Goal: Task Accomplishment & Management: Manage account settings

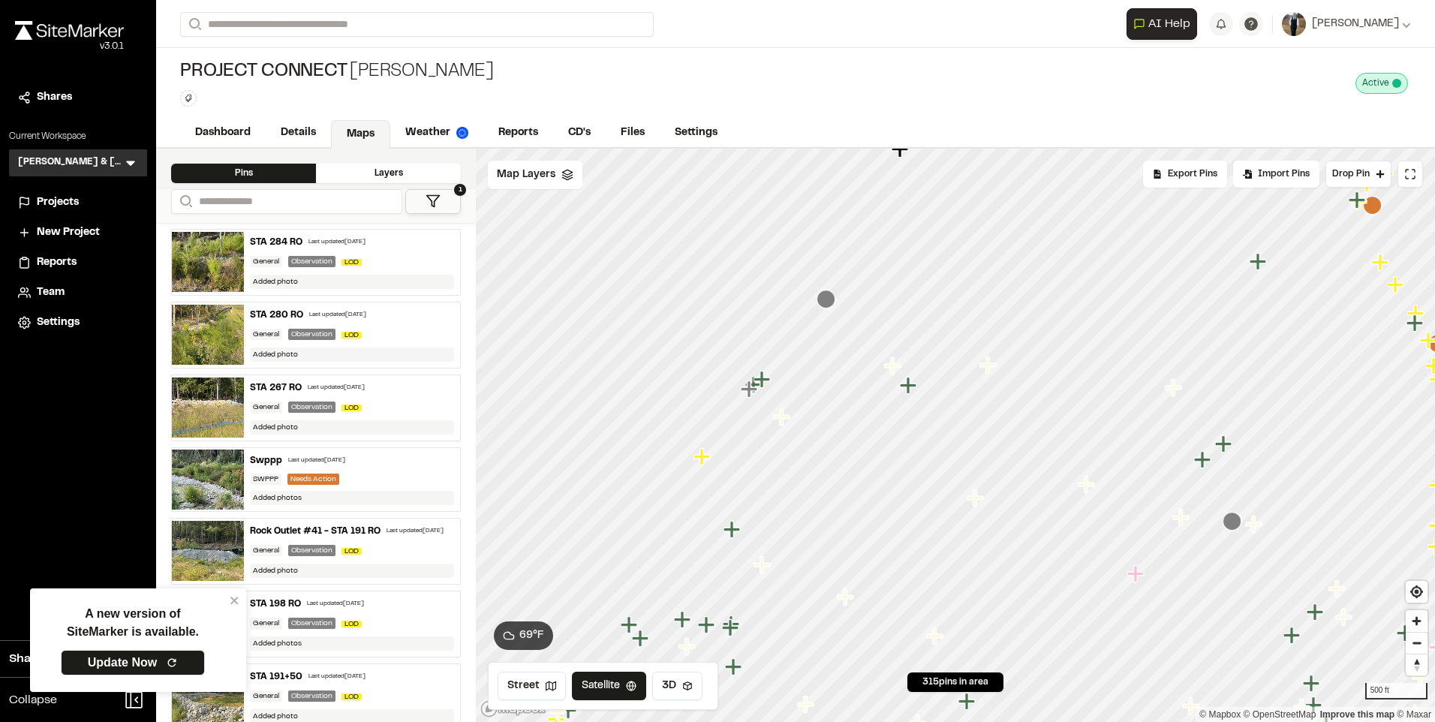
drag, startPoint x: 691, startPoint y: 404, endPoint x: 1067, endPoint y: 374, distance: 377.1
click at [986, 489] on icon "Map marker" at bounding box center [977, 499] width 20 height 20
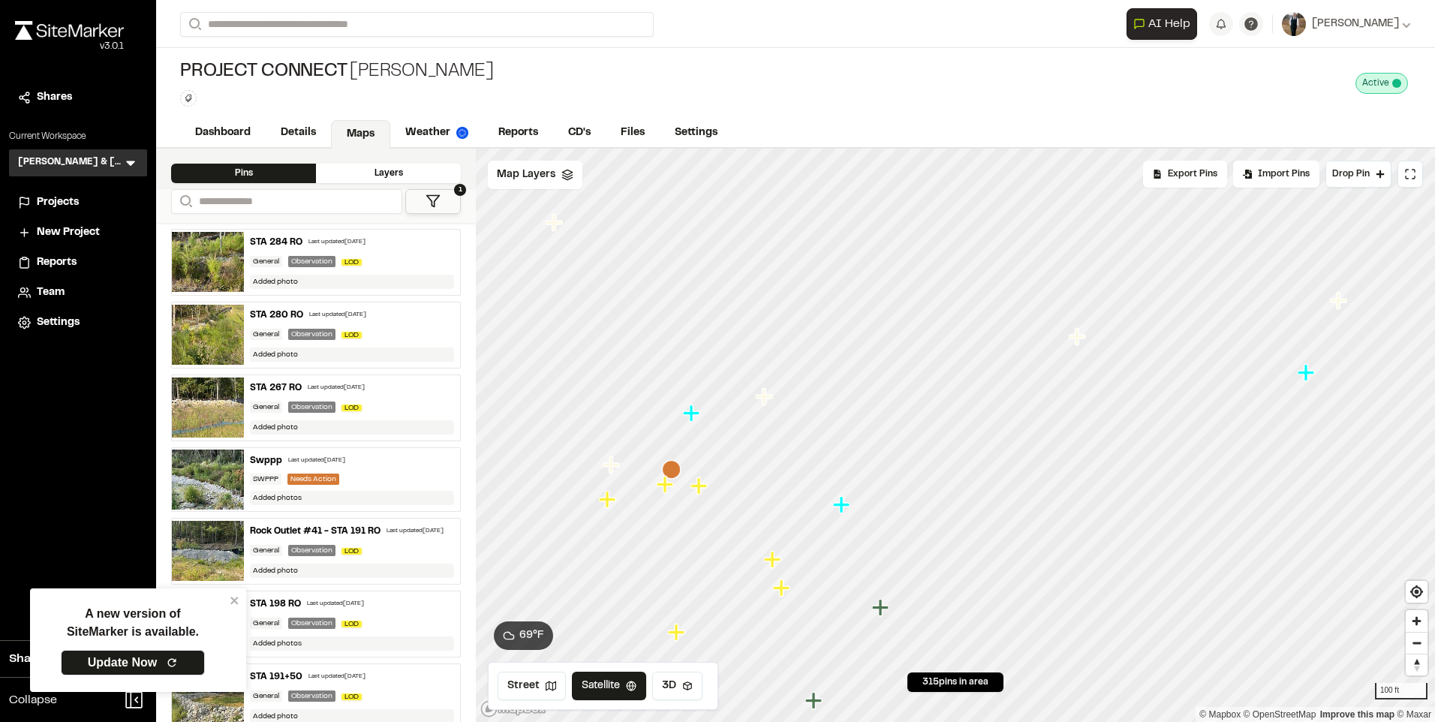
click at [607, 499] on icon "Map marker" at bounding box center [607, 499] width 17 height 17
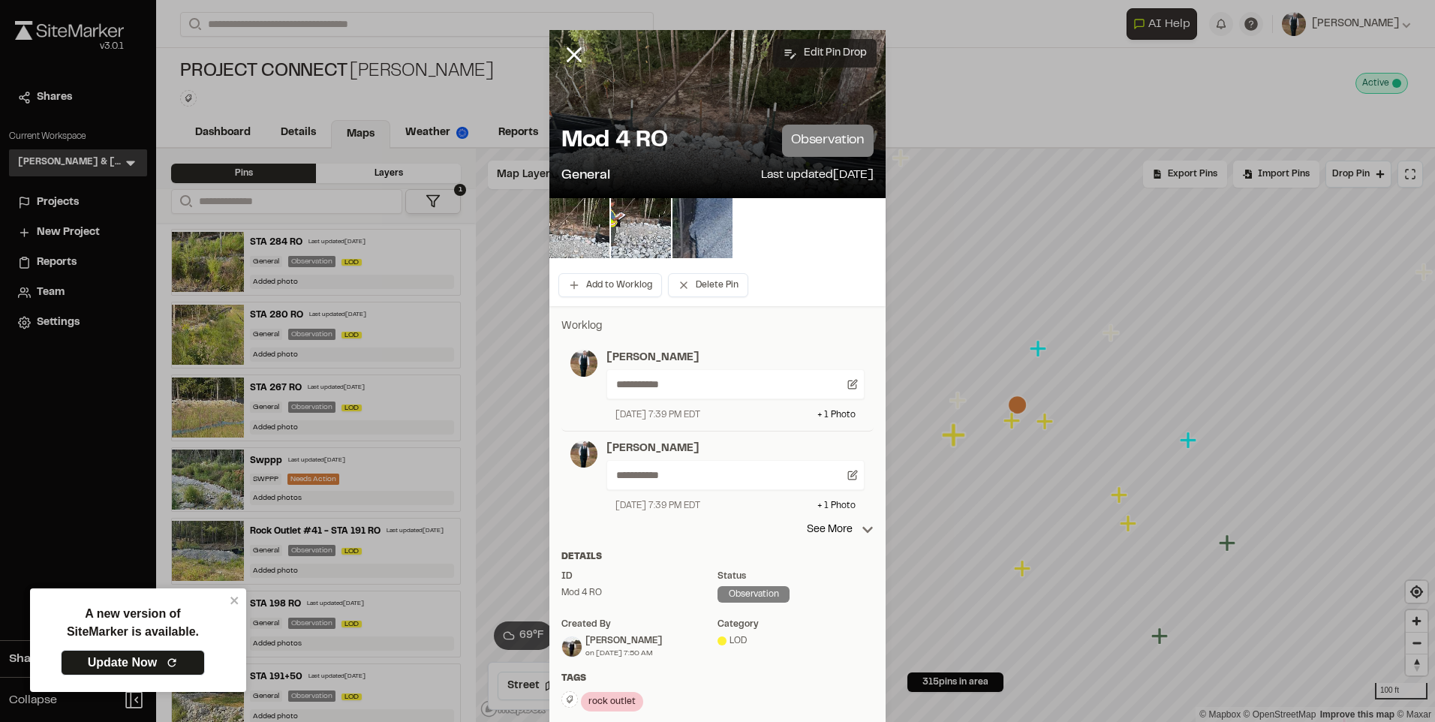
click at [810, 47] on button "Edit Pin Drop" at bounding box center [825, 53] width 104 height 29
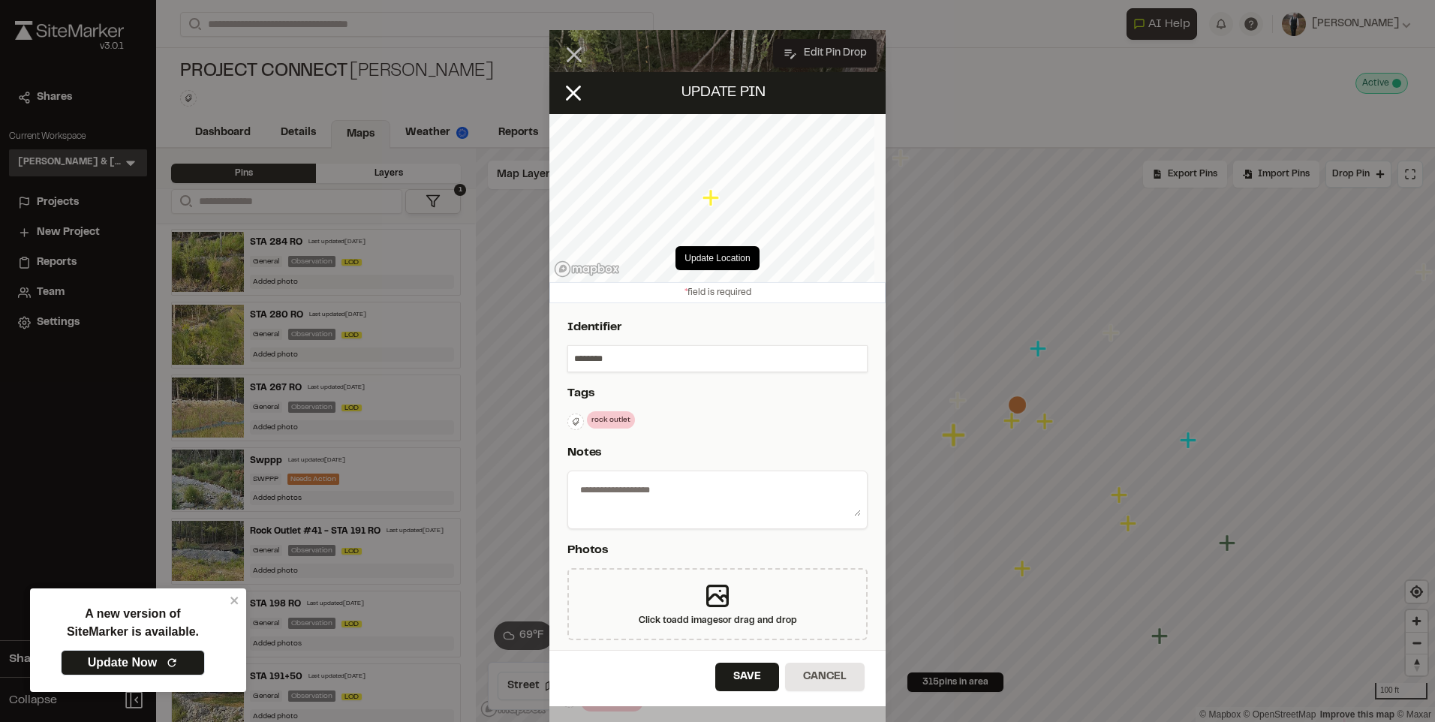
type textarea "**********"
select select "****"
click at [575, 358] on input "********" at bounding box center [717, 359] width 299 height 26
type input "**********"
click at [737, 680] on button "Save" at bounding box center [747, 677] width 64 height 29
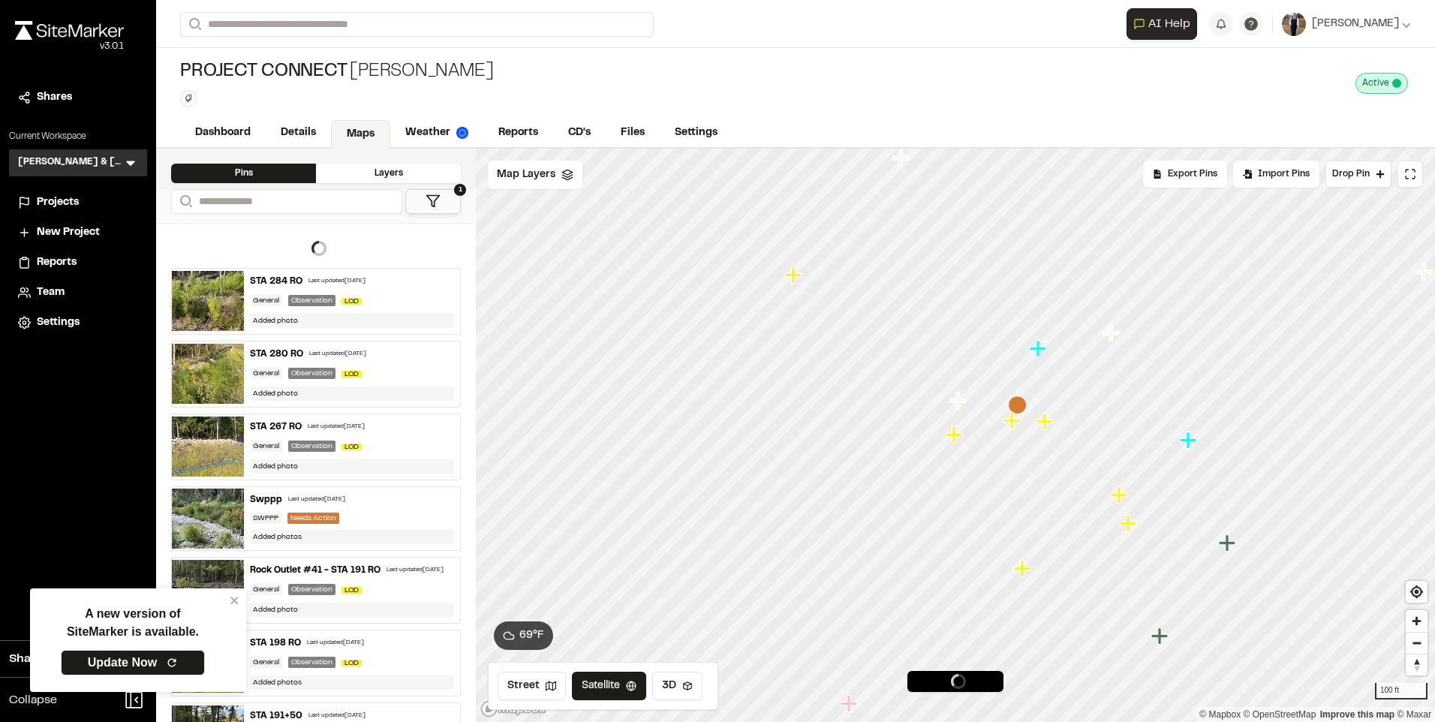
click at [1012, 423] on icon "Map marker" at bounding box center [1011, 420] width 17 height 17
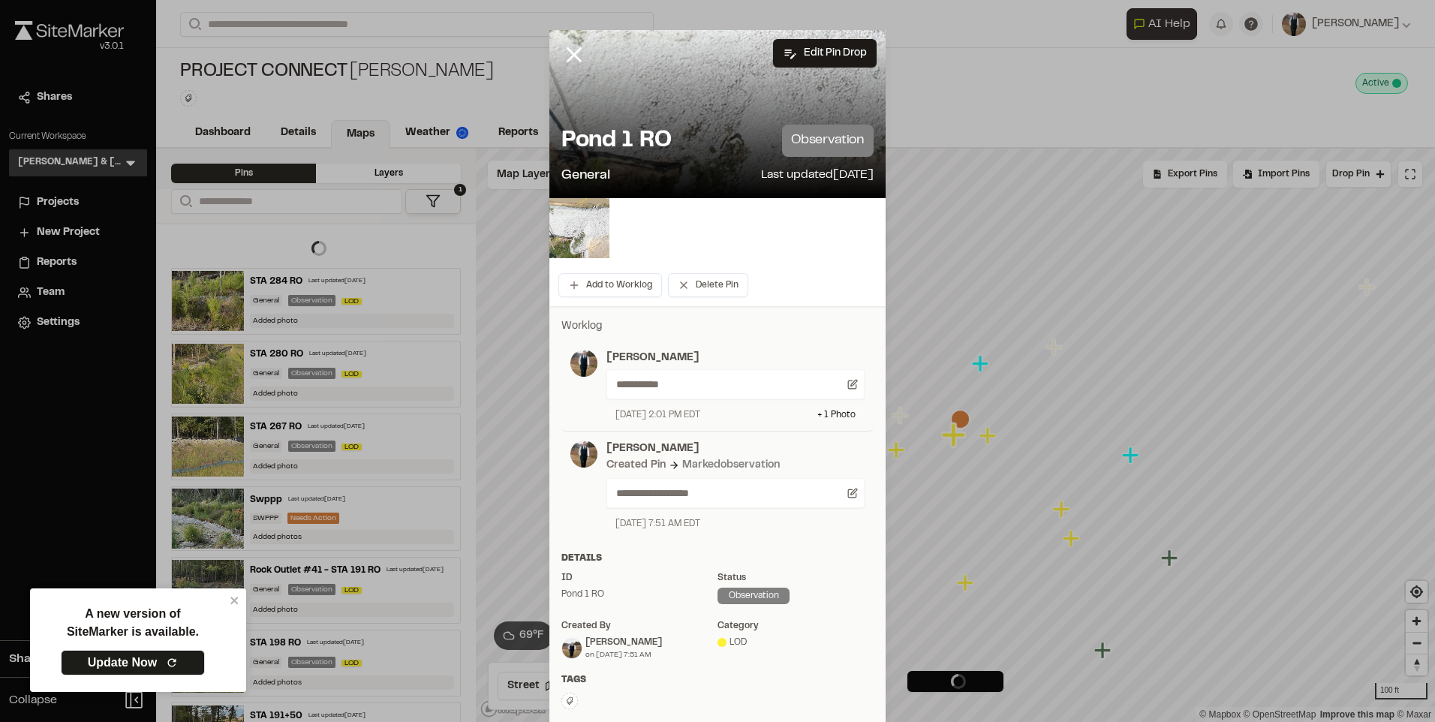
click at [816, 37] on div at bounding box center [717, 114] width 336 height 168
click at [813, 42] on button "Edit Pin Drop" at bounding box center [825, 53] width 104 height 29
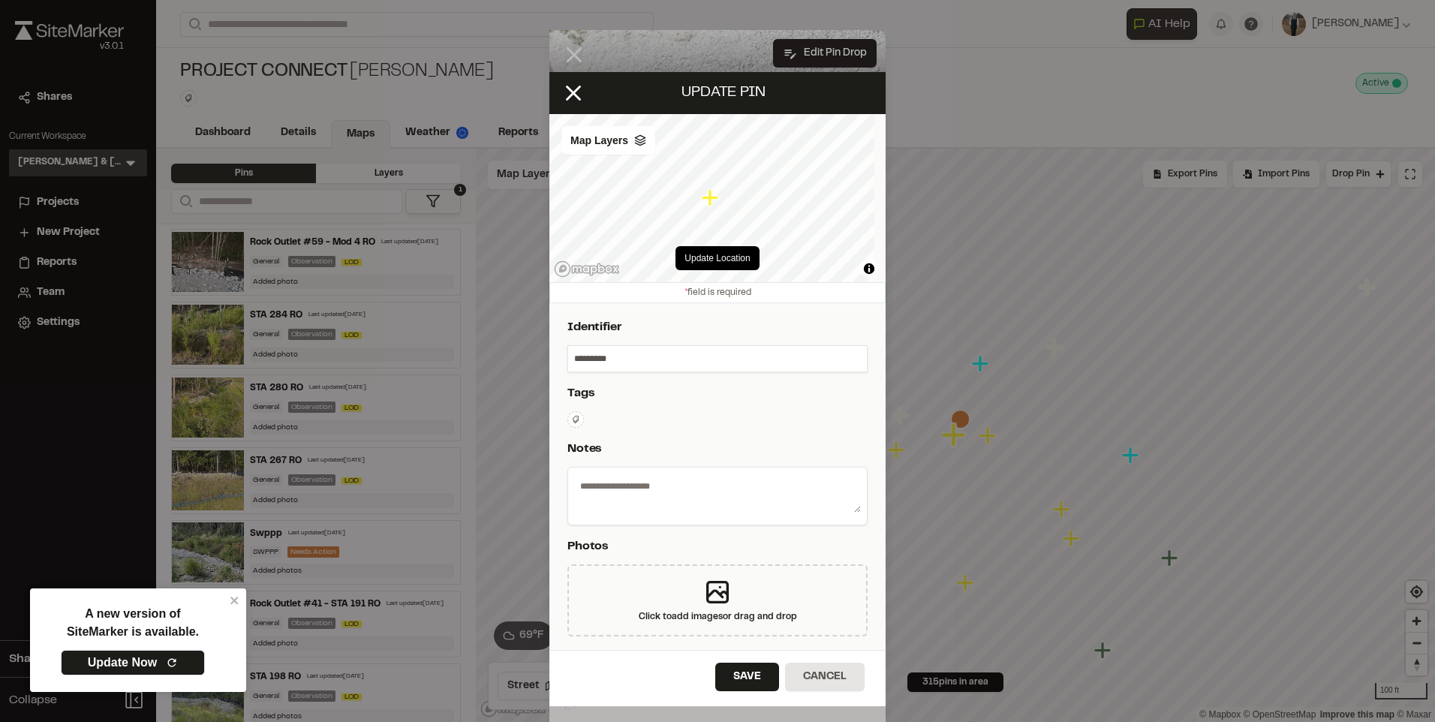
click at [571, 359] on input "*********" at bounding box center [717, 359] width 299 height 26
type textarea "**********"
select select "****"
type input "**********"
click at [746, 680] on button "Save" at bounding box center [747, 677] width 64 height 29
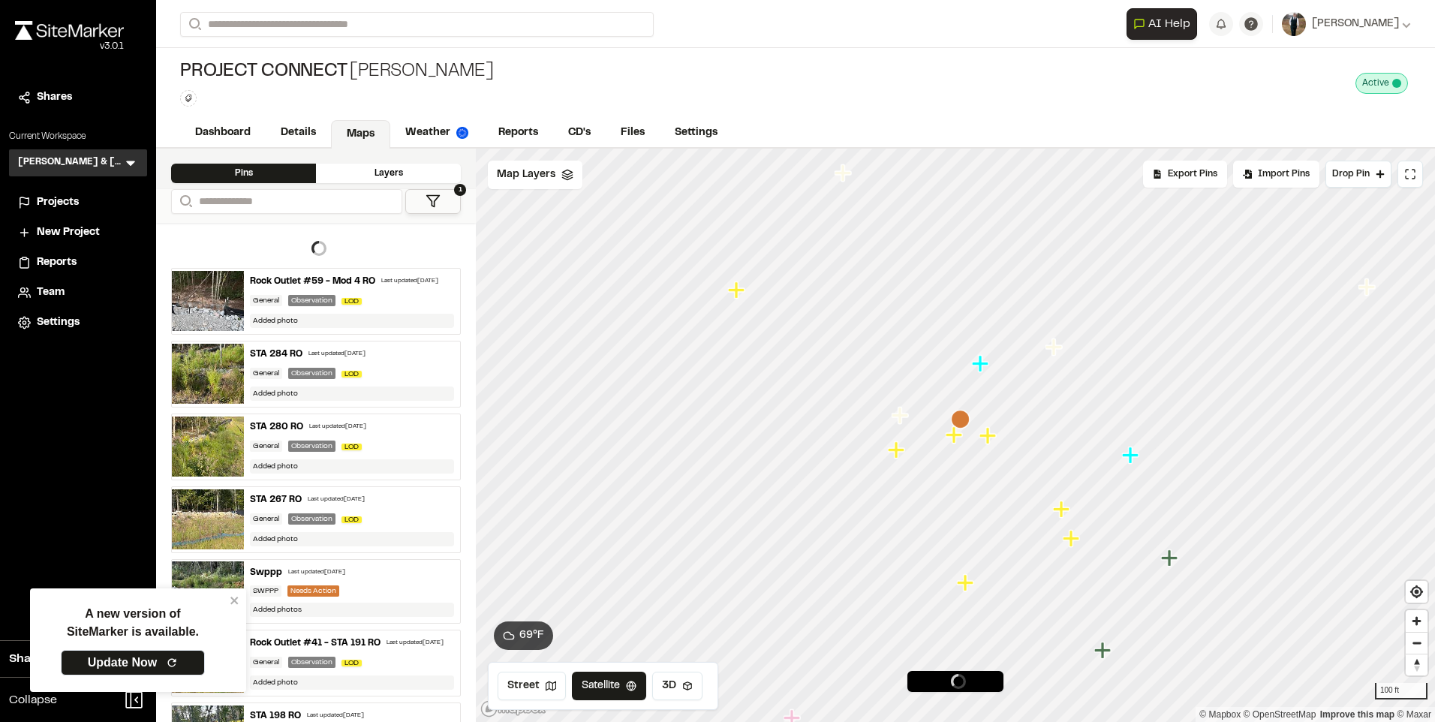
click at [991, 438] on icon "Map marker" at bounding box center [989, 436] width 20 height 20
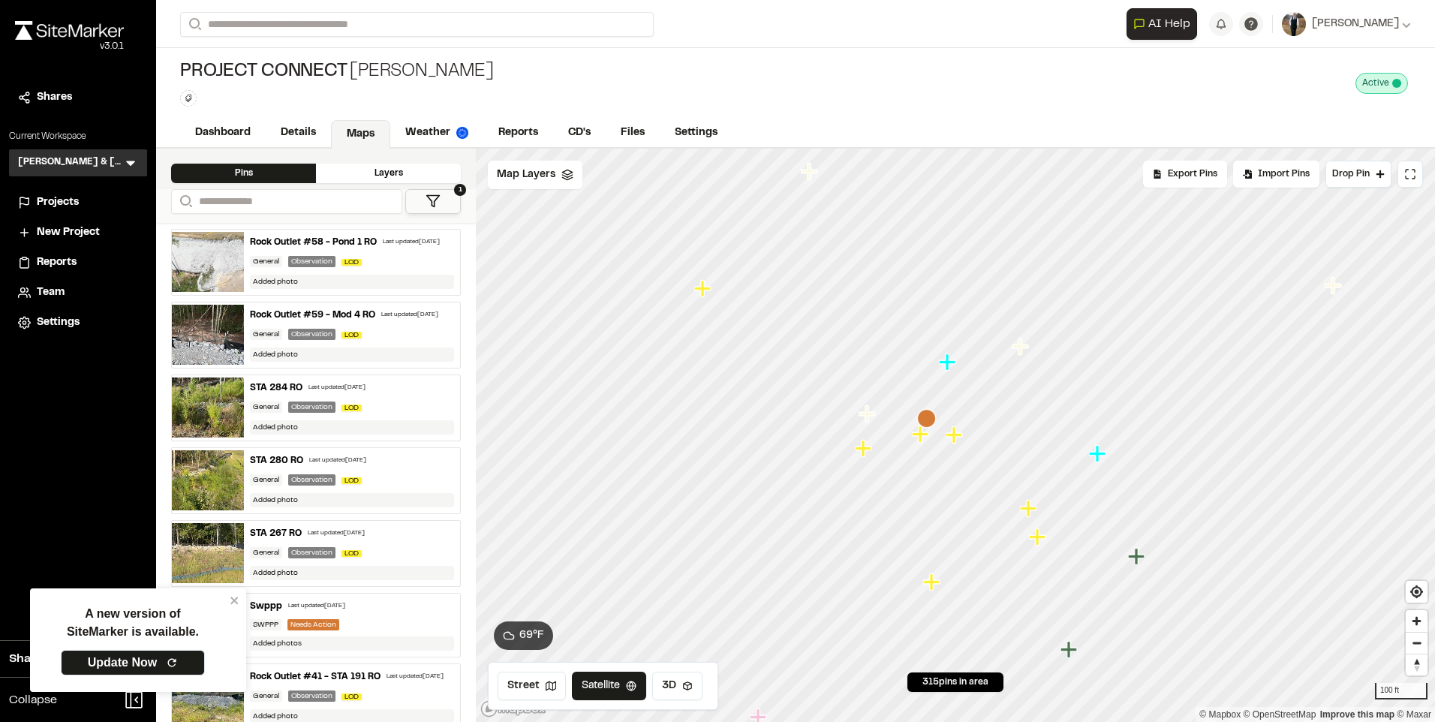
click at [918, 440] on icon "Map marker" at bounding box center [920, 433] width 17 height 17
click at [991, 437] on icon "Map marker" at bounding box center [987, 435] width 17 height 17
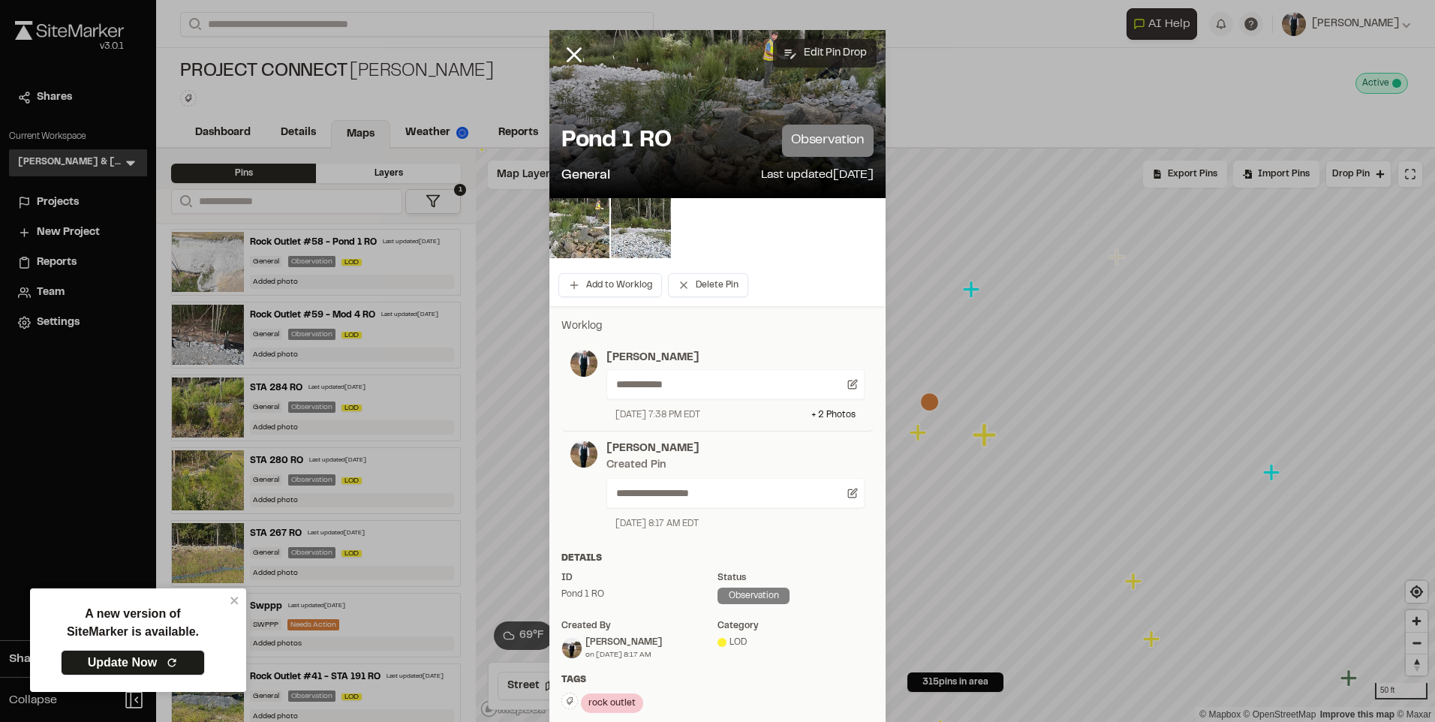
click at [825, 56] on button "Edit Pin Drop" at bounding box center [825, 53] width 104 height 29
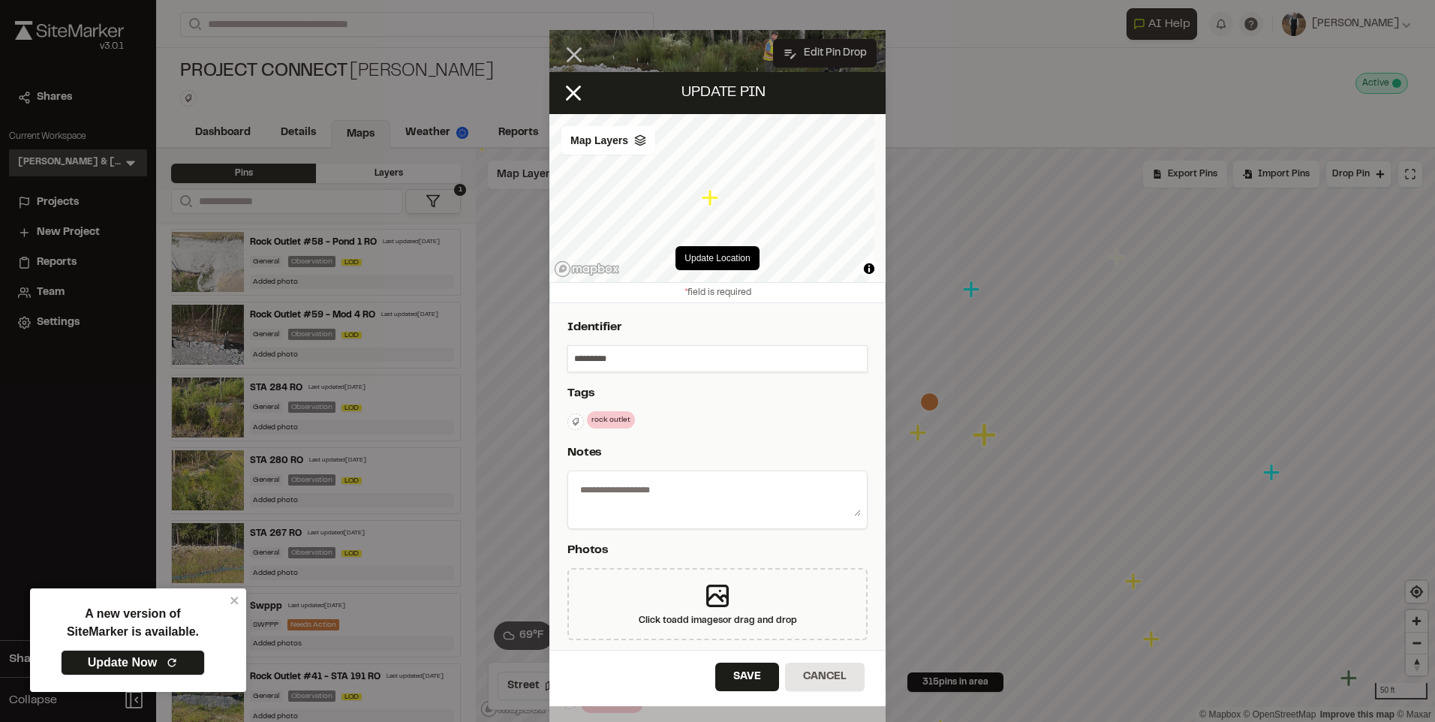
type textarea "**********"
select select "****"
click at [573, 356] on input "*********" at bounding box center [717, 359] width 299 height 26
type input "**********"
click at [736, 675] on button "Save" at bounding box center [747, 677] width 64 height 29
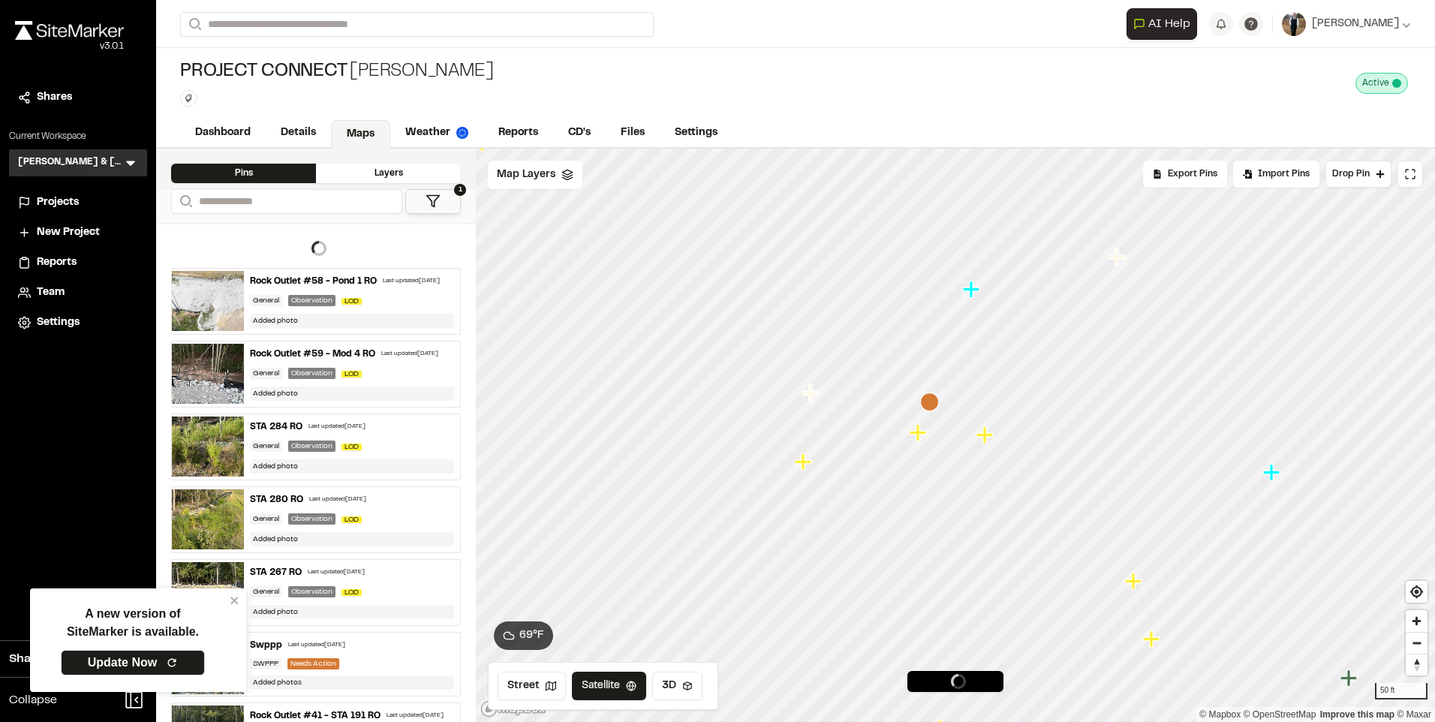
click at [922, 437] on icon "Map marker" at bounding box center [919, 433] width 20 height 20
click at [1031, 434] on icon "Map marker" at bounding box center [1038, 441] width 20 height 20
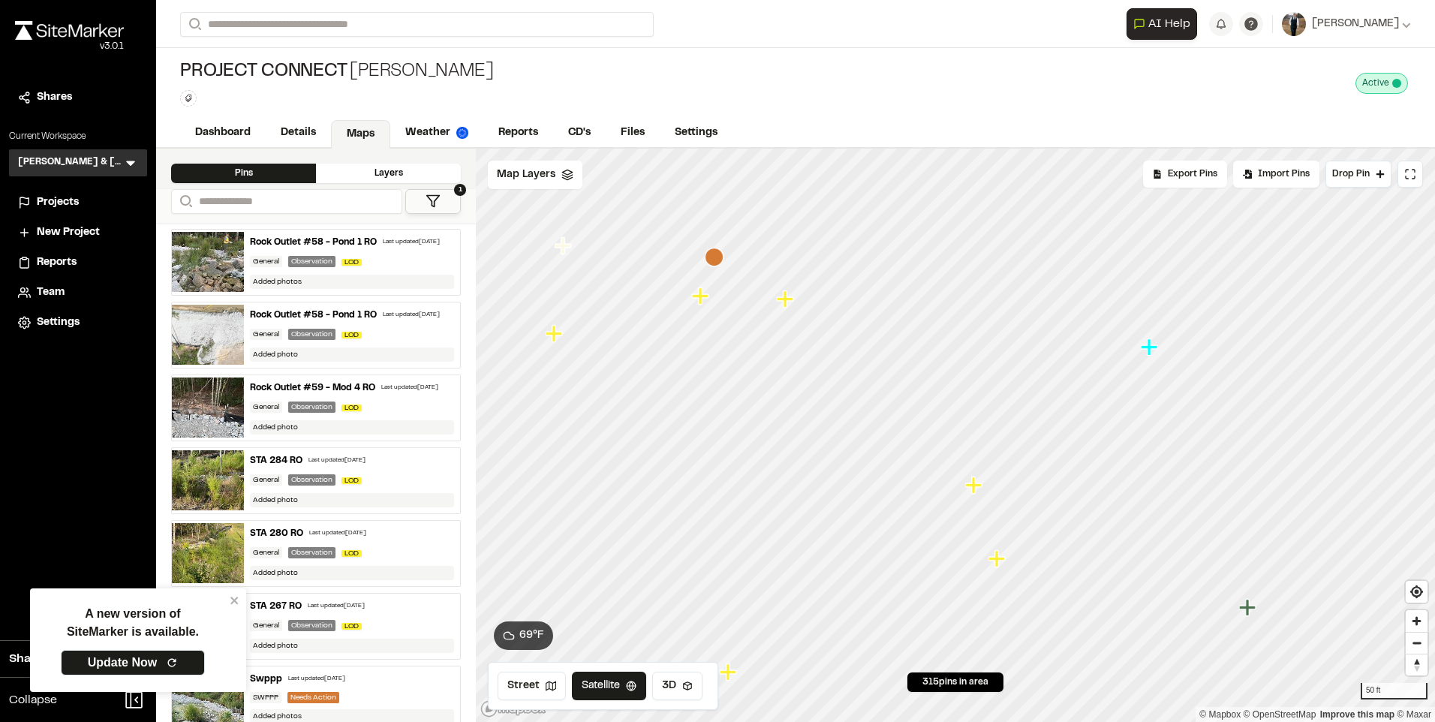
click at [976, 492] on icon "Map marker" at bounding box center [975, 486] width 20 height 20
click at [983, 509] on icon "Map marker" at bounding box center [977, 507] width 17 height 17
click at [925, 358] on icon "Map marker" at bounding box center [932, 363] width 20 height 20
click at [948, 495] on icon "Map marker" at bounding box center [950, 494] width 17 height 17
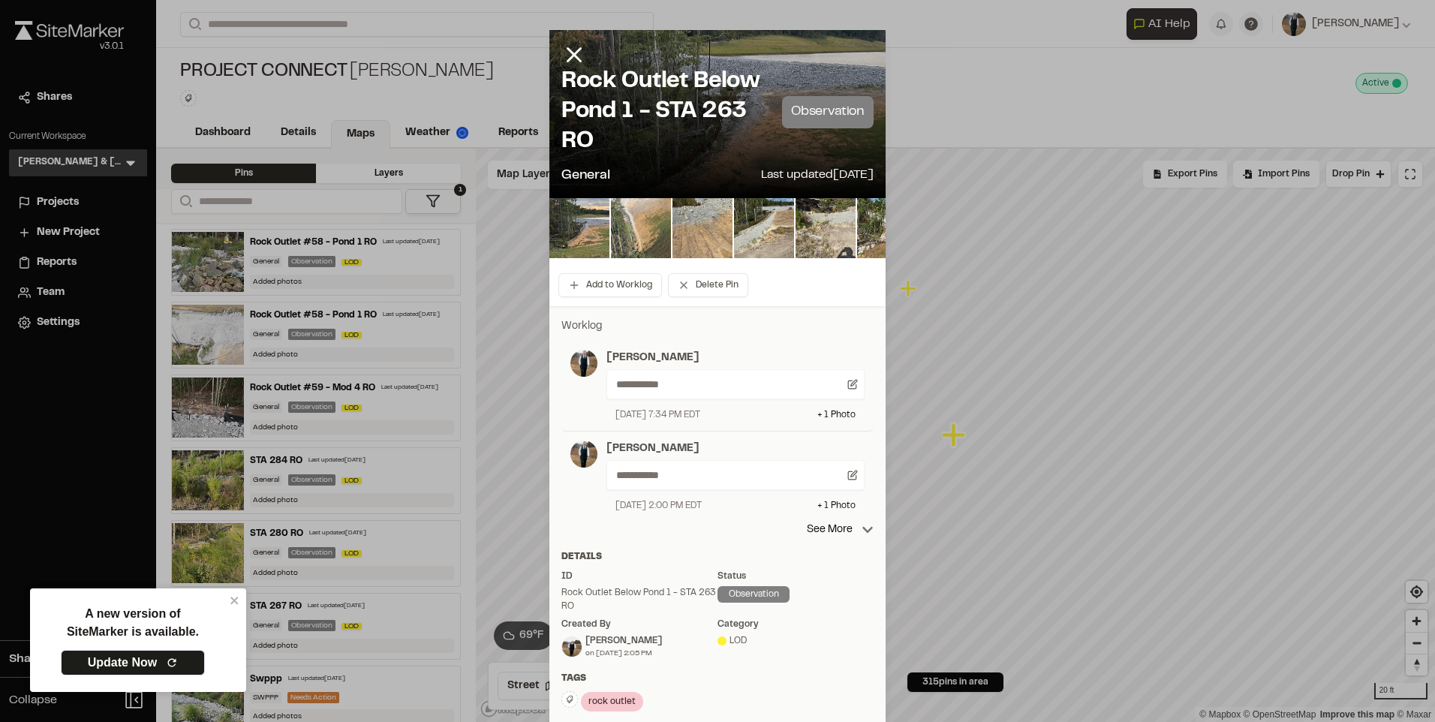
click at [846, 49] on div at bounding box center [717, 114] width 336 height 168
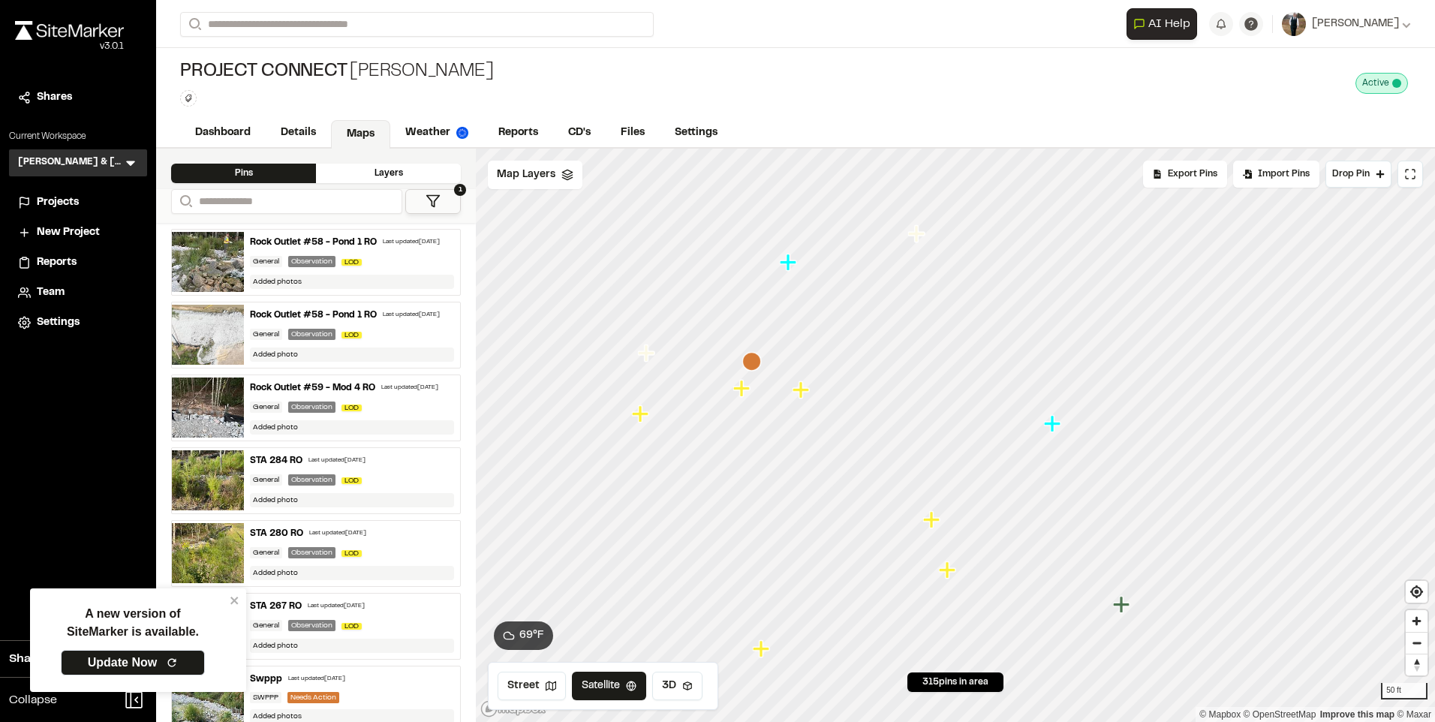
click at [758, 654] on icon "Map marker" at bounding box center [763, 649] width 20 height 20
click at [823, 459] on icon "Map marker" at bounding box center [824, 454] width 17 height 17
click at [795, 410] on icon "Map marker" at bounding box center [796, 410] width 17 height 17
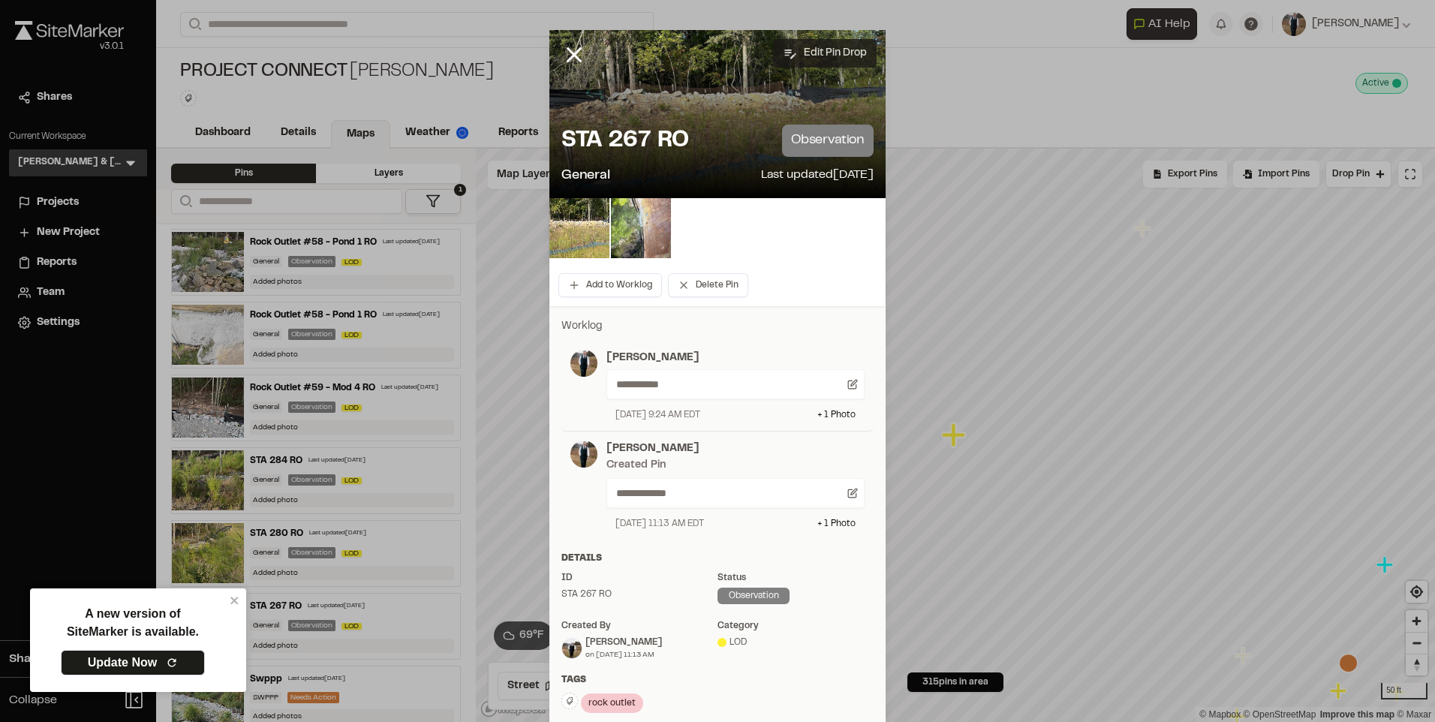
click at [829, 59] on button "Edit Pin Drop" at bounding box center [825, 53] width 104 height 29
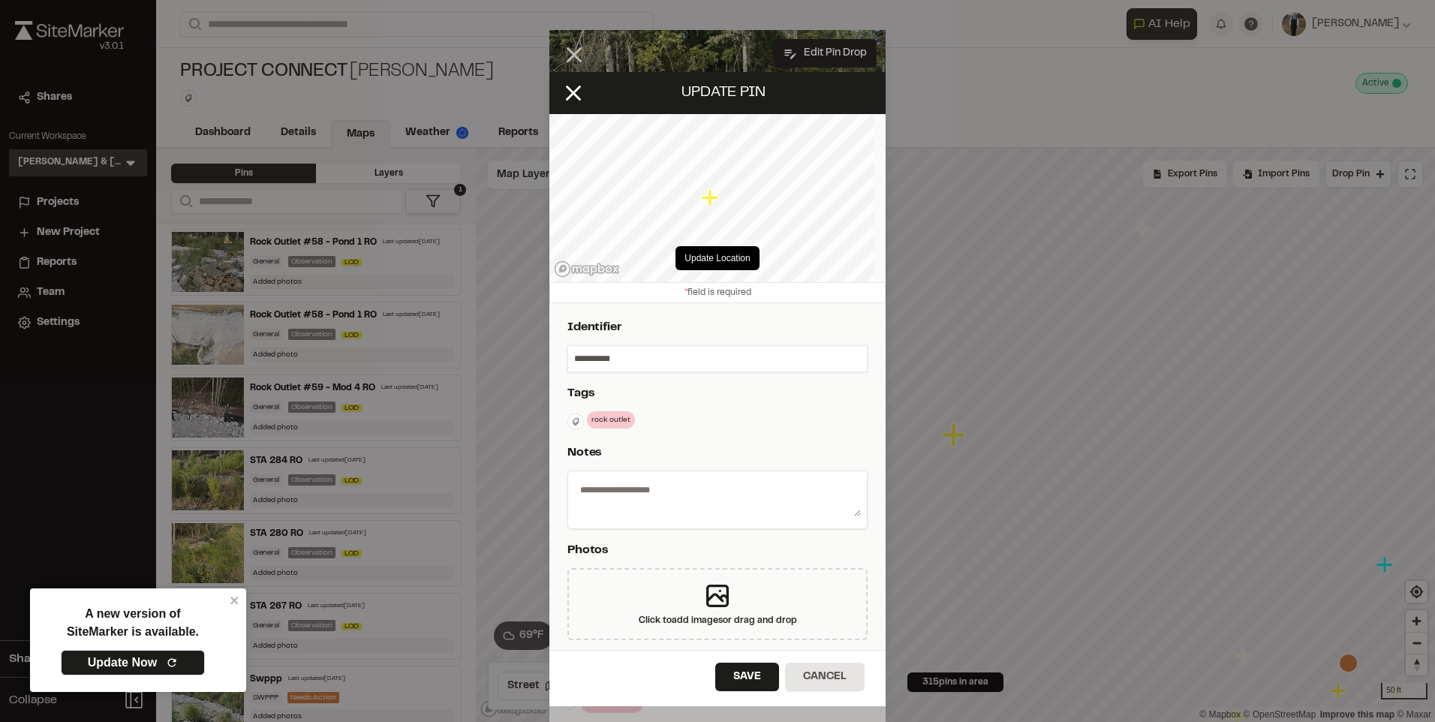
type textarea "**********"
select select "****"
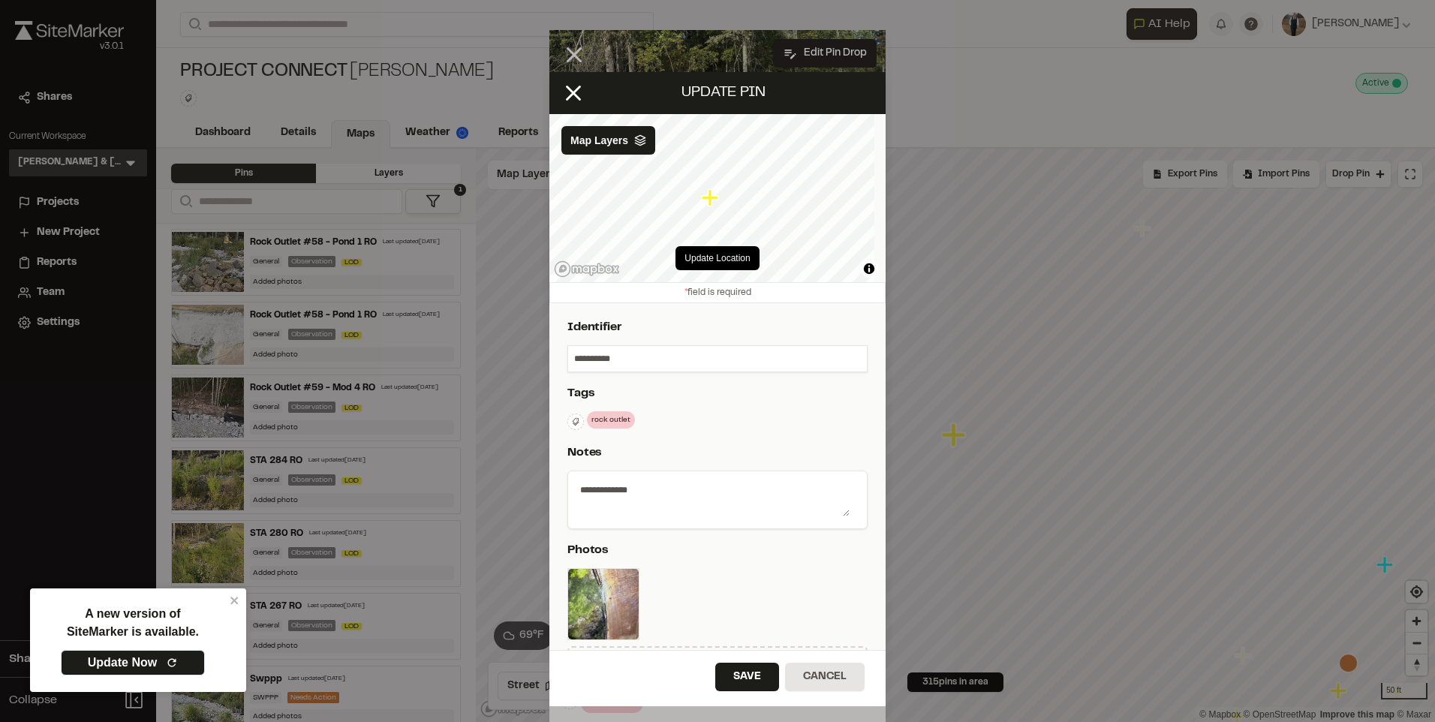
click at [576, 357] on input "**********" at bounding box center [717, 359] width 299 height 26
type input "**********"
click at [736, 687] on button "Save" at bounding box center [747, 677] width 64 height 29
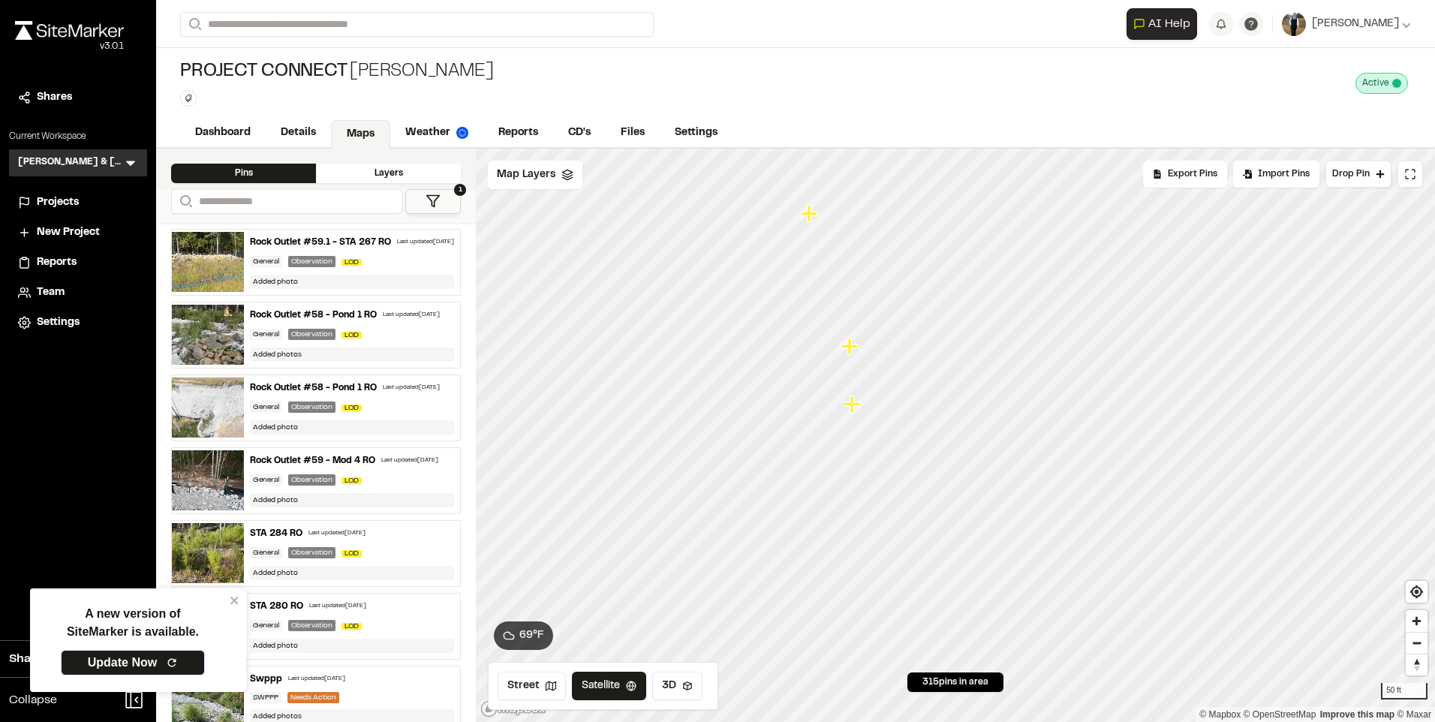
click at [848, 407] on icon "Map marker" at bounding box center [853, 405] width 20 height 20
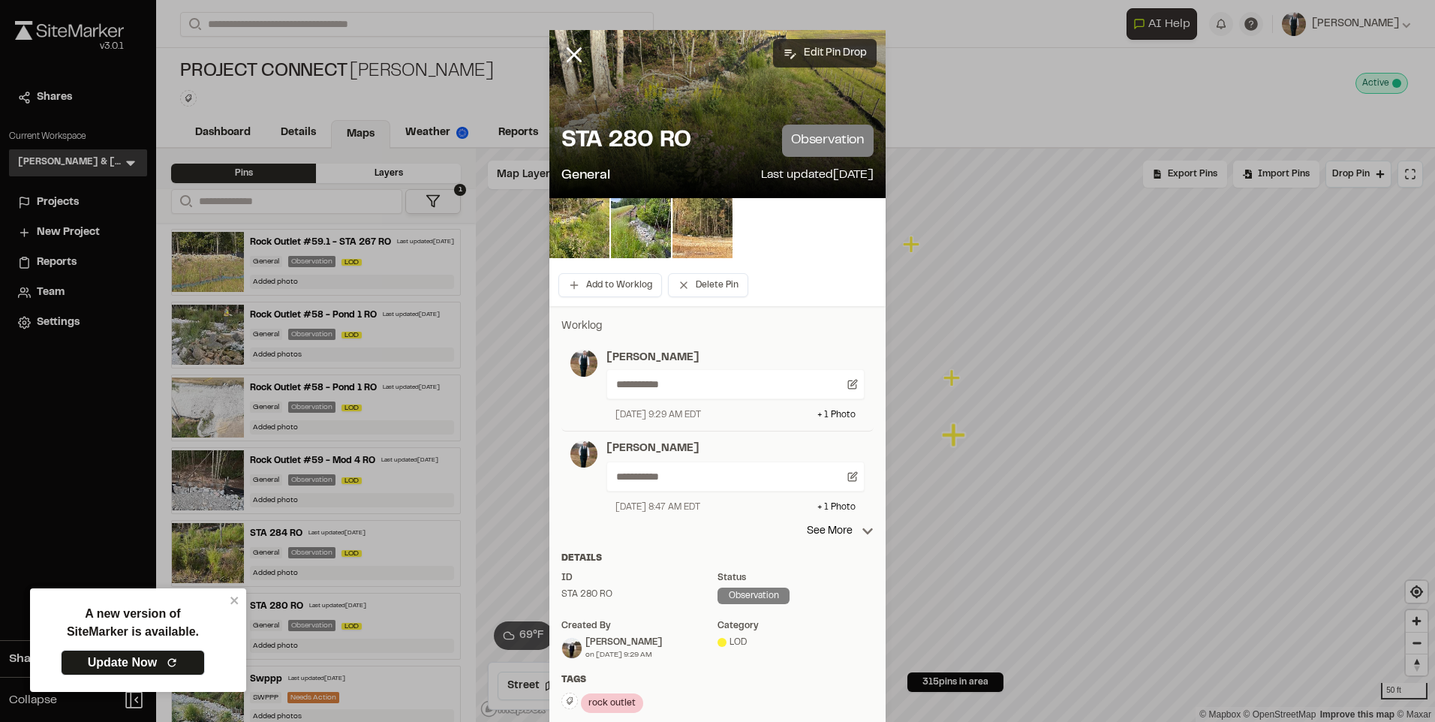
click at [840, 49] on button "Edit Pin Drop" at bounding box center [825, 53] width 104 height 29
select select "****"
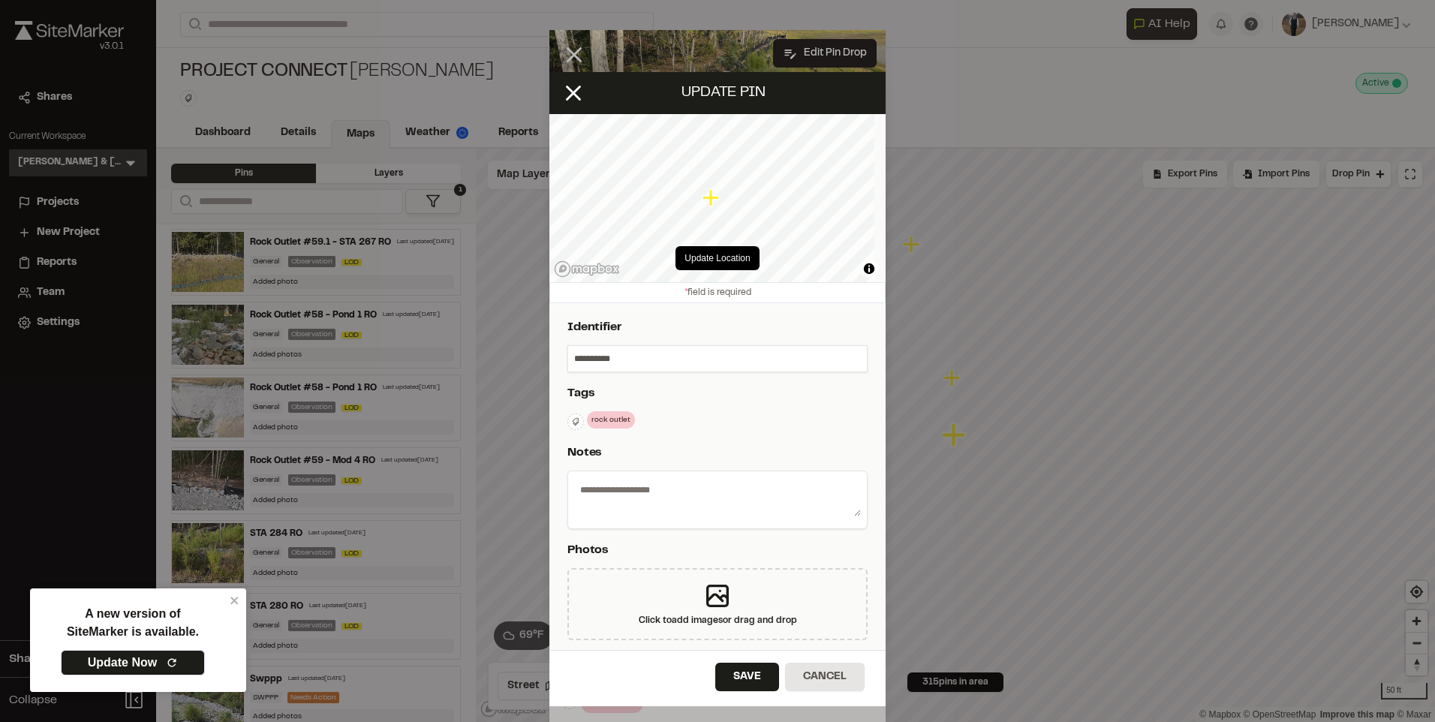
type textarea "**********"
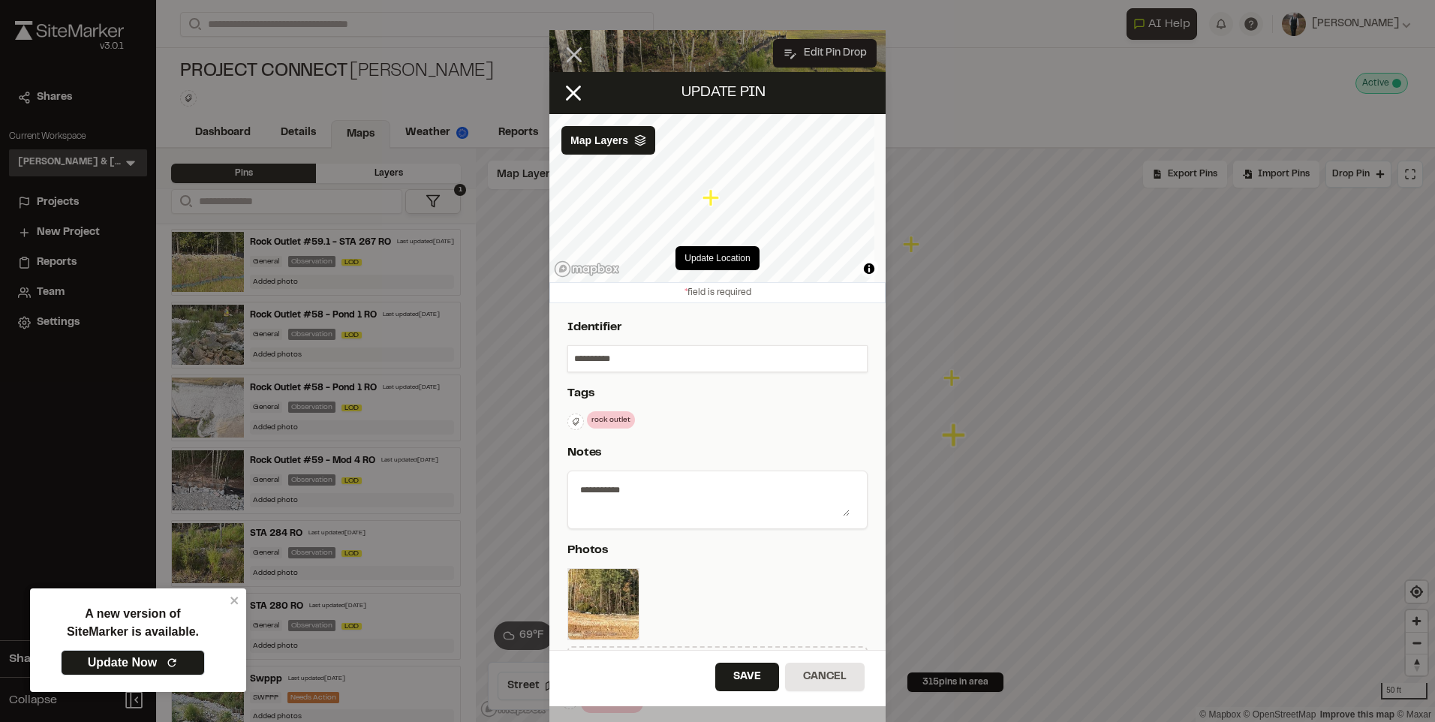
click at [570, 359] on input "**********" at bounding box center [717, 359] width 299 height 26
type input "**********"
click at [728, 684] on button "Save" at bounding box center [747, 677] width 64 height 29
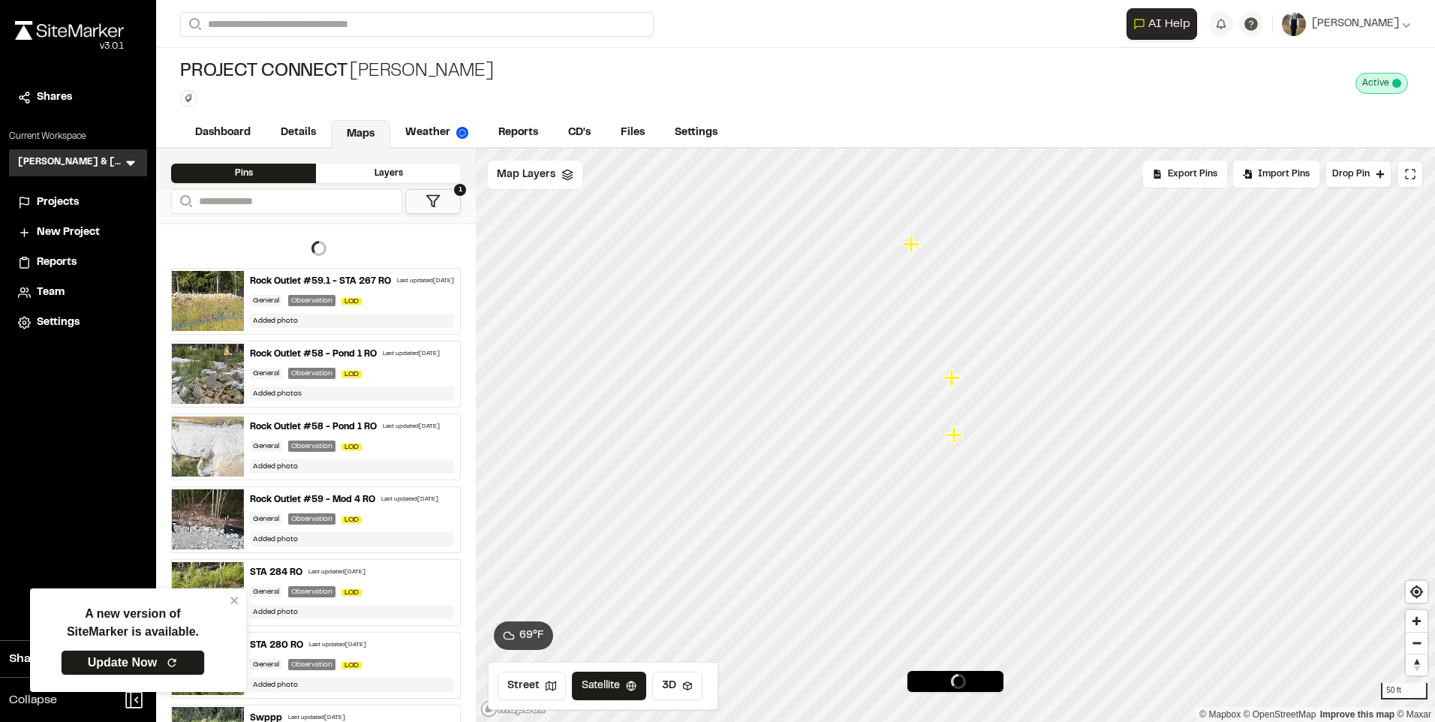
click at [953, 381] on icon "Map marker" at bounding box center [951, 377] width 17 height 17
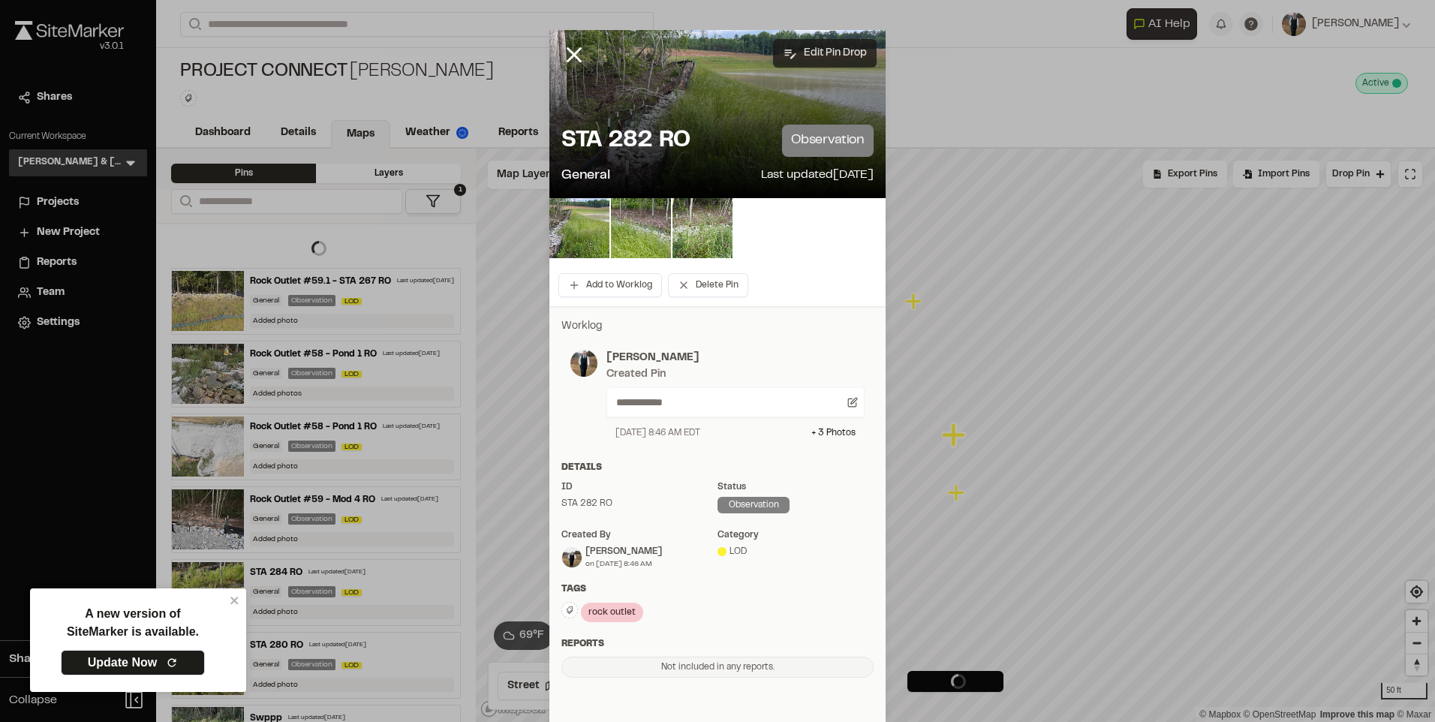
click at [826, 46] on button "Edit Pin Drop" at bounding box center [825, 53] width 104 height 29
select select "****"
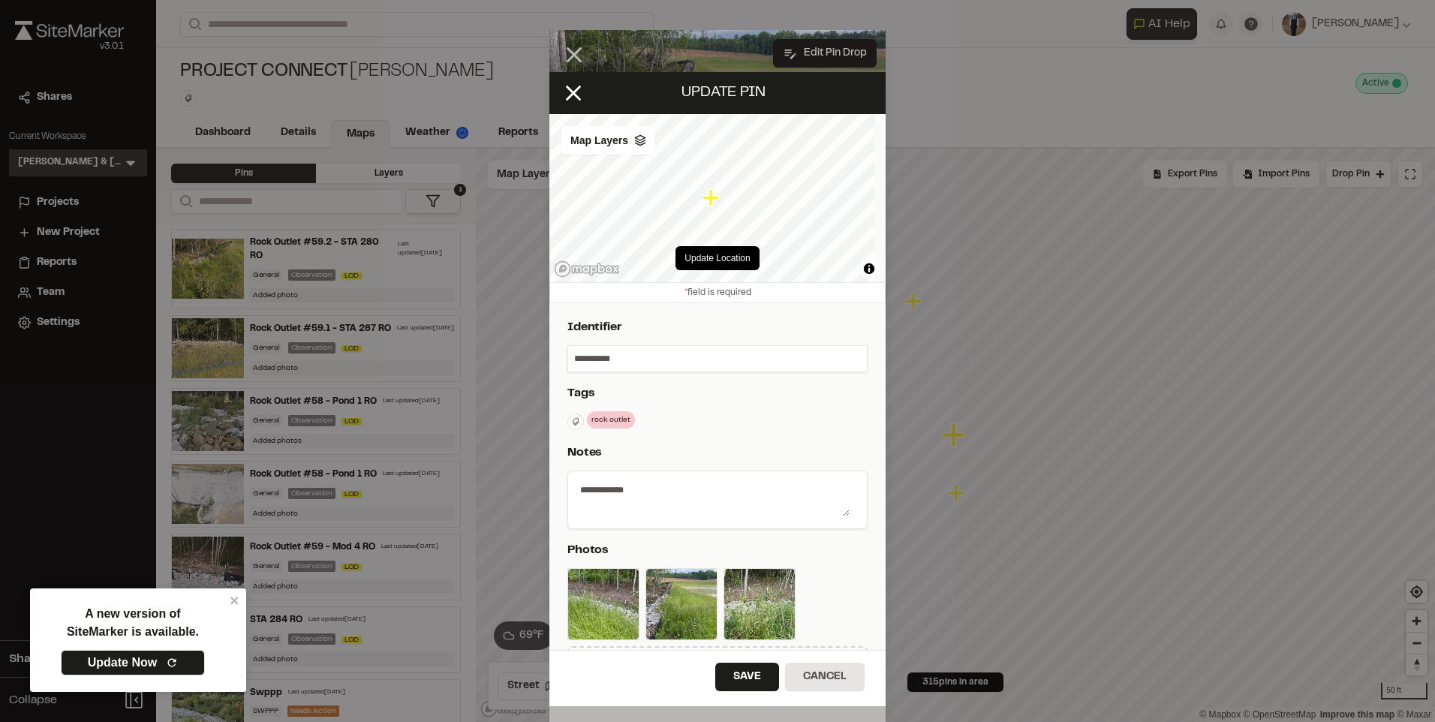
click at [571, 356] on input "**********" at bounding box center [717, 359] width 299 height 26
type input "**********"
click at [766, 397] on p "Tags" at bounding box center [714, 393] width 294 height 18
click at [736, 678] on button "Save" at bounding box center [747, 677] width 64 height 29
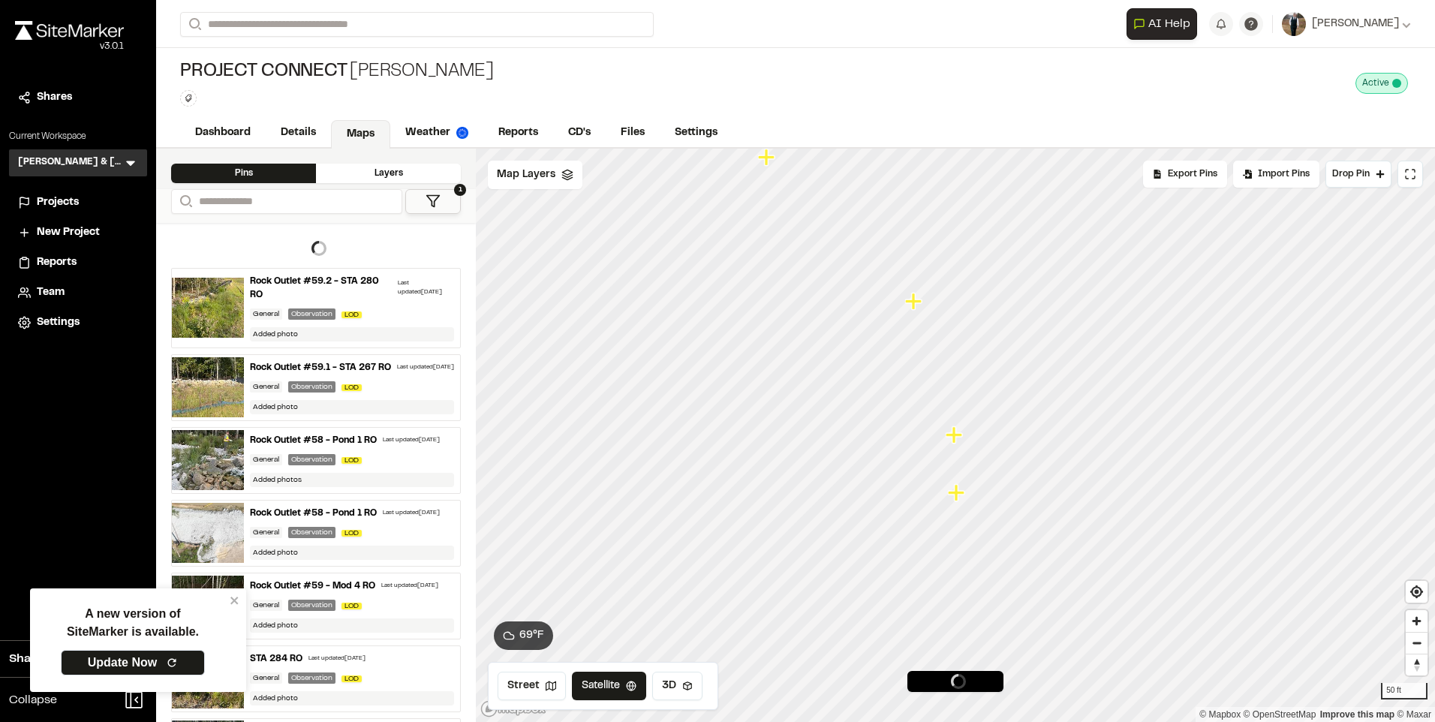
click at [919, 300] on icon "Map marker" at bounding box center [913, 301] width 17 height 17
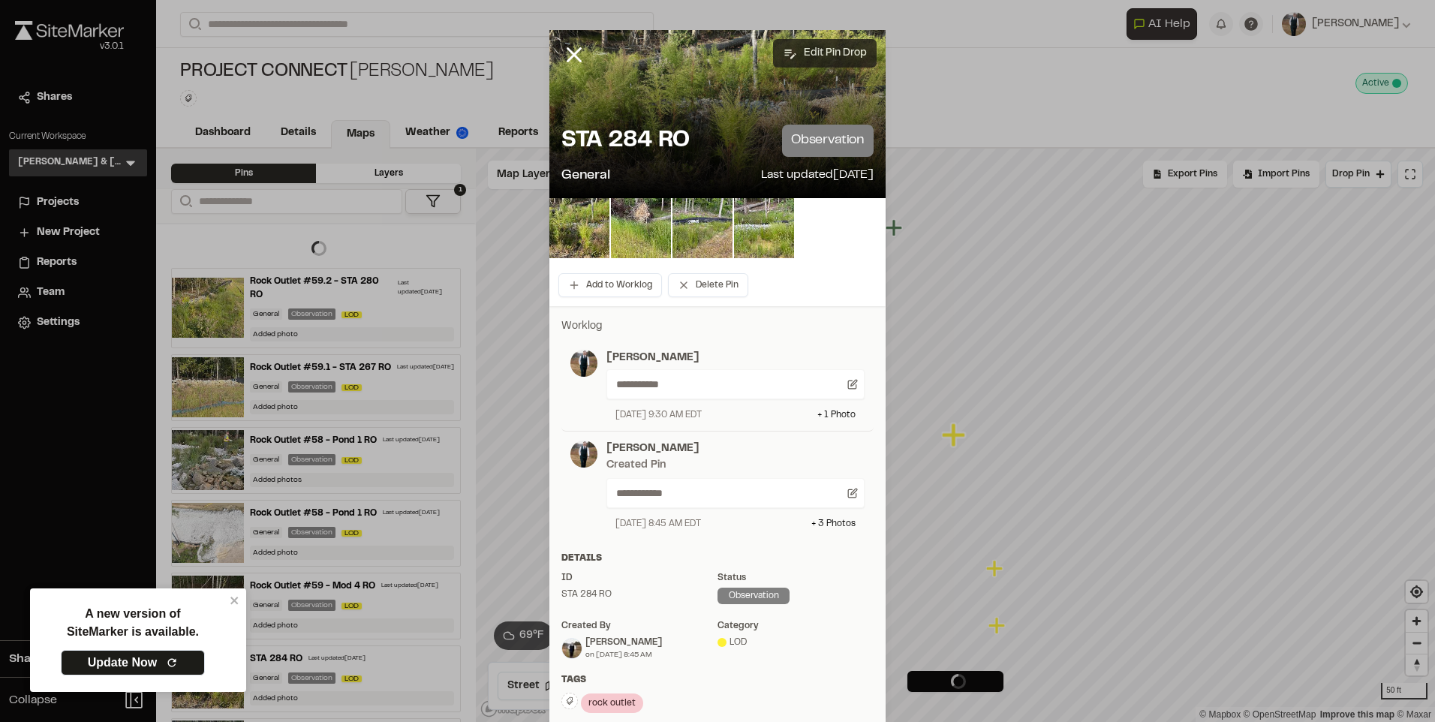
click at [825, 48] on button "Edit Pin Drop" at bounding box center [825, 53] width 104 height 29
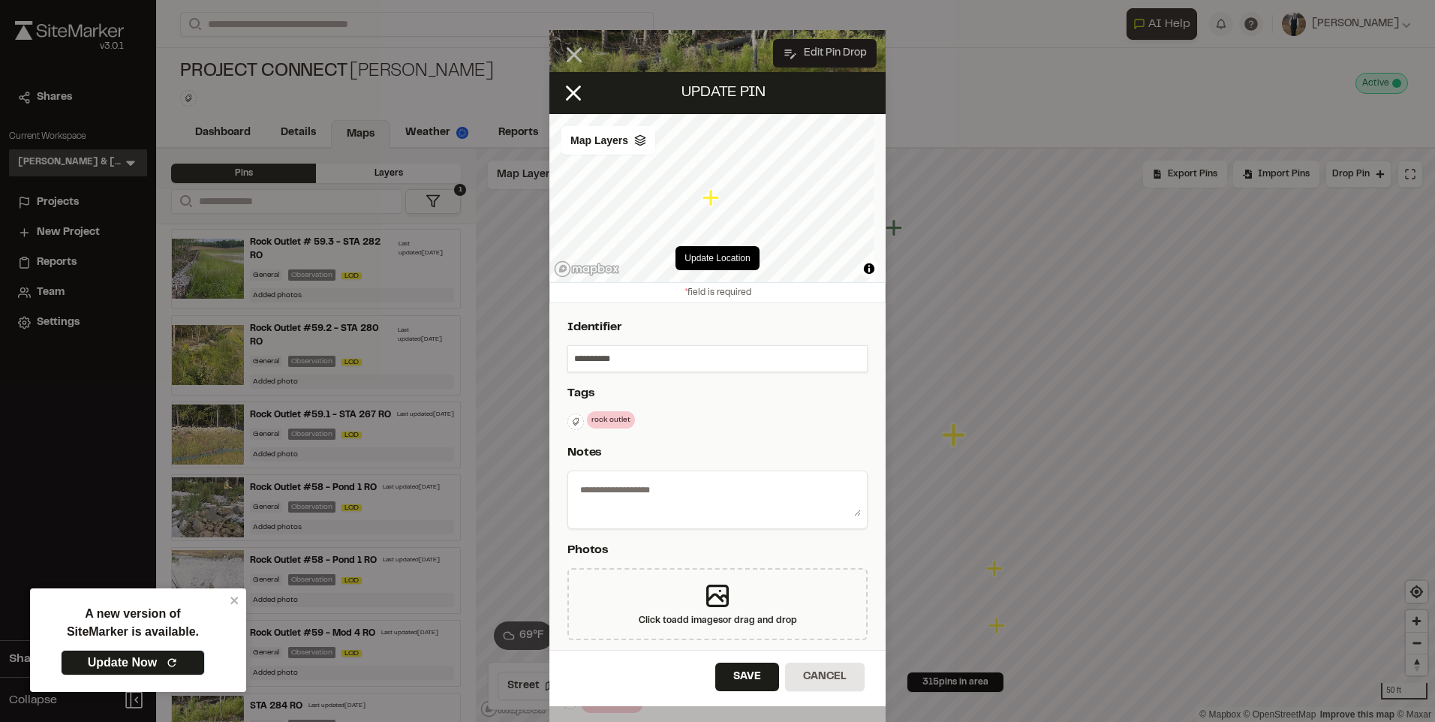
click at [577, 362] on input "**********" at bounding box center [717, 359] width 299 height 26
type textarea "**********"
select select "****"
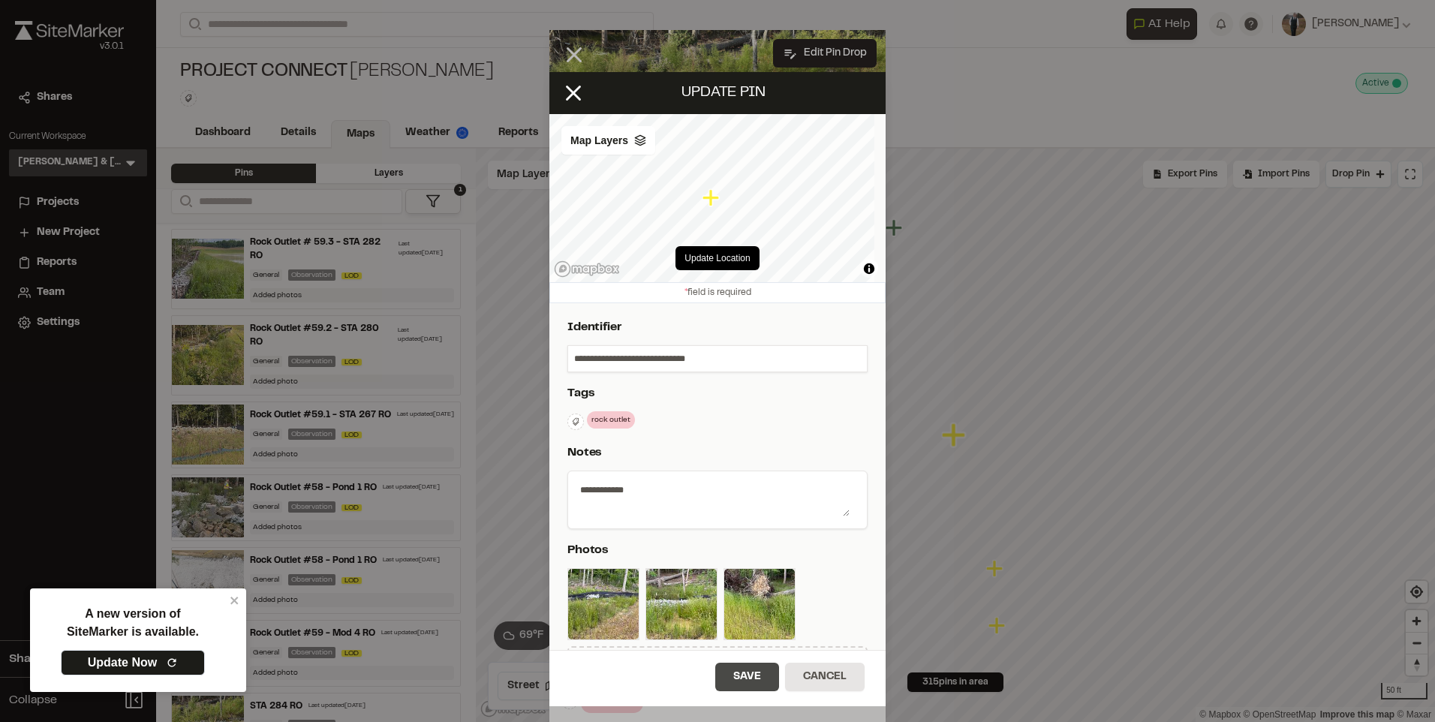
type input "**********"
click at [750, 681] on button "Save" at bounding box center [747, 677] width 64 height 29
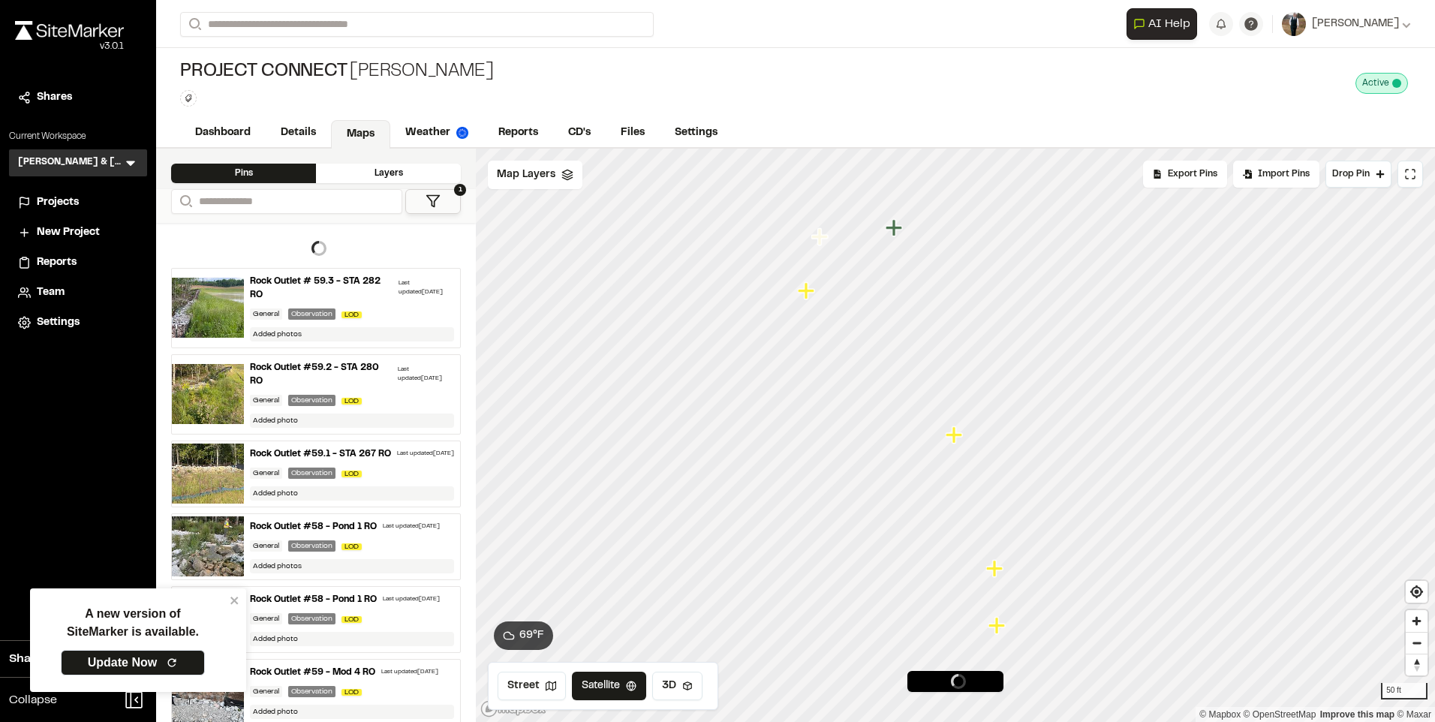
click at [810, 295] on icon "Map marker" at bounding box center [808, 291] width 20 height 20
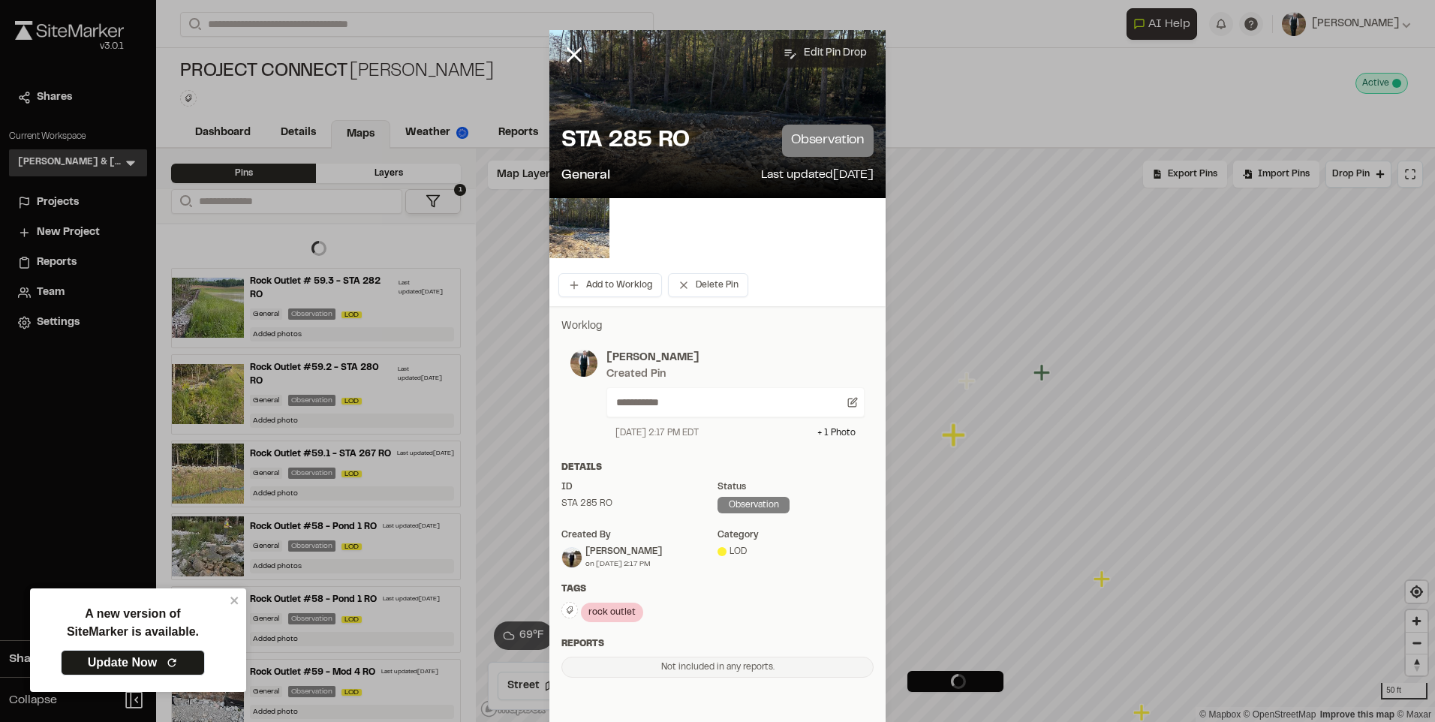
click at [813, 46] on button "Edit Pin Drop" at bounding box center [825, 53] width 104 height 29
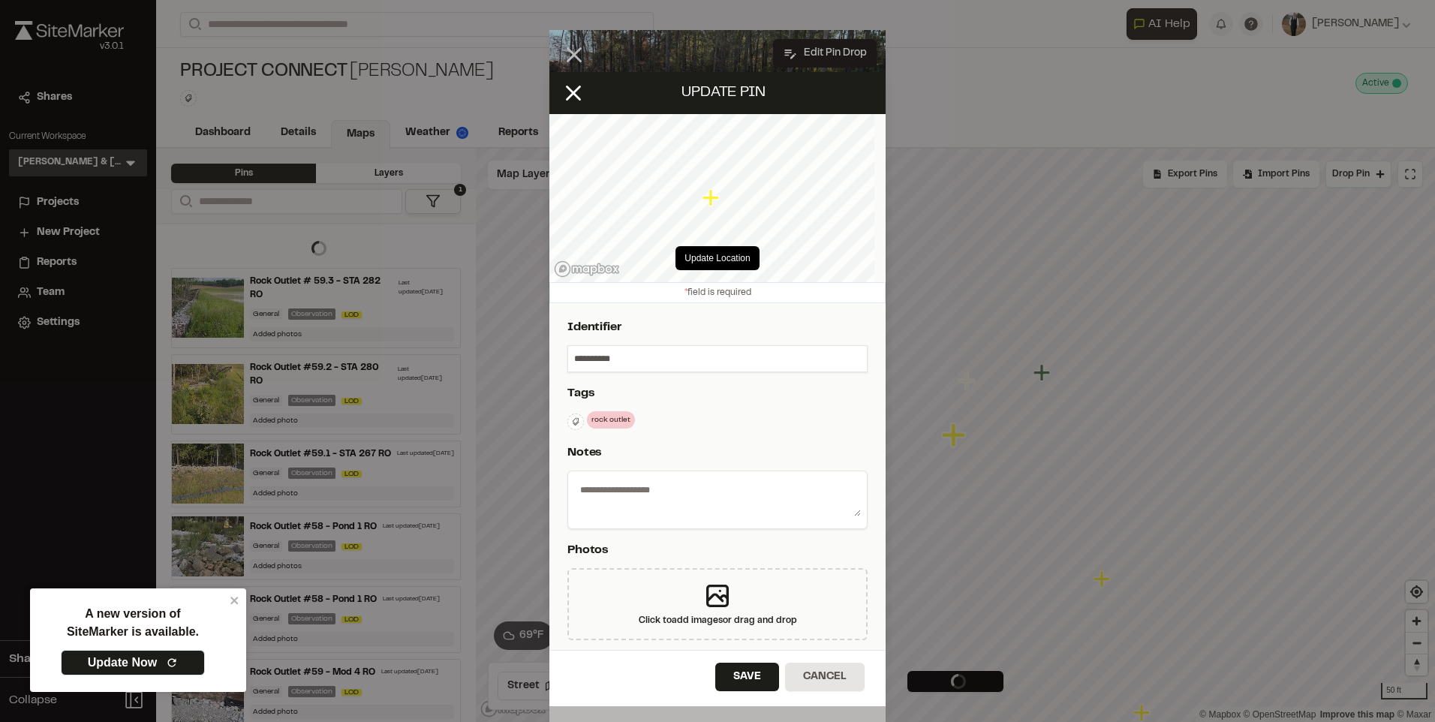
type textarea "**********"
select select "****"
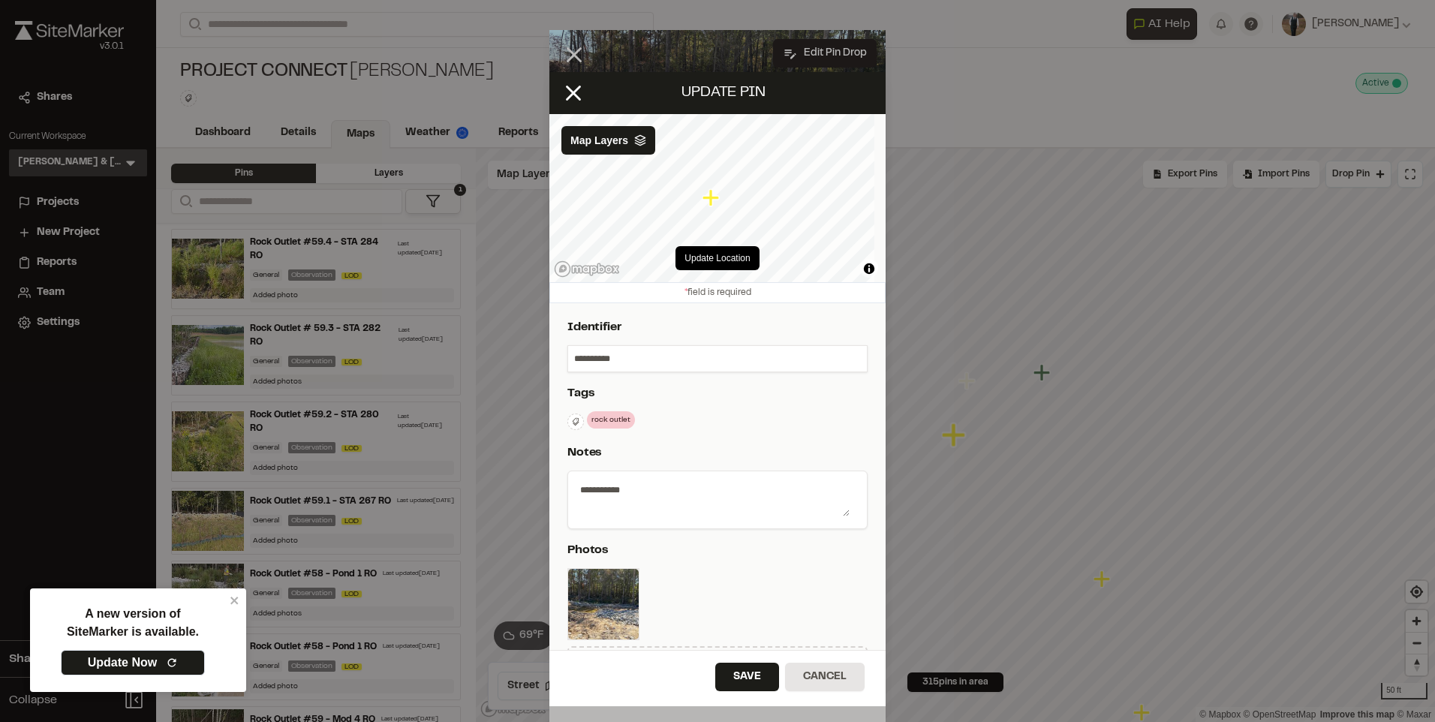
click at [577, 357] on input "**********" at bounding box center [717, 359] width 299 height 26
type input "**********"
click at [732, 662] on div "Save Cancel" at bounding box center [717, 678] width 336 height 56
click at [744, 693] on div "Save Cancel" at bounding box center [717, 678] width 336 height 56
click at [743, 677] on button "Save" at bounding box center [747, 677] width 64 height 29
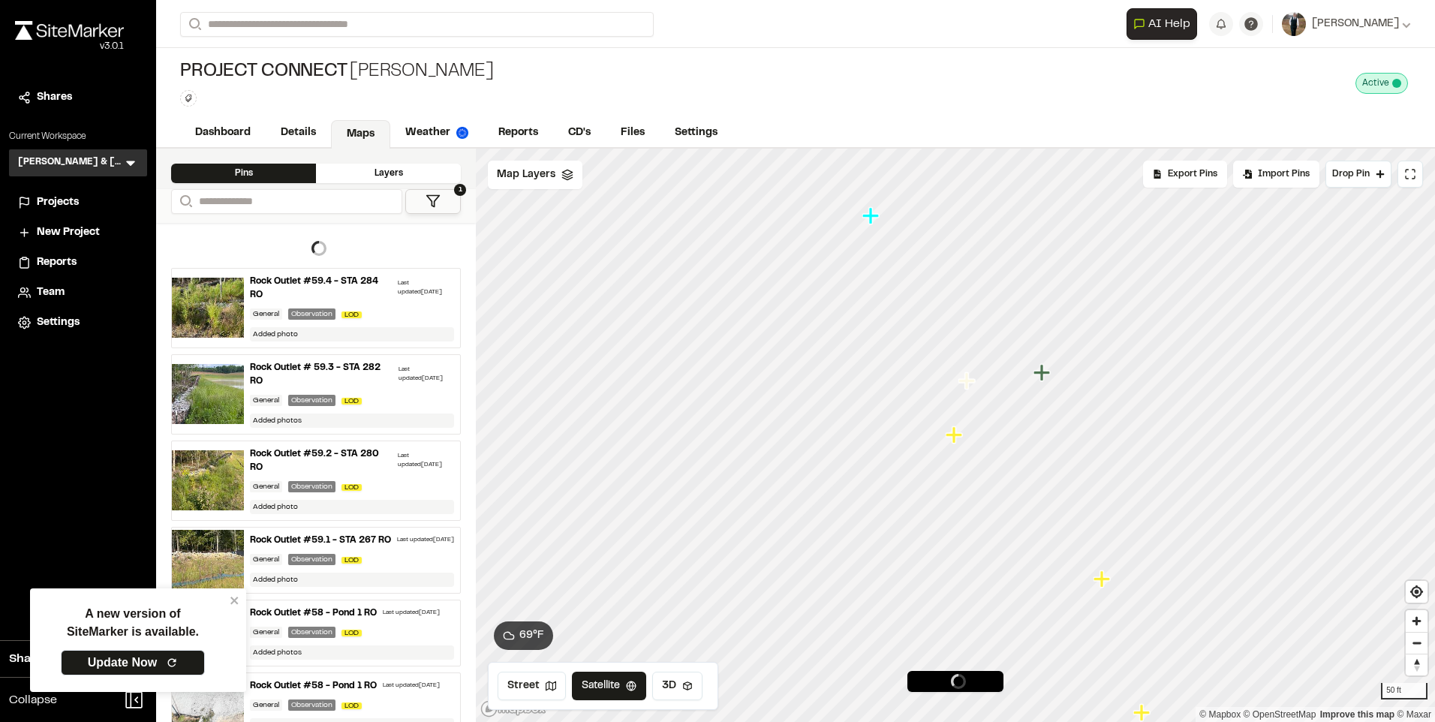
click at [955, 436] on icon "Map marker" at bounding box center [954, 434] width 17 height 17
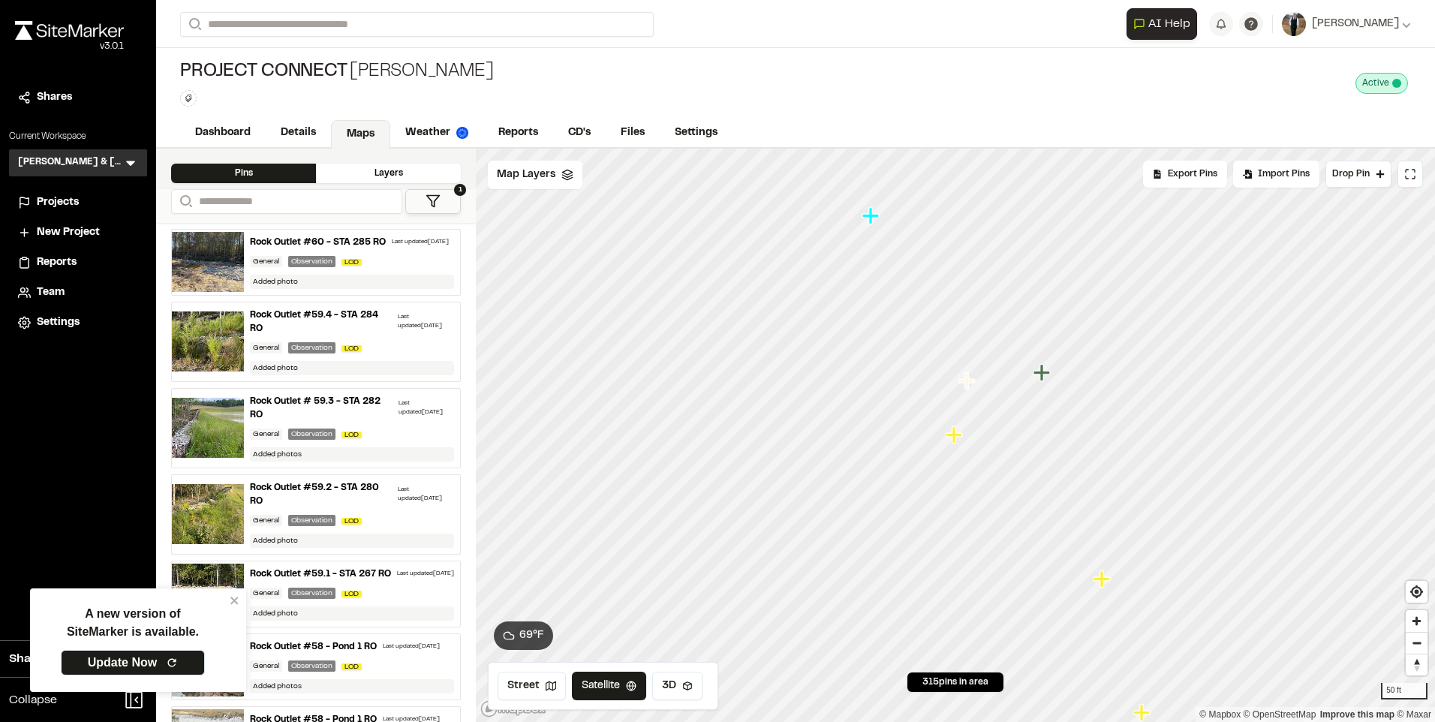
click at [959, 445] on icon "Map marker" at bounding box center [956, 435] width 20 height 20
click at [790, 497] on icon "Map marker" at bounding box center [789, 501] width 17 height 17
click at [956, 449] on icon "Map marker" at bounding box center [958, 448] width 17 height 17
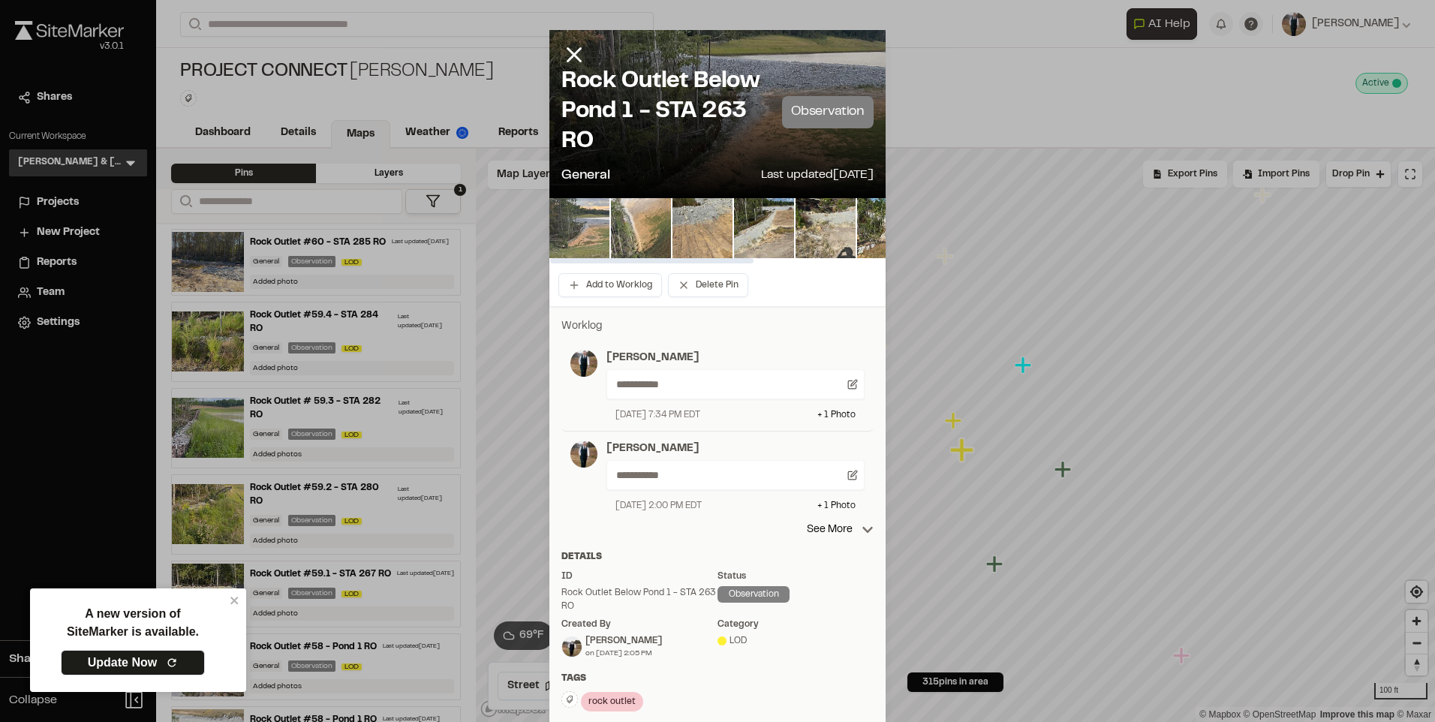
click at [567, 221] on img at bounding box center [579, 228] width 60 height 60
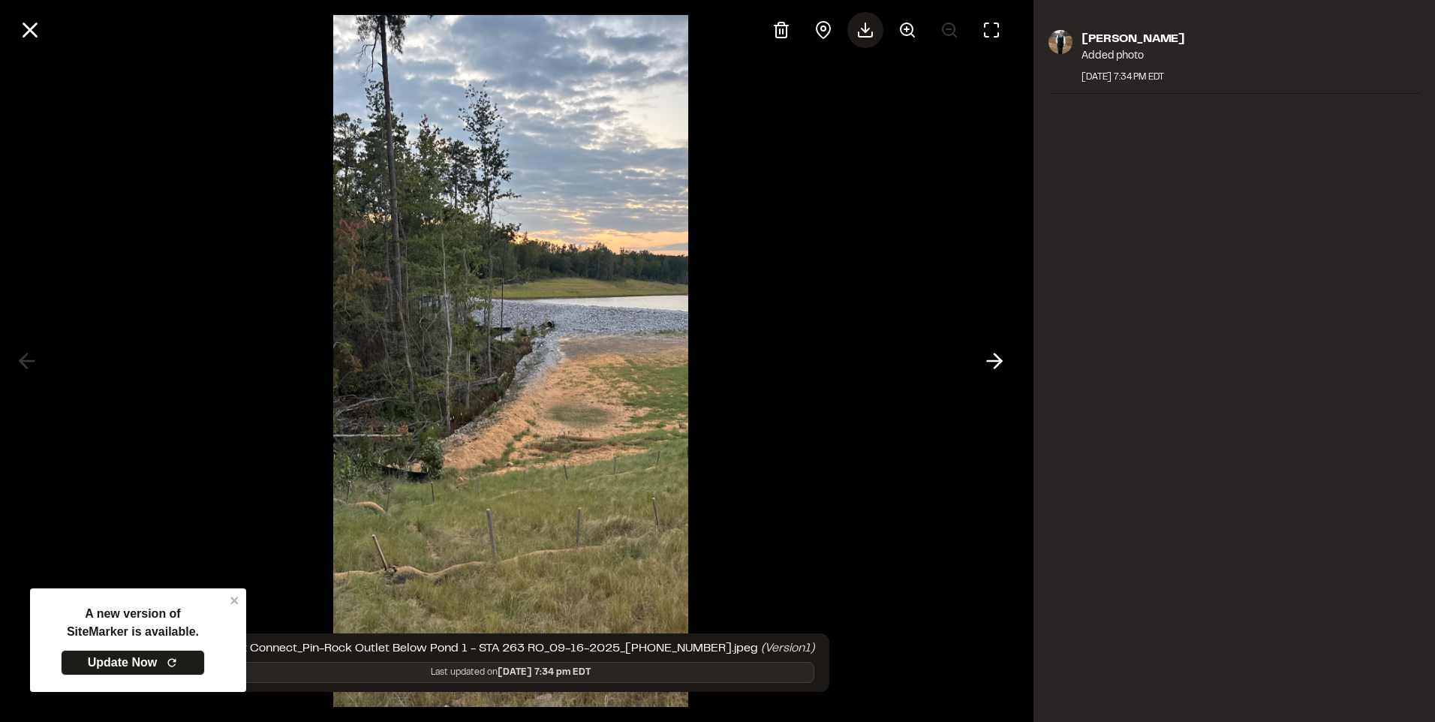
click at [868, 32] on icon at bounding box center [865, 30] width 18 height 18
click at [31, 43] on button at bounding box center [30, 30] width 36 height 36
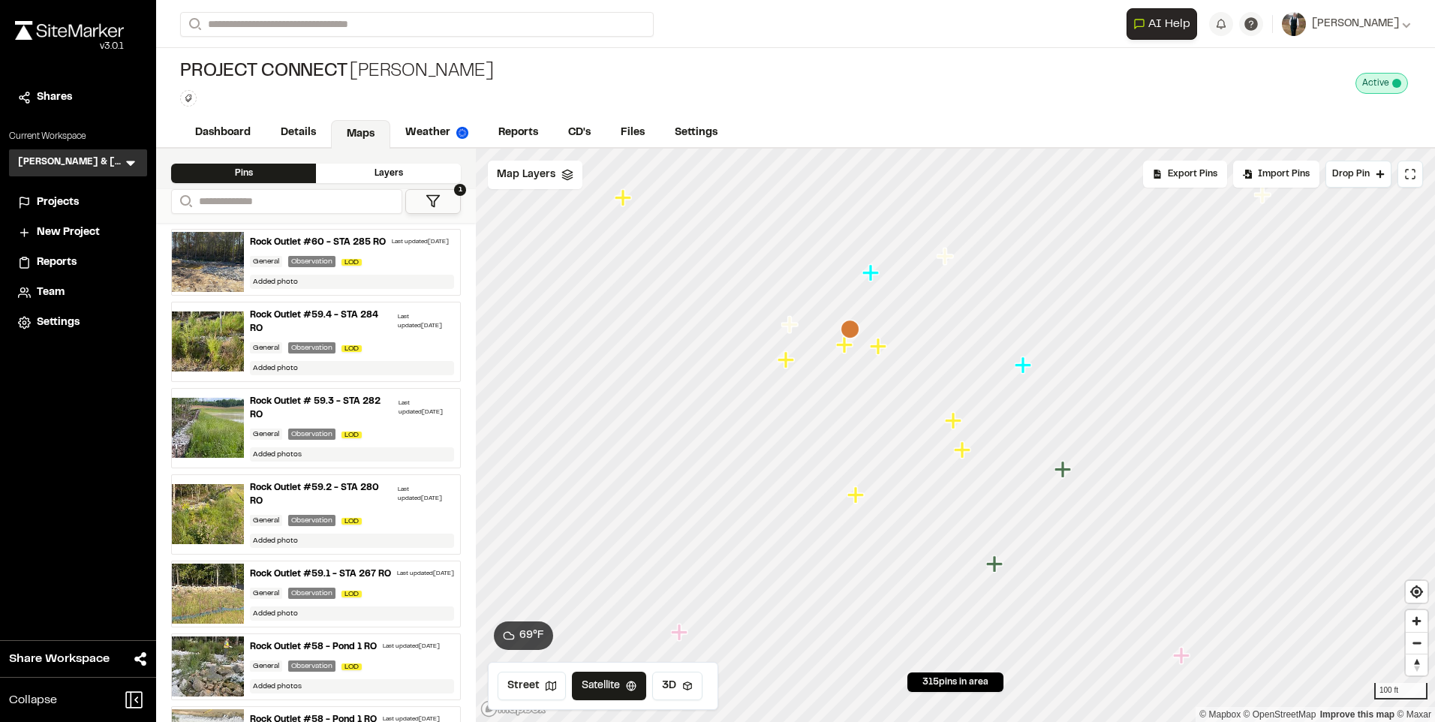
click at [950, 423] on icon "Map marker" at bounding box center [955, 421] width 20 height 20
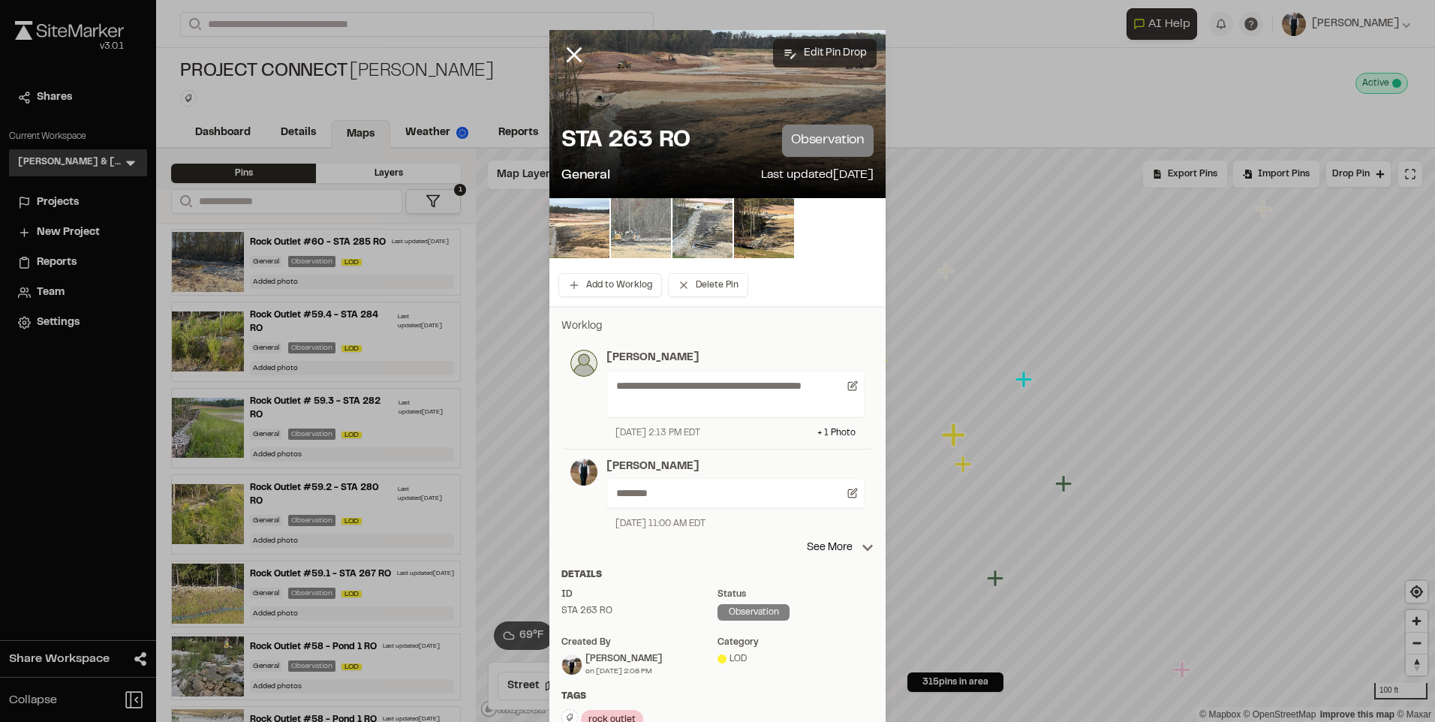
click at [840, 39] on button "Edit Pin Drop" at bounding box center [825, 53] width 104 height 29
select select "****"
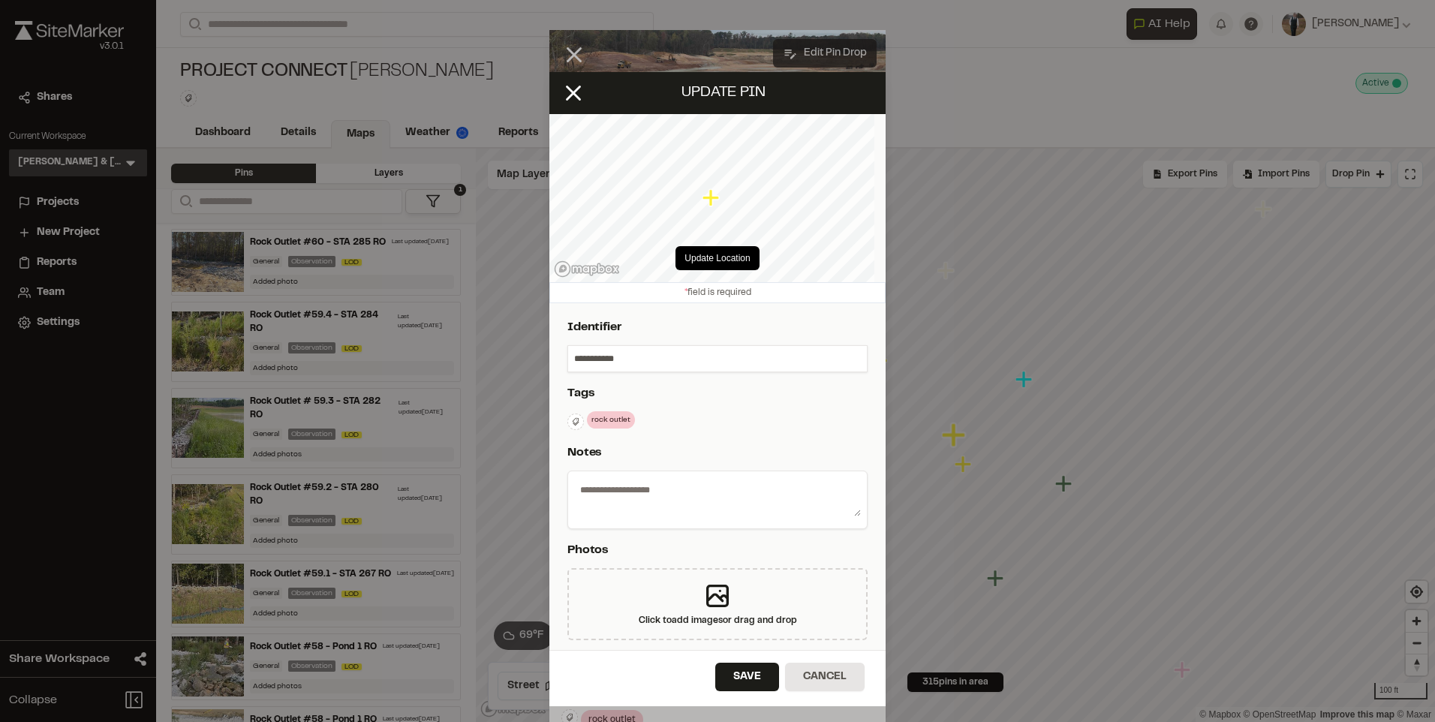
type textarea "**********"
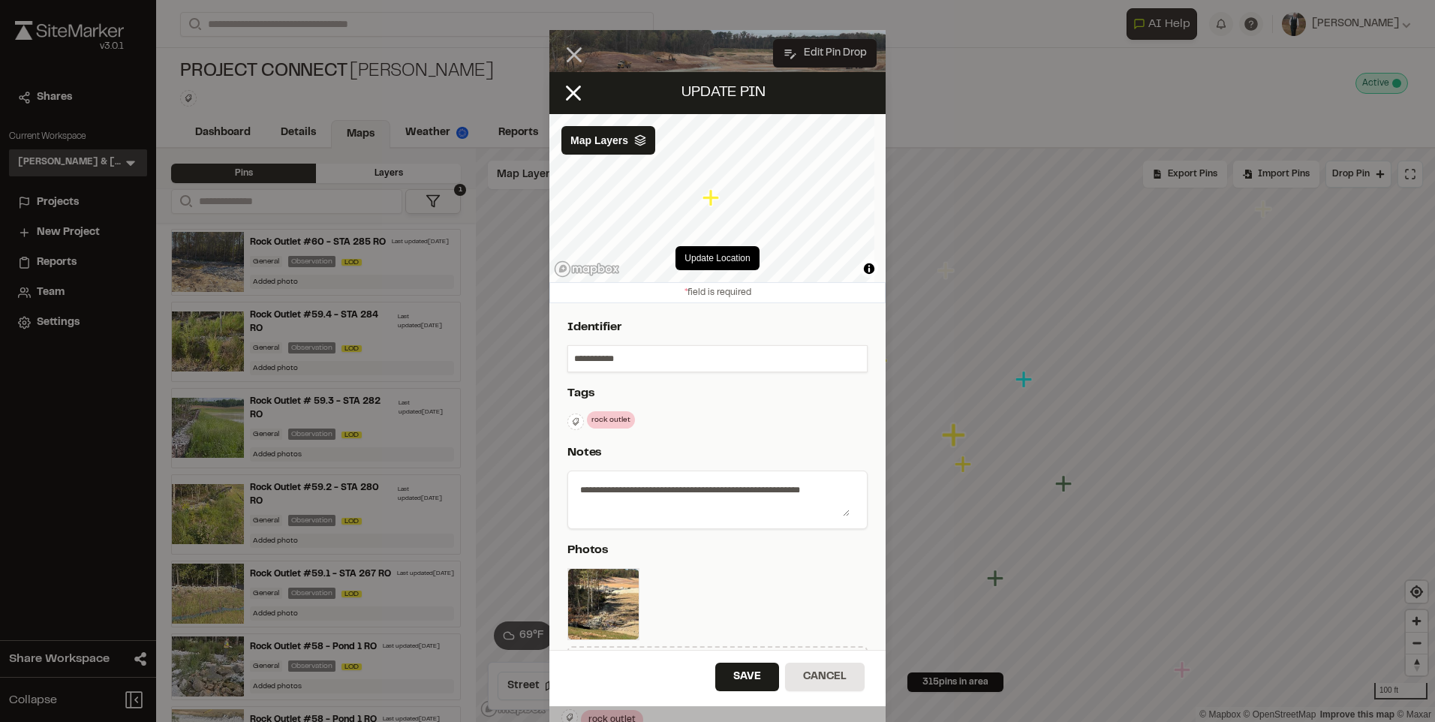
click at [573, 354] on input "**********" at bounding box center [717, 359] width 299 height 26
type input "**********"
click at [747, 672] on button "Save" at bounding box center [747, 677] width 64 height 29
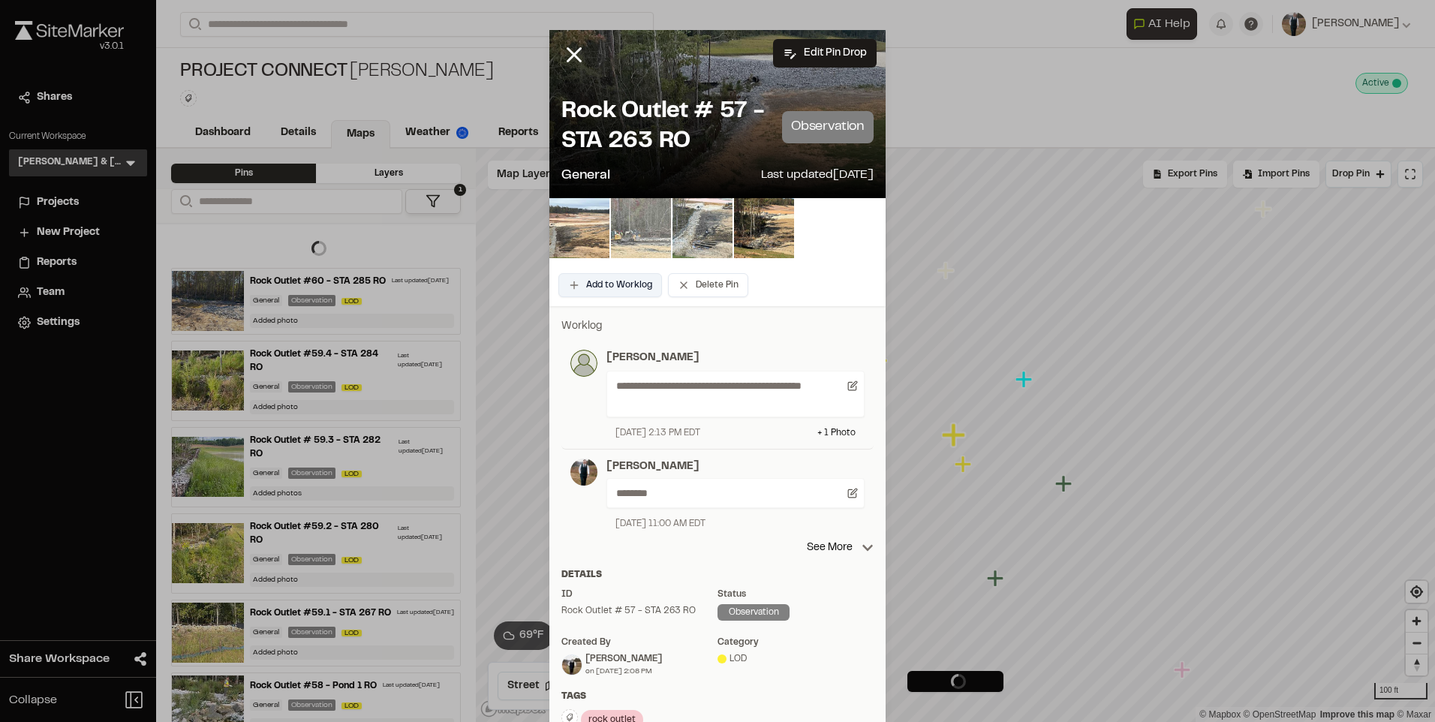
click at [628, 289] on button "Add to Worklog" at bounding box center [610, 285] width 104 height 24
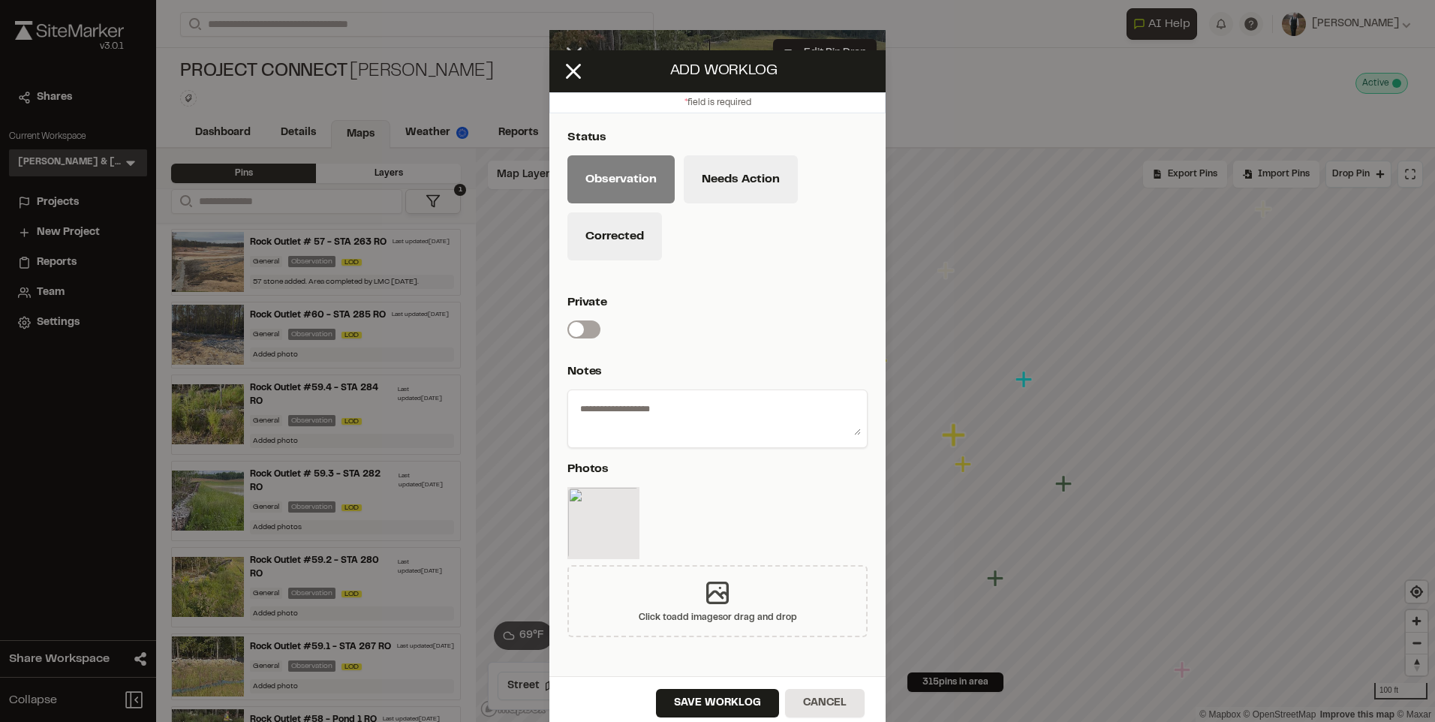
scroll to position [32, 0]
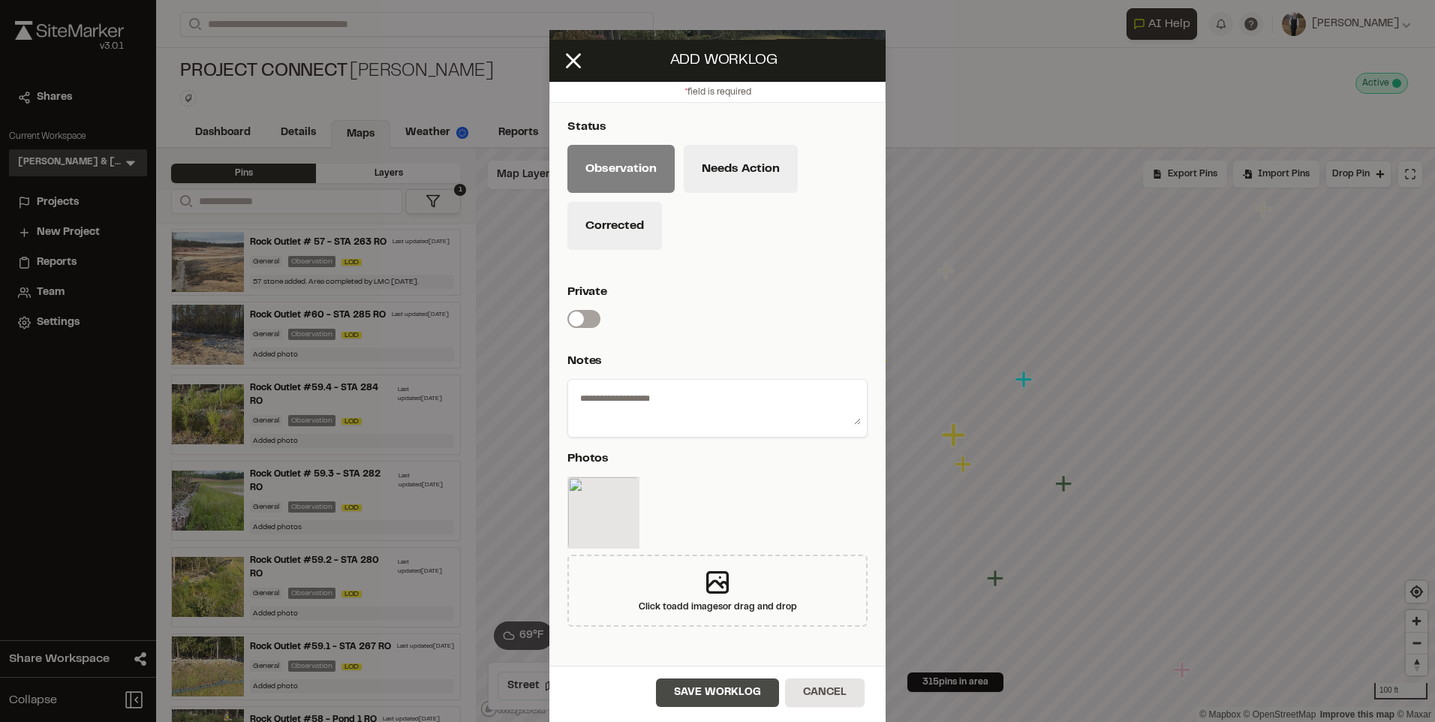
click at [720, 693] on button "Save Worklog" at bounding box center [717, 692] width 123 height 29
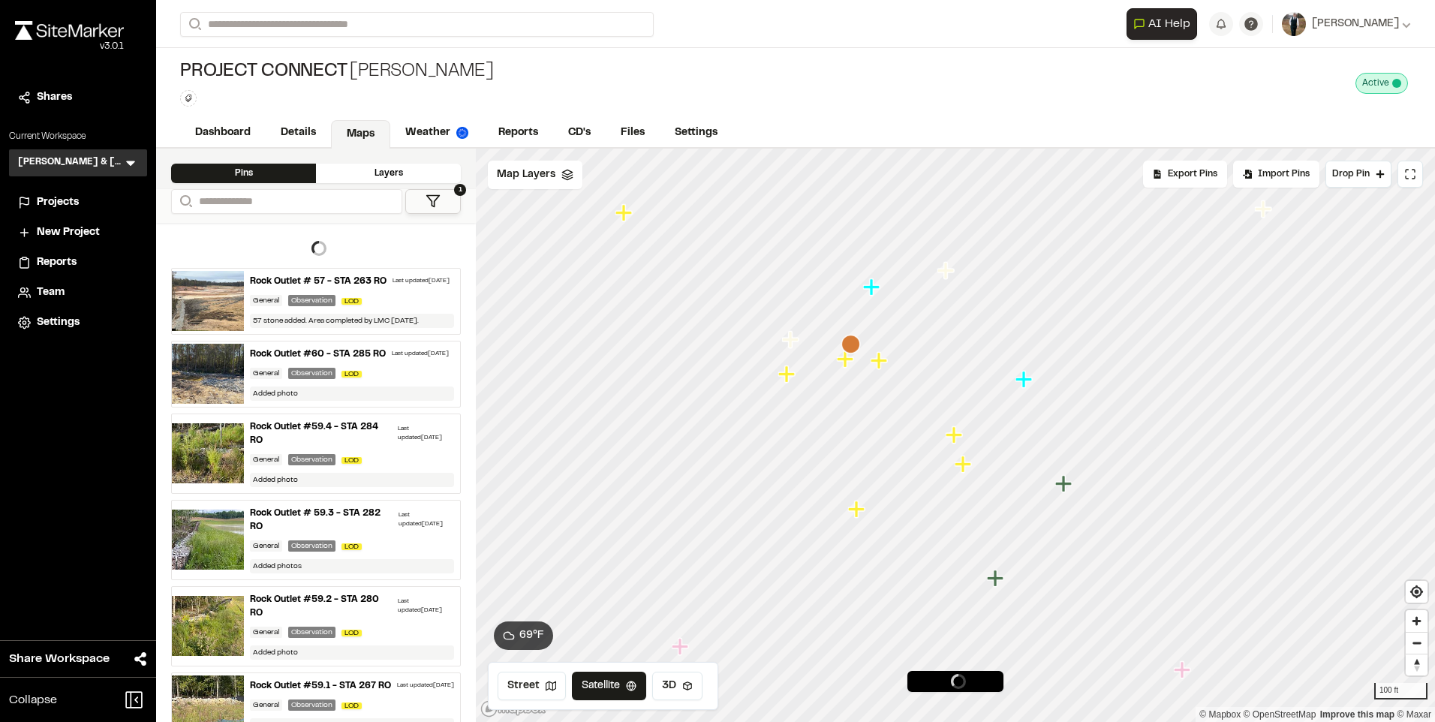
click at [970, 469] on icon "Map marker" at bounding box center [965, 465] width 20 height 20
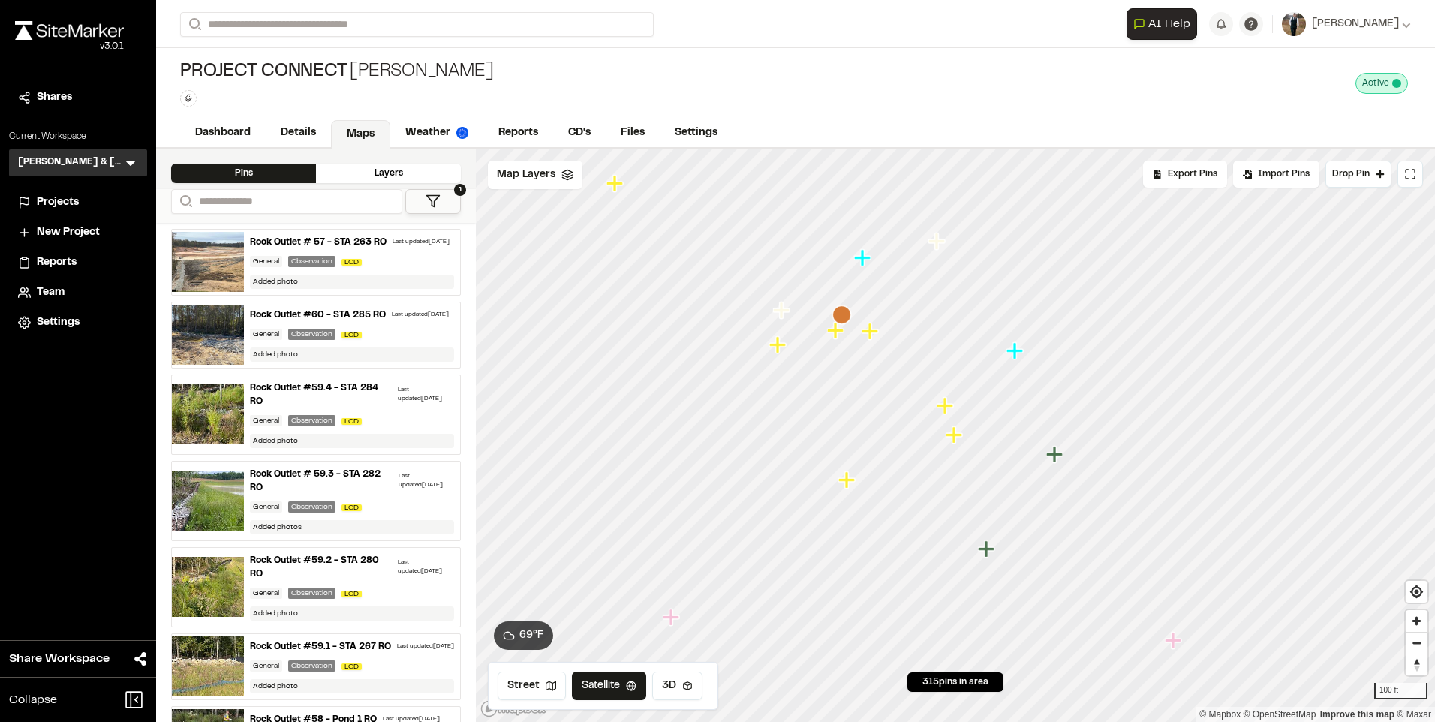
click at [853, 485] on icon "Map marker" at bounding box center [848, 481] width 20 height 20
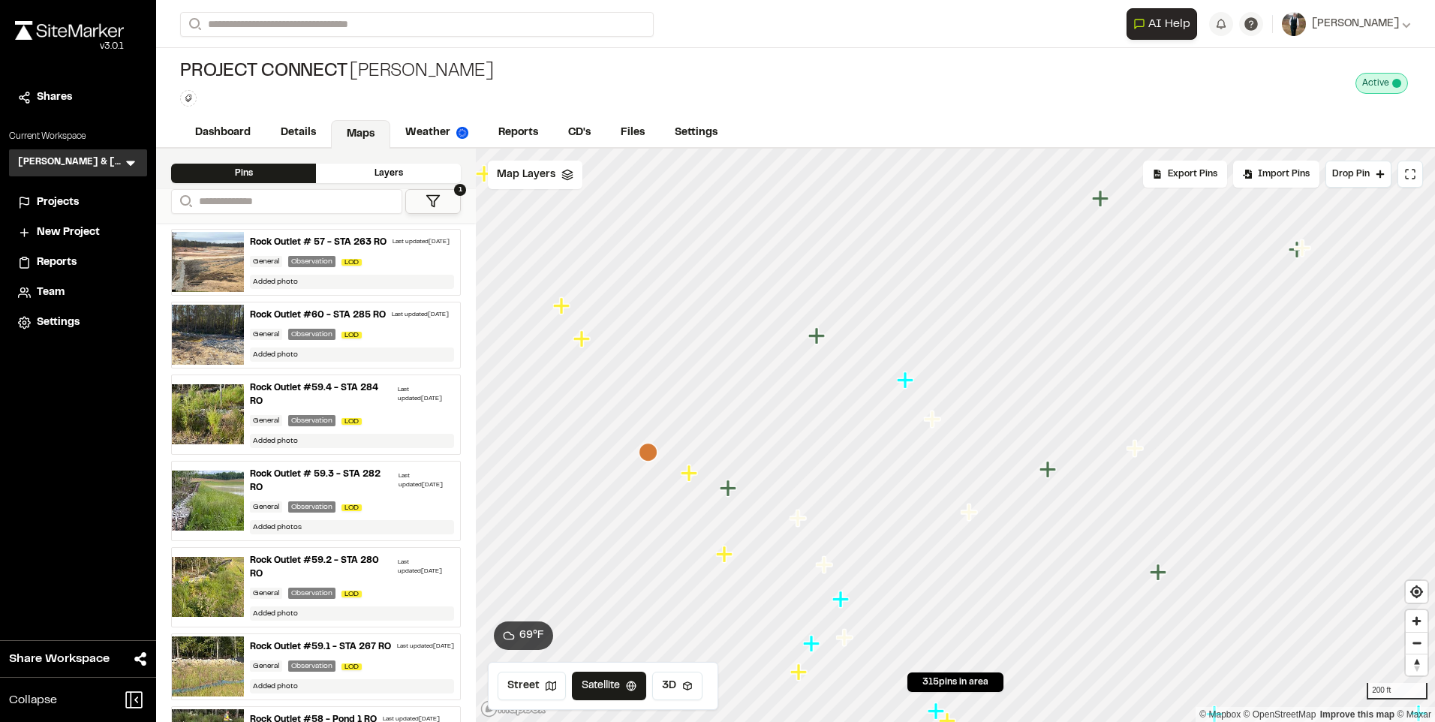
click at [687, 477] on icon "Map marker" at bounding box center [689, 472] width 17 height 17
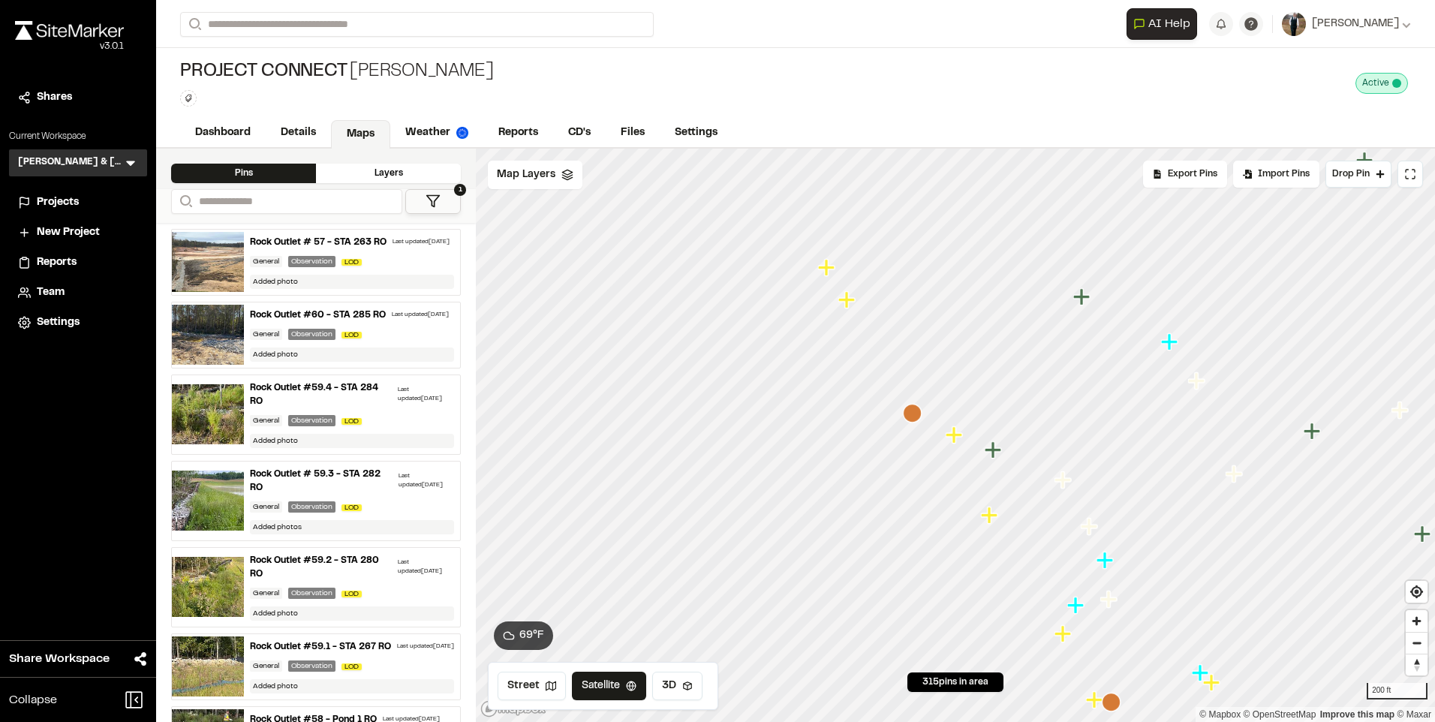
click at [988, 518] on icon "Map marker" at bounding box center [989, 515] width 17 height 17
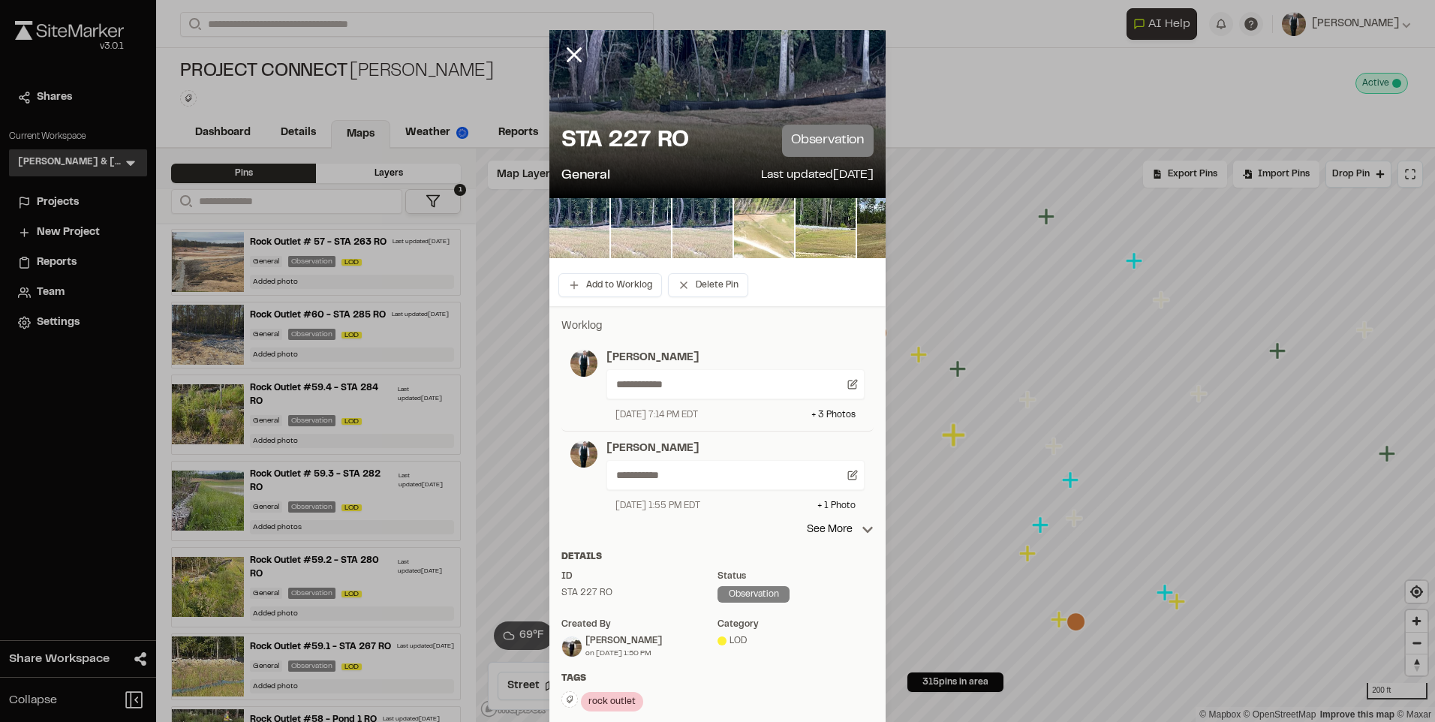
click at [862, 38] on div at bounding box center [717, 114] width 336 height 168
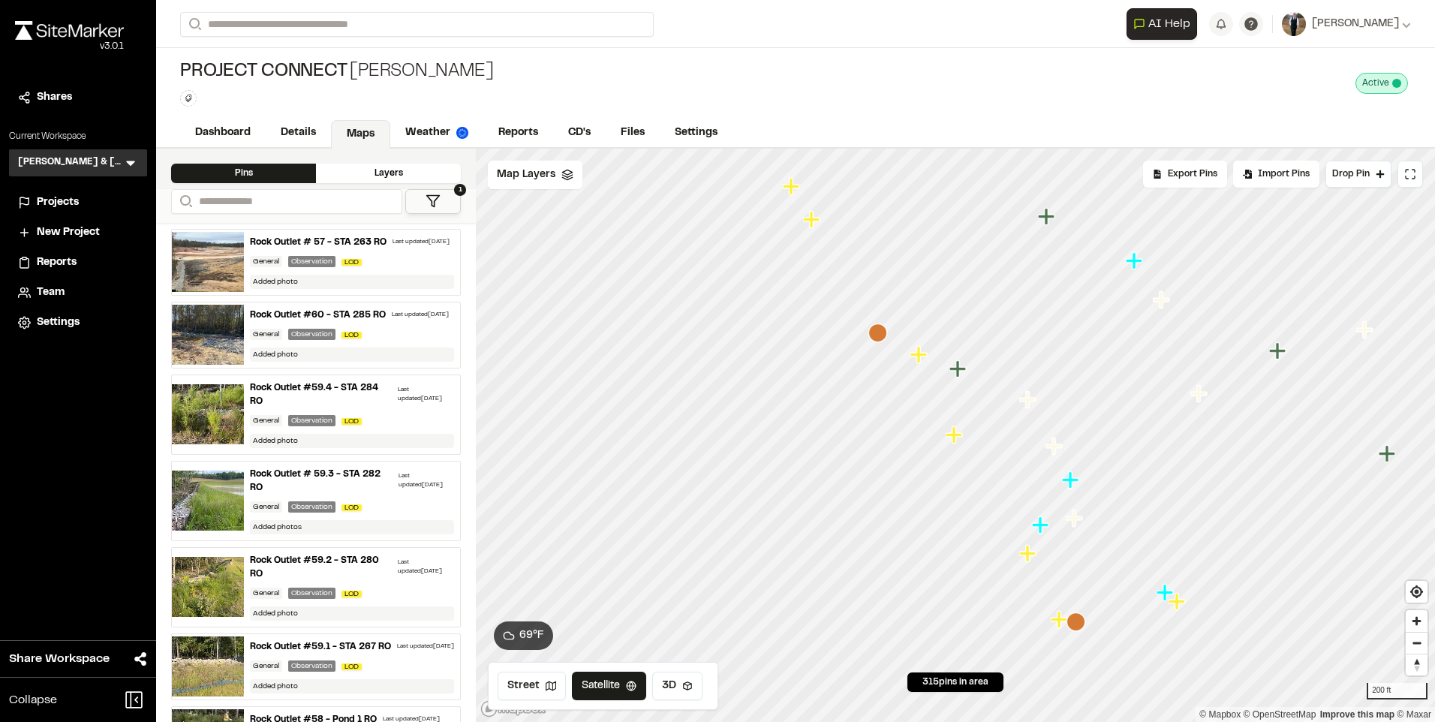
click at [917, 359] on icon "Map marker" at bounding box center [918, 354] width 17 height 17
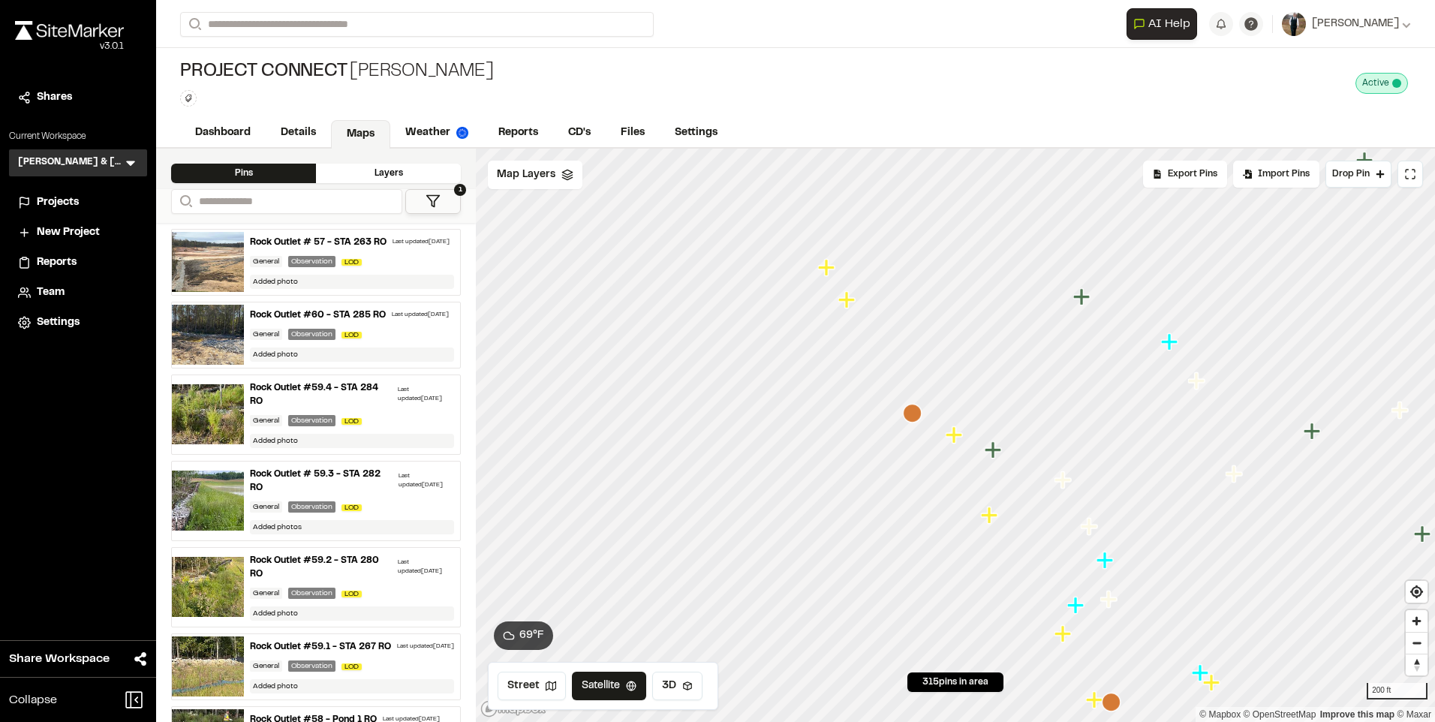
click at [988, 519] on icon "Map marker" at bounding box center [991, 516] width 20 height 20
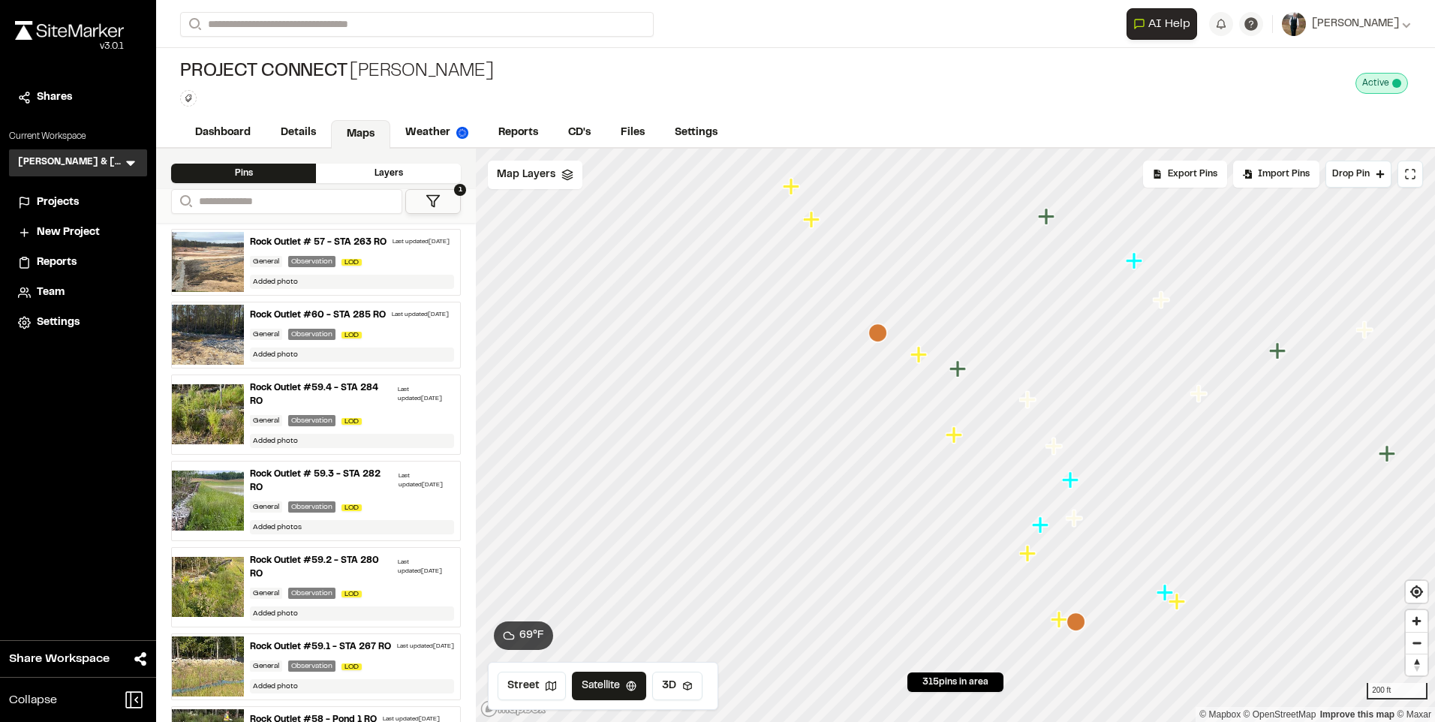
click at [1027, 555] on icon "Map marker" at bounding box center [1027, 553] width 17 height 17
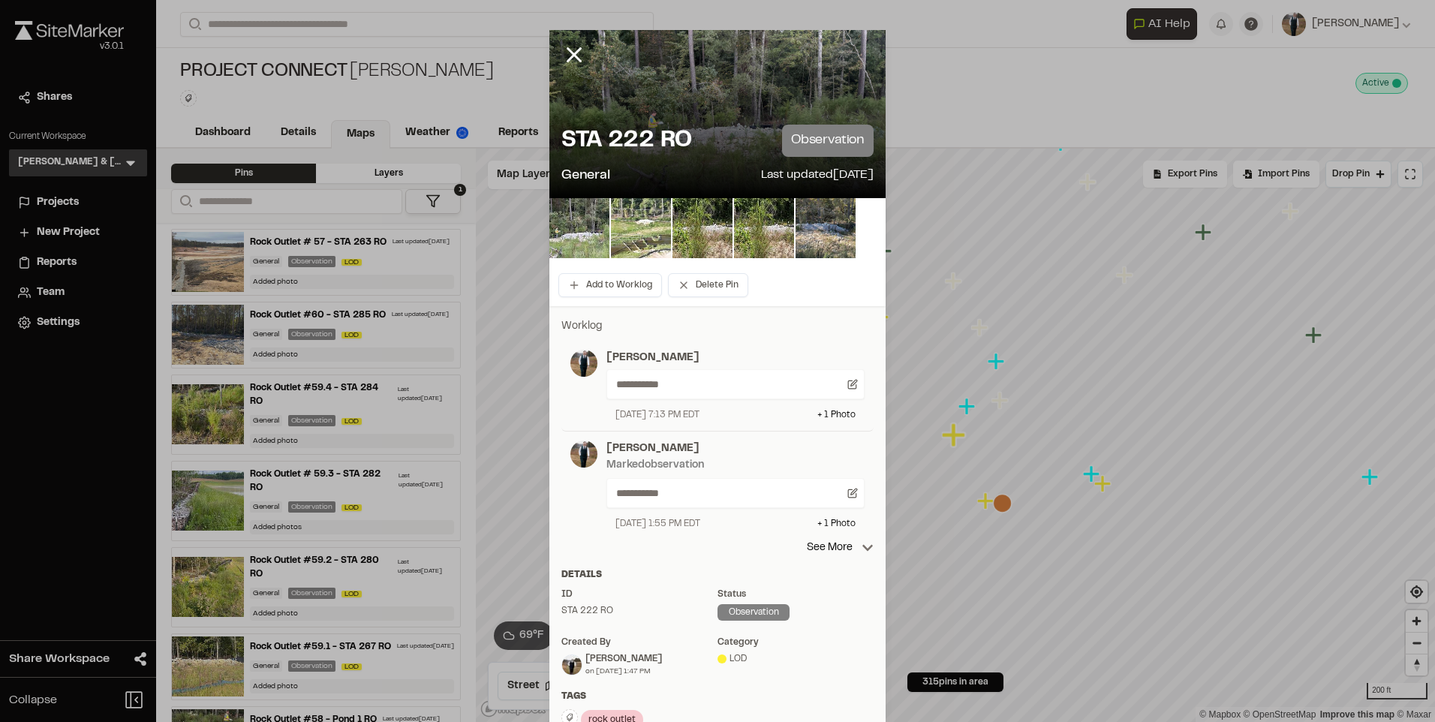
click at [851, 41] on div at bounding box center [717, 114] width 336 height 168
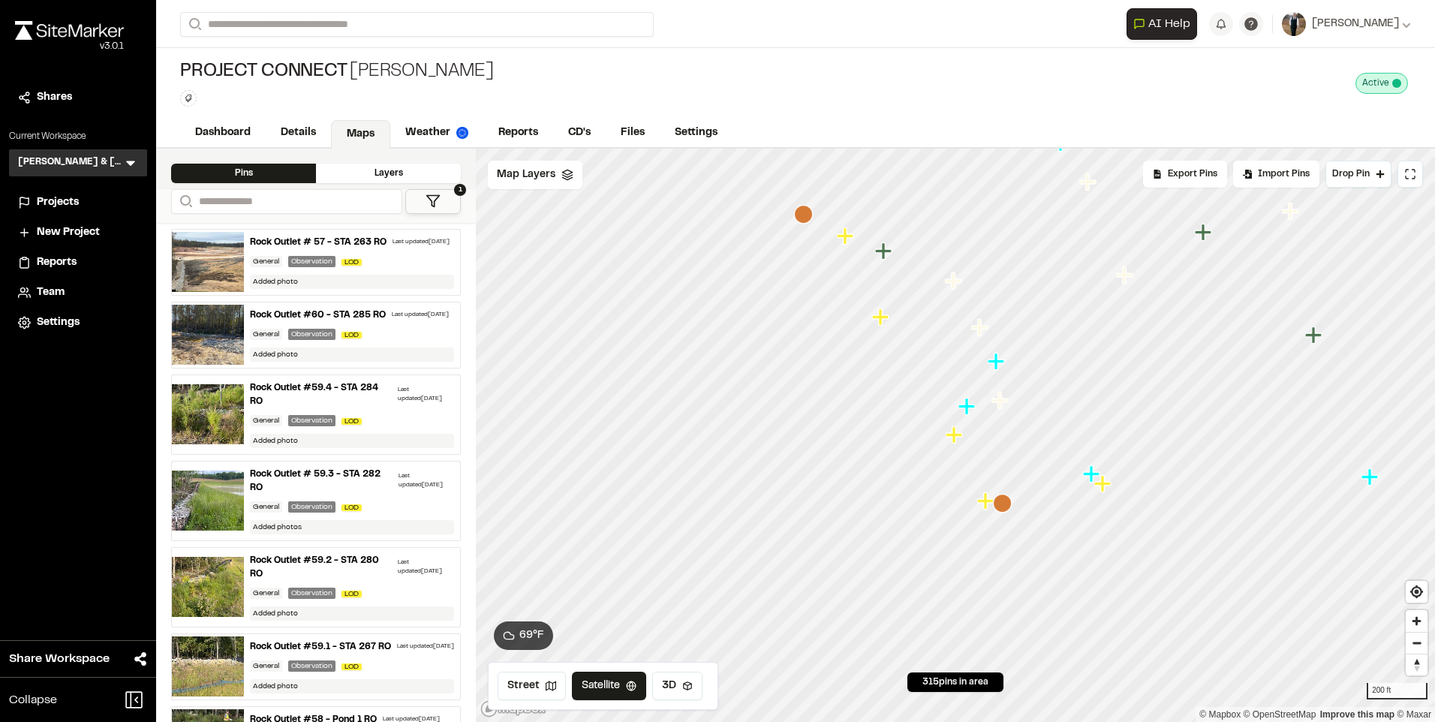
click at [979, 502] on icon "Map marker" at bounding box center [985, 500] width 17 height 17
click at [844, 458] on icon "Map marker" at bounding box center [850, 450] width 20 height 20
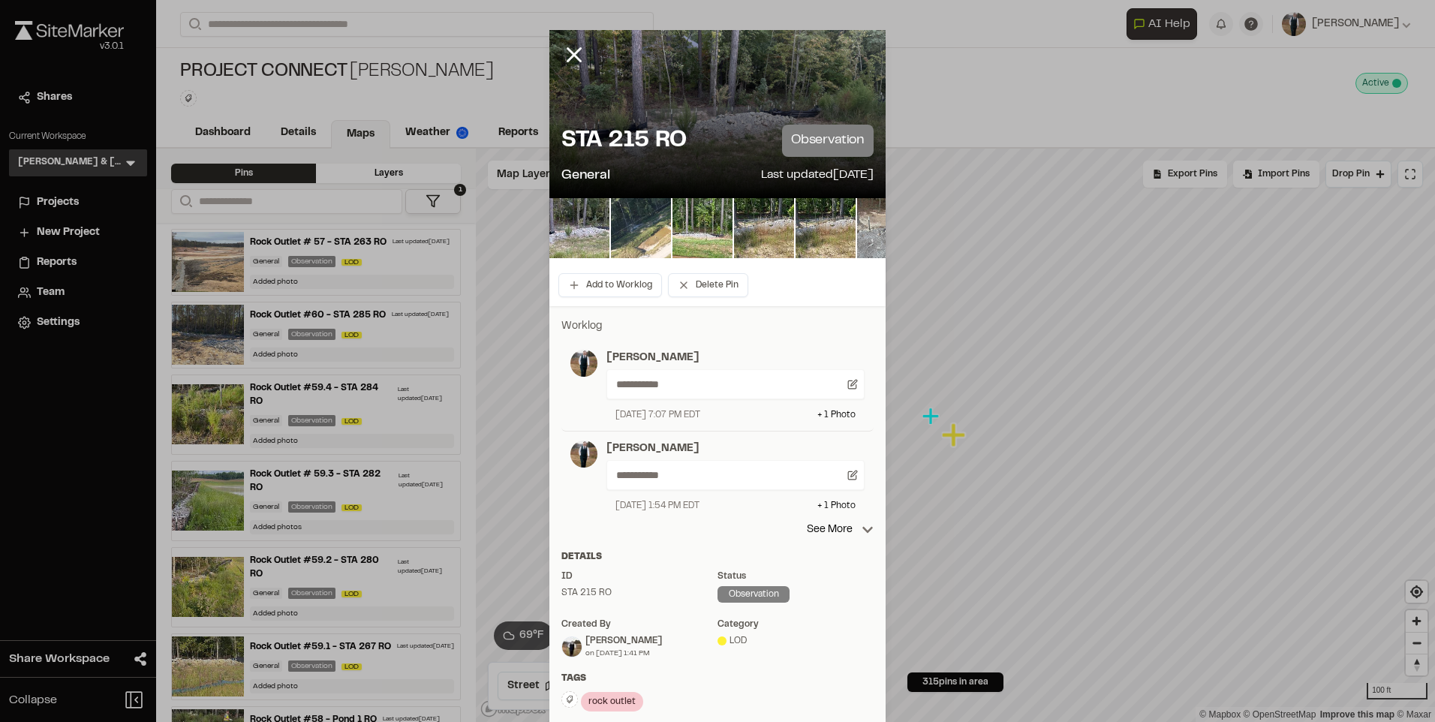
click at [858, 39] on div at bounding box center [717, 114] width 336 height 168
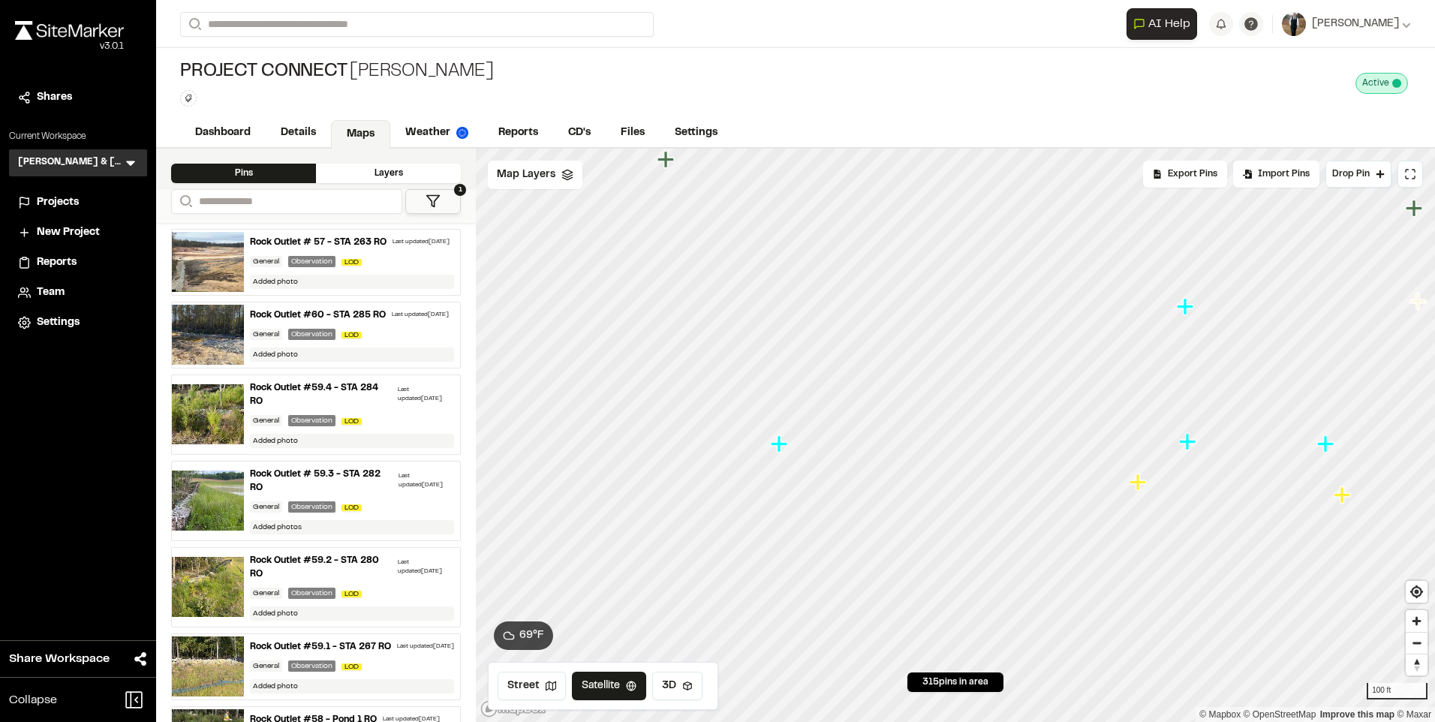
click at [1144, 487] on icon "Map marker" at bounding box center [1139, 483] width 20 height 20
click at [948, 437] on icon "Map marker" at bounding box center [956, 435] width 20 height 20
click at [1159, 448] on icon "Map marker" at bounding box center [1158, 447] width 17 height 17
click at [1160, 449] on icon "Map marker" at bounding box center [1157, 450] width 20 height 20
click at [1158, 452] on icon "Map marker" at bounding box center [1152, 451] width 17 height 17
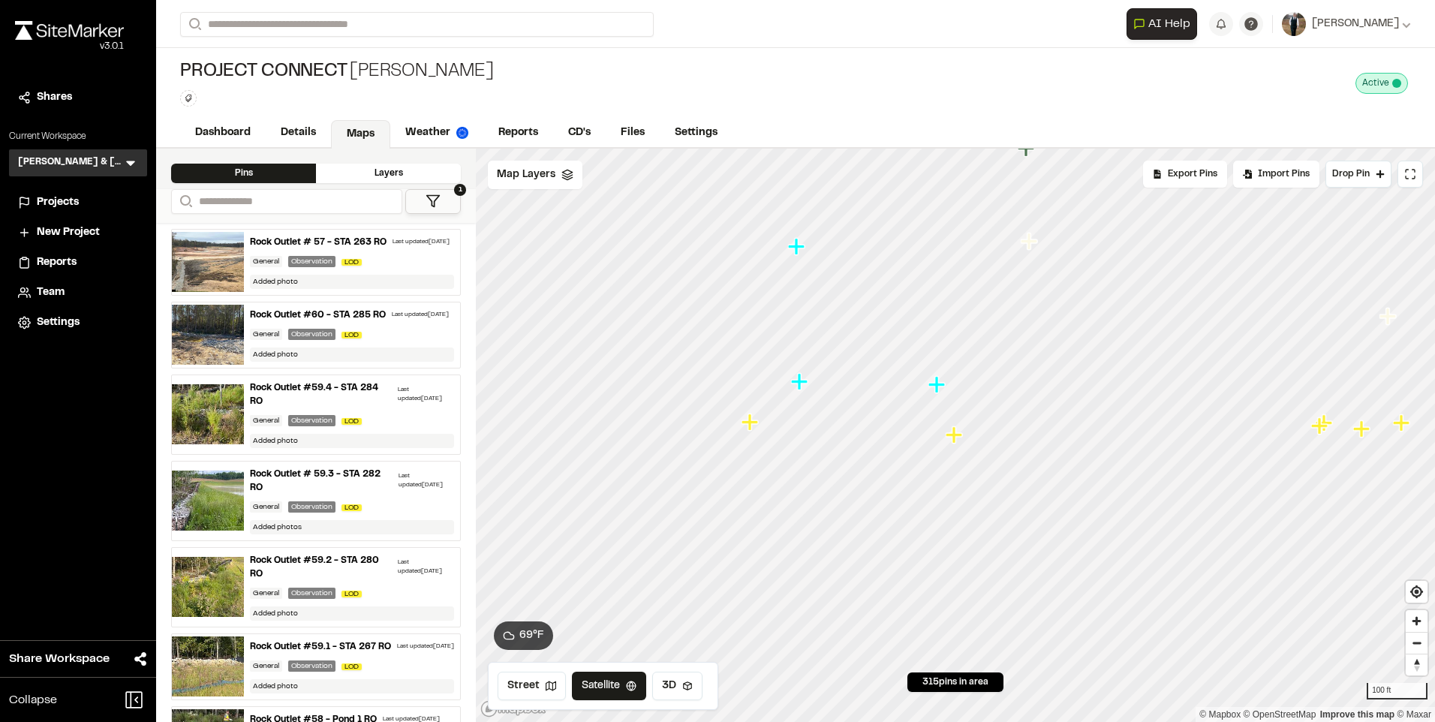
click at [1321, 431] on icon "Map marker" at bounding box center [1319, 425] width 17 height 17
click at [1039, 435] on icon "Map marker" at bounding box center [1037, 432] width 20 height 20
click at [915, 448] on icon "Map marker" at bounding box center [914, 440] width 17 height 17
click at [901, 400] on icon "Map marker" at bounding box center [900, 400] width 17 height 17
click at [915, 461] on icon "Map marker" at bounding box center [914, 461] width 17 height 17
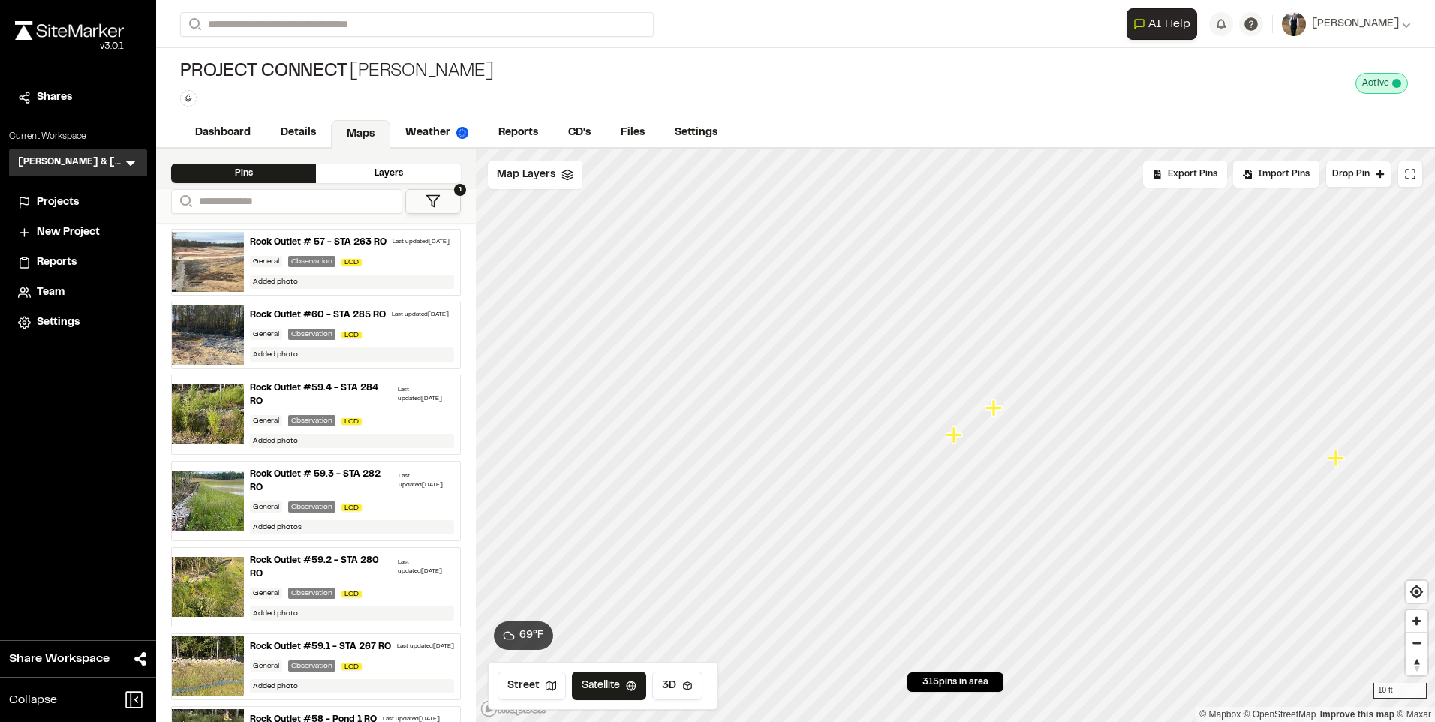
click at [988, 409] on icon "Map marker" at bounding box center [993, 407] width 17 height 17
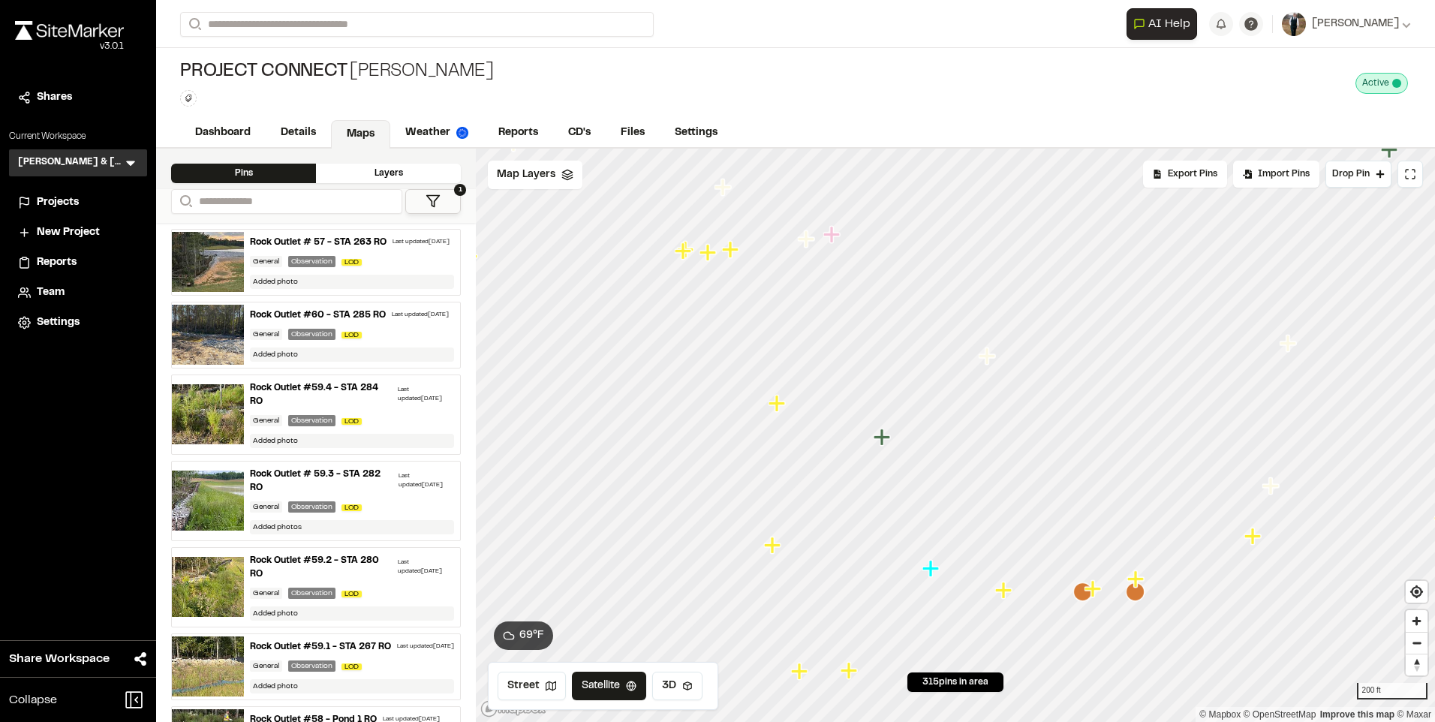
click at [779, 403] on icon "Map marker" at bounding box center [776, 403] width 17 height 17
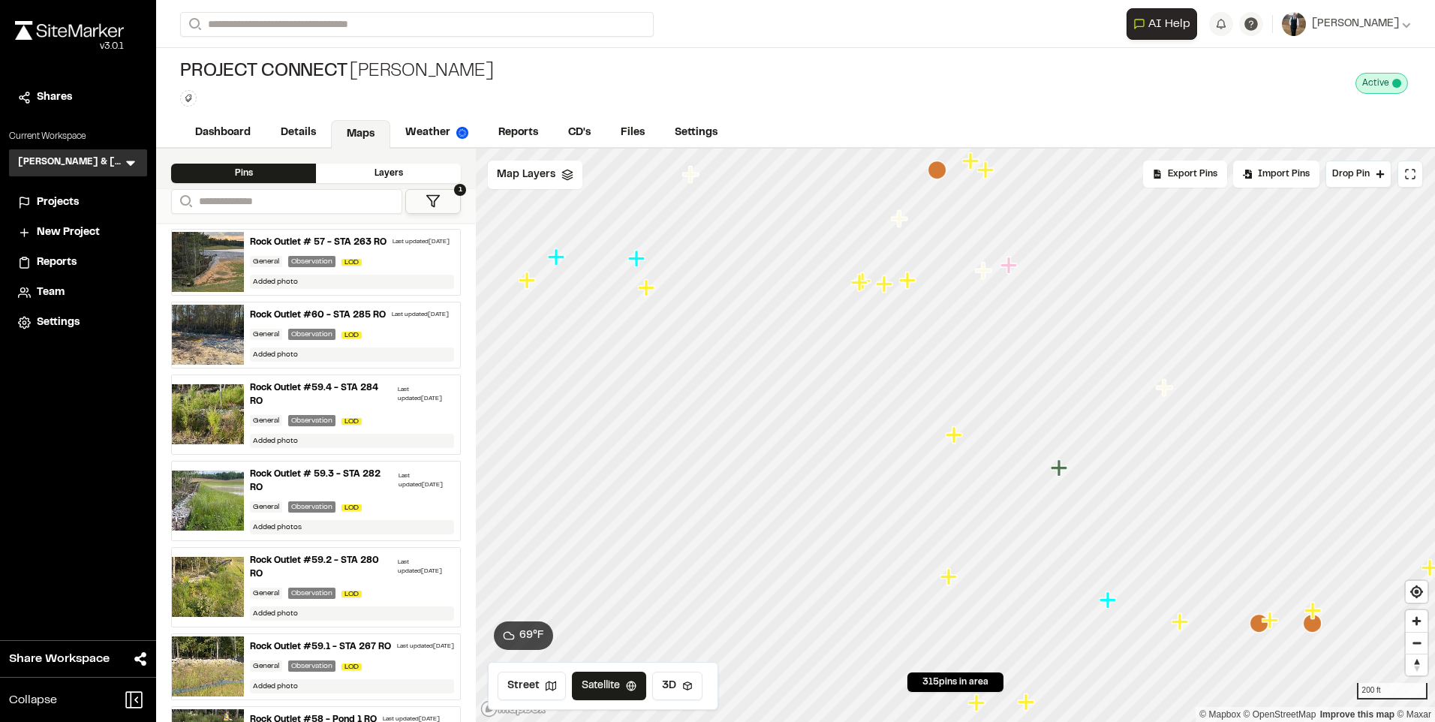
click at [944, 580] on icon "Map marker" at bounding box center [950, 577] width 20 height 20
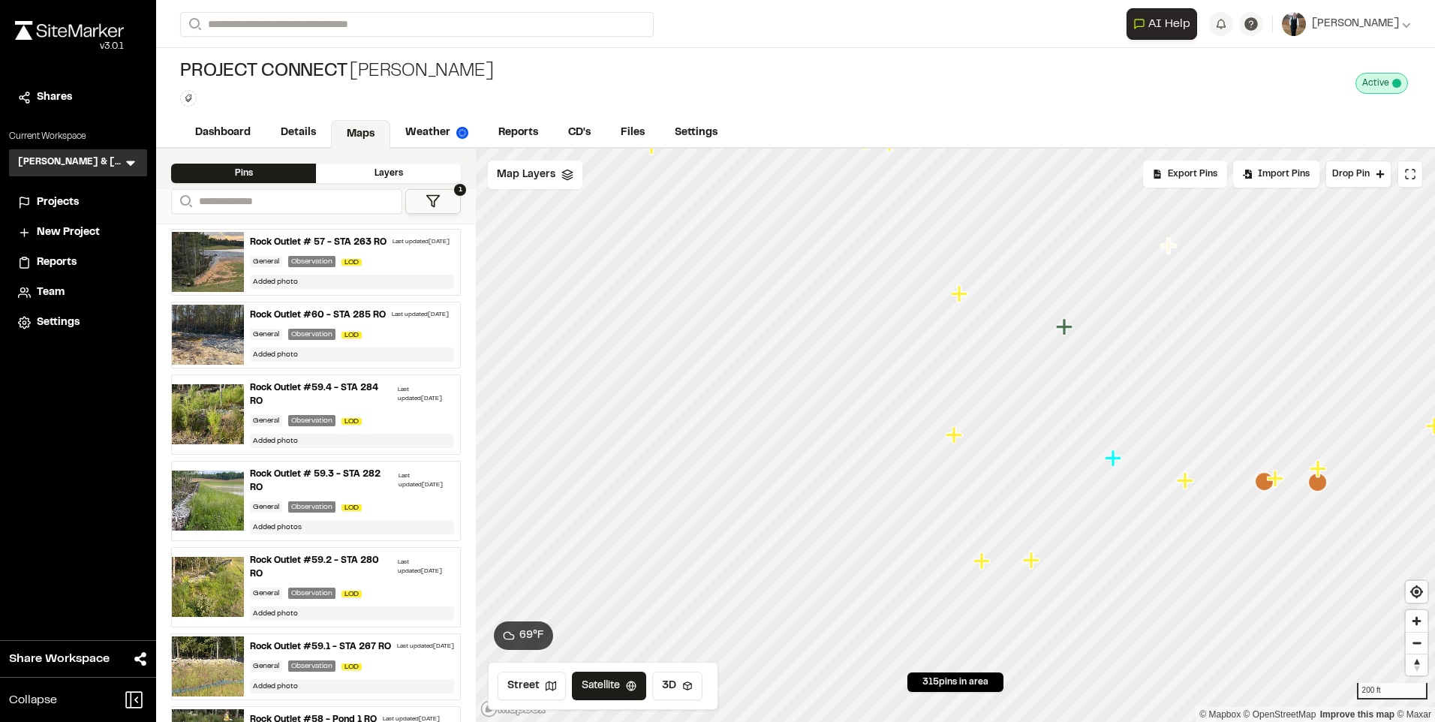
click at [958, 425] on icon "Map marker" at bounding box center [956, 435] width 20 height 20
click at [982, 567] on icon "Map marker" at bounding box center [981, 560] width 17 height 17
click at [929, 313] on icon "Map marker" at bounding box center [928, 309] width 20 height 20
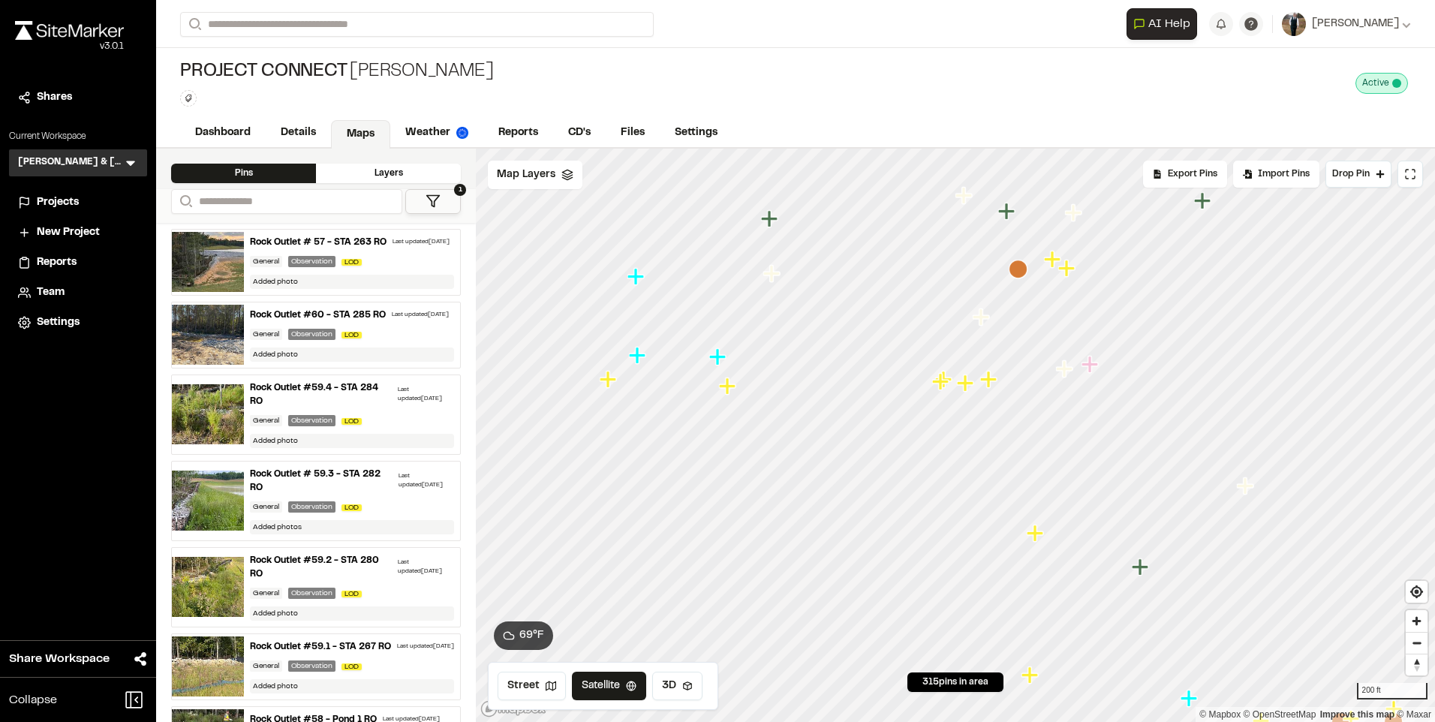
click at [733, 392] on icon "Map marker" at bounding box center [729, 387] width 20 height 20
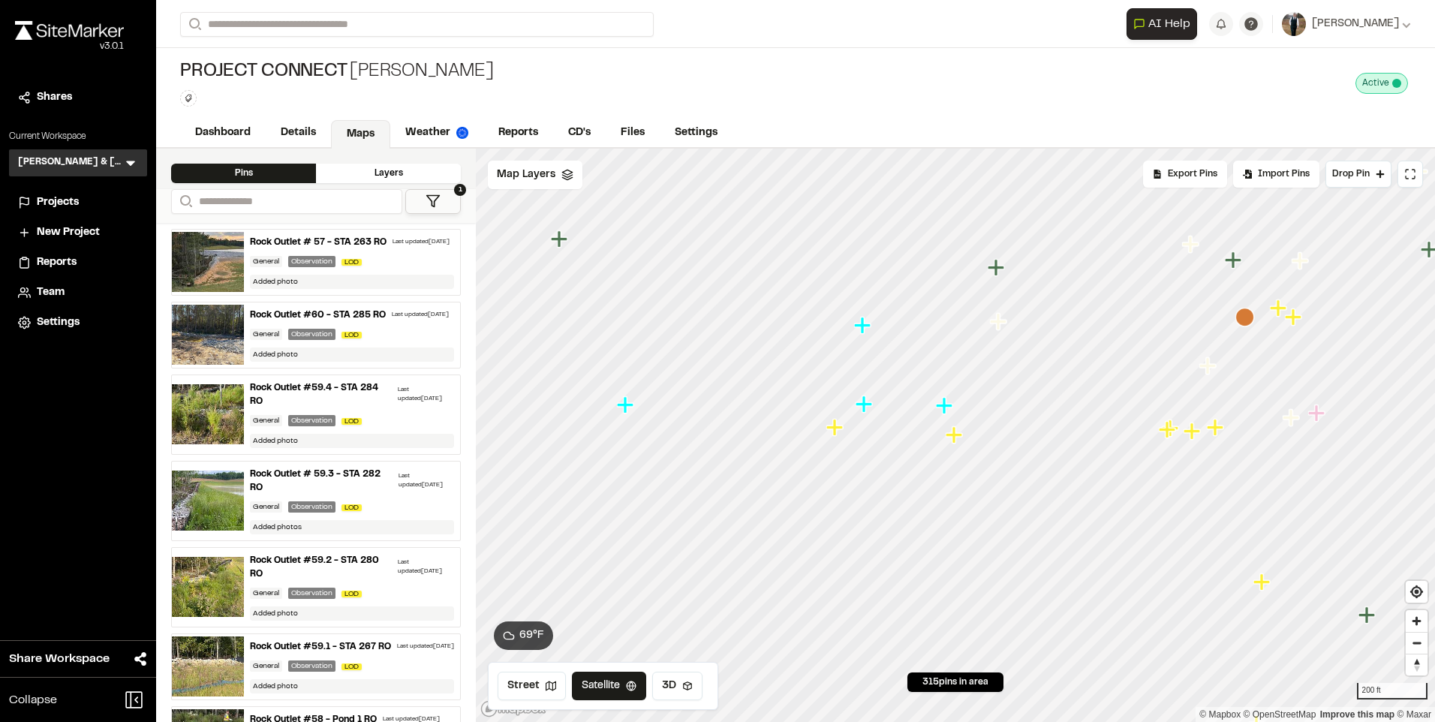
click at [846, 435] on icon "Map marker" at bounding box center [836, 428] width 20 height 20
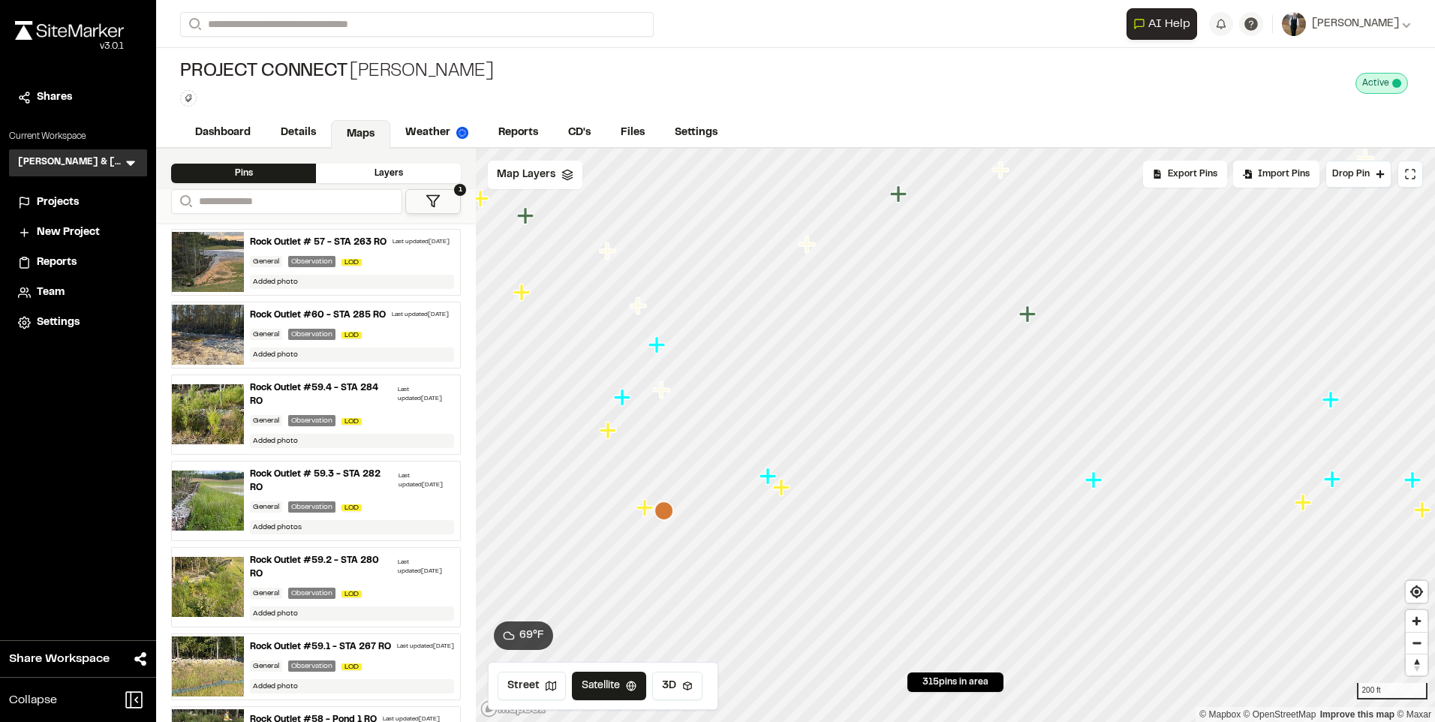
click at [789, 493] on icon "Map marker" at bounding box center [783, 488] width 20 height 20
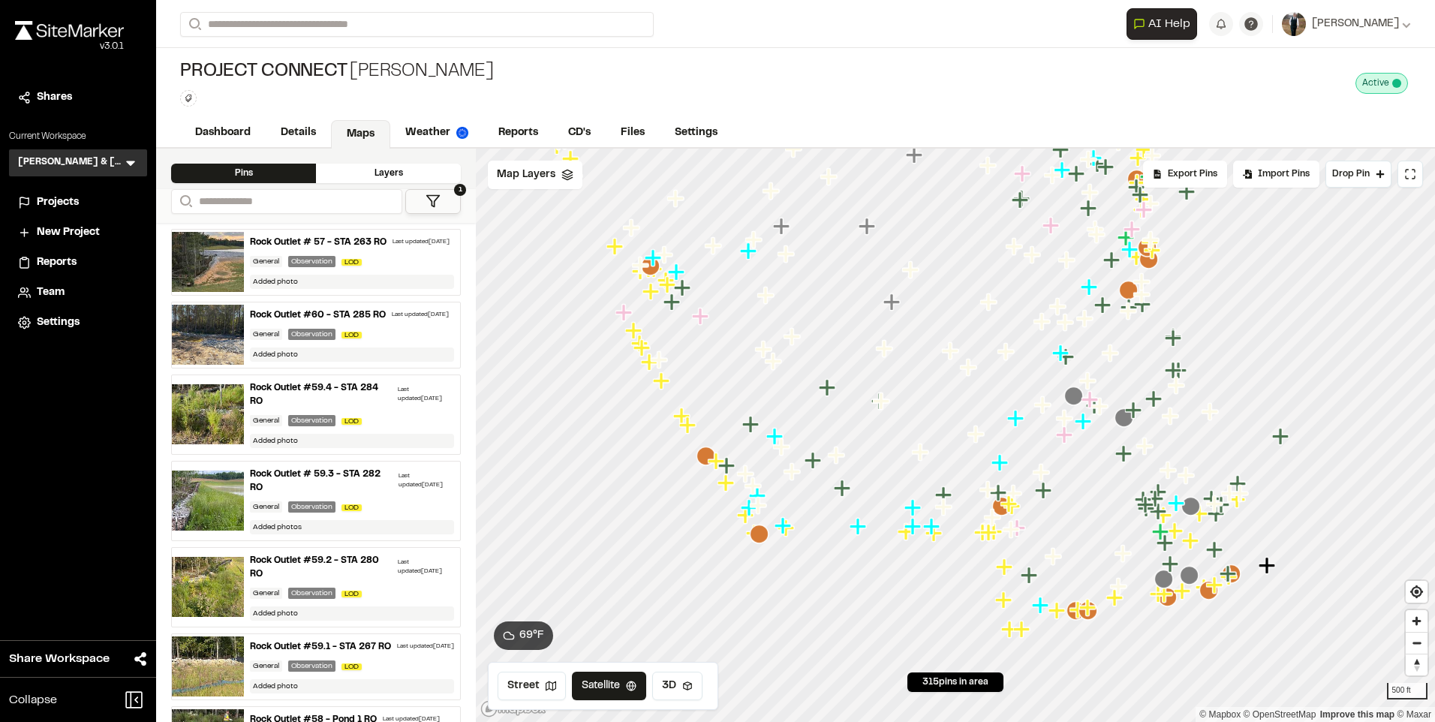
drag, startPoint x: 1010, startPoint y: 341, endPoint x: 879, endPoint y: 433, distance: 159.5
click at [880, 149] on div at bounding box center [955, 149] width 959 height 0
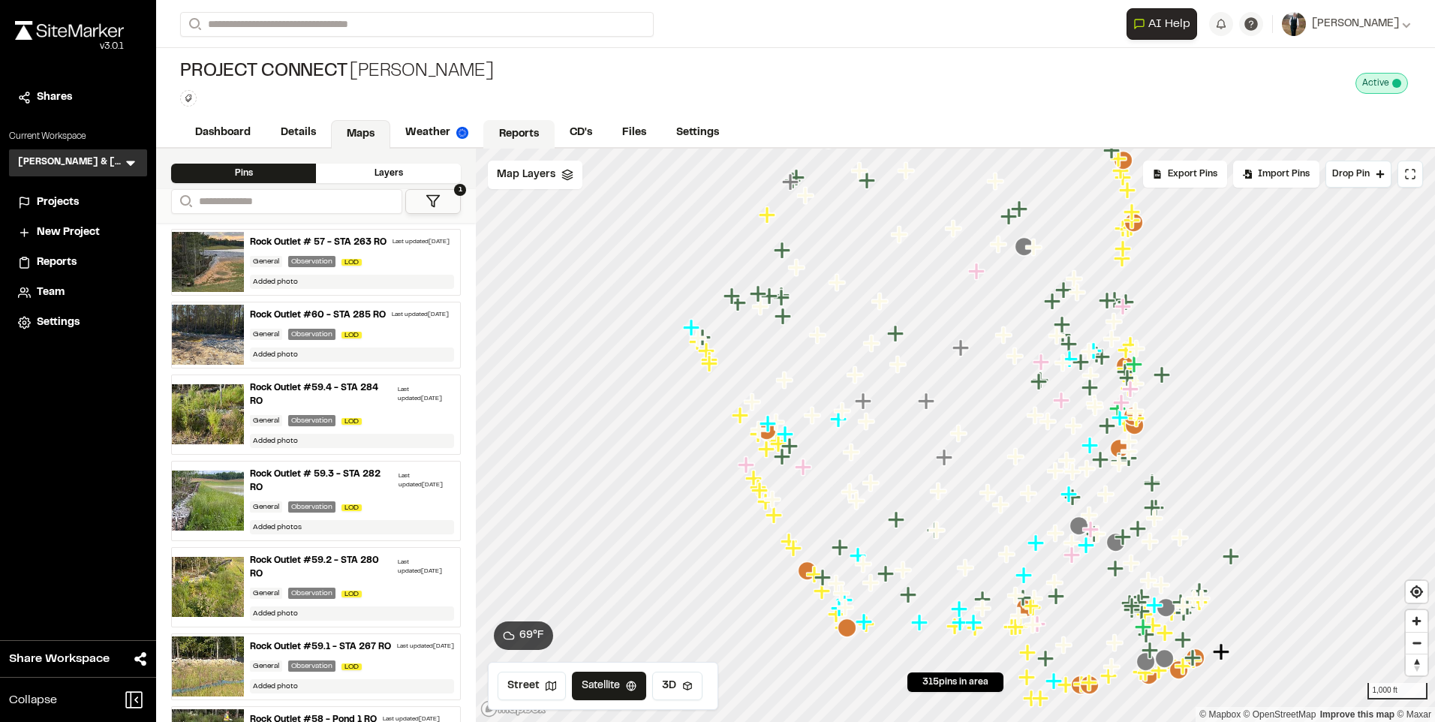
click at [522, 127] on link "Reports" at bounding box center [518, 134] width 71 height 29
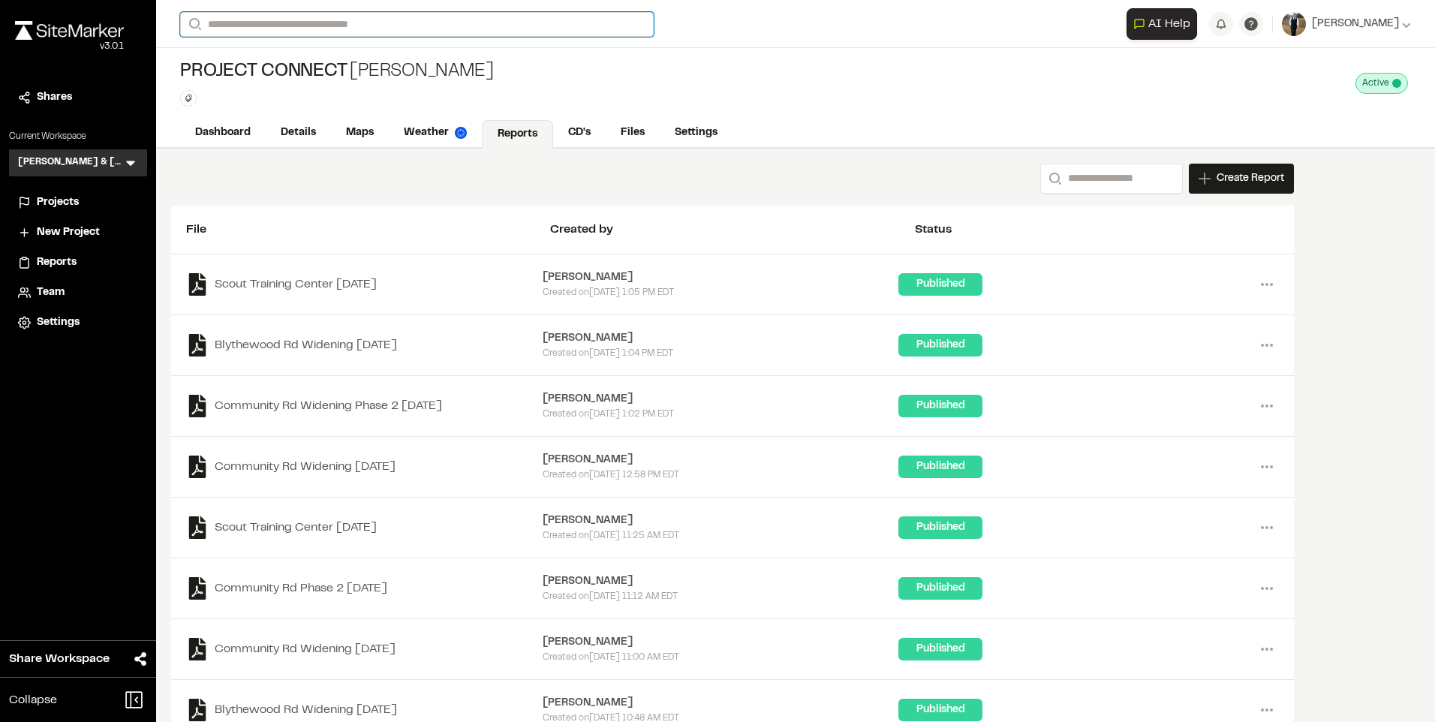
click at [335, 17] on input "Search" at bounding box center [417, 24] width 474 height 25
click at [840, 186] on div "Search Create Report New Report | Project Connect Edwin Stadsvold What type of …" at bounding box center [732, 179] width 1123 height 30
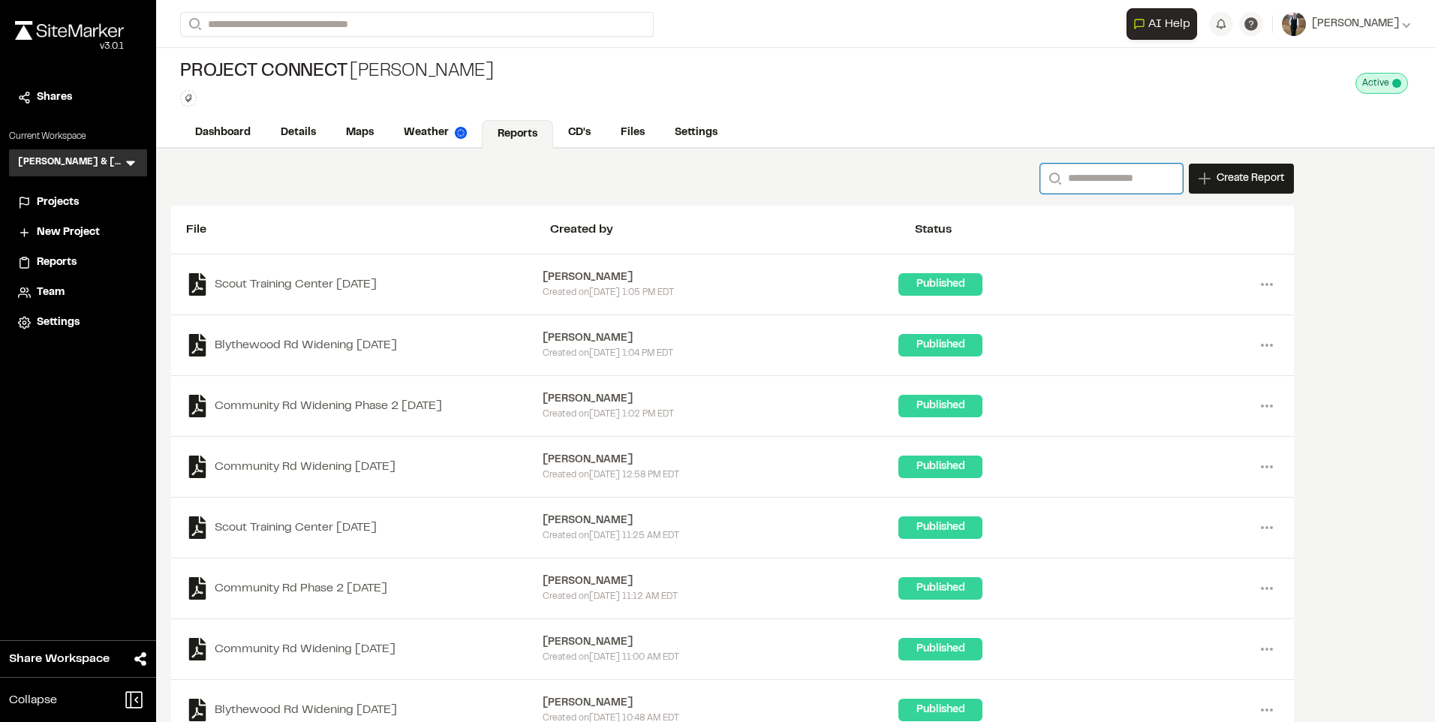
click at [1069, 182] on input "Search" at bounding box center [1111, 179] width 143 height 30
type input "*"
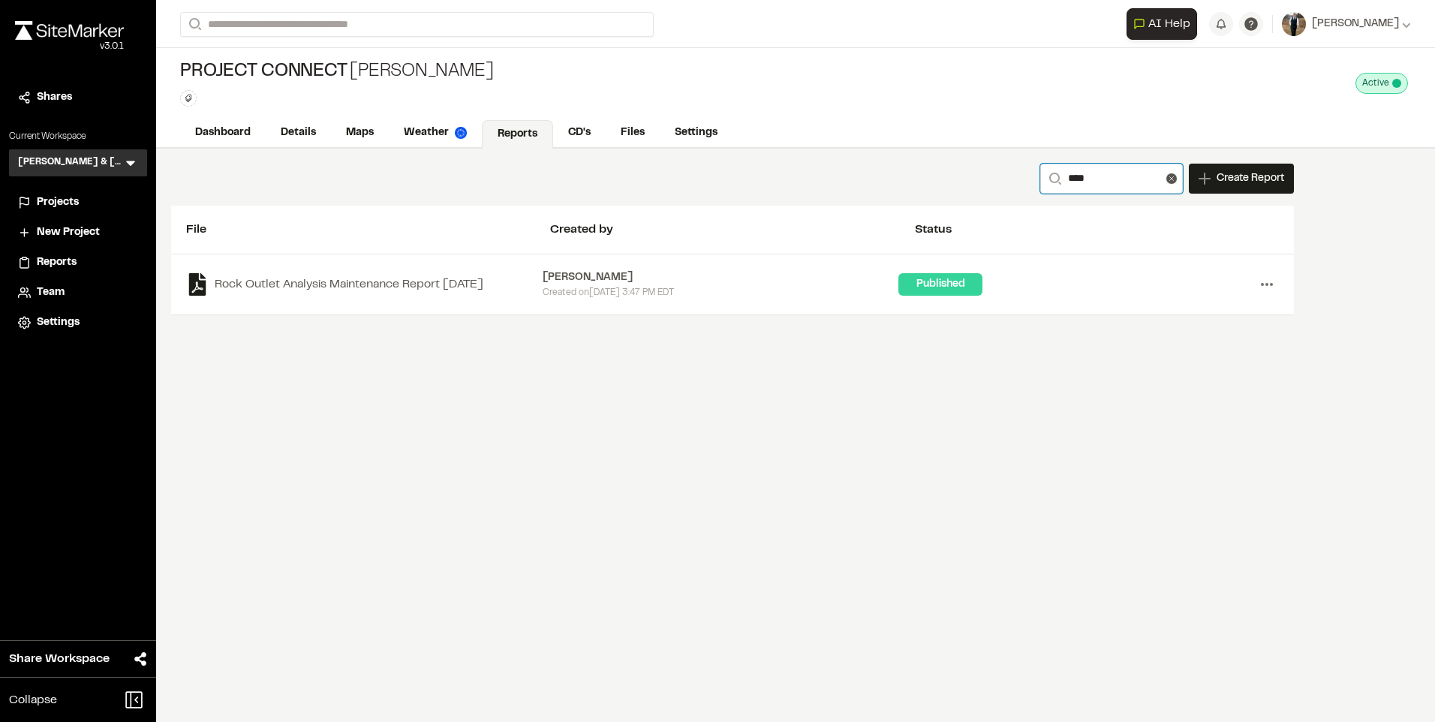
type input "****"
click at [1267, 288] on icon at bounding box center [1267, 284] width 24 height 24
click at [1204, 378] on link "Delete" at bounding box center [1212, 383] width 131 height 23
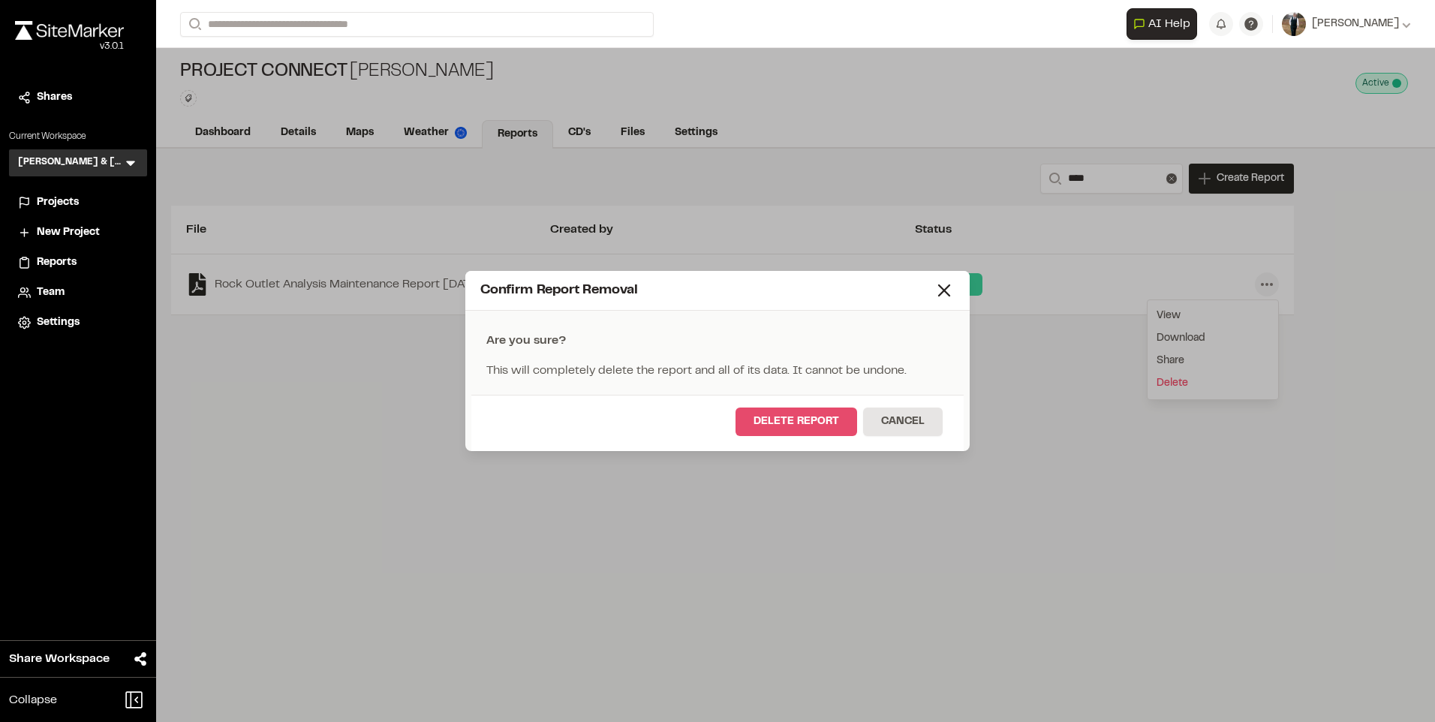
click at [798, 414] on button "Delete Report" at bounding box center [796, 421] width 122 height 29
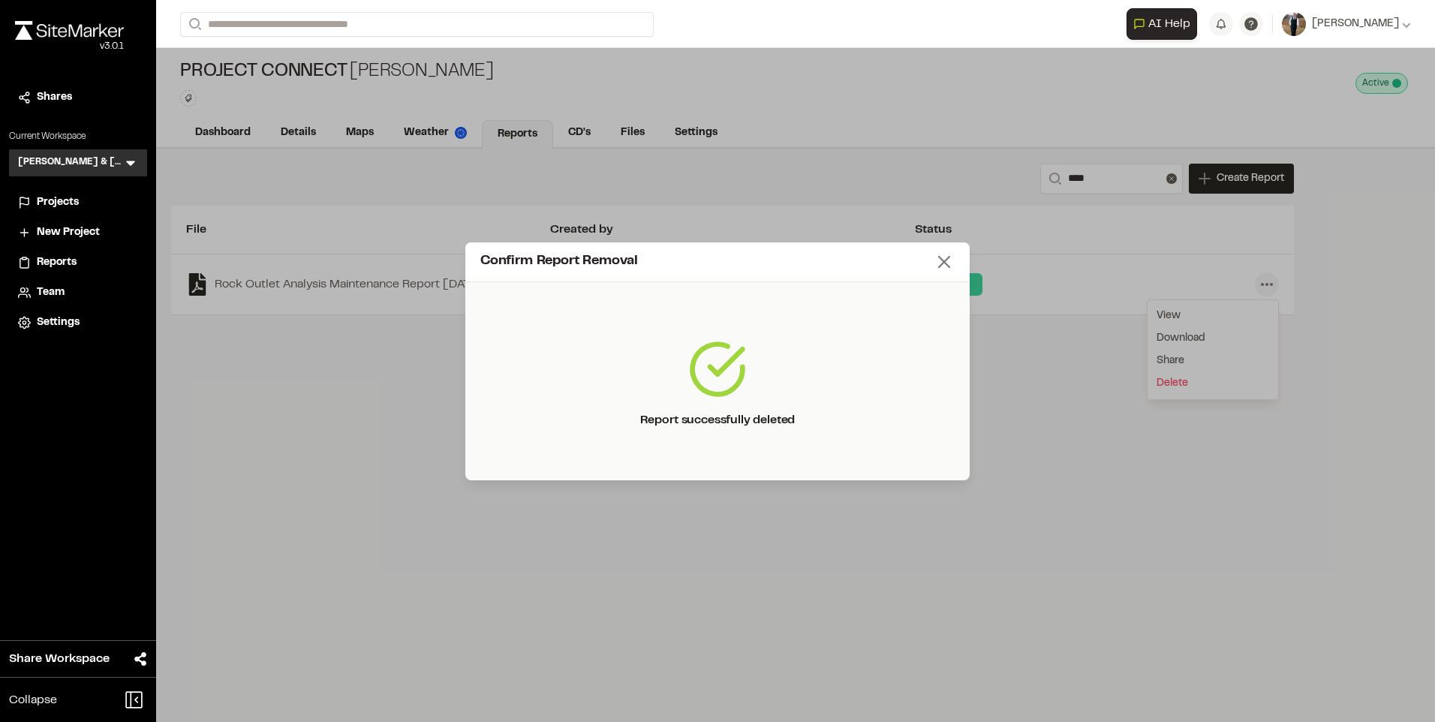
click at [949, 260] on icon at bounding box center [944, 261] width 21 height 21
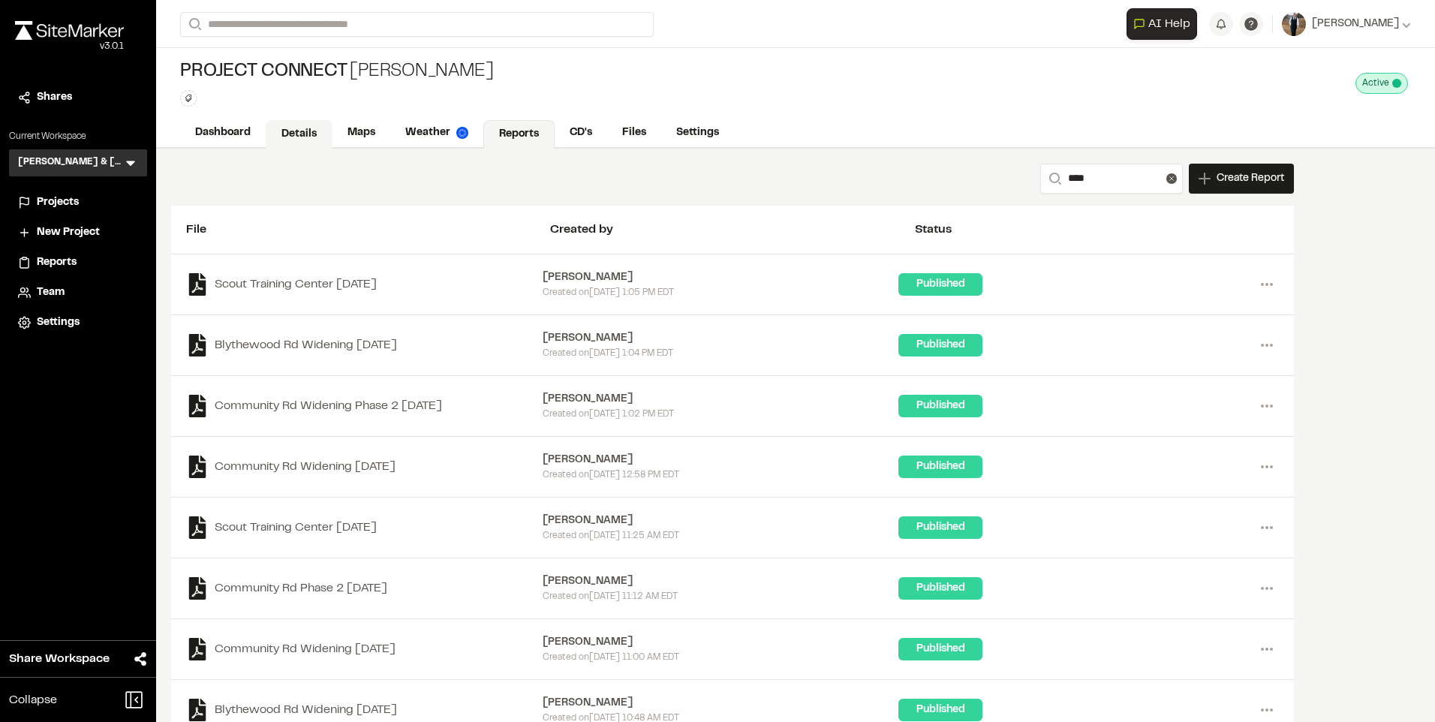
click at [325, 139] on link "Details" at bounding box center [299, 134] width 67 height 29
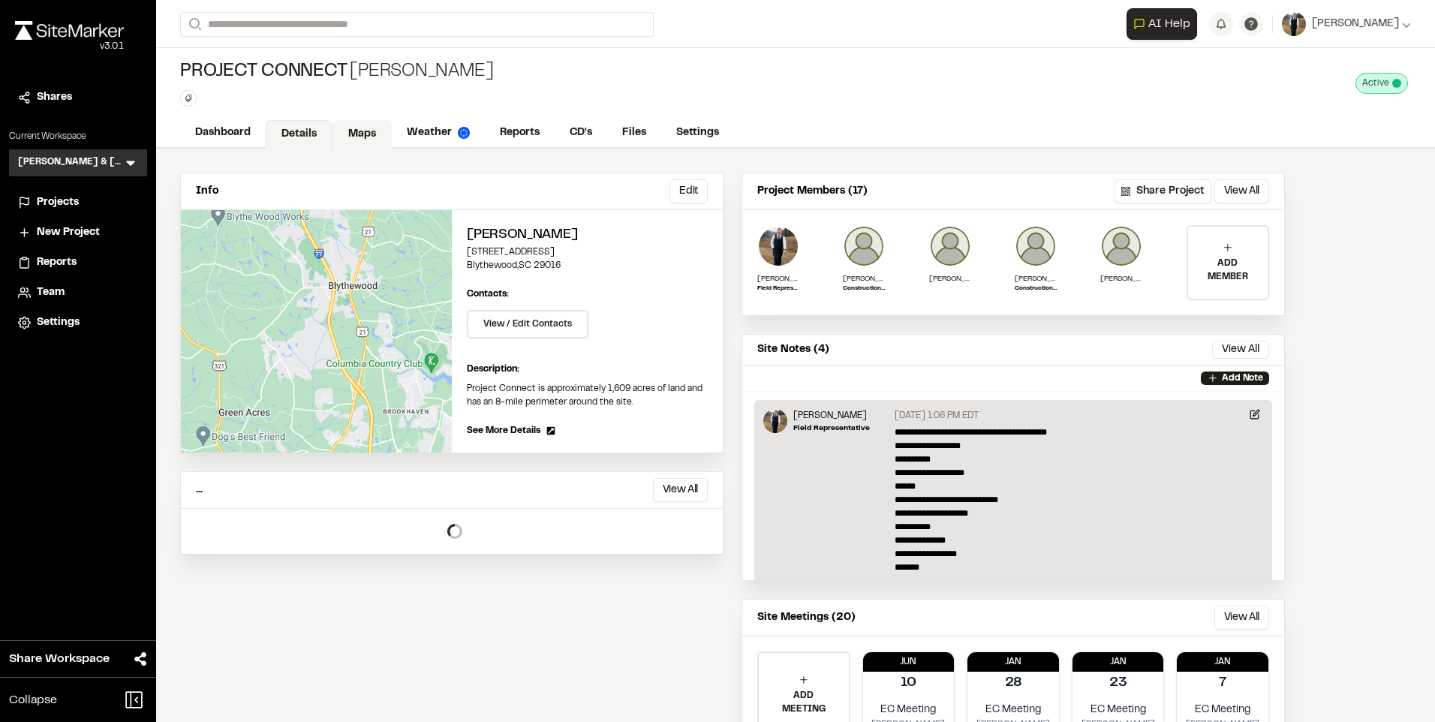
click at [362, 134] on link "Maps" at bounding box center [361, 134] width 59 height 29
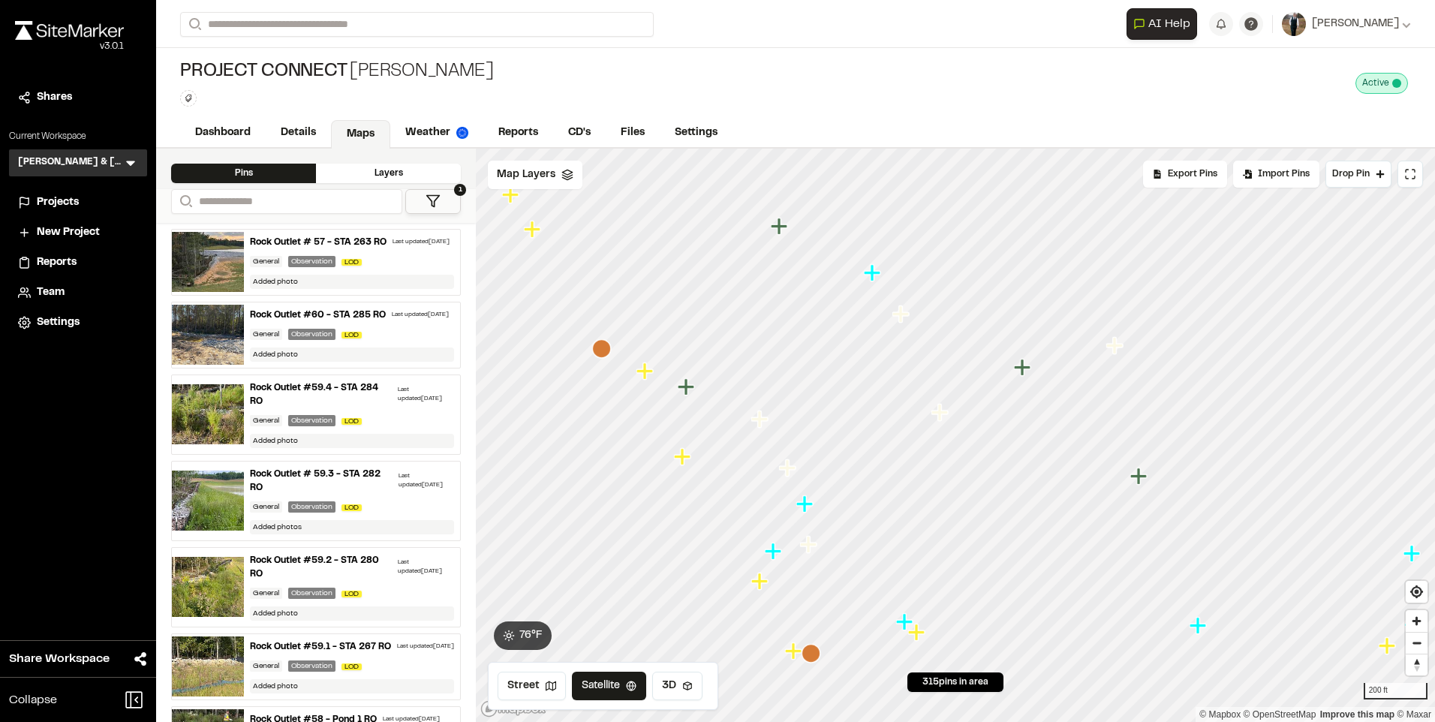
click at [676, 461] on icon "Map marker" at bounding box center [684, 457] width 20 height 20
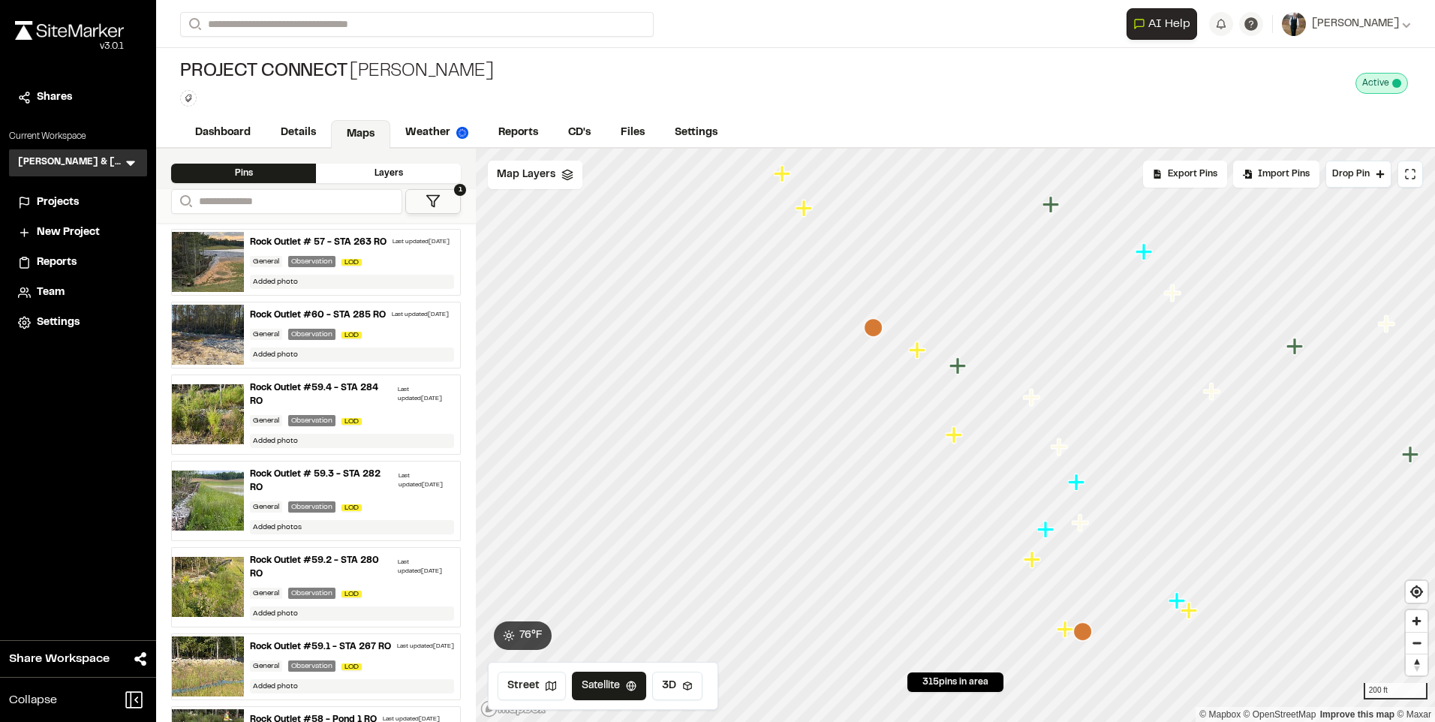
click at [918, 348] on icon "Map marker" at bounding box center [917, 349] width 17 height 17
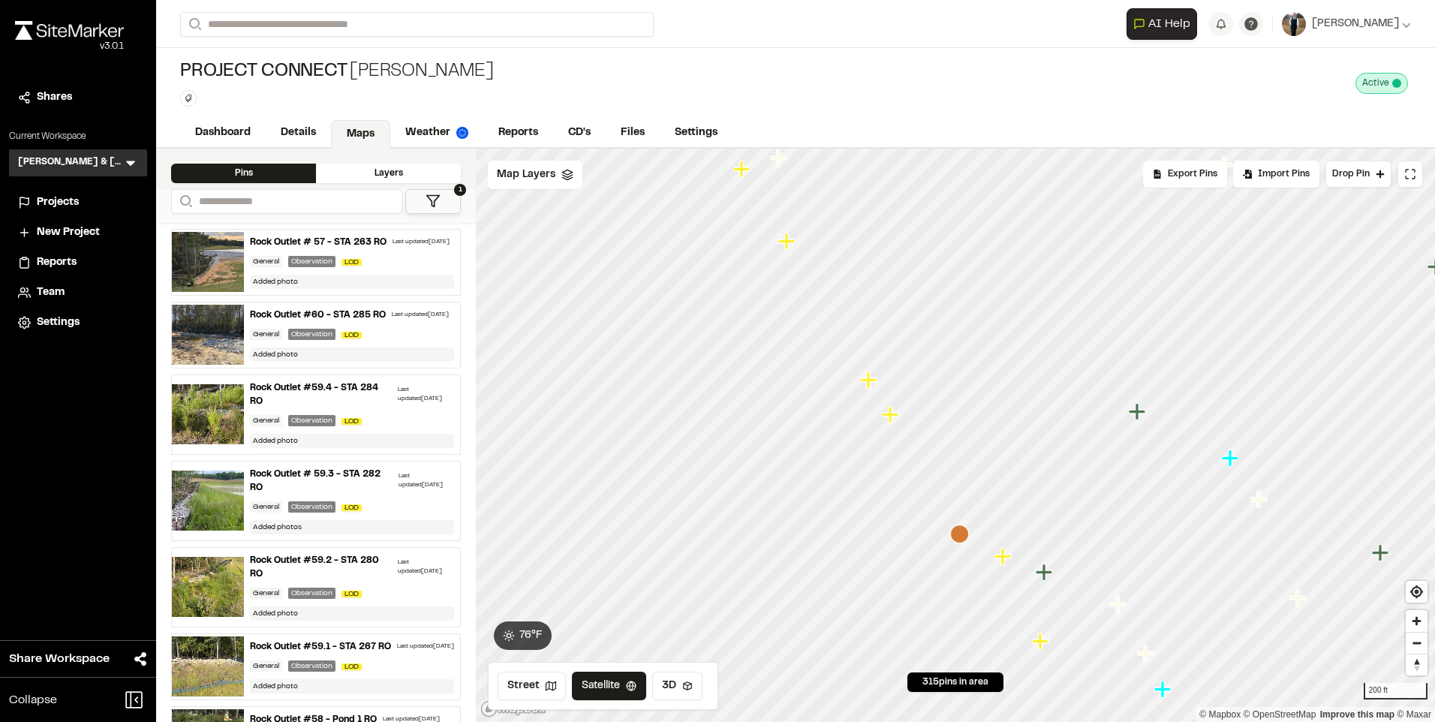
click at [890, 416] on icon "Map marker" at bounding box center [890, 414] width 17 height 17
click at [642, 528] on icon "Map marker" at bounding box center [638, 524] width 20 height 20
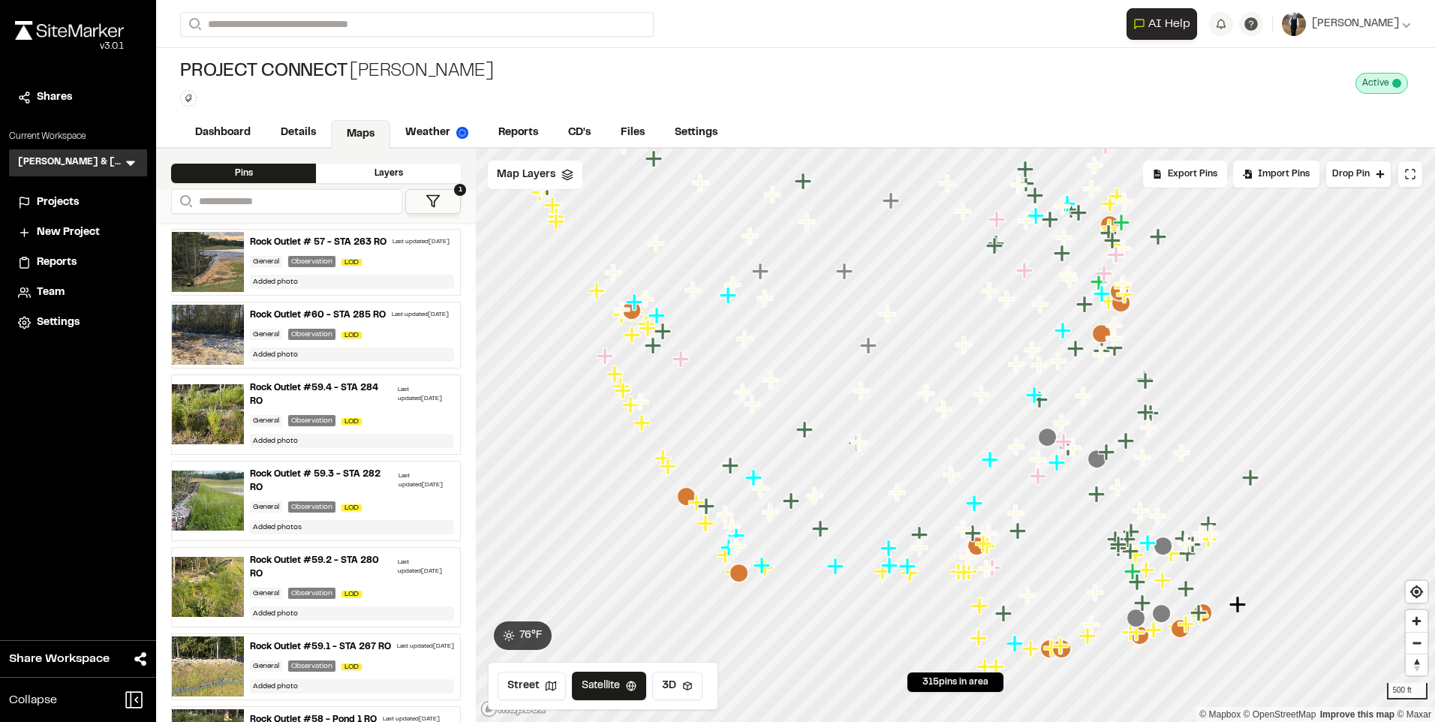
click at [726, 149] on div at bounding box center [955, 149] width 959 height 0
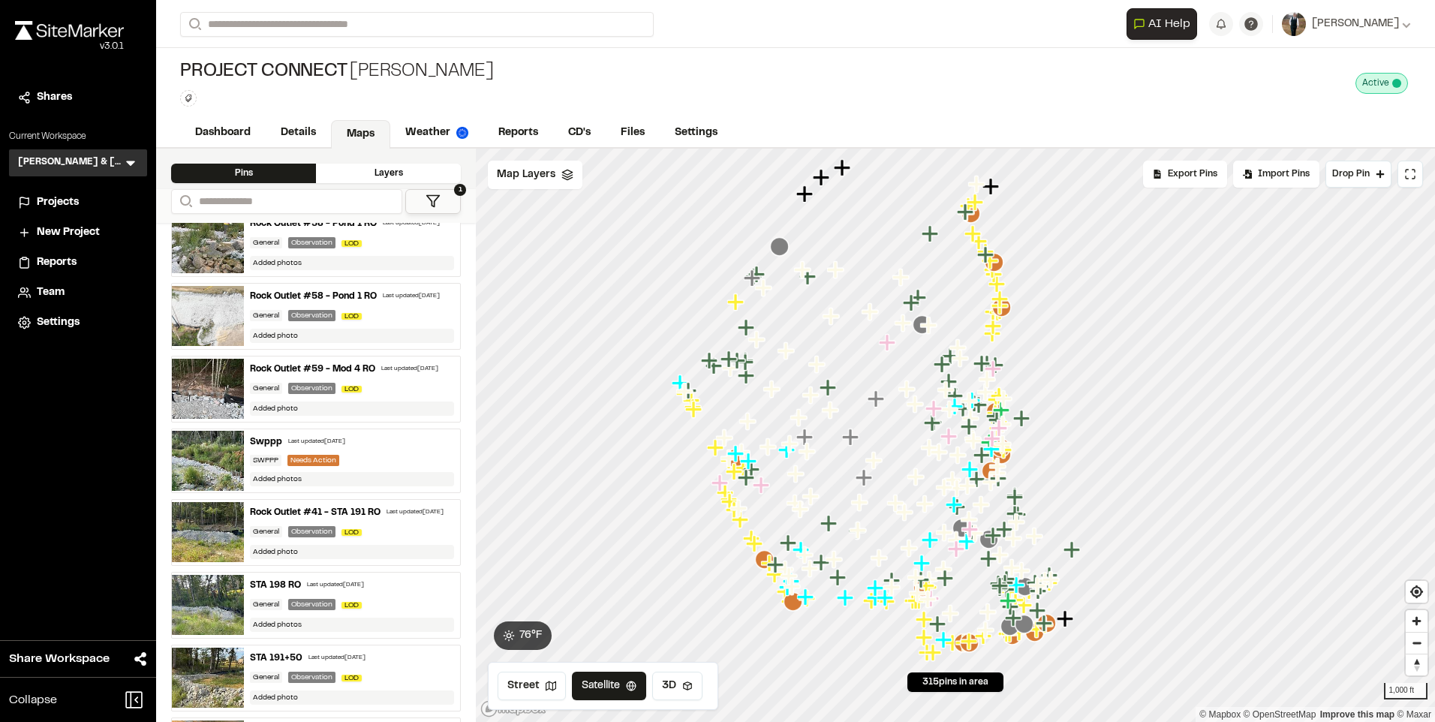
scroll to position [525, 0]
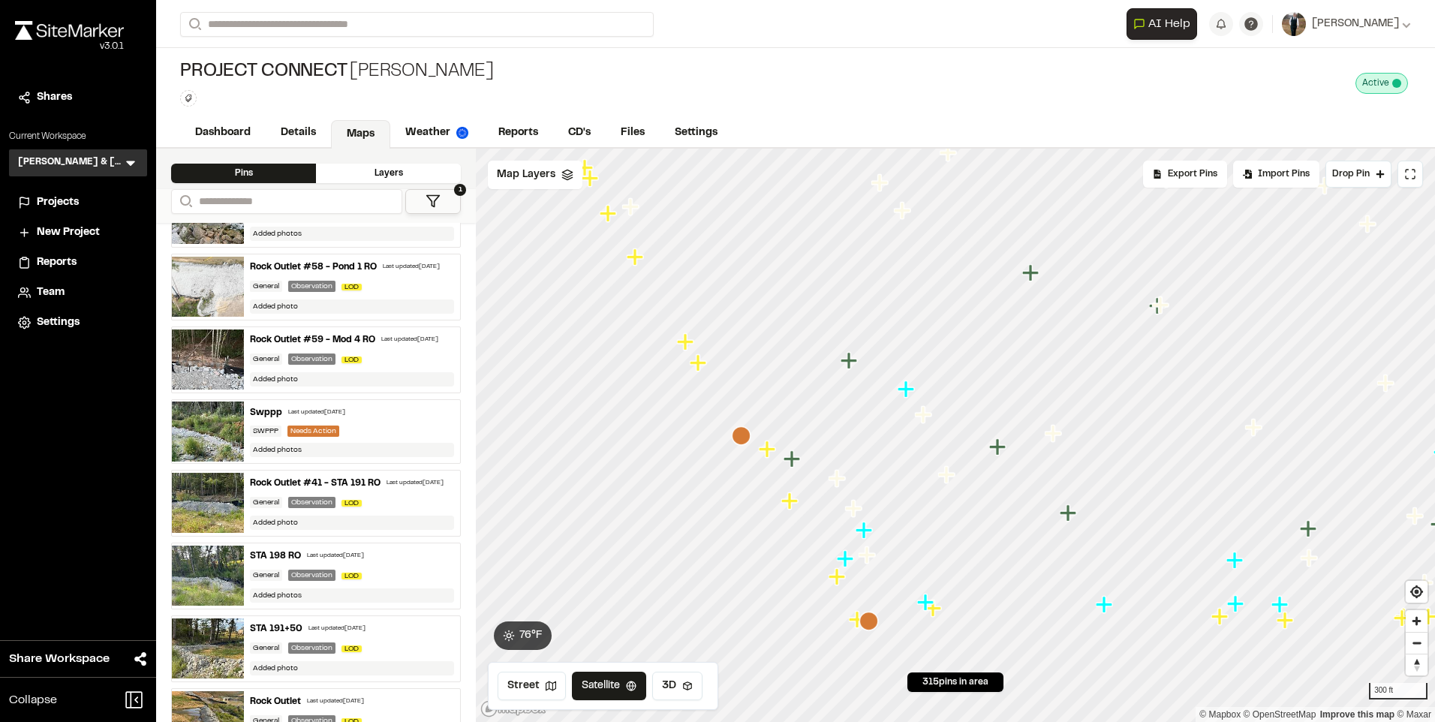
click at [786, 510] on icon "Map marker" at bounding box center [791, 502] width 20 height 20
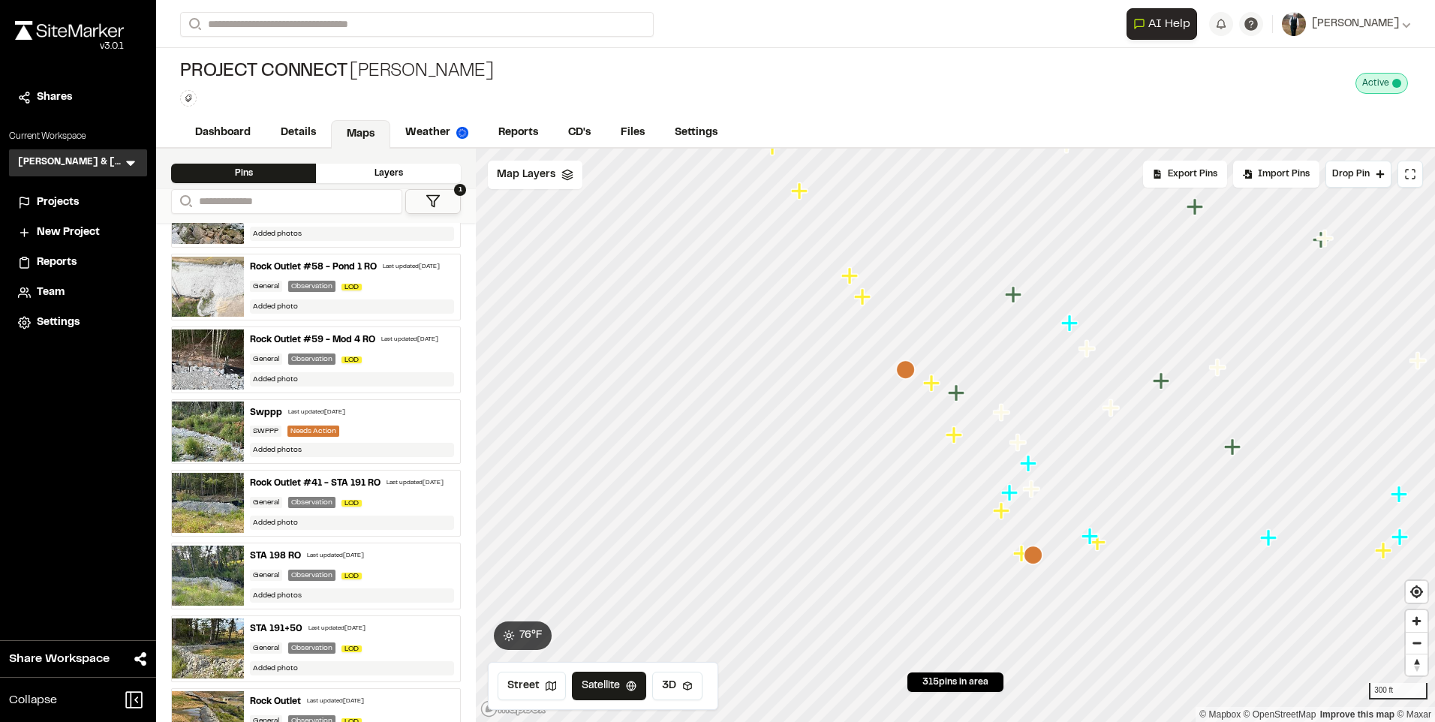
click at [934, 389] on icon "Map marker" at bounding box center [931, 382] width 17 height 17
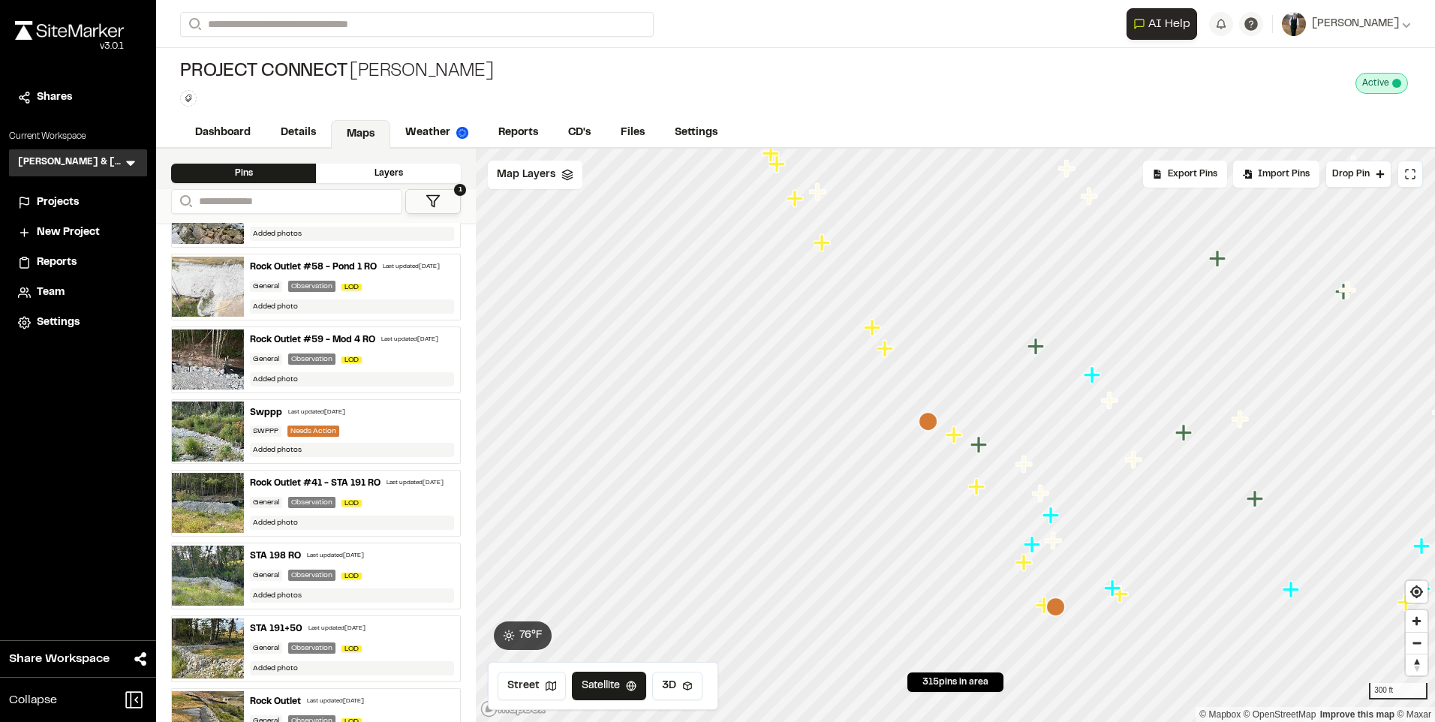
click at [979, 490] on icon "Map marker" at bounding box center [976, 486] width 17 height 17
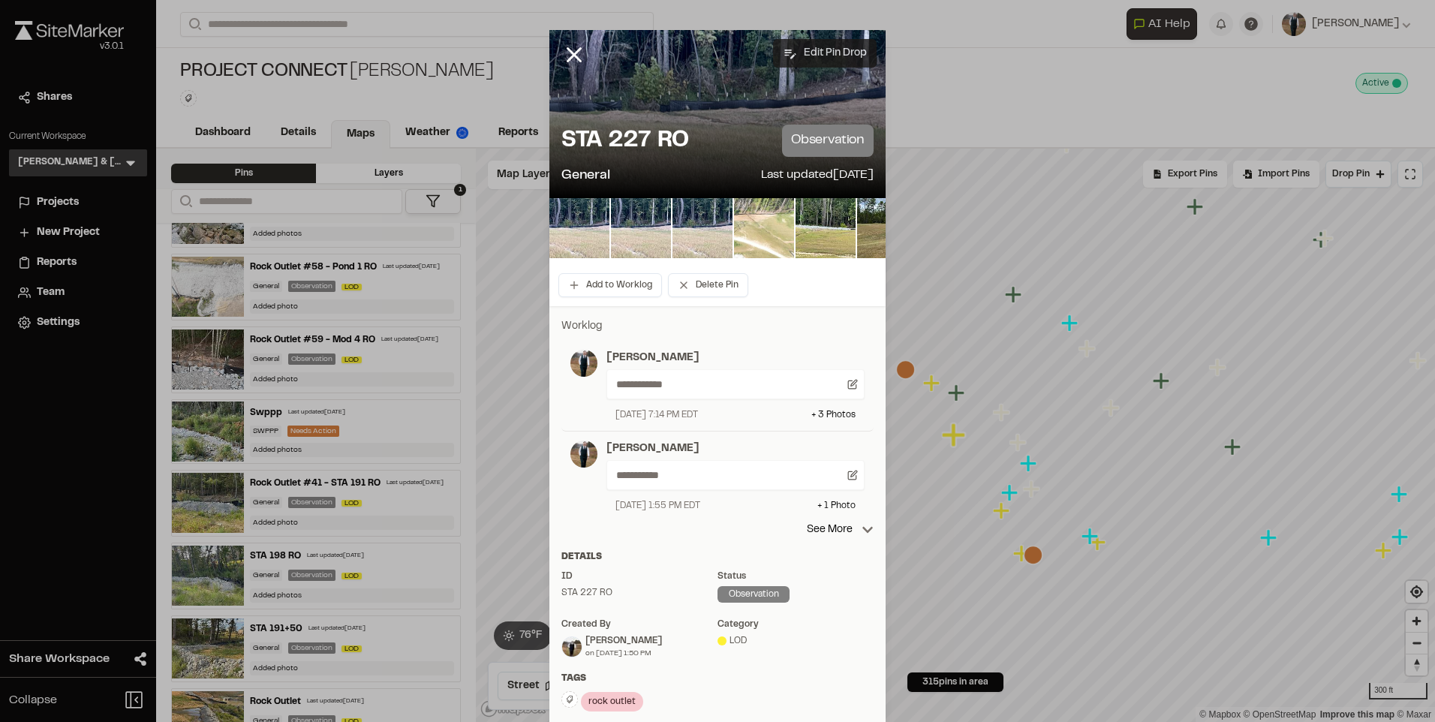
click at [815, 60] on button "Edit Pin Drop" at bounding box center [825, 53] width 104 height 29
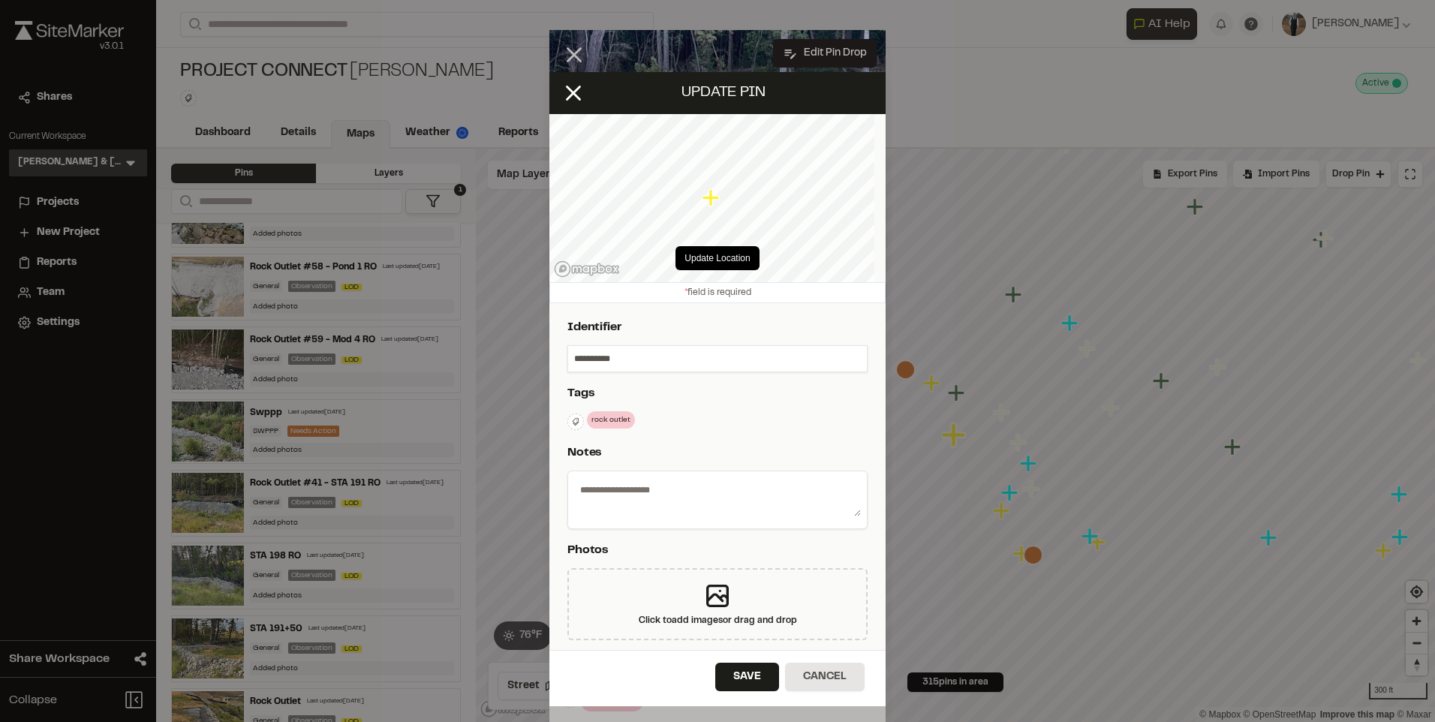
type textarea "**********"
select select "****"
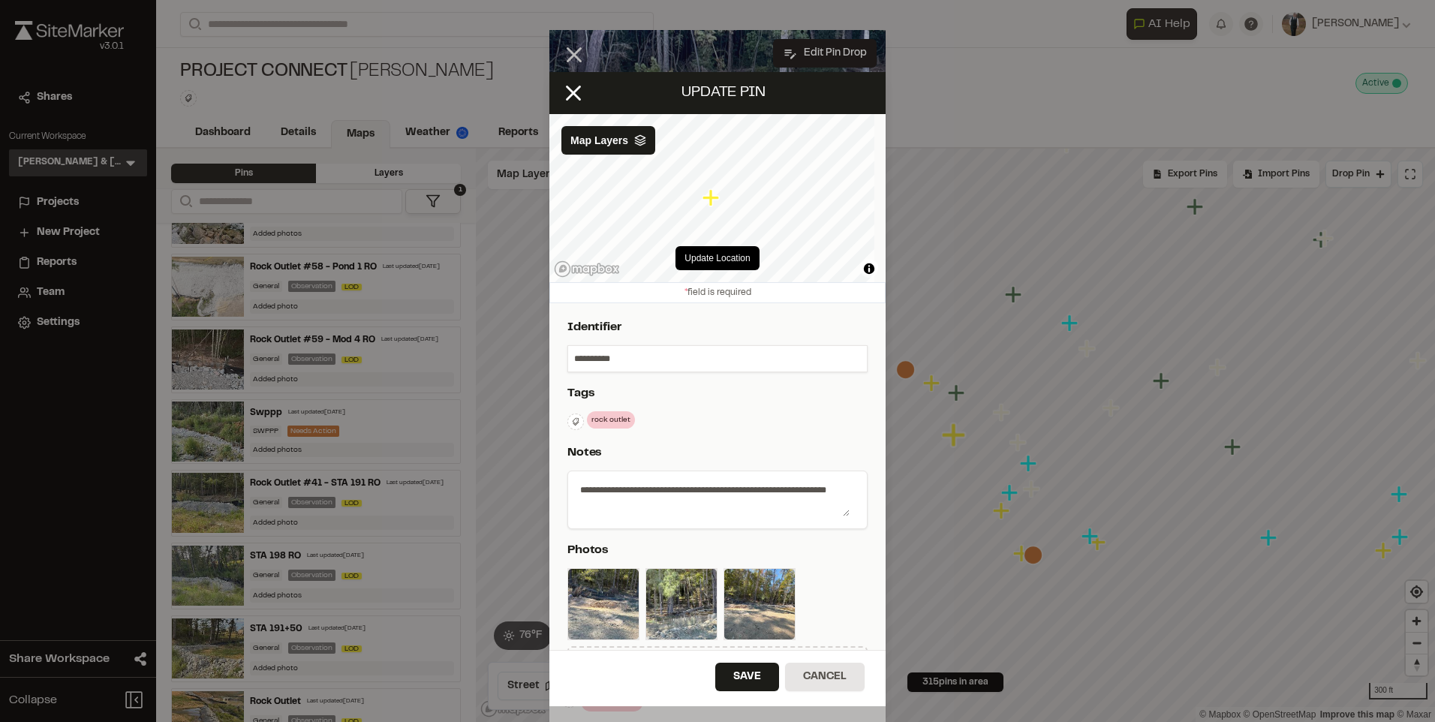
click at [574, 359] on input "**********" at bounding box center [717, 359] width 299 height 26
click at [687, 353] on input "**********" at bounding box center [717, 359] width 299 height 26
type input "**********"
click at [750, 677] on button "Save" at bounding box center [747, 677] width 64 height 29
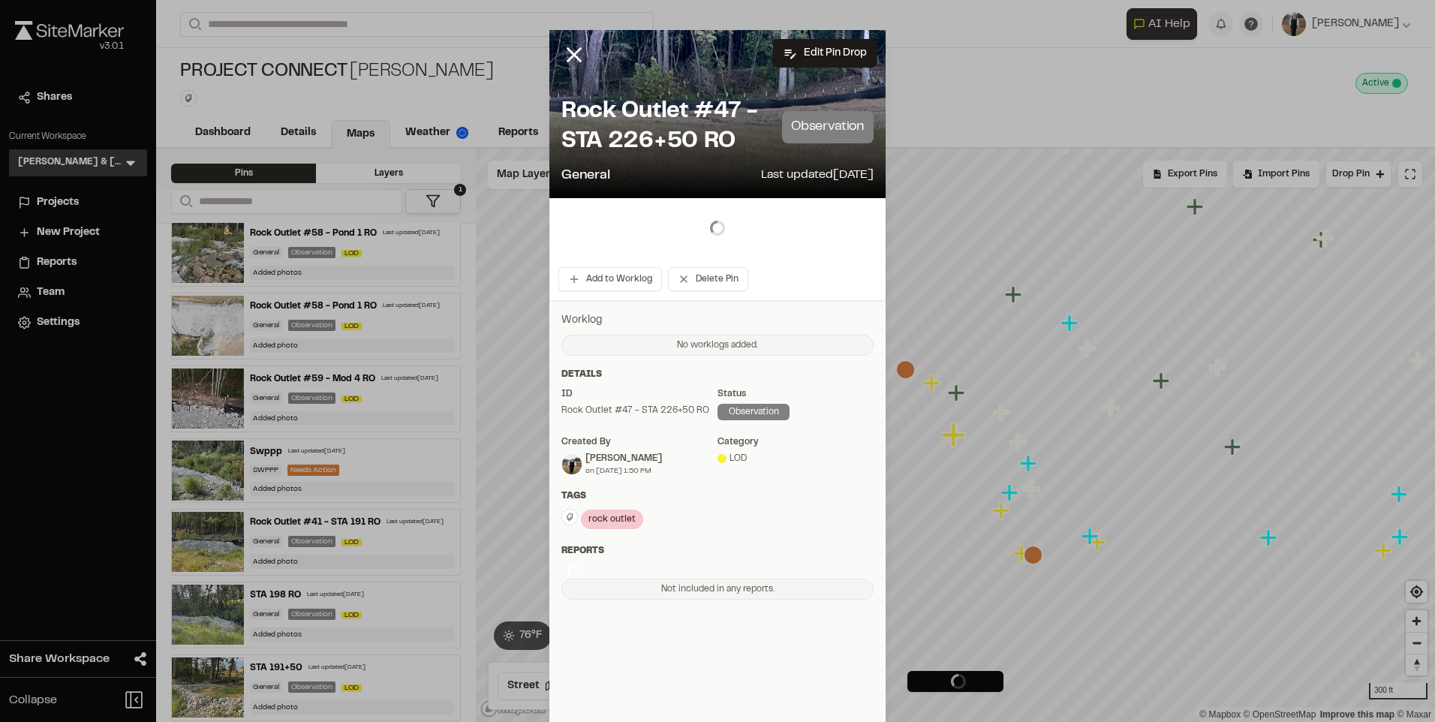
scroll to position [564, 0]
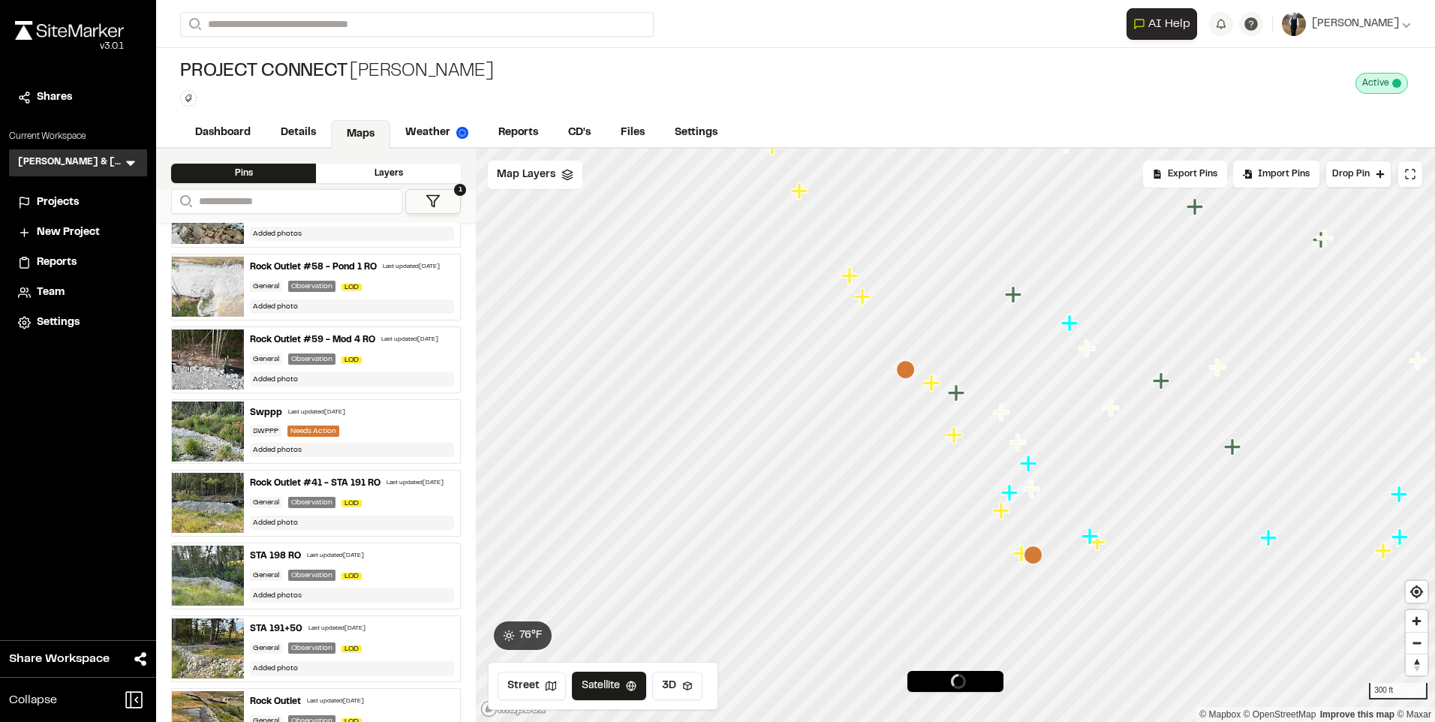
click at [930, 388] on icon "Map marker" at bounding box center [931, 382] width 17 height 17
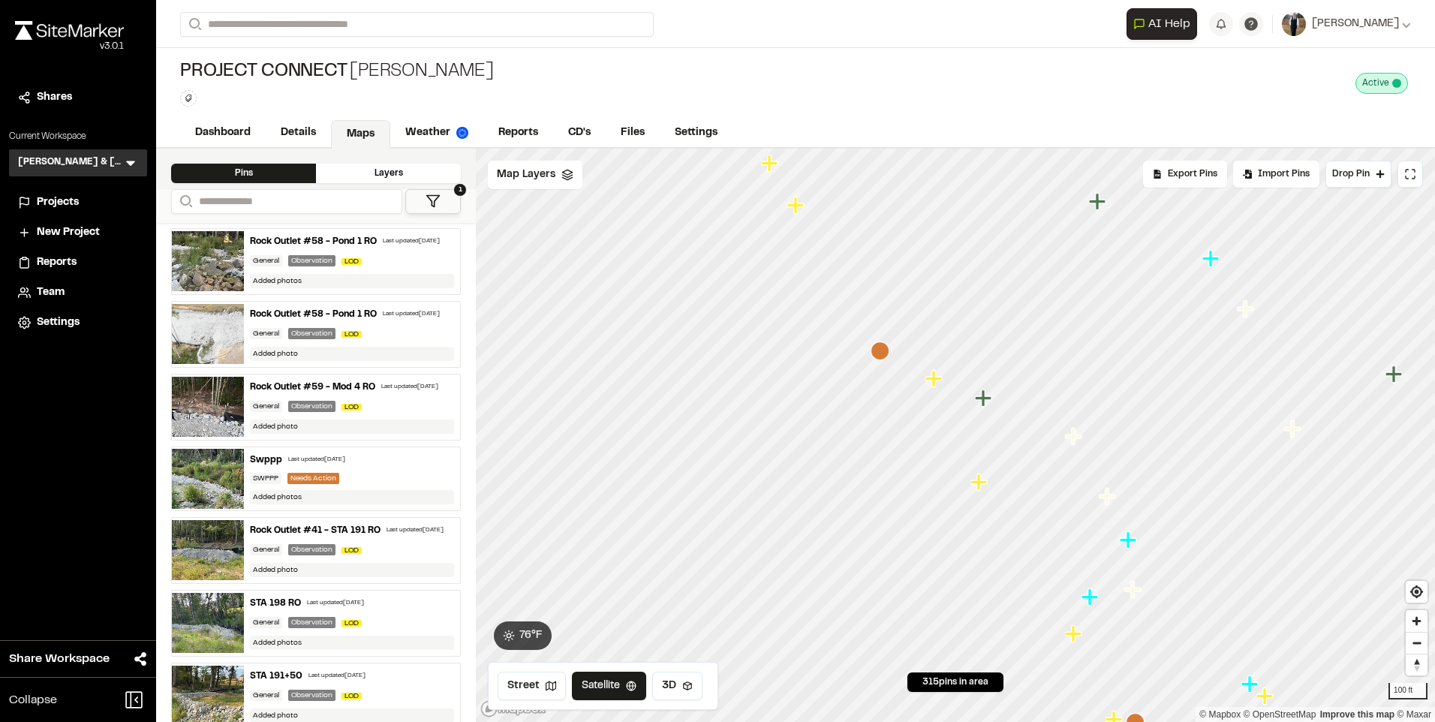
scroll to position [525, 0]
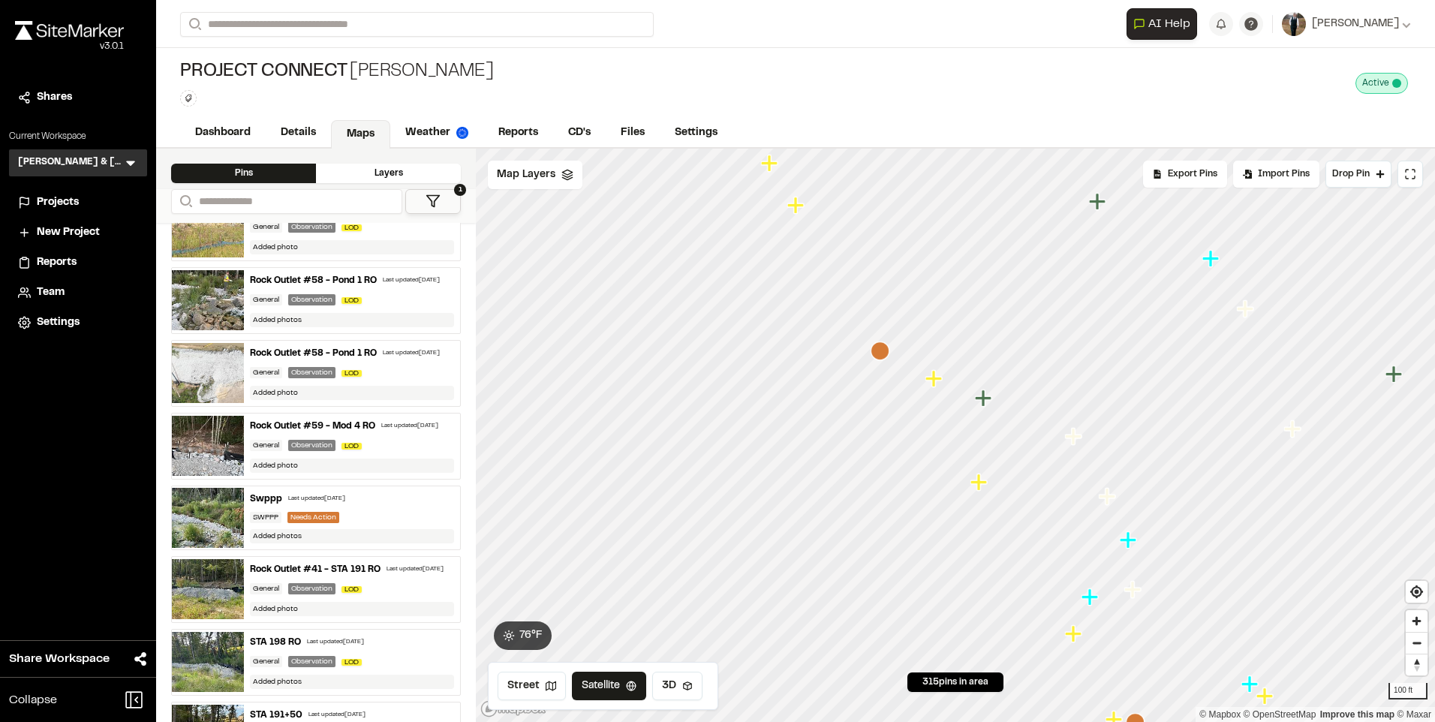
click at [804, 206] on icon "Map marker" at bounding box center [795, 205] width 17 height 17
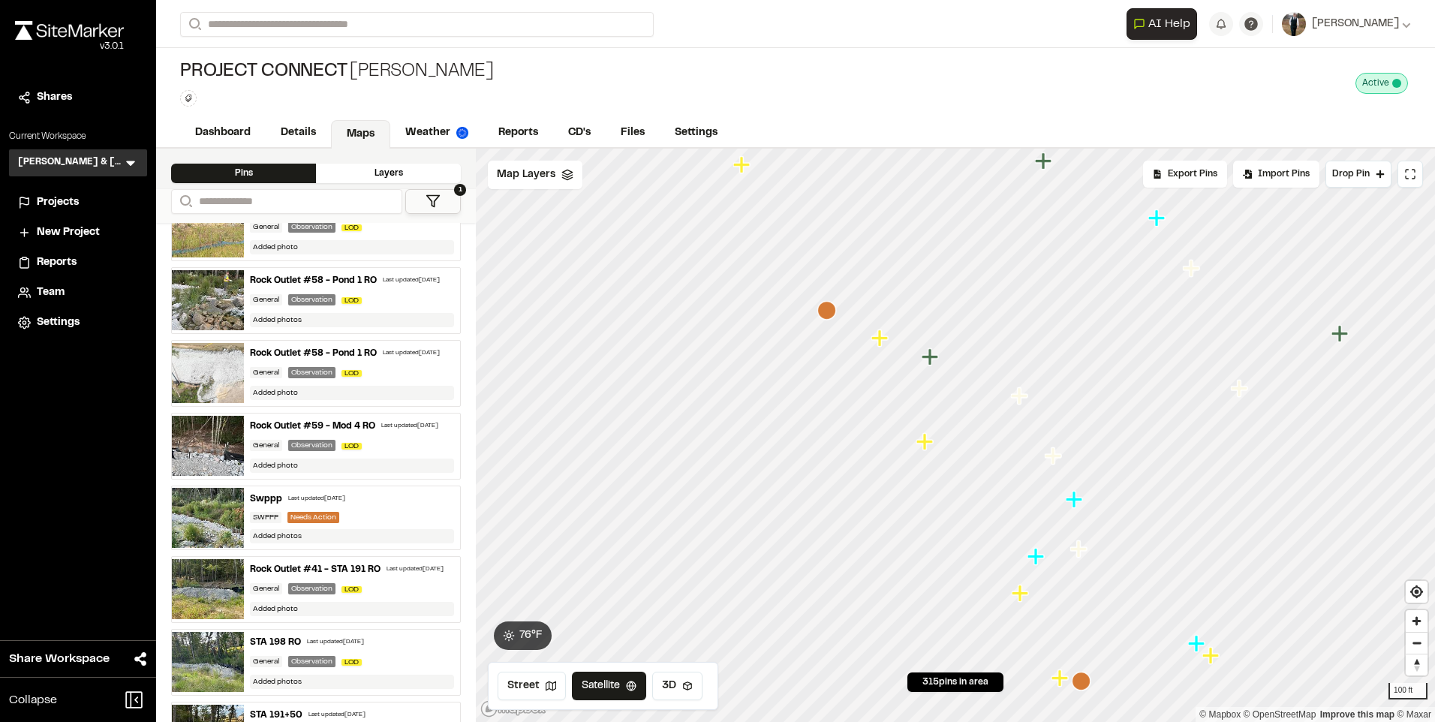
click at [930, 444] on icon "Map marker" at bounding box center [926, 442] width 20 height 20
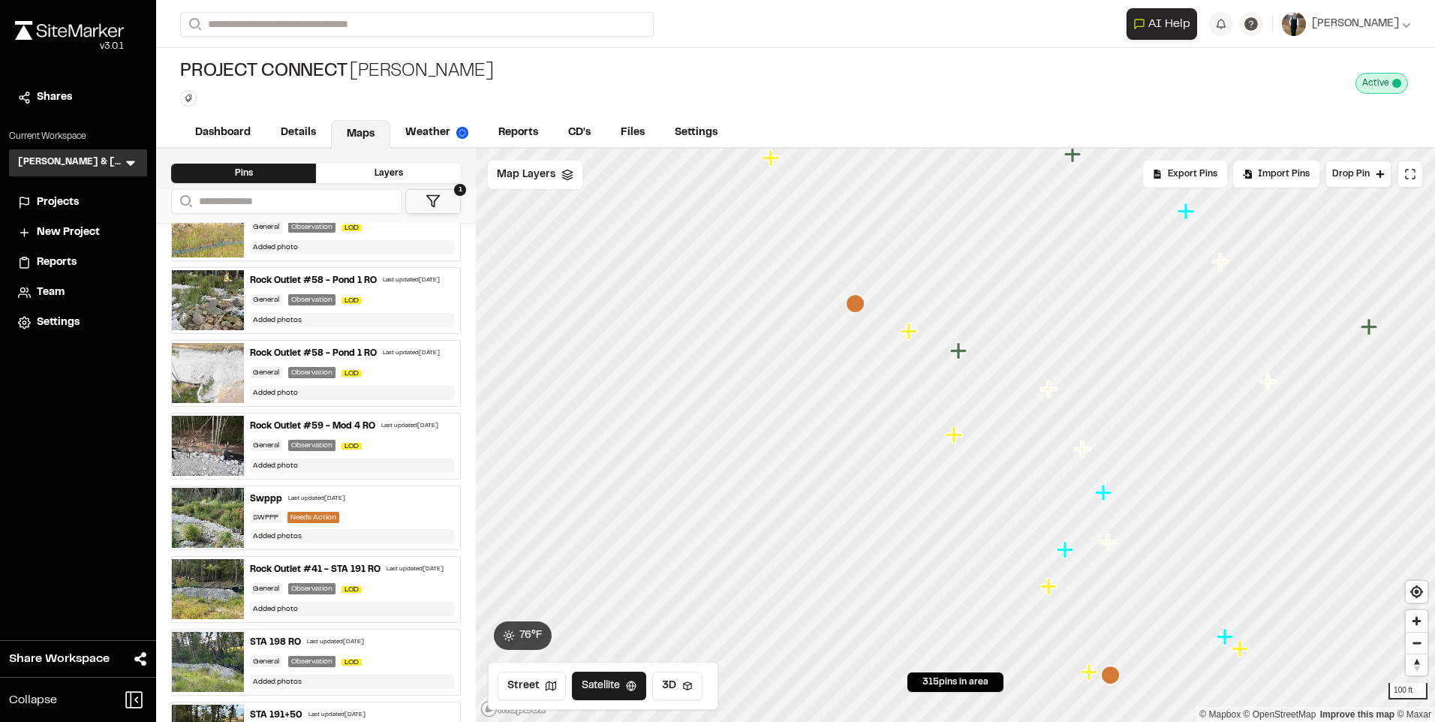
click at [1046, 592] on icon "Map marker" at bounding box center [1048, 586] width 17 height 17
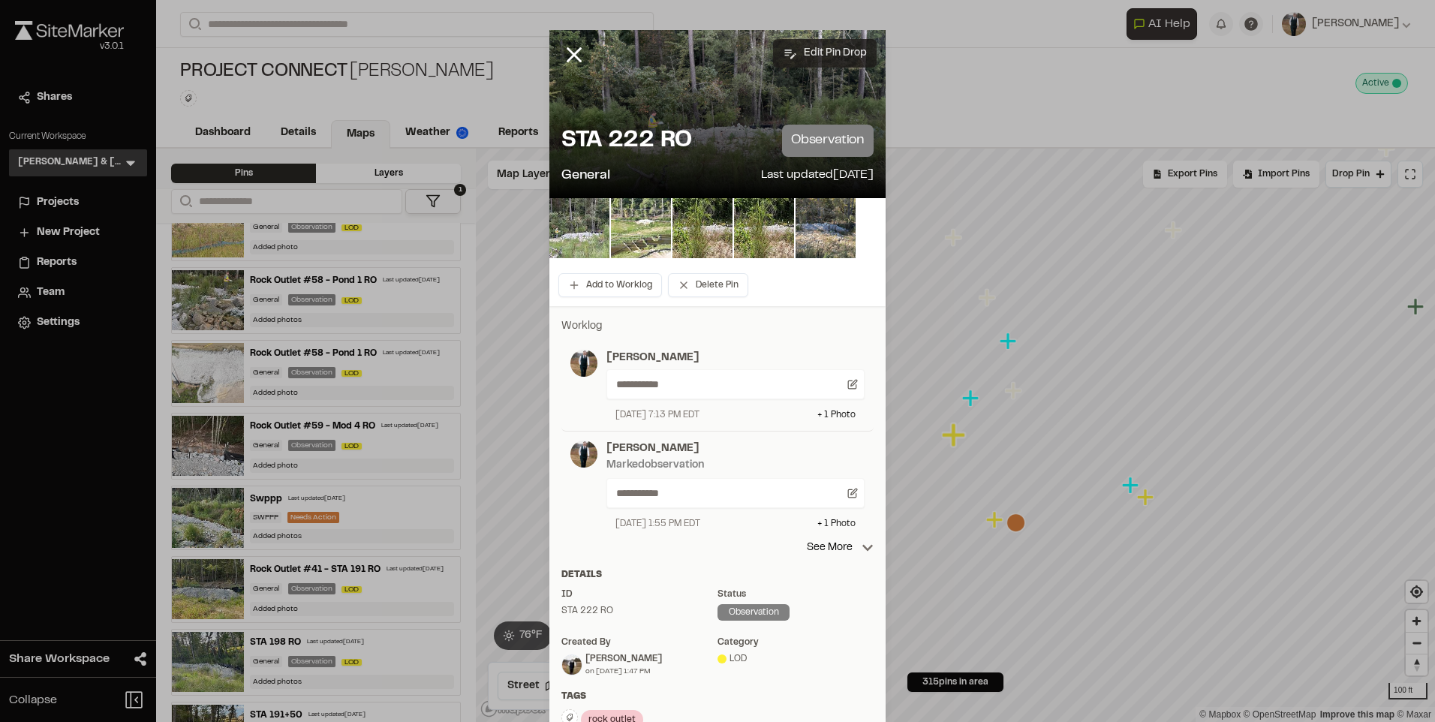
click at [844, 47] on button "Edit Pin Drop" at bounding box center [825, 53] width 104 height 29
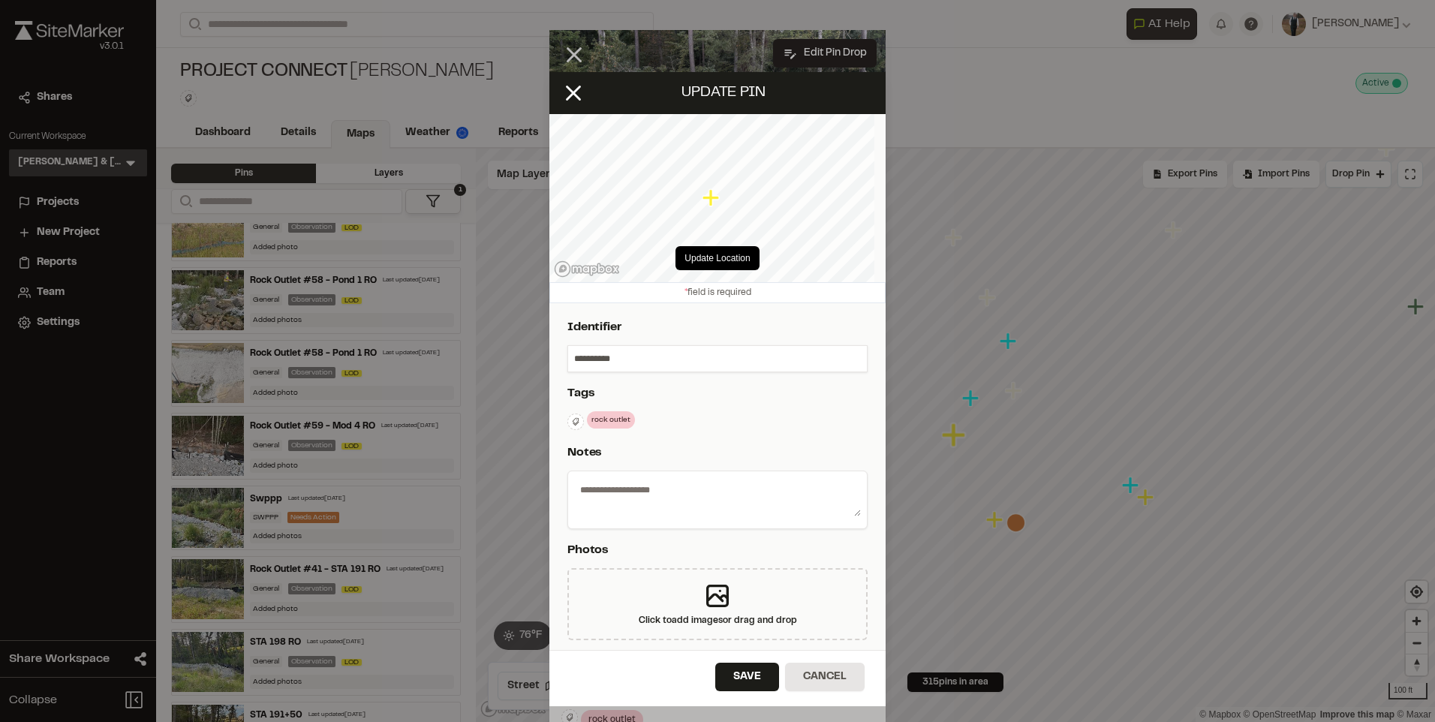
type textarea "**********"
select select "****"
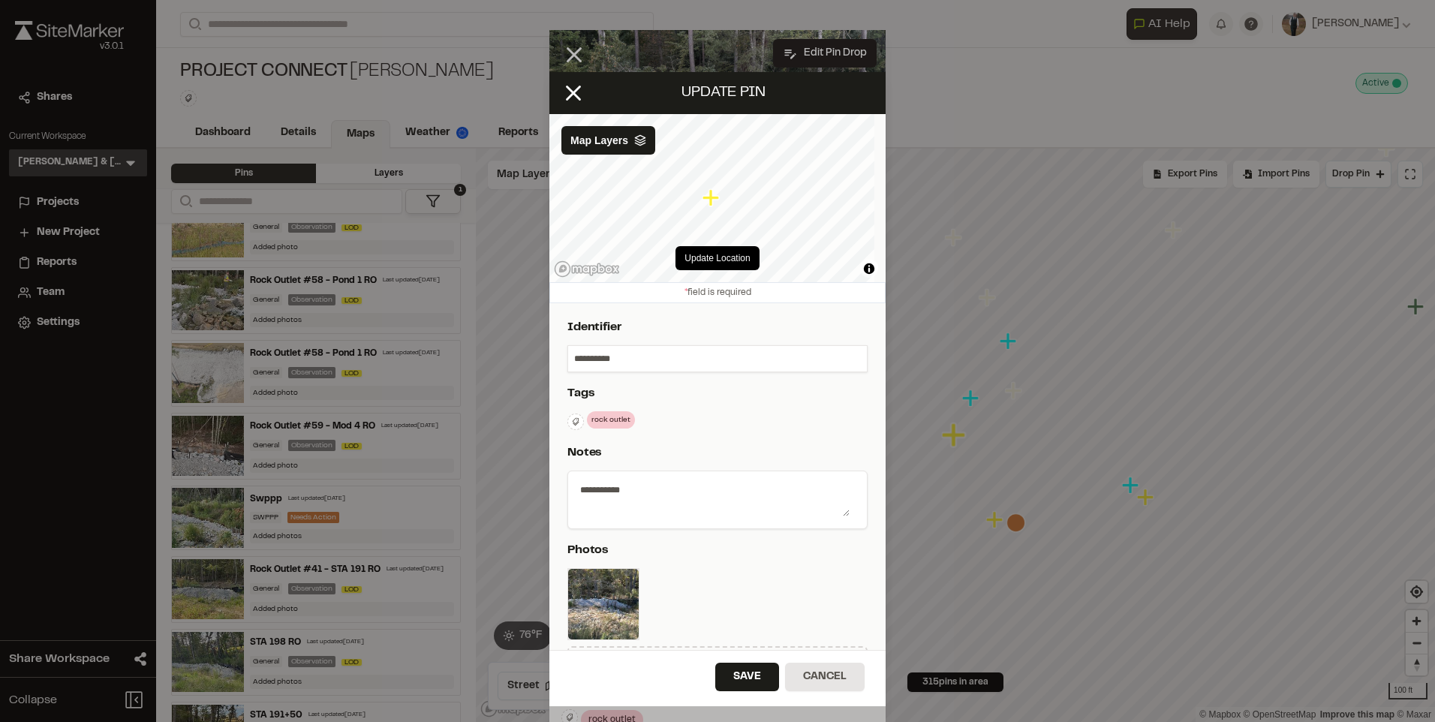
click at [576, 353] on input "**********" at bounding box center [717, 359] width 299 height 26
type input "**********"
click at [730, 684] on button "Save" at bounding box center [747, 677] width 64 height 29
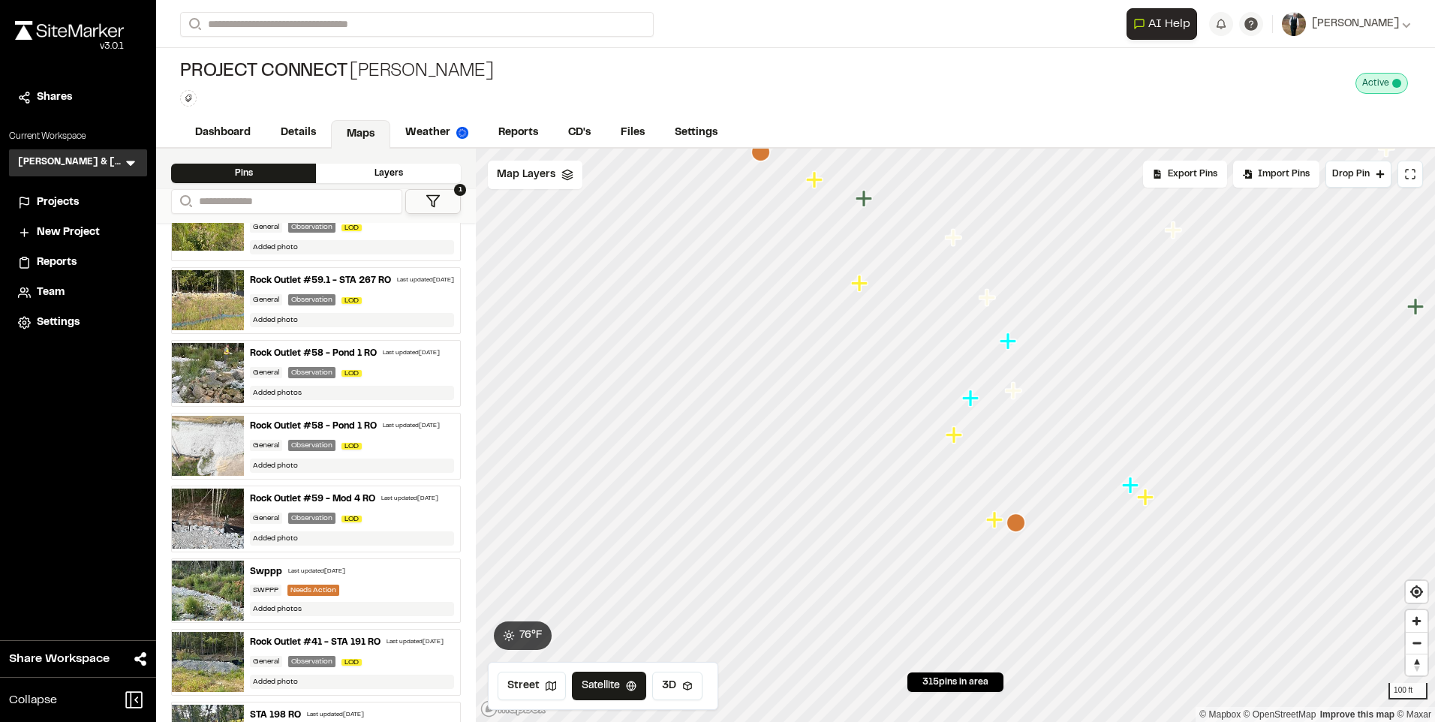
click at [988, 518] on icon "Map marker" at bounding box center [994, 519] width 17 height 17
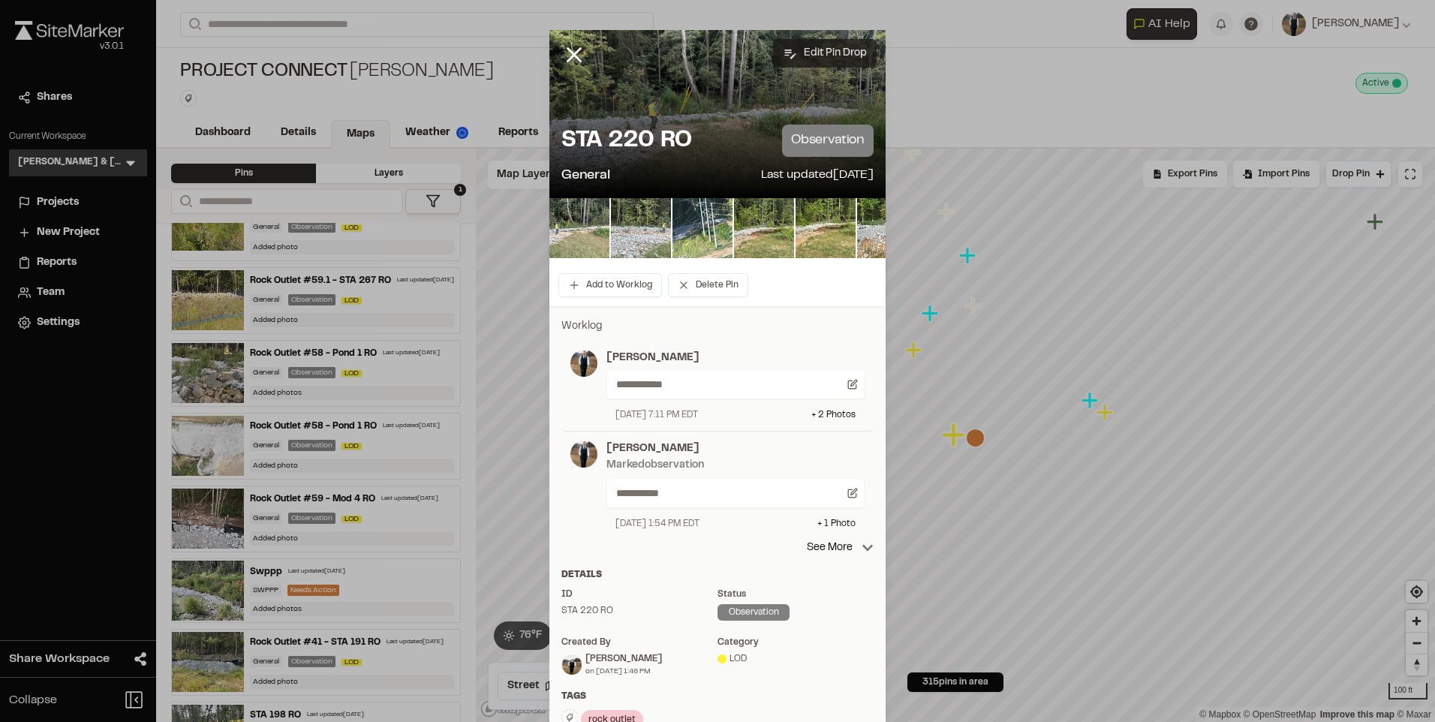
click at [828, 50] on button "Edit Pin Drop" at bounding box center [825, 53] width 104 height 29
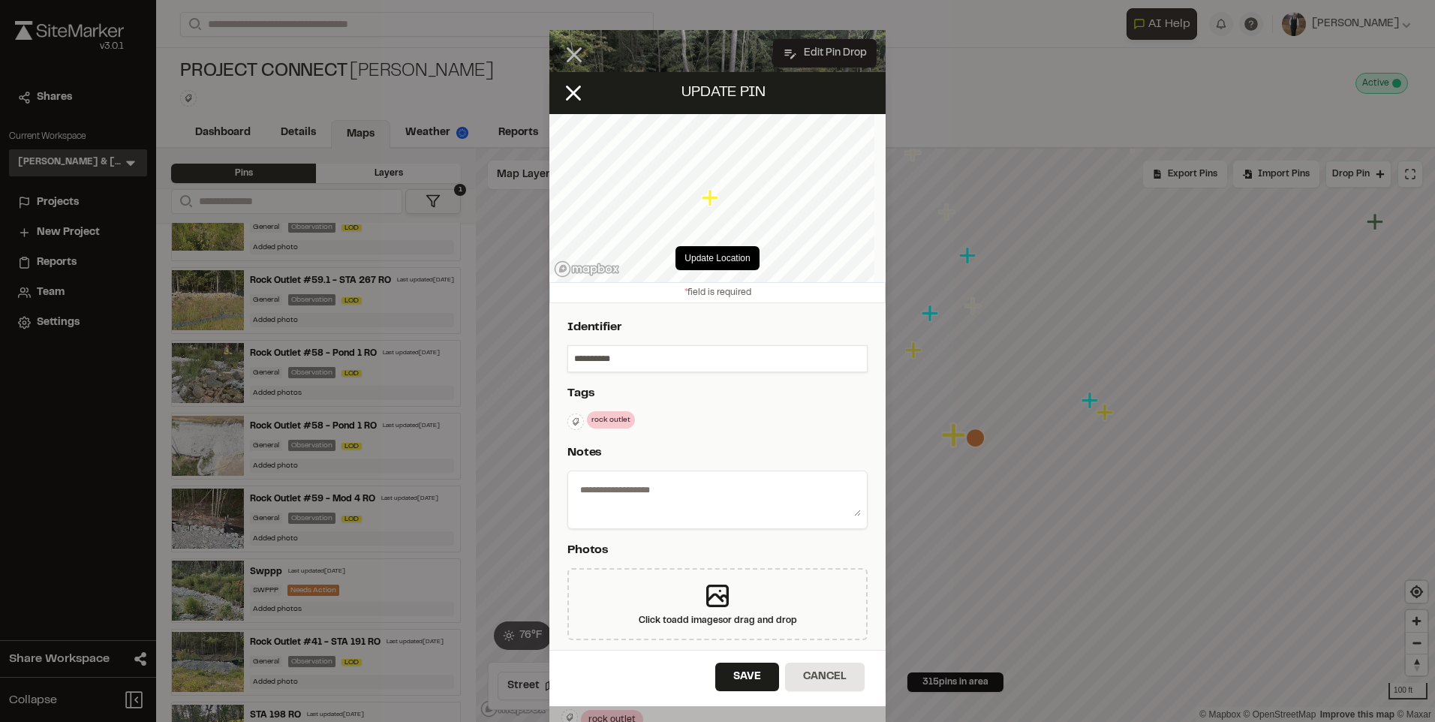
type textarea "**********"
select select "****"
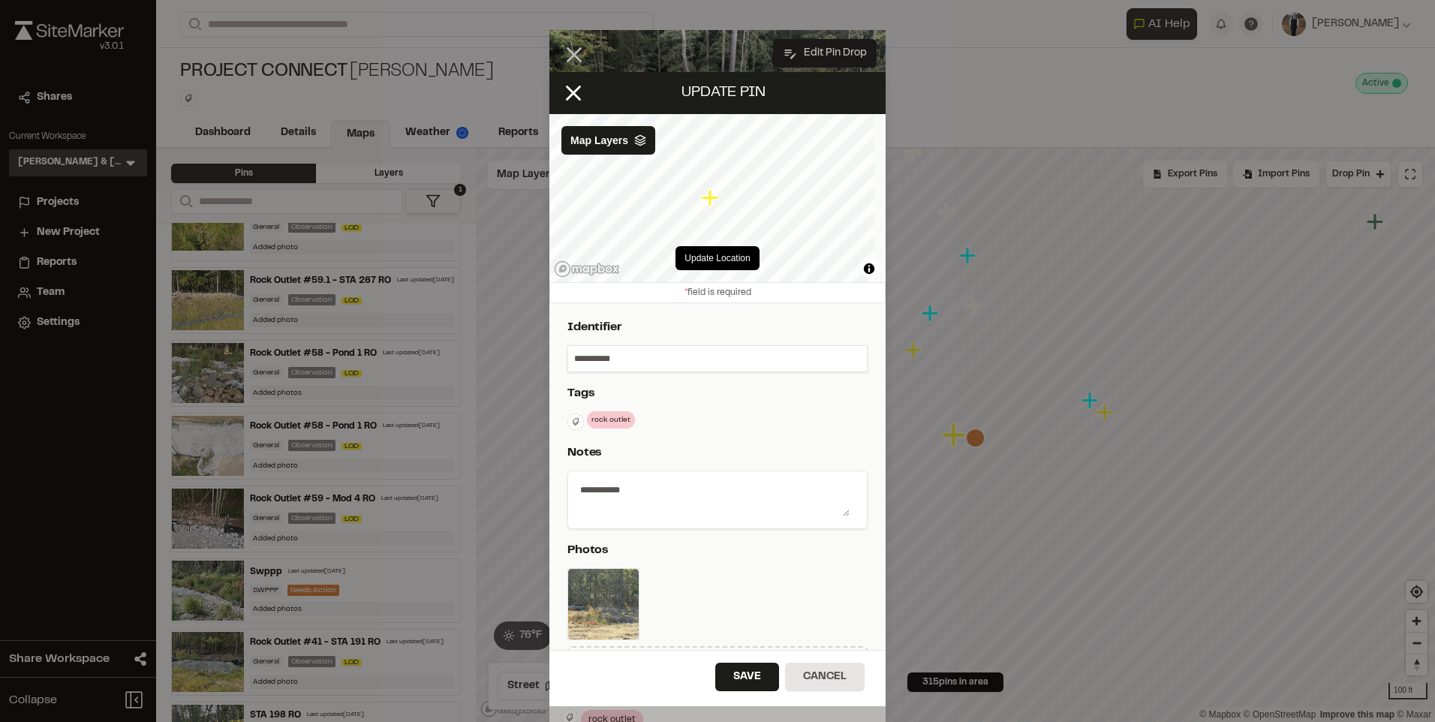
click at [572, 358] on input "**********" at bounding box center [717, 359] width 299 height 26
type input "**********"
click at [742, 660] on div "Save Cancel" at bounding box center [717, 678] width 336 height 56
click at [741, 669] on button "Save" at bounding box center [747, 677] width 64 height 29
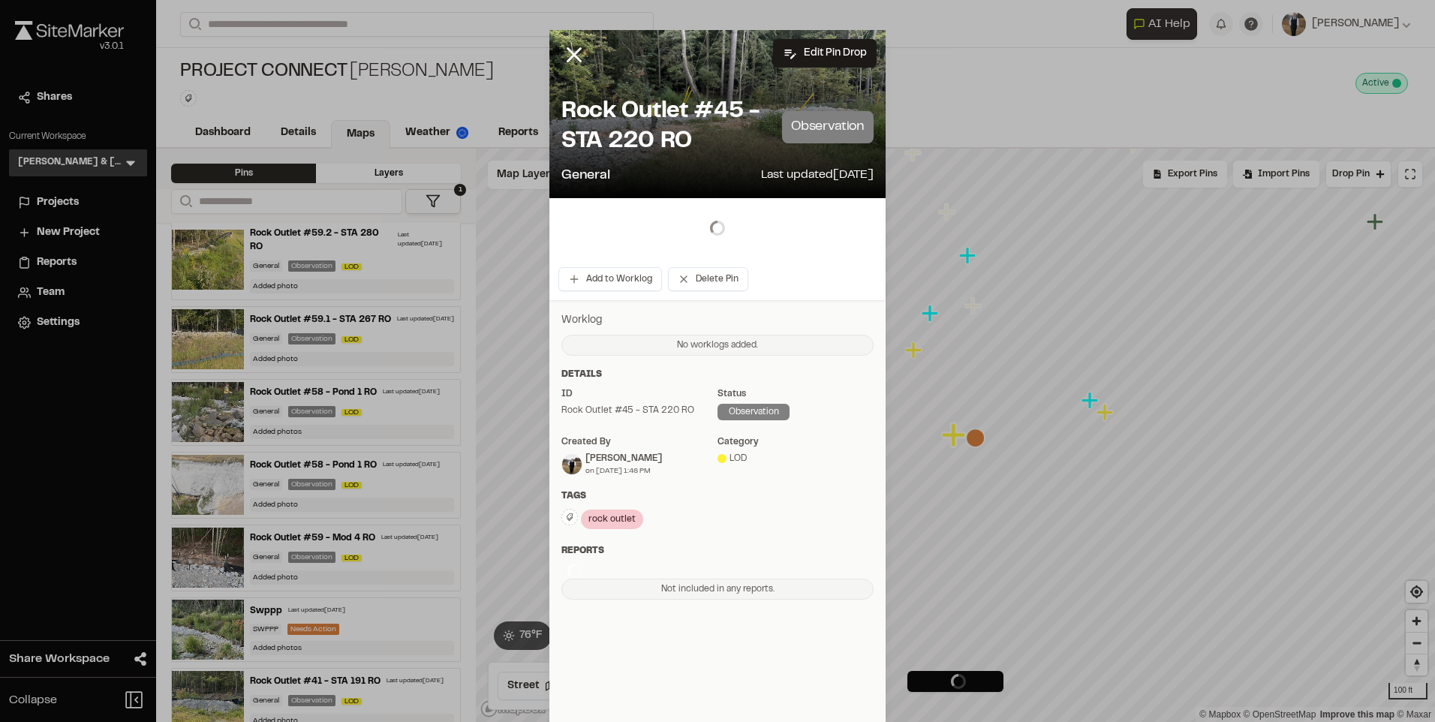
scroll to position [564, 0]
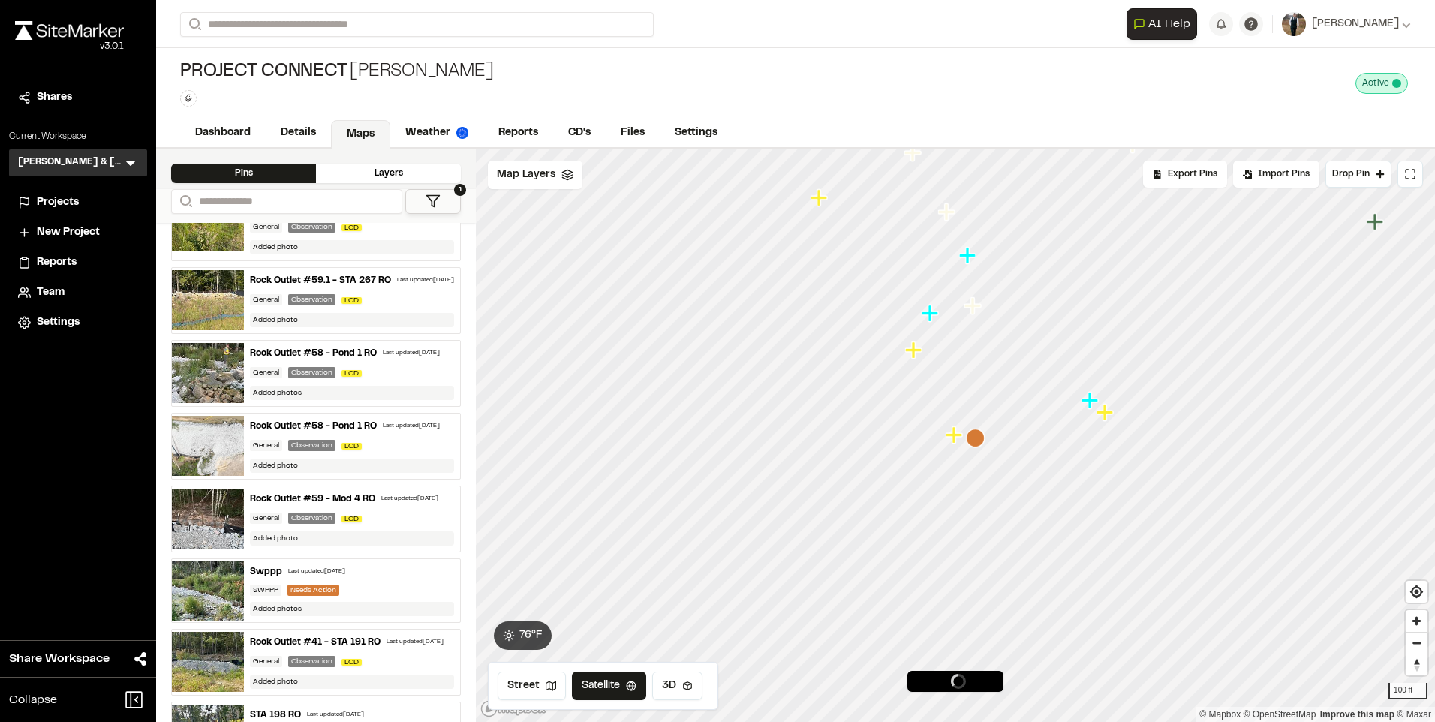
click at [1108, 418] on icon "Map marker" at bounding box center [1106, 413] width 20 height 20
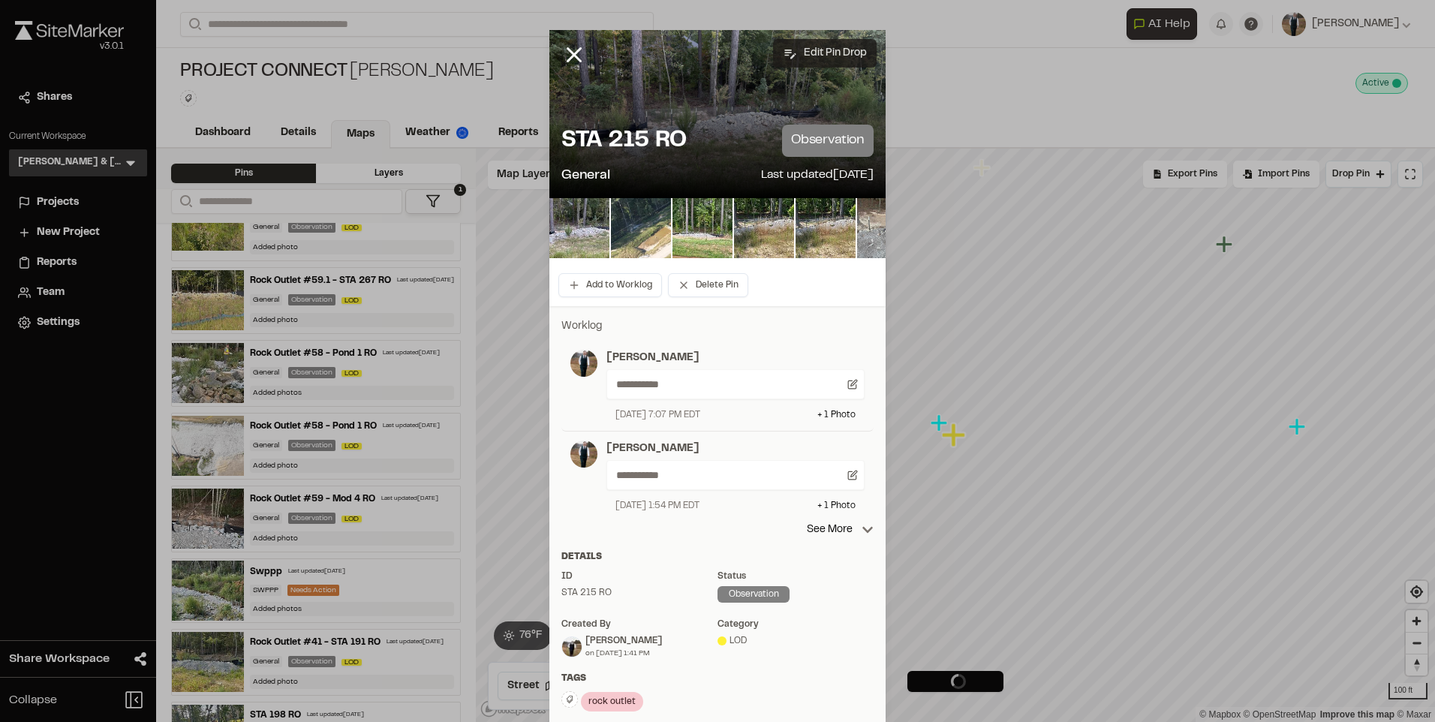
click at [833, 53] on button "Edit Pin Drop" at bounding box center [825, 53] width 104 height 29
select select "****"
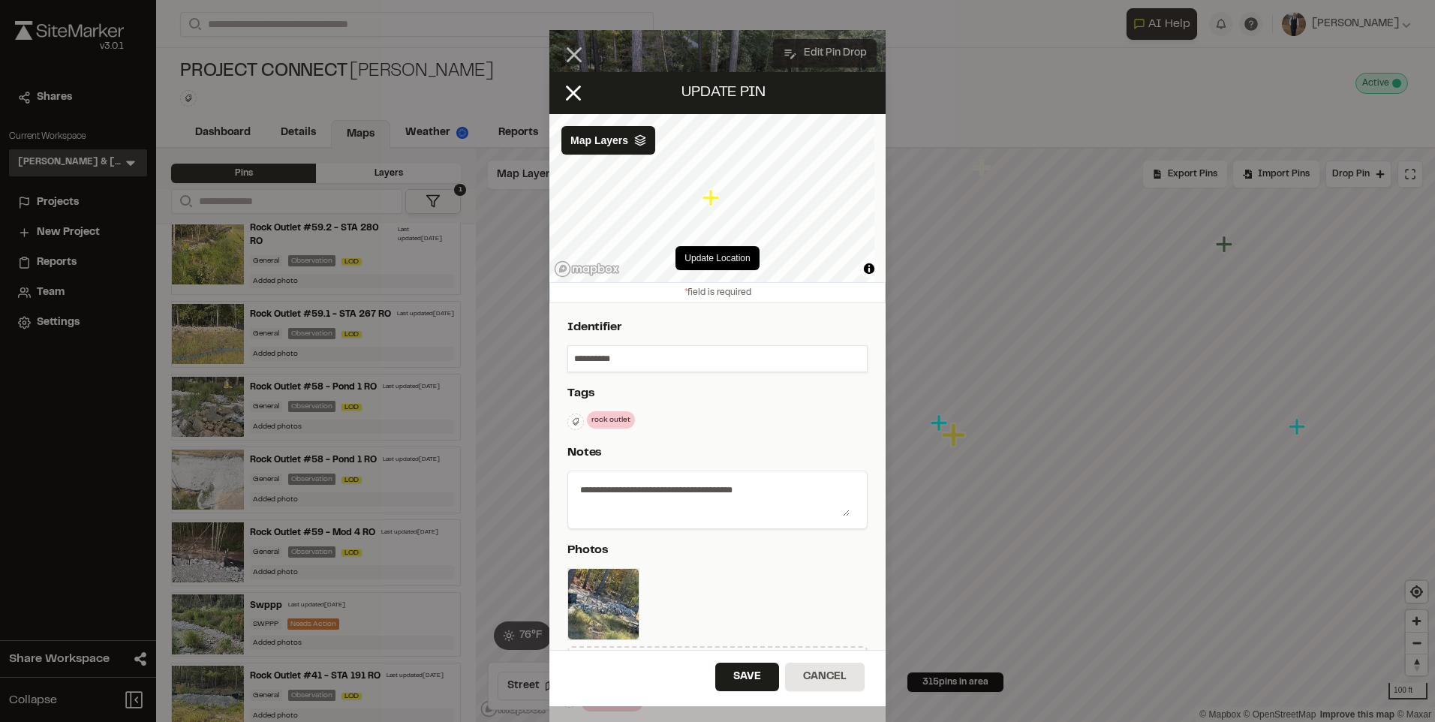
scroll to position [525, 0]
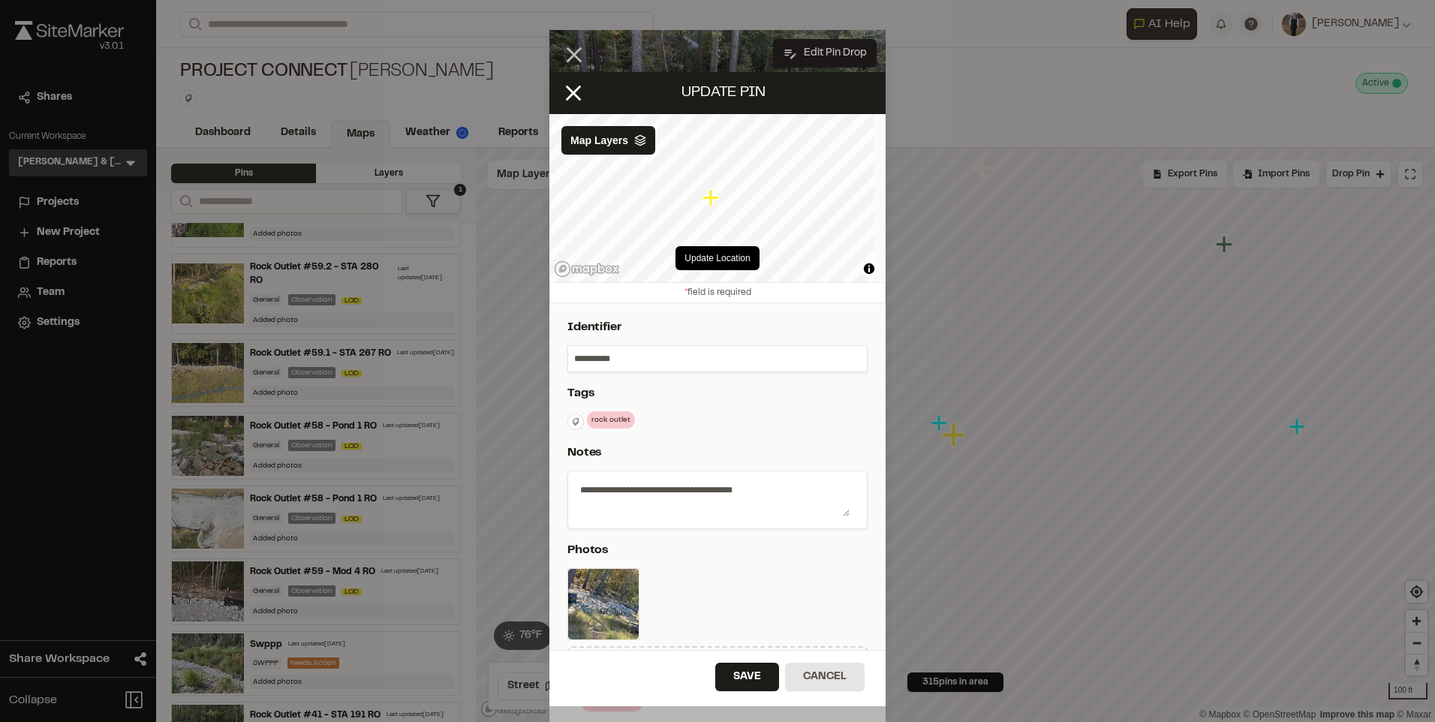
click at [573, 356] on input "**********" at bounding box center [717, 359] width 299 height 26
click at [687, 356] on input "**********" at bounding box center [717, 359] width 299 height 26
type input "**********"
click at [720, 675] on button "Save" at bounding box center [747, 677] width 64 height 29
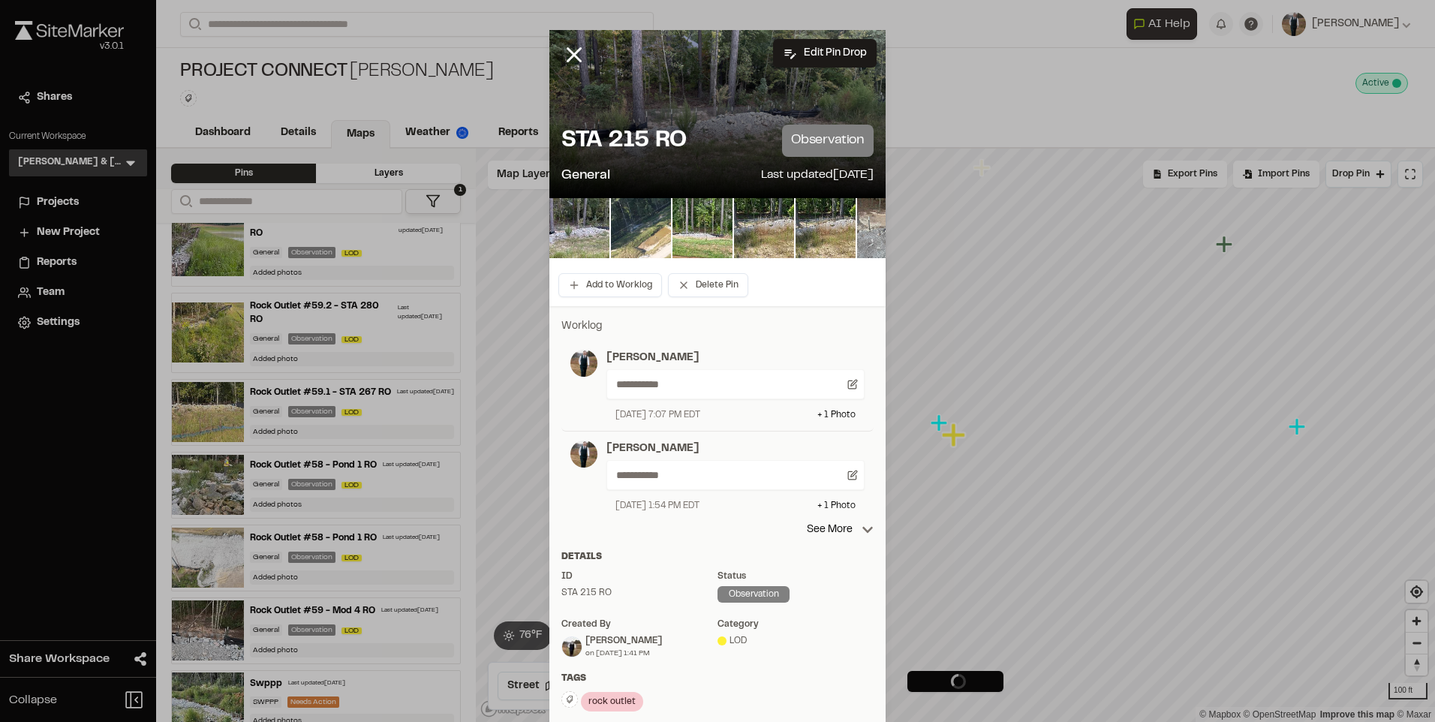
scroll to position [564, 0]
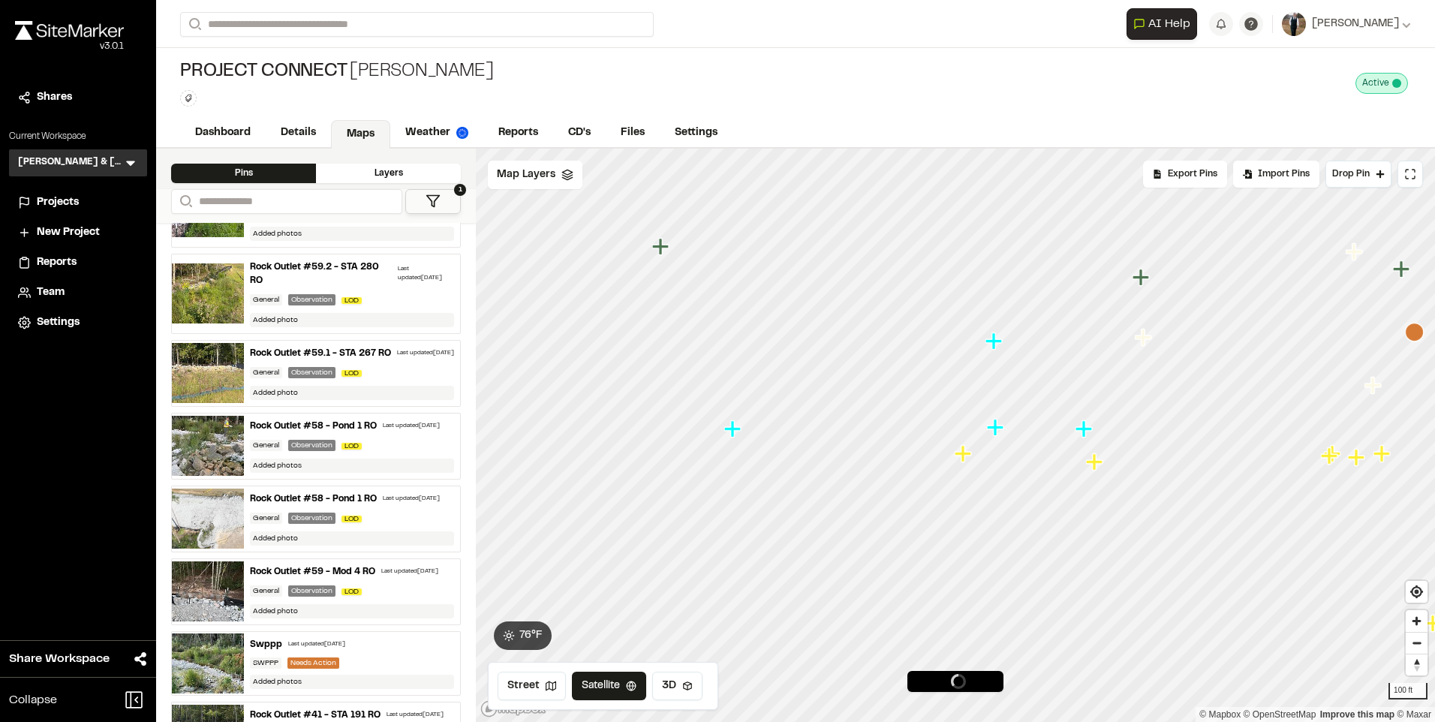
click at [961, 459] on icon "Map marker" at bounding box center [963, 453] width 17 height 17
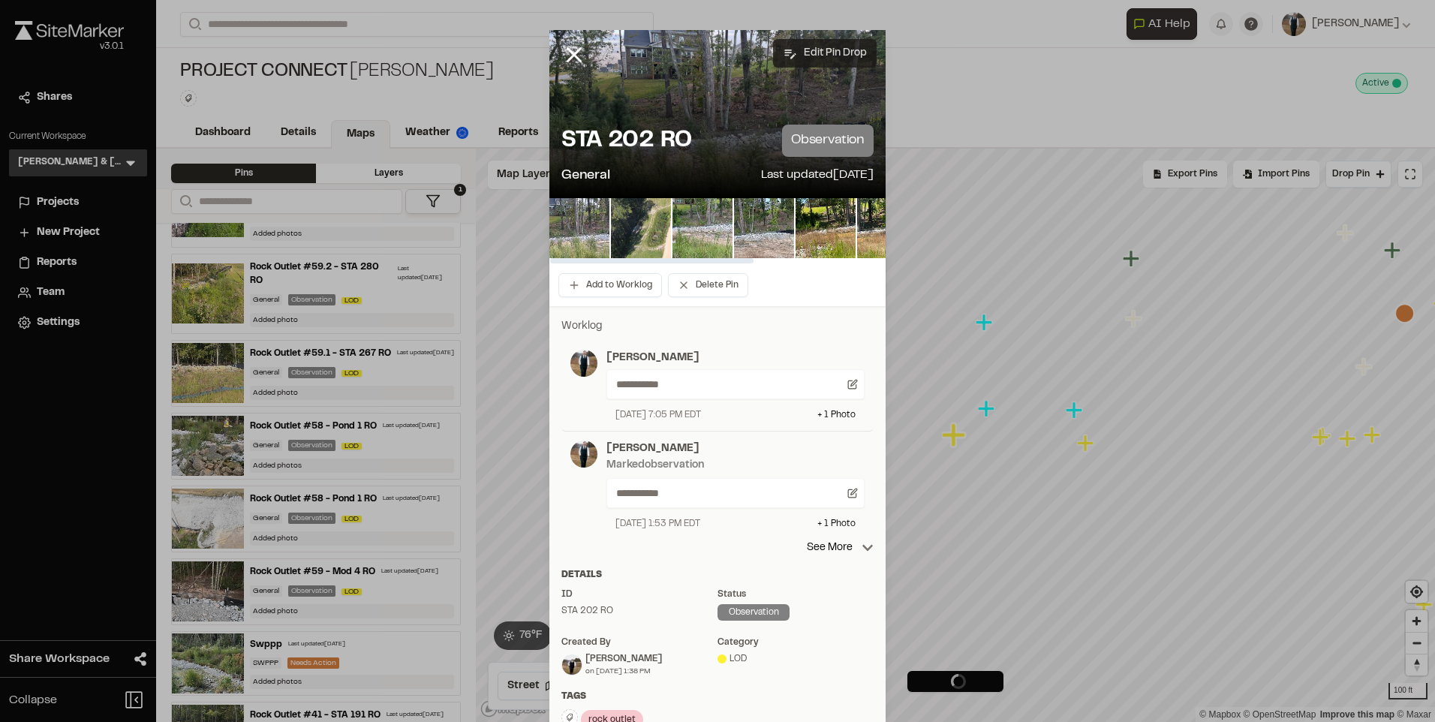
click at [810, 46] on button "Edit Pin Drop" at bounding box center [825, 53] width 104 height 29
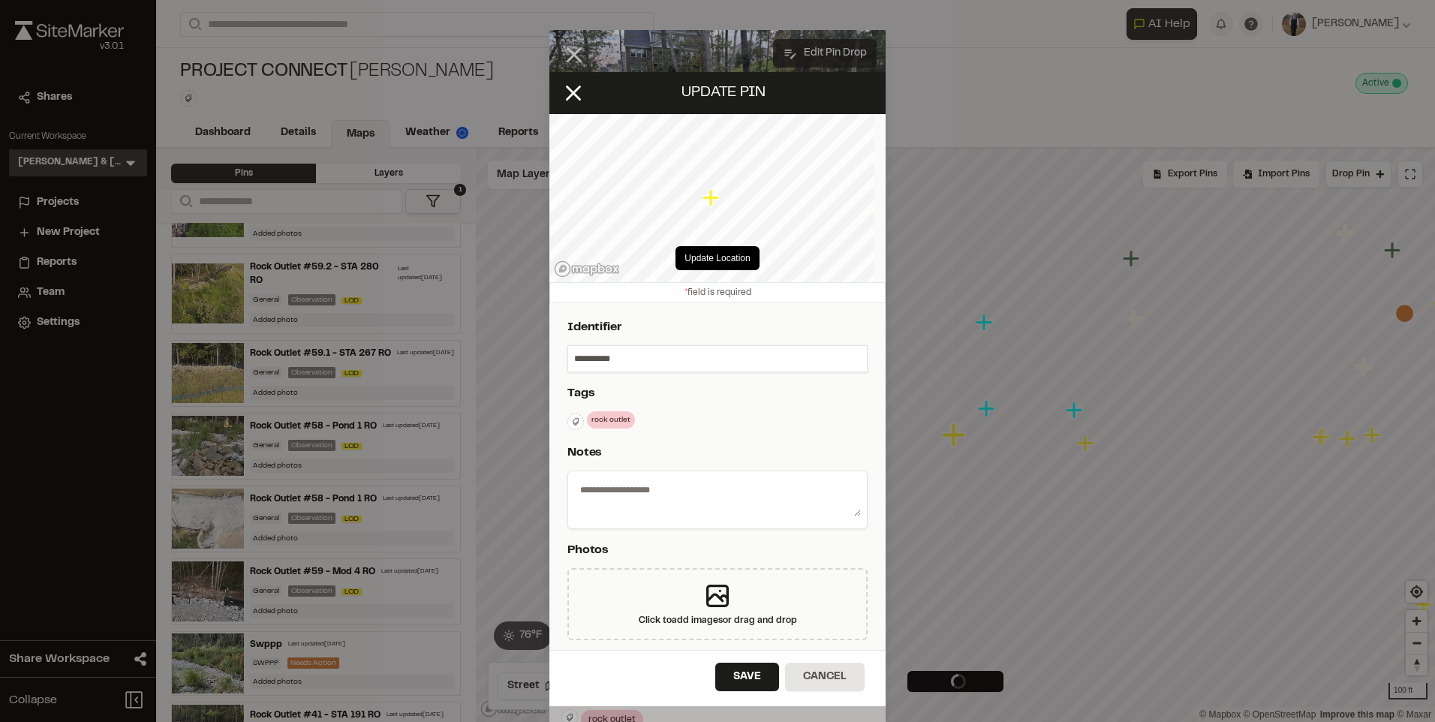
type textarea "**********"
select select "****"
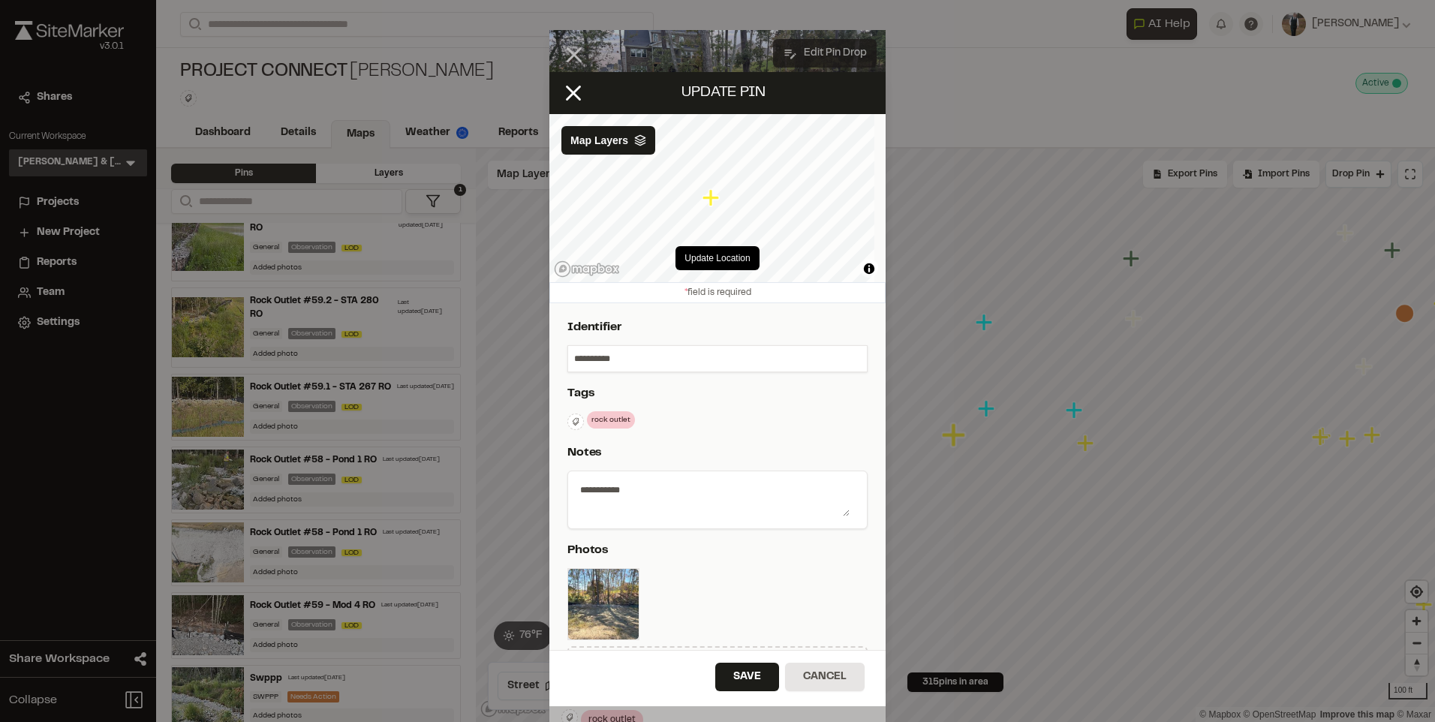
scroll to position [525, 0]
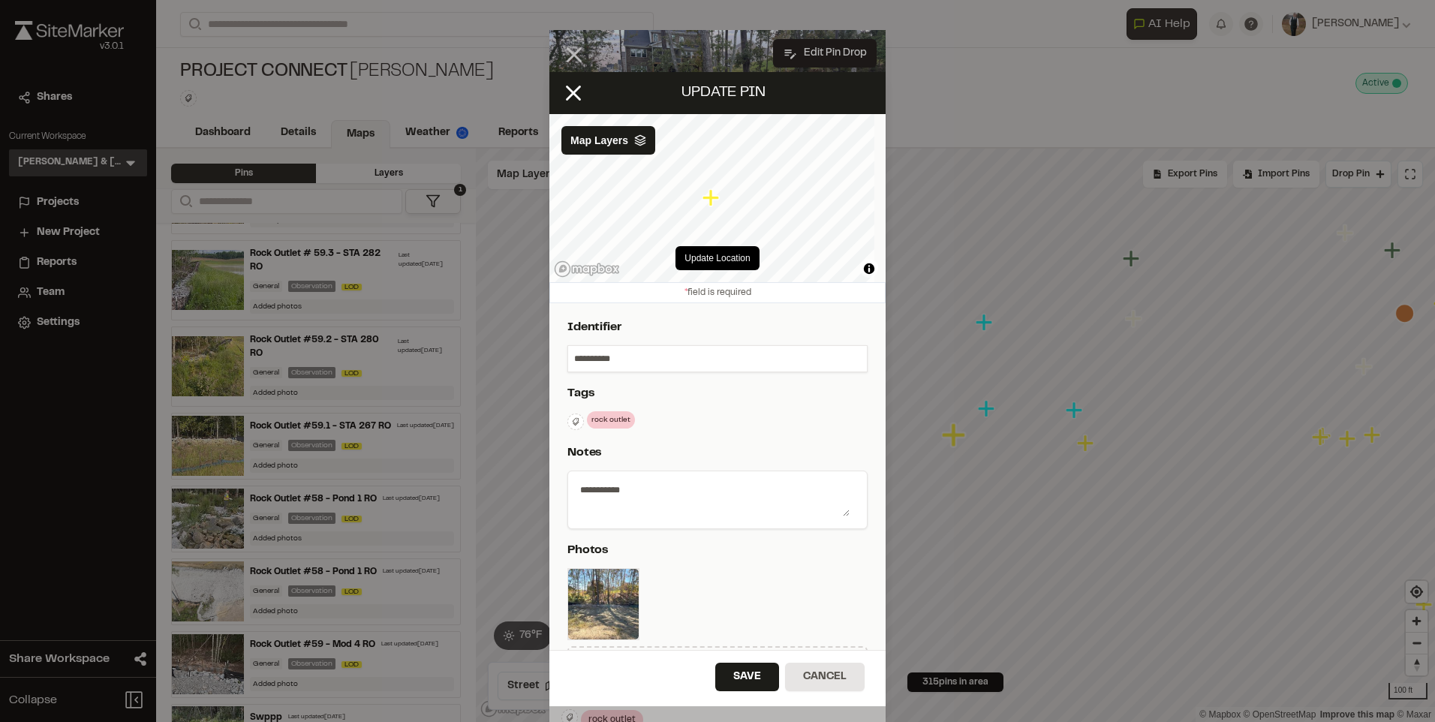
click at [571, 356] on input "**********" at bounding box center [717, 359] width 299 height 26
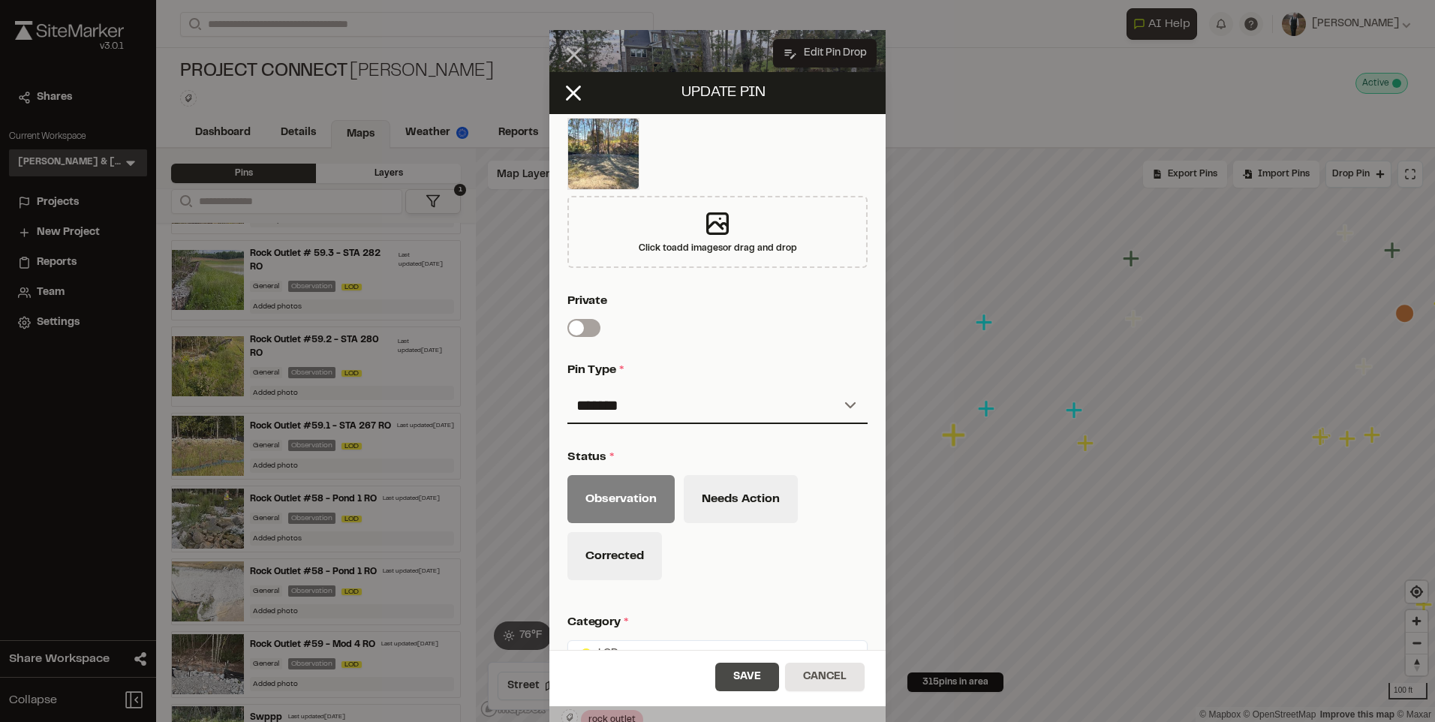
type input "**********"
click at [735, 679] on button "Save" at bounding box center [747, 677] width 64 height 29
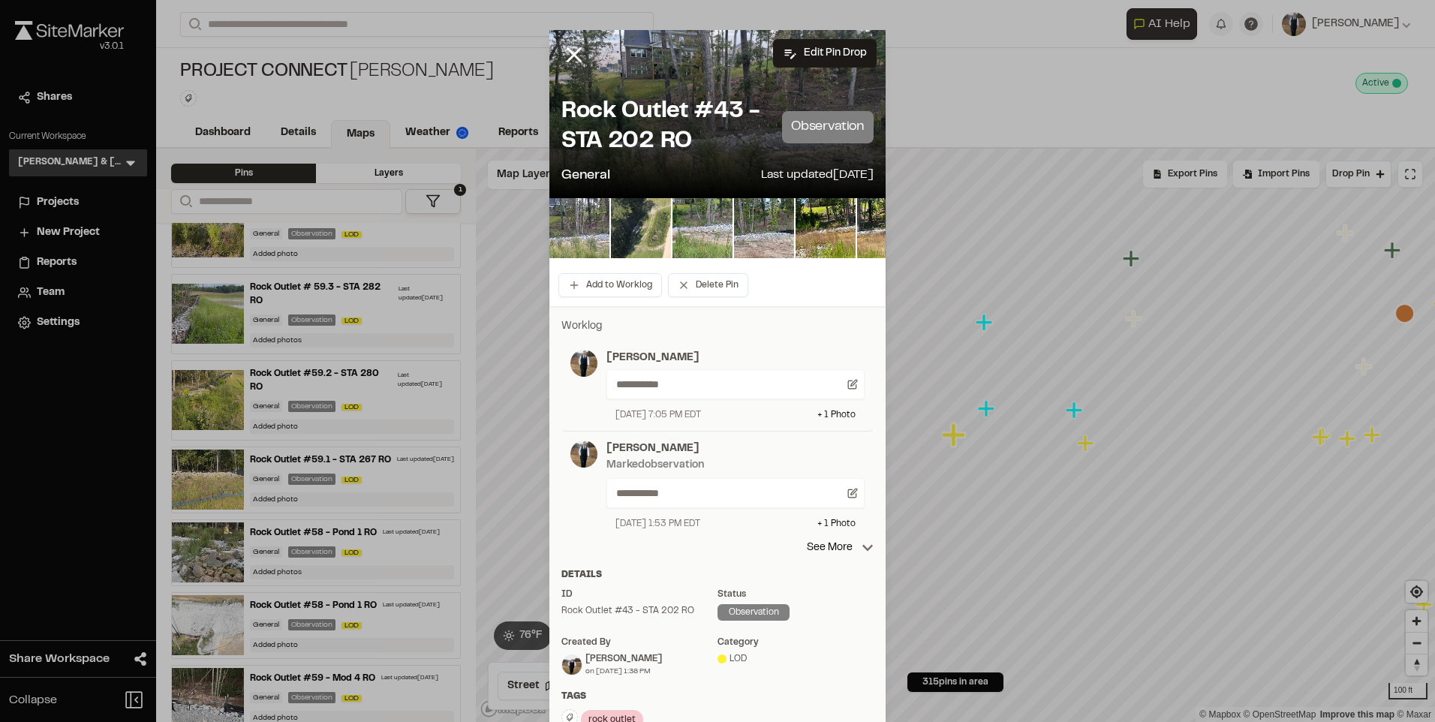
scroll to position [525, 0]
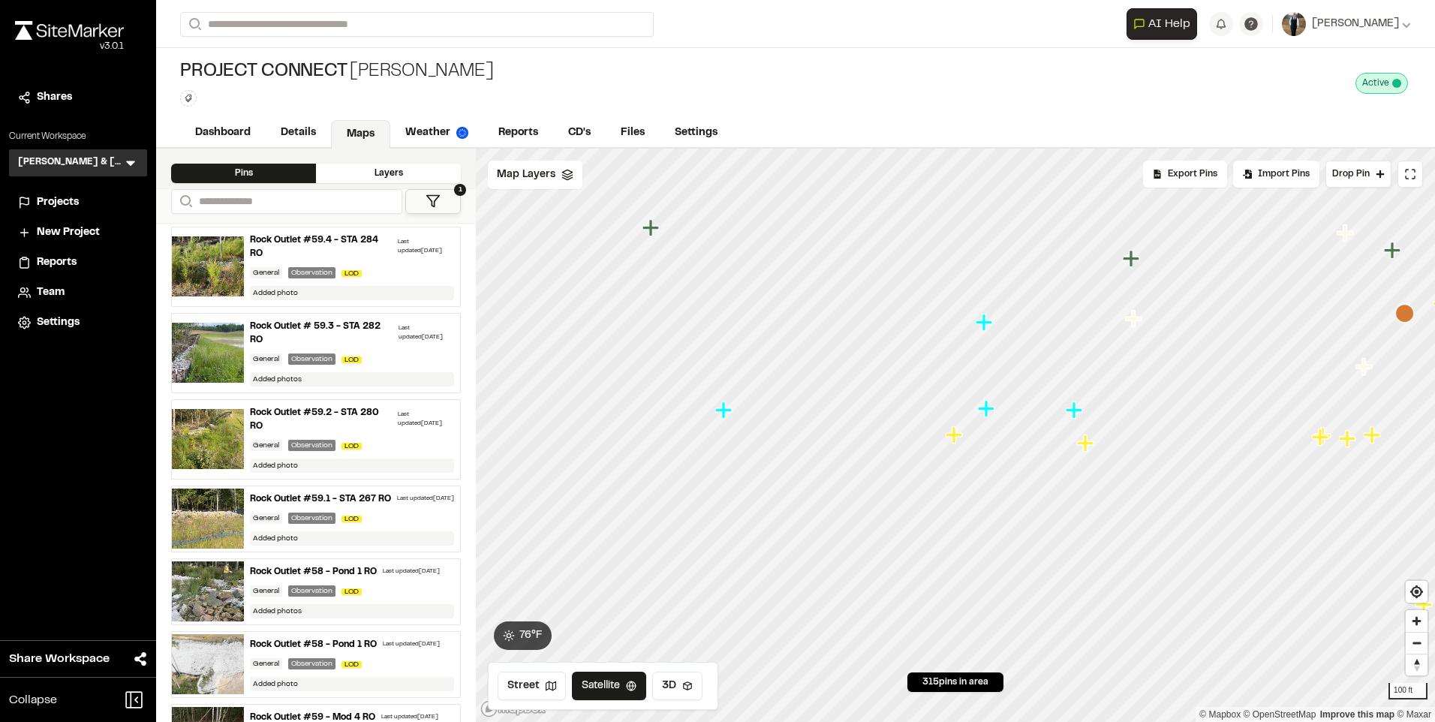
click at [1087, 446] on icon "Map marker" at bounding box center [1085, 442] width 17 height 17
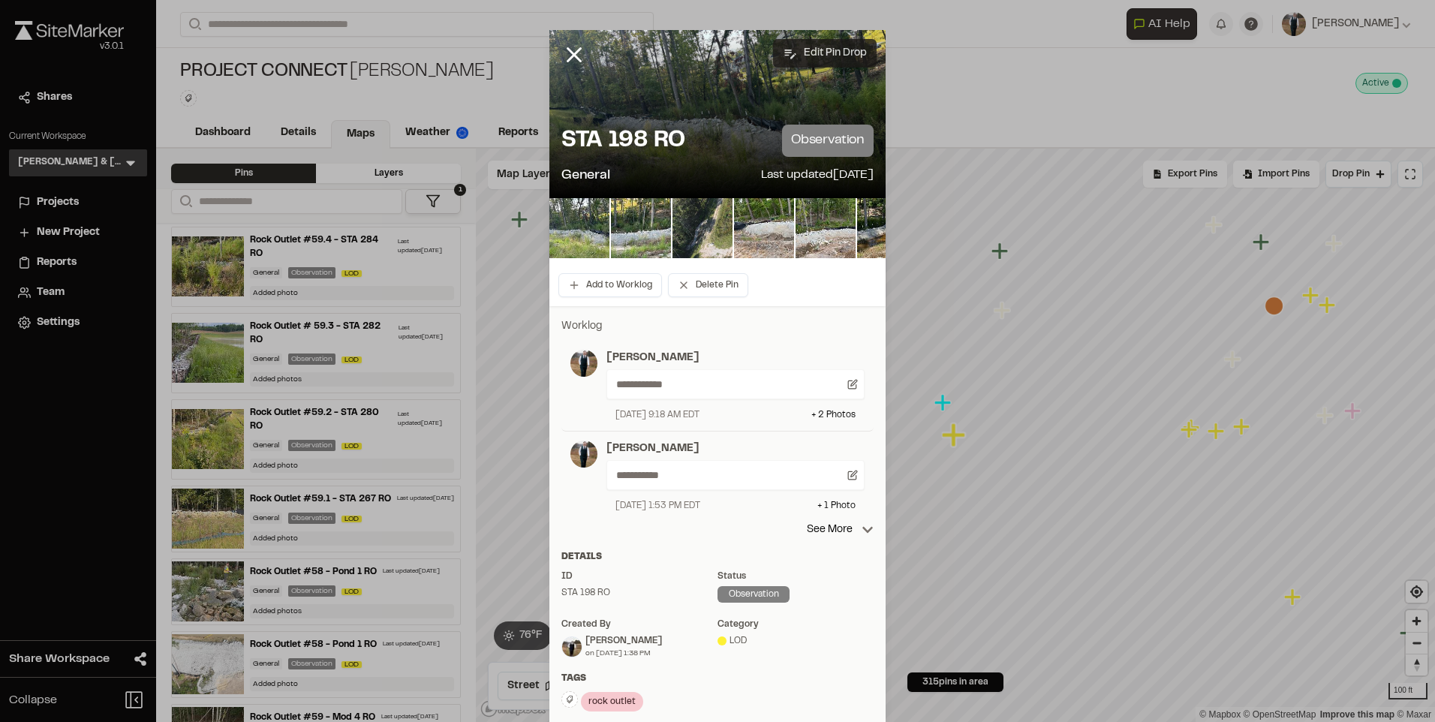
click at [826, 47] on button "Edit Pin Drop" at bounding box center [825, 53] width 104 height 29
select select "****"
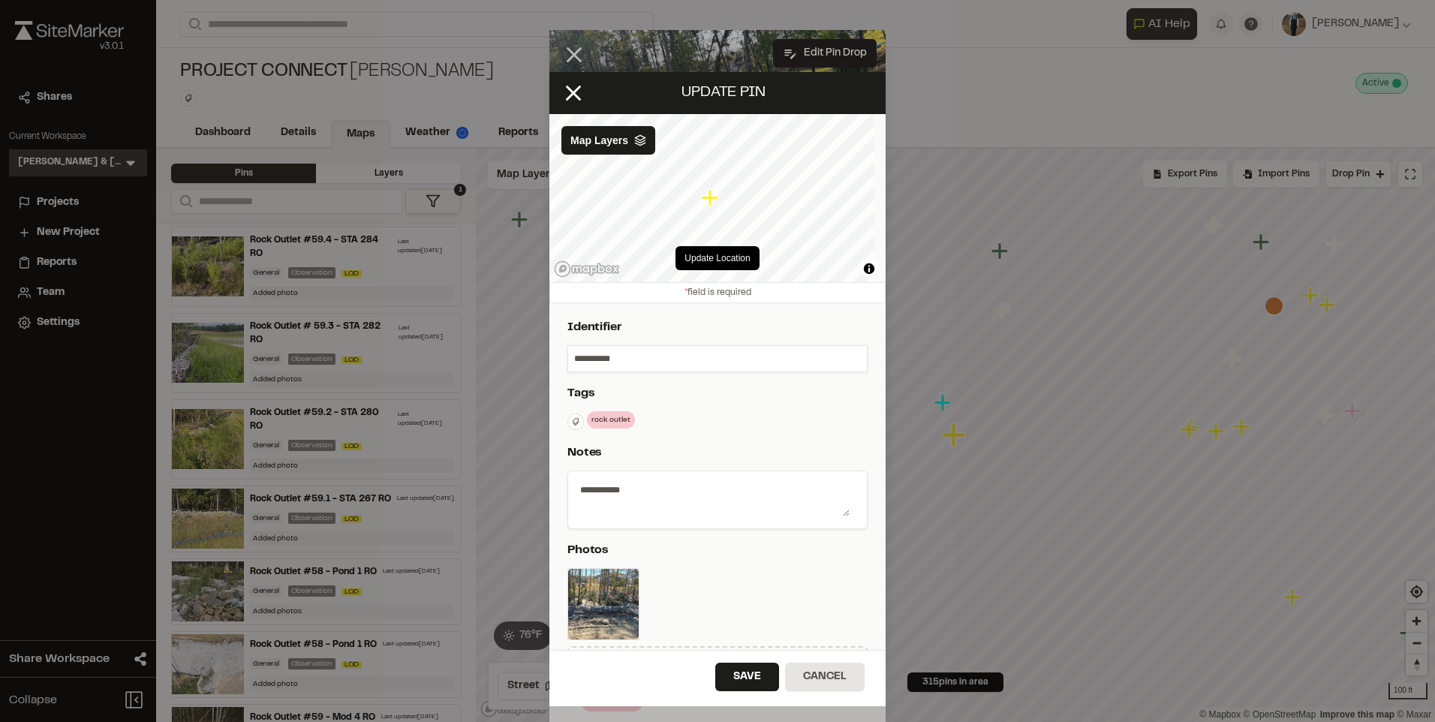
click at [572, 354] on input "**********" at bounding box center [717, 359] width 299 height 26
type input "**********"
click at [747, 679] on button "Save" at bounding box center [747, 677] width 64 height 29
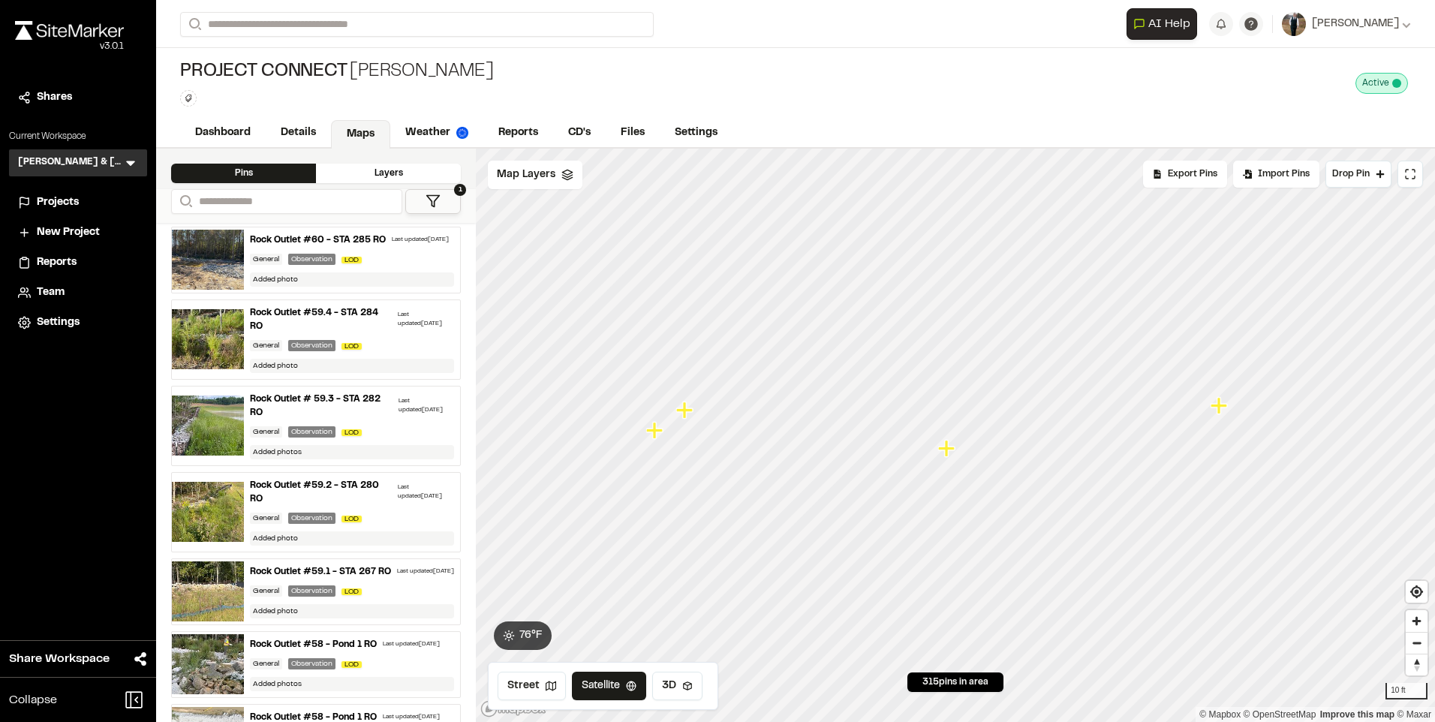
click at [658, 434] on icon "Map marker" at bounding box center [656, 431] width 20 height 20
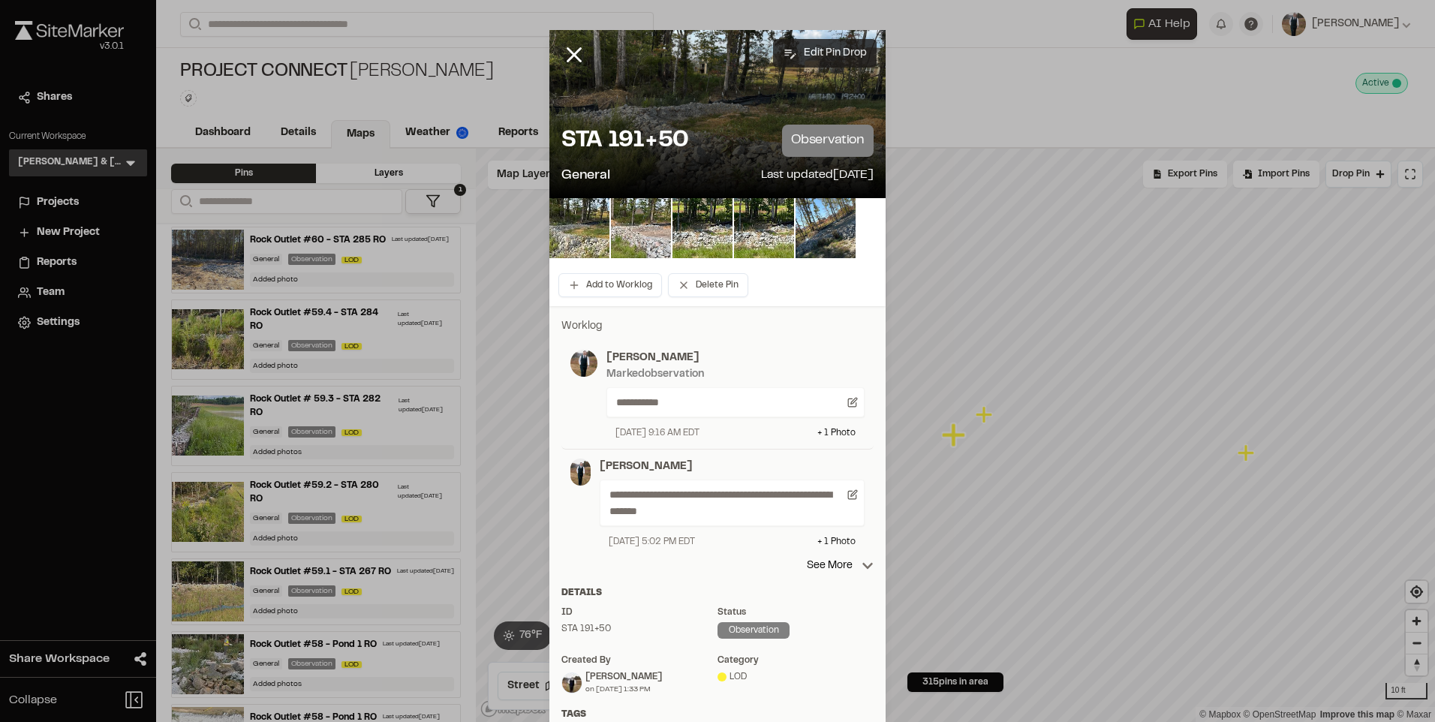
click at [834, 61] on button "Edit Pin Drop" at bounding box center [825, 53] width 104 height 29
select select "****"
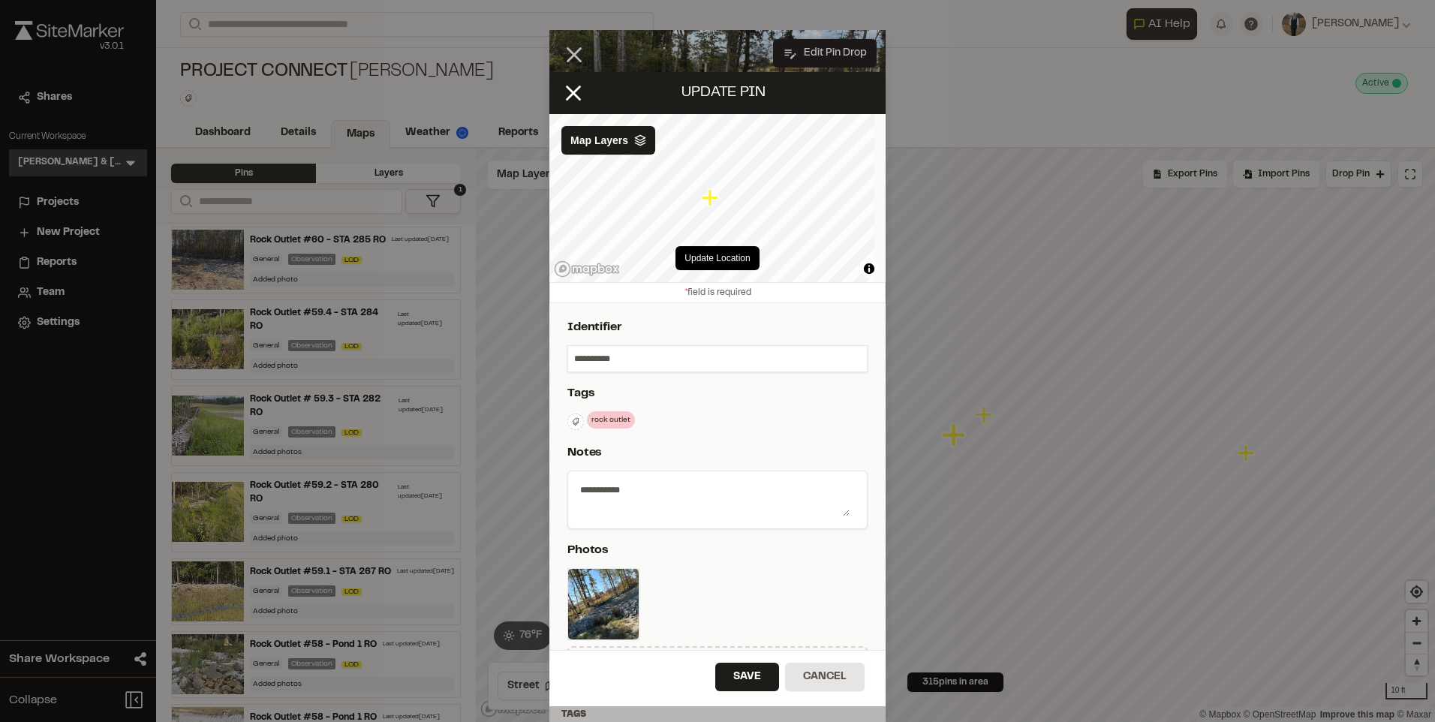
click at [571, 354] on input "**********" at bounding box center [717, 359] width 299 height 26
type input "**********"
click at [752, 683] on button "Save" at bounding box center [747, 677] width 64 height 29
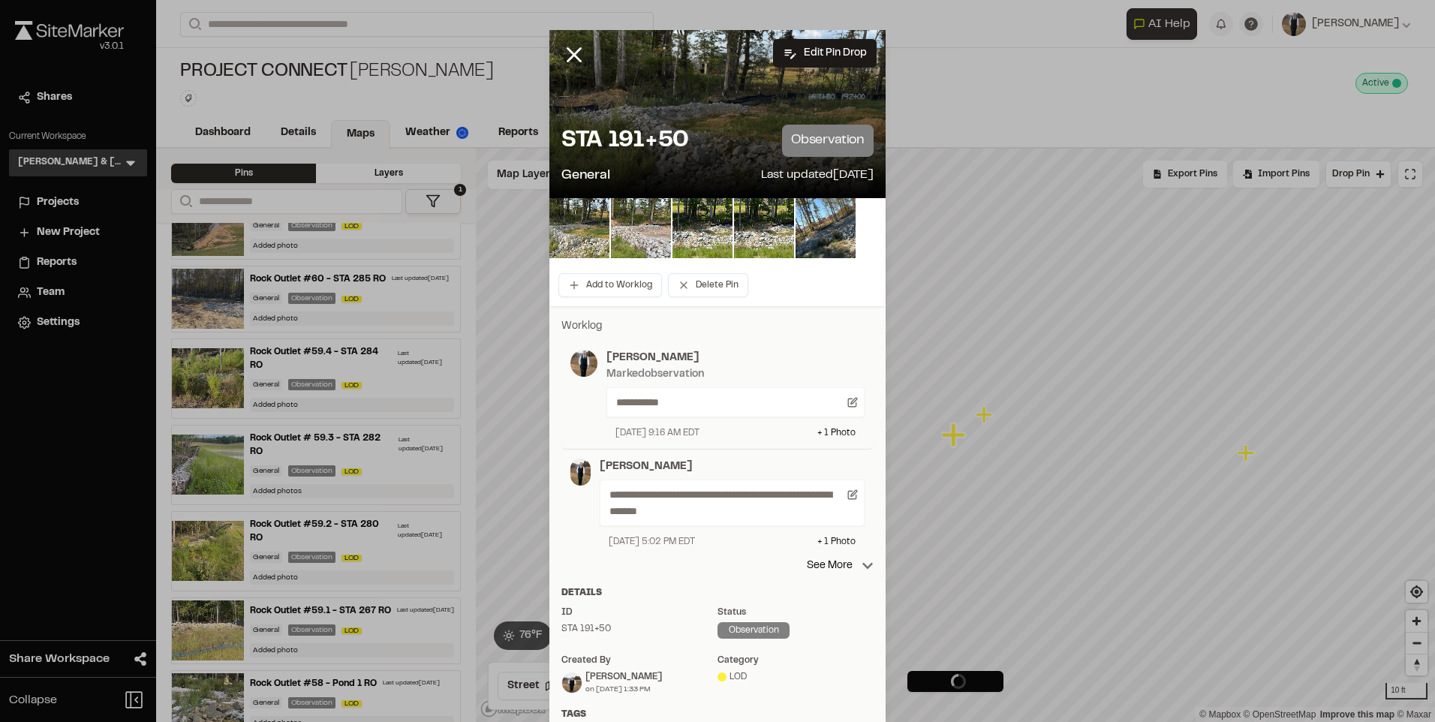
scroll to position [564, 0]
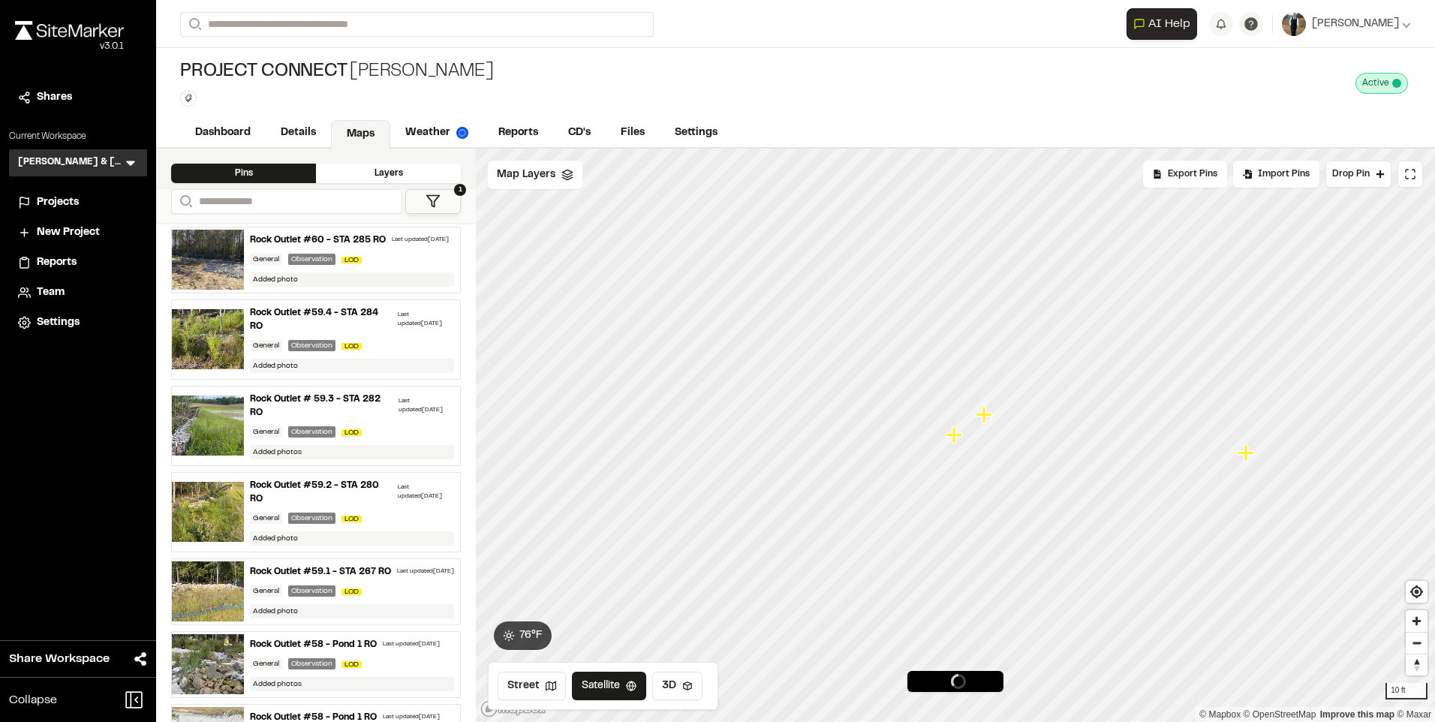
click at [988, 411] on icon "Map marker" at bounding box center [986, 415] width 20 height 20
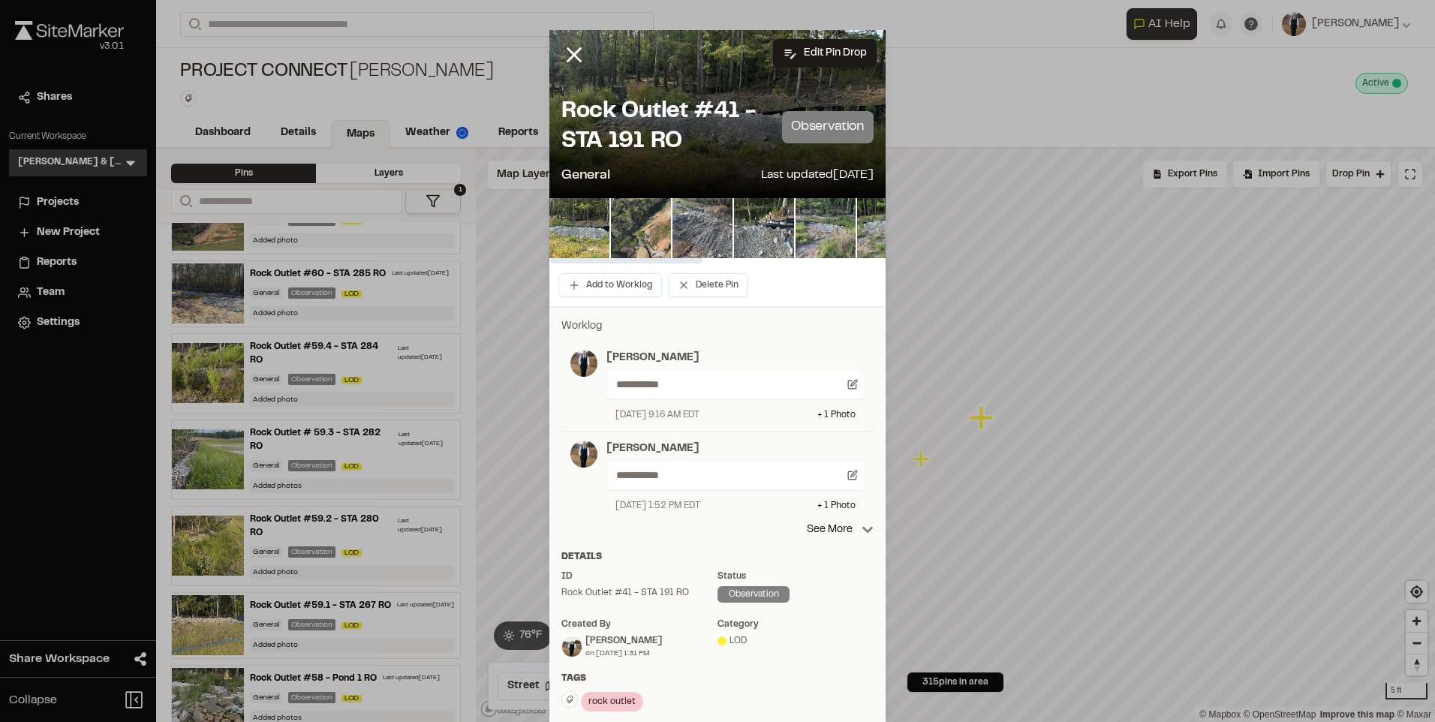
scroll to position [525, 0]
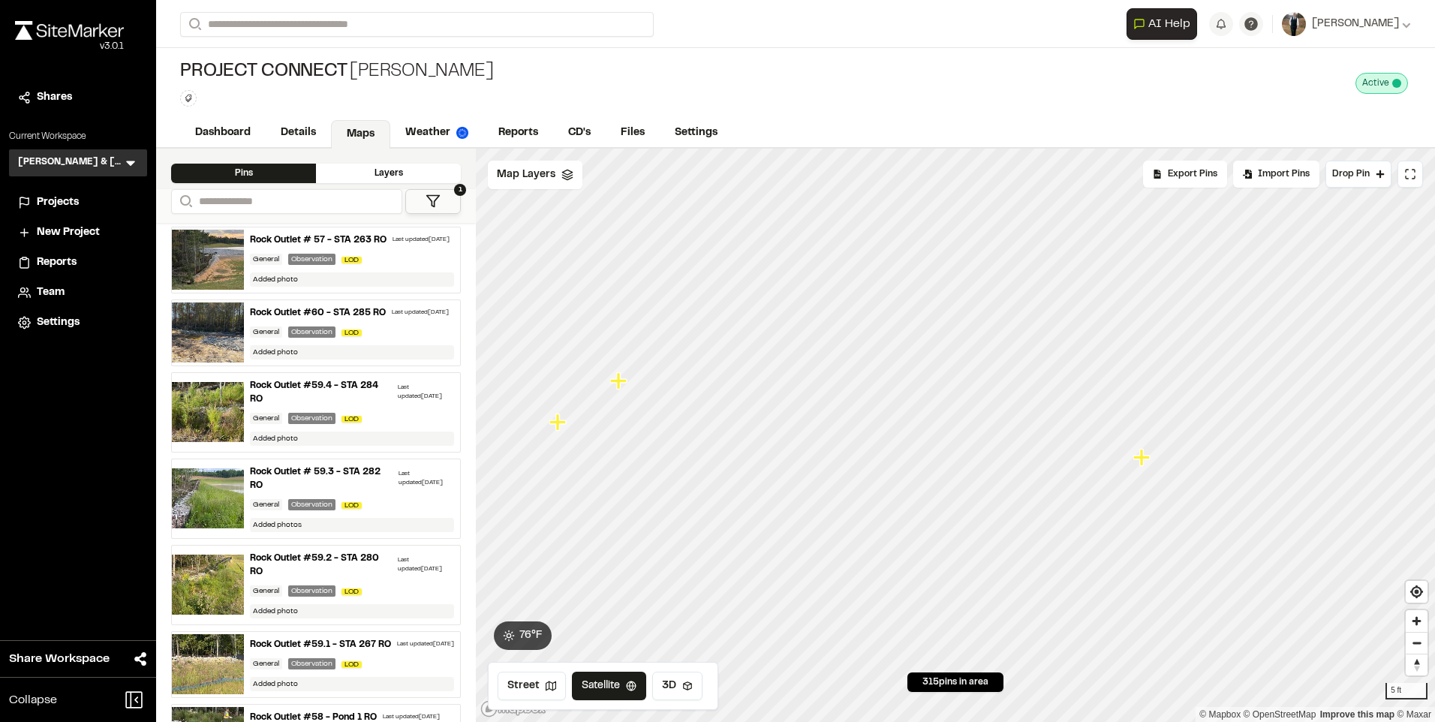
click at [1138, 460] on icon "Map marker" at bounding box center [1143, 458] width 20 height 20
click at [625, 378] on icon "Map marker" at bounding box center [622, 385] width 20 height 20
click at [915, 463] on icon "Map marker" at bounding box center [919, 460] width 20 height 20
click at [946, 426] on icon "Map marker" at bounding box center [942, 417] width 20 height 20
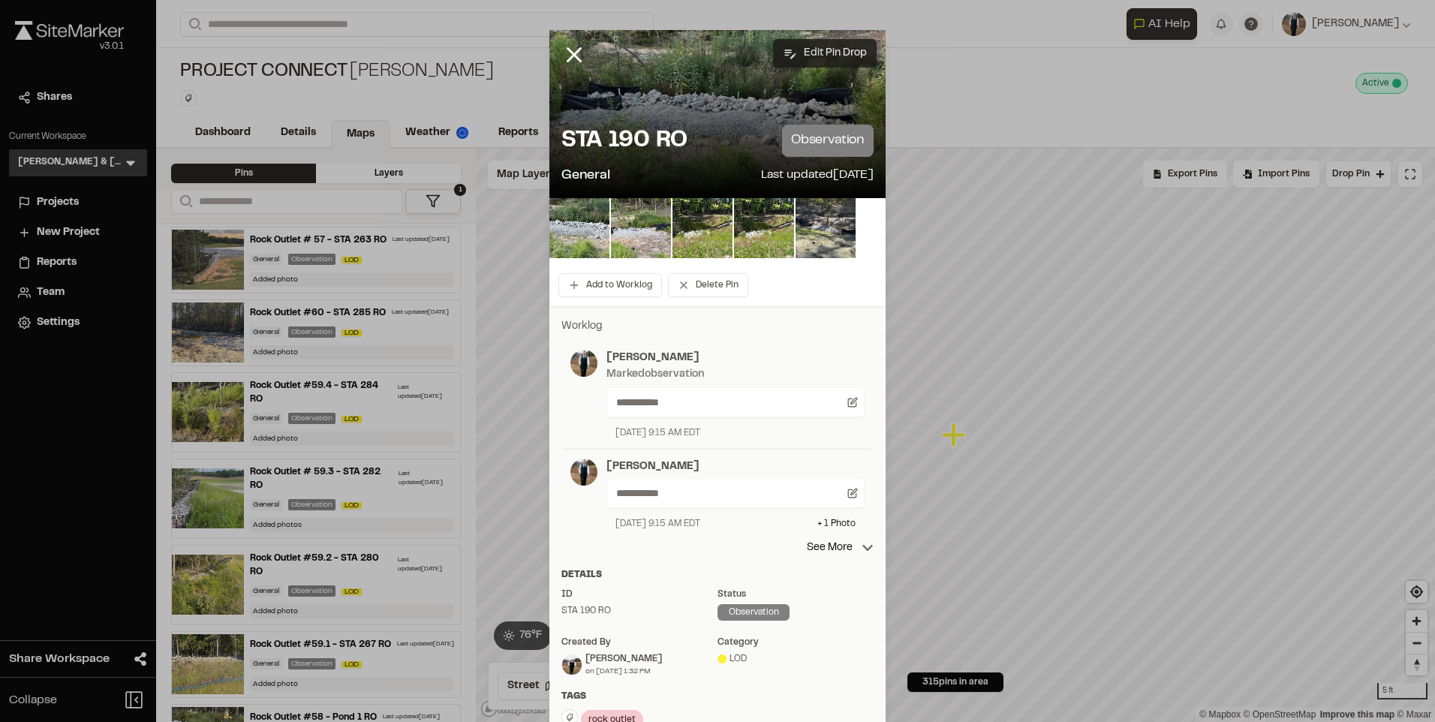
click at [817, 61] on button "Edit Pin Drop" at bounding box center [825, 53] width 104 height 29
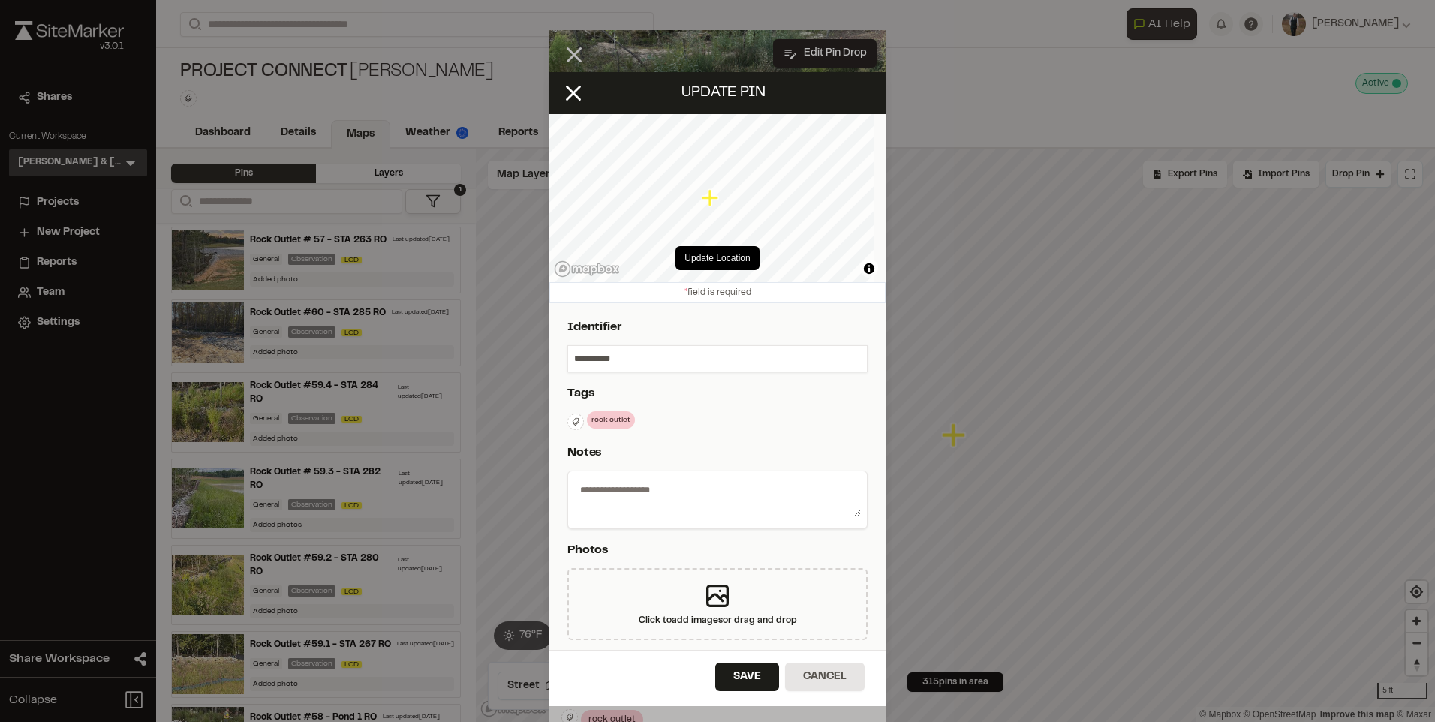
type textarea "**********"
select select "****"
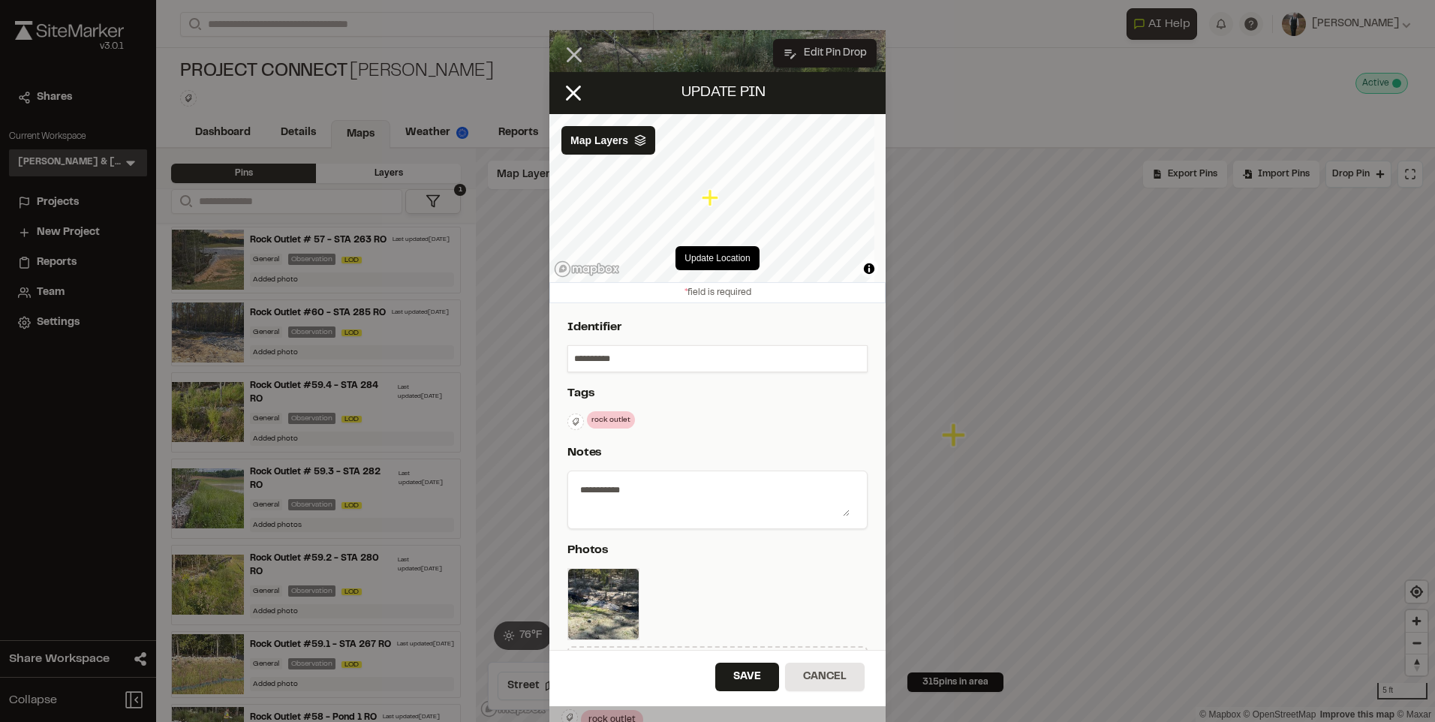
click at [567, 354] on div "**********" at bounding box center [717, 358] width 300 height 27
click at [579, 363] on input "**********" at bounding box center [717, 359] width 299 height 26
click at [573, 356] on input "**********" at bounding box center [717, 359] width 299 height 26
type input "**********"
click at [741, 677] on button "Save" at bounding box center [747, 677] width 64 height 29
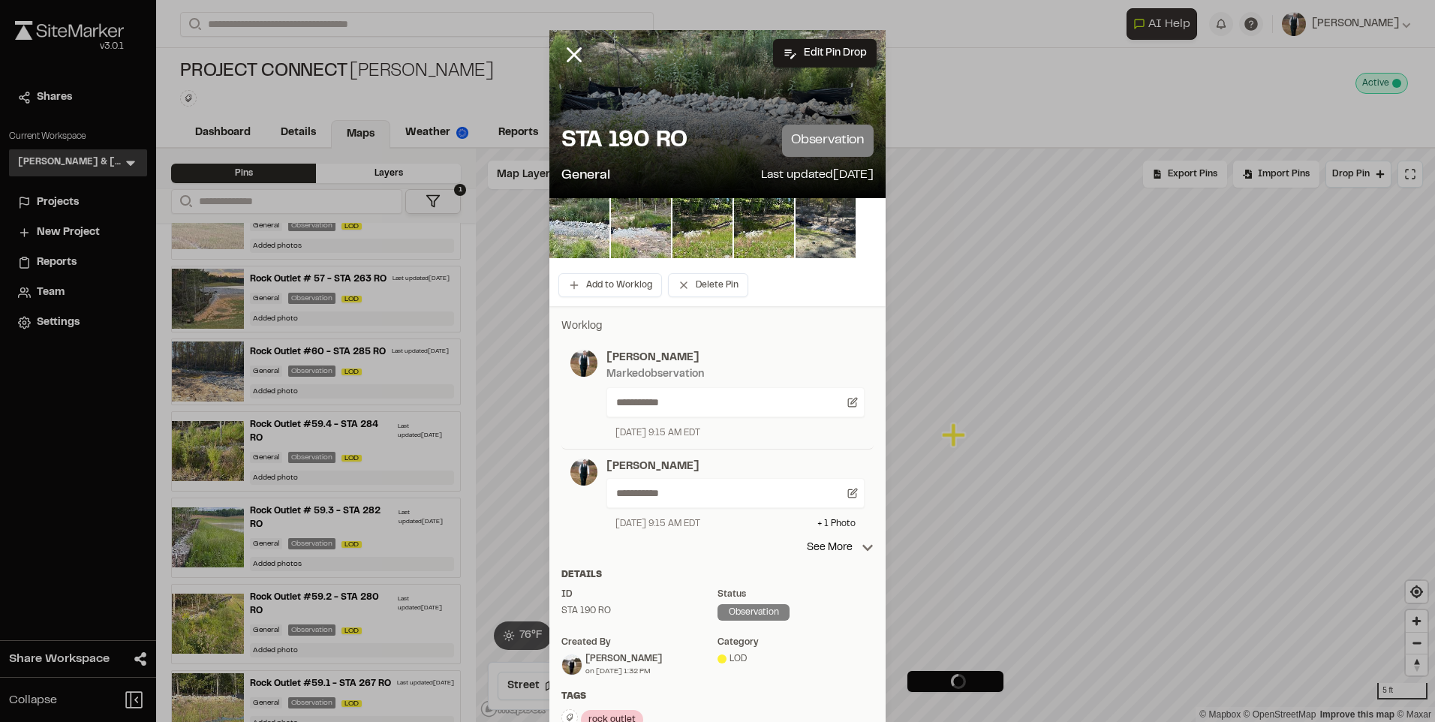
scroll to position [564, 0]
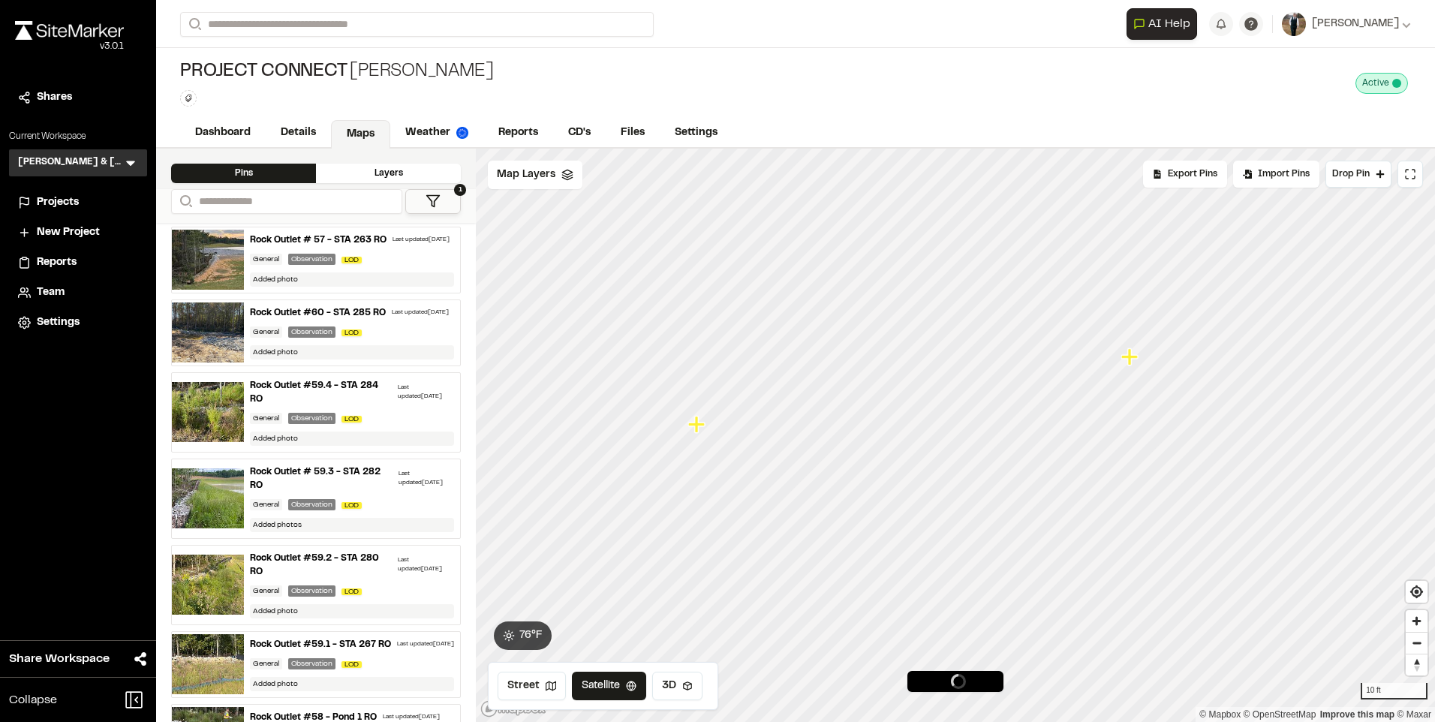
click at [1123, 357] on icon "Map marker" at bounding box center [1129, 356] width 17 height 17
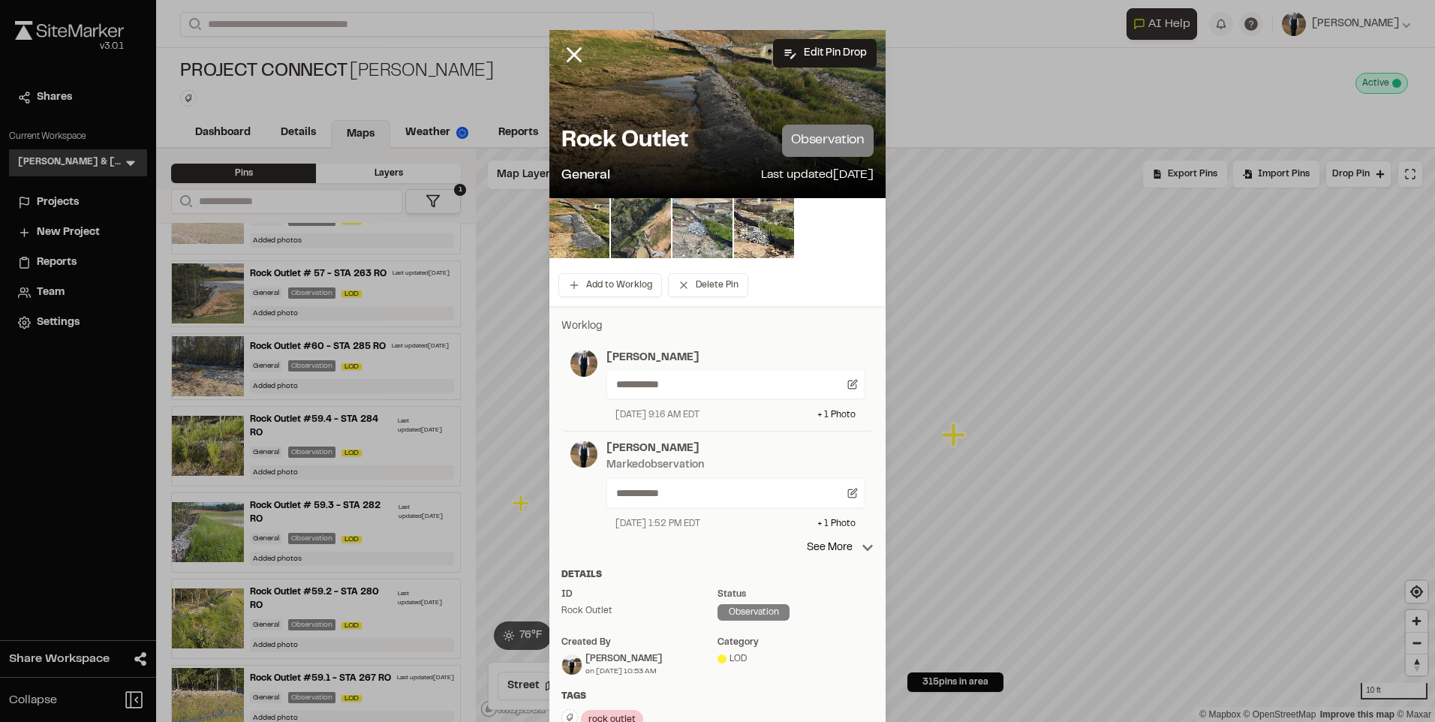
scroll to position [525, 0]
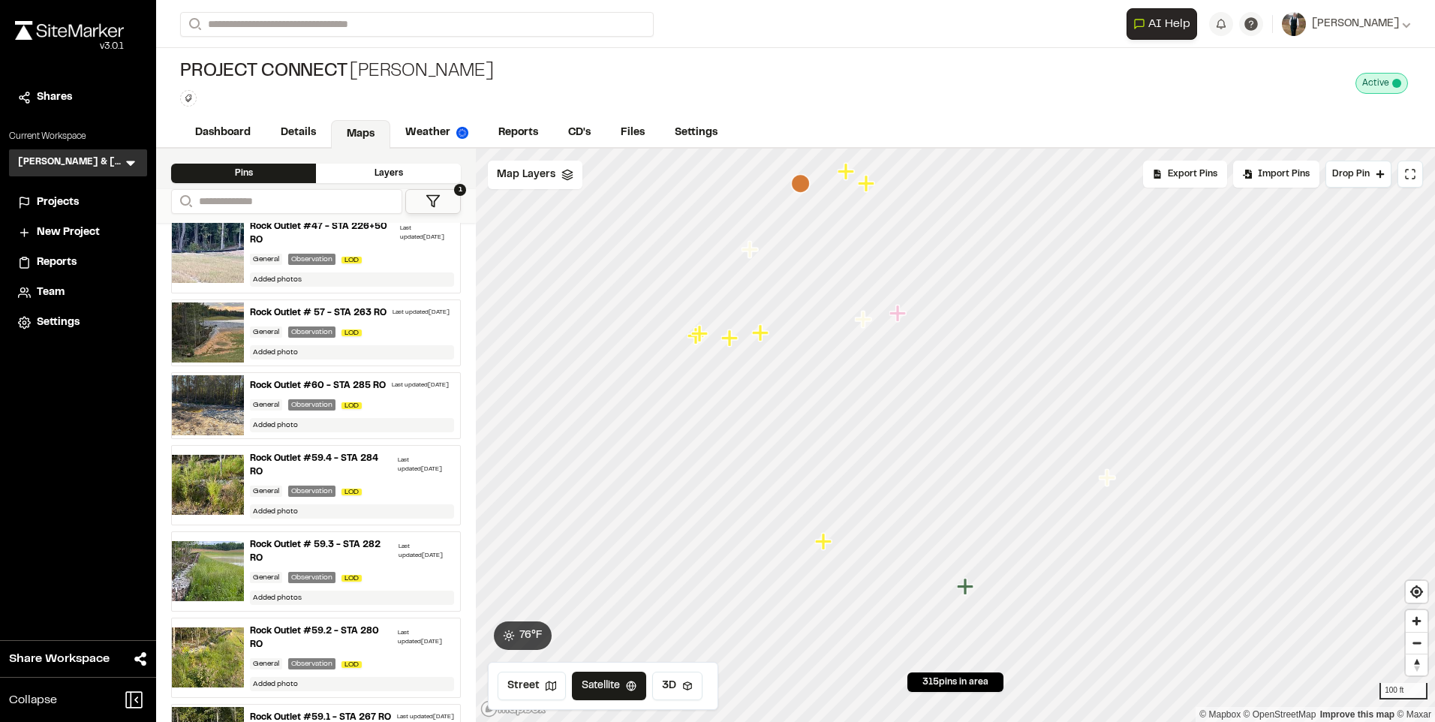
click at [825, 534] on icon "Map marker" at bounding box center [823, 541] width 17 height 17
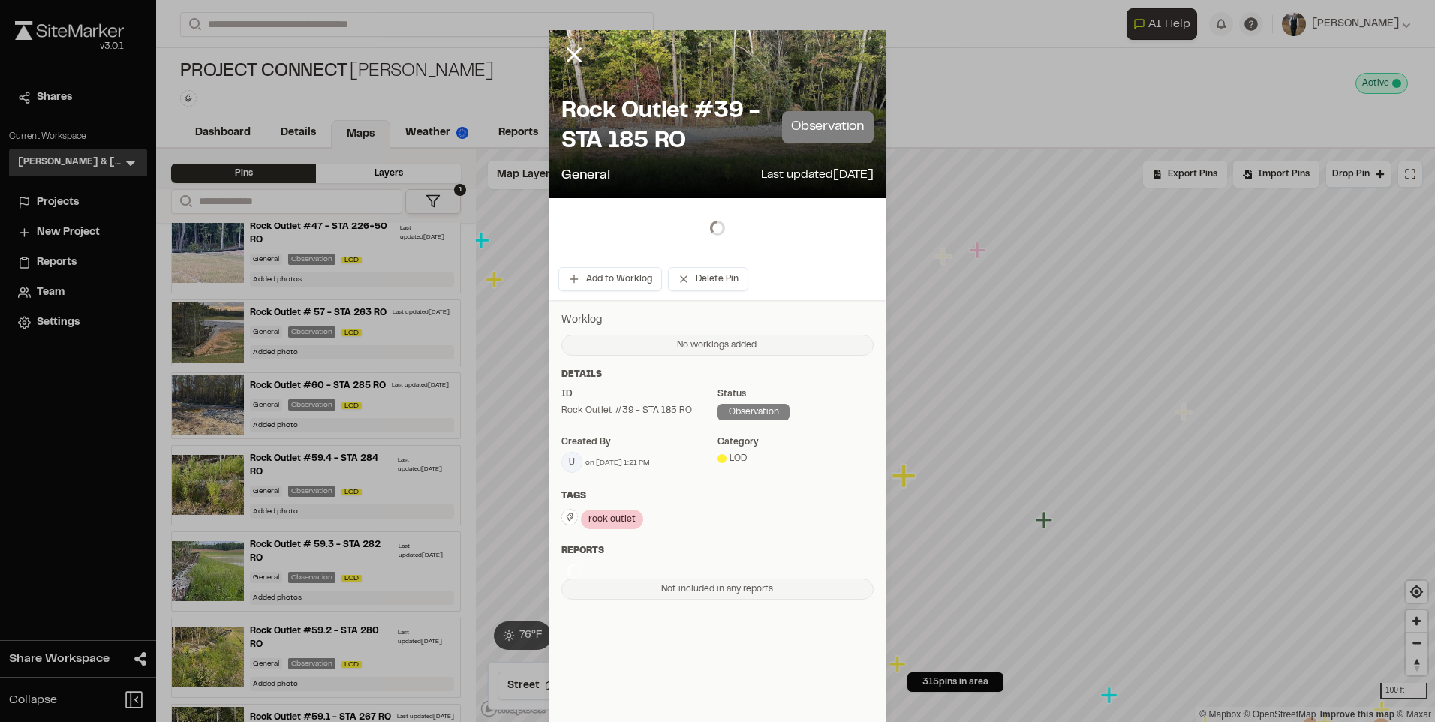
click at [825, 543] on div "Worklog No worklogs added. Update Note Click to upload photos or drag and drop …" at bounding box center [717, 455] width 336 height 311
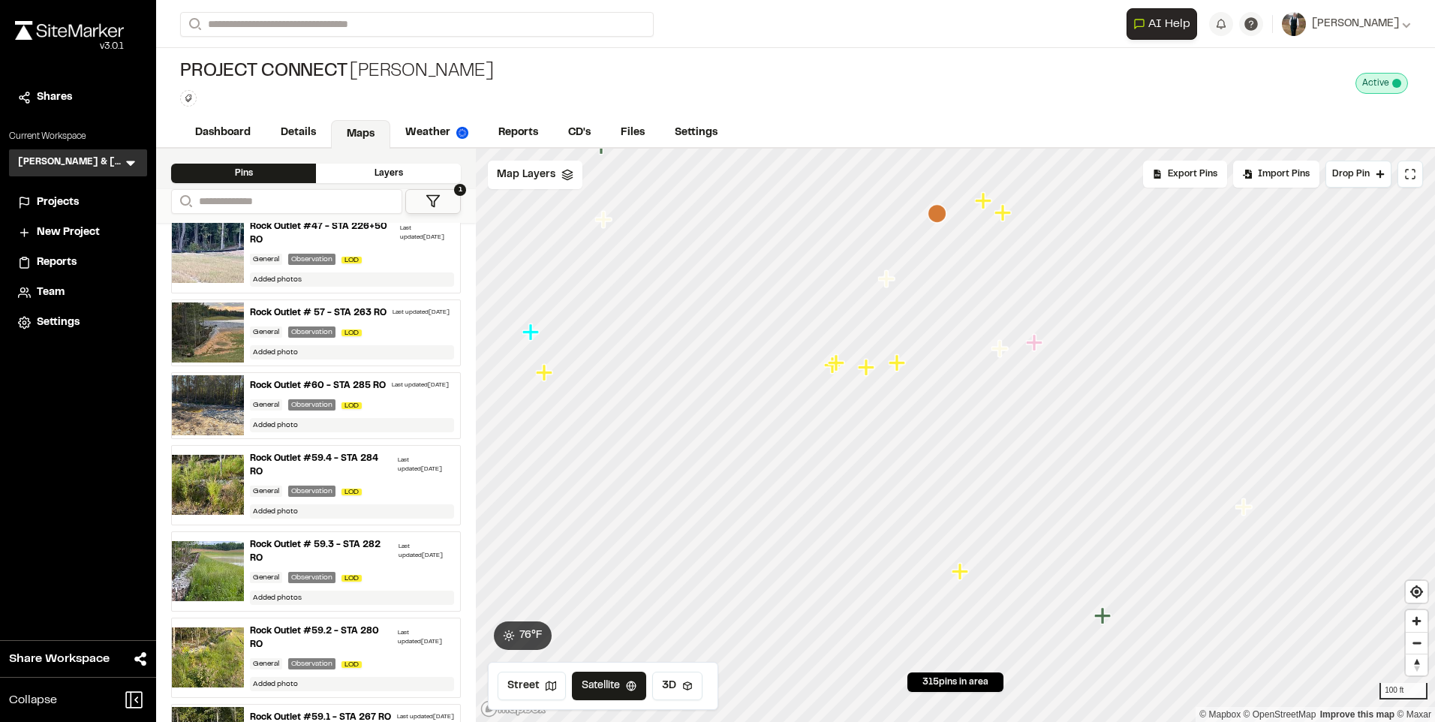
click at [895, 368] on icon "Map marker" at bounding box center [896, 362] width 17 height 17
drag, startPoint x: 1013, startPoint y: 644, endPoint x: 912, endPoint y: 392, distance: 271.0
click at [912, 392] on icon "Map marker" at bounding box center [908, 394] width 17 height 17
click at [897, 580] on icon "Map marker" at bounding box center [903, 578] width 17 height 17
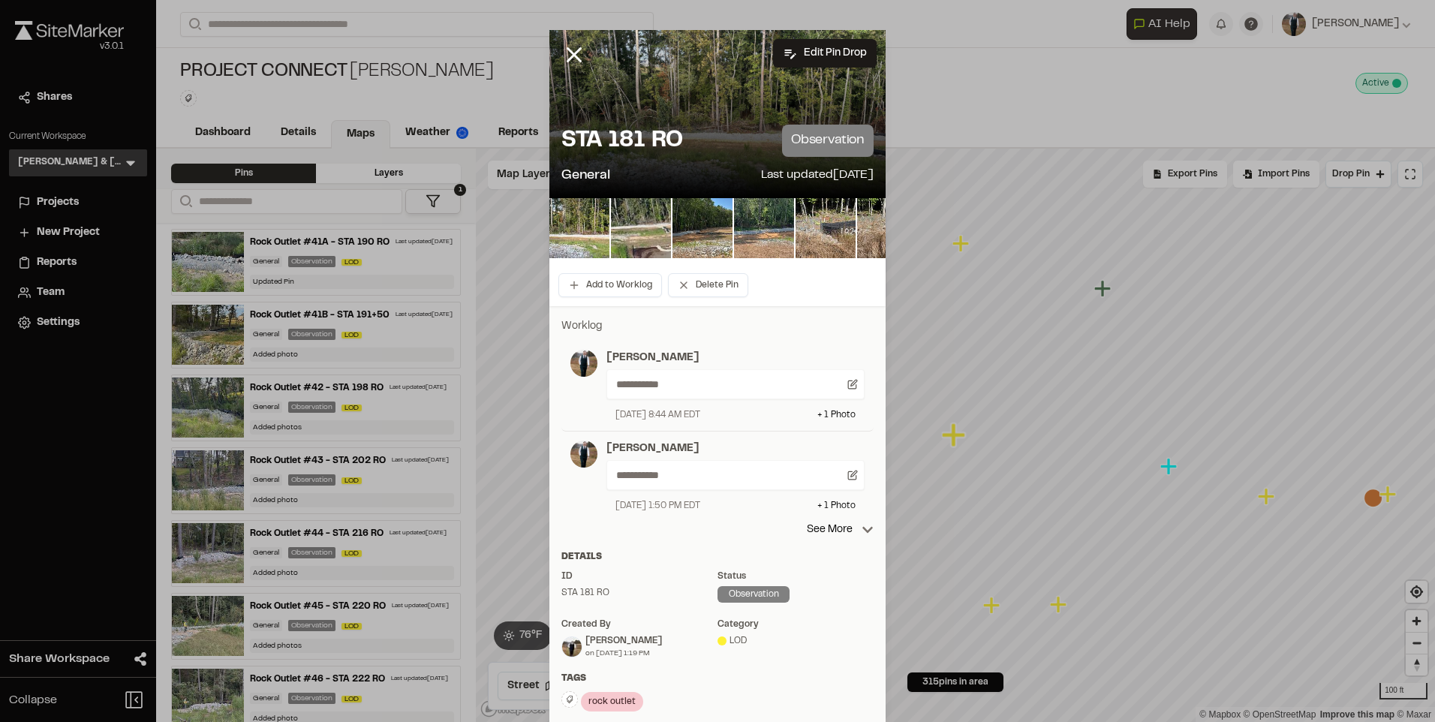
scroll to position [525, 0]
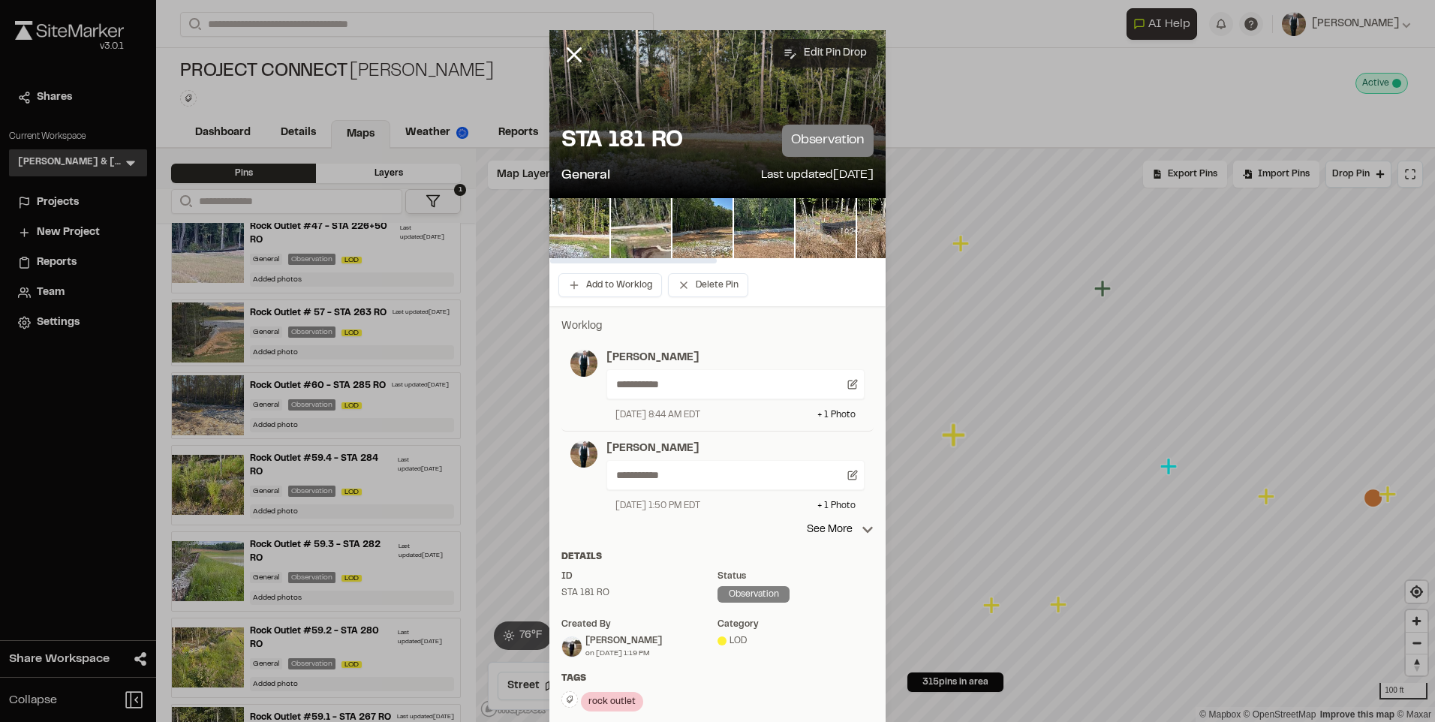
click at [834, 47] on button "Edit Pin Drop" at bounding box center [825, 53] width 104 height 29
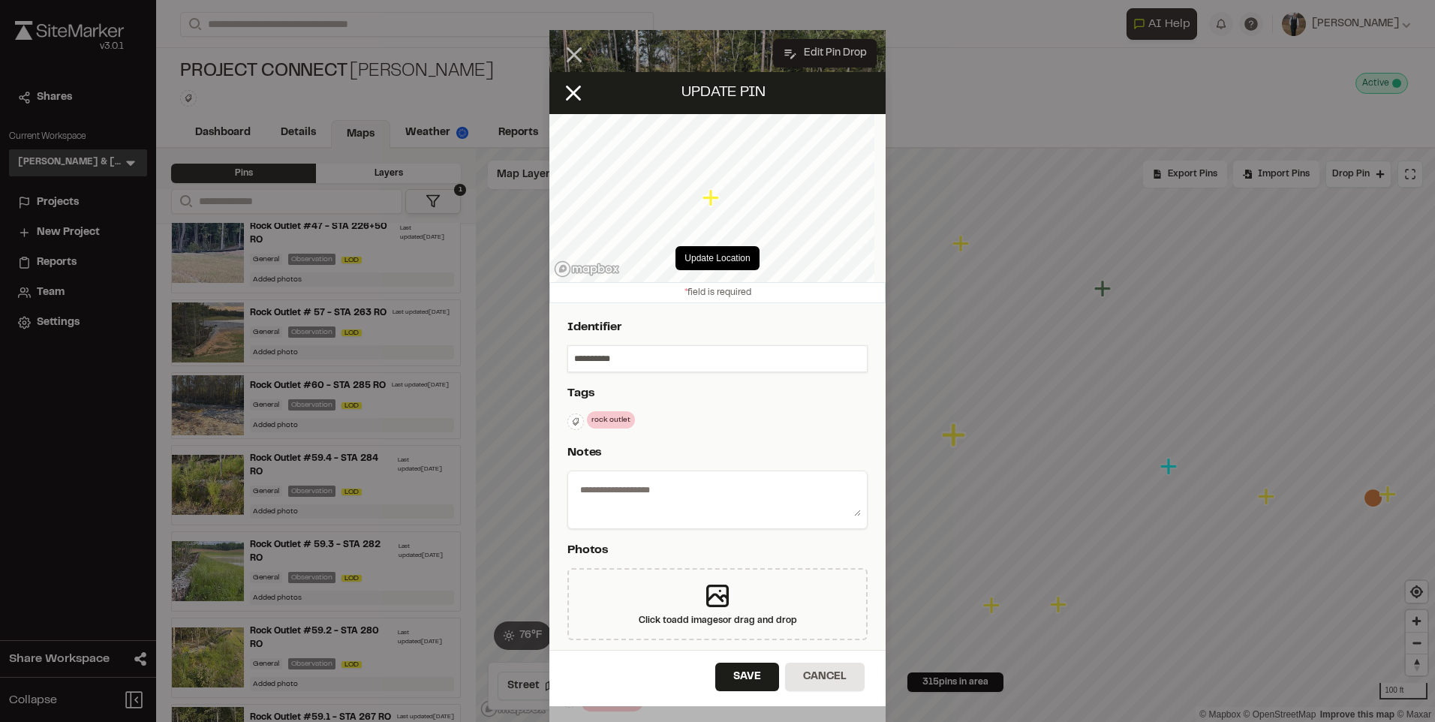
select select "****"
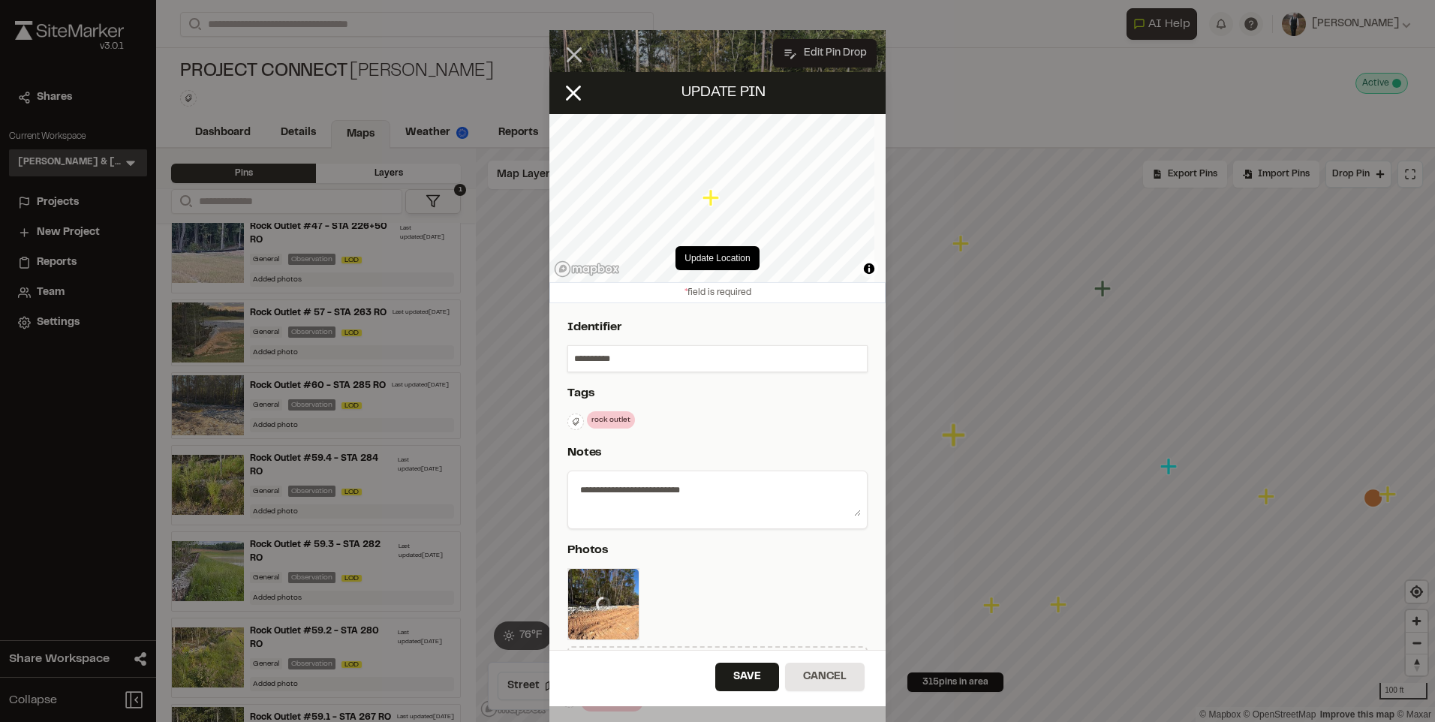
type textarea "**********"
click at [570, 356] on input "**********" at bounding box center [717, 359] width 299 height 26
type input "**********"
click at [730, 678] on button "Save" at bounding box center [747, 677] width 64 height 29
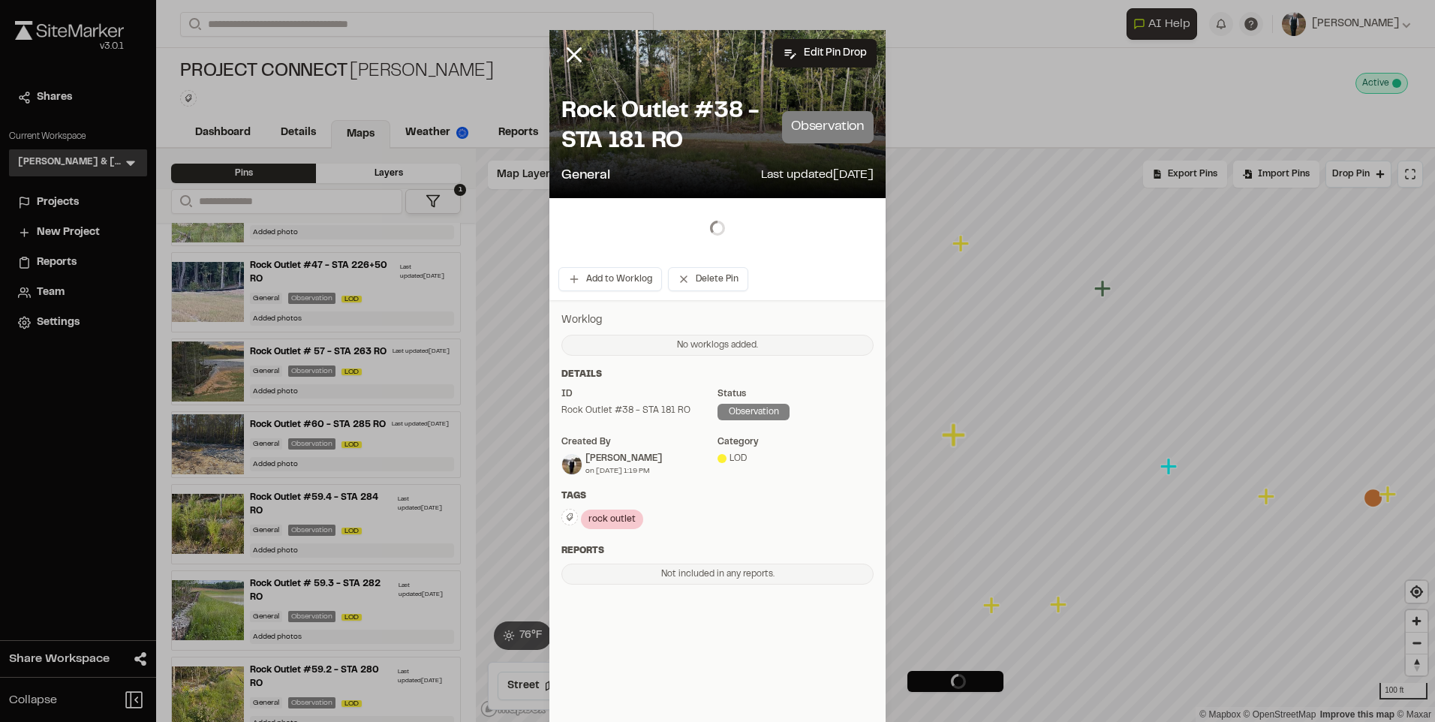
scroll to position [564, 0]
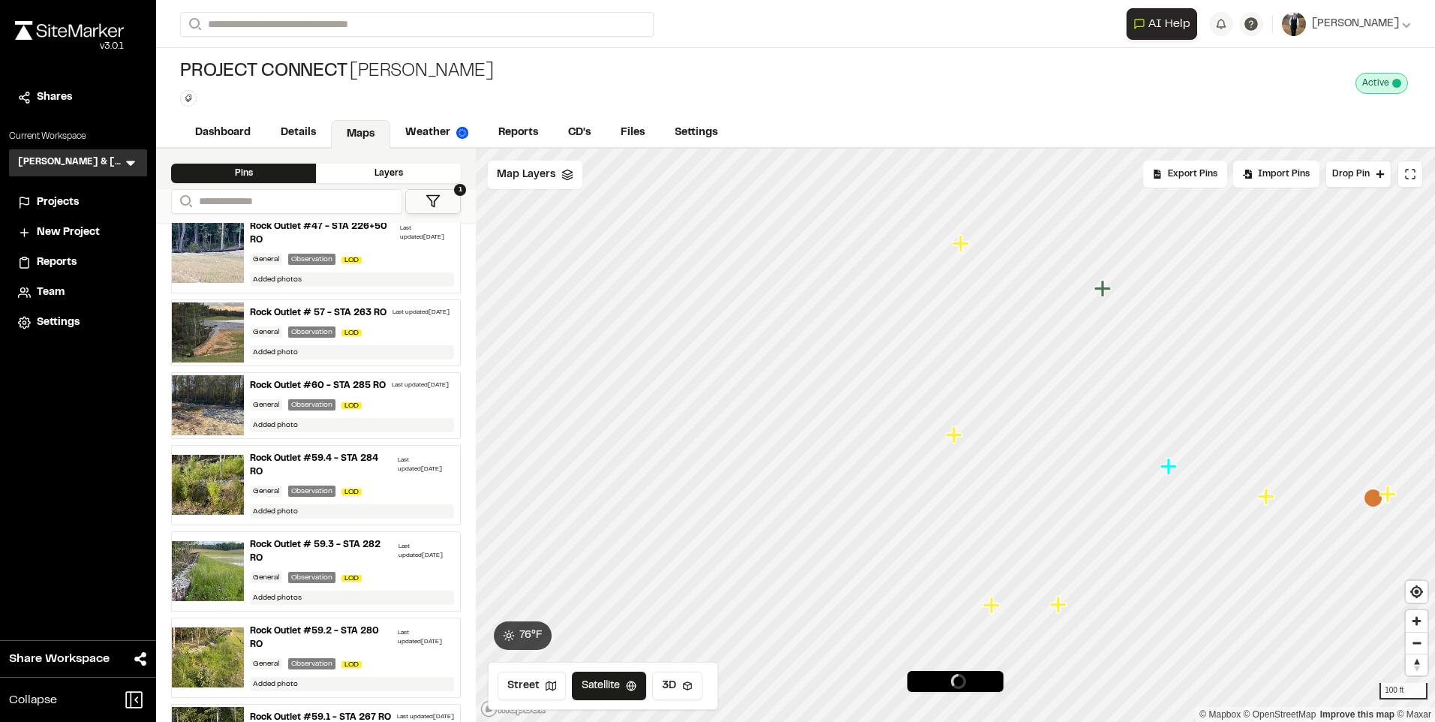
click at [992, 609] on icon "Map marker" at bounding box center [991, 605] width 17 height 17
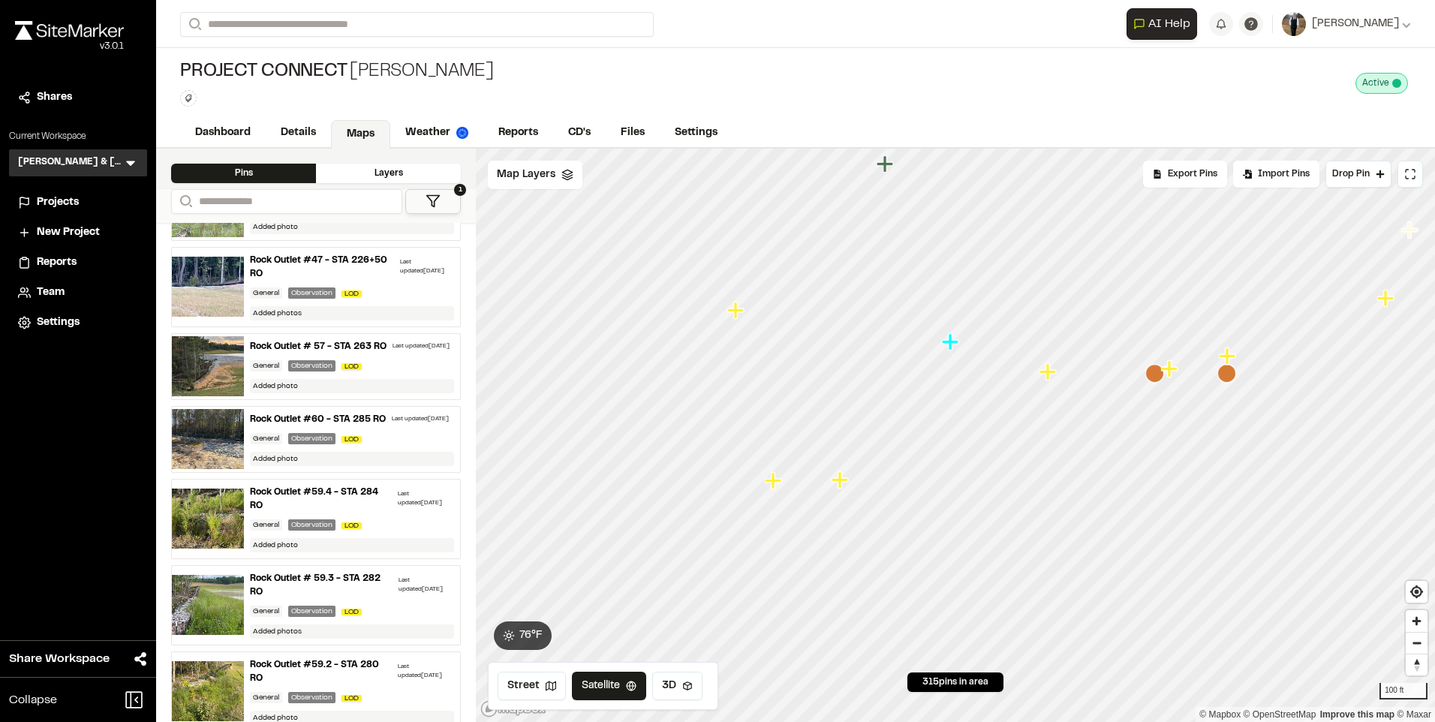
scroll to position [525, 0]
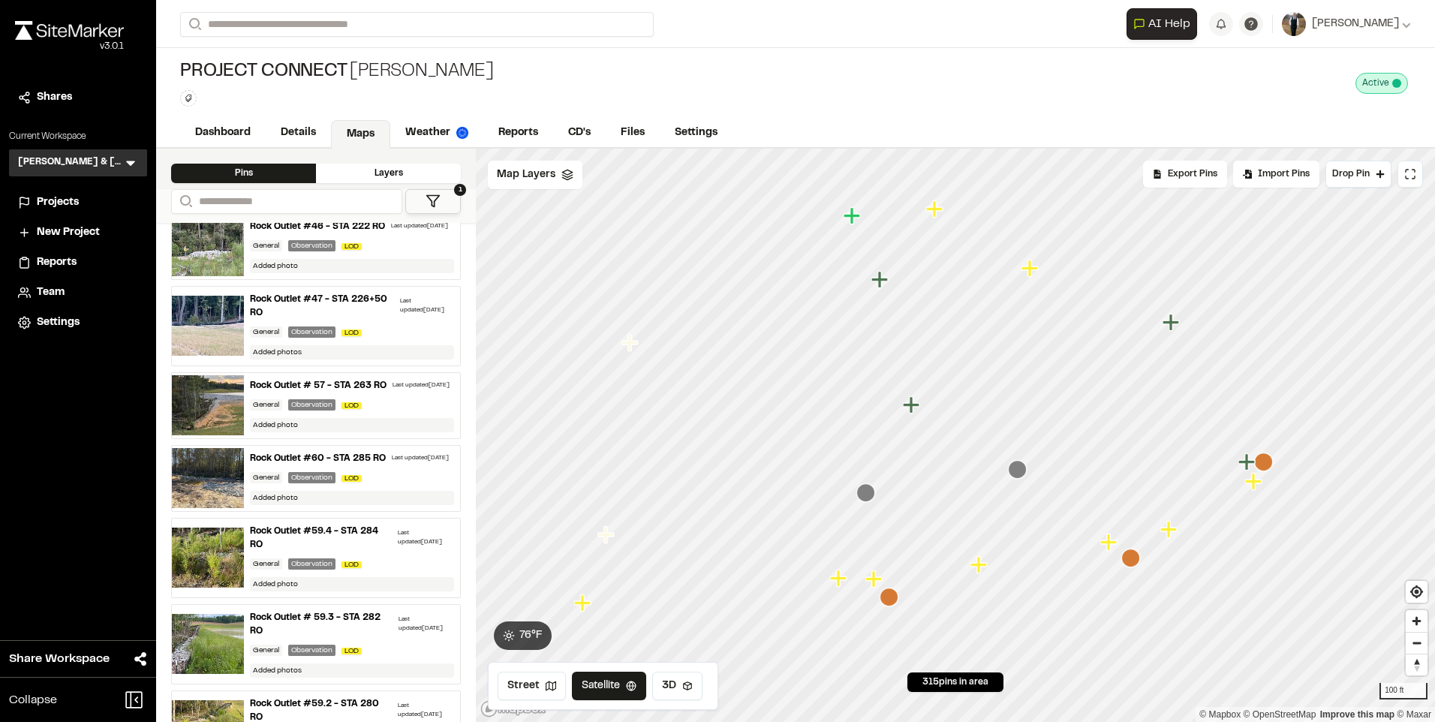
click at [1031, 261] on icon "Map marker" at bounding box center [1029, 268] width 17 height 17
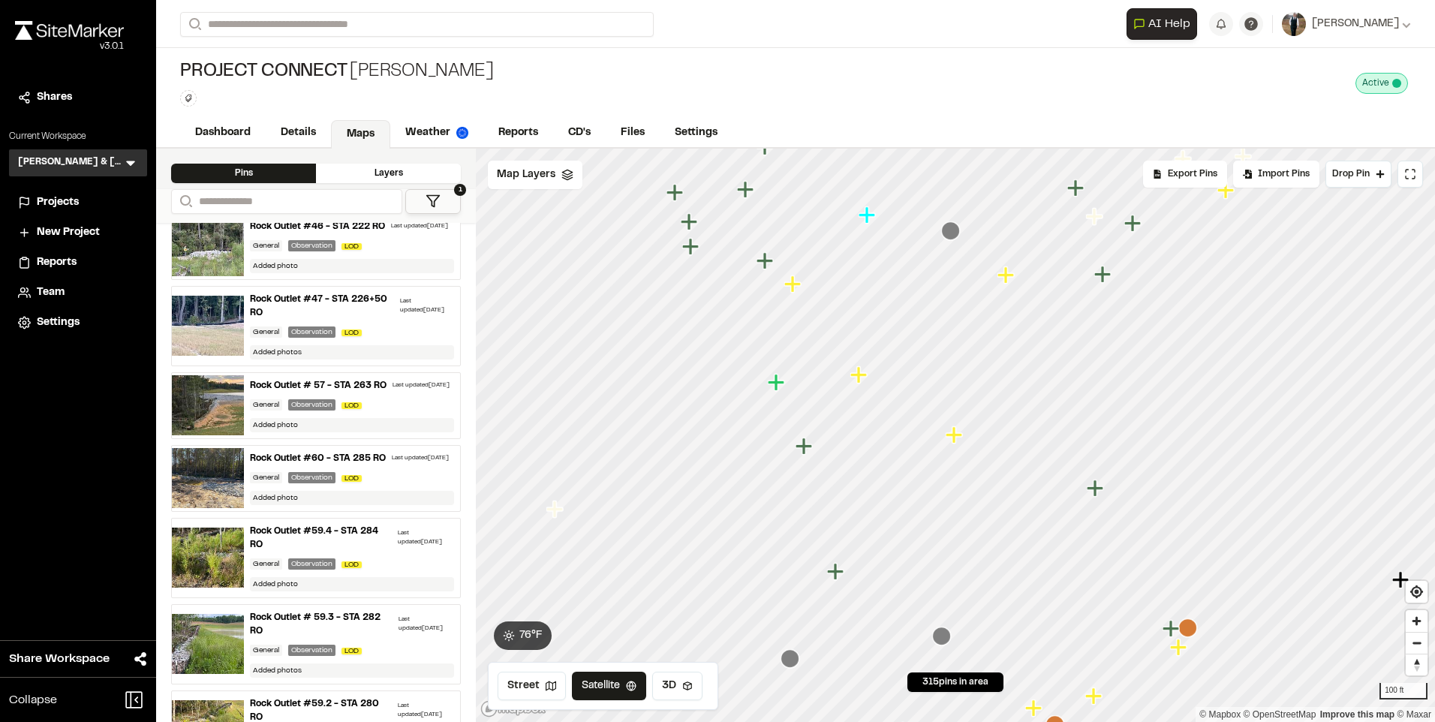
click at [786, 284] on icon "Map marker" at bounding box center [792, 283] width 17 height 17
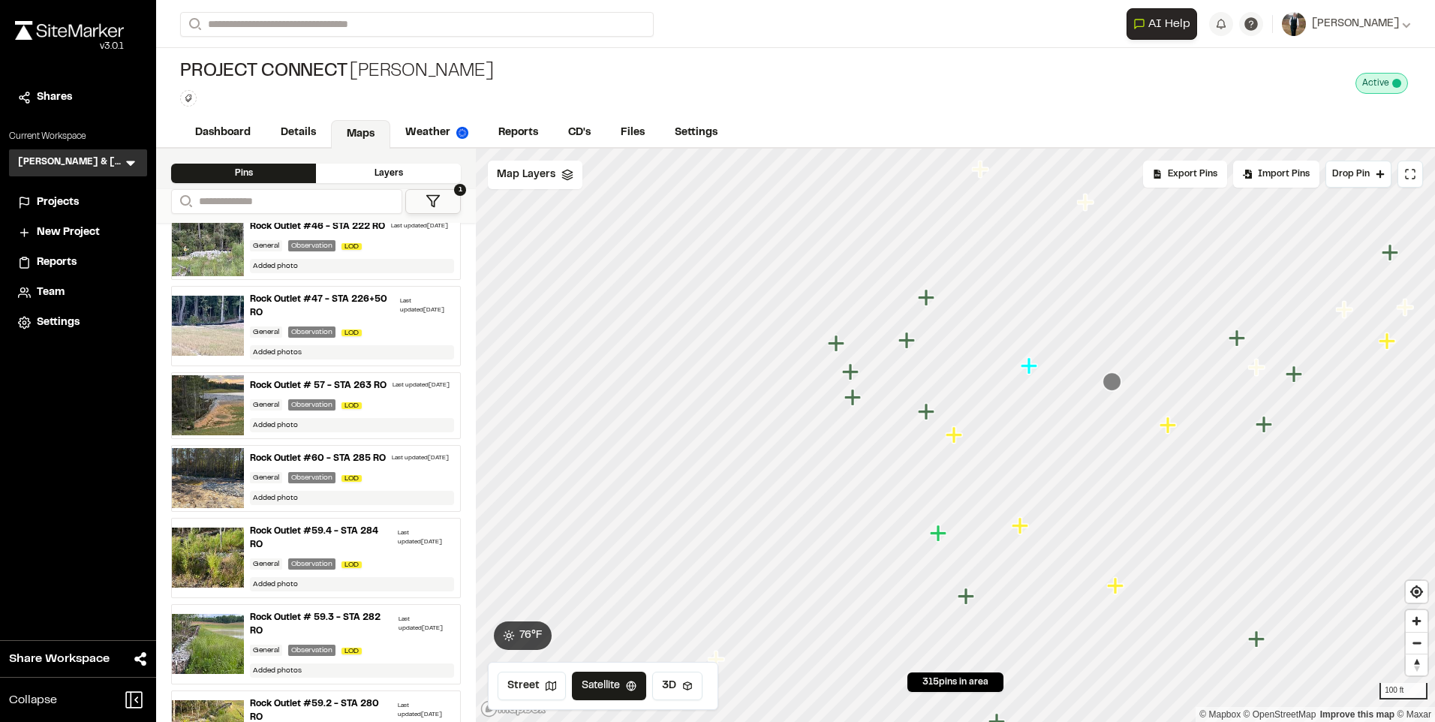
click at [952, 438] on icon "Map marker" at bounding box center [954, 434] width 17 height 17
click at [1162, 434] on icon "Map marker" at bounding box center [1169, 426] width 20 height 20
click at [1168, 425] on icon "Map marker" at bounding box center [1172, 424] width 20 height 20
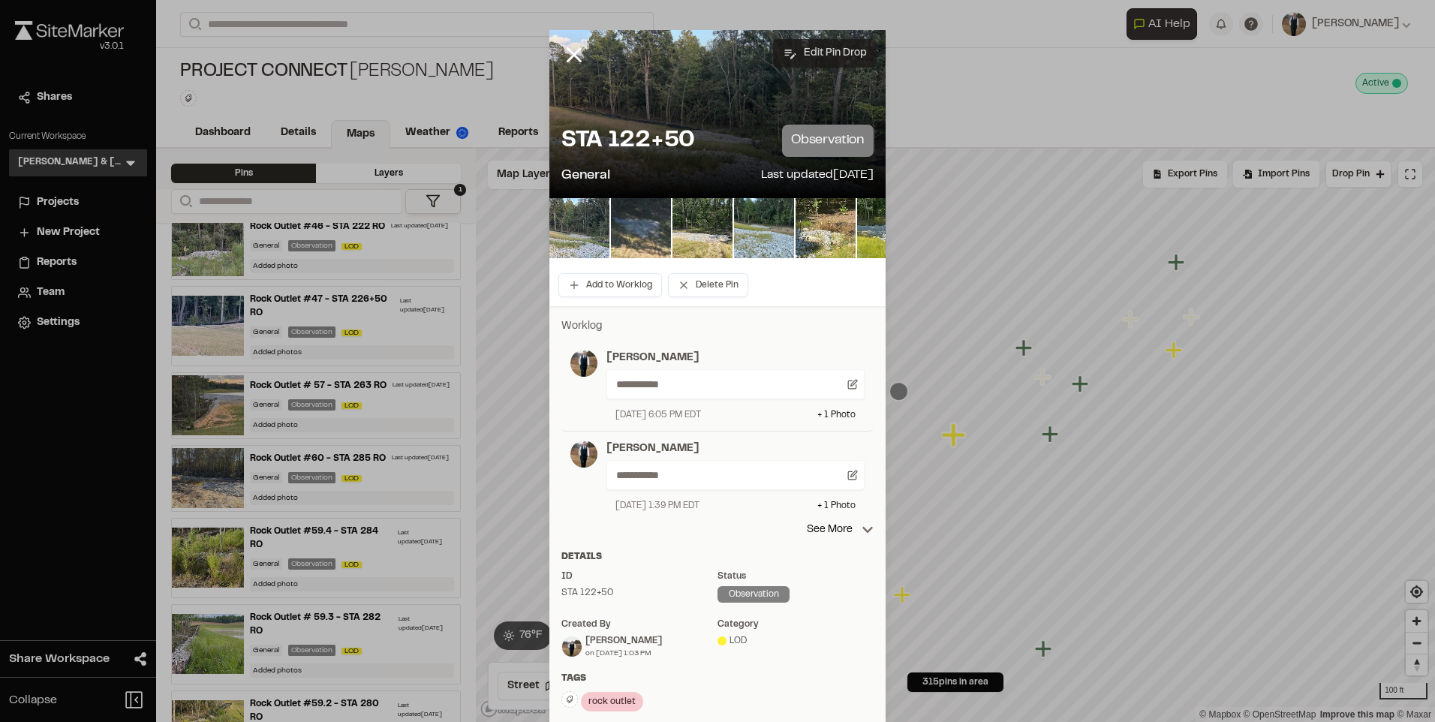
click at [819, 53] on button "Edit Pin Drop" at bounding box center [825, 53] width 104 height 29
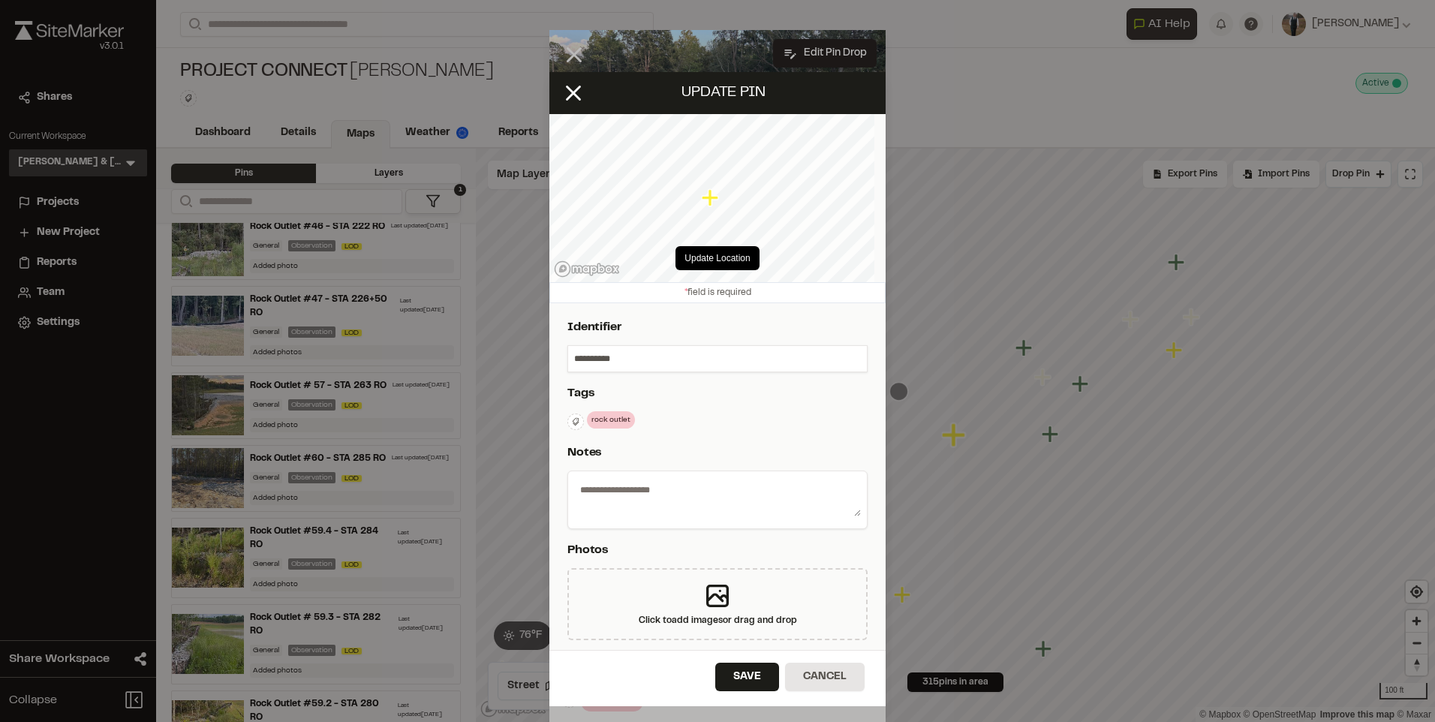
type textarea "**********"
select select "****"
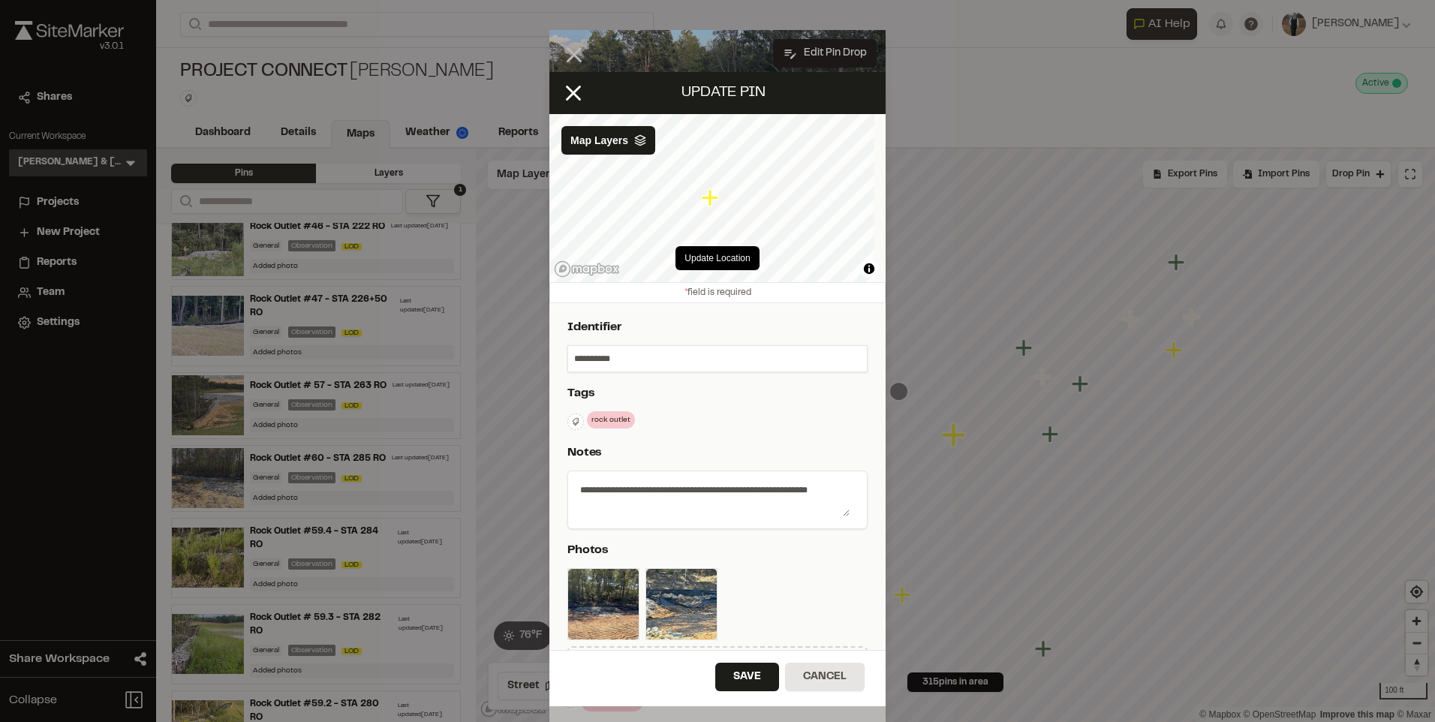
click at [571, 356] on input "**********" at bounding box center [717, 359] width 299 height 26
type input "**********"
click at [737, 679] on button "Save" at bounding box center [747, 677] width 64 height 29
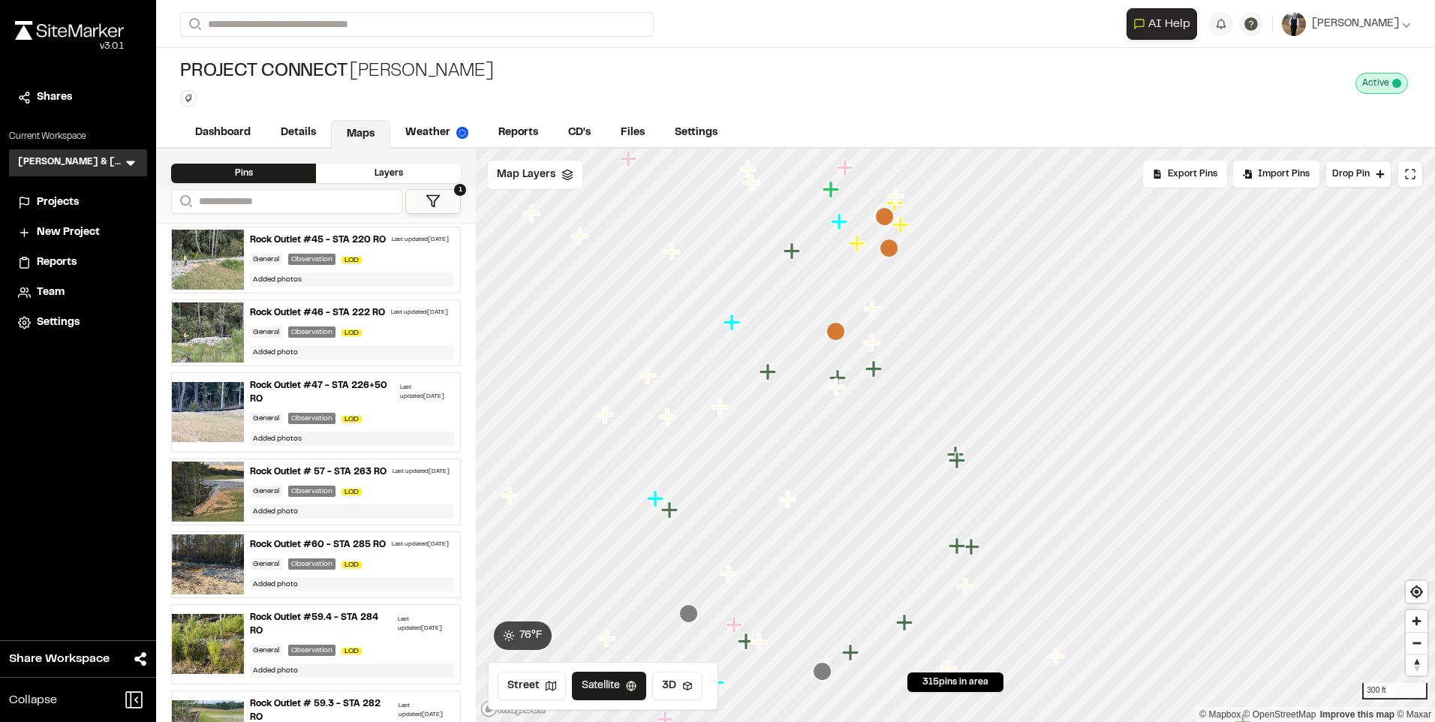
click at [850, 242] on icon "Map marker" at bounding box center [857, 243] width 17 height 17
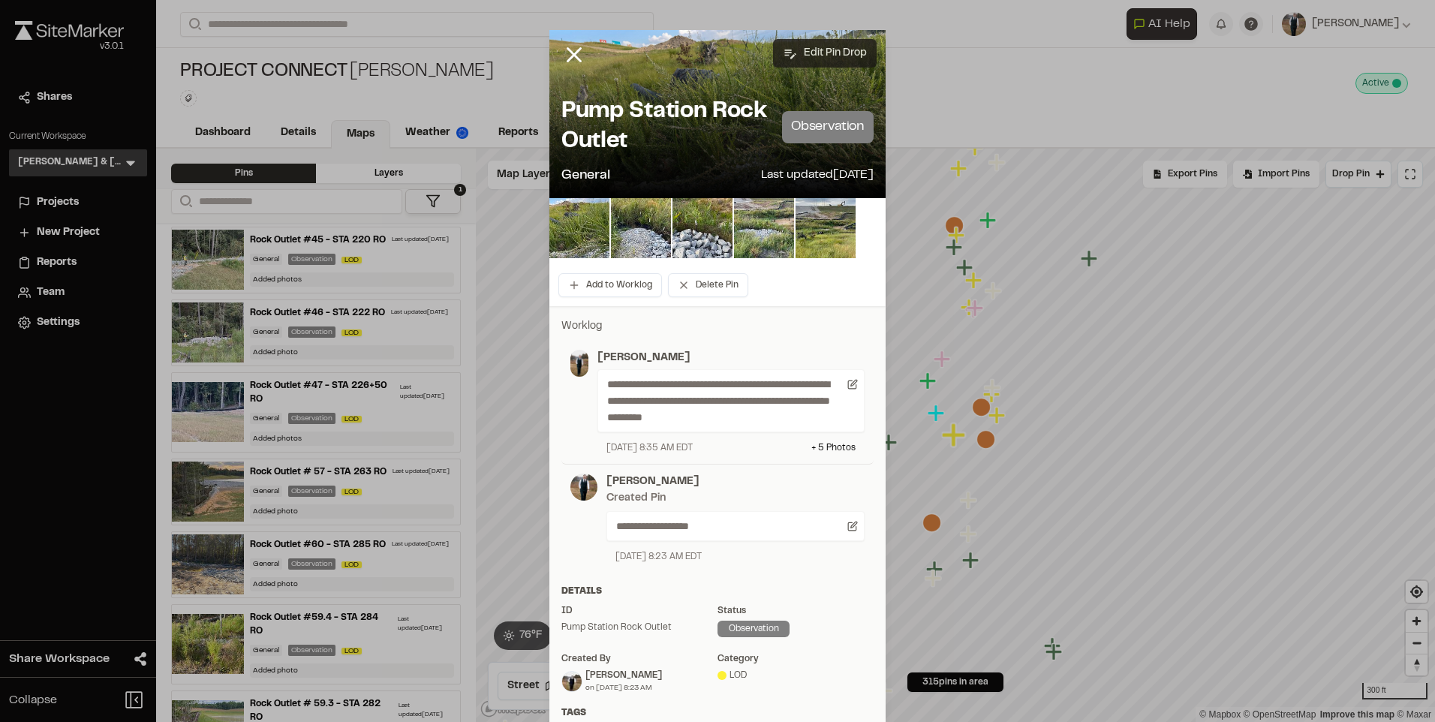
click at [805, 44] on button "Edit Pin Drop" at bounding box center [825, 53] width 104 height 29
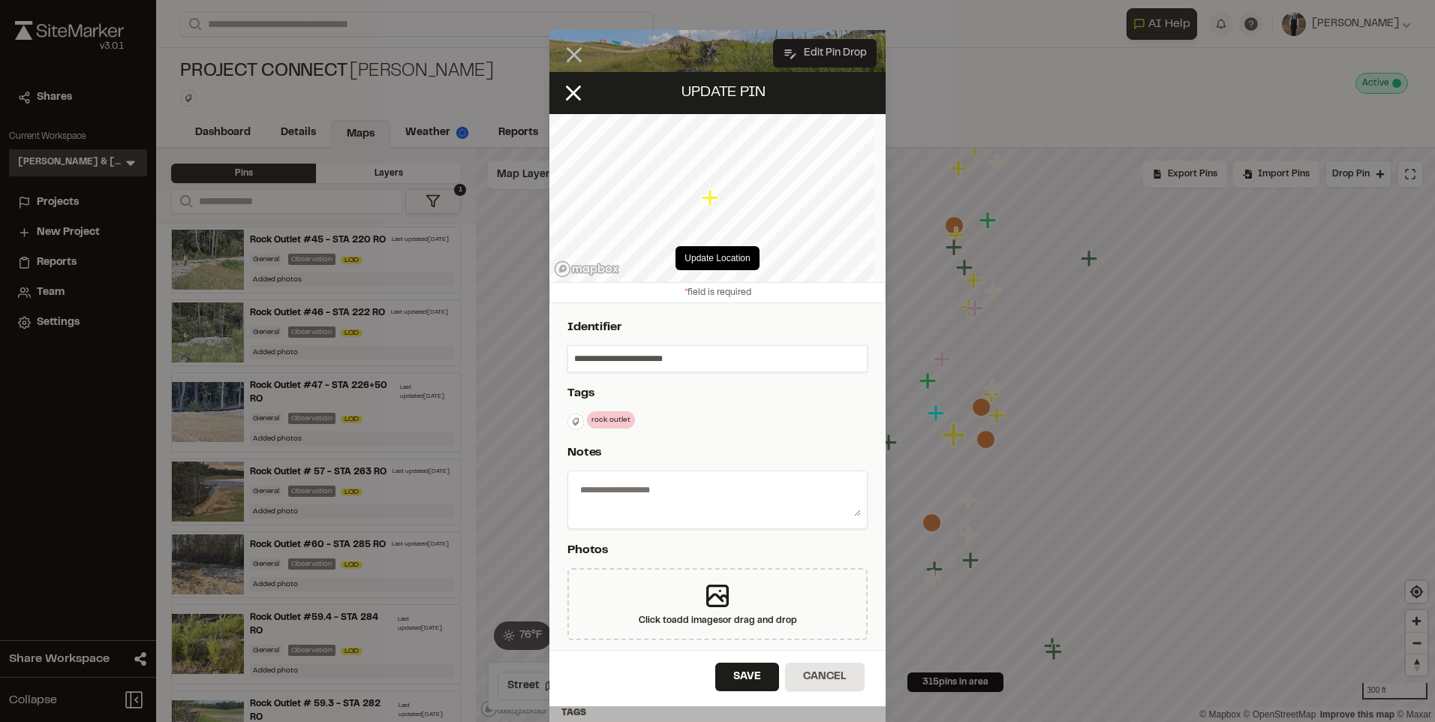
select select "****"
type textarea "**********"
drag, startPoint x: 631, startPoint y: 359, endPoint x: 554, endPoint y: 358, distance: 77.3
click at [554, 358] on div "**********" at bounding box center [717, 690] width 336 height 775
type input "**********"
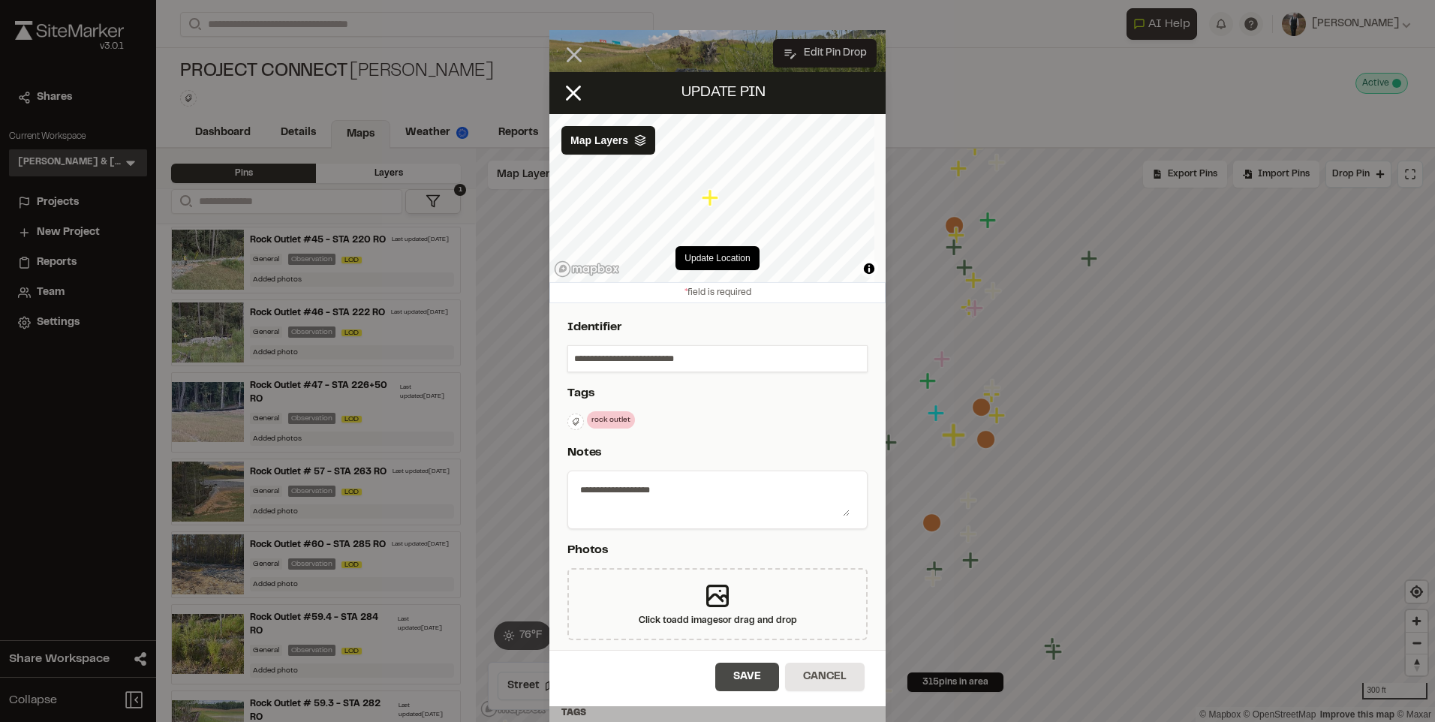
click at [747, 672] on button "Save" at bounding box center [747, 677] width 64 height 29
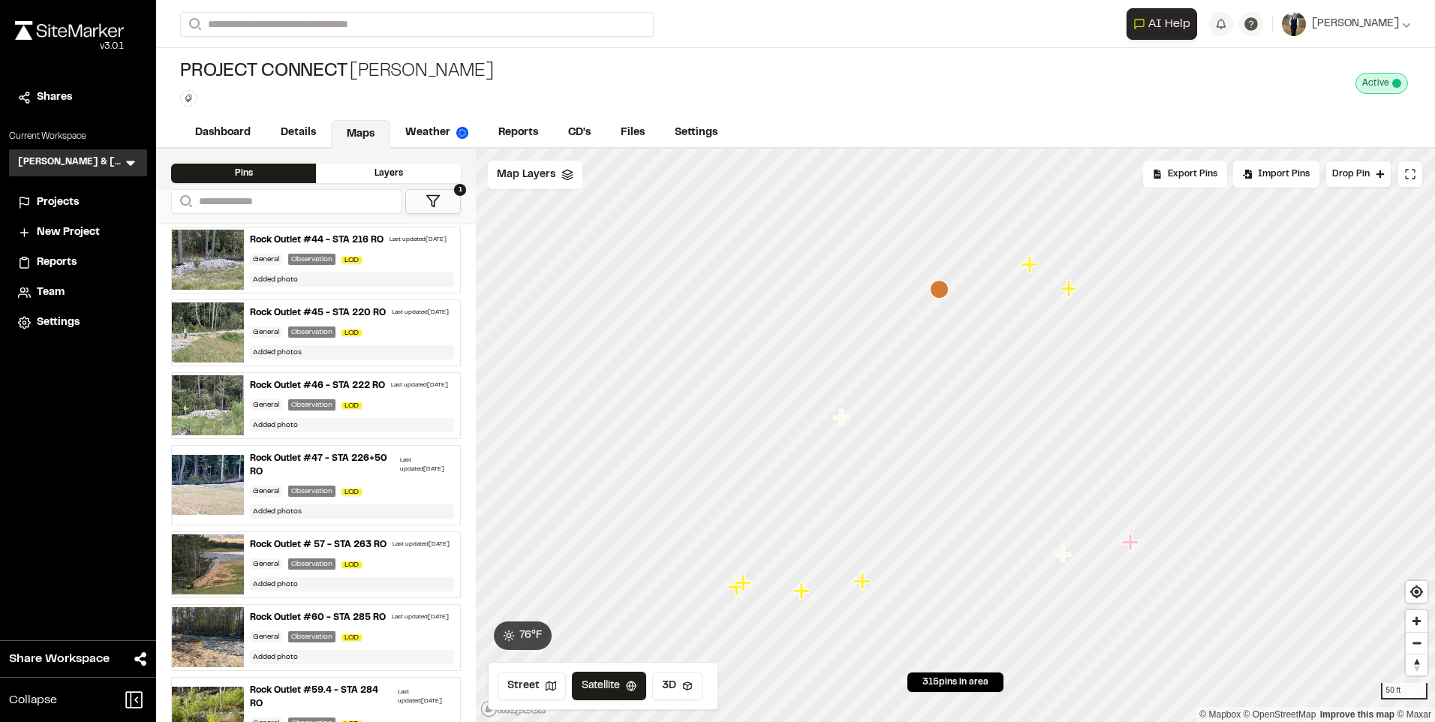
click at [868, 588] on icon "Map marker" at bounding box center [864, 582] width 20 height 20
click at [856, 585] on icon "Map marker" at bounding box center [861, 582] width 20 height 20
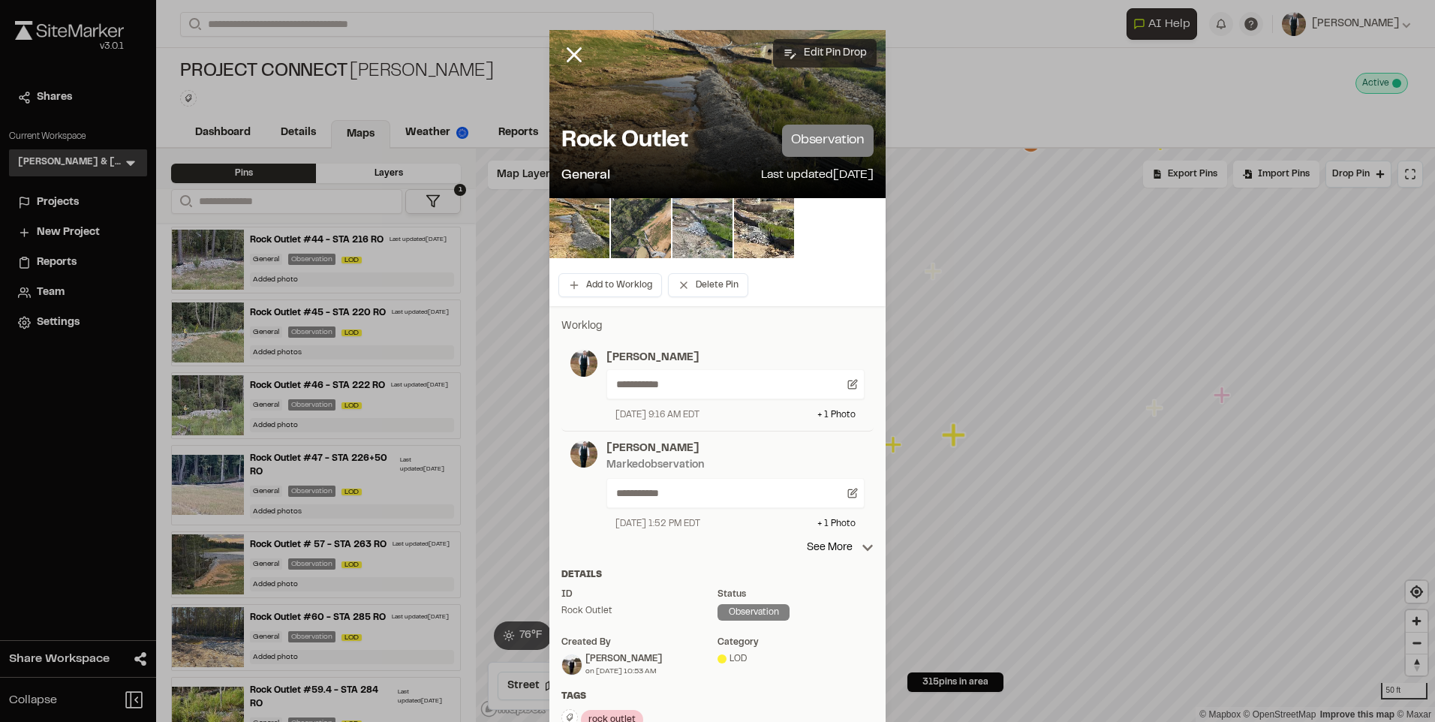
click at [818, 59] on button "Edit Pin Drop" at bounding box center [825, 53] width 104 height 29
select select "****"
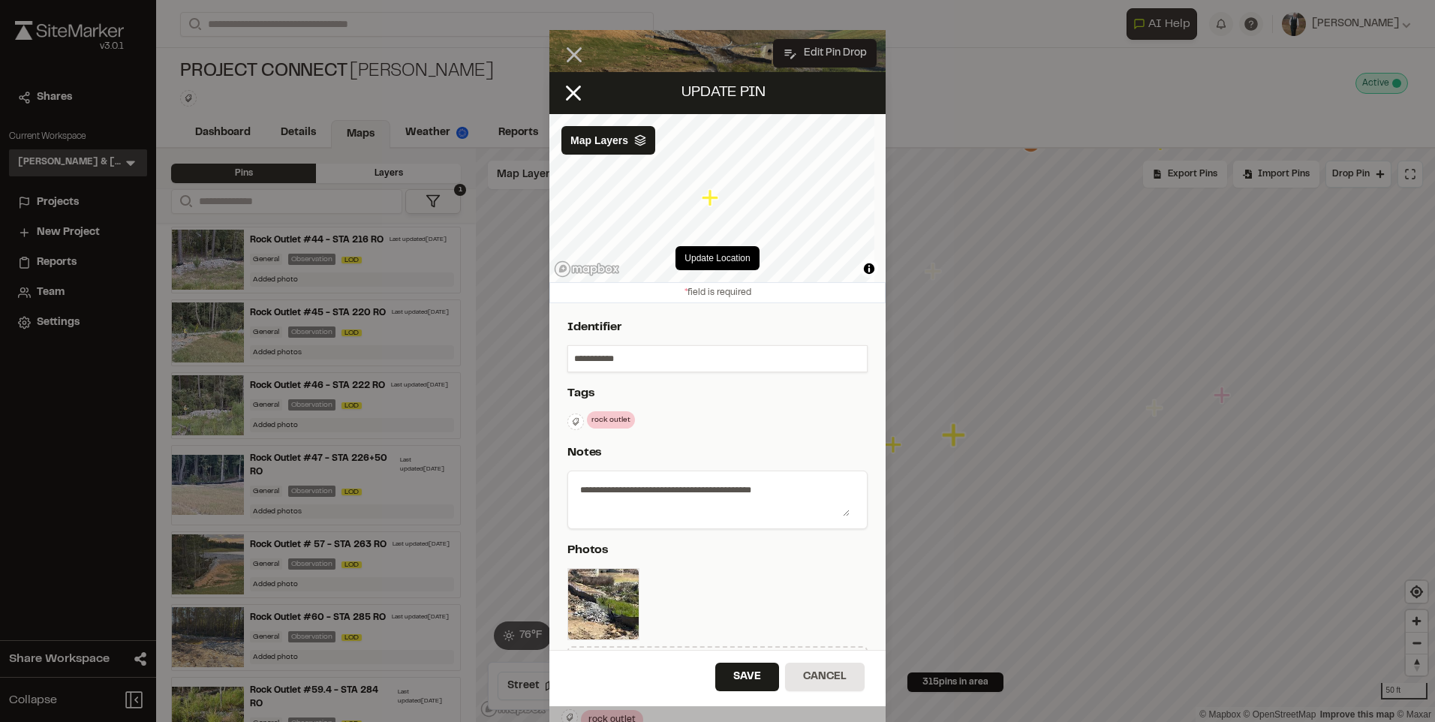
click at [570, 356] on input "**********" at bounding box center [717, 359] width 299 height 26
type input "**********"
click at [723, 669] on button "Save" at bounding box center [747, 677] width 64 height 29
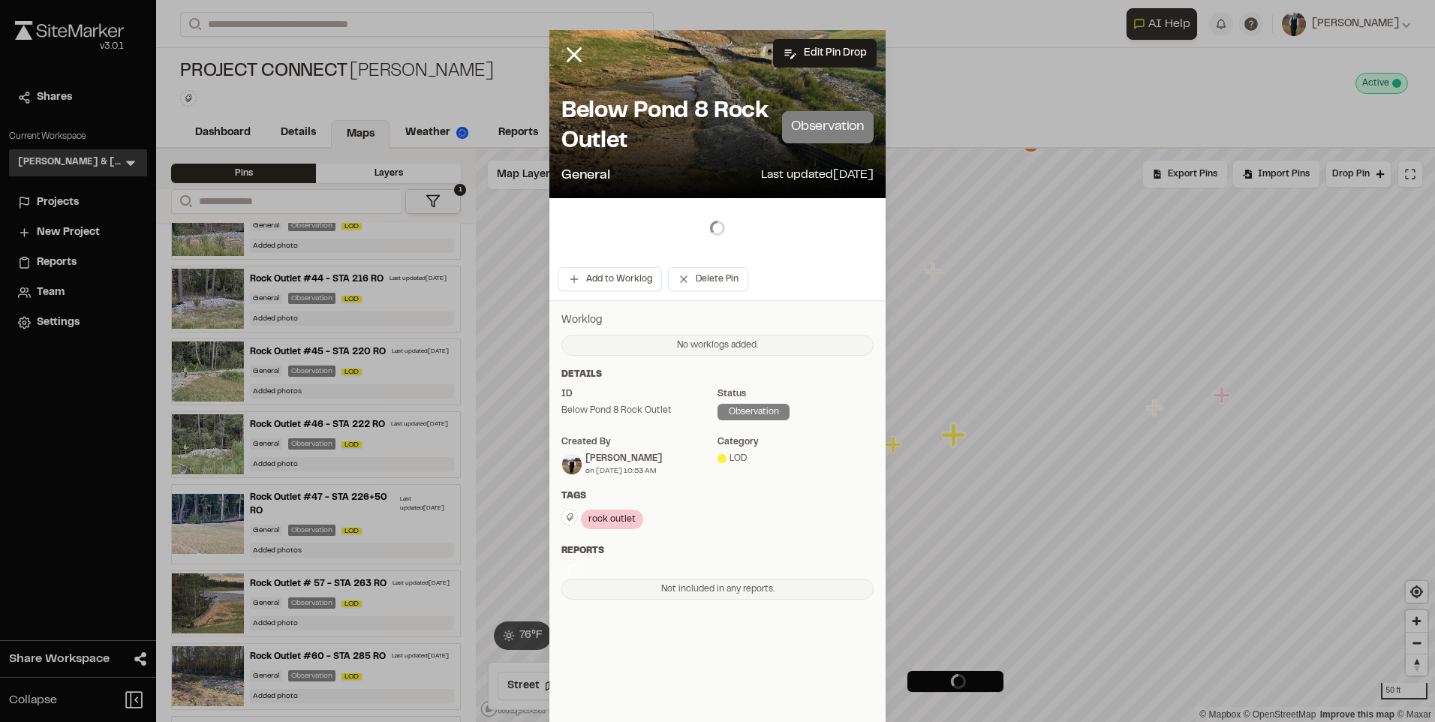
scroll to position [564, 0]
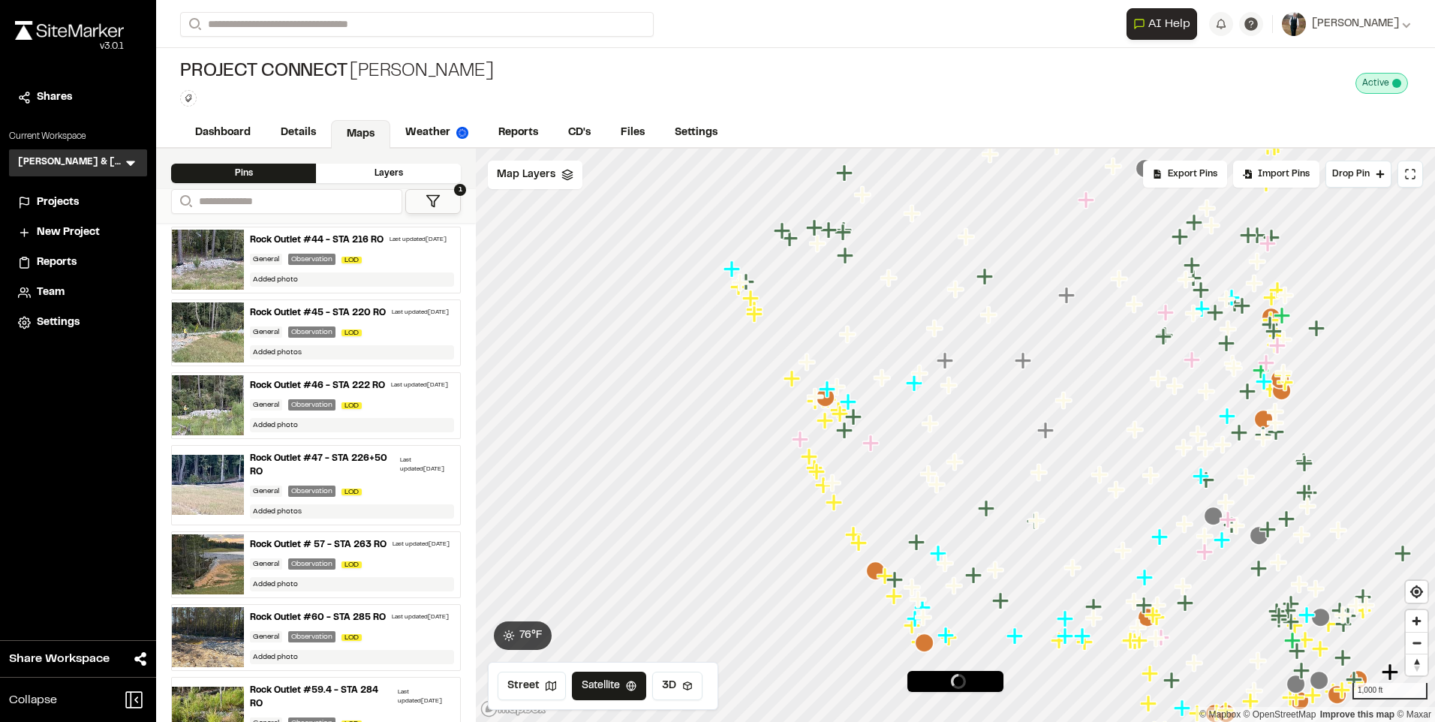
click at [757, 320] on icon "Map marker" at bounding box center [756, 315] width 20 height 20
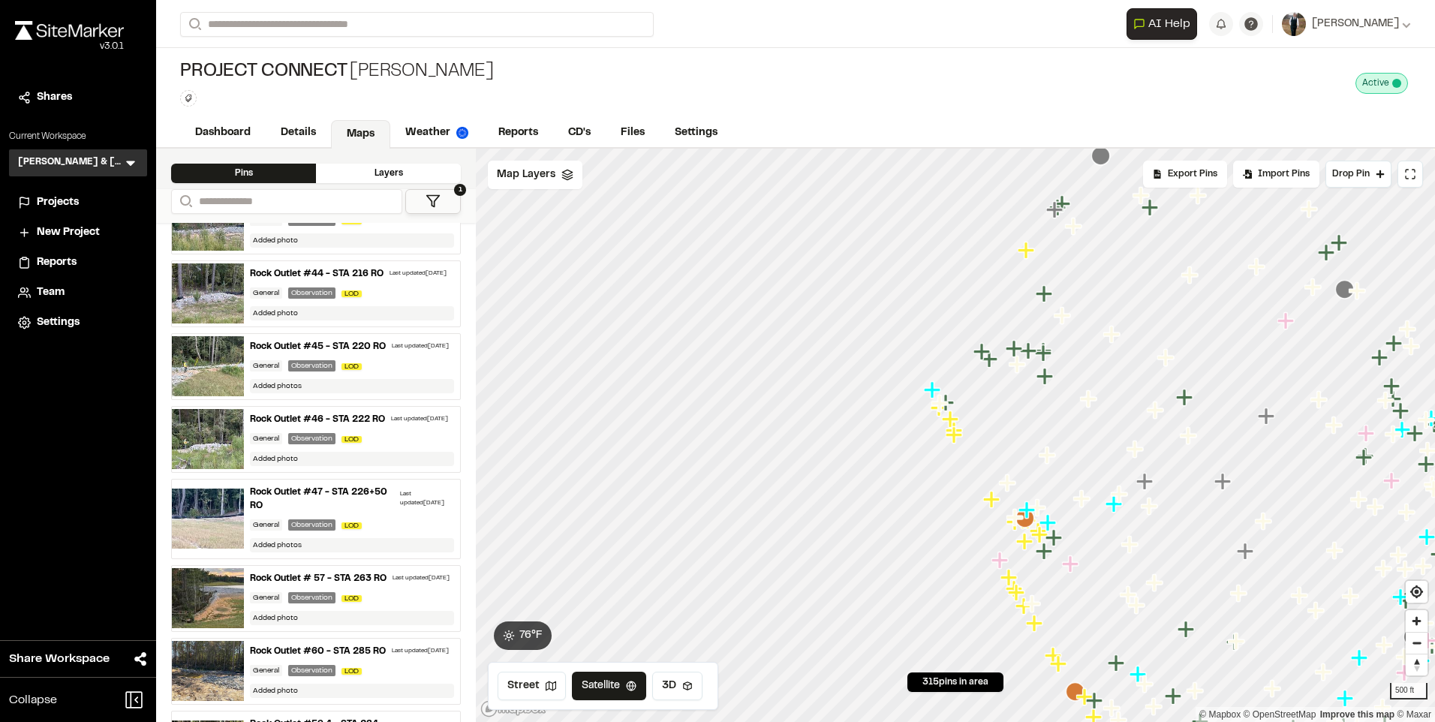
scroll to position [525, 0]
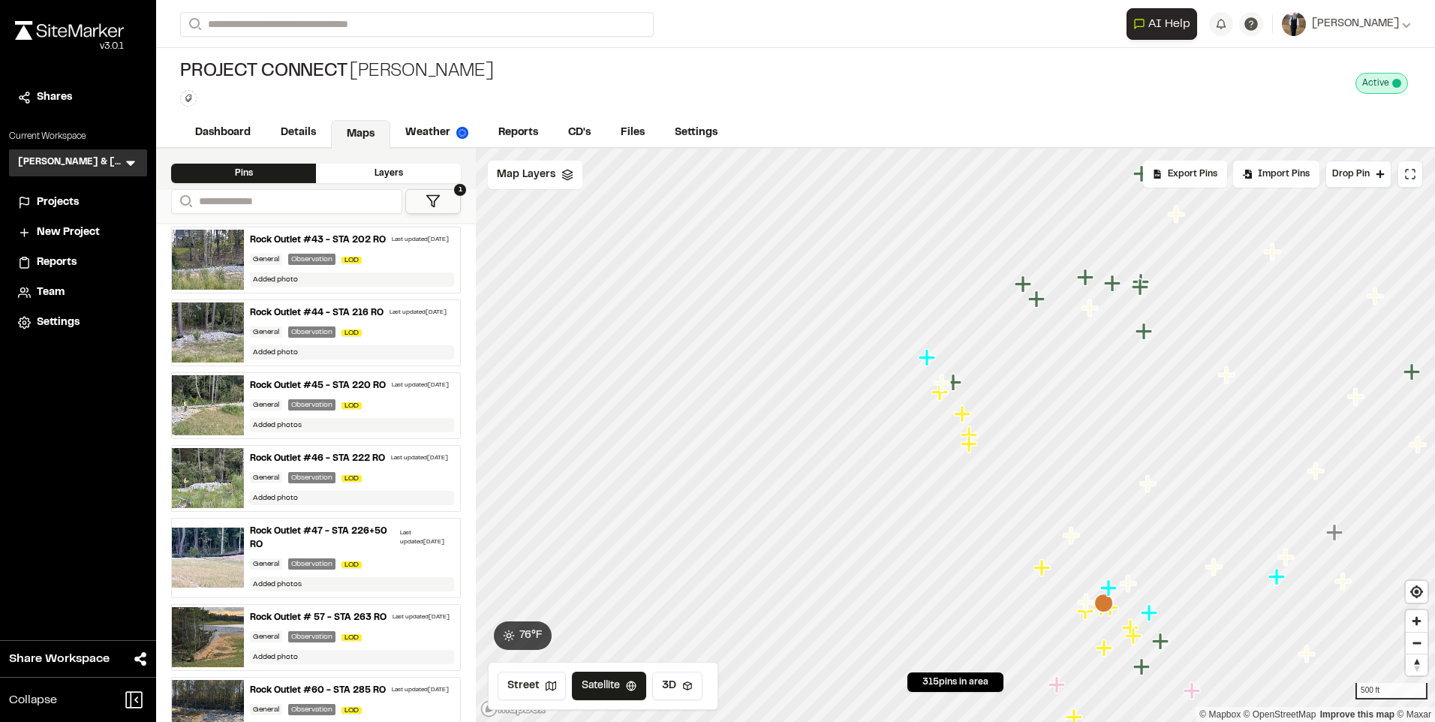
click at [937, 401] on icon "Map marker" at bounding box center [941, 393] width 20 height 20
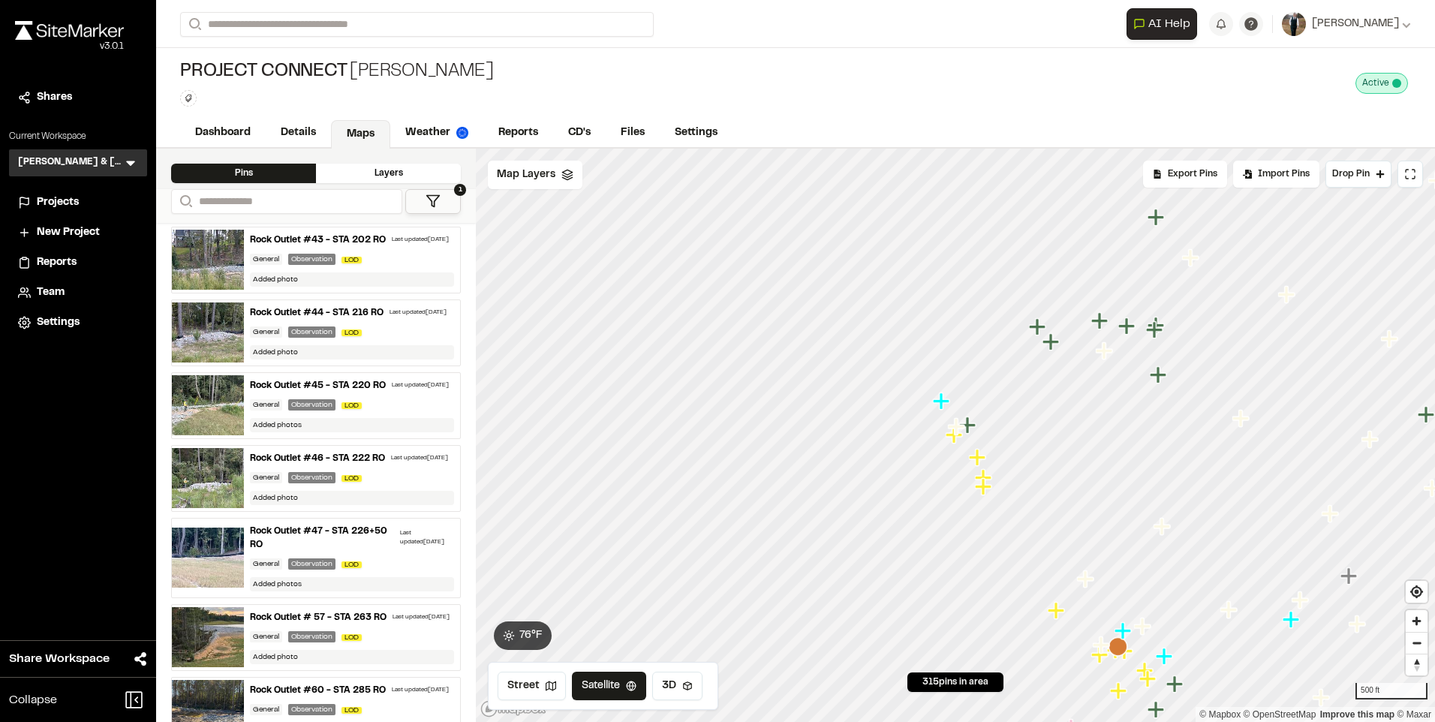
click at [979, 456] on icon "Map marker" at bounding box center [977, 457] width 17 height 17
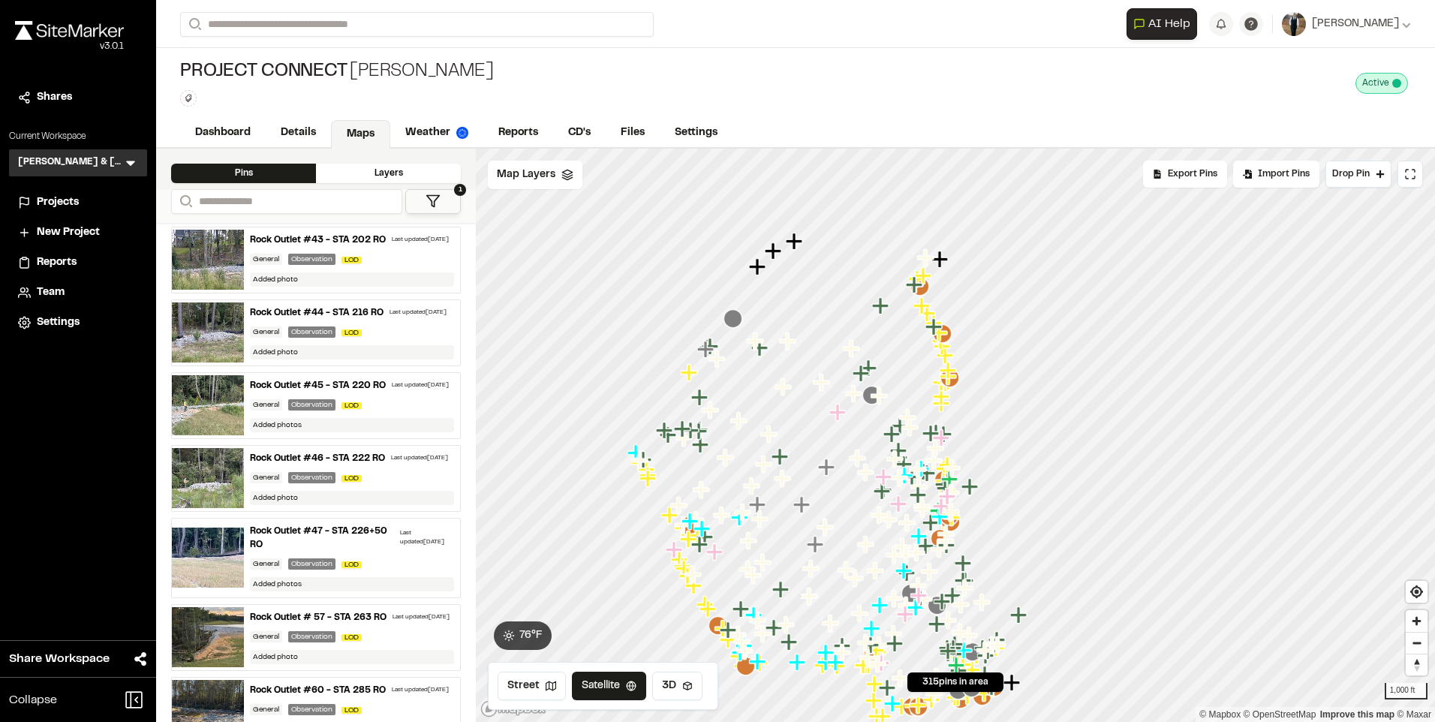
click at [708, 417] on icon "Map marker" at bounding box center [710, 409] width 17 height 17
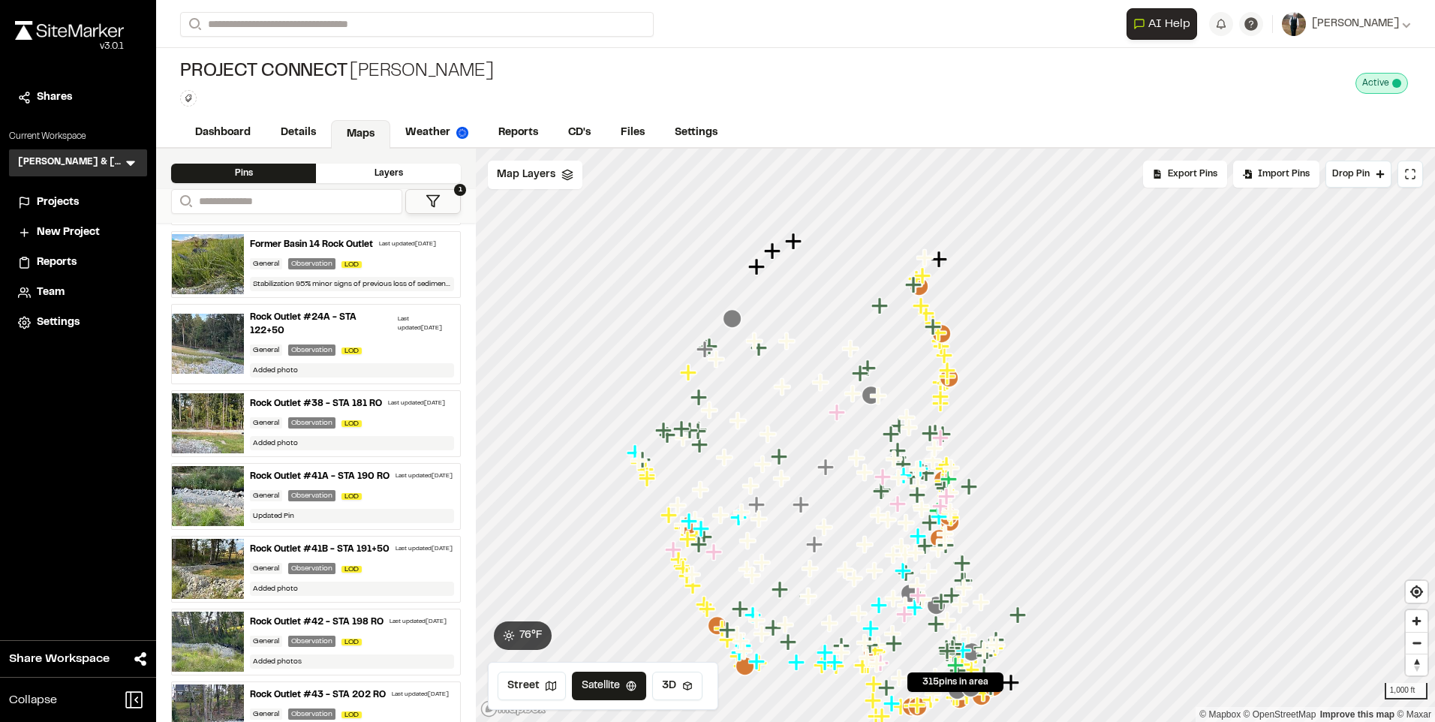
scroll to position [0, 0]
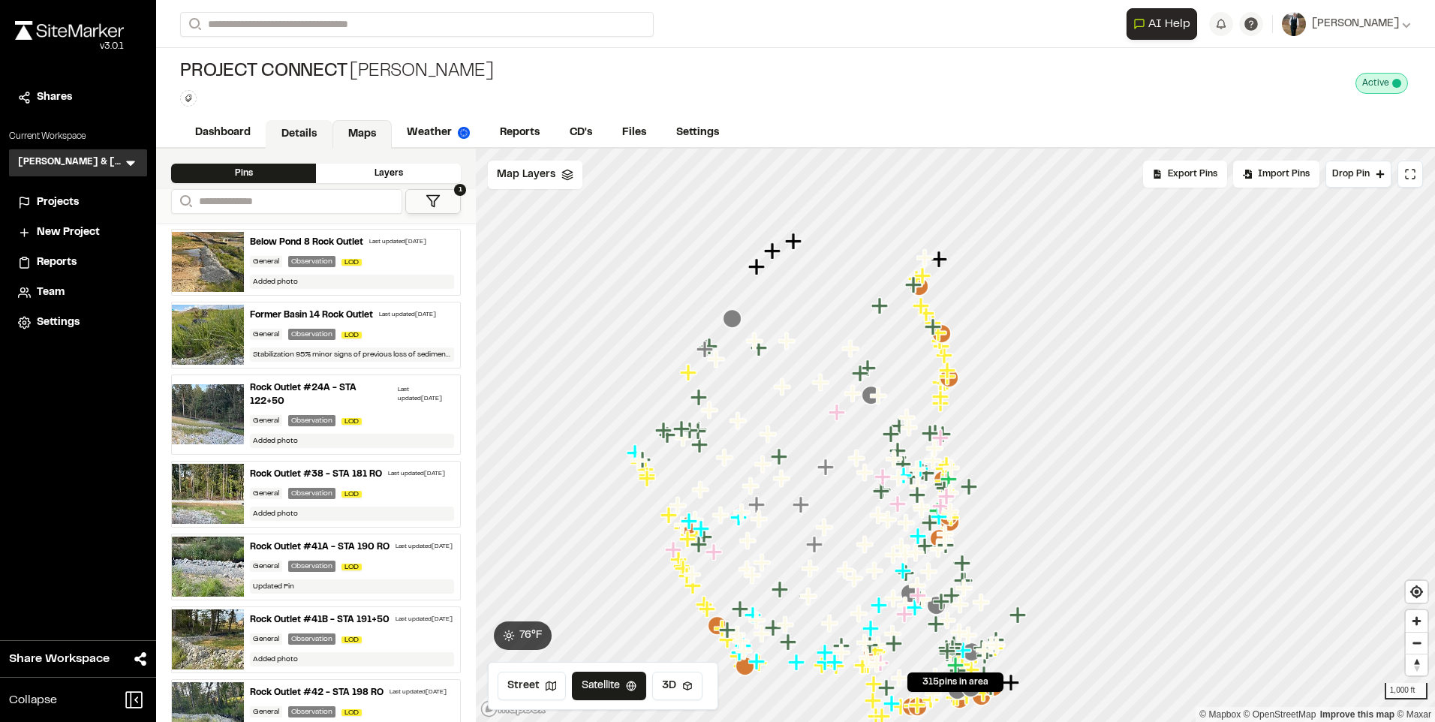
click at [314, 135] on link "Details" at bounding box center [299, 134] width 67 height 29
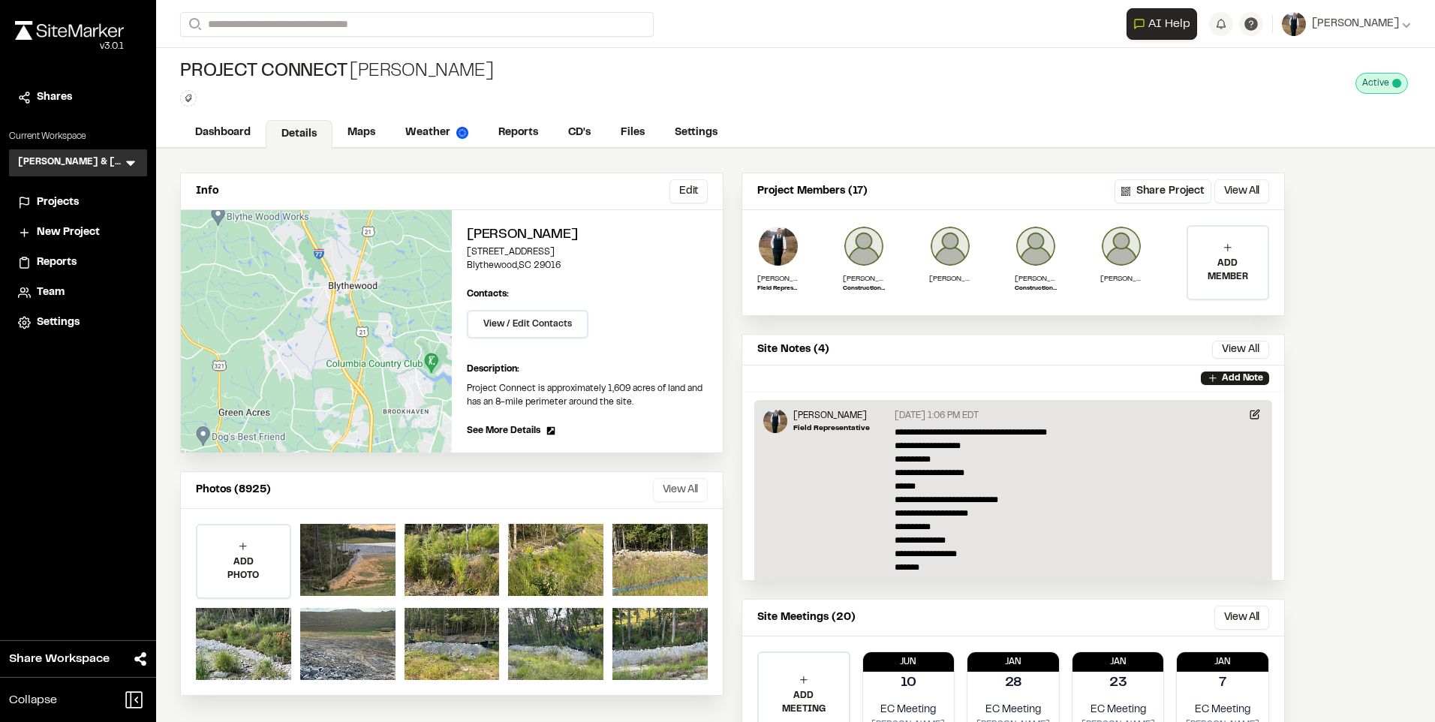
click at [695, 498] on button "View All" at bounding box center [680, 490] width 55 height 24
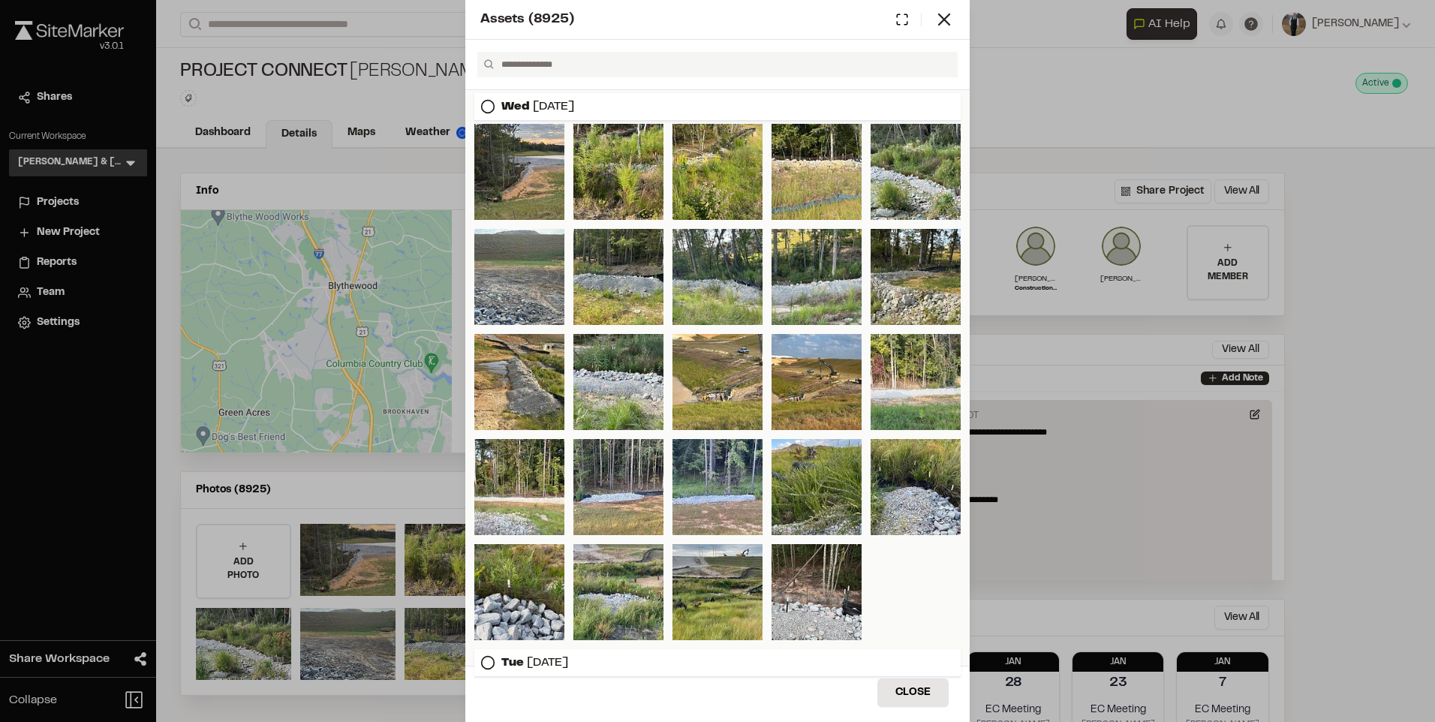
click at [485, 104] on icon at bounding box center [487, 106] width 15 height 15
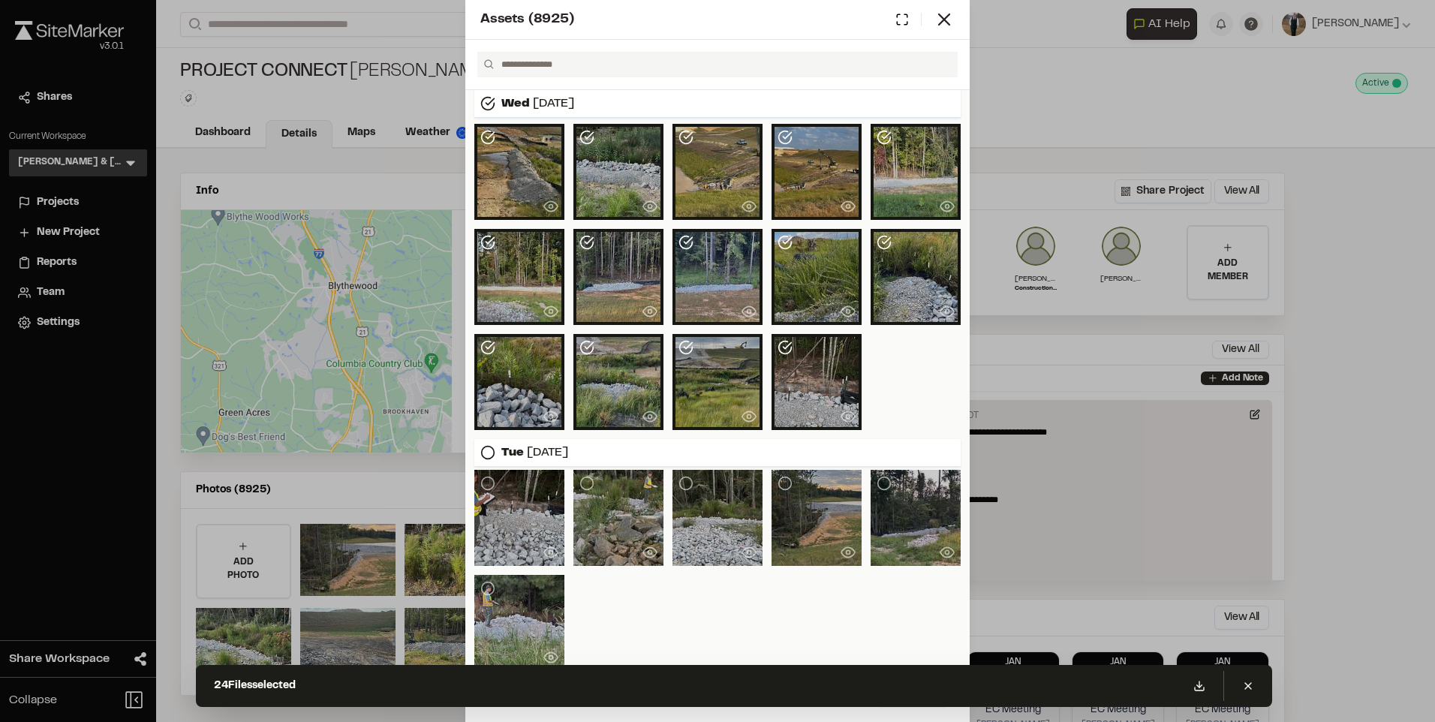
scroll to position [267, 0]
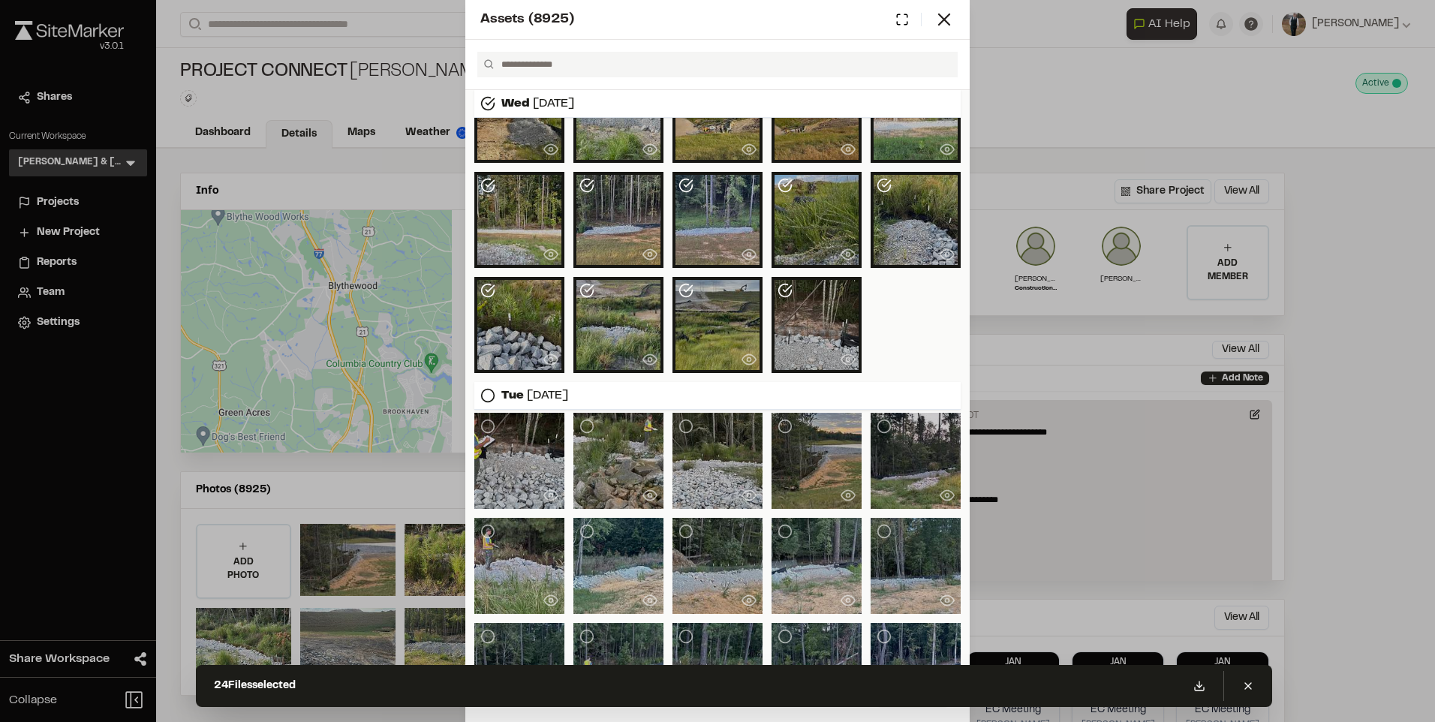
click at [483, 391] on circle at bounding box center [488, 395] width 13 height 13
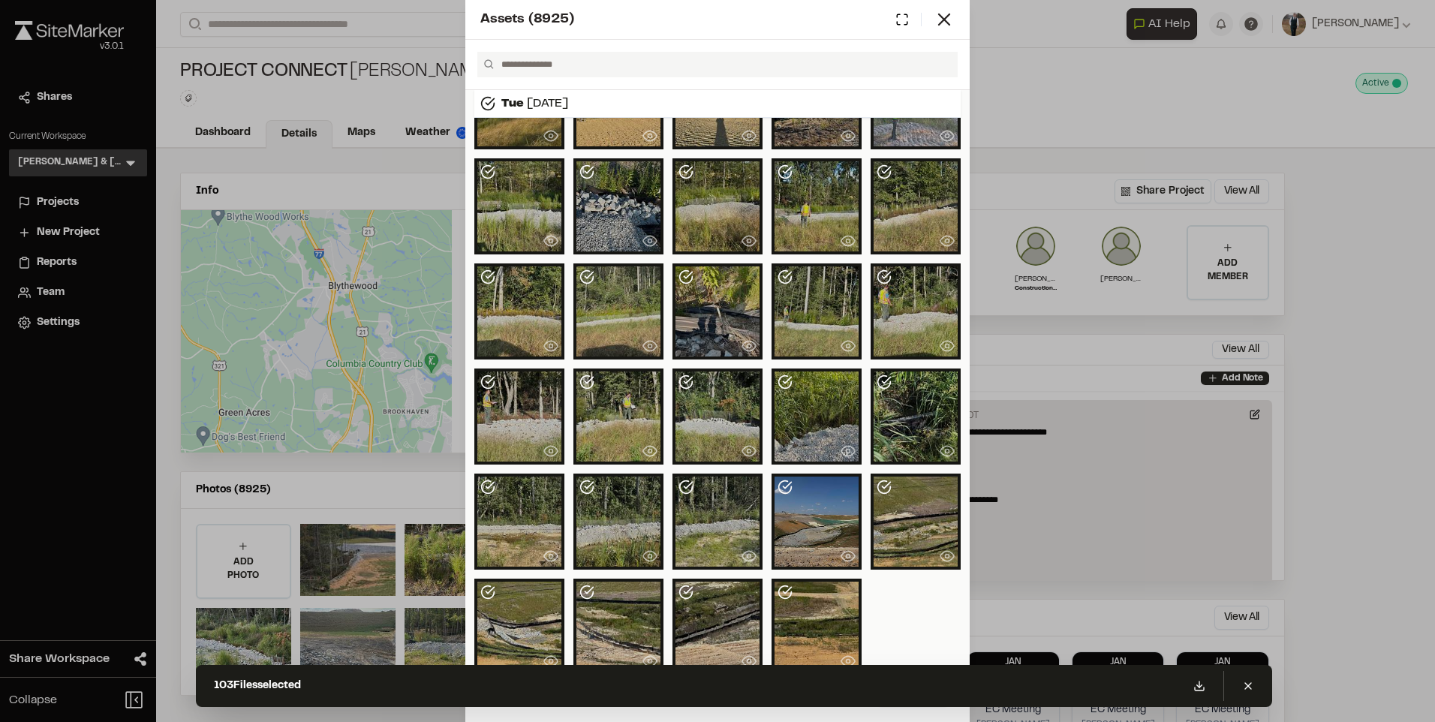
scroll to position [1738, 0]
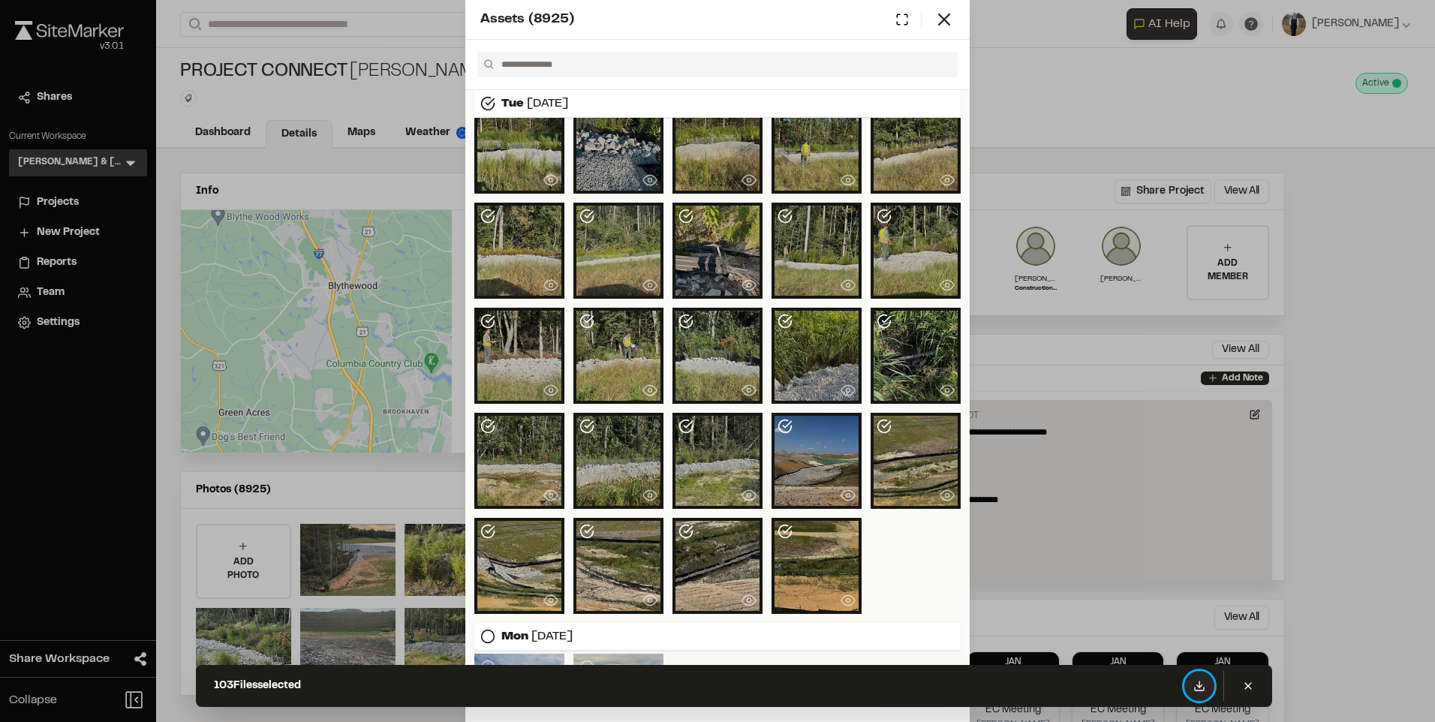
click at [1203, 690] on icon at bounding box center [1199, 686] width 12 height 12
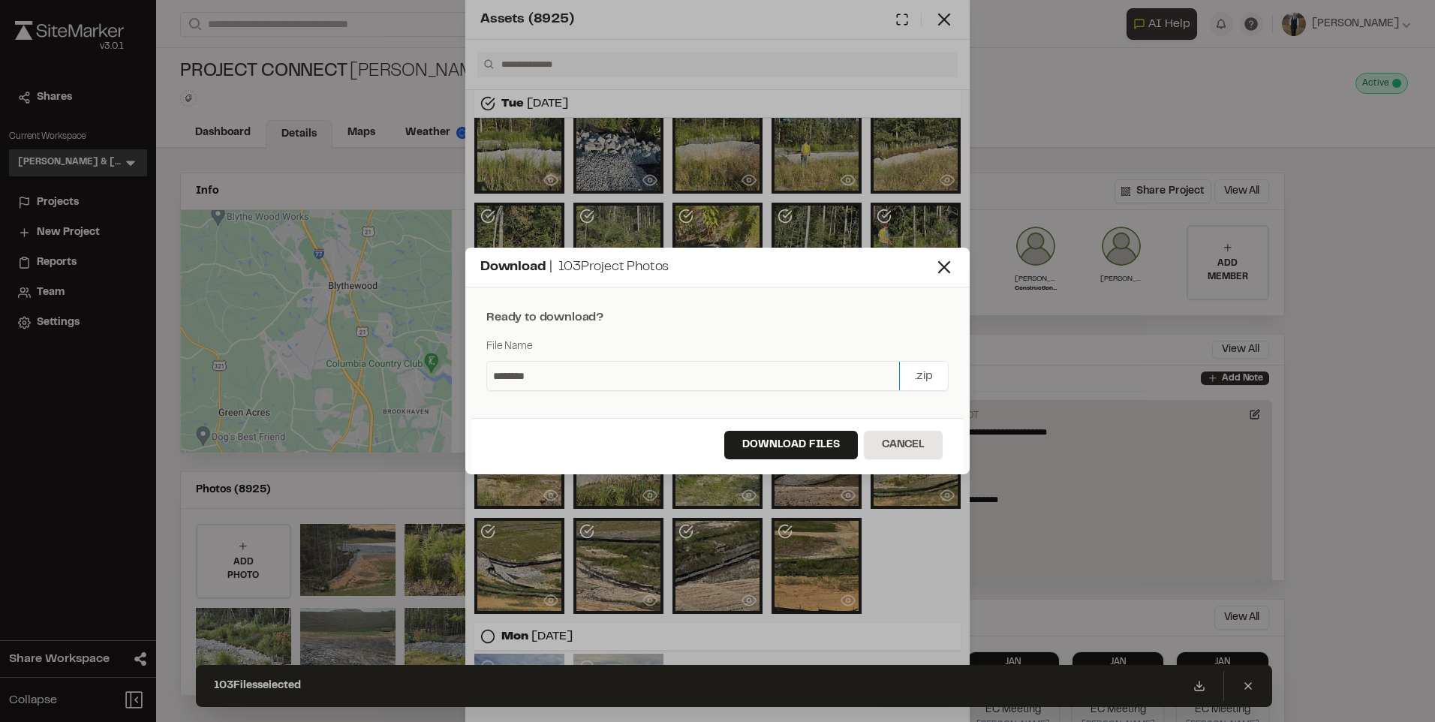
click at [624, 384] on input "********" at bounding box center [693, 376] width 412 height 29
type input "**********"
click at [768, 440] on button "Download Files" at bounding box center [791, 445] width 134 height 29
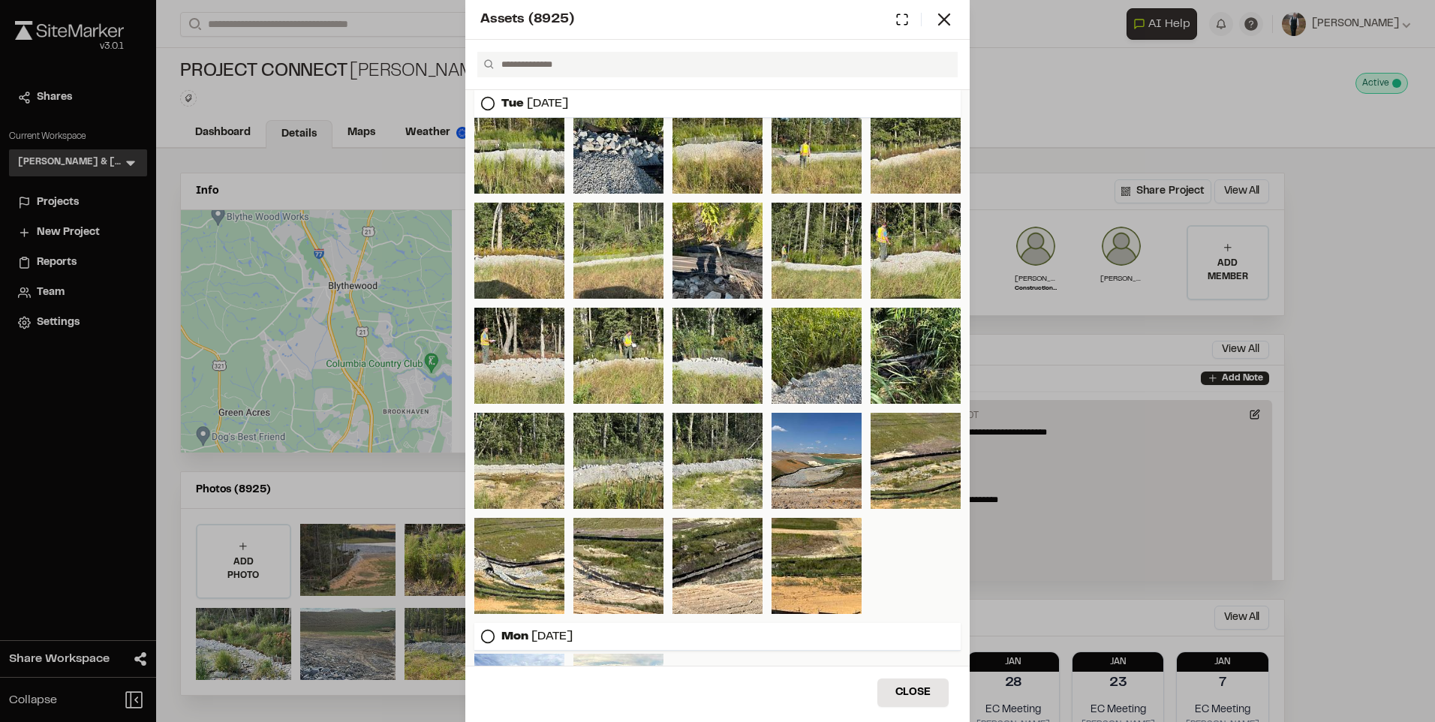
click at [1141, 203] on div "Assets ( 8925 ) Wed Sep 17, 2025 Tue Sep 16, 2025 Mon Sep 15, 2025 Fri Sep 12, …" at bounding box center [717, 361] width 1435 height 722
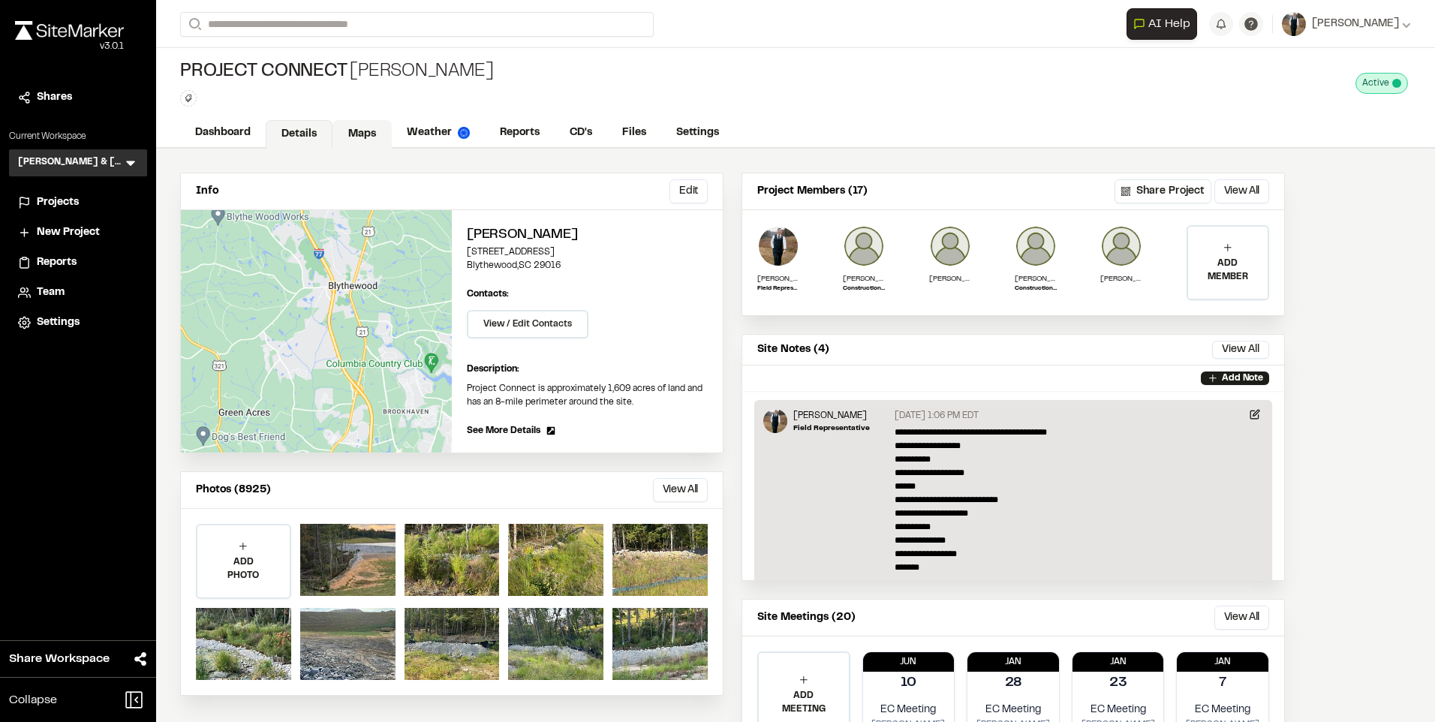
click at [389, 131] on link "Maps" at bounding box center [361, 134] width 59 height 29
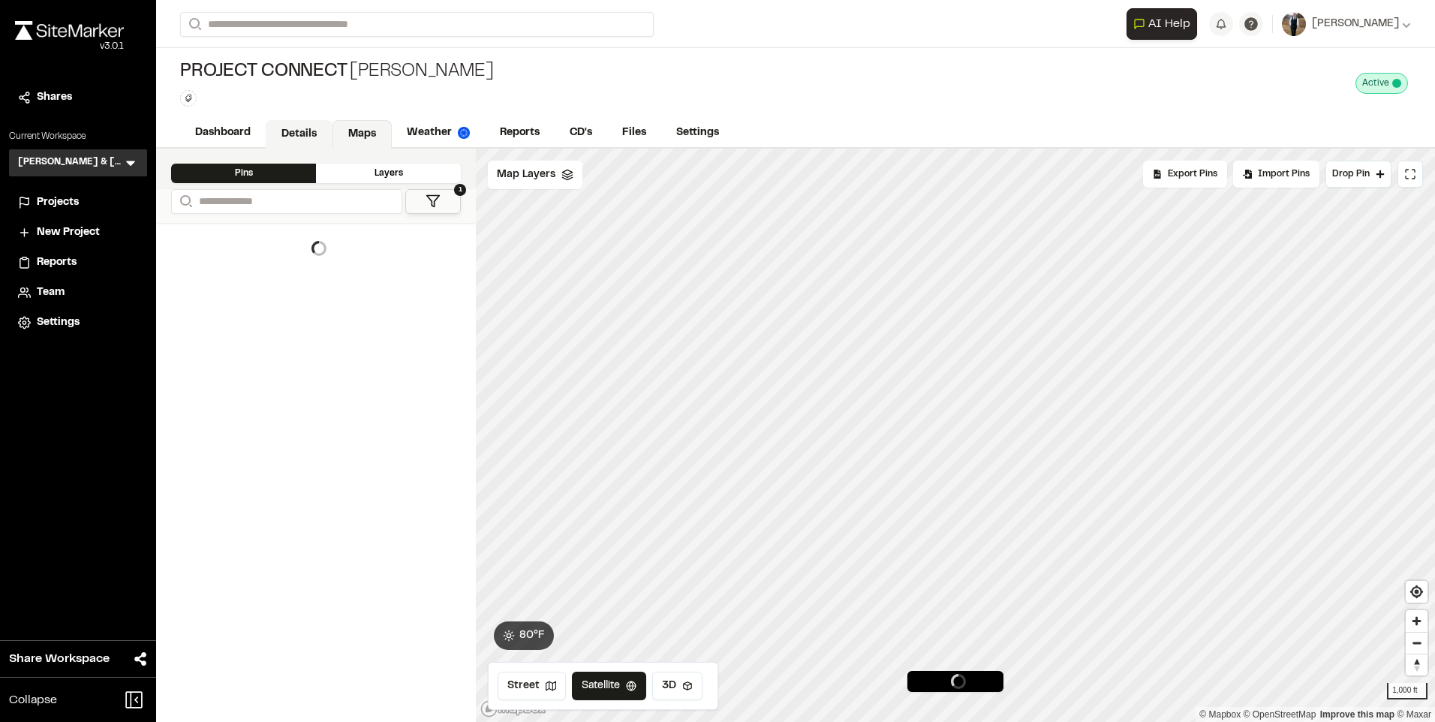
click at [299, 138] on link "Details" at bounding box center [299, 134] width 67 height 29
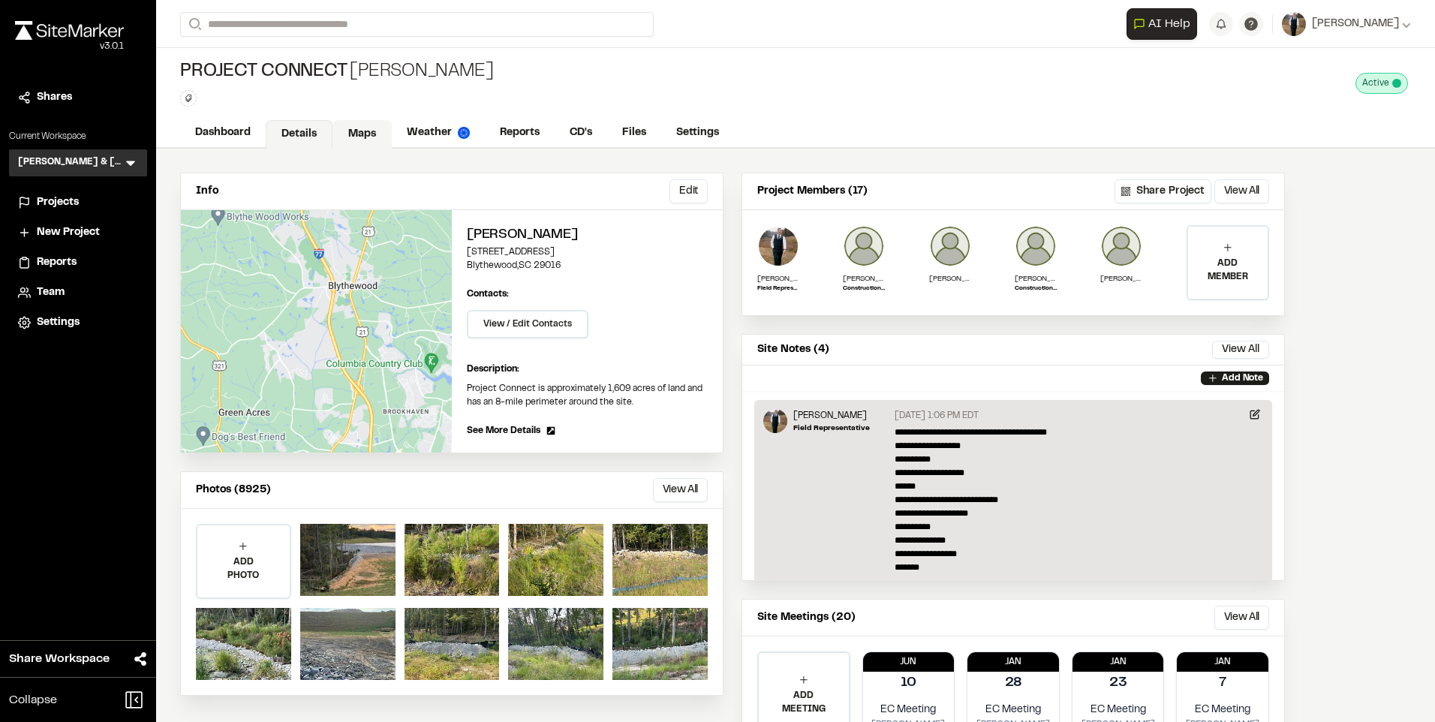
click at [353, 141] on link "Maps" at bounding box center [361, 134] width 59 height 29
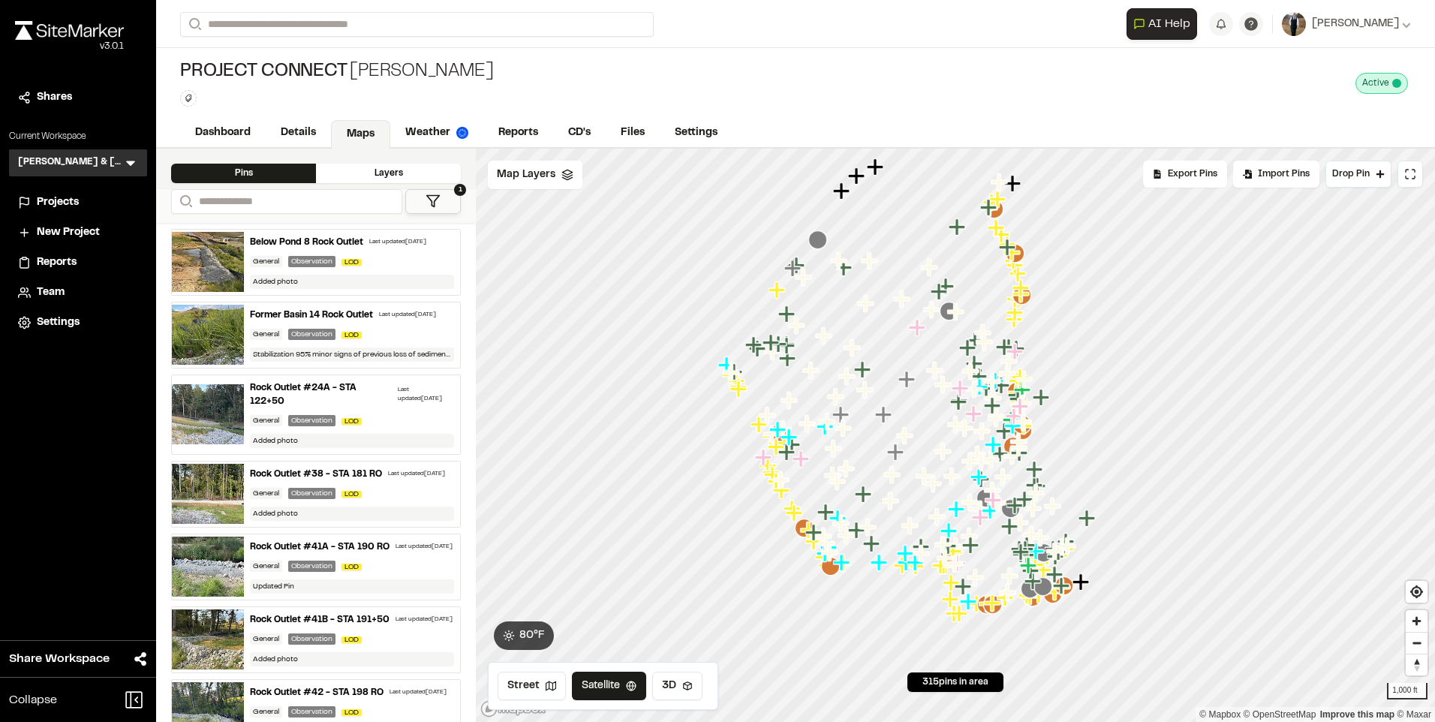
click at [308, 155] on div "Pins Layers" at bounding box center [316, 169] width 320 height 41
click at [307, 132] on link "Details" at bounding box center [299, 134] width 67 height 29
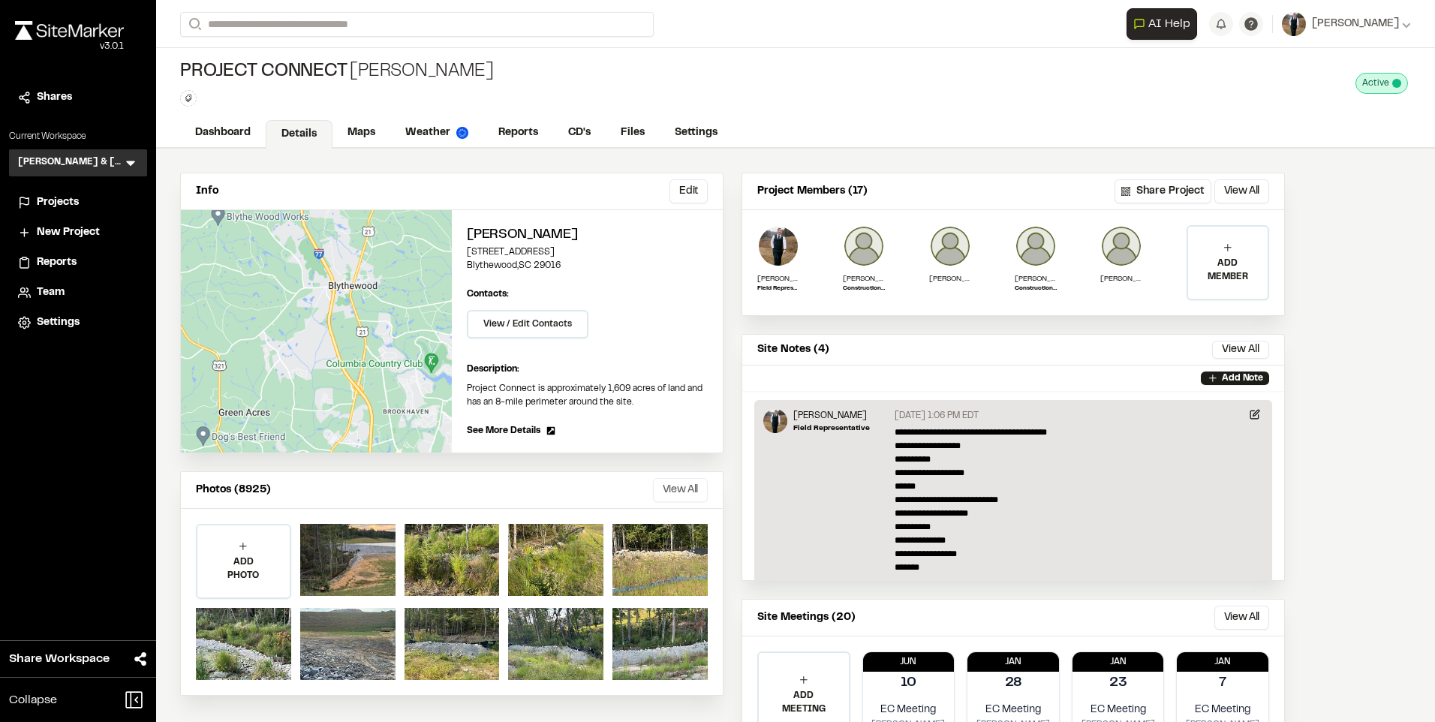
click at [684, 487] on button "View All" at bounding box center [680, 490] width 55 height 24
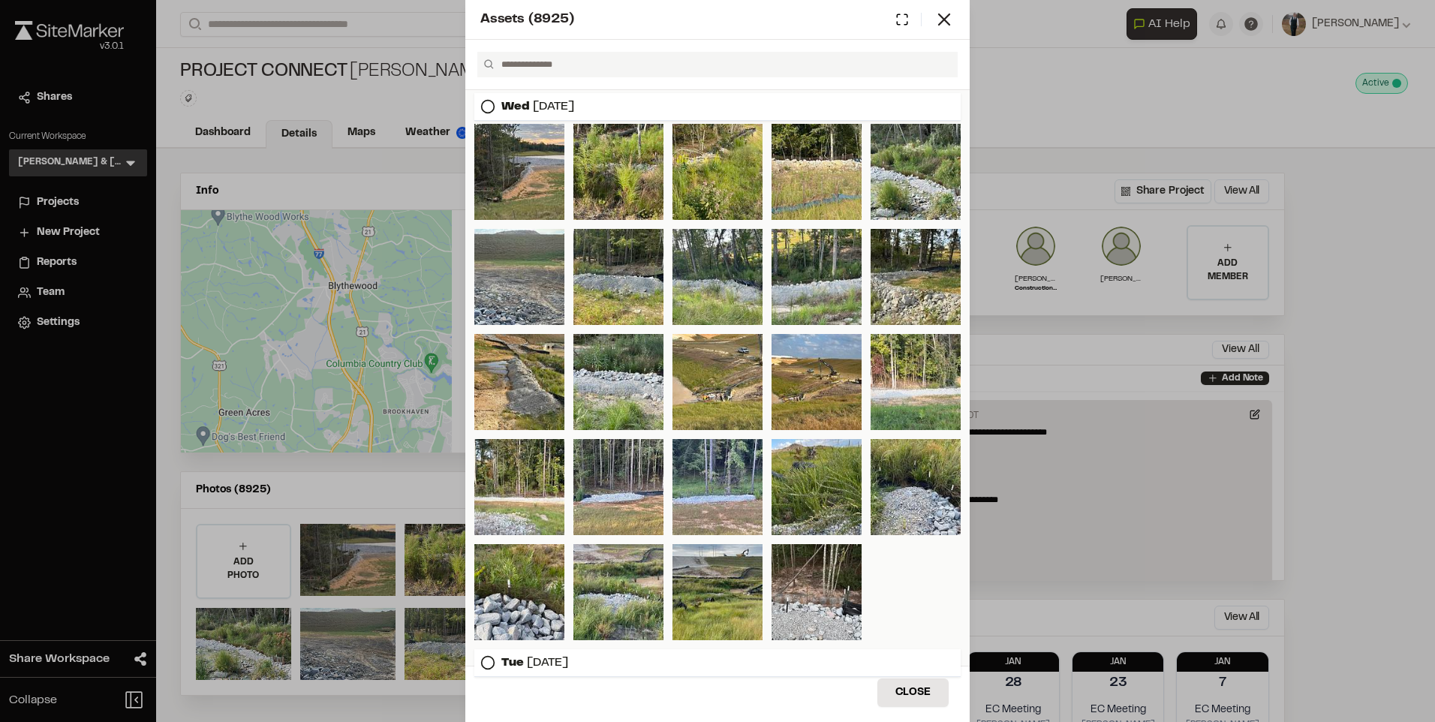
click at [487, 110] on icon at bounding box center [487, 106] width 15 height 15
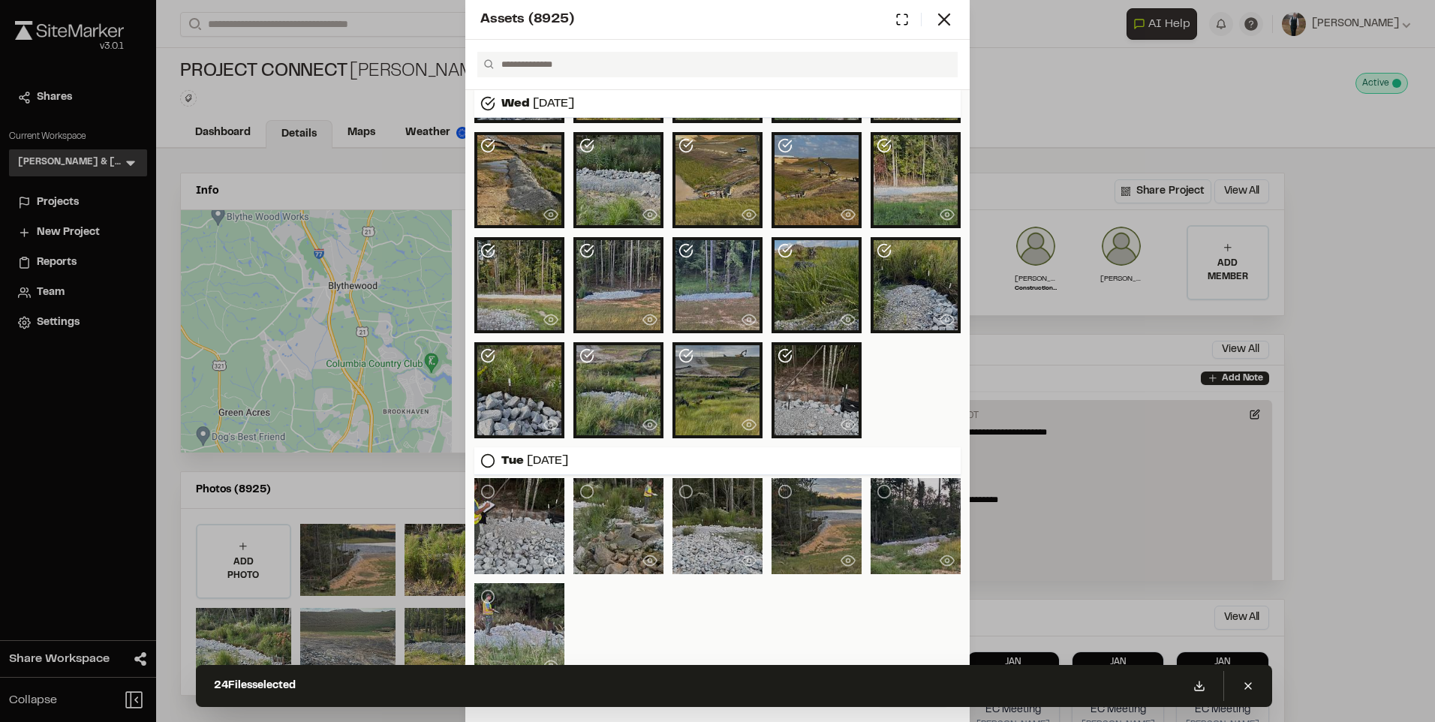
scroll to position [267, 0]
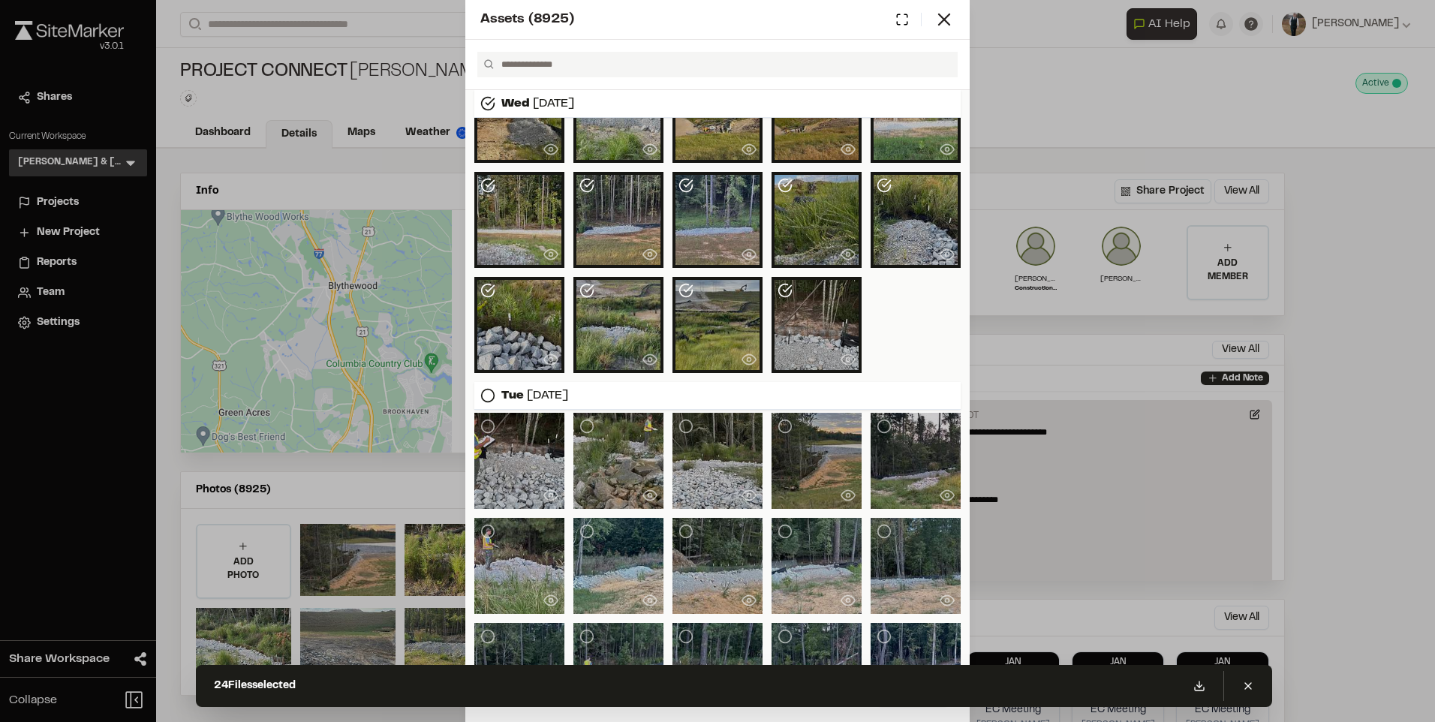
click at [479, 389] on div "[DATE]" at bounding box center [717, 396] width 486 height 28
click at [483, 392] on icon at bounding box center [487, 395] width 15 height 15
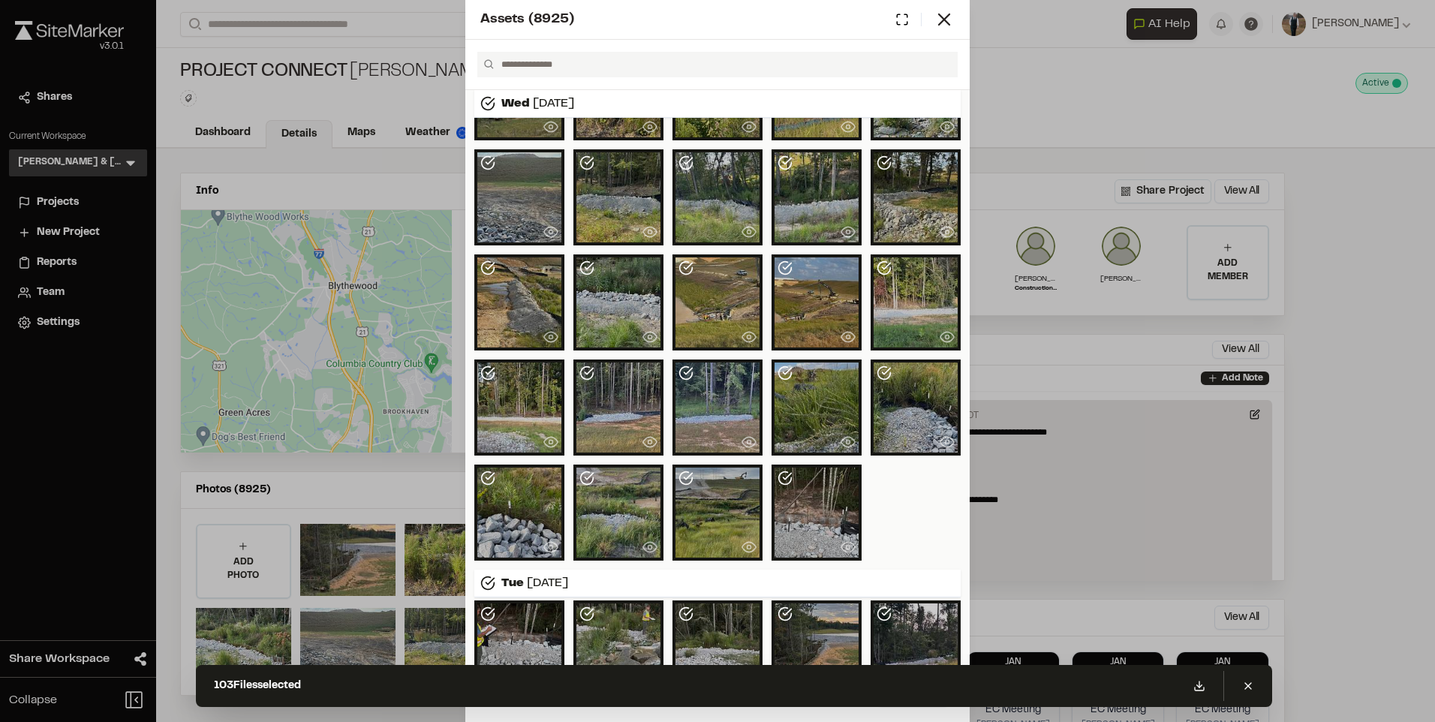
scroll to position [0, 0]
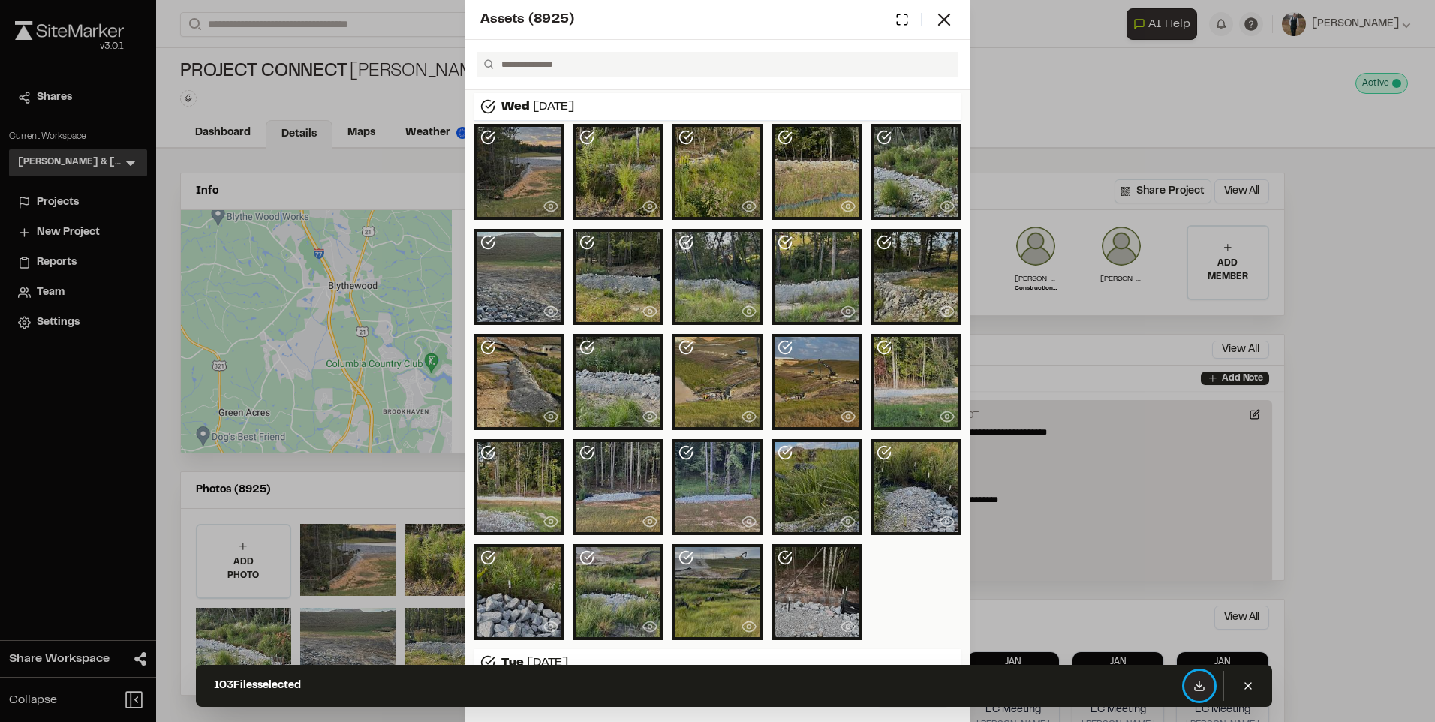
click at [1192, 687] on button at bounding box center [1199, 686] width 30 height 30
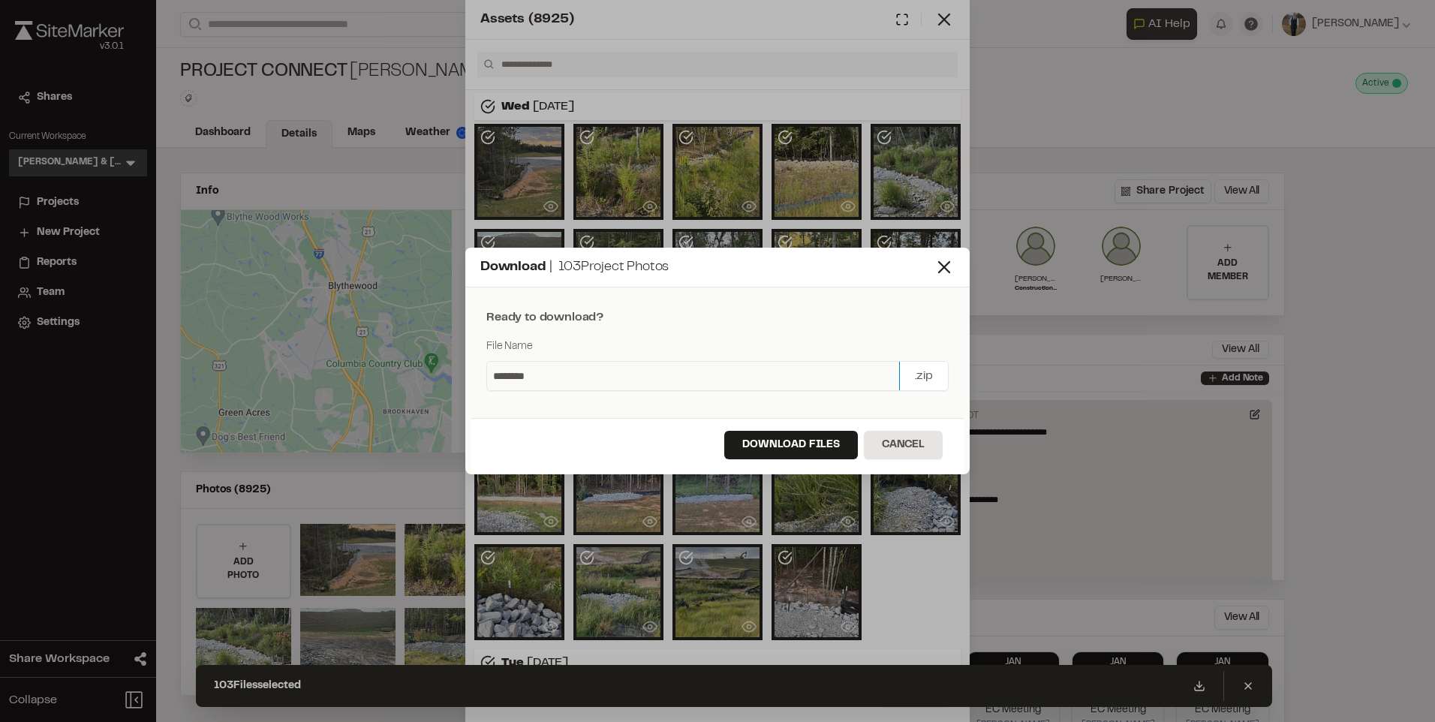
click at [570, 385] on input "********" at bounding box center [693, 376] width 412 height 29
type input "**********"
click at [801, 445] on button "Download Files" at bounding box center [791, 445] width 134 height 29
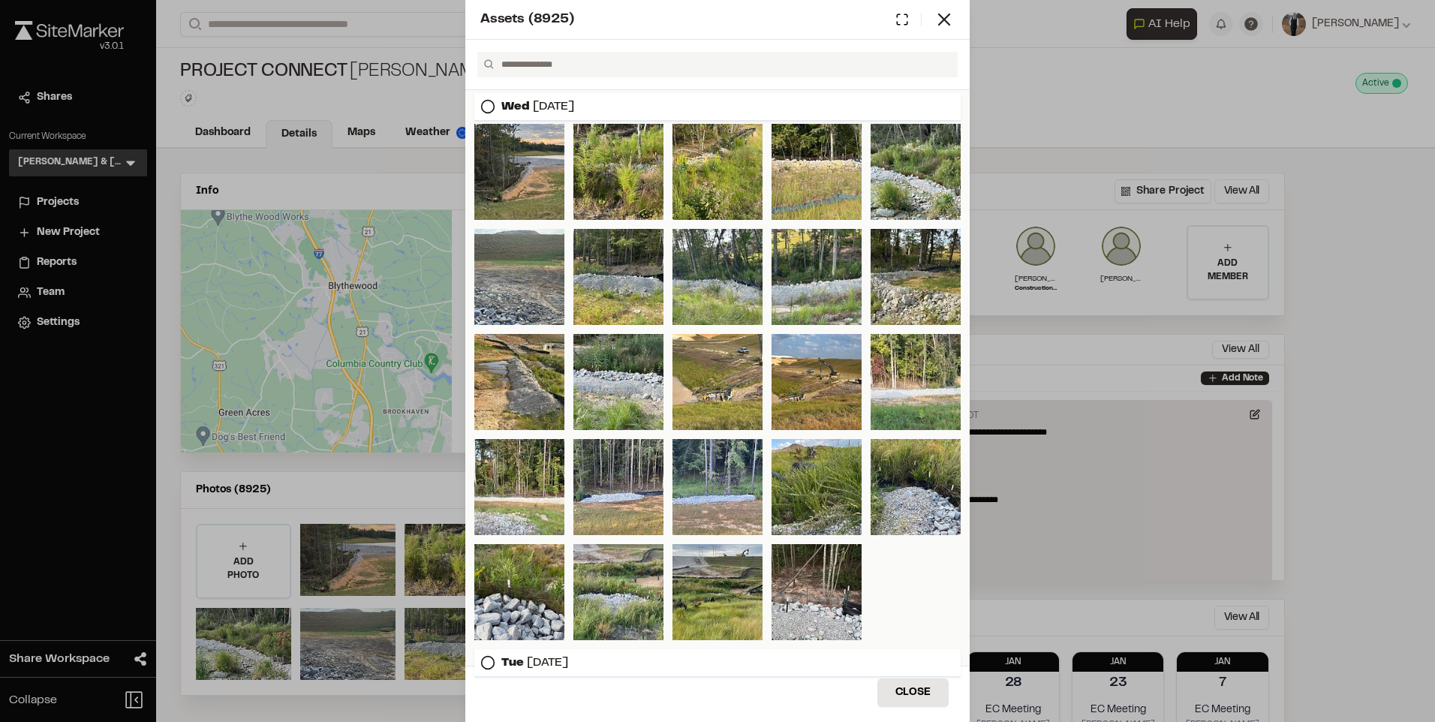
click at [374, 297] on div "Assets ( 8925 ) [DATE] [DATE] Close Select Download Zoom to Pin Unselect Downlo…" at bounding box center [717, 361] width 1435 height 722
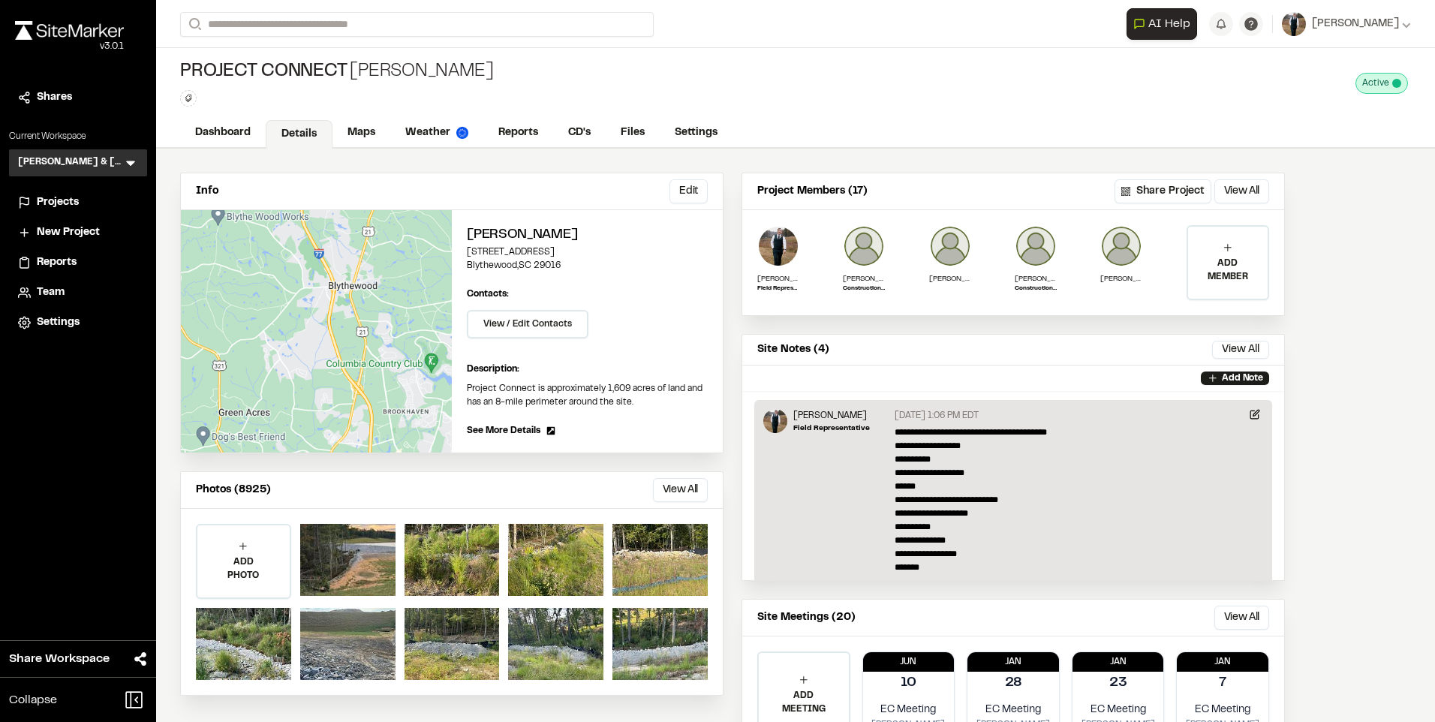
drag, startPoint x: 392, startPoint y: 120, endPoint x: 348, endPoint y: 154, distance: 55.7
click at [377, 134] on div "Dashboard Details Maps Weather Reports CD's Files Settings" at bounding box center [795, 134] width 1279 height 30
click at [348, 154] on div "Info Edit Edit [PERSON_NAME] [STREET_ADDRESS] Edit Contacts: View / Edit Contac…" at bounding box center [732, 468] width 1153 height 639
click at [368, 125] on link "Maps" at bounding box center [361, 134] width 59 height 29
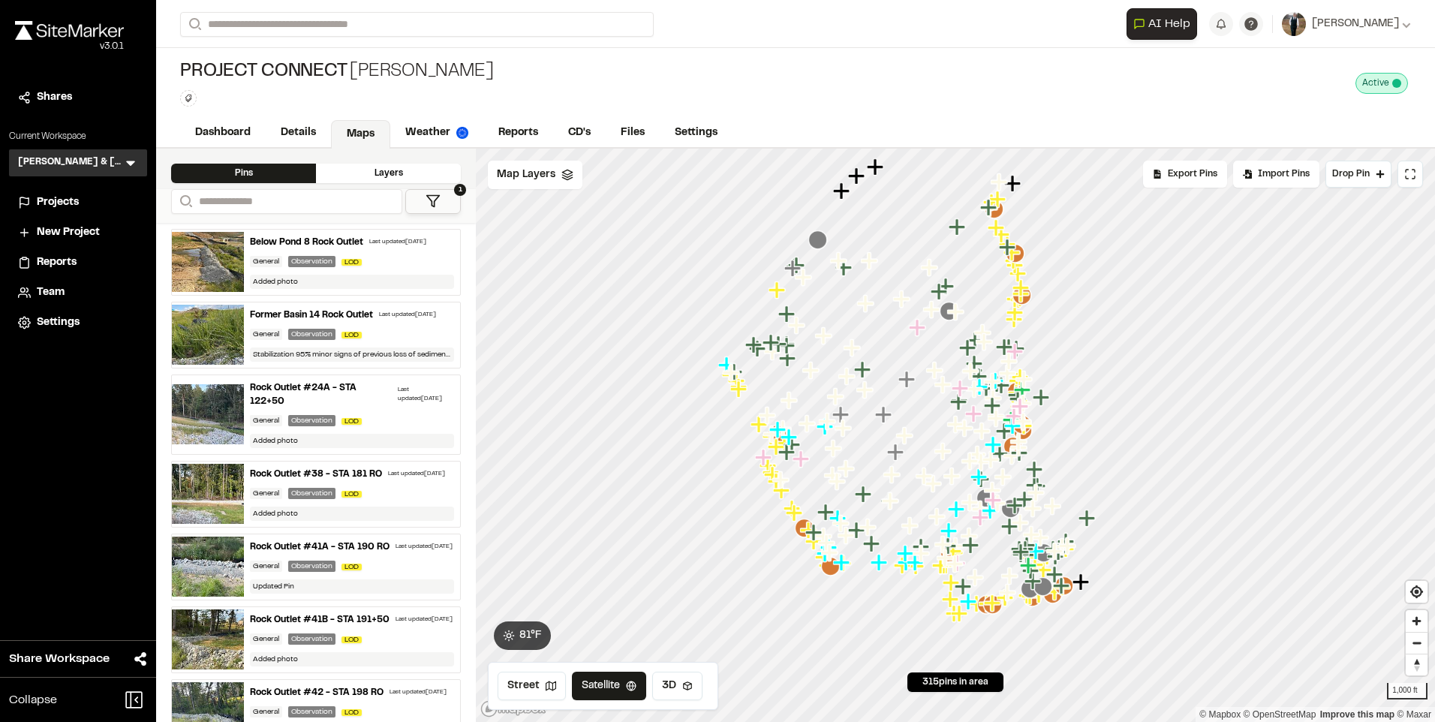
click at [1015, 338] on icon "Map marker" at bounding box center [1006, 348] width 20 height 20
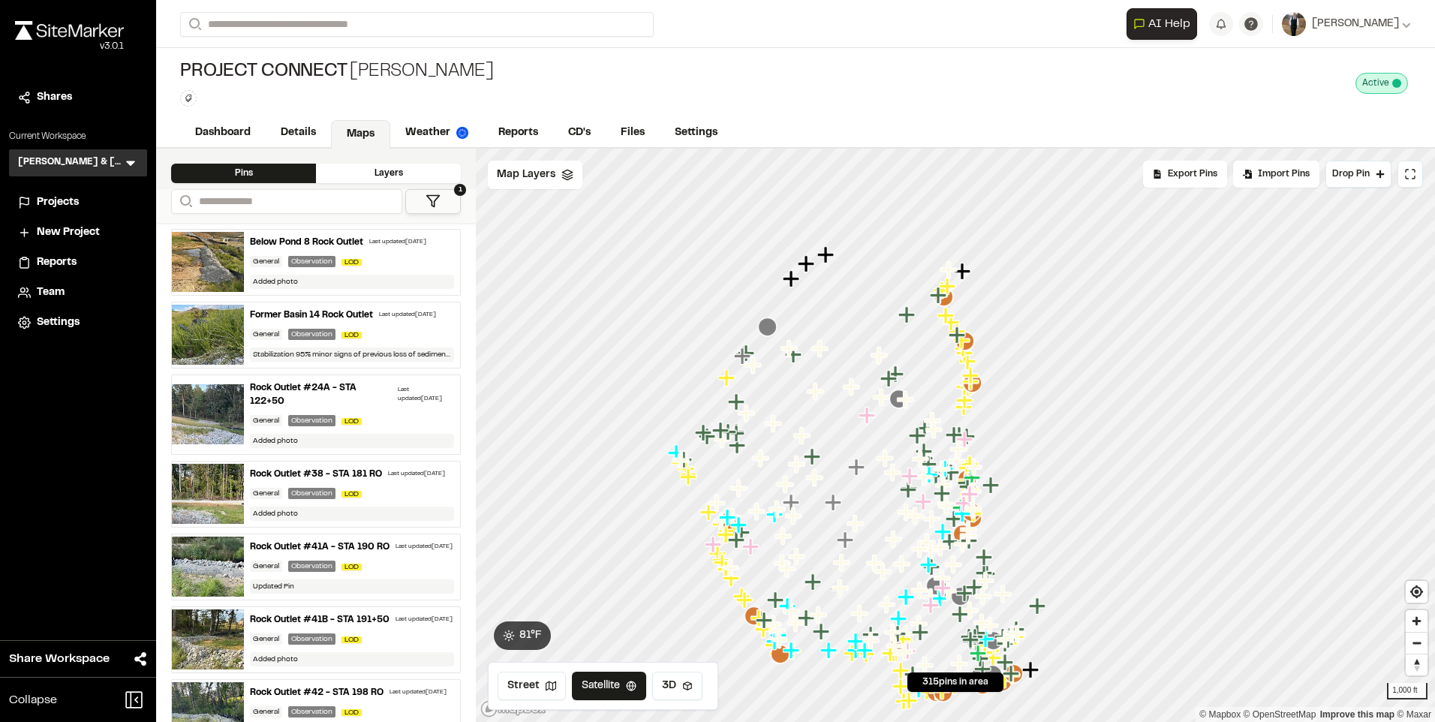
click at [964, 415] on icon "Map marker" at bounding box center [963, 406] width 17 height 17
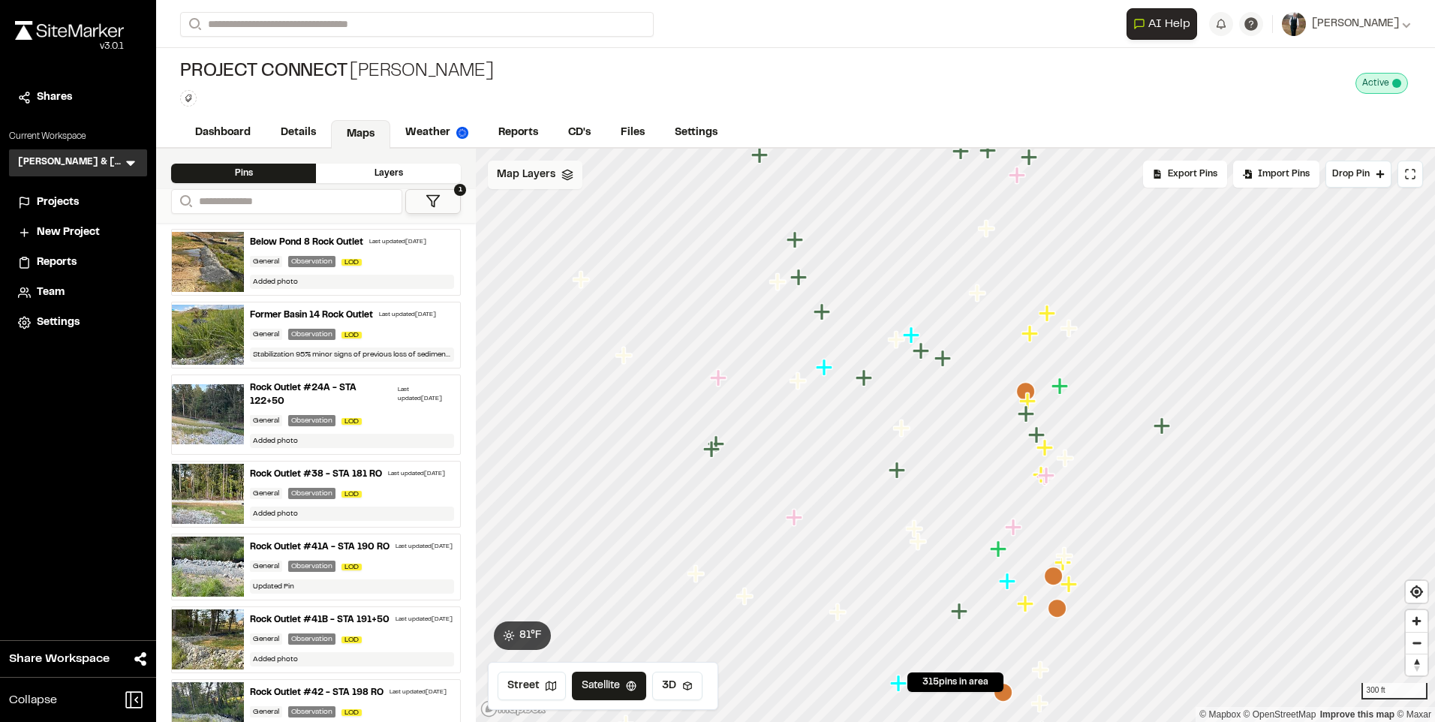
click at [549, 168] on span "Map Layers" at bounding box center [526, 175] width 59 height 17
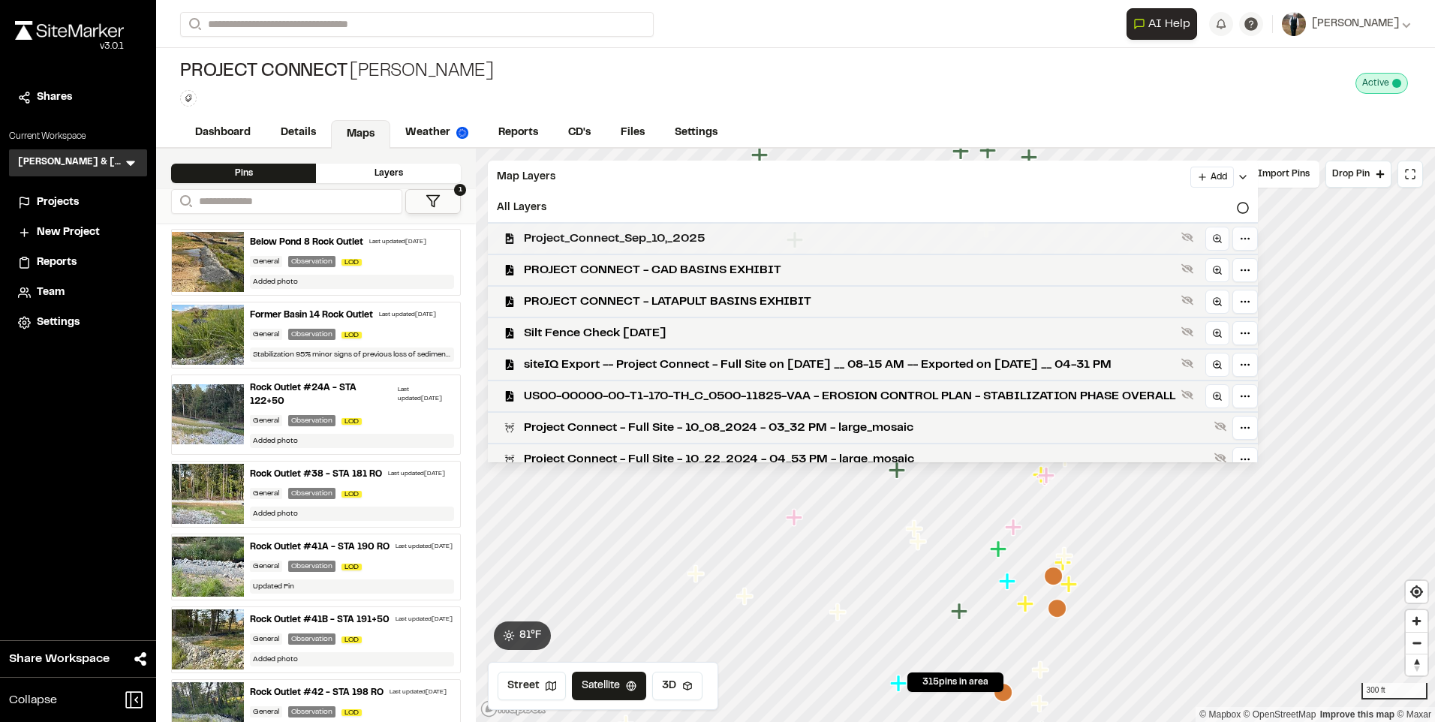
click at [668, 239] on span "Project_Connect_Sep_10,_2025" at bounding box center [849, 239] width 651 height 18
click at [658, 180] on div "Map Layers Add" at bounding box center [873, 177] width 770 height 33
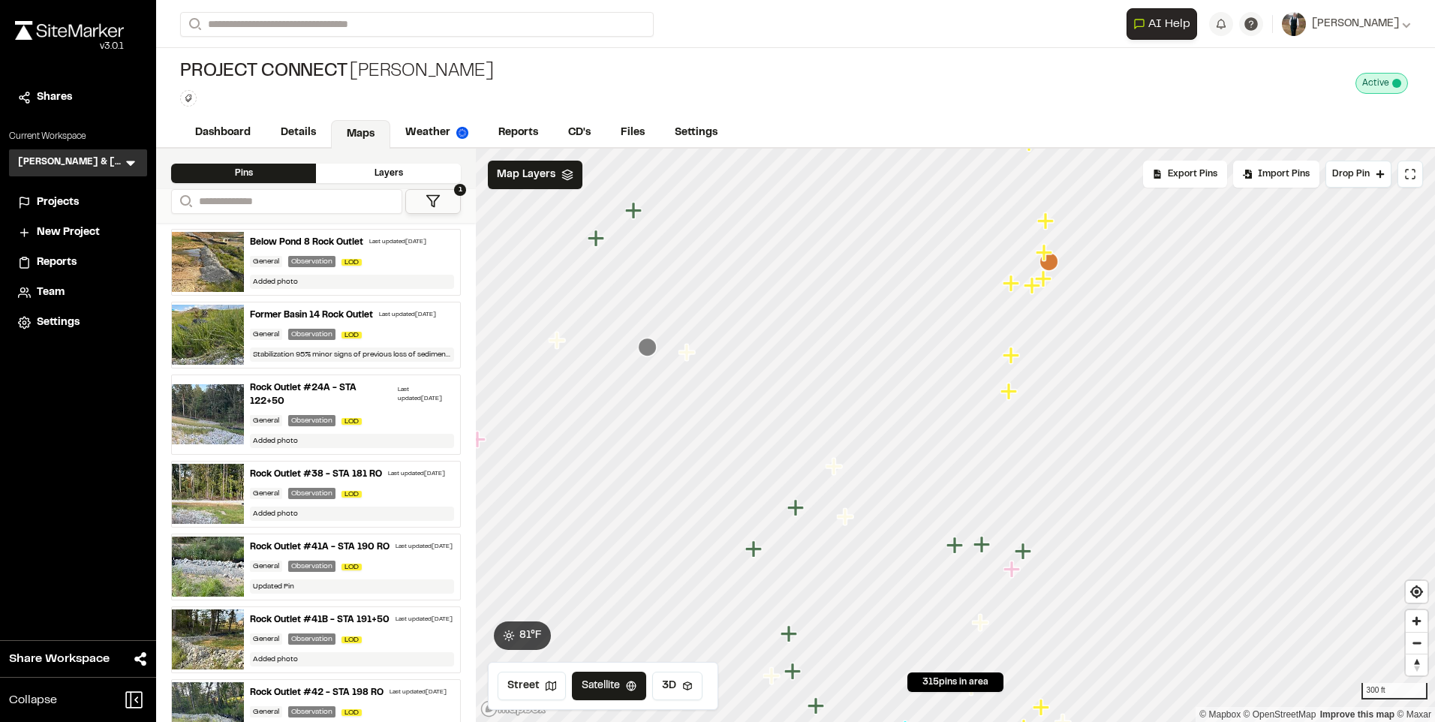
click at [1004, 284] on icon "Map marker" at bounding box center [1011, 283] width 17 height 17
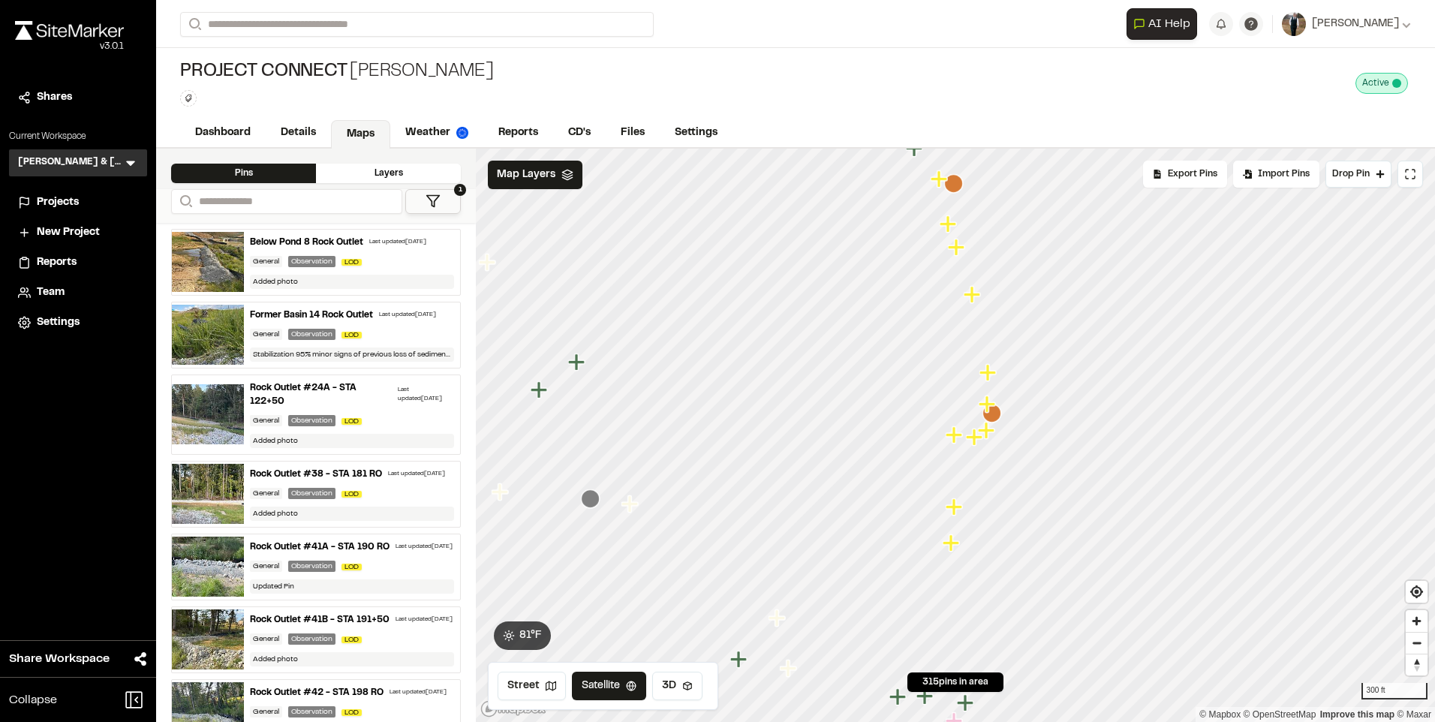
click at [952, 542] on icon "Map marker" at bounding box center [951, 542] width 17 height 17
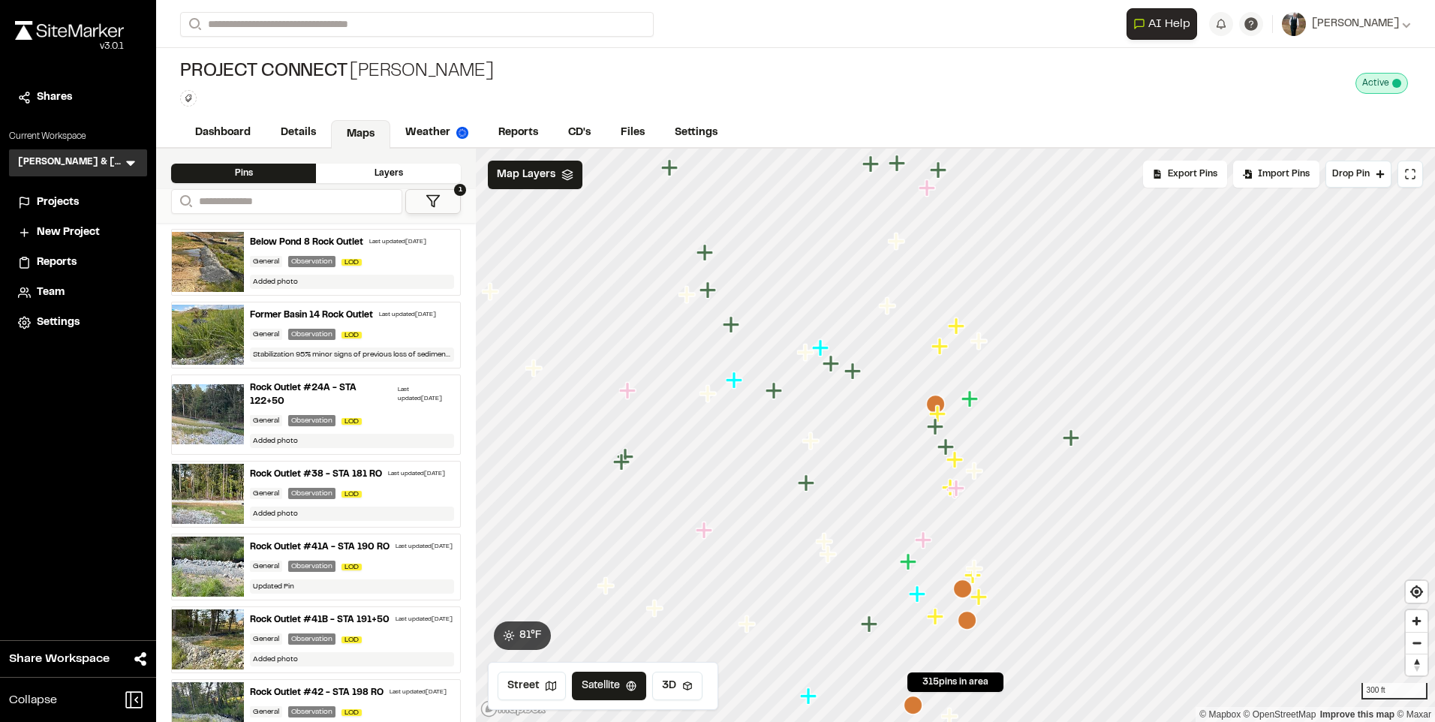
click at [941, 350] on icon "Map marker" at bounding box center [939, 346] width 17 height 17
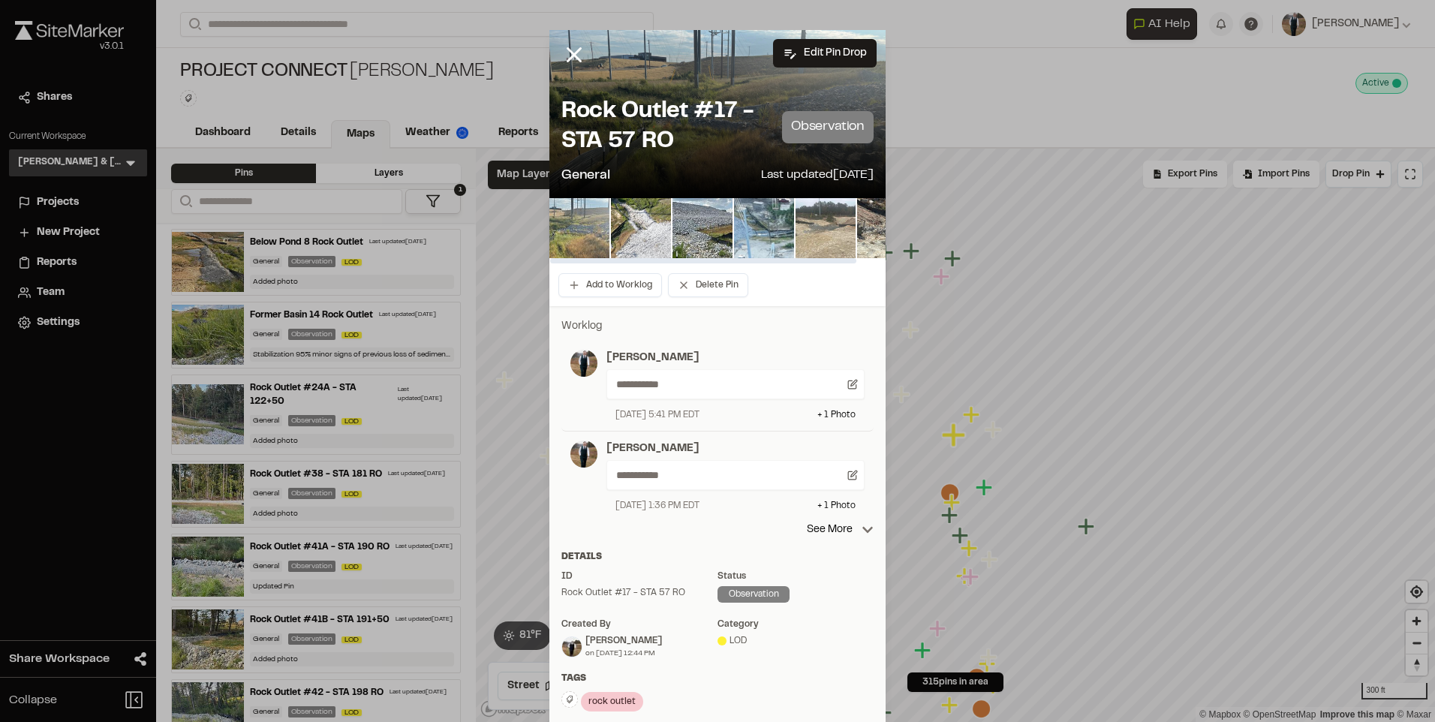
click at [588, 232] on img at bounding box center [579, 228] width 60 height 60
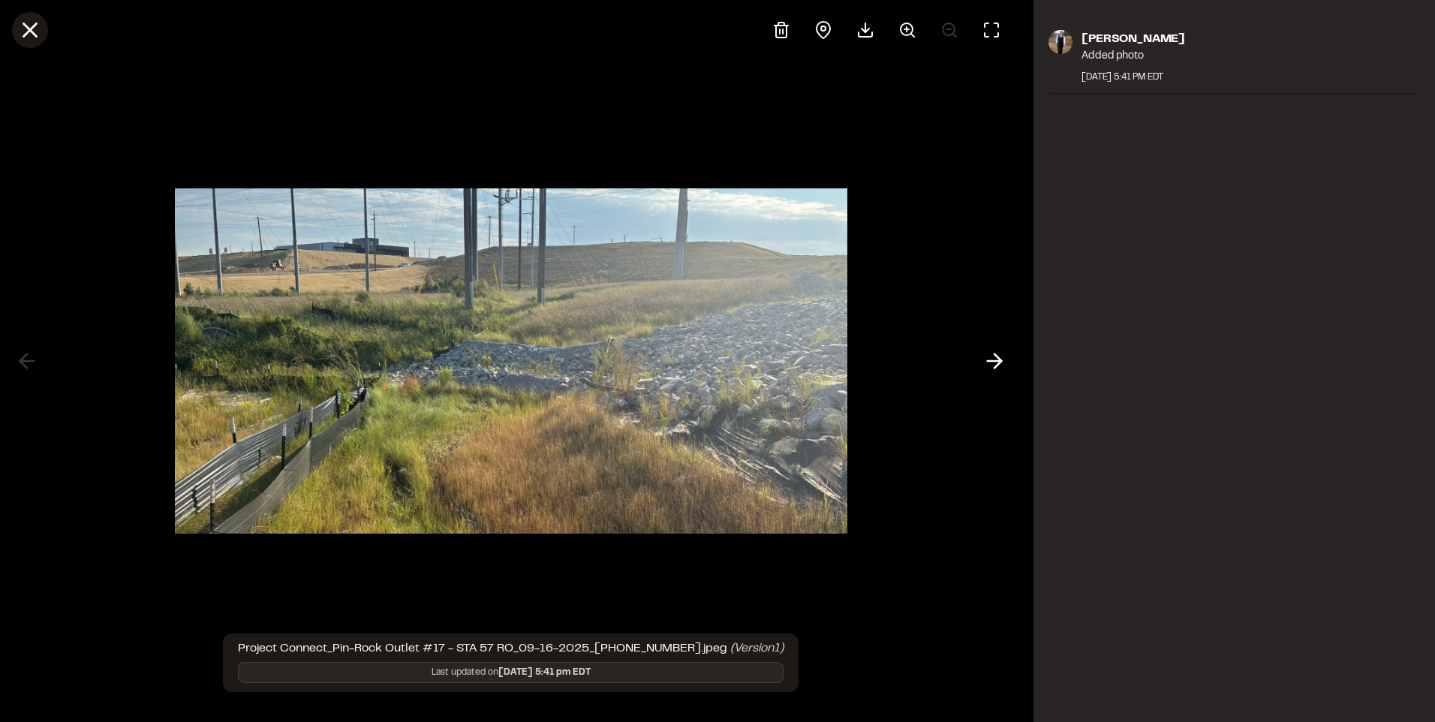
click at [25, 31] on icon at bounding box center [30, 30] width 26 height 26
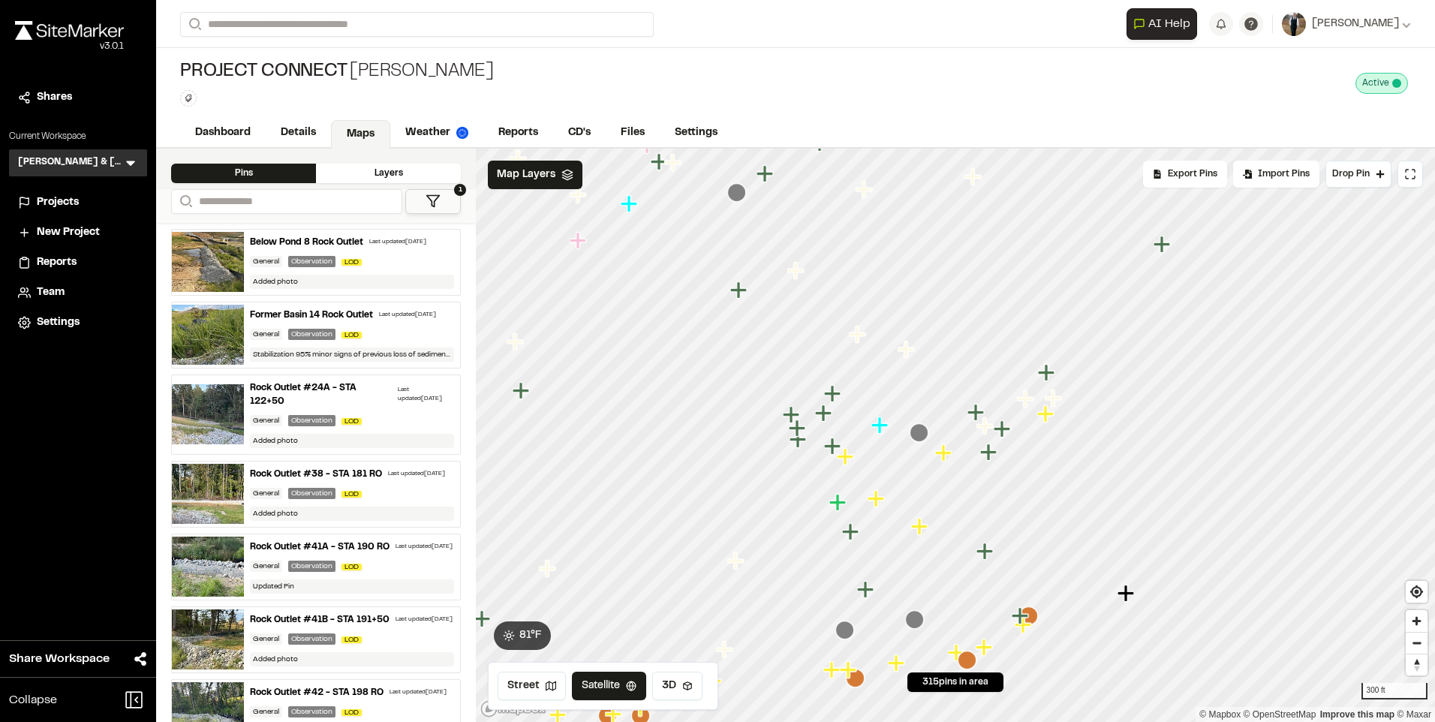
click at [949, 454] on icon "Map marker" at bounding box center [943, 452] width 17 height 17
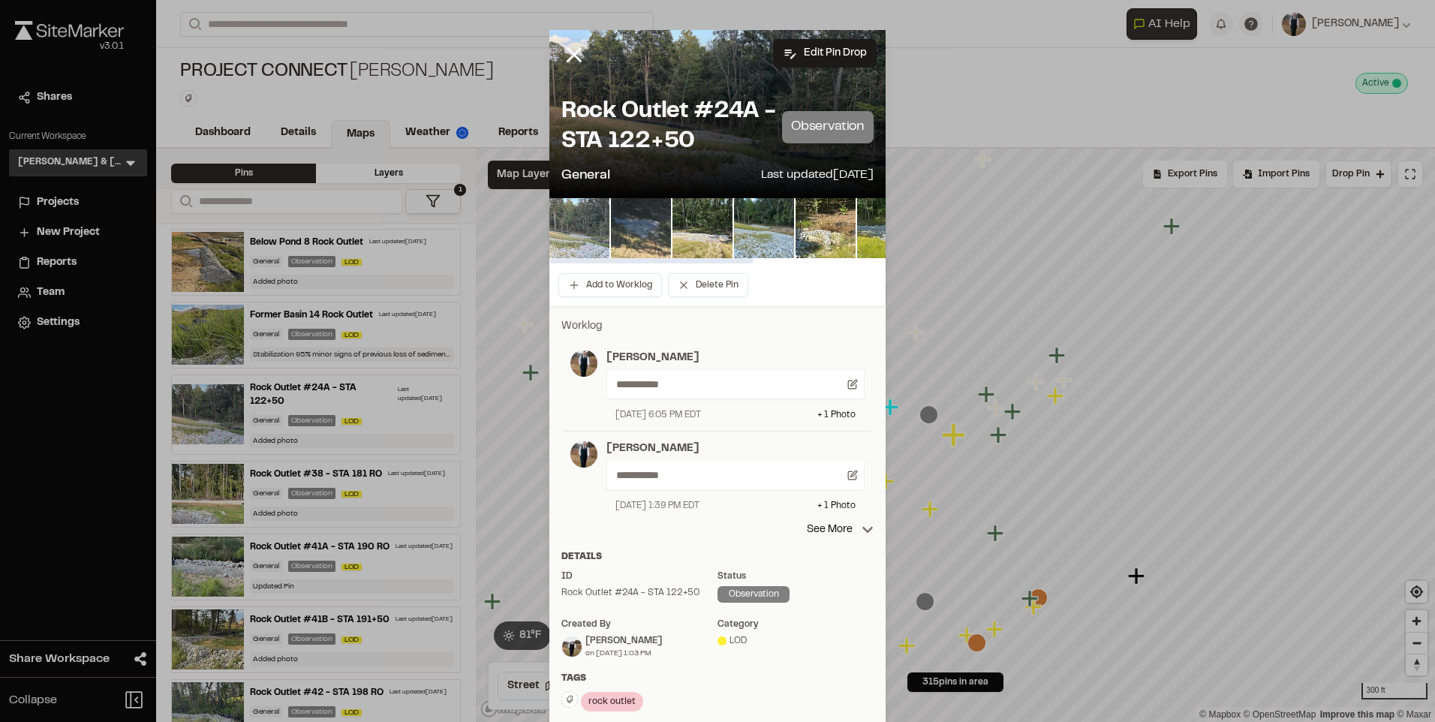
click at [579, 228] on img at bounding box center [579, 228] width 60 height 60
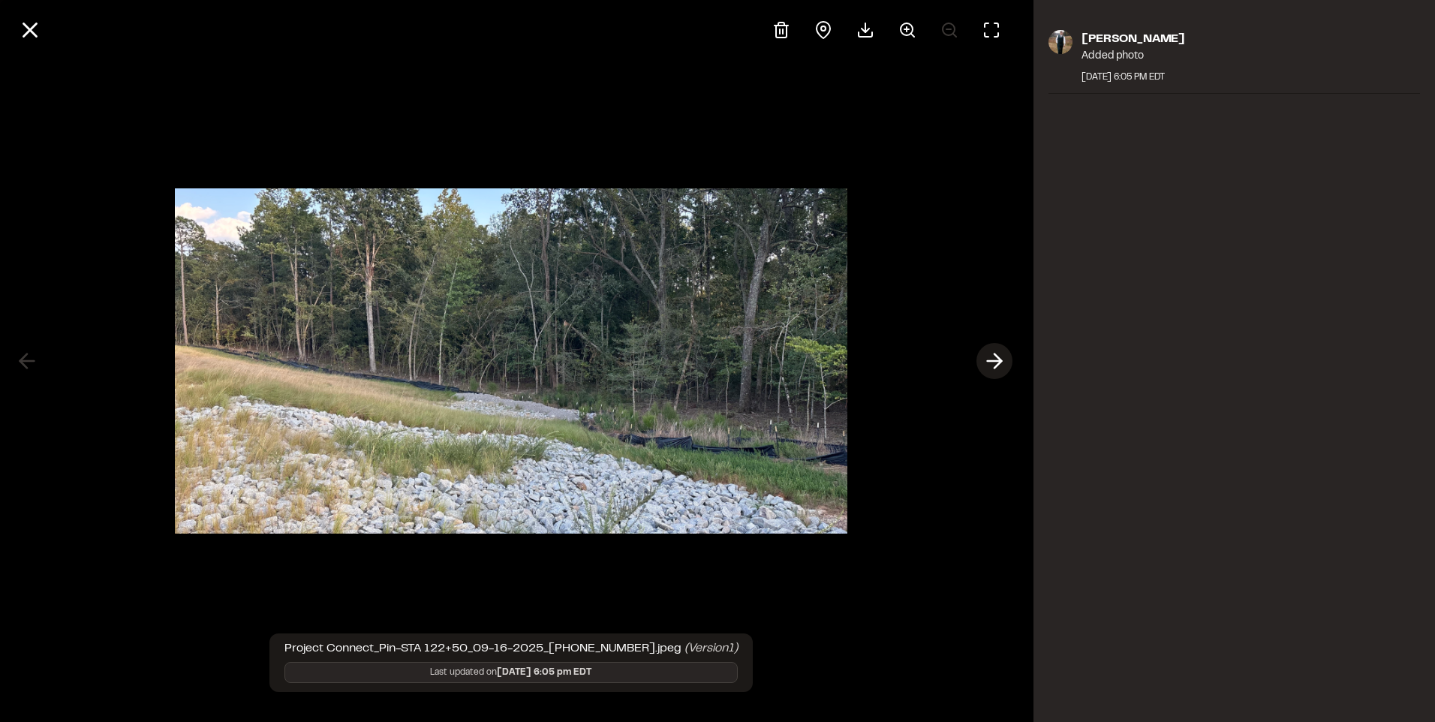
click at [1006, 356] on icon at bounding box center [994, 361] width 24 height 26
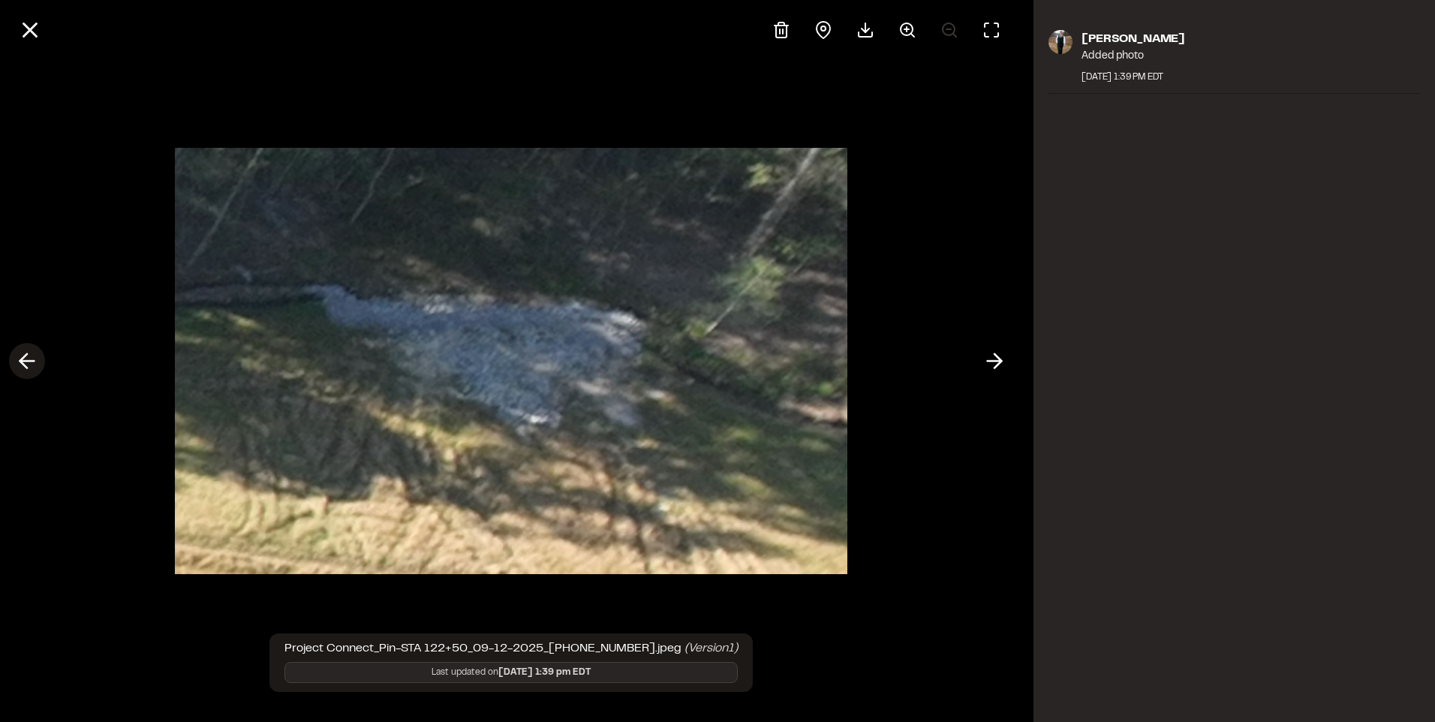
click at [23, 361] on line at bounding box center [27, 361] width 14 height 0
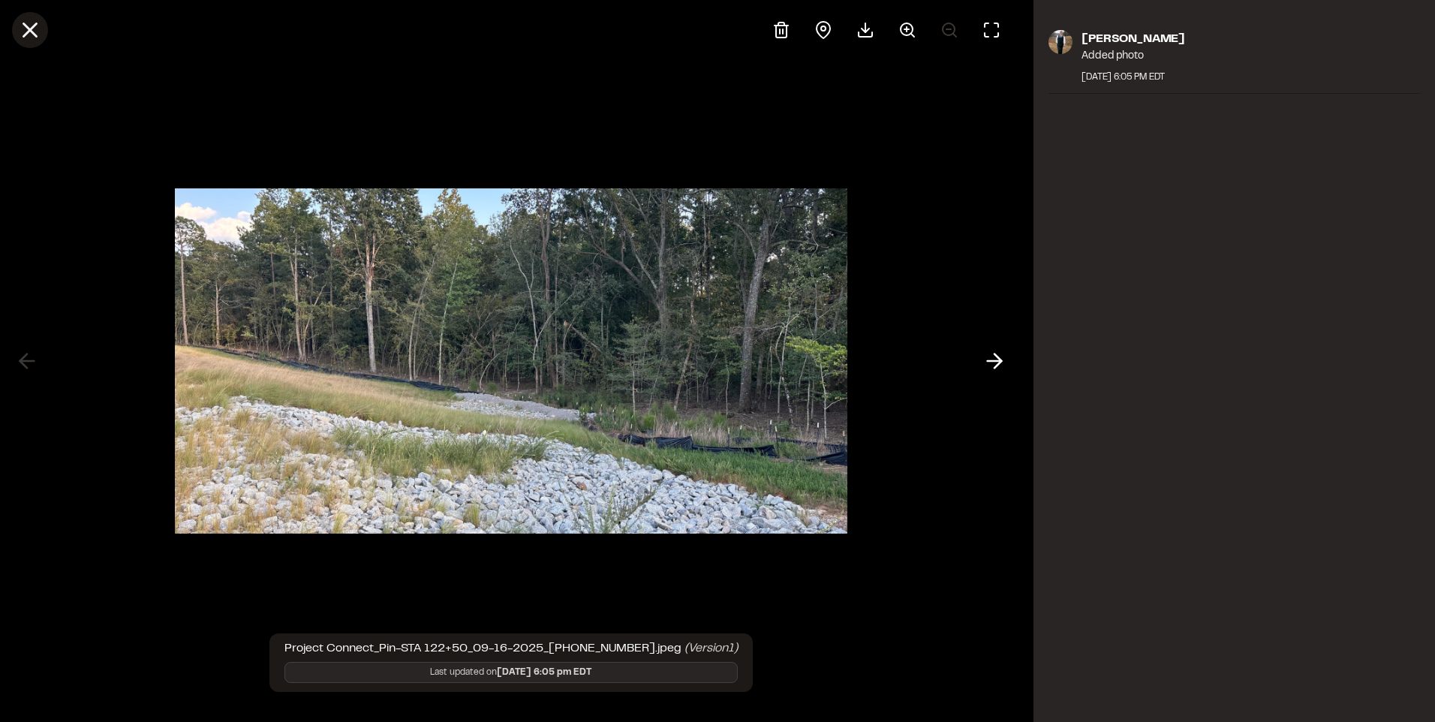
click at [44, 28] on button at bounding box center [30, 30] width 36 height 36
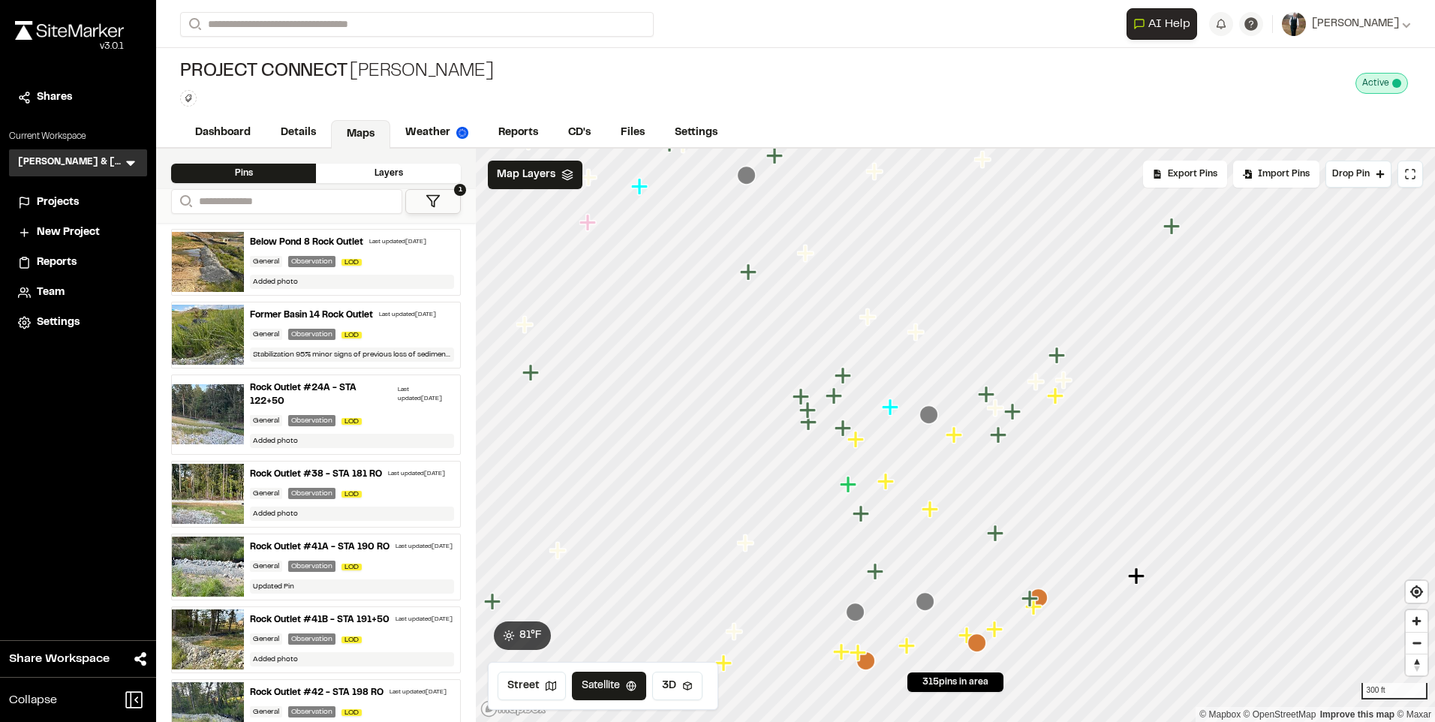
click at [1057, 402] on icon "Map marker" at bounding box center [1055, 395] width 17 height 17
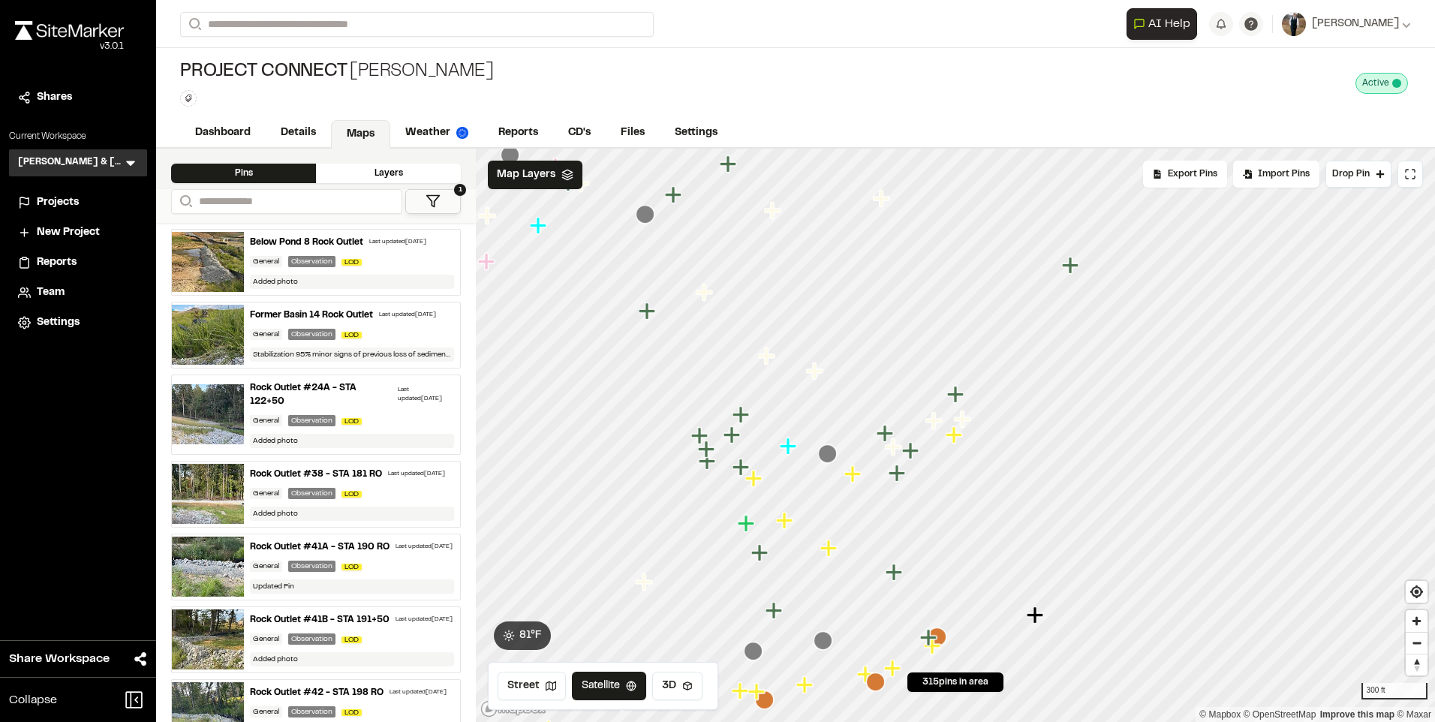
click at [855, 477] on icon "Map marker" at bounding box center [854, 474] width 20 height 20
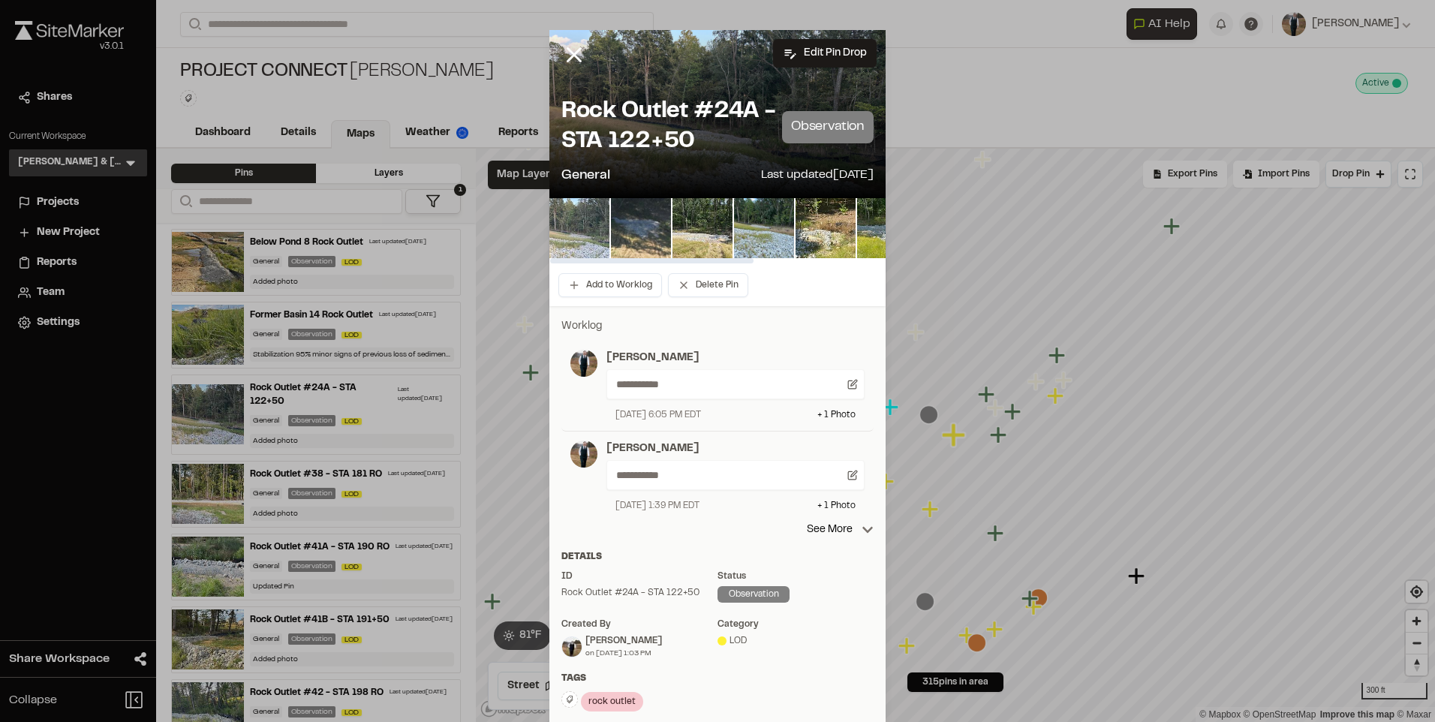
click at [573, 240] on img at bounding box center [579, 228] width 60 height 60
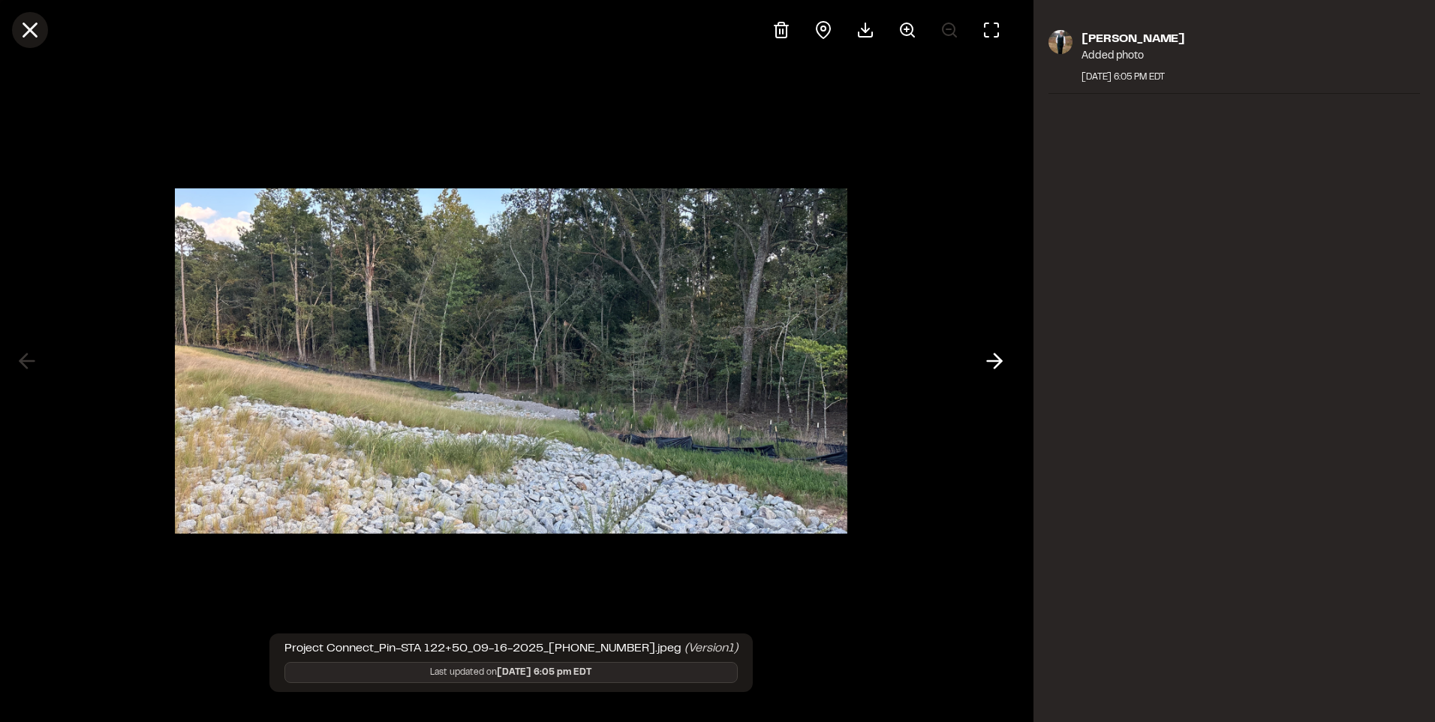
click at [31, 37] on icon at bounding box center [30, 30] width 26 height 26
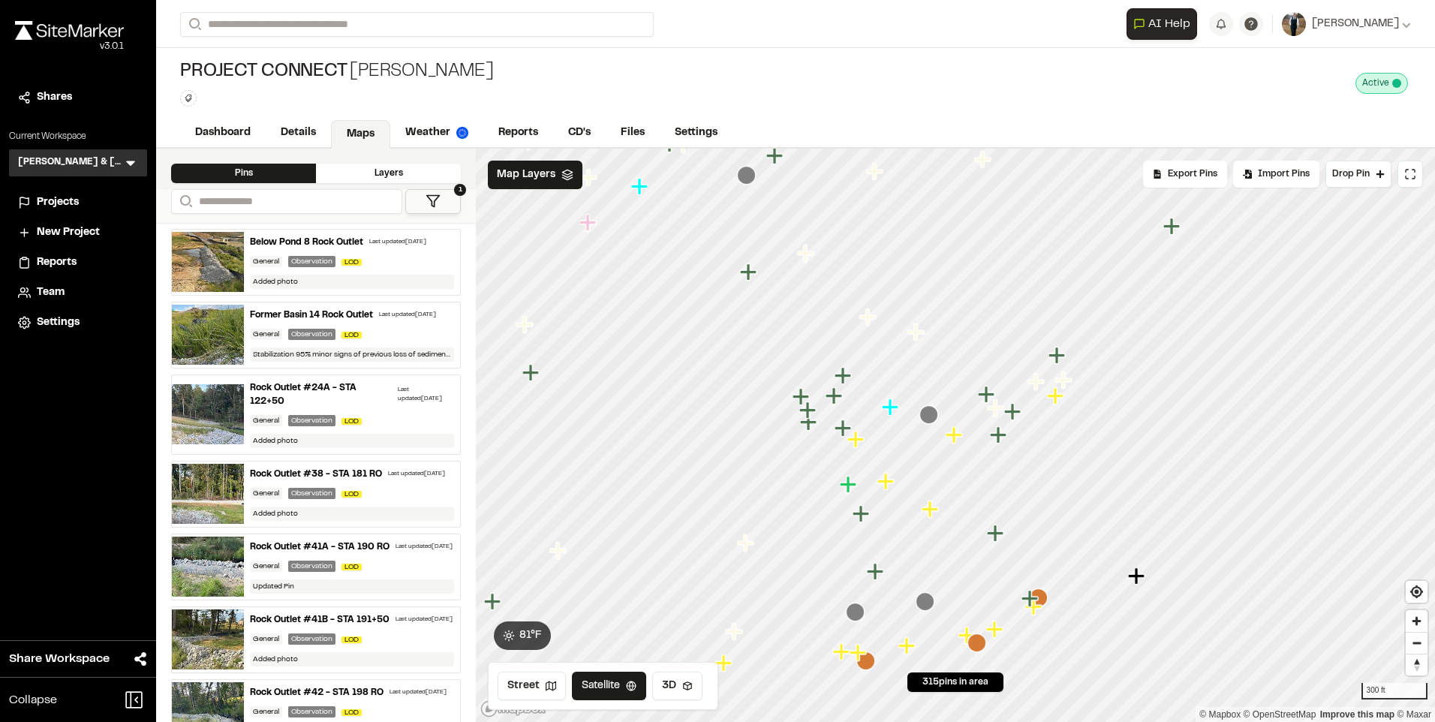
click at [859, 443] on icon "Map marker" at bounding box center [857, 440] width 20 height 20
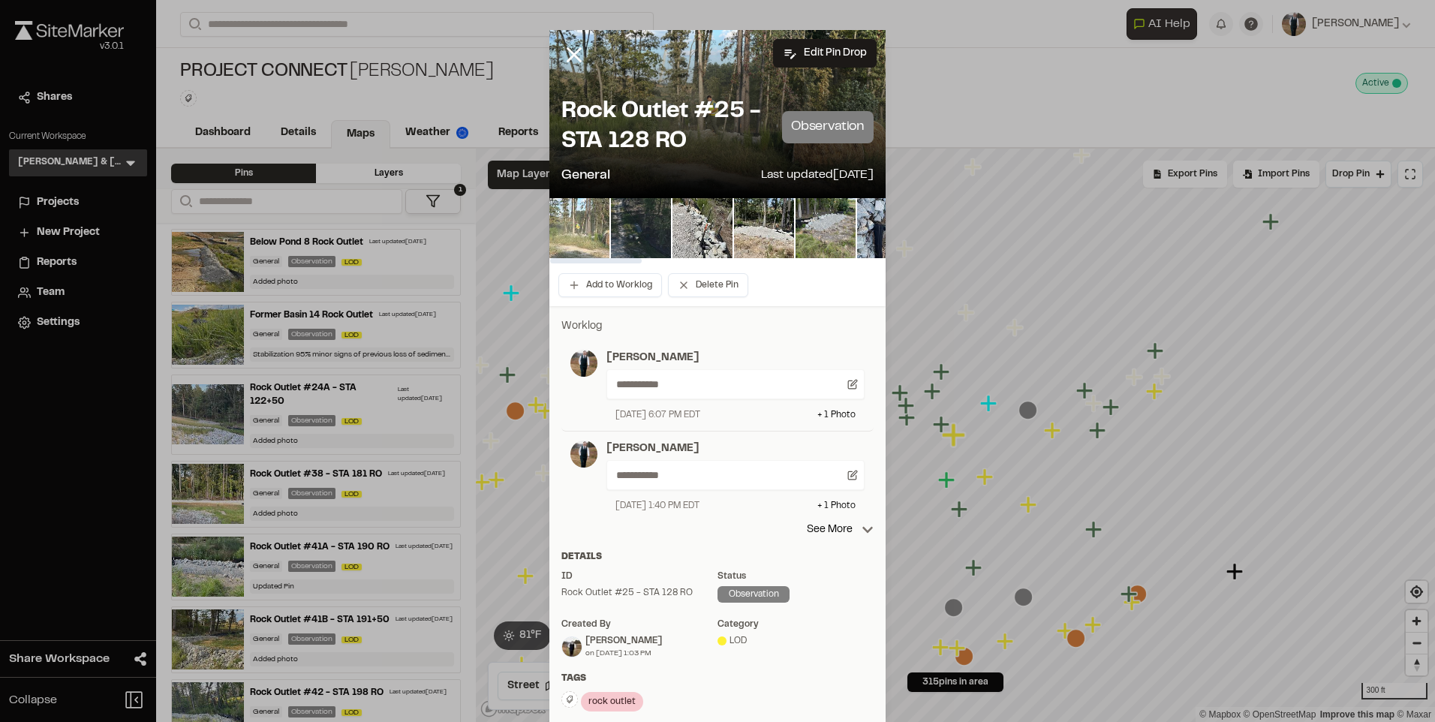
click at [560, 226] on img at bounding box center [579, 228] width 60 height 60
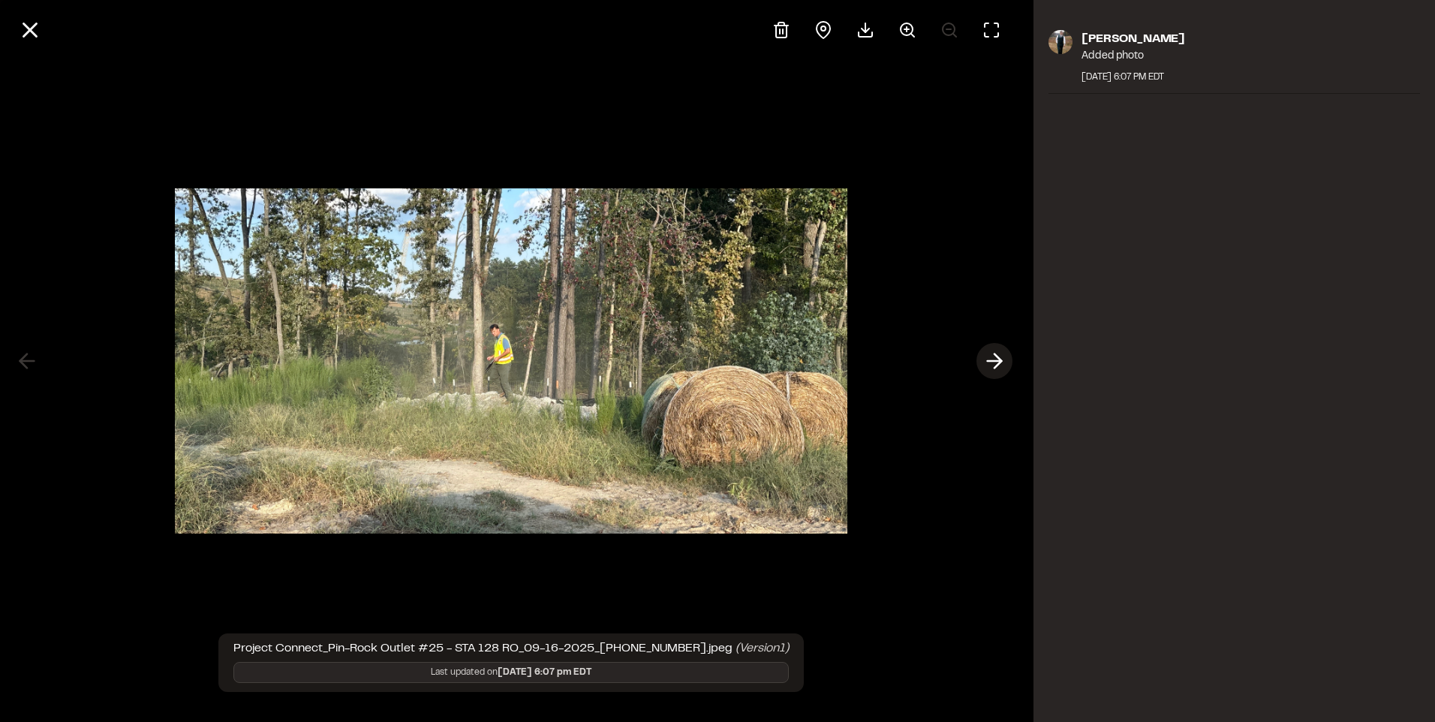
click at [999, 355] on icon at bounding box center [994, 361] width 24 height 26
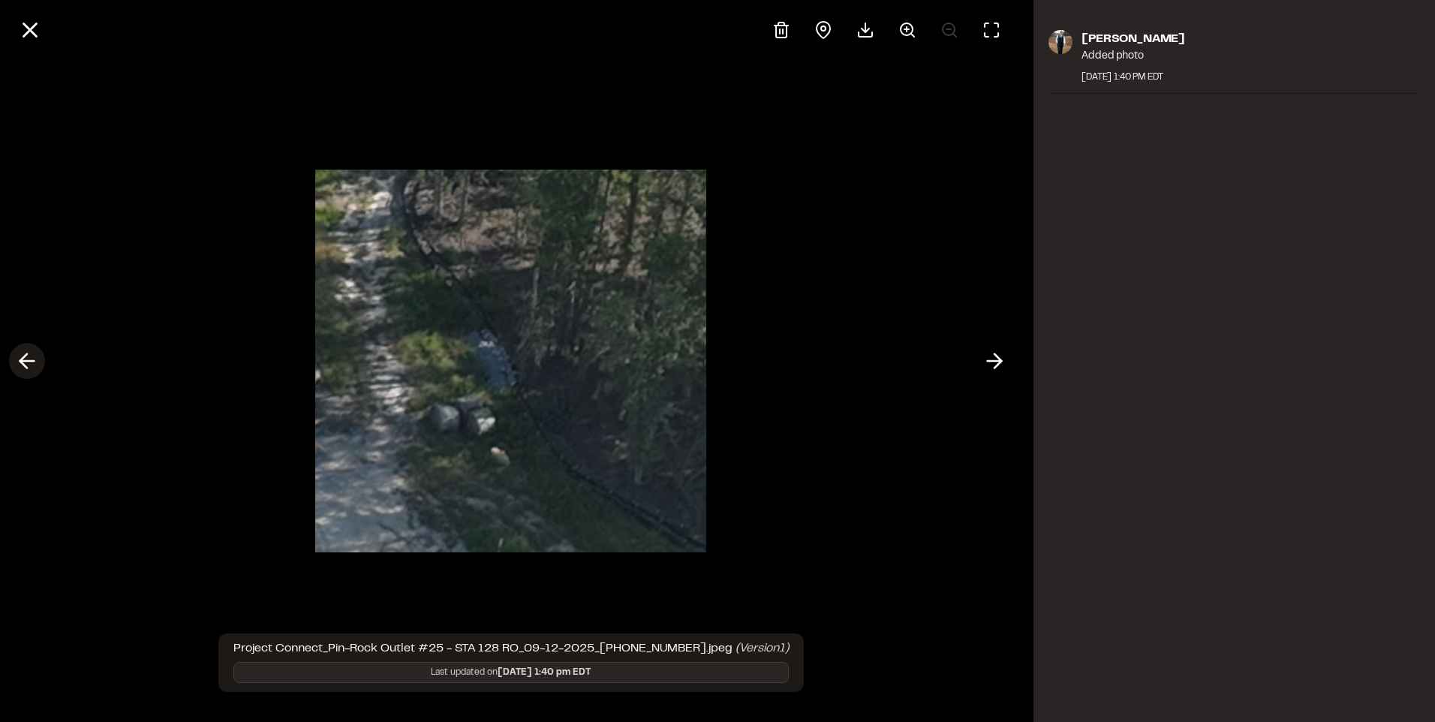
click at [21, 355] on icon at bounding box center [27, 361] width 24 height 26
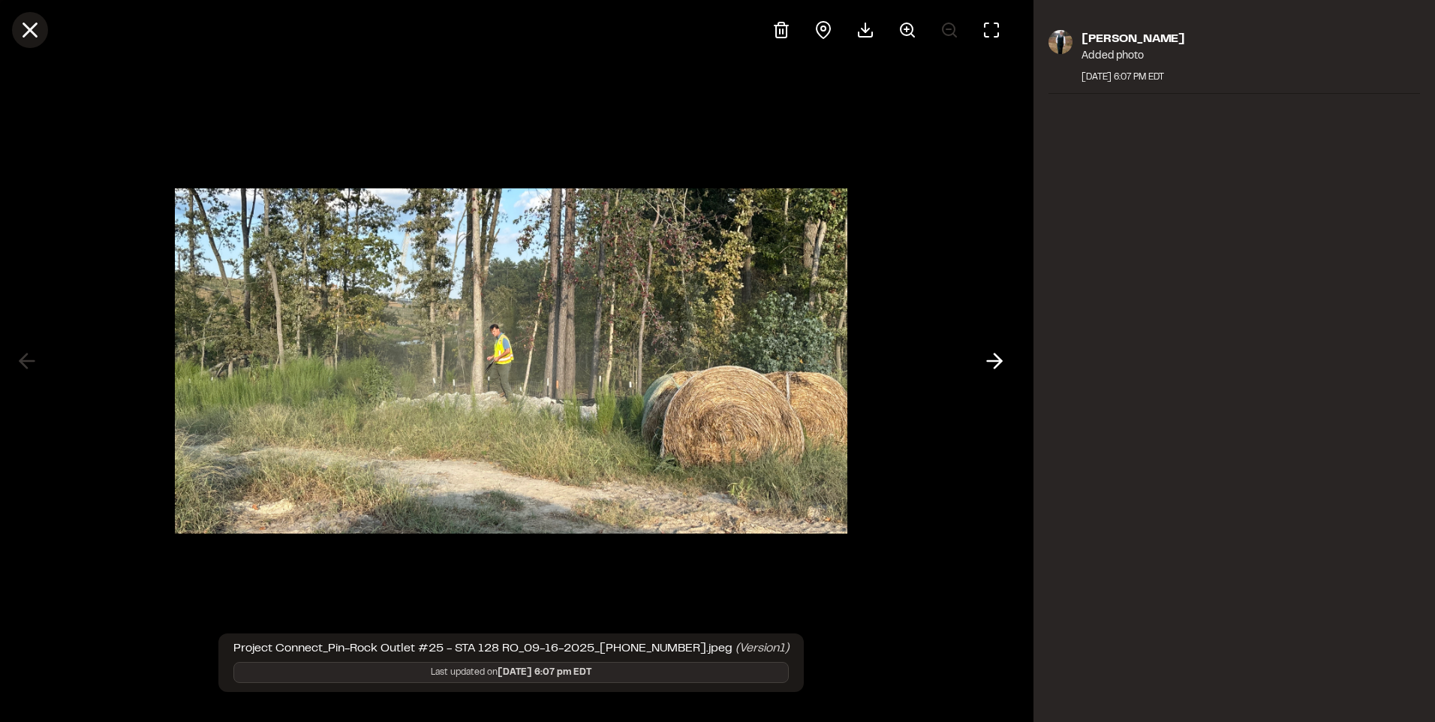
click at [24, 29] on icon at bounding box center [30, 30] width 26 height 26
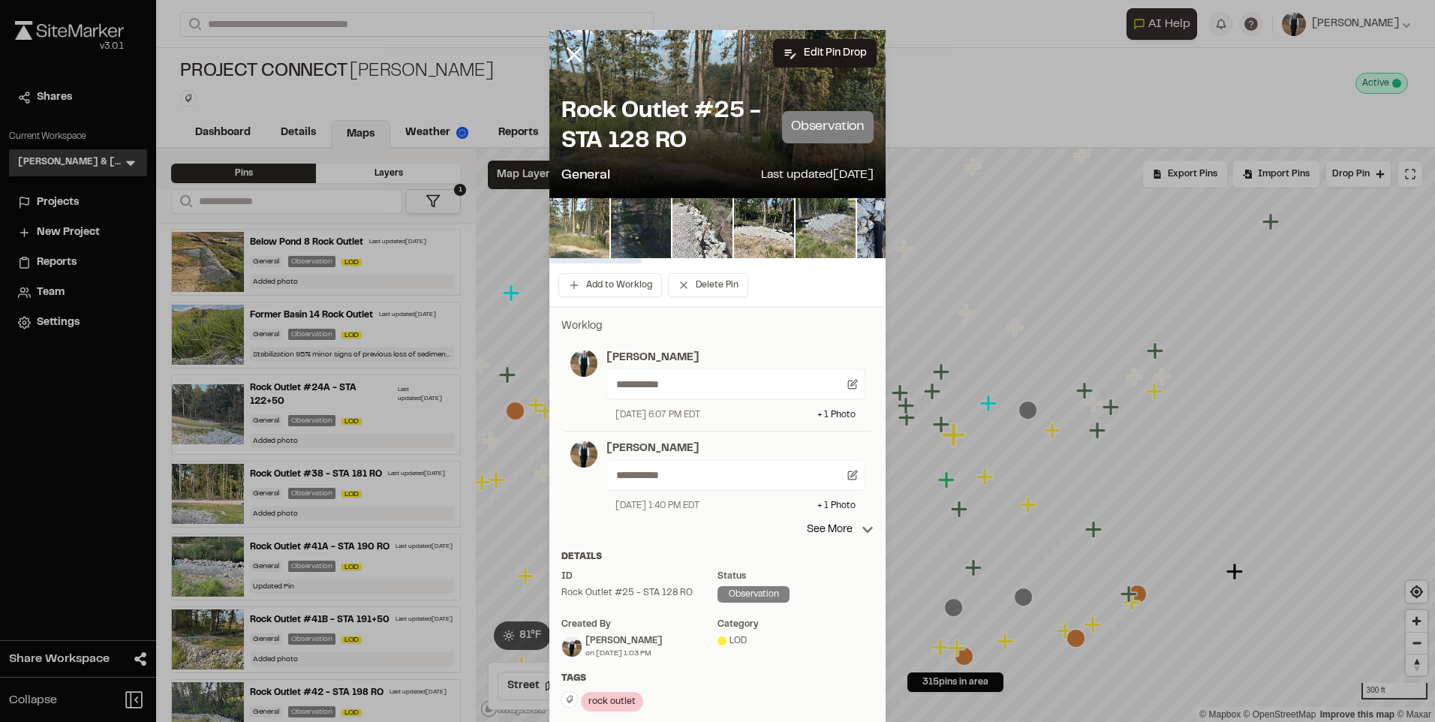
click at [698, 238] on img at bounding box center [702, 228] width 60 height 60
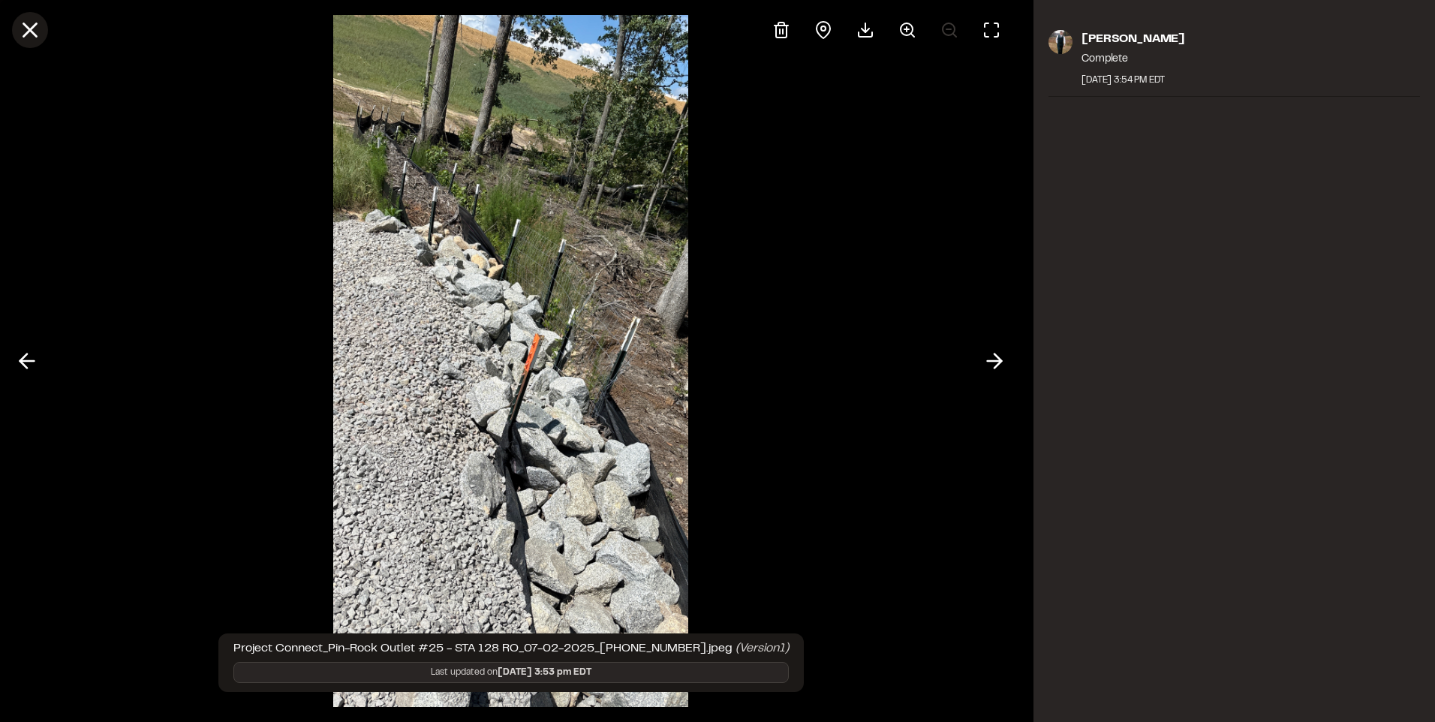
click at [26, 34] on line at bounding box center [30, 30] width 13 height 13
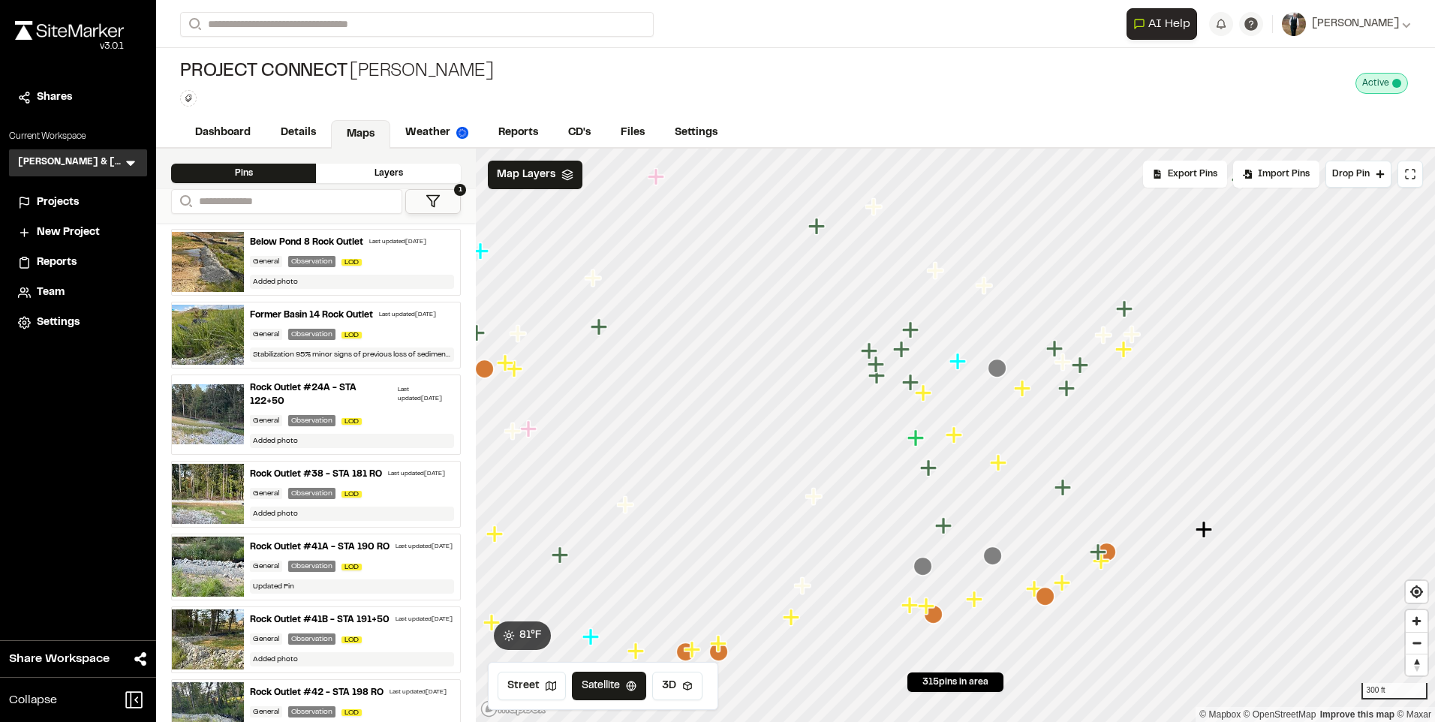
click at [1062, 582] on icon "Map marker" at bounding box center [1062, 582] width 17 height 17
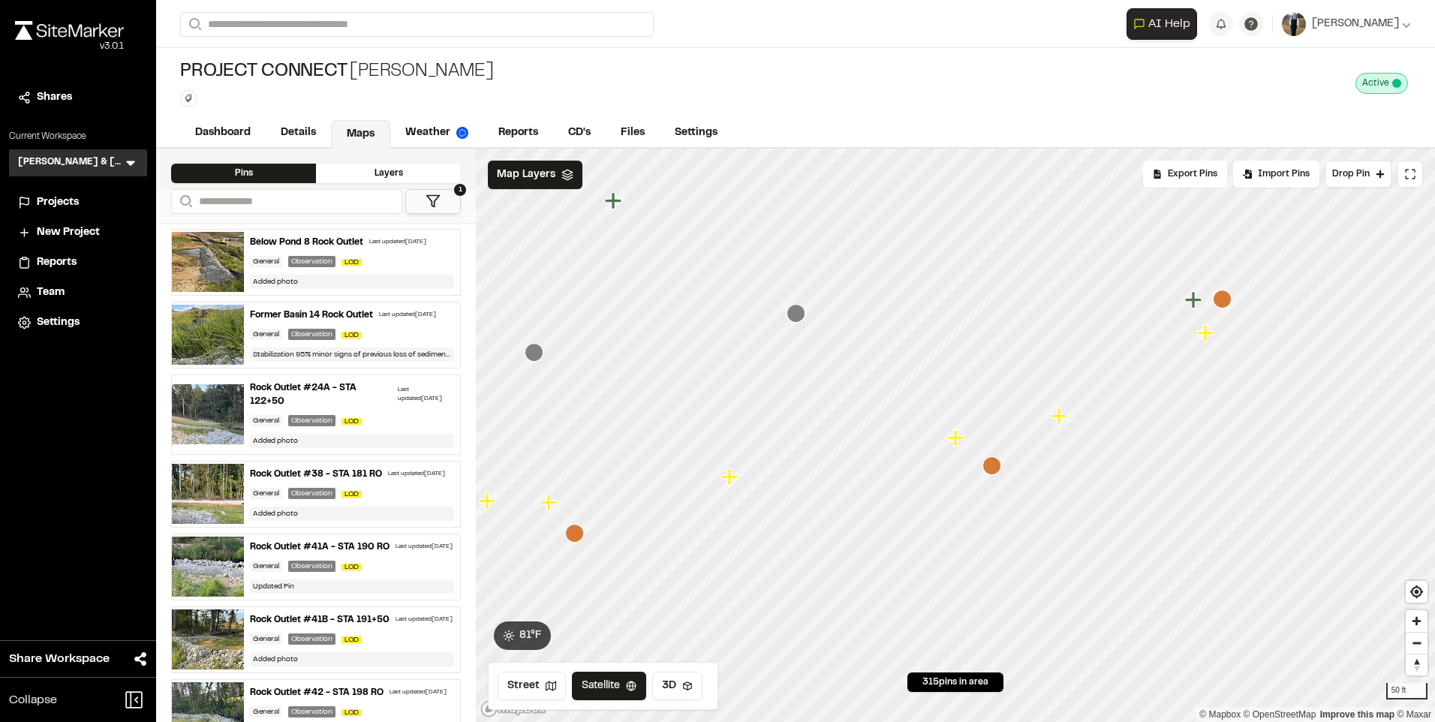
click at [991, 465] on icon "Map marker" at bounding box center [991, 465] width 19 height 19
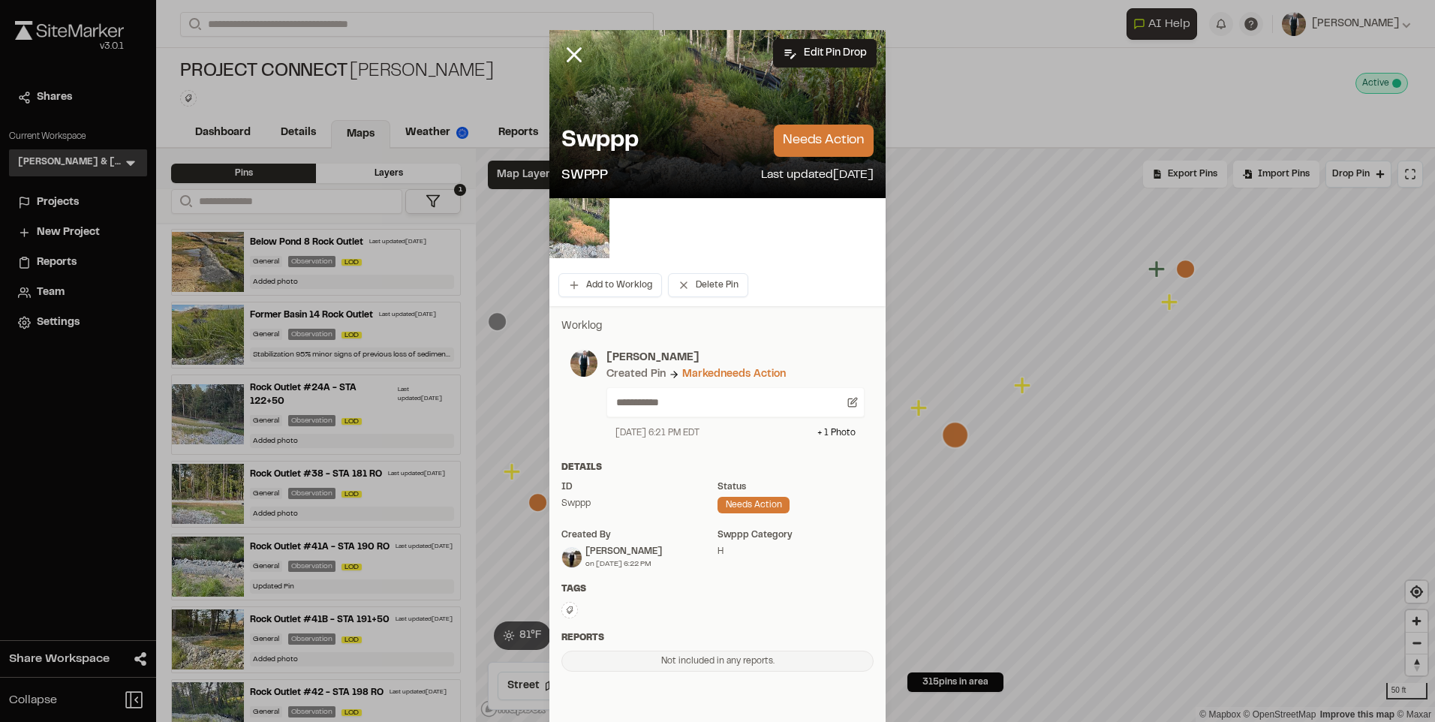
click at [583, 225] on img at bounding box center [579, 228] width 60 height 60
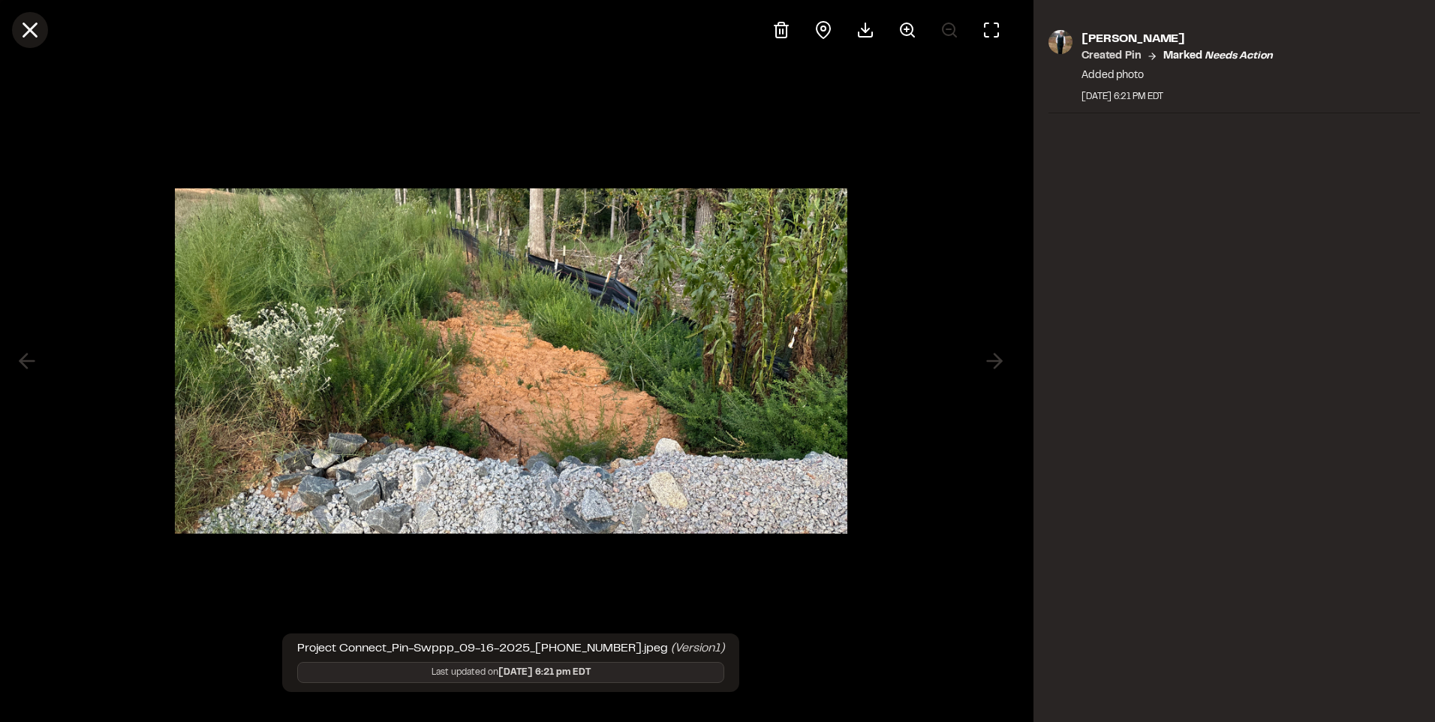
click at [31, 22] on icon at bounding box center [30, 30] width 26 height 26
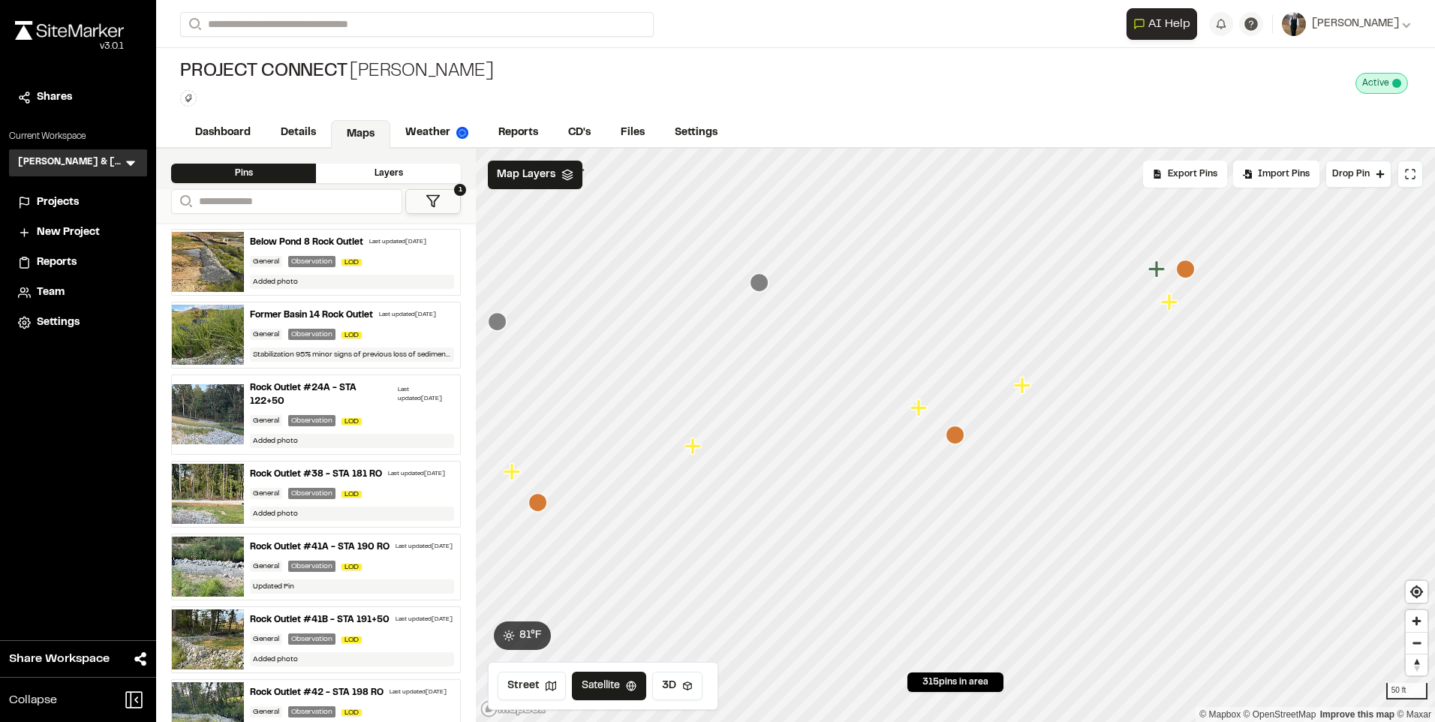
click at [915, 407] on icon "Map marker" at bounding box center [918, 407] width 17 height 17
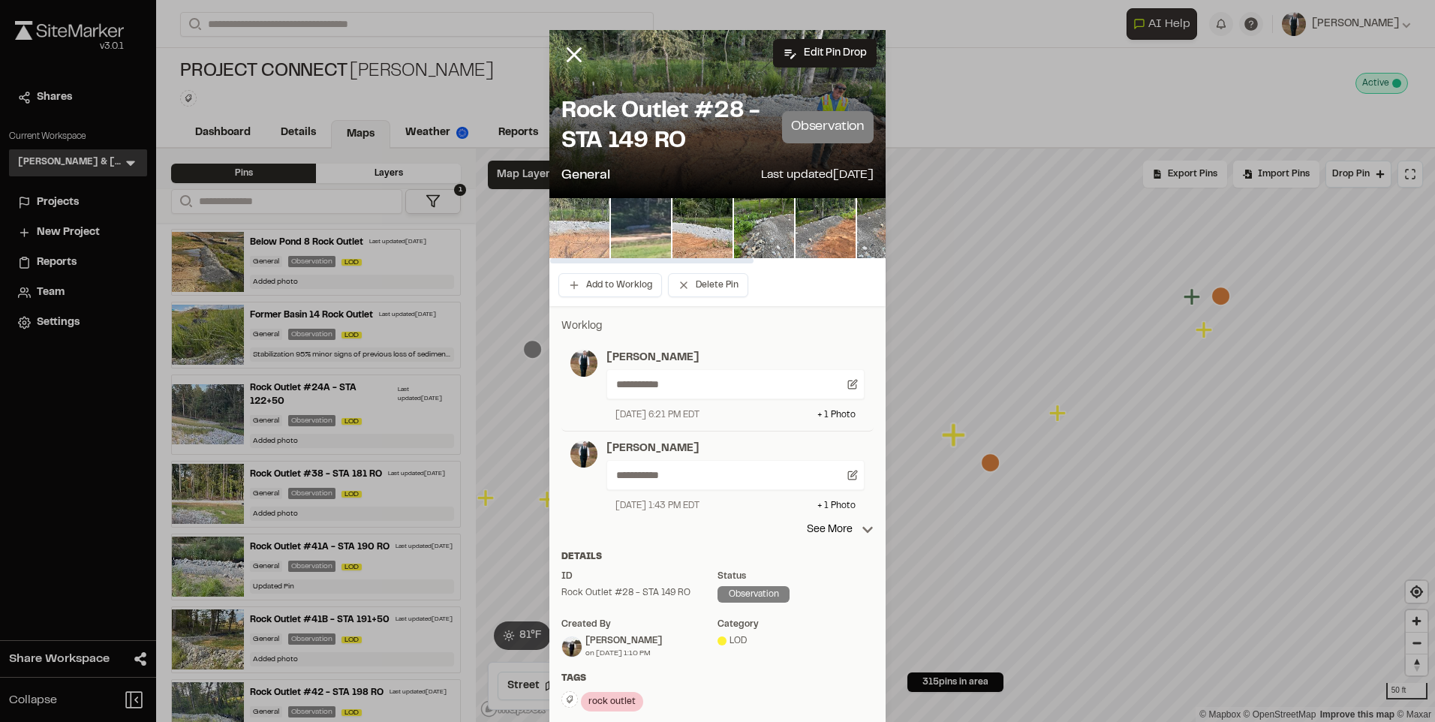
click at [579, 233] on img at bounding box center [579, 228] width 60 height 60
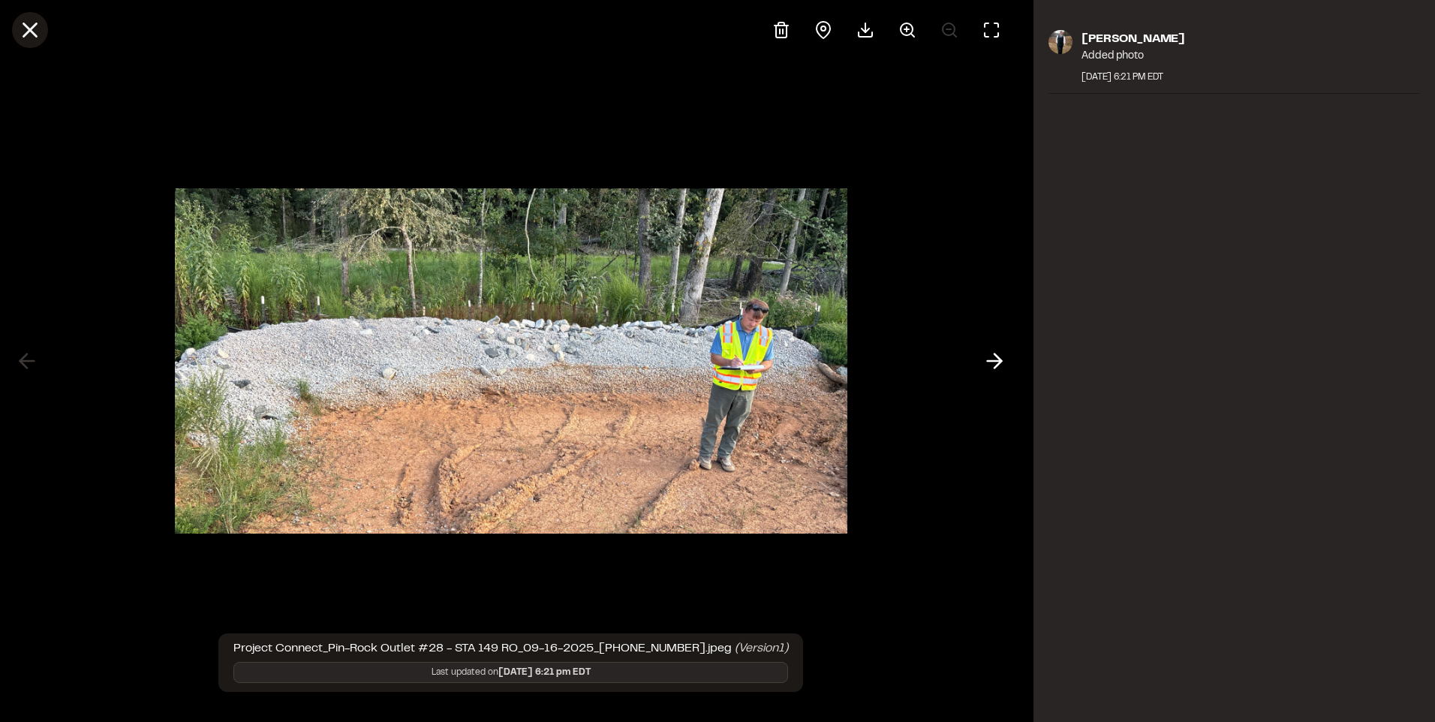
click at [32, 35] on icon at bounding box center [30, 30] width 26 height 26
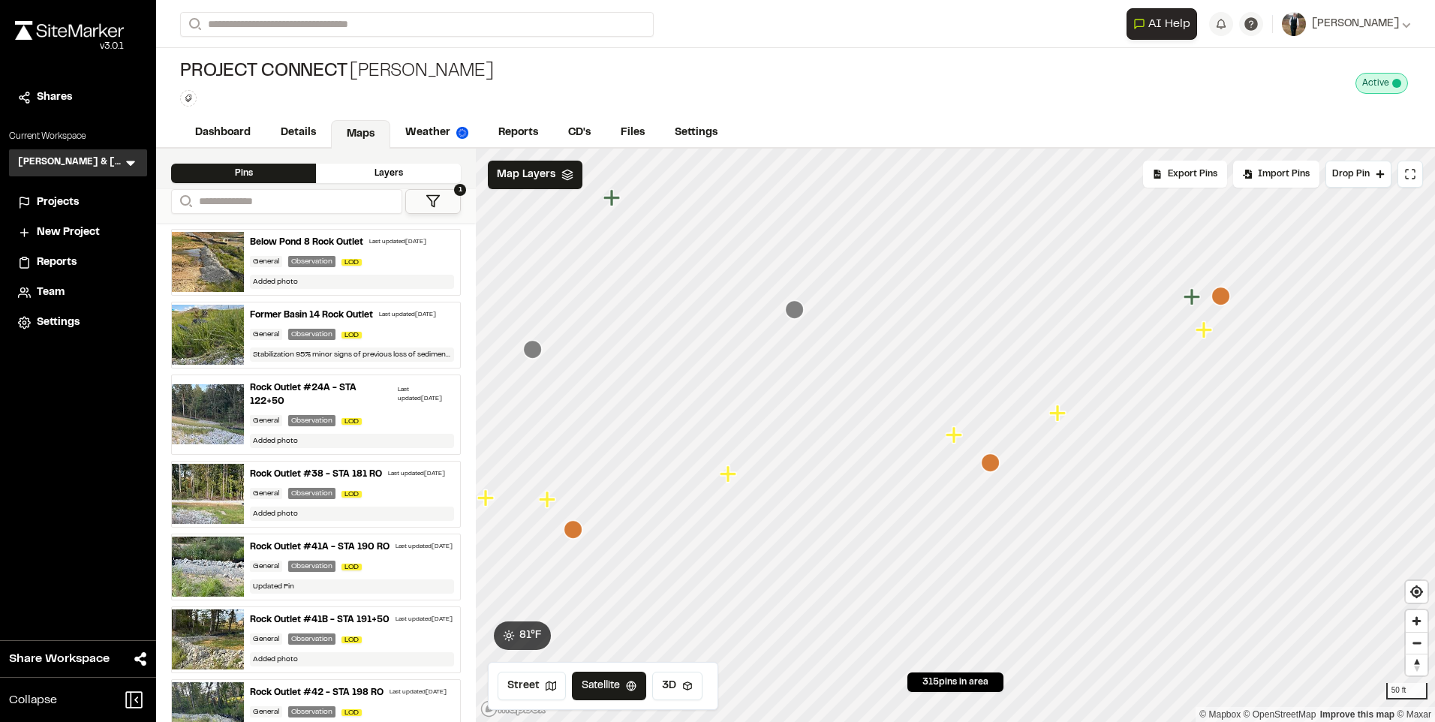
click at [729, 474] on icon "Map marker" at bounding box center [728, 473] width 17 height 17
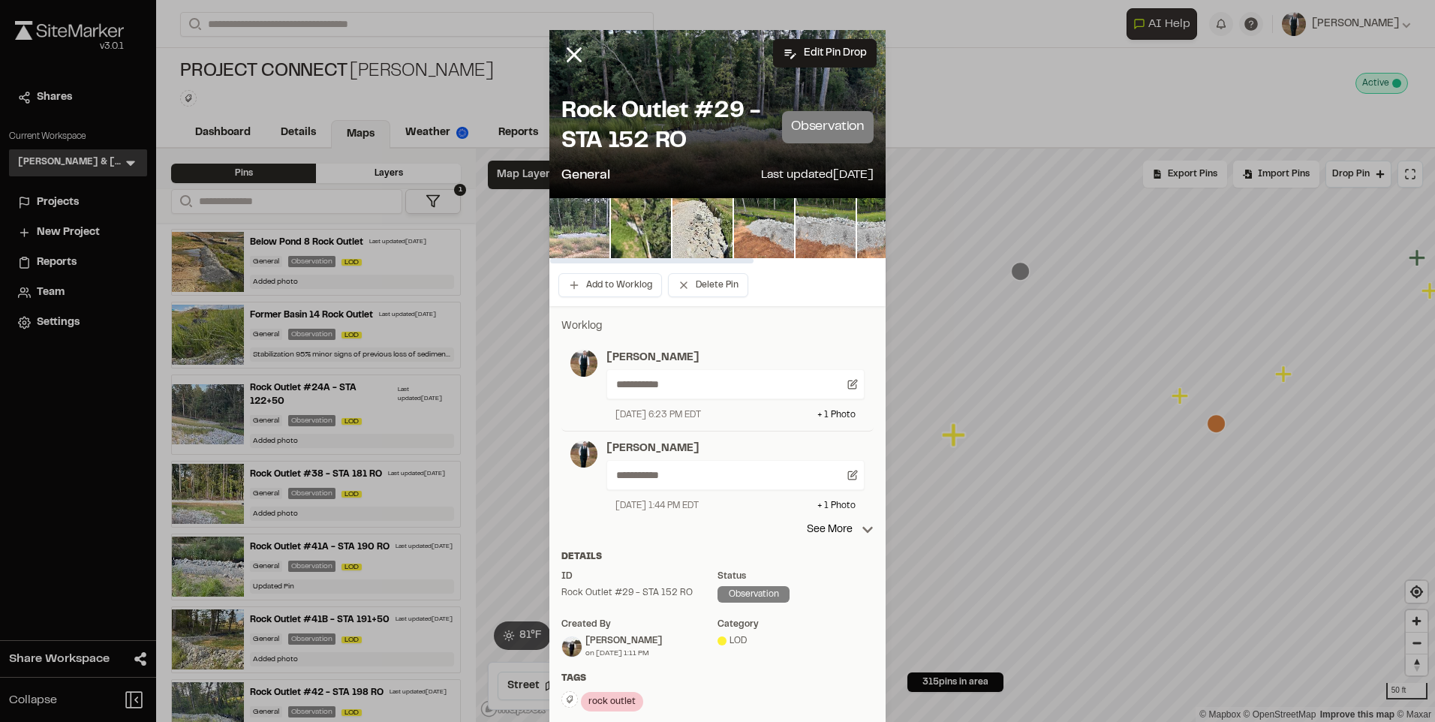
click at [583, 230] on img at bounding box center [579, 228] width 60 height 60
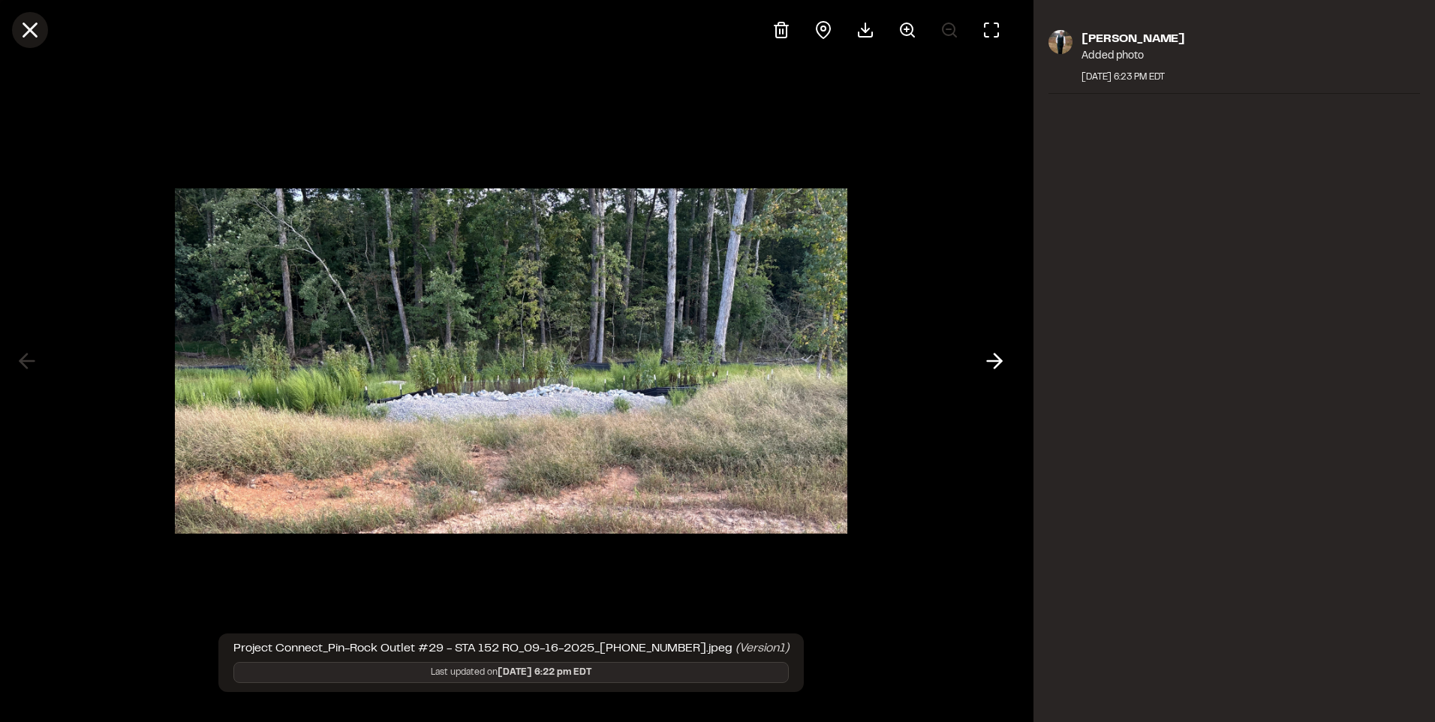
click at [35, 34] on line at bounding box center [30, 30] width 13 height 13
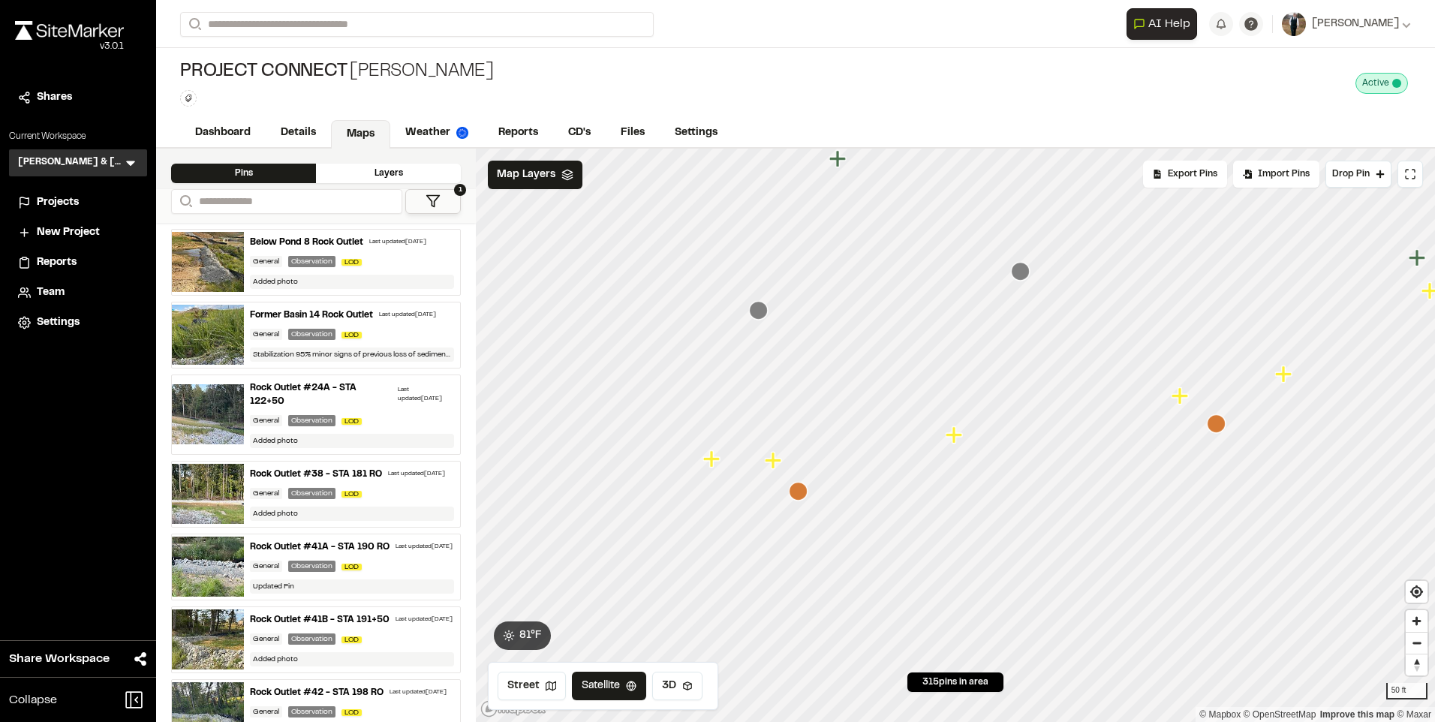
click at [776, 463] on icon "Map marker" at bounding box center [775, 461] width 20 height 20
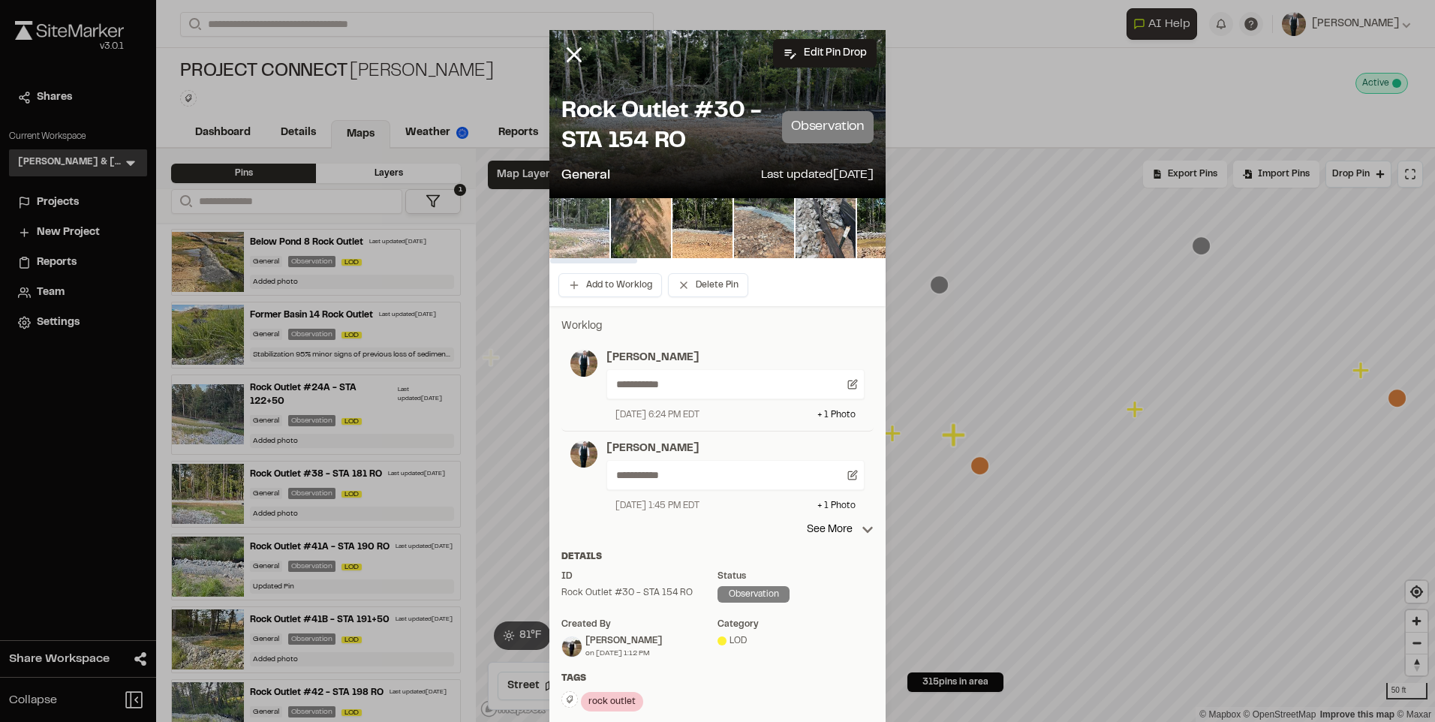
click at [555, 229] on img at bounding box center [579, 228] width 60 height 60
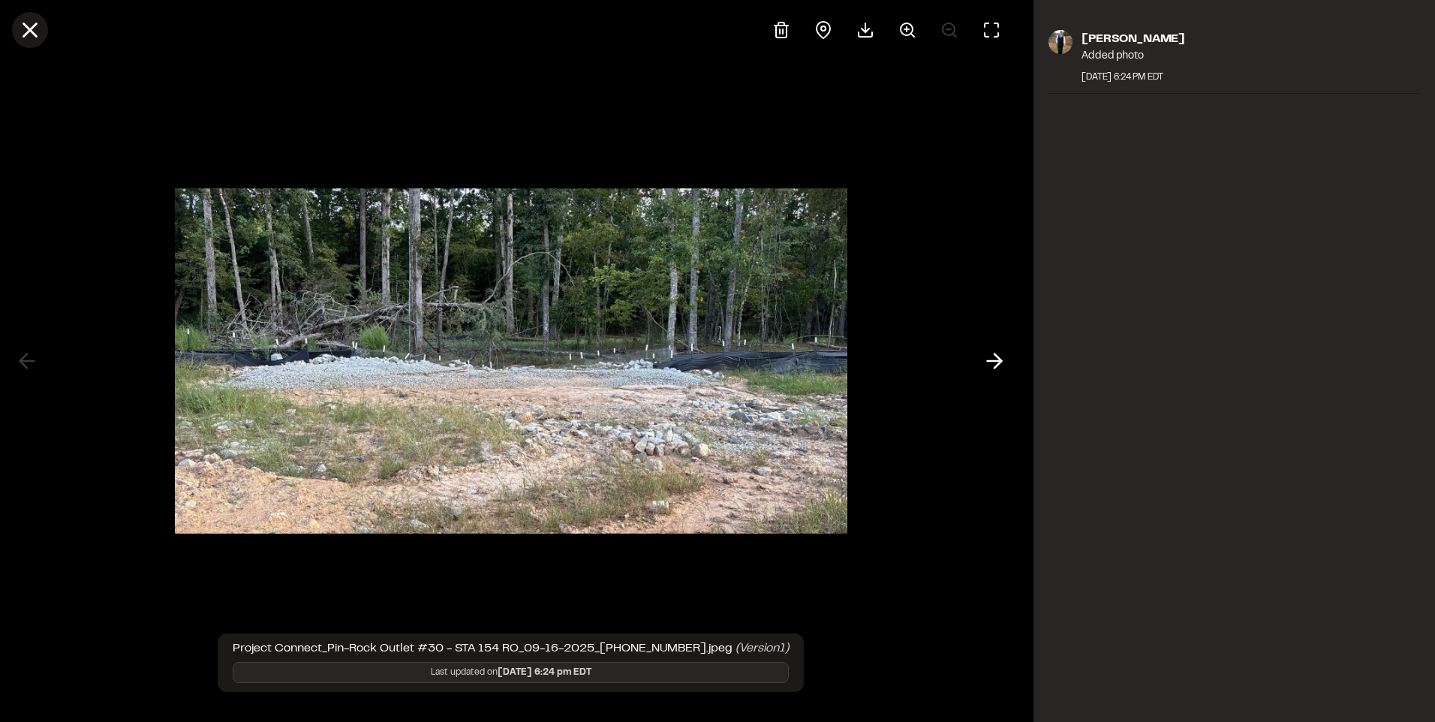
click at [38, 34] on icon at bounding box center [30, 30] width 26 height 26
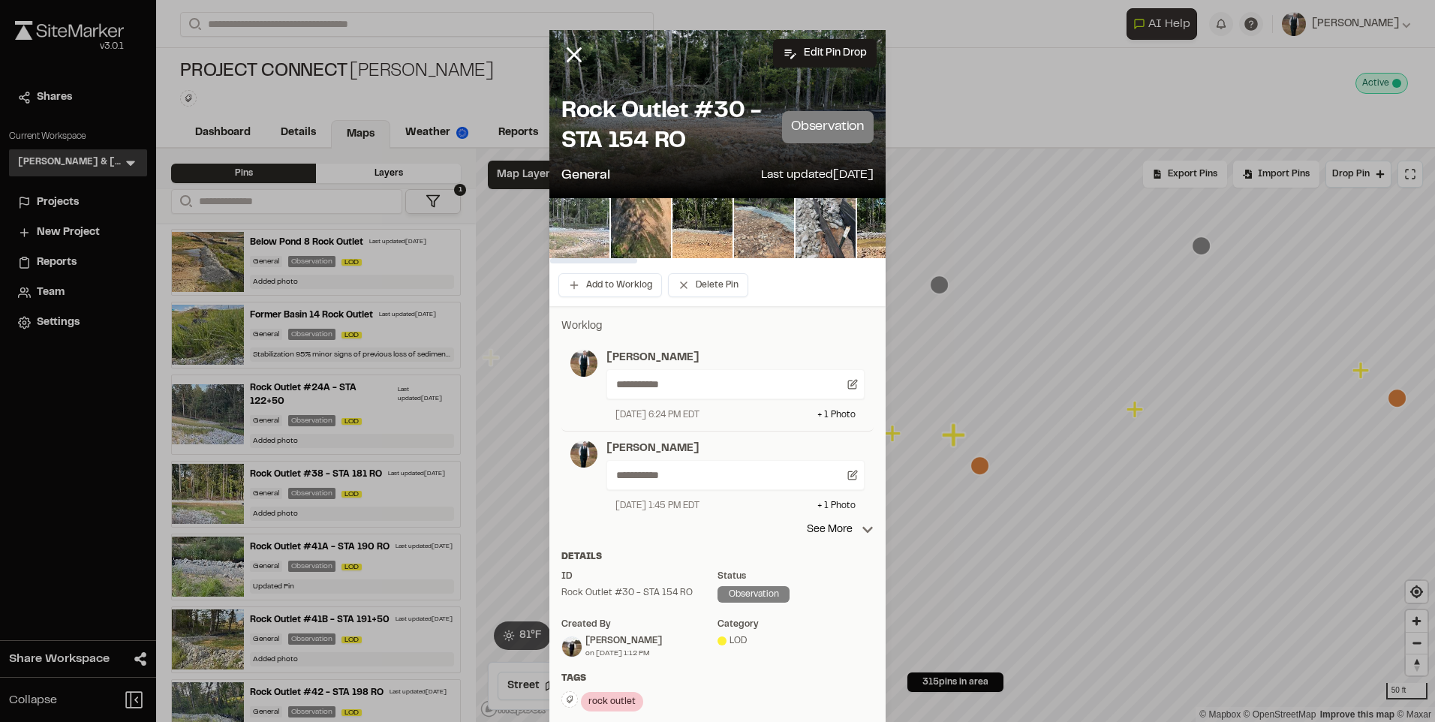
click at [564, 233] on img at bounding box center [579, 228] width 60 height 60
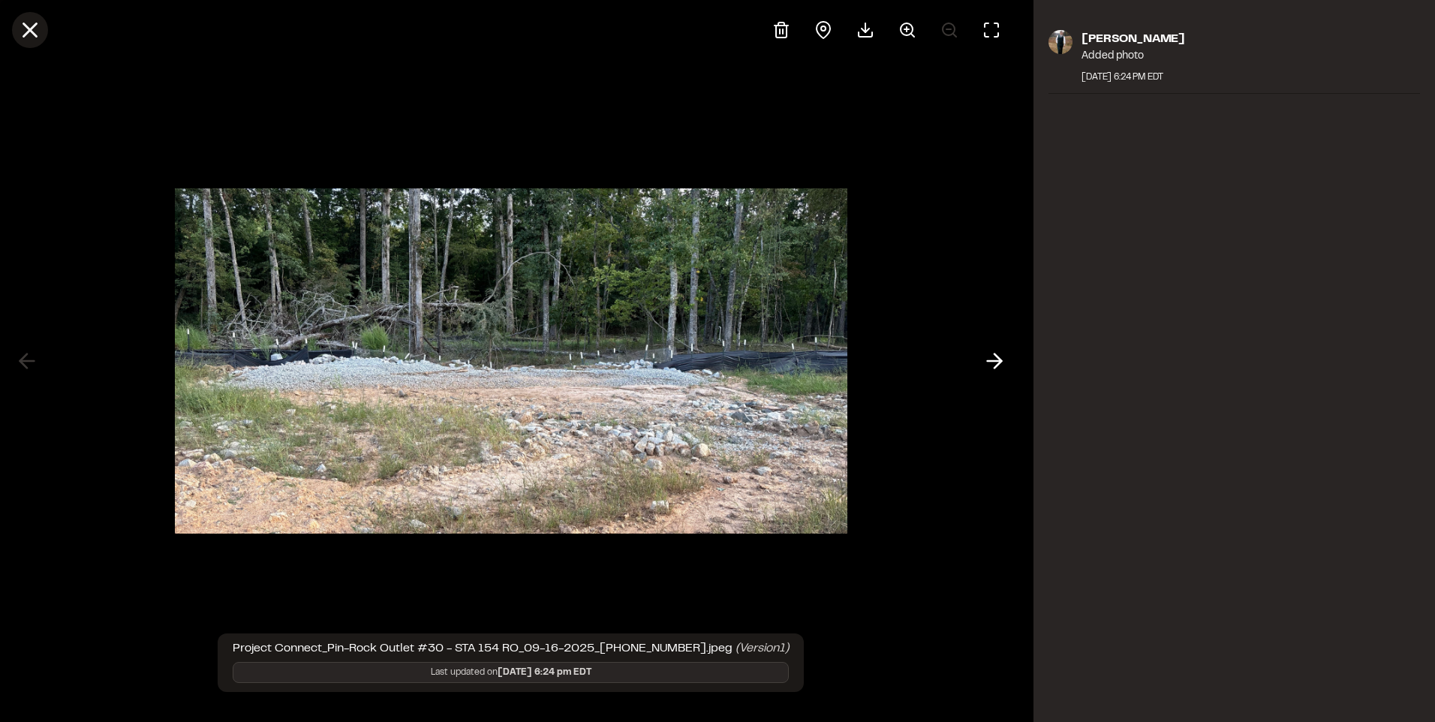
click at [46, 28] on button at bounding box center [30, 30] width 36 height 36
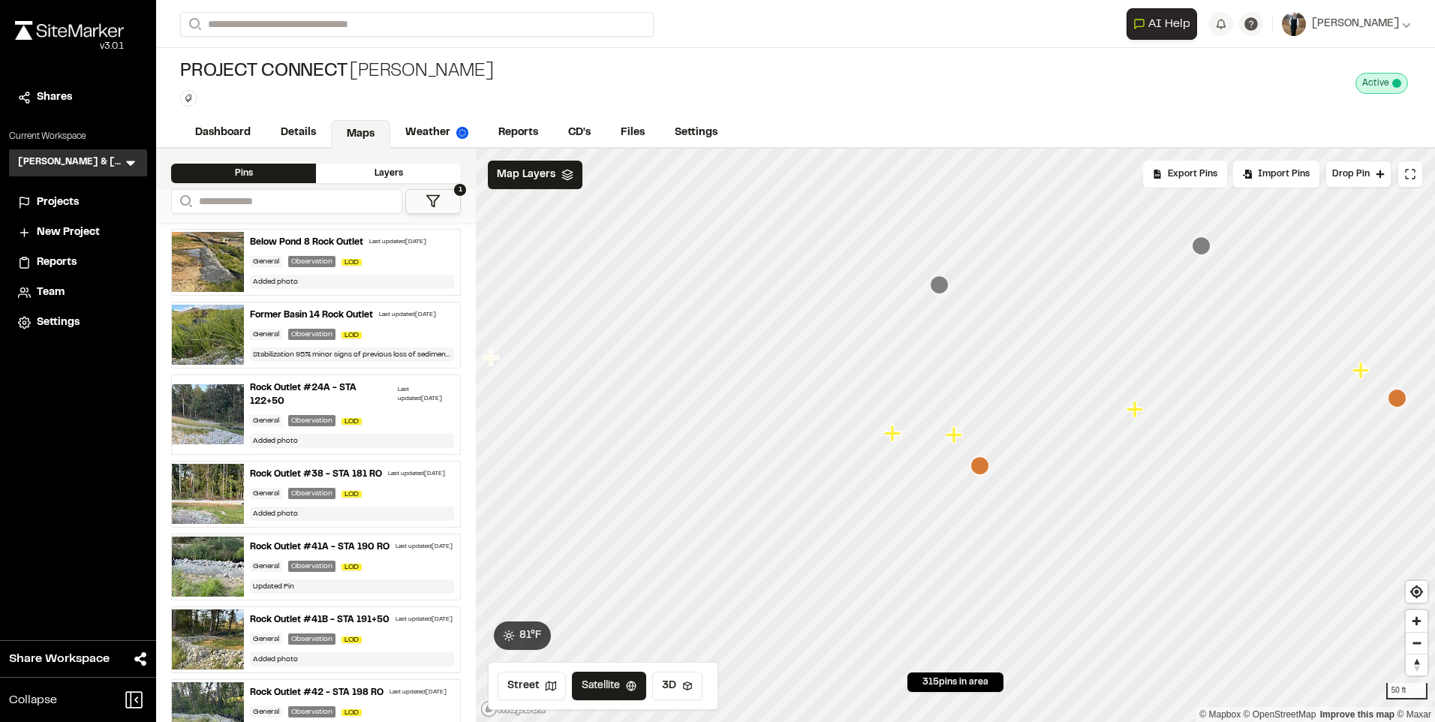
click at [1130, 417] on icon "Map marker" at bounding box center [1136, 410] width 20 height 20
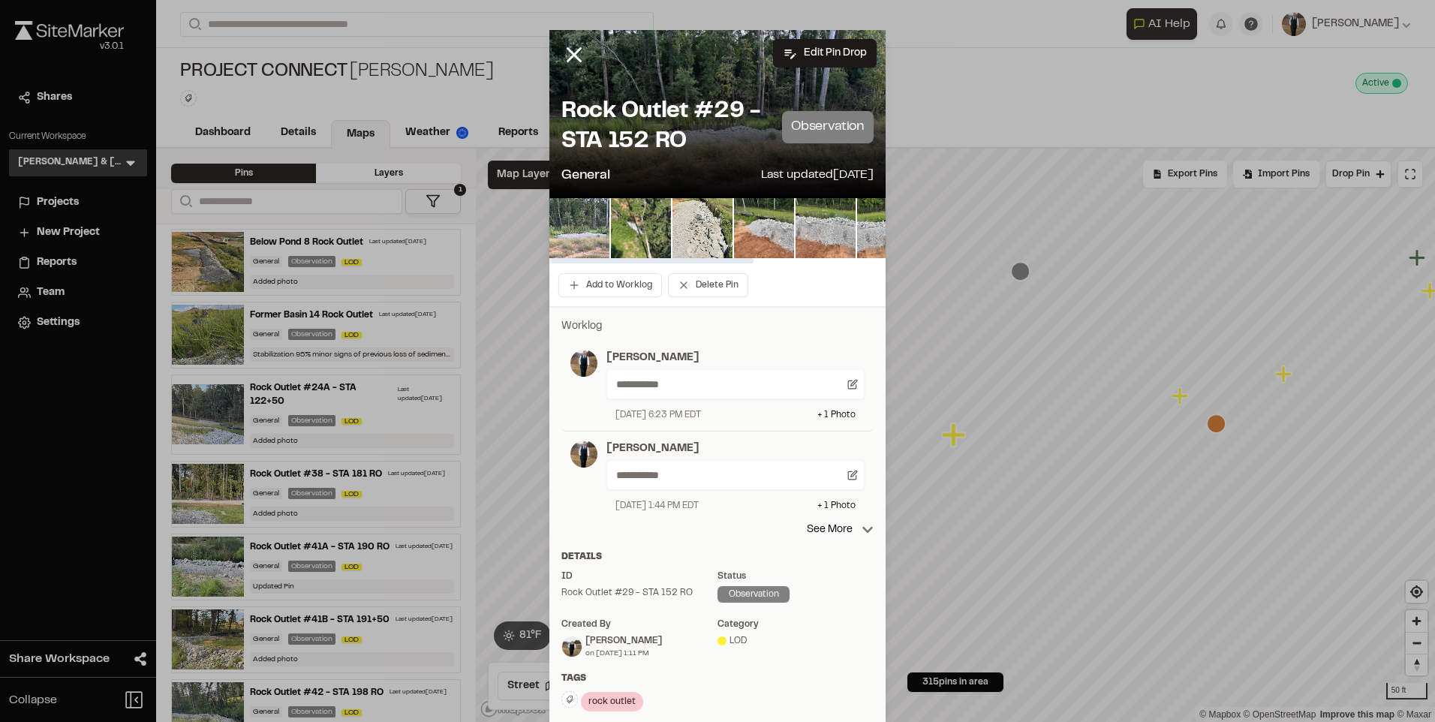
click at [565, 229] on img at bounding box center [579, 228] width 60 height 60
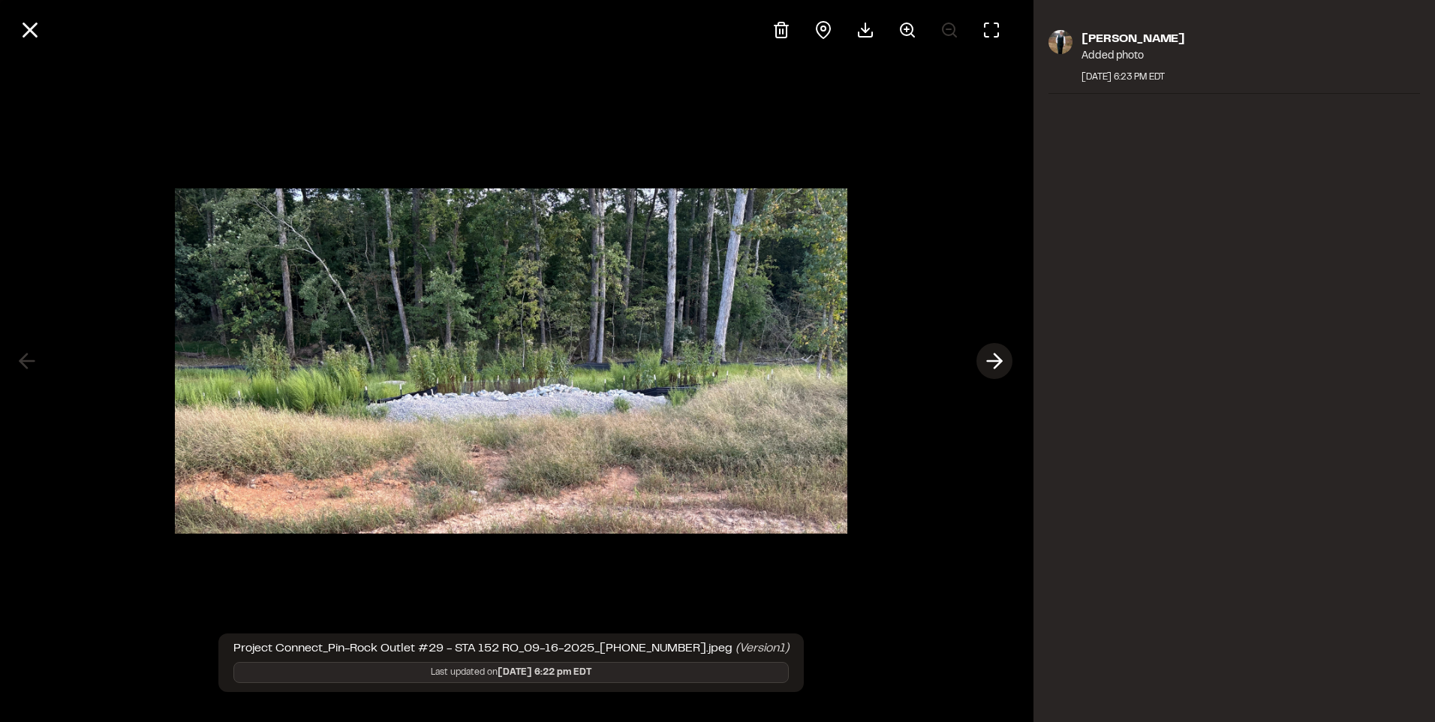
click at [1009, 361] on button at bounding box center [994, 361] width 36 height 36
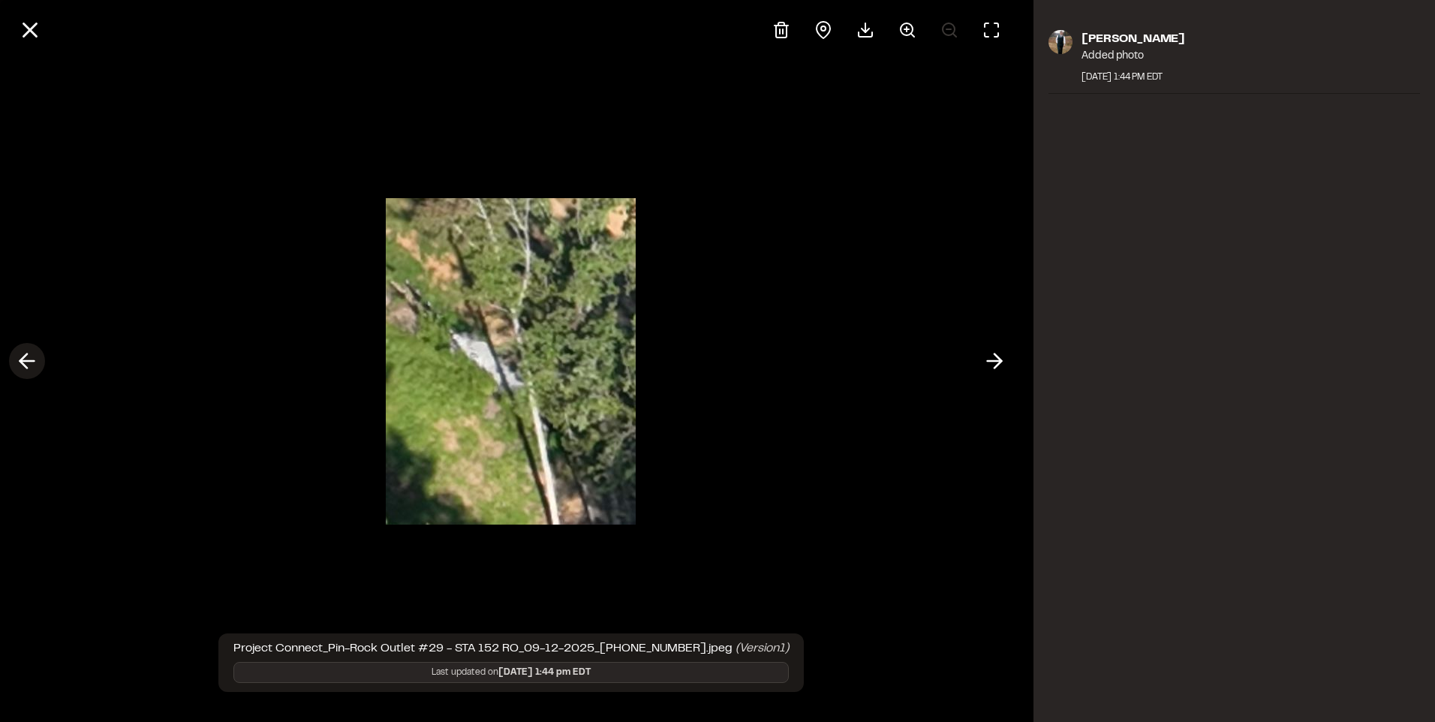
click at [24, 359] on icon at bounding box center [27, 361] width 24 height 26
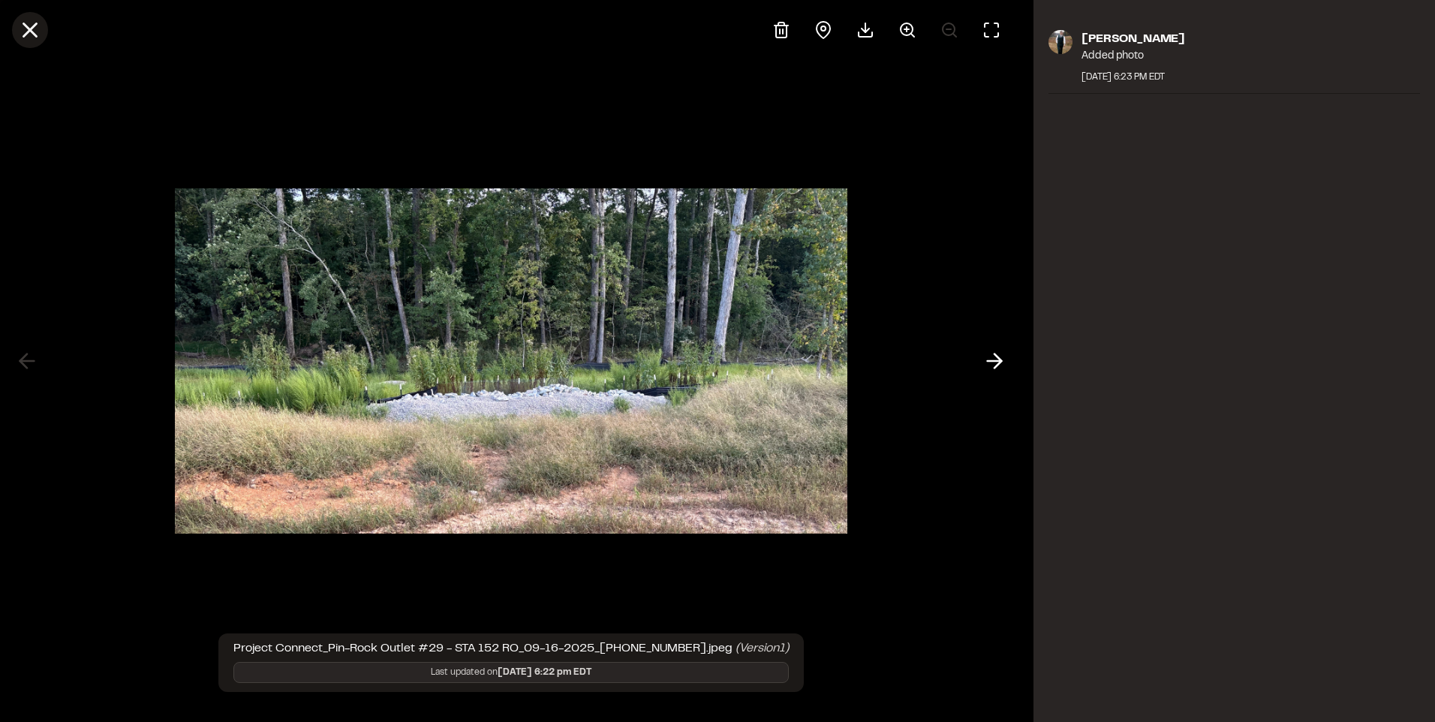
click at [24, 24] on line at bounding box center [30, 30] width 13 height 13
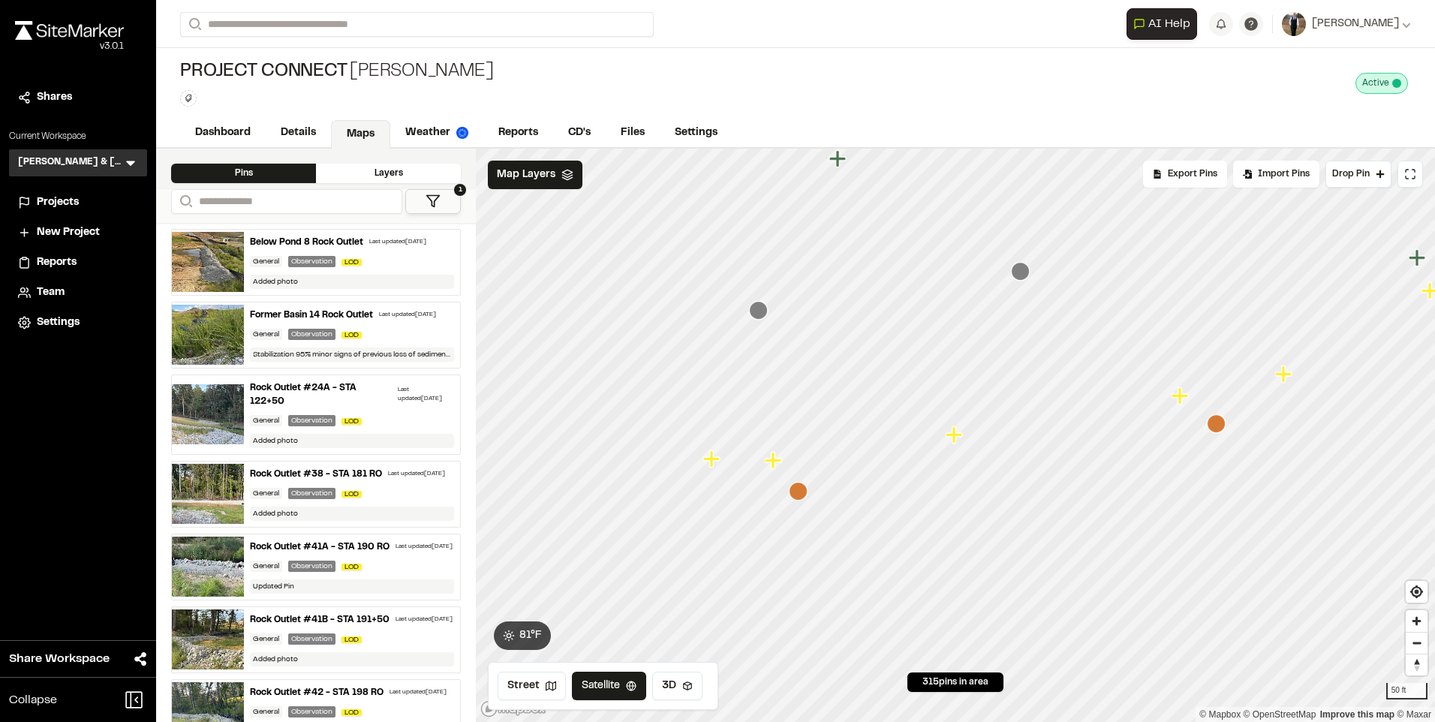
click at [953, 439] on icon "Map marker" at bounding box center [954, 434] width 17 height 17
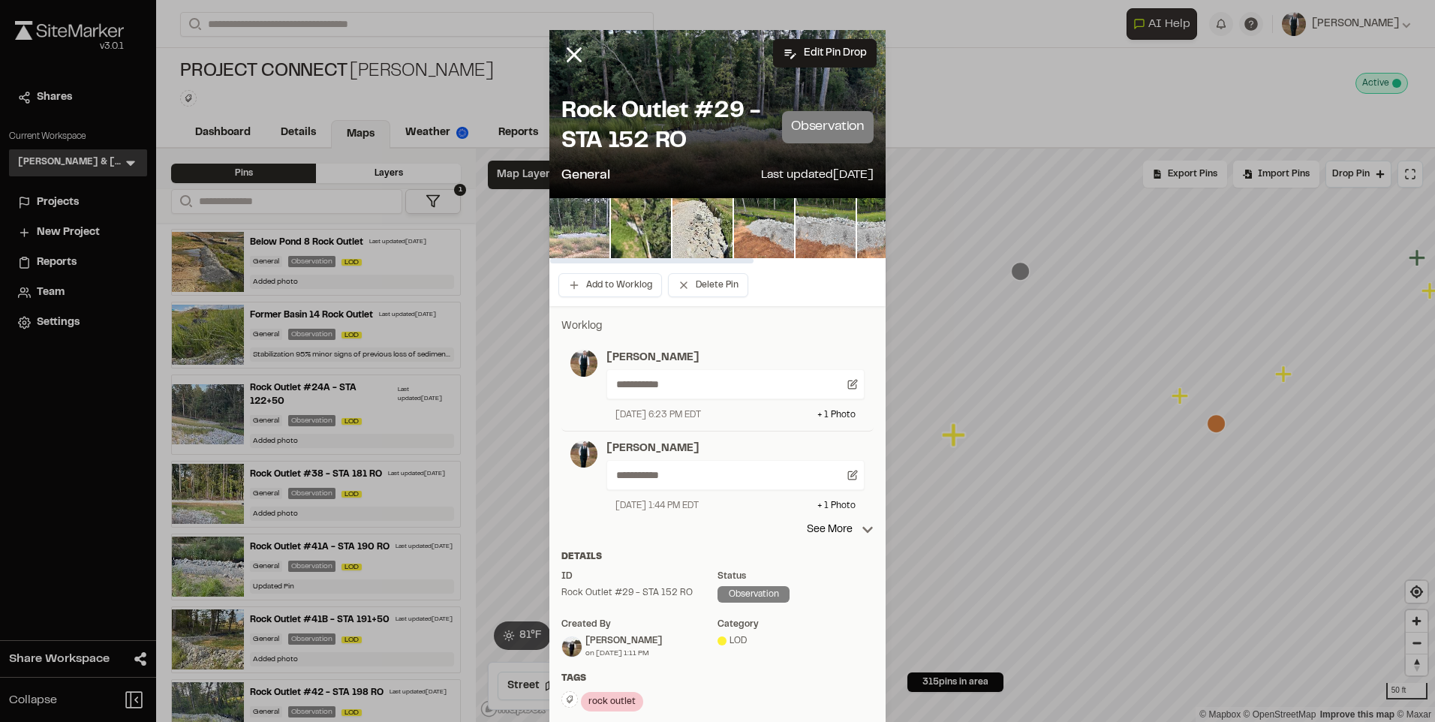
click at [588, 227] on img at bounding box center [579, 228] width 60 height 60
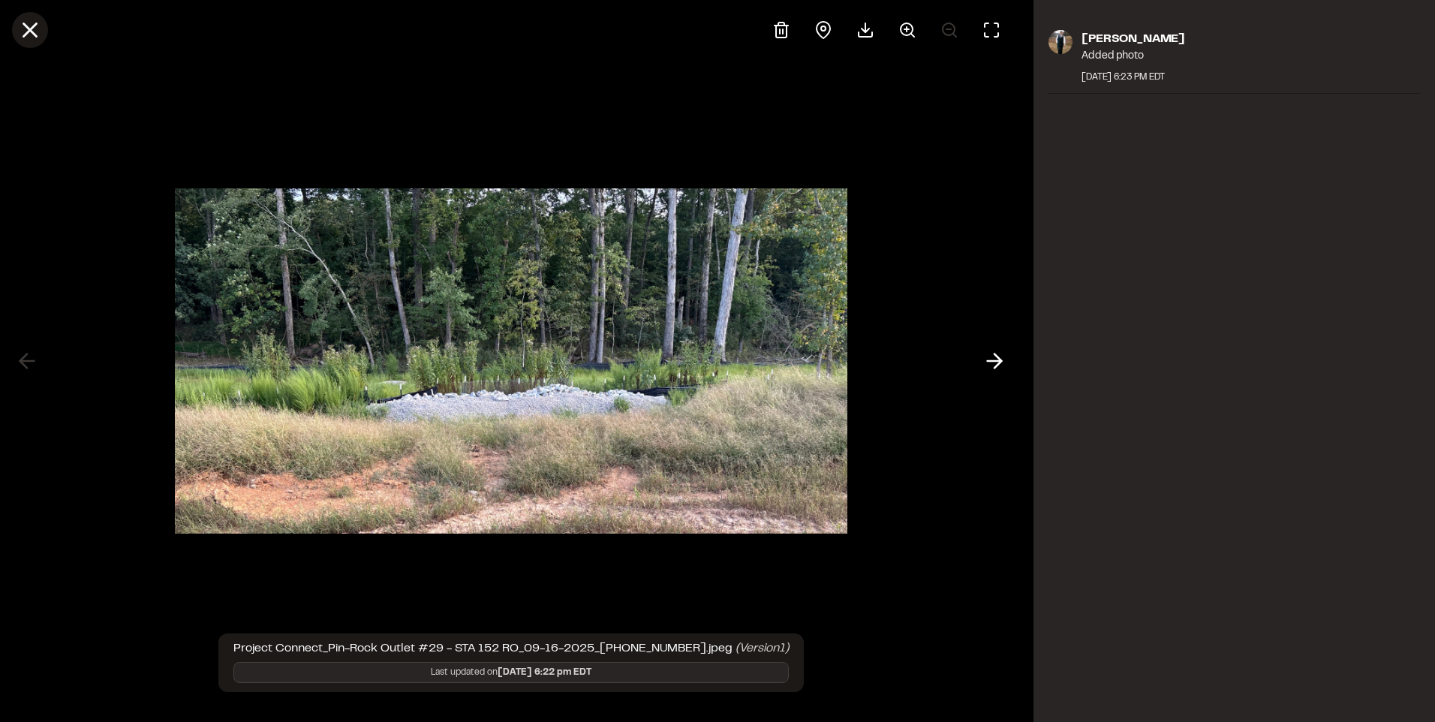
click at [26, 23] on icon at bounding box center [30, 30] width 26 height 26
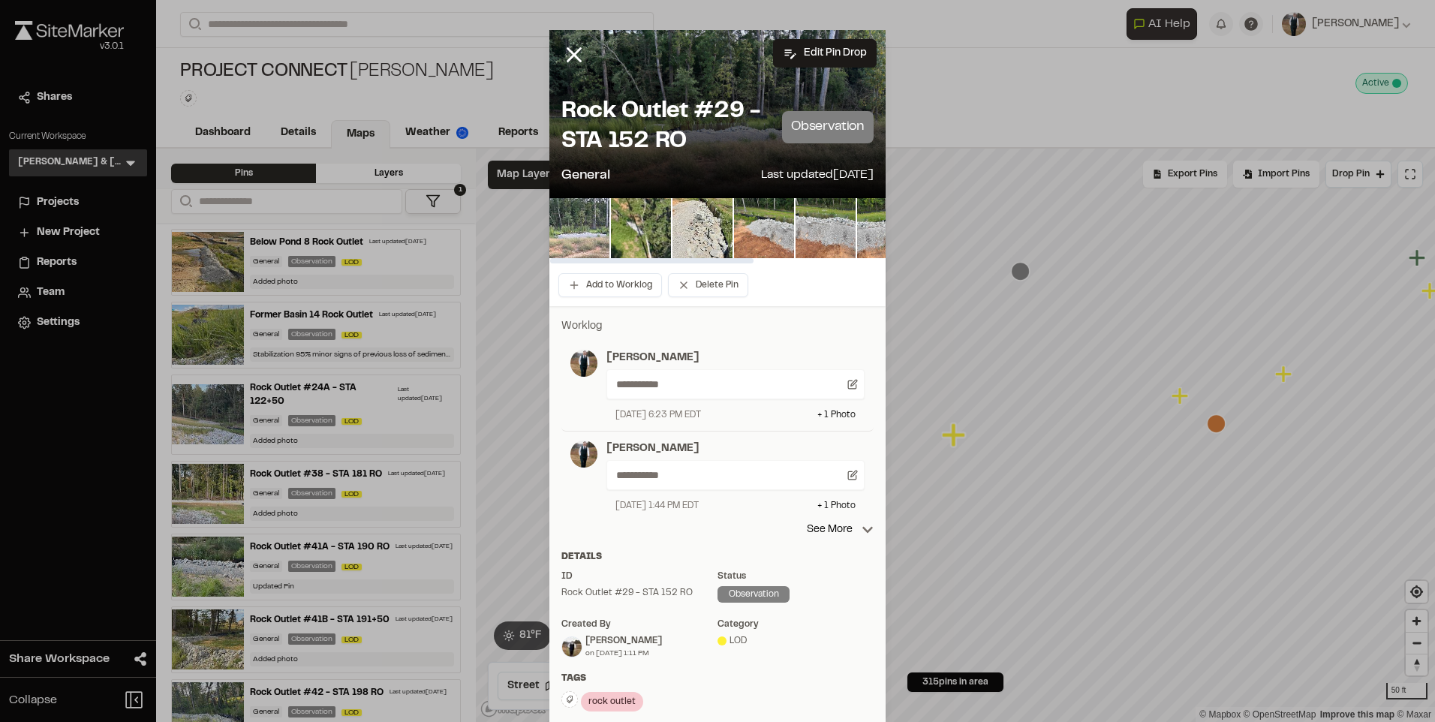
click at [550, 228] on img at bounding box center [579, 228] width 60 height 60
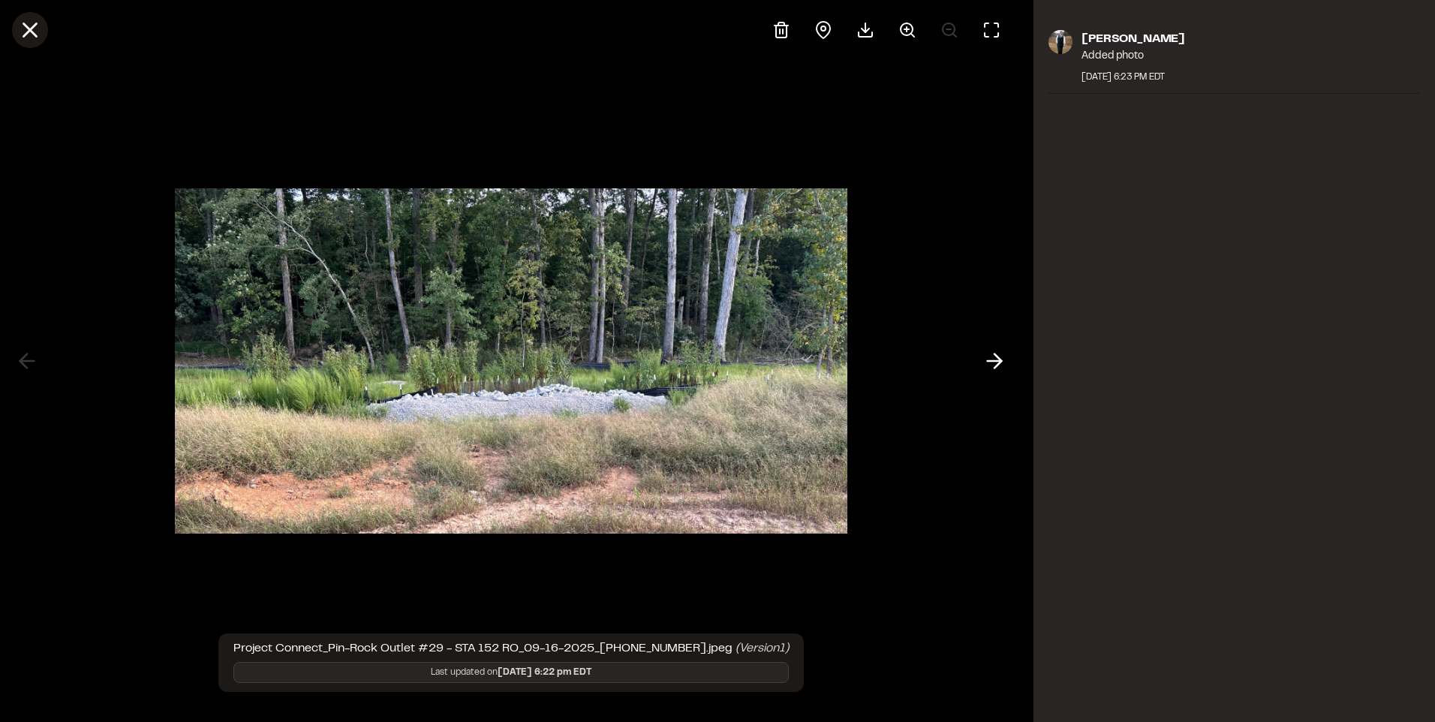
click at [26, 22] on icon at bounding box center [30, 30] width 26 height 26
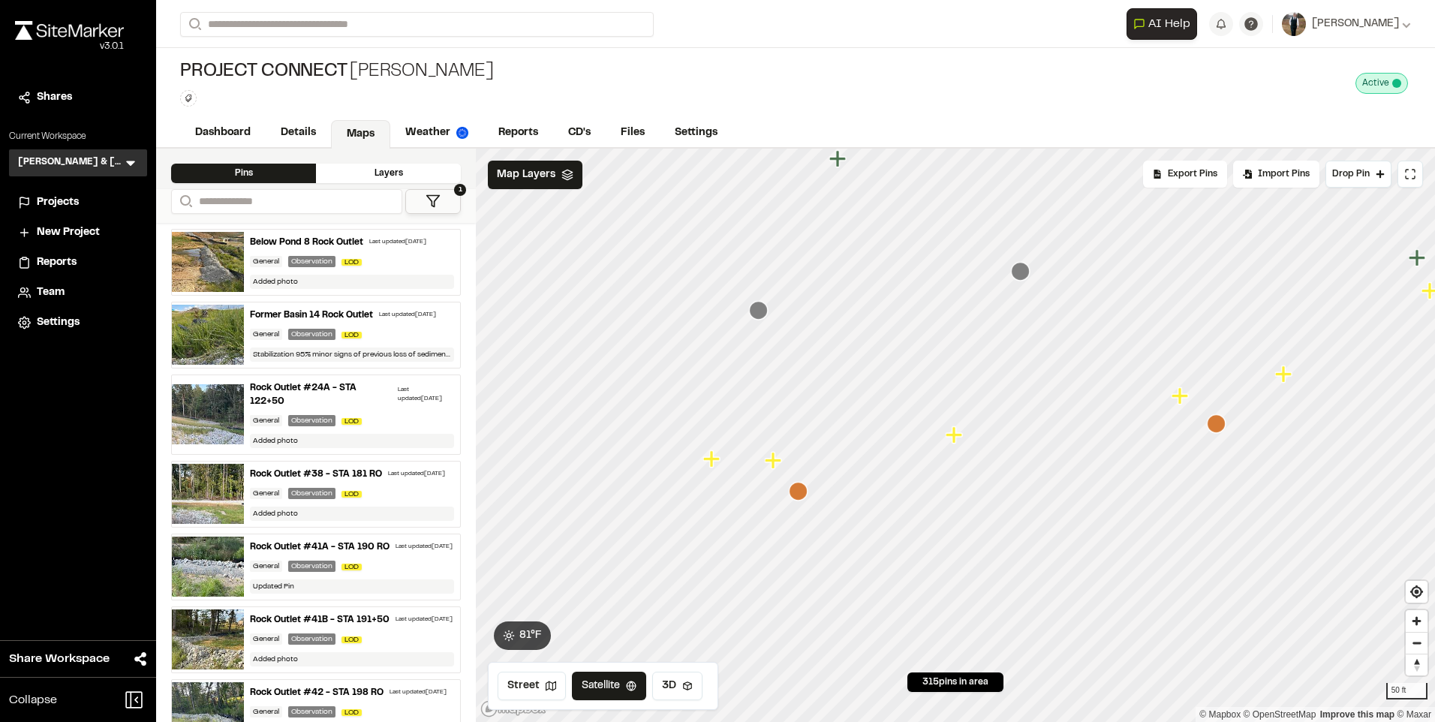
click at [802, 496] on icon "Map marker" at bounding box center [798, 491] width 19 height 19
click at [926, 410] on icon "Map marker" at bounding box center [929, 403] width 17 height 17
click at [926, 410] on icon "Map marker" at bounding box center [926, 402] width 17 height 17
click at [982, 463] on icon "Map marker" at bounding box center [979, 465] width 19 height 19
drag, startPoint x: 1373, startPoint y: 371, endPoint x: 853, endPoint y: 469, distance: 529.1
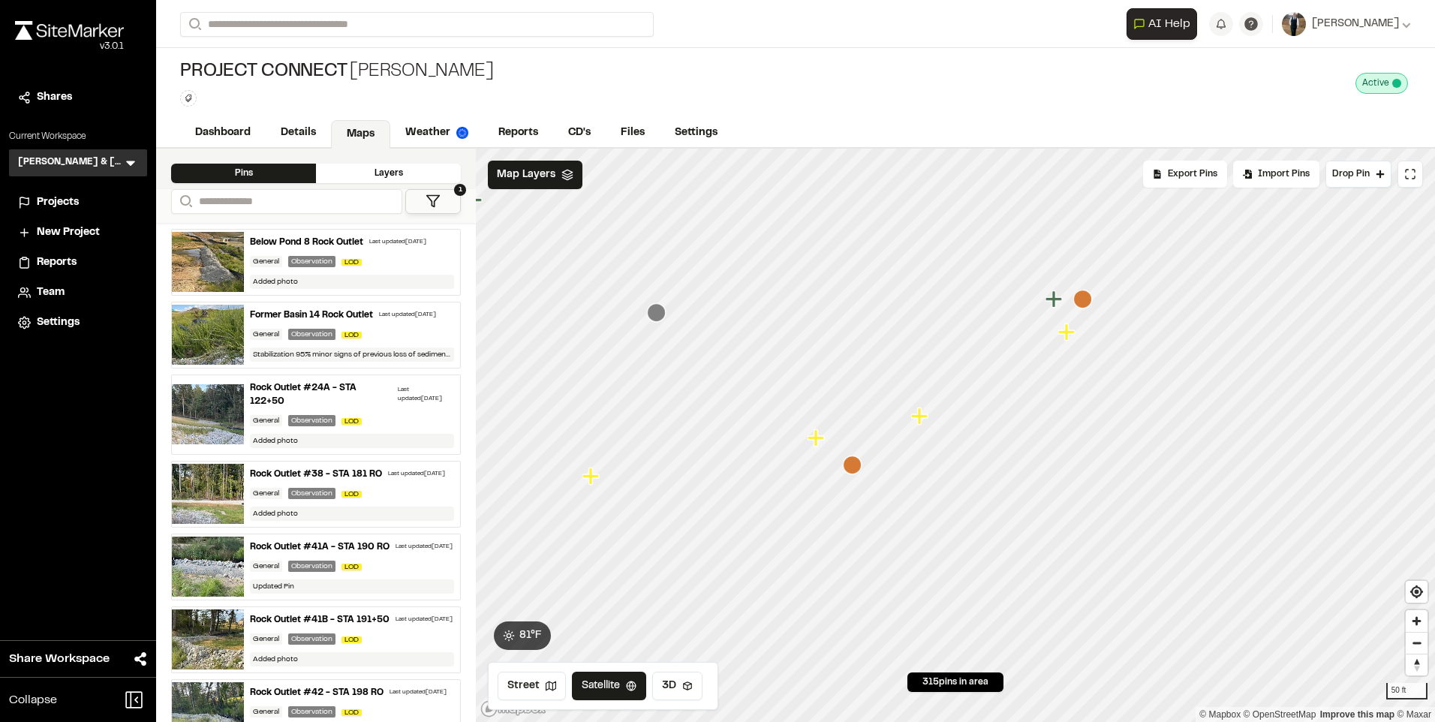
click at [853, 469] on icon "Map marker" at bounding box center [852, 464] width 19 height 19
click at [1090, 303] on icon "Map marker" at bounding box center [1082, 299] width 19 height 19
click at [930, 471] on icon "Map marker" at bounding box center [938, 468] width 17 height 17
click at [715, 531] on icon "Map marker" at bounding box center [716, 532] width 17 height 17
click at [663, 464] on icon "Map marker" at bounding box center [668, 460] width 20 height 20
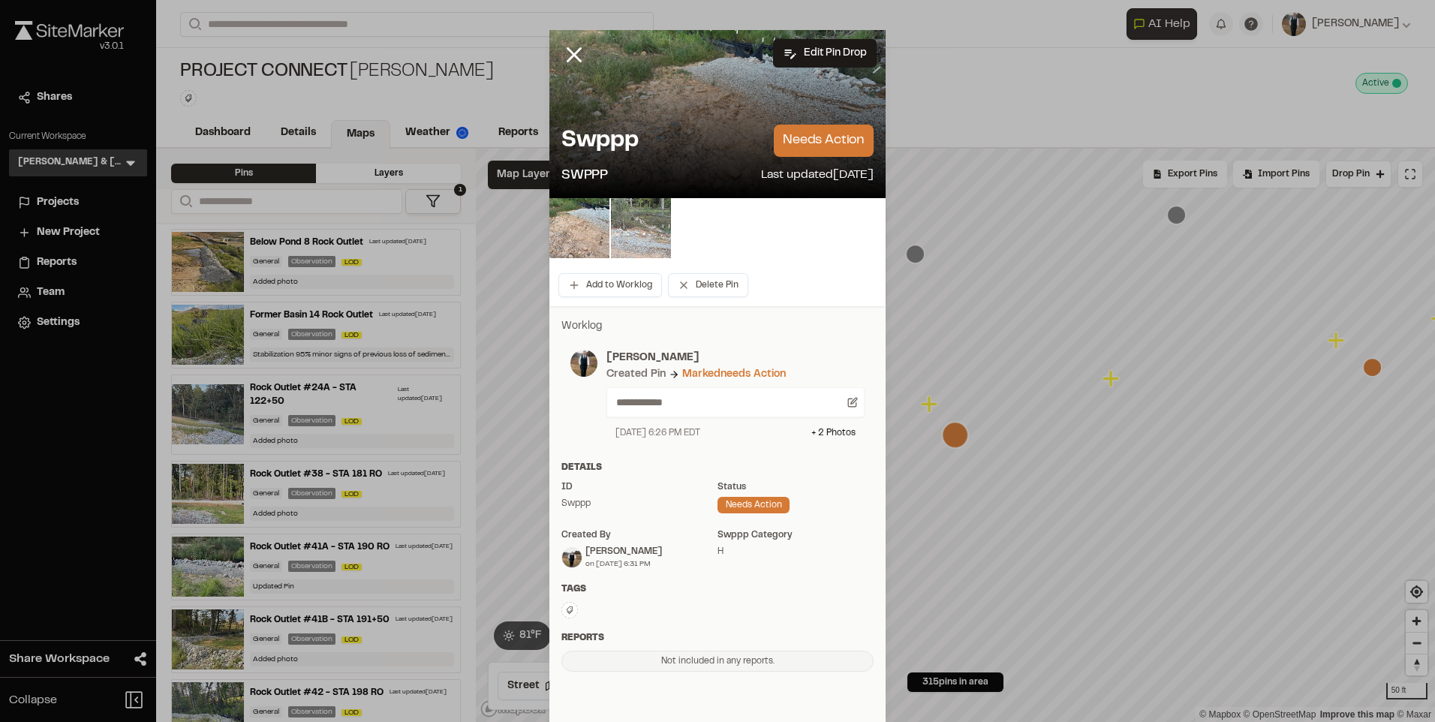
click at [647, 229] on img at bounding box center [641, 228] width 60 height 60
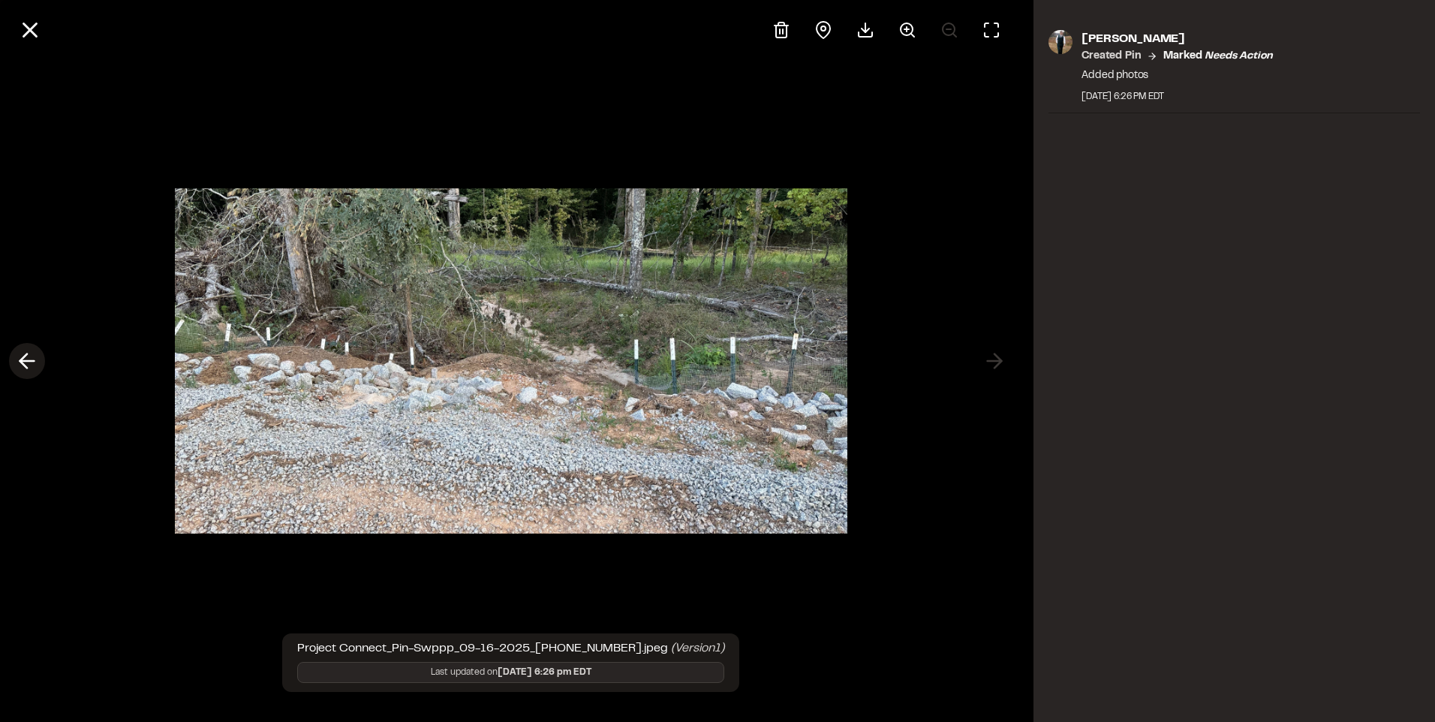
click at [35, 358] on icon at bounding box center [27, 361] width 24 height 26
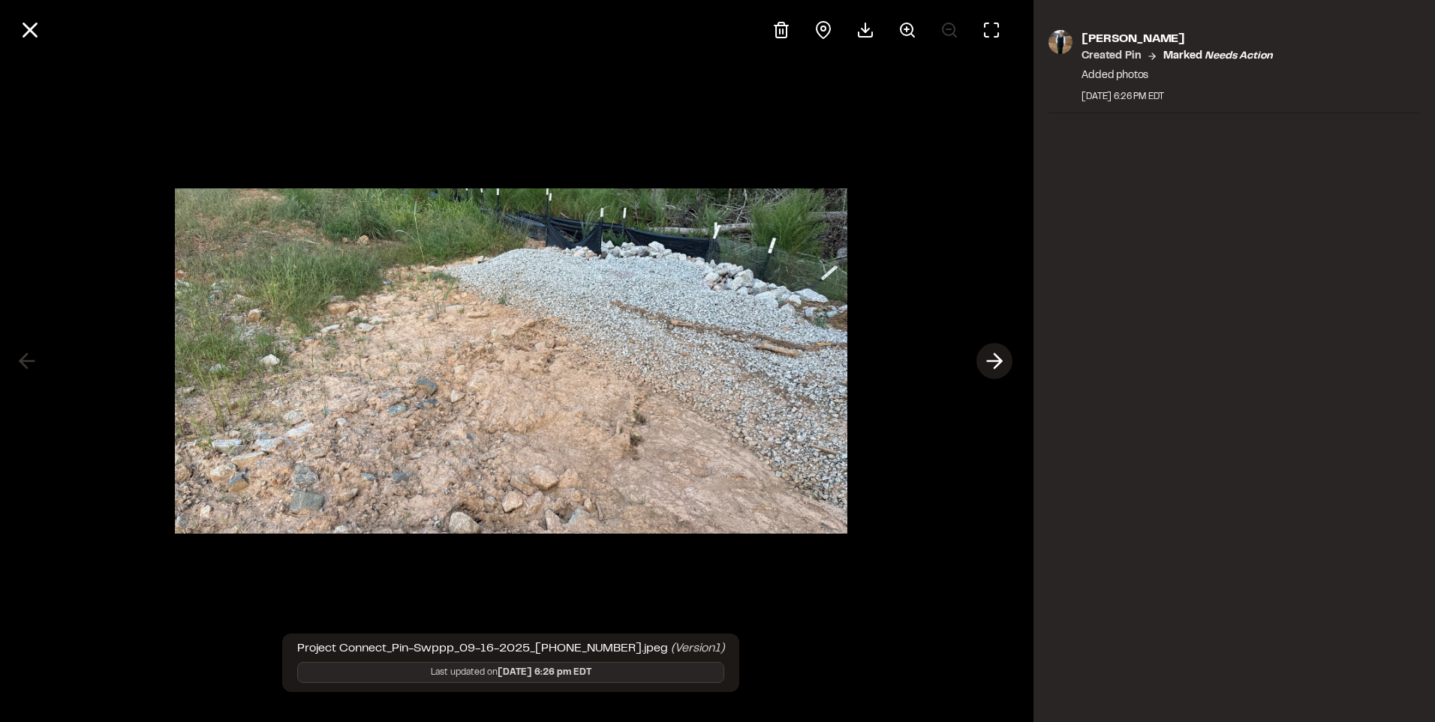
click at [1002, 364] on icon at bounding box center [994, 361] width 24 height 26
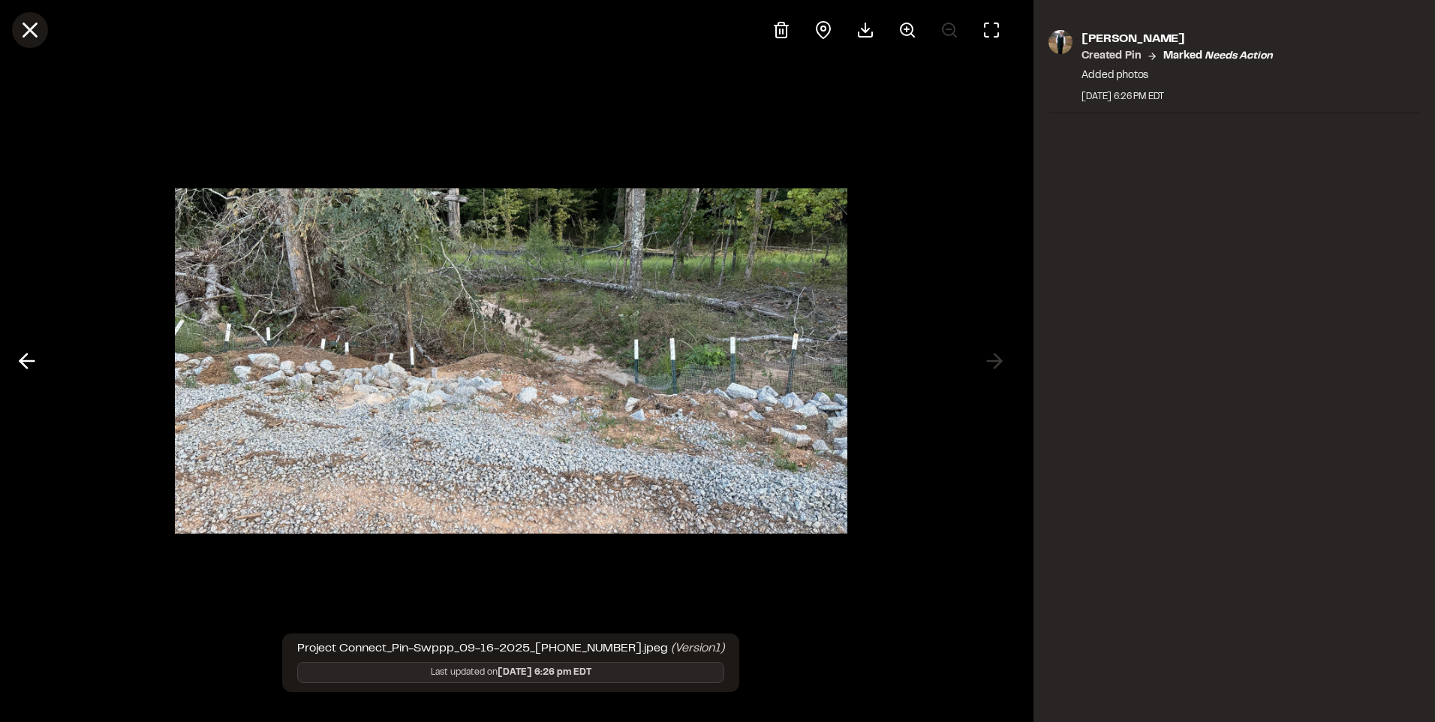
click at [39, 35] on icon at bounding box center [30, 30] width 26 height 26
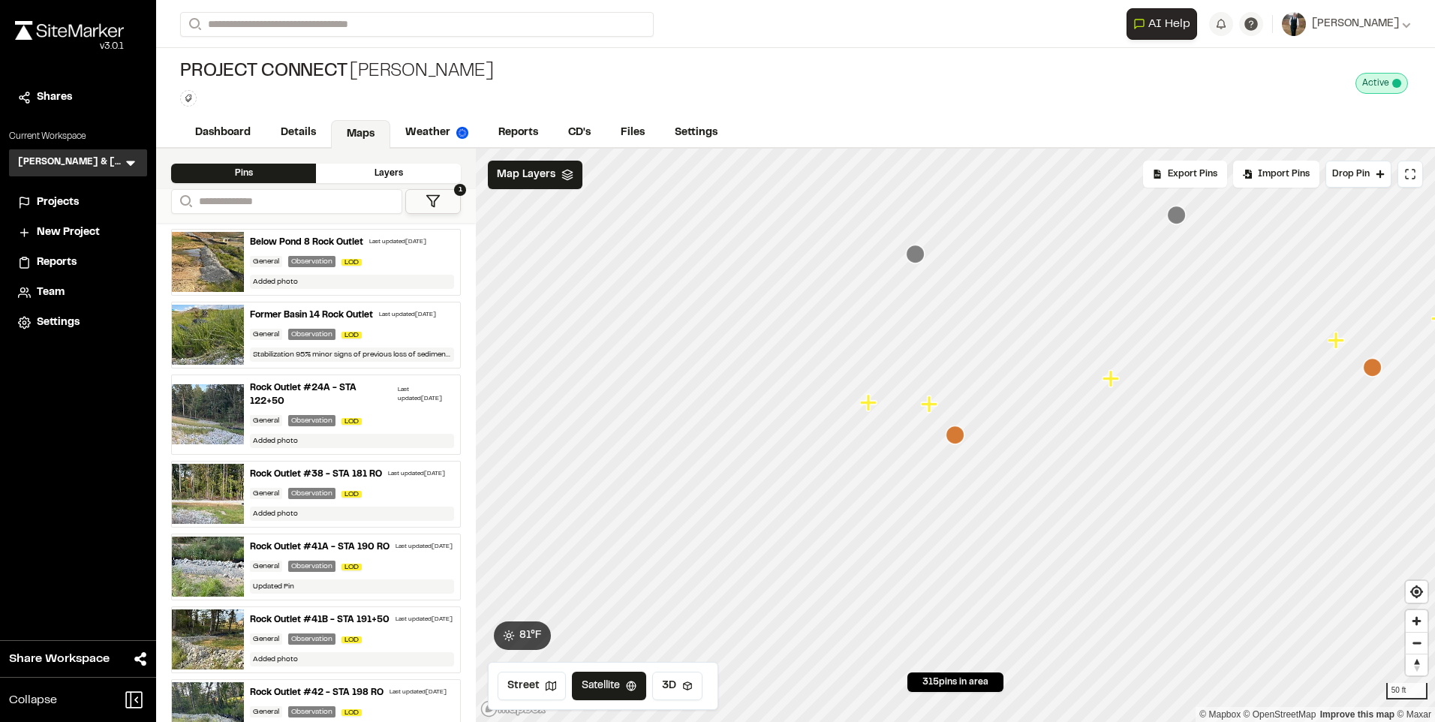
click at [925, 403] on icon "Map marker" at bounding box center [929, 403] width 17 height 17
click at [981, 476] on icon "Map marker" at bounding box center [980, 466] width 20 height 20
click at [921, 396] on icon "Map marker" at bounding box center [931, 405] width 20 height 20
click at [957, 435] on icon "Map marker" at bounding box center [954, 434] width 17 height 17
click at [973, 463] on icon "Map marker" at bounding box center [979, 465] width 19 height 19
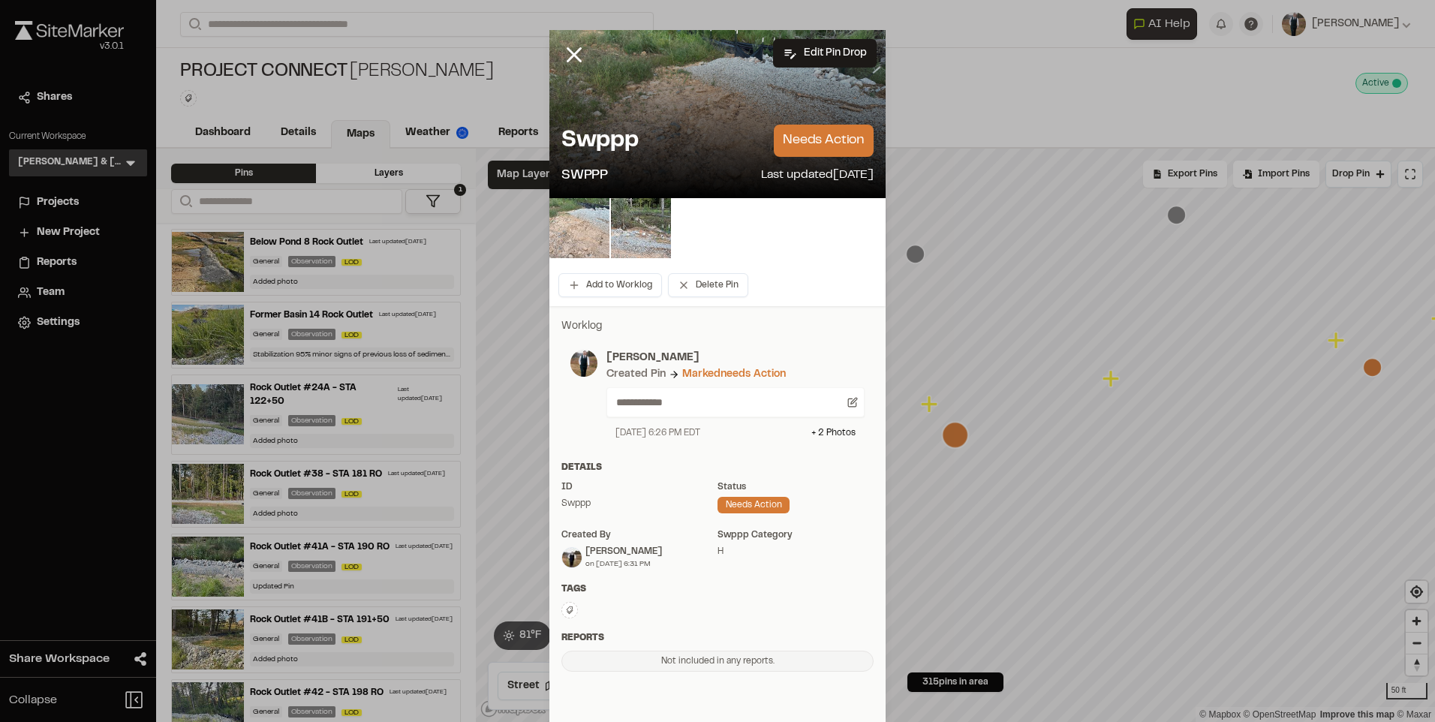
click at [576, 231] on img at bounding box center [579, 228] width 60 height 60
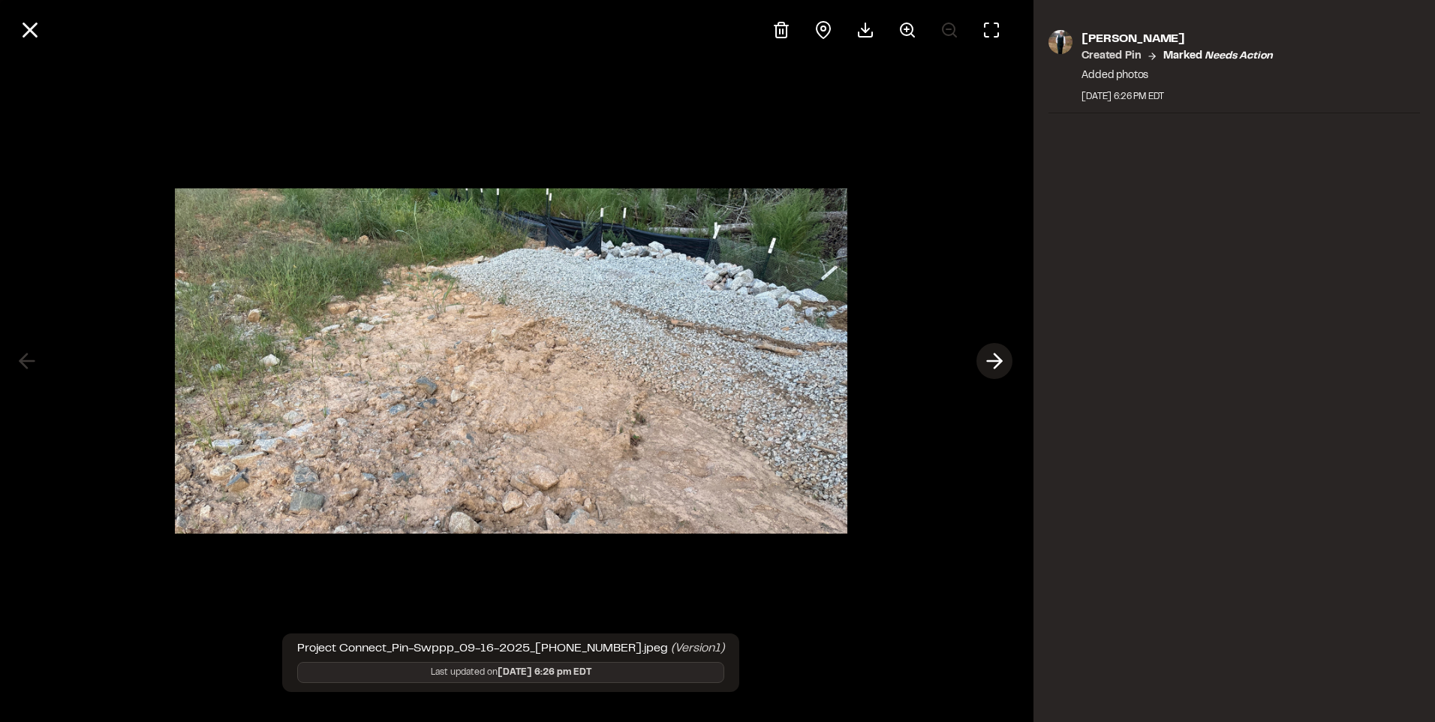
click at [993, 358] on icon at bounding box center [994, 361] width 24 height 26
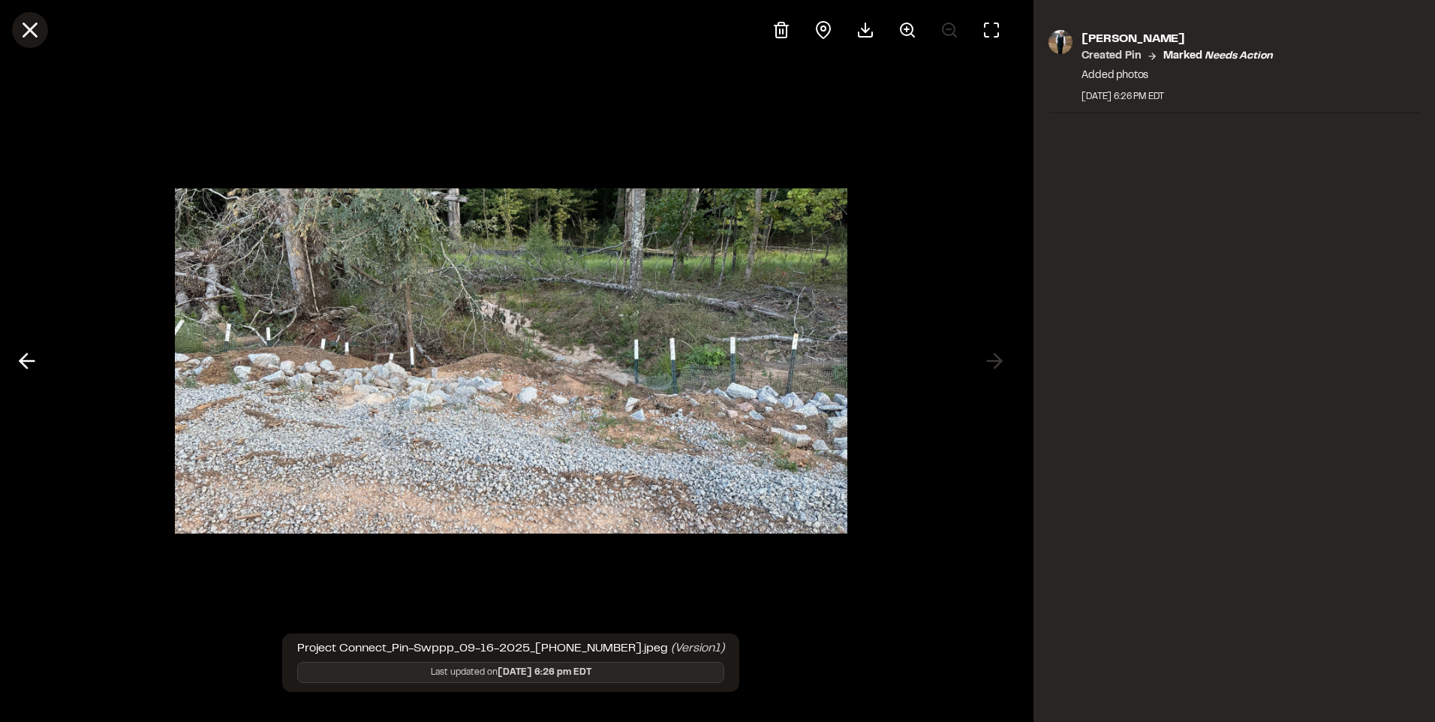
click at [25, 32] on icon at bounding box center [30, 30] width 26 height 26
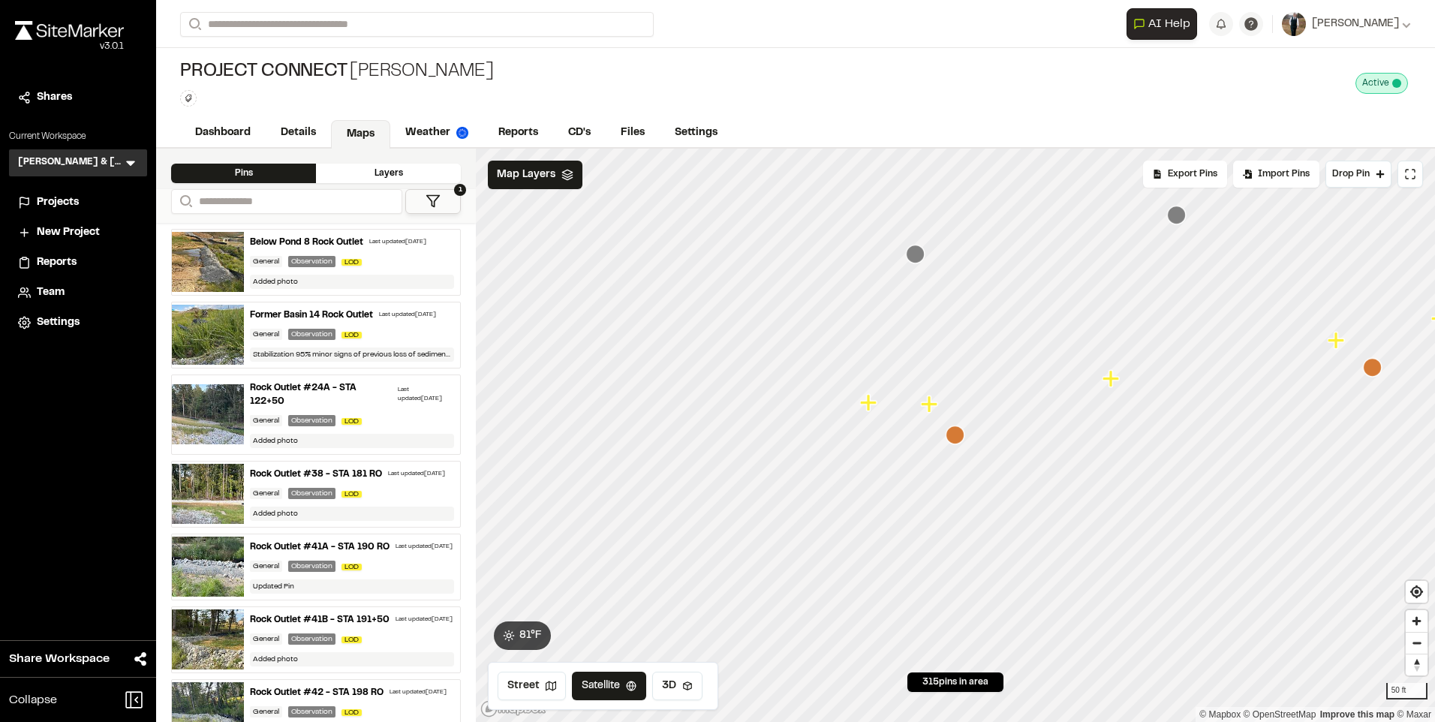
click at [1376, 370] on icon "Map marker" at bounding box center [1372, 367] width 19 height 19
click at [1221, 301] on icon "Map marker" at bounding box center [1220, 296] width 19 height 19
click at [937, 475] on icon "Map marker" at bounding box center [938, 468] width 17 height 17
click at [609, 468] on icon "Map marker" at bounding box center [618, 461] width 20 height 20
click at [976, 471] on icon "Map marker" at bounding box center [979, 465] width 19 height 19
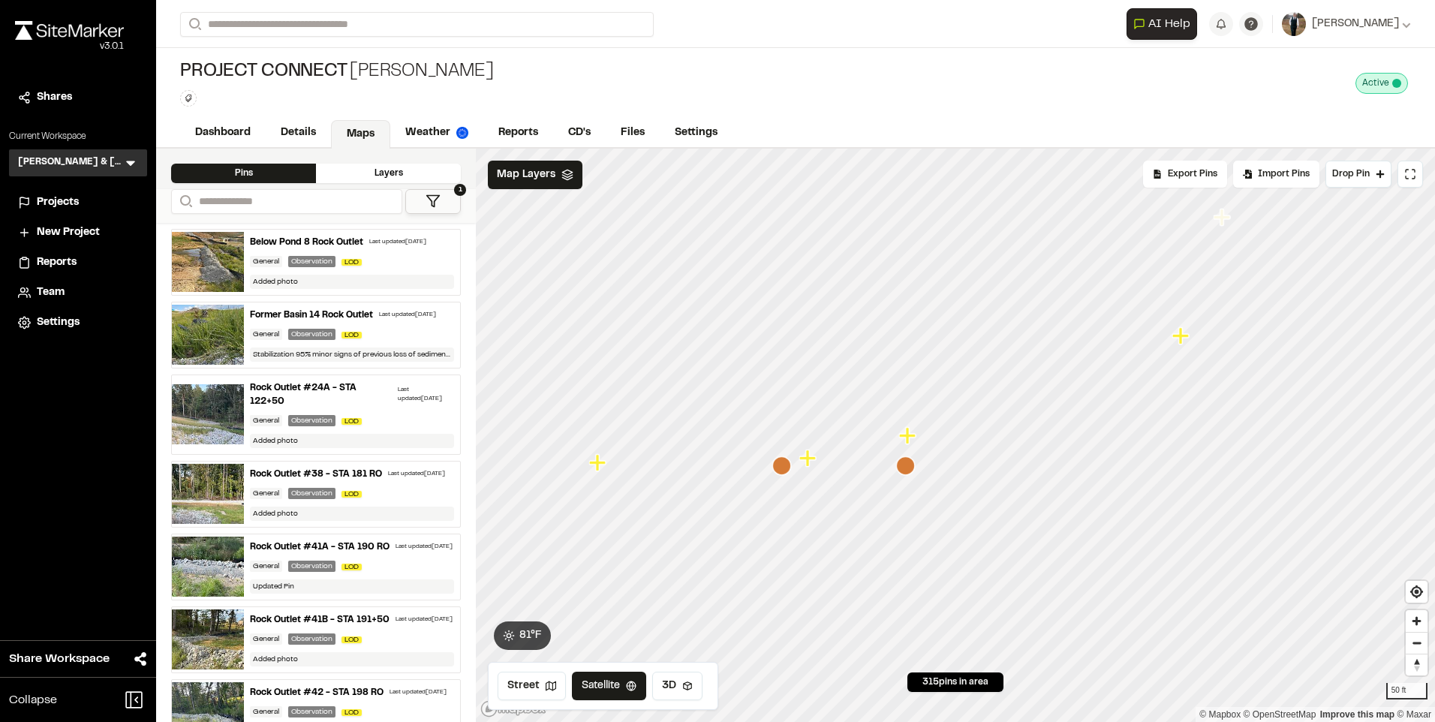
click at [912, 437] on icon "Map marker" at bounding box center [907, 435] width 17 height 17
drag, startPoint x: 1109, startPoint y: 401, endPoint x: 407, endPoint y: 463, distance: 705.1
click at [449, 461] on div "**********" at bounding box center [795, 435] width 1279 height 573
click at [708, 354] on icon "Map marker" at bounding box center [708, 351] width 19 height 19
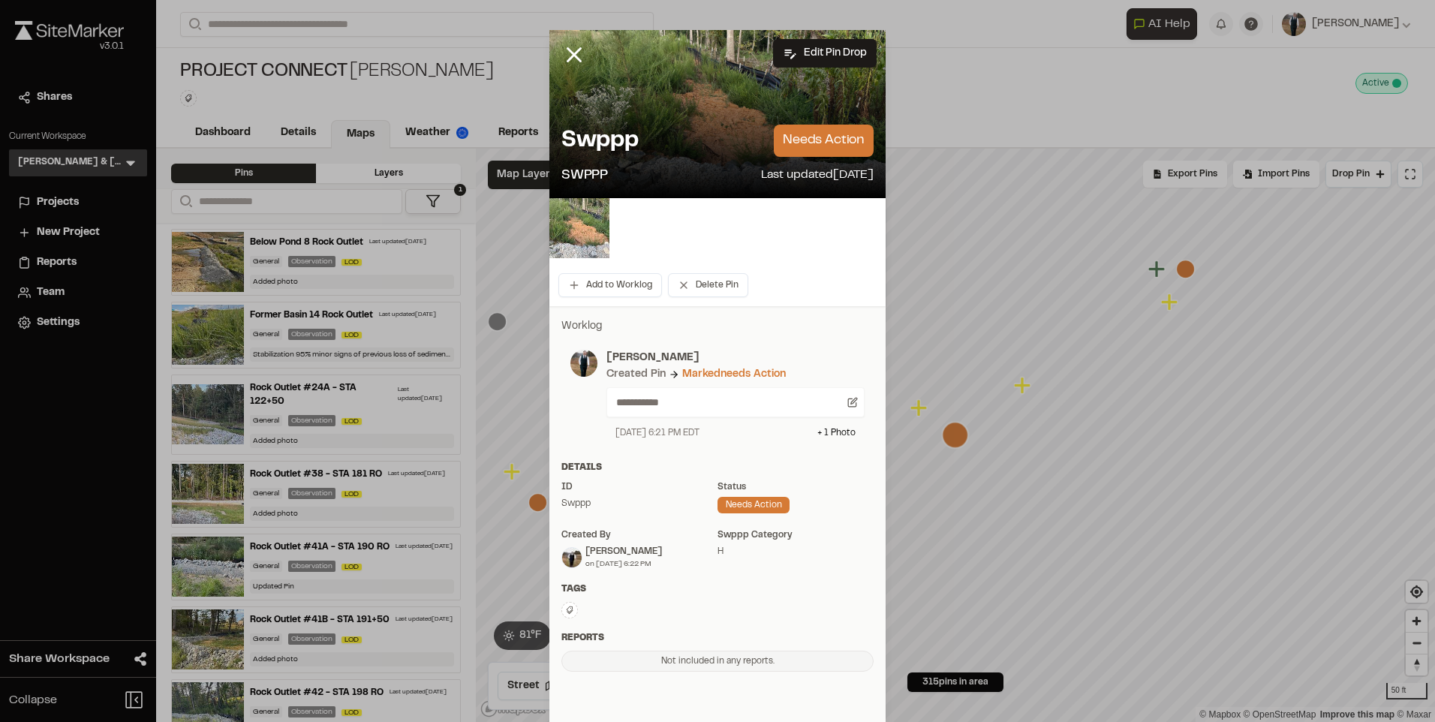
click at [575, 227] on img at bounding box center [579, 228] width 60 height 60
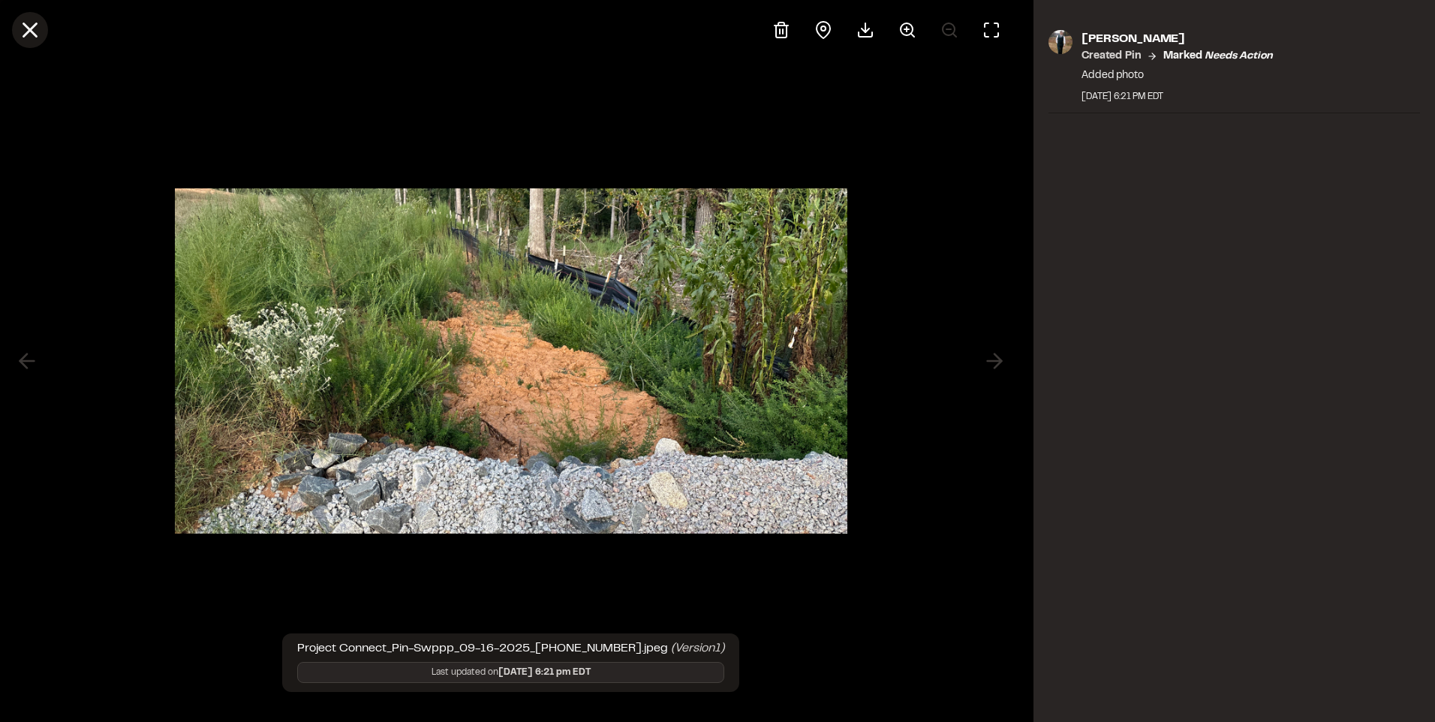
click at [27, 32] on line at bounding box center [30, 30] width 13 height 13
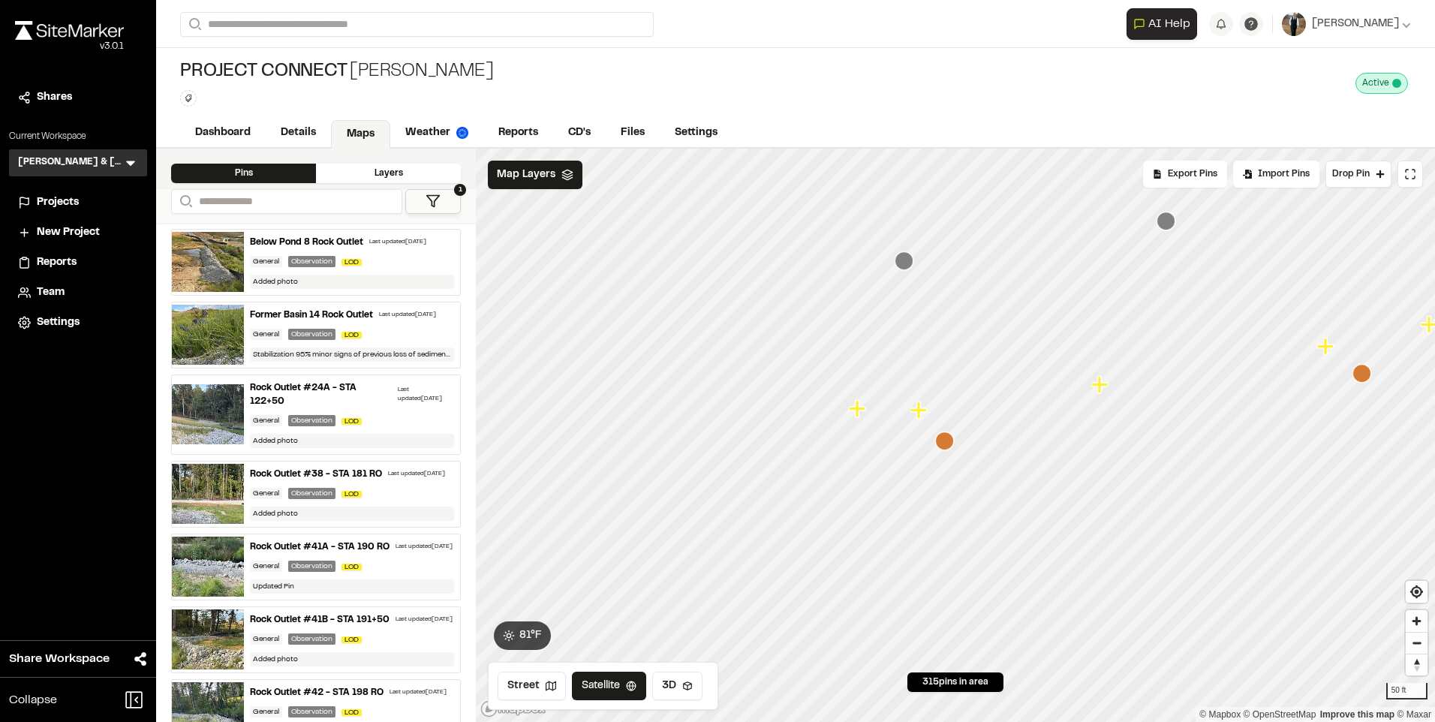
click at [921, 413] on icon "Map marker" at bounding box center [920, 411] width 20 height 20
click at [995, 480] on icon "Map marker" at bounding box center [993, 476] width 17 height 17
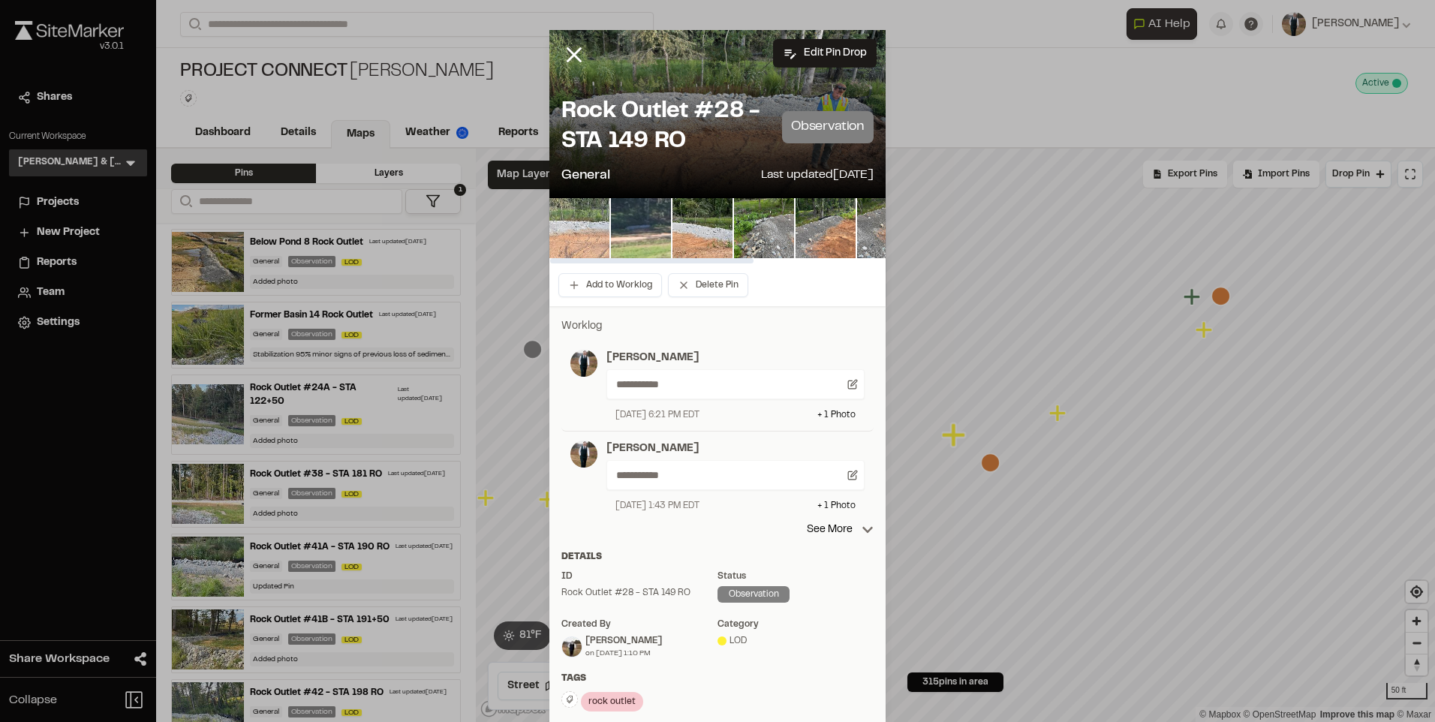
click at [569, 209] on img at bounding box center [579, 228] width 60 height 60
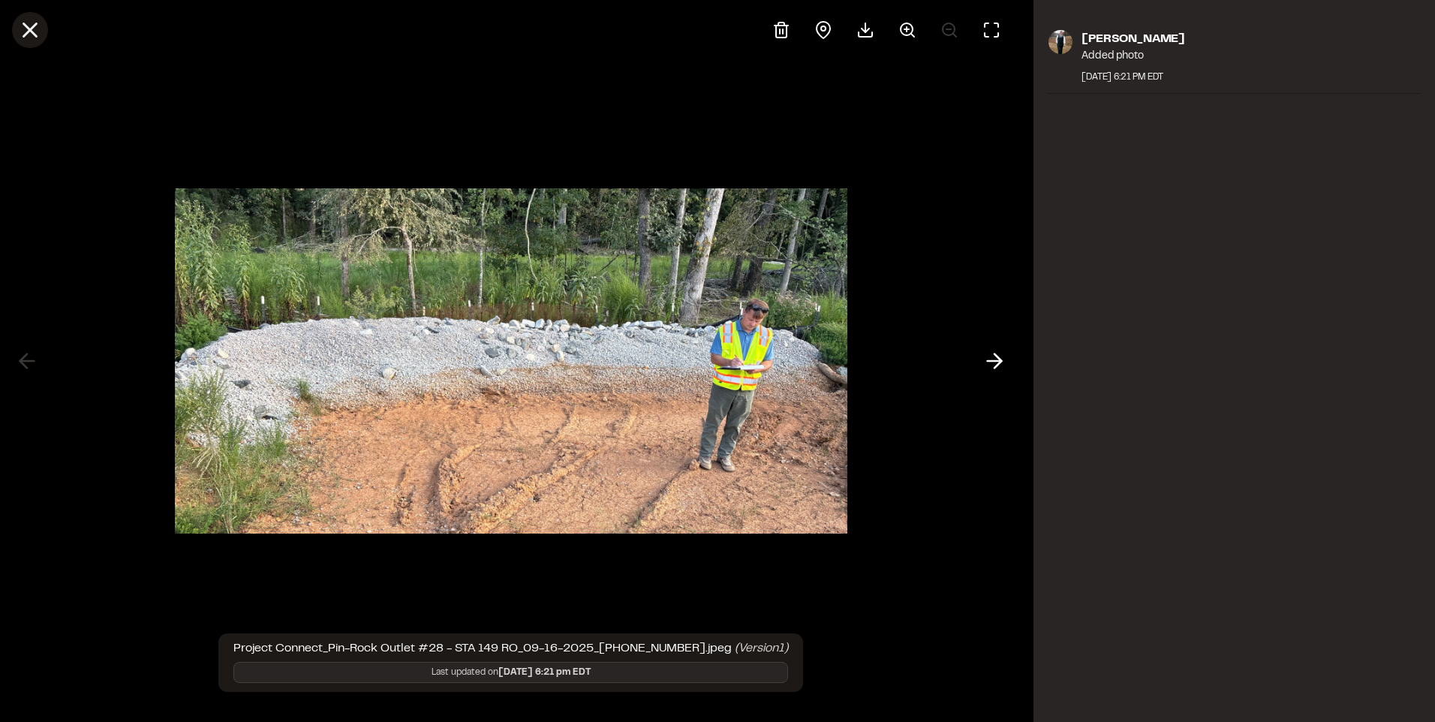
click at [29, 26] on icon at bounding box center [30, 30] width 26 height 26
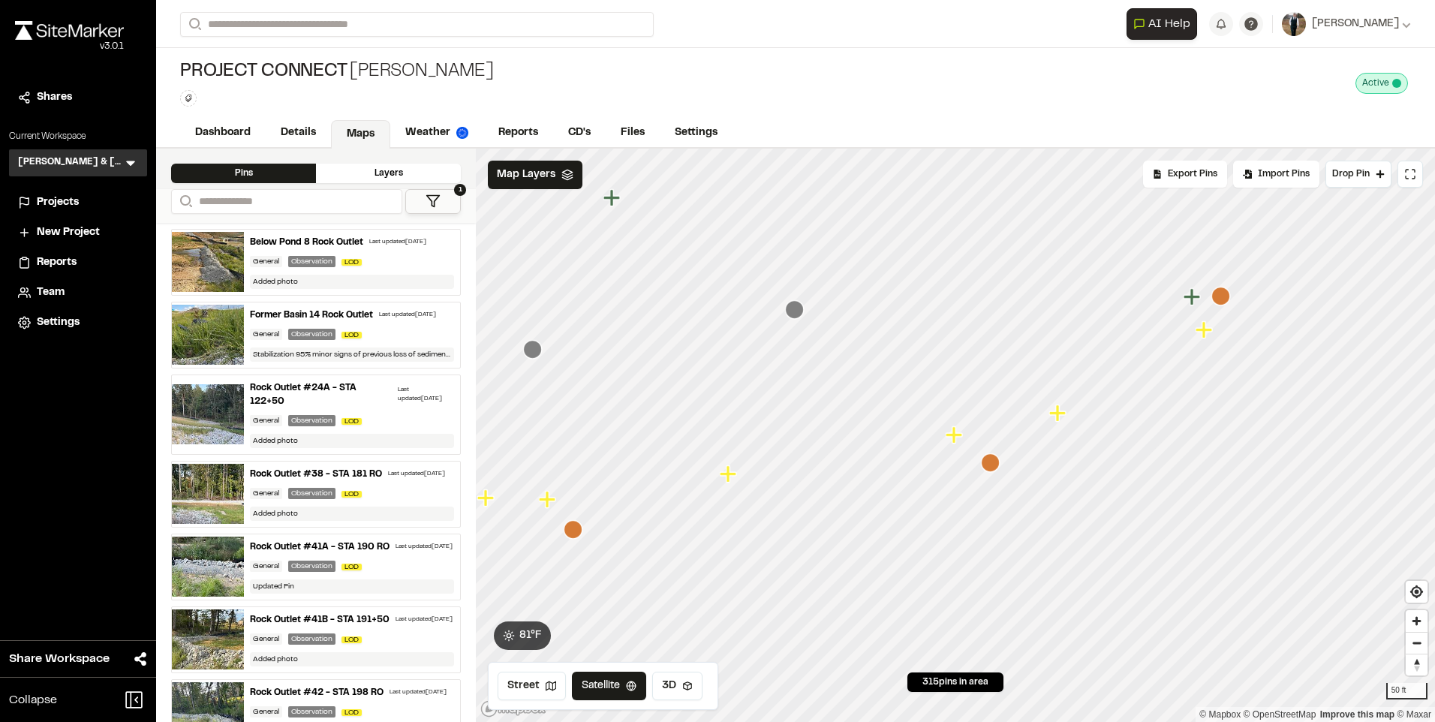
click at [1207, 335] on icon "Map marker" at bounding box center [1205, 330] width 20 height 20
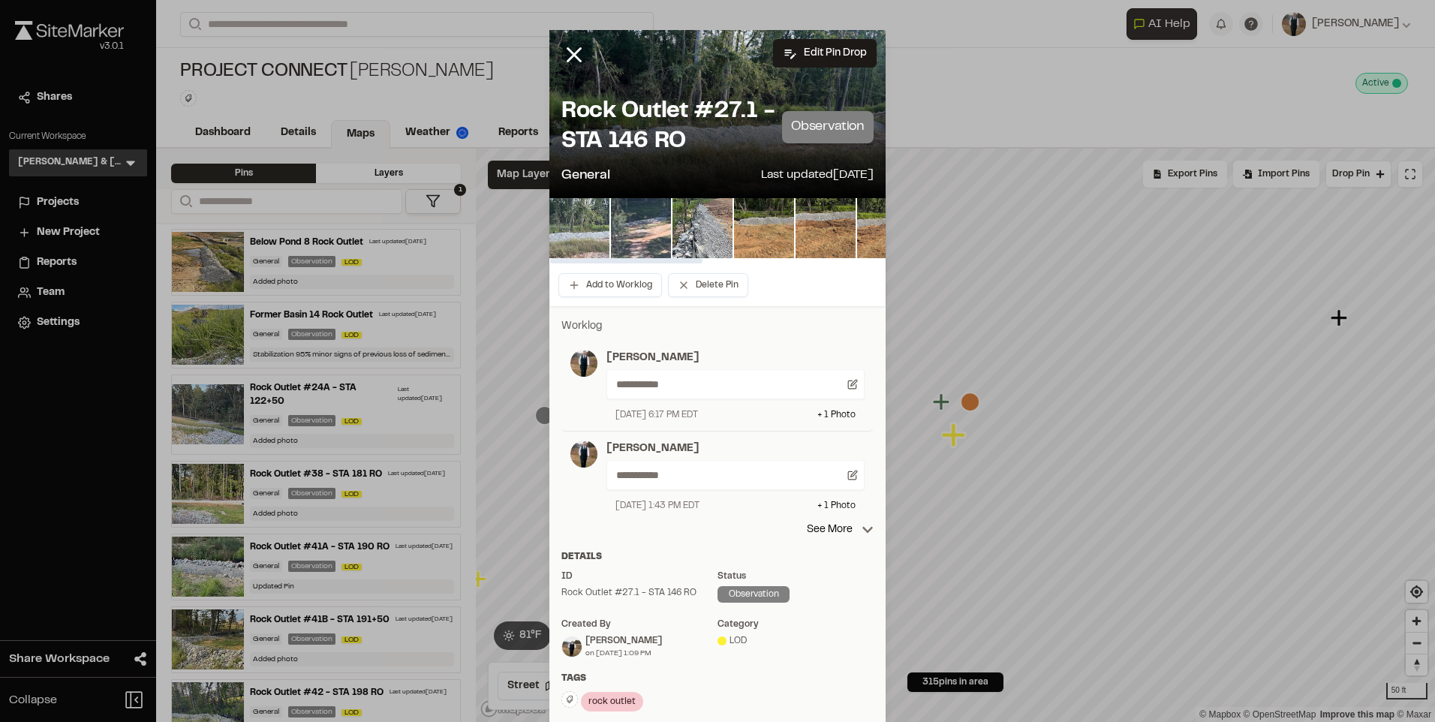
click at [576, 223] on img at bounding box center [579, 228] width 60 height 60
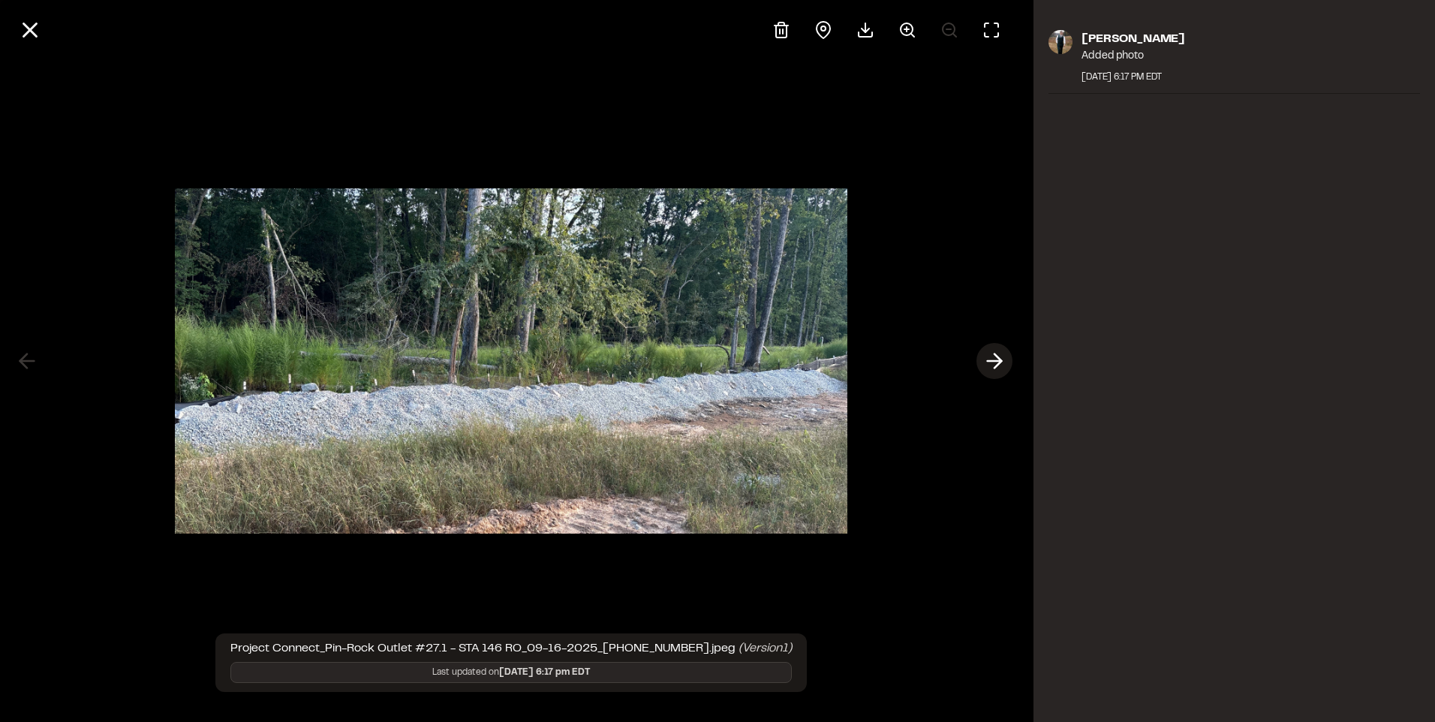
click at [983, 365] on icon at bounding box center [994, 361] width 24 height 26
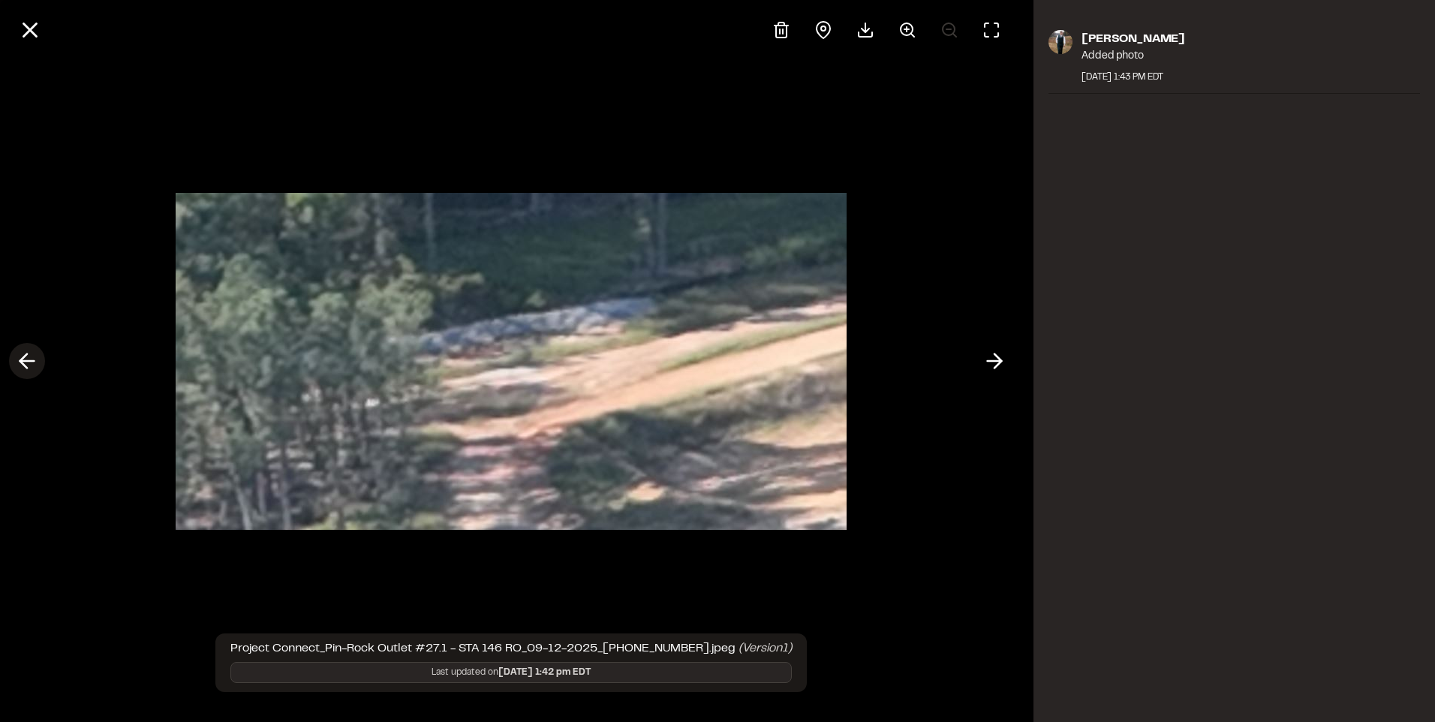
click at [40, 352] on button at bounding box center [27, 361] width 36 height 36
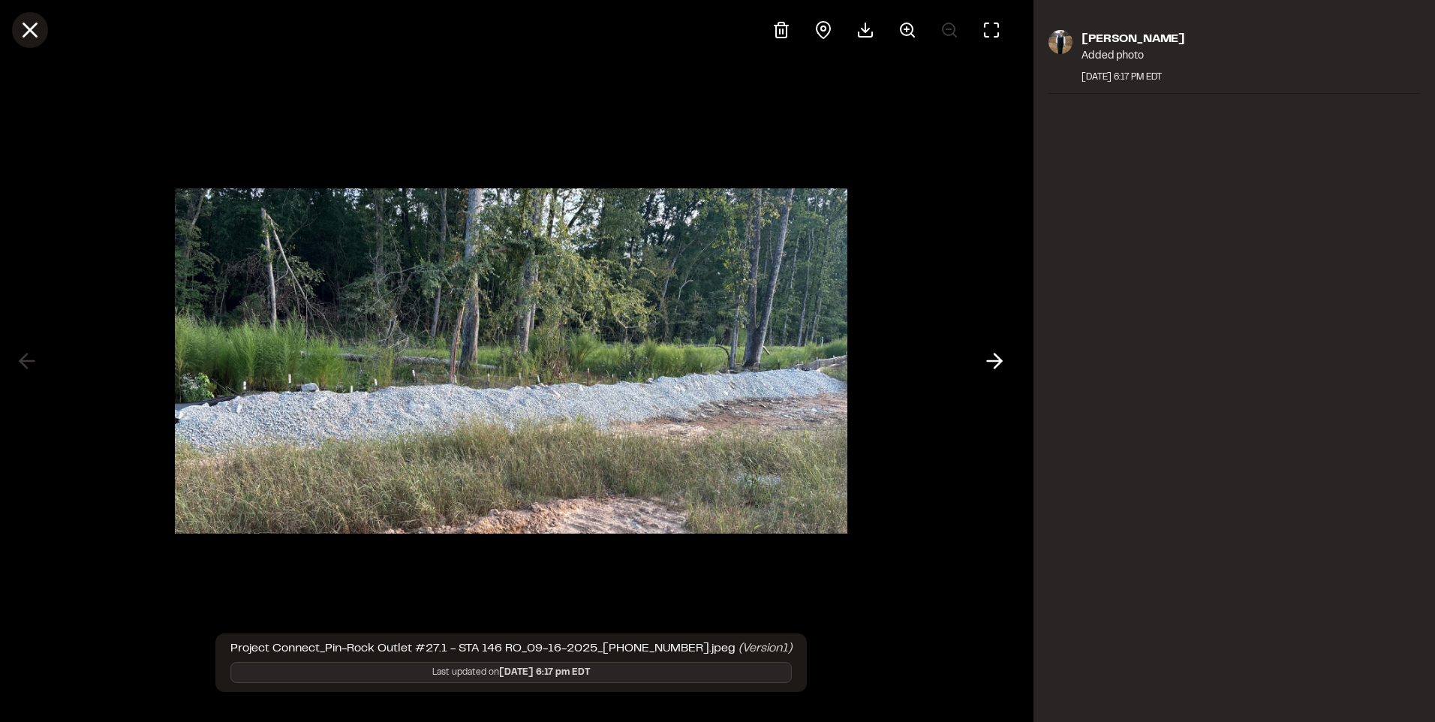
click at [20, 32] on icon at bounding box center [30, 30] width 26 height 26
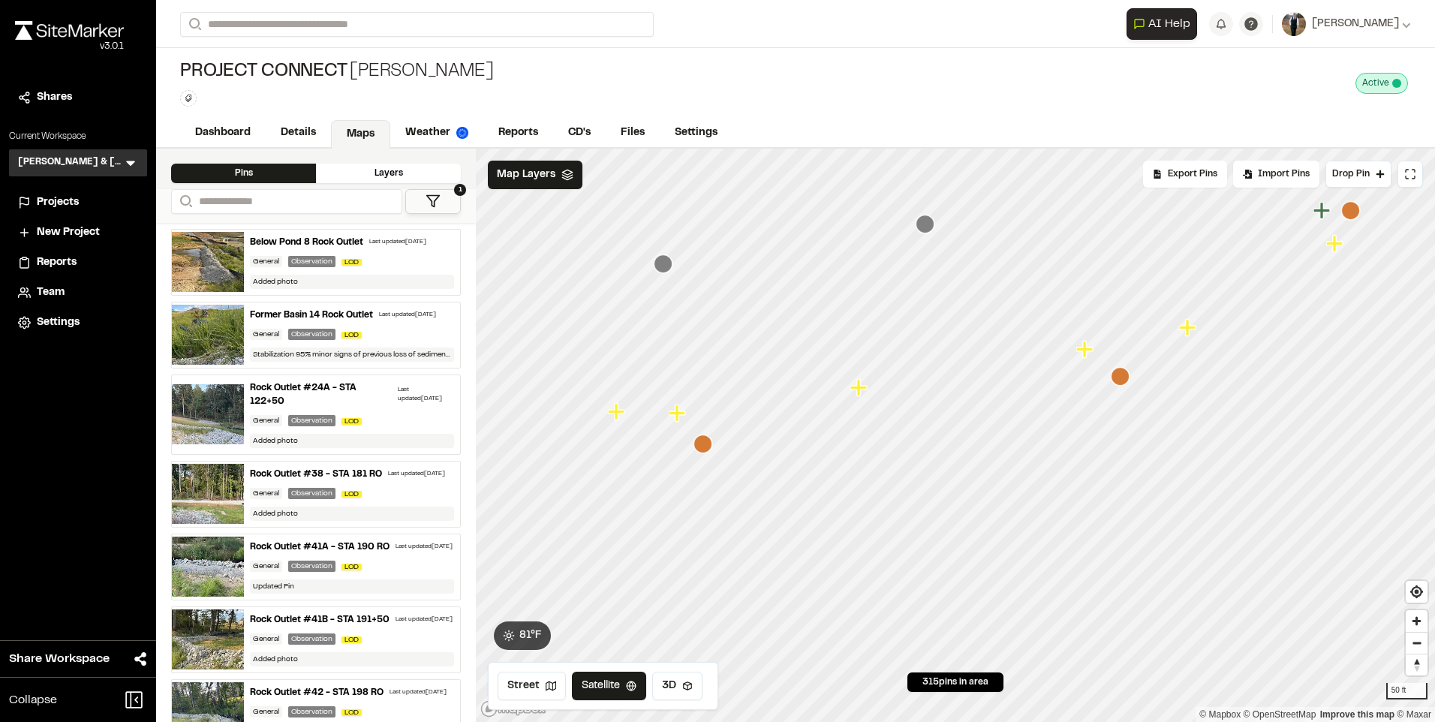
click at [620, 418] on icon "Map marker" at bounding box center [618, 412] width 20 height 20
click at [964, 436] on icon "Map marker" at bounding box center [956, 435] width 20 height 20
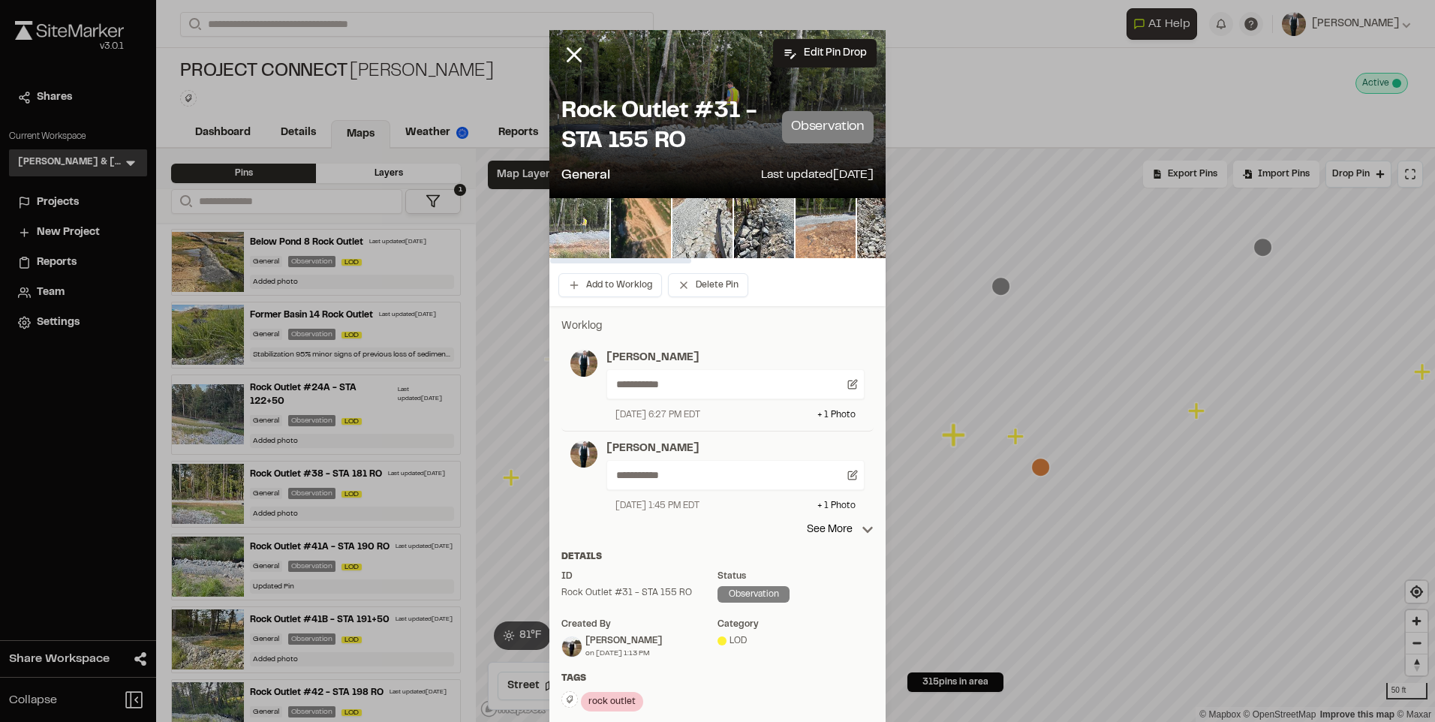
click at [569, 215] on img at bounding box center [579, 228] width 60 height 60
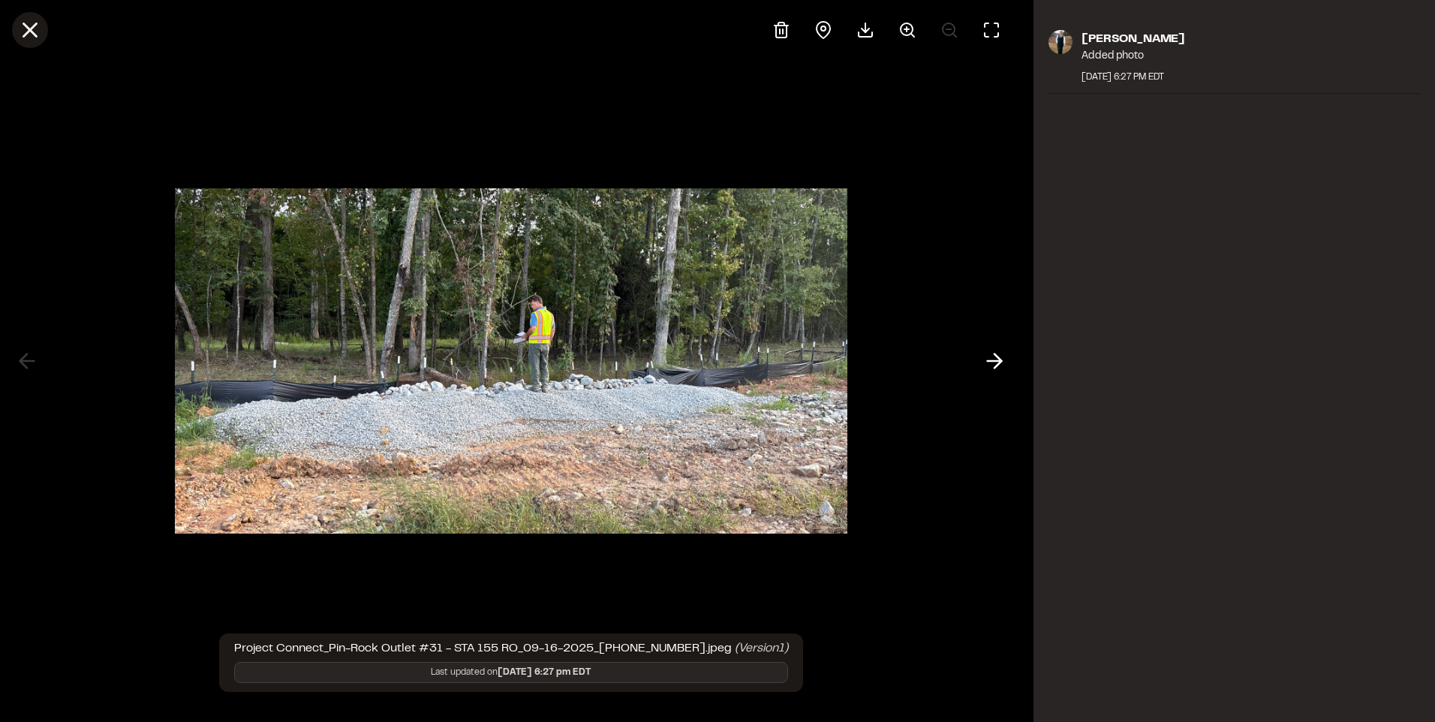
click at [24, 28] on icon at bounding box center [30, 30] width 26 height 26
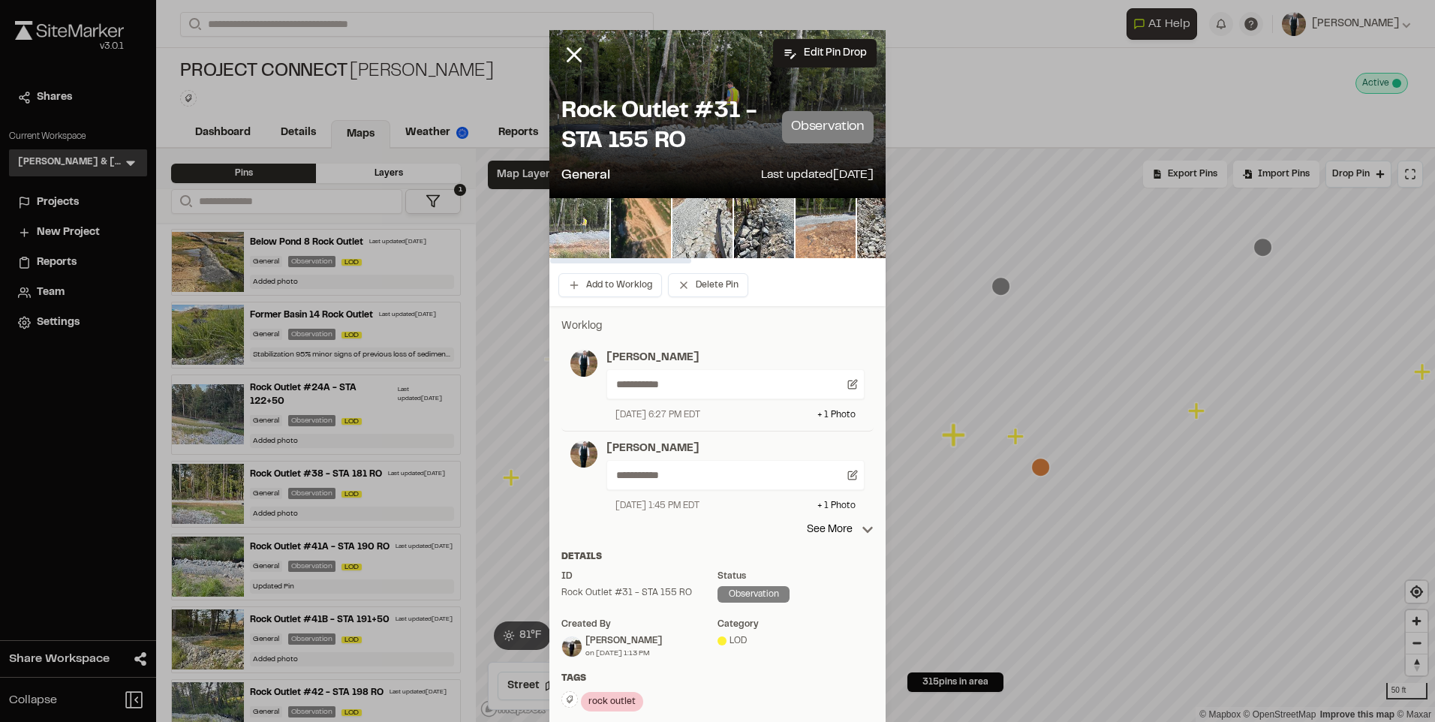
click at [555, 222] on img at bounding box center [579, 228] width 60 height 60
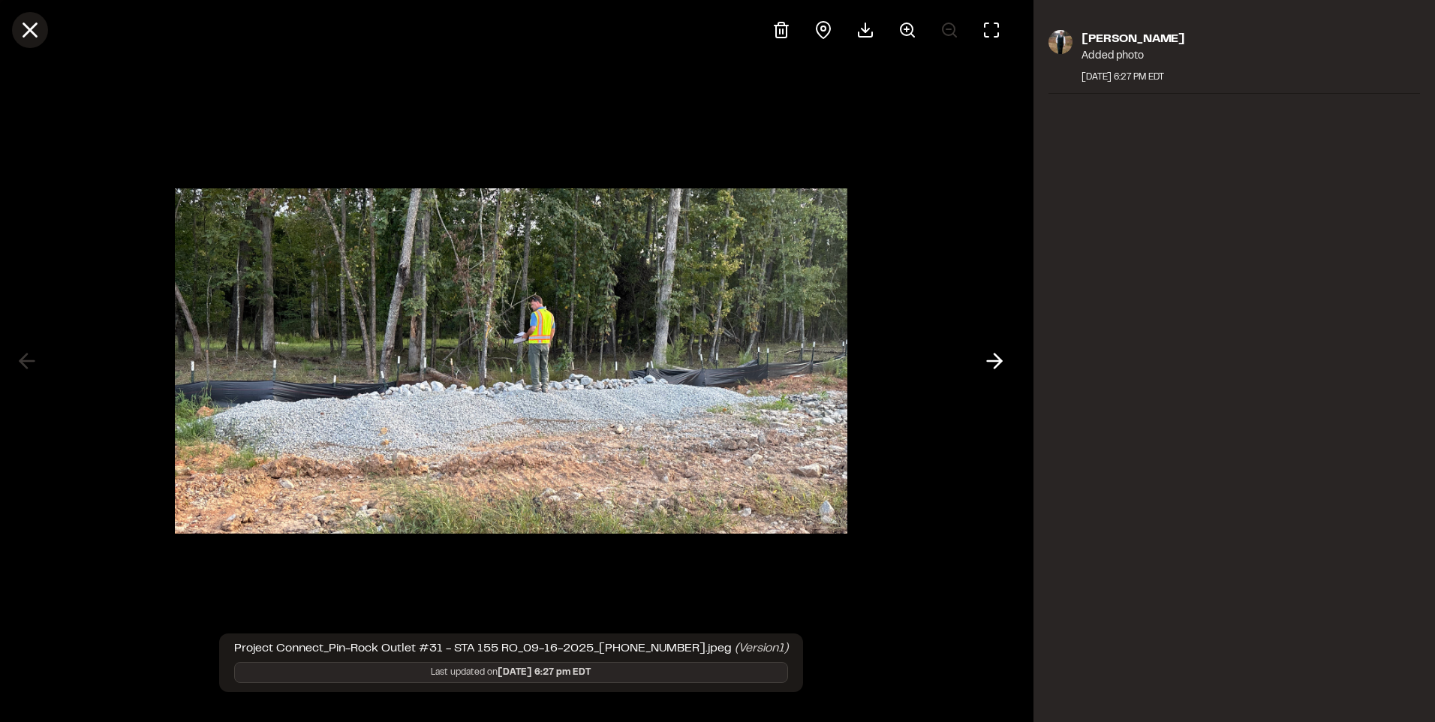
click at [32, 38] on icon at bounding box center [30, 30] width 26 height 26
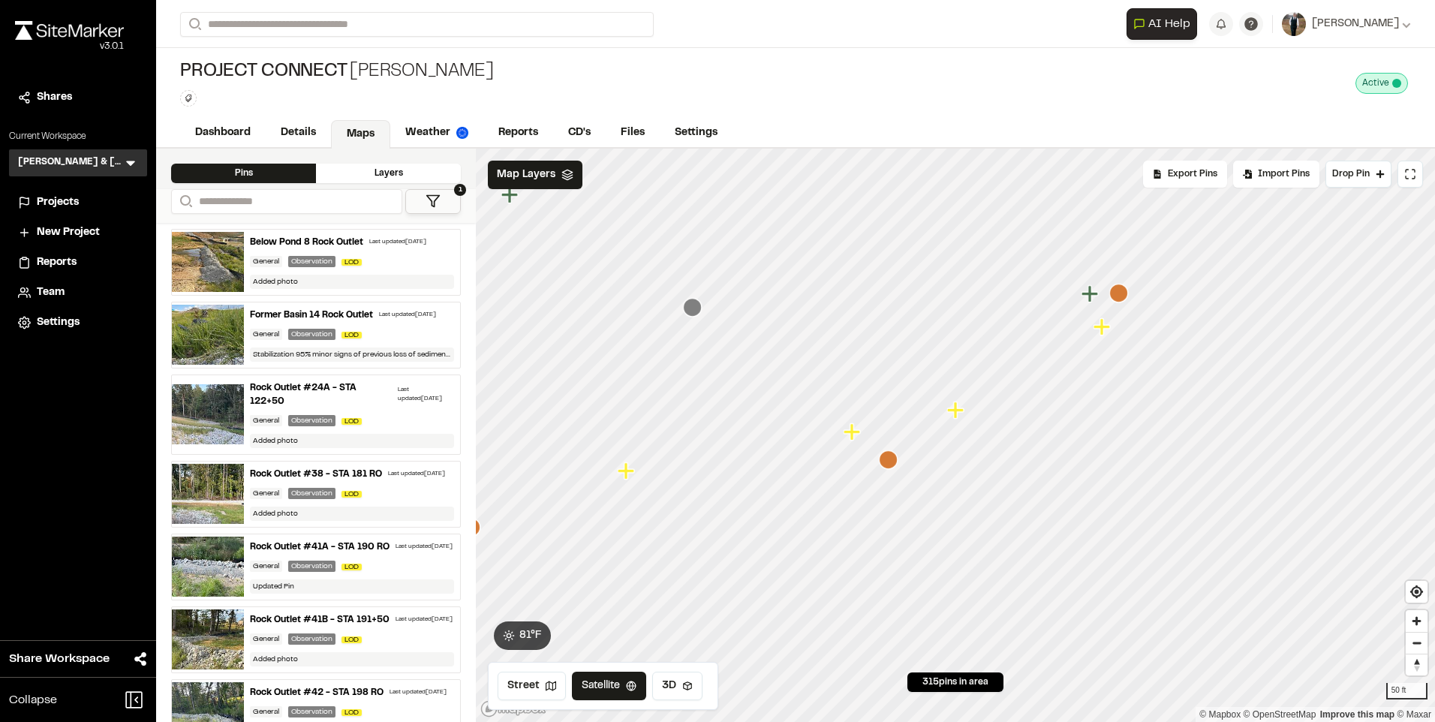
drag, startPoint x: 1206, startPoint y: 334, endPoint x: 1102, endPoint y: 337, distance: 103.6
click at [1102, 149] on div at bounding box center [955, 149] width 959 height 0
click at [1096, 331] on icon "Map marker" at bounding box center [1103, 327] width 20 height 20
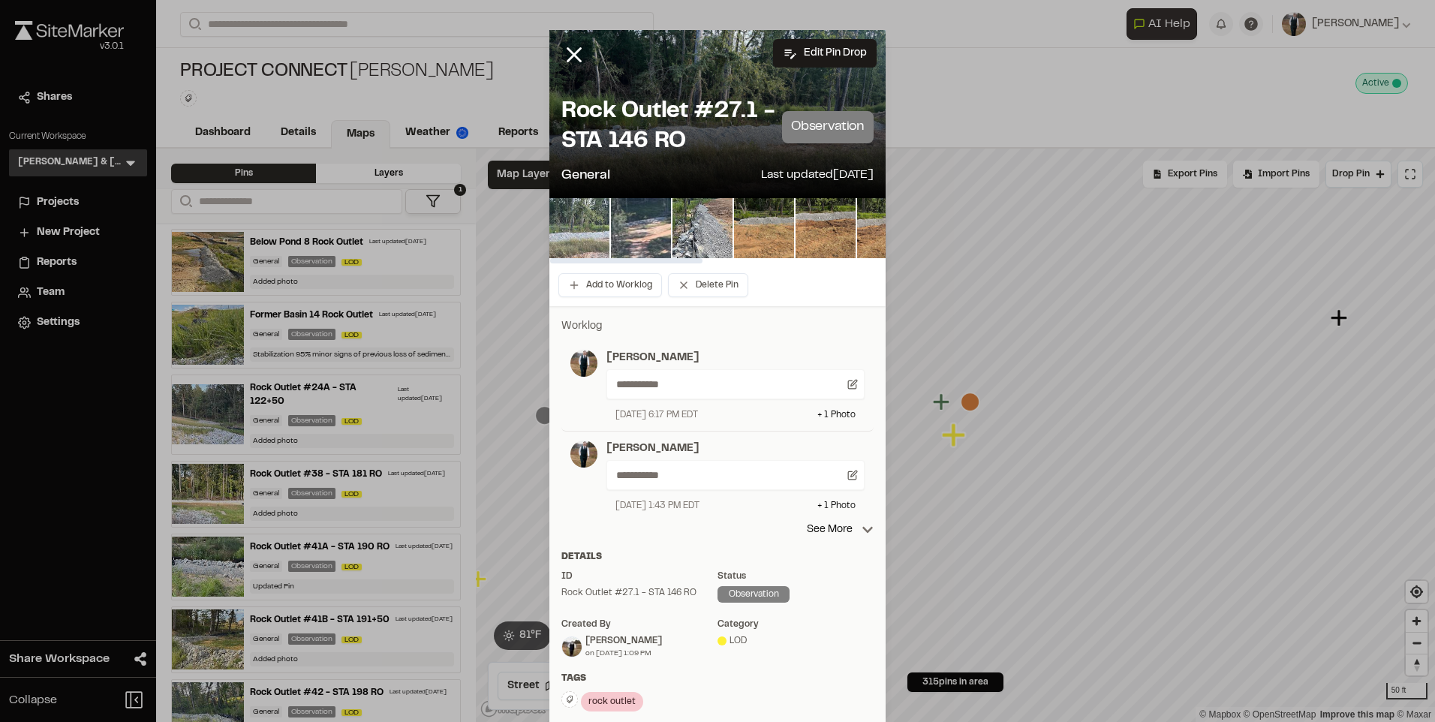
click at [588, 230] on img at bounding box center [579, 228] width 60 height 60
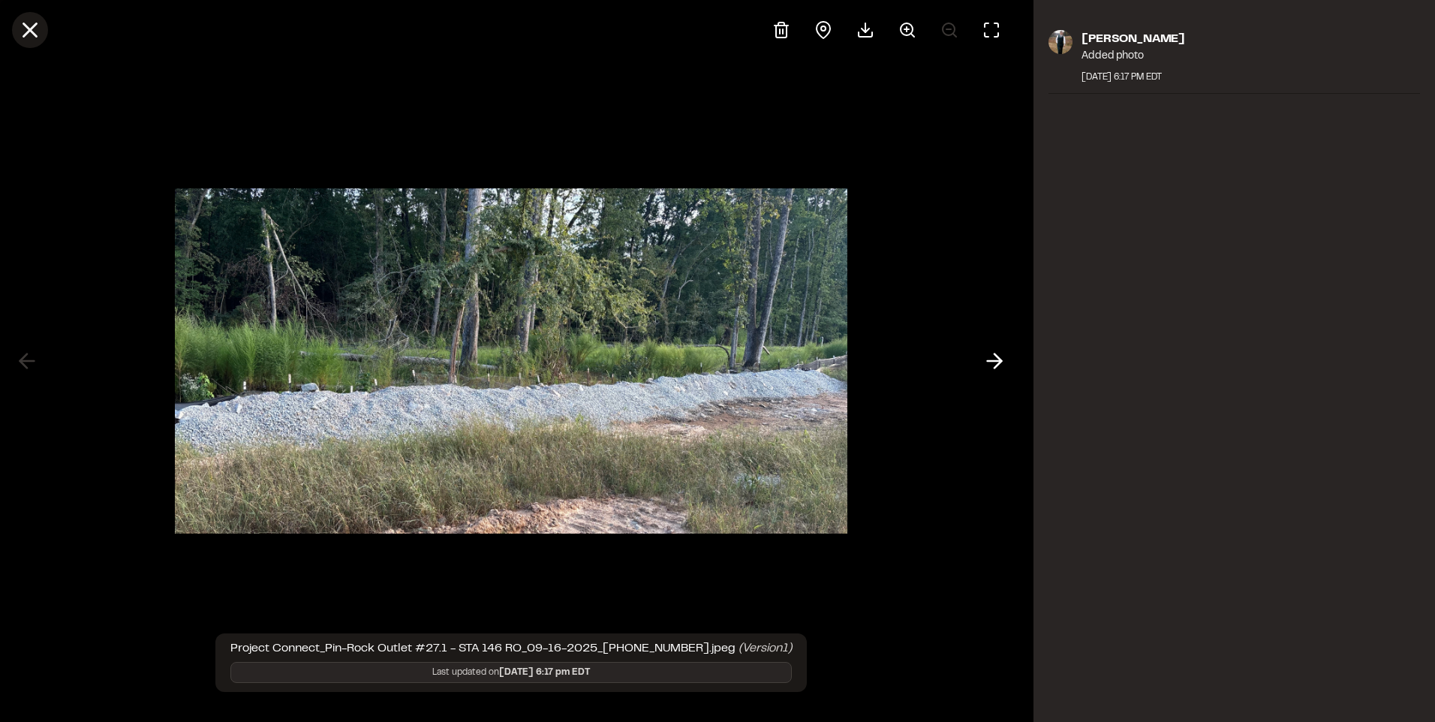
click at [34, 34] on line at bounding box center [30, 30] width 13 height 13
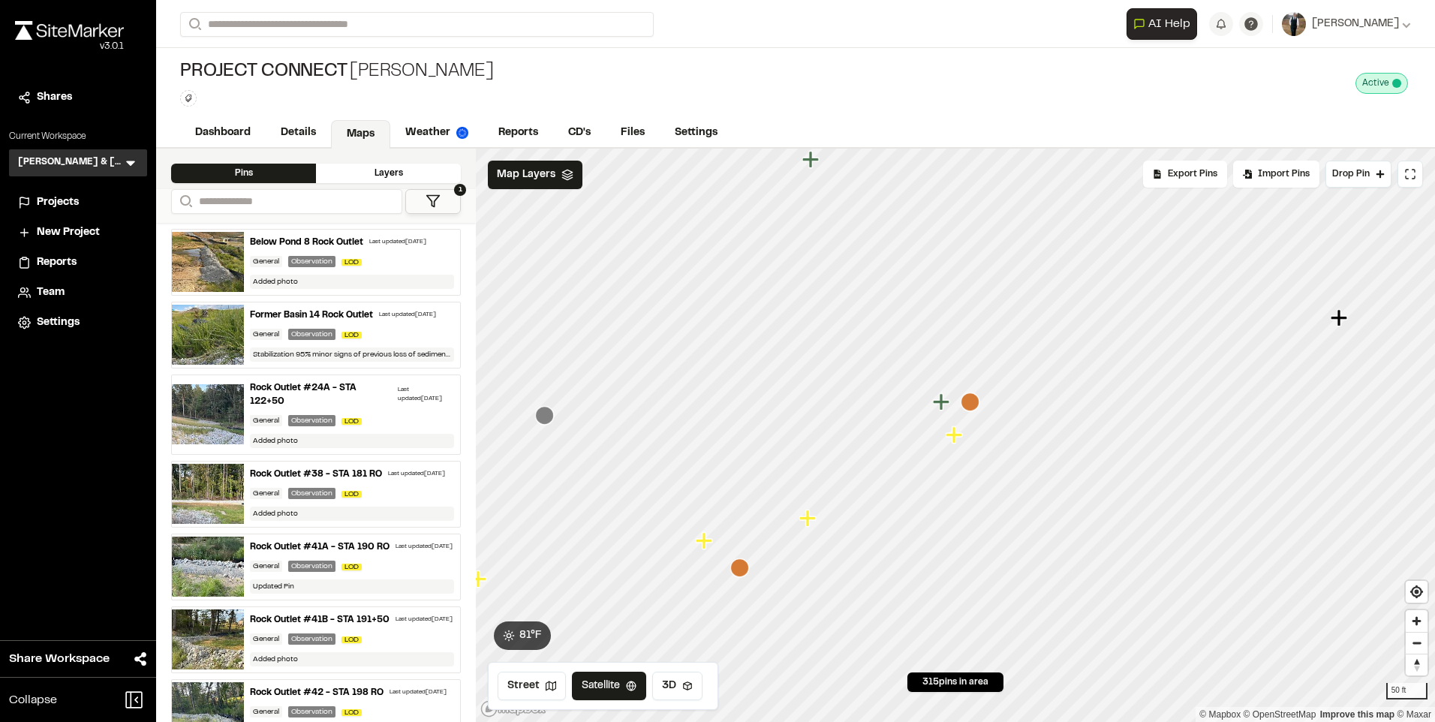
click at [702, 543] on icon "Map marker" at bounding box center [704, 540] width 17 height 17
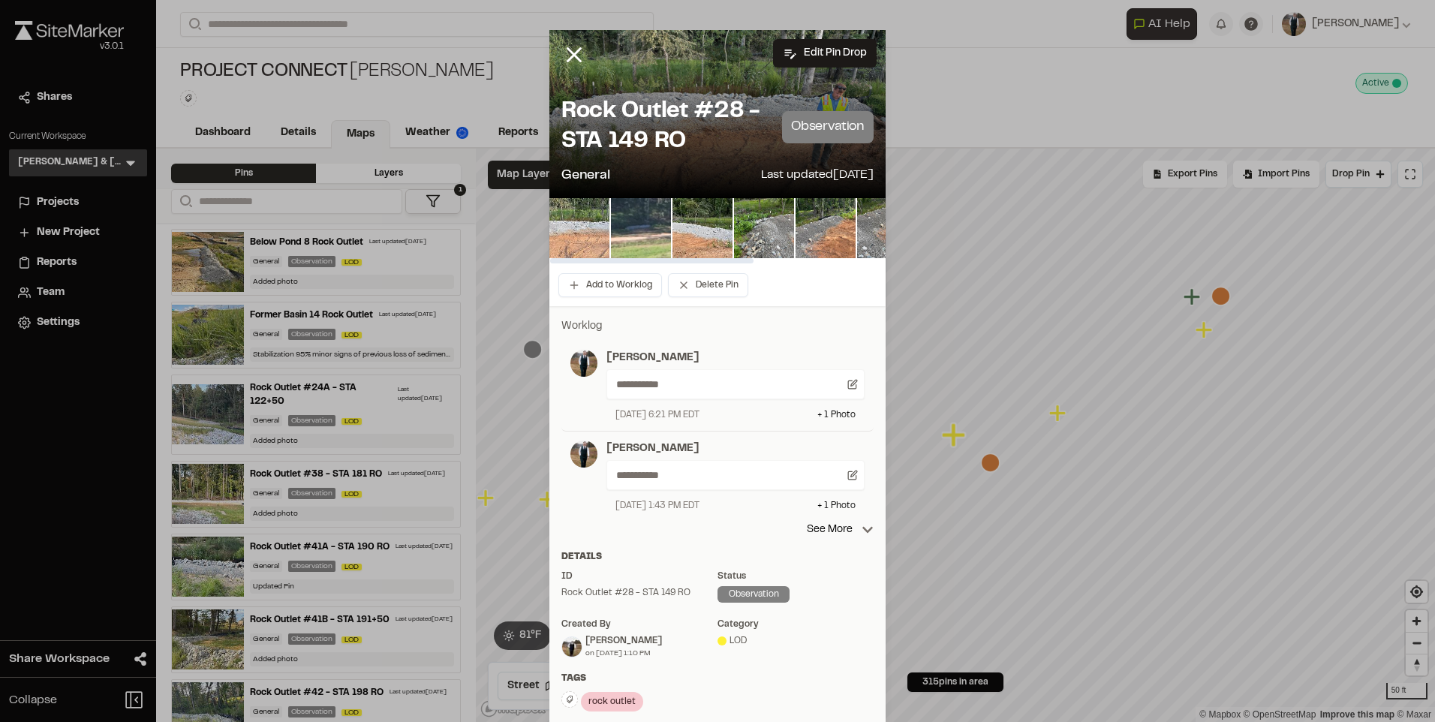
click at [582, 188] on div "Rock Outlet #28 - STA 149 RO observation General Last updated Sep 16, 2025" at bounding box center [717, 141] width 336 height 113
click at [579, 245] on img at bounding box center [579, 228] width 60 height 60
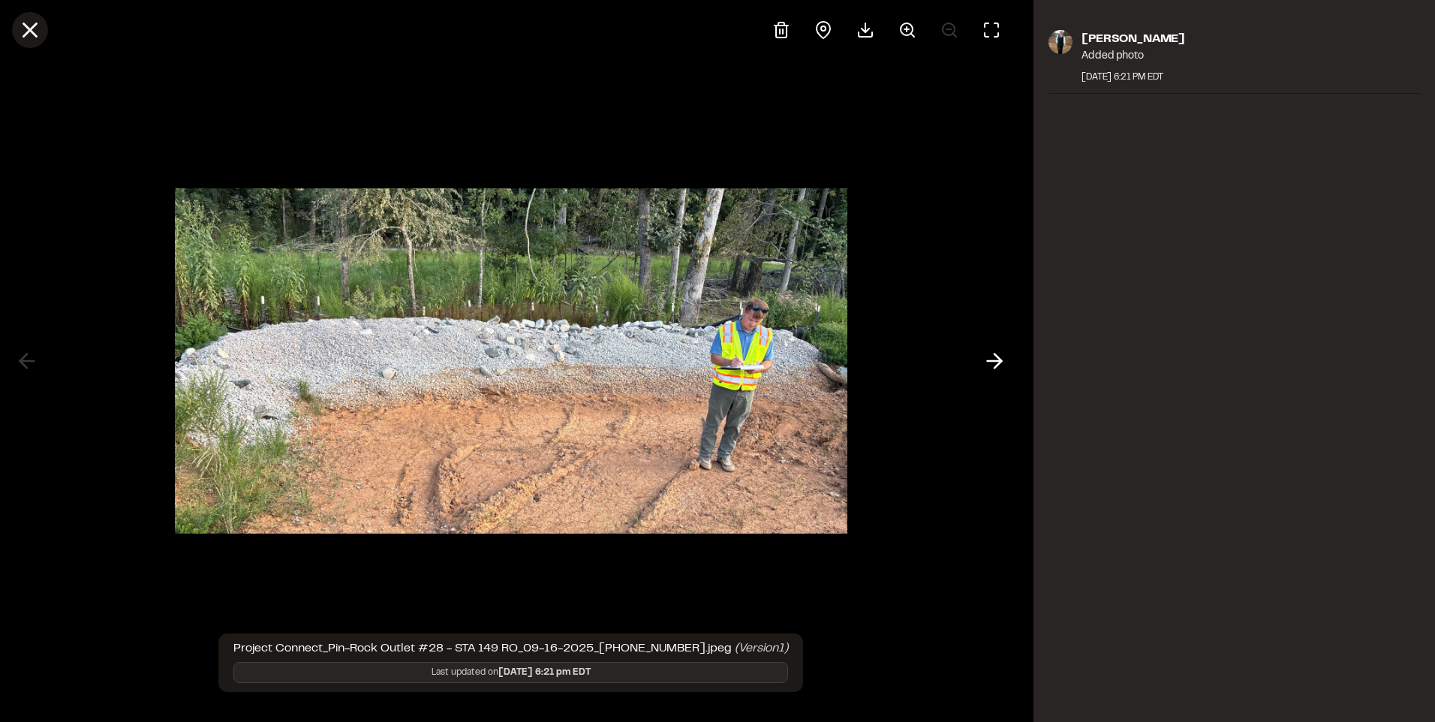
click at [30, 32] on icon at bounding box center [30, 30] width 26 height 26
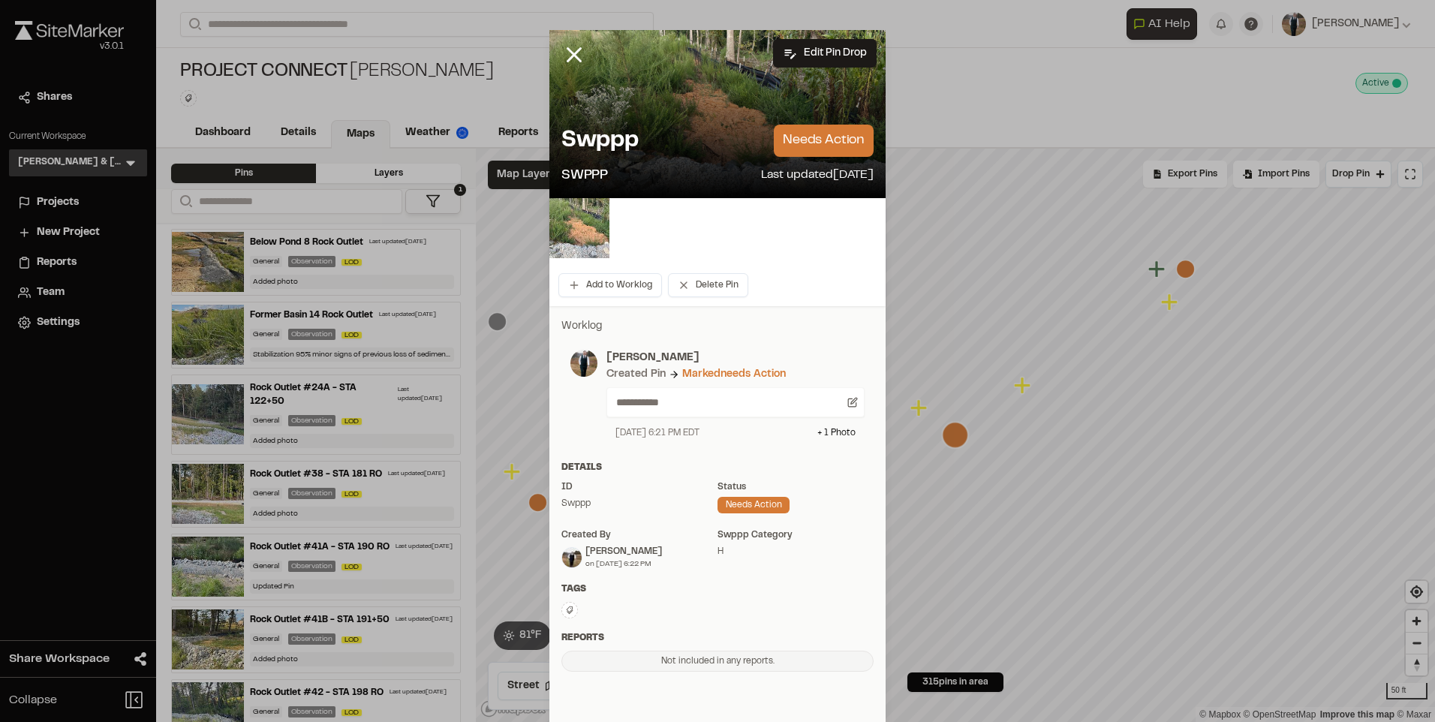
click at [575, 233] on img at bounding box center [579, 228] width 60 height 60
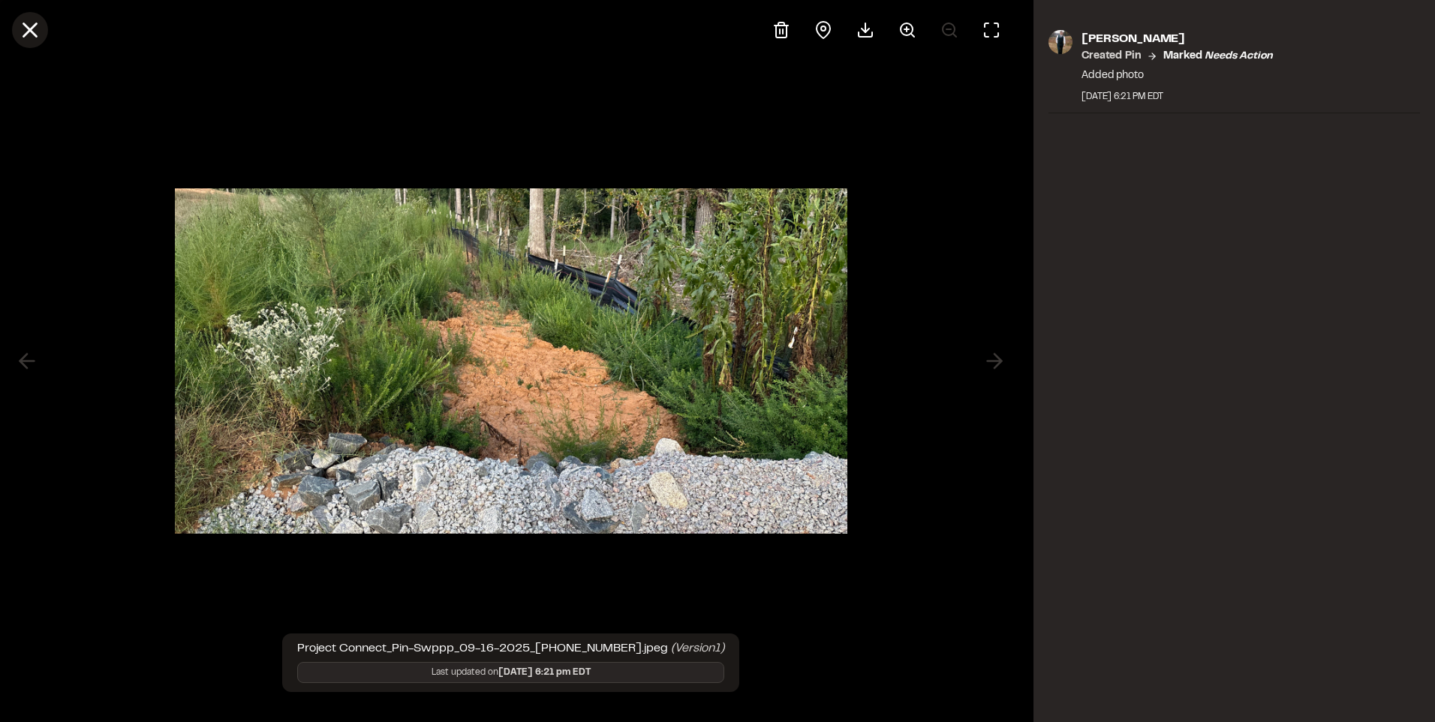
click at [31, 18] on icon at bounding box center [30, 30] width 26 height 26
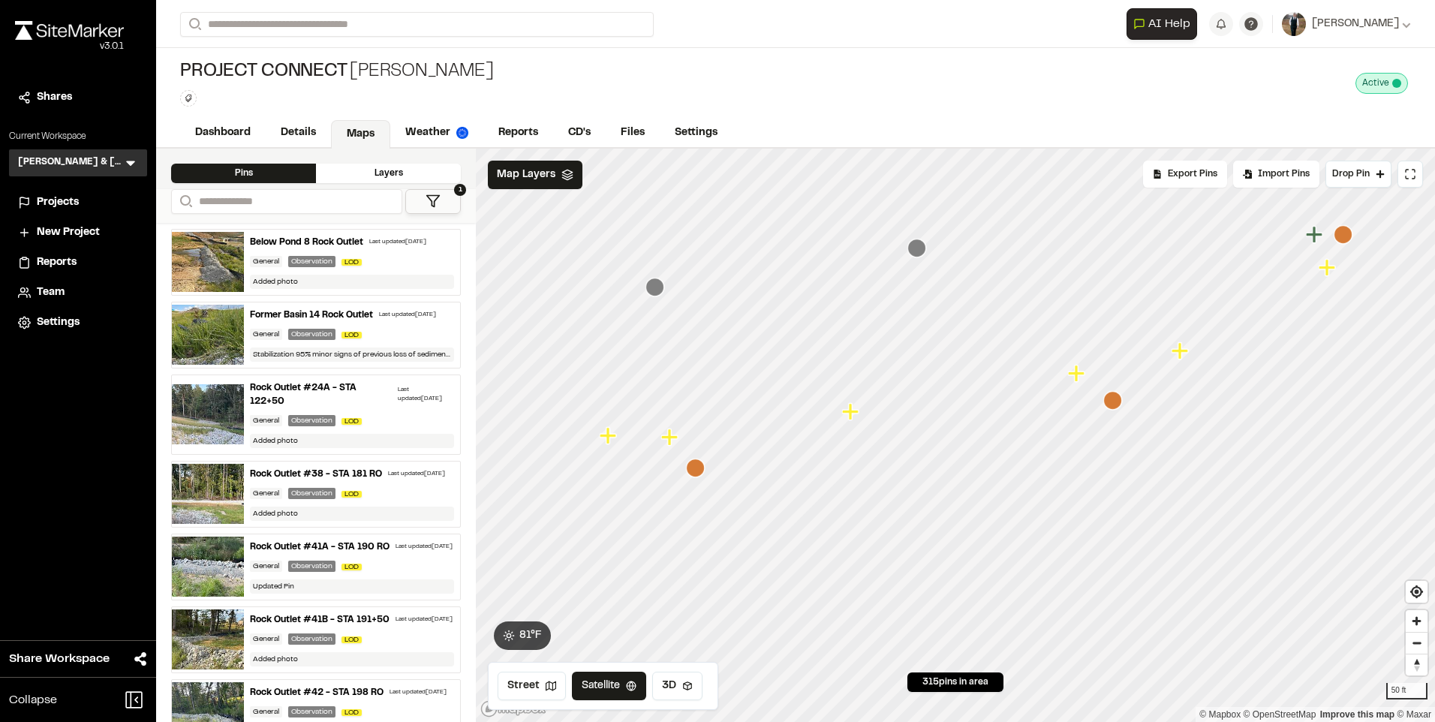
click at [705, 468] on icon "Map marker" at bounding box center [696, 468] width 20 height 20
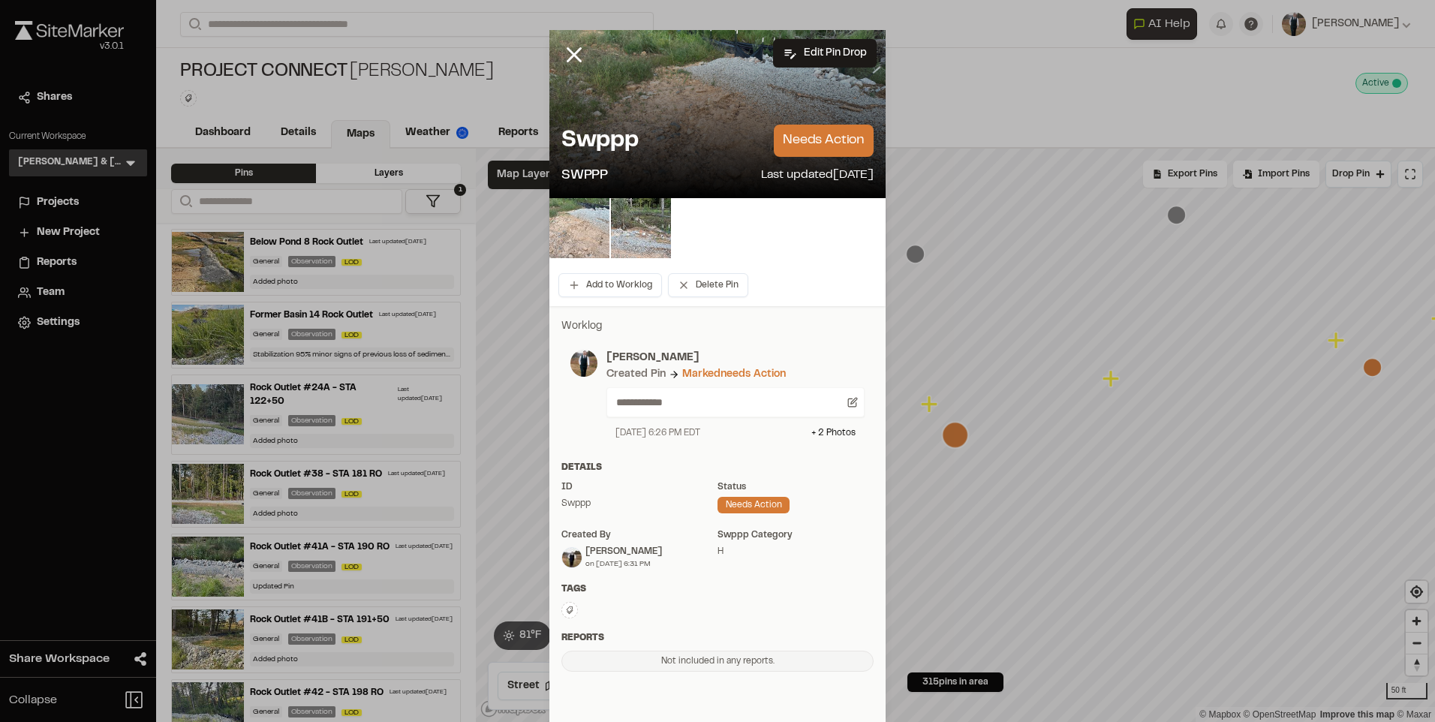
click at [576, 227] on img at bounding box center [579, 228] width 60 height 60
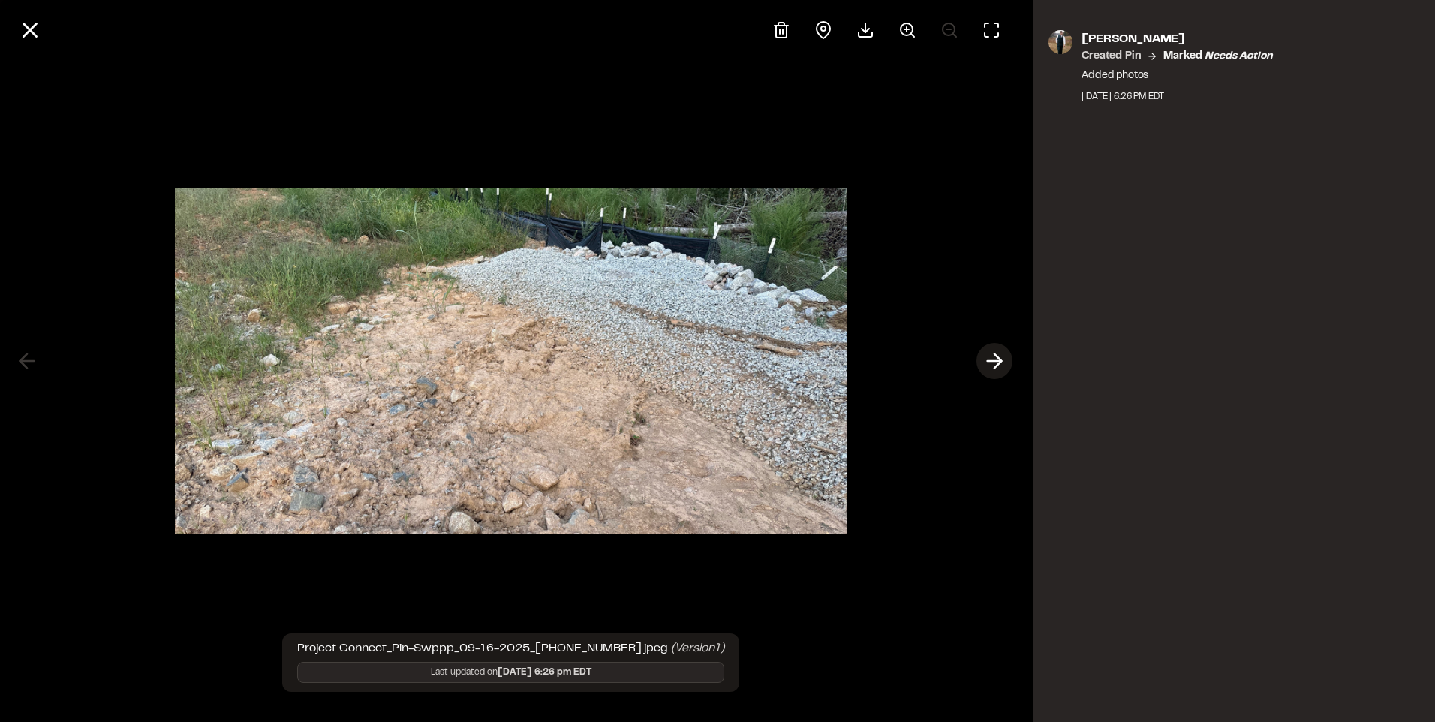
click at [994, 356] on icon at bounding box center [994, 361] width 24 height 26
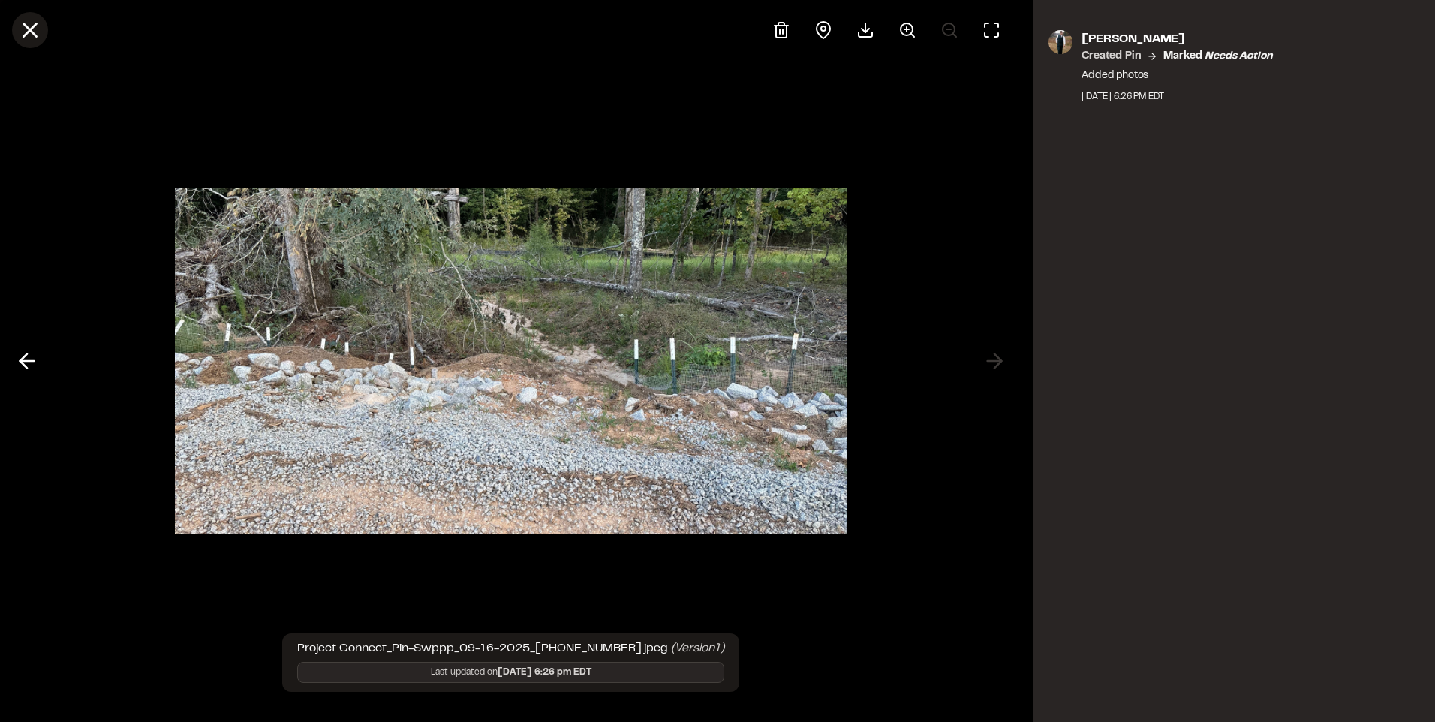
click at [23, 27] on icon at bounding box center [30, 30] width 26 height 26
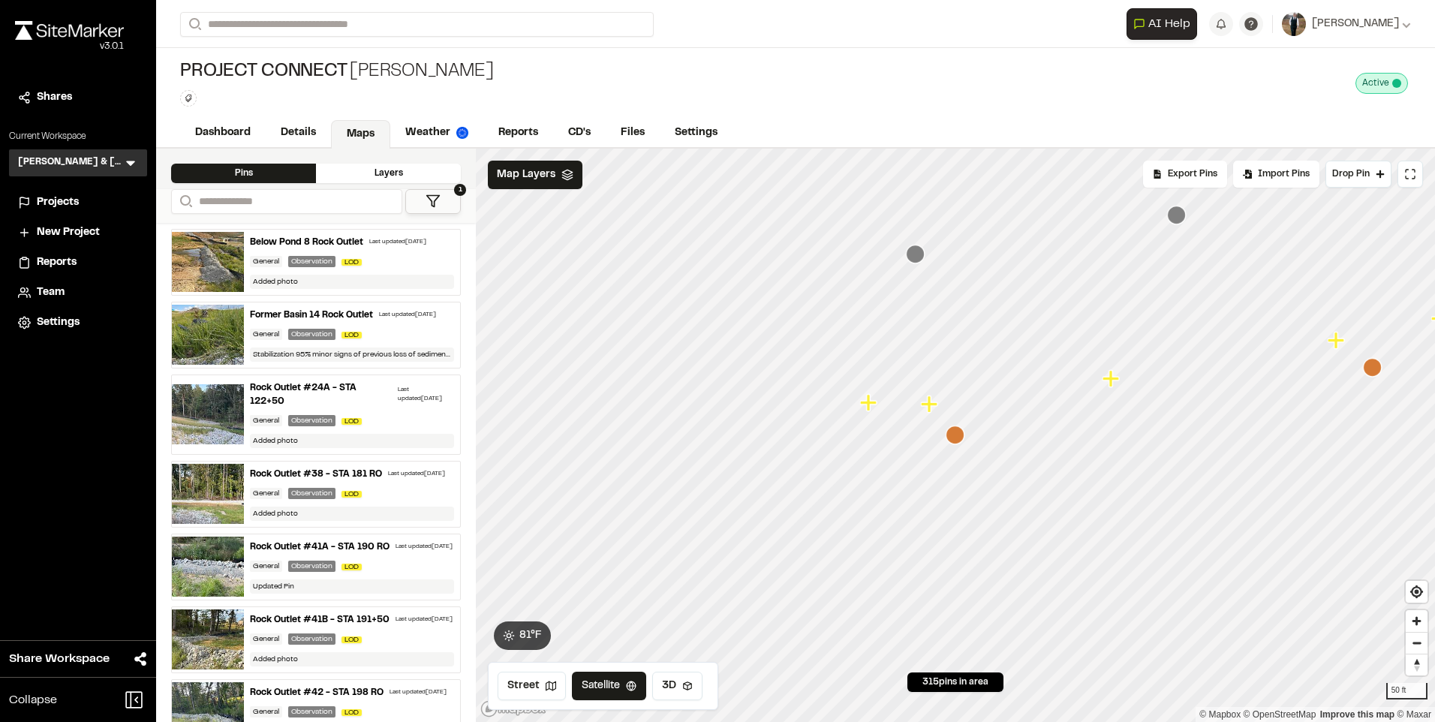
click at [933, 402] on icon "Map marker" at bounding box center [929, 403] width 17 height 17
click at [855, 382] on icon "Map marker" at bounding box center [856, 378] width 17 height 17
click at [1320, 420] on icon "Map marker" at bounding box center [1323, 418] width 17 height 17
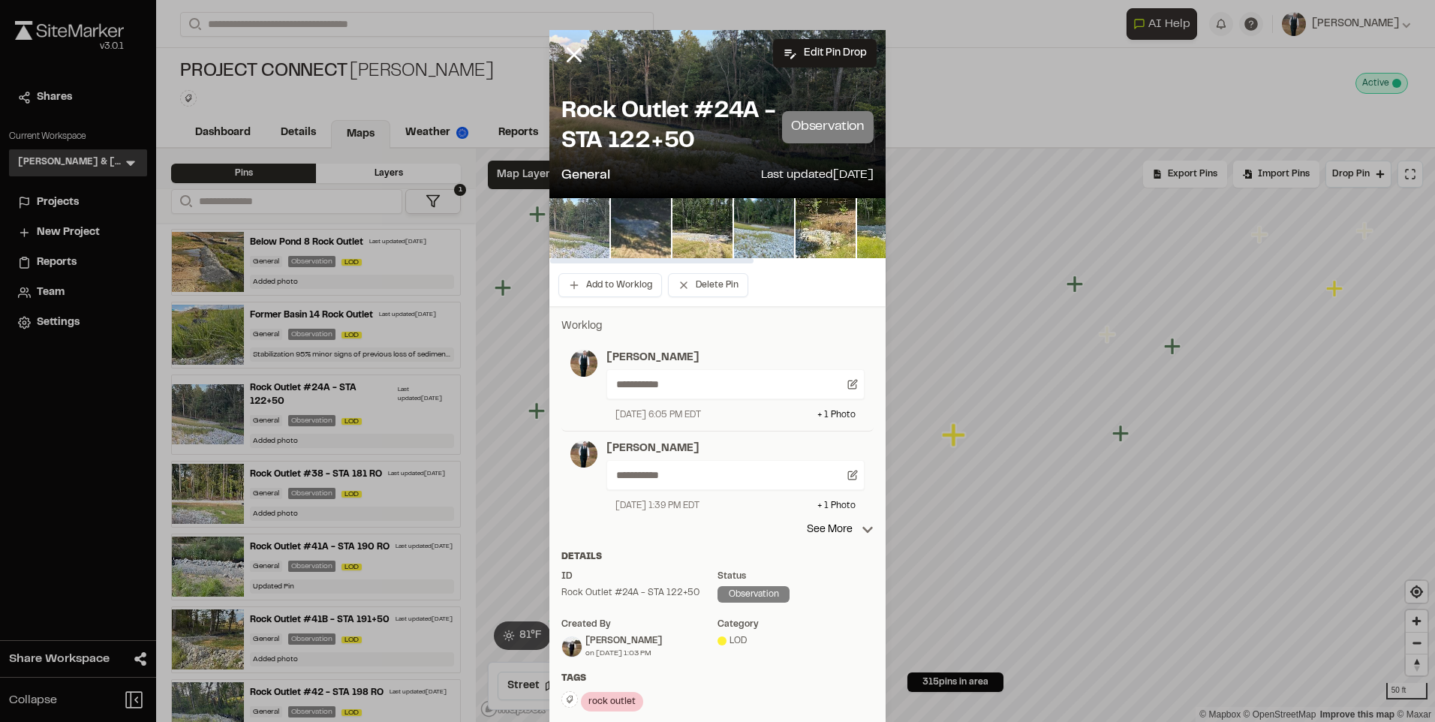
click at [585, 224] on img at bounding box center [579, 228] width 60 height 60
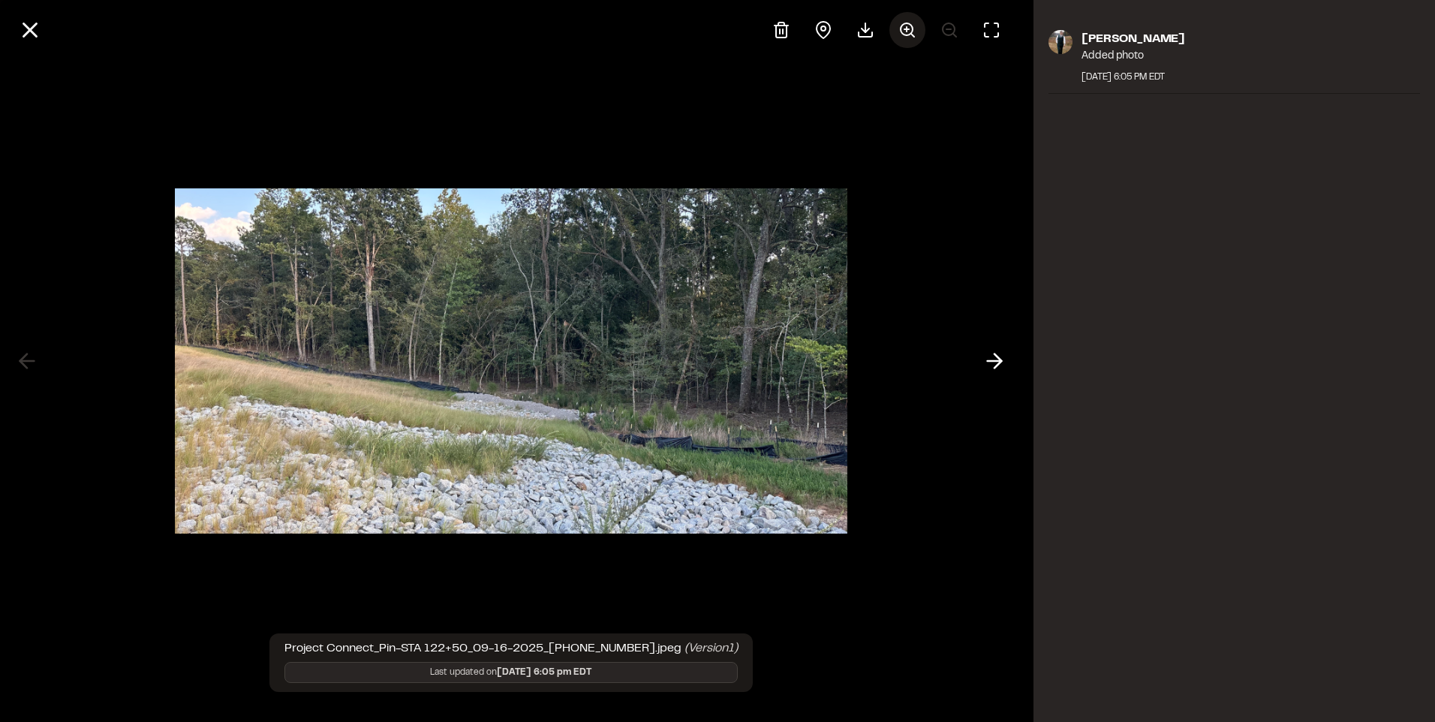
click at [906, 25] on icon at bounding box center [907, 30] width 18 height 18
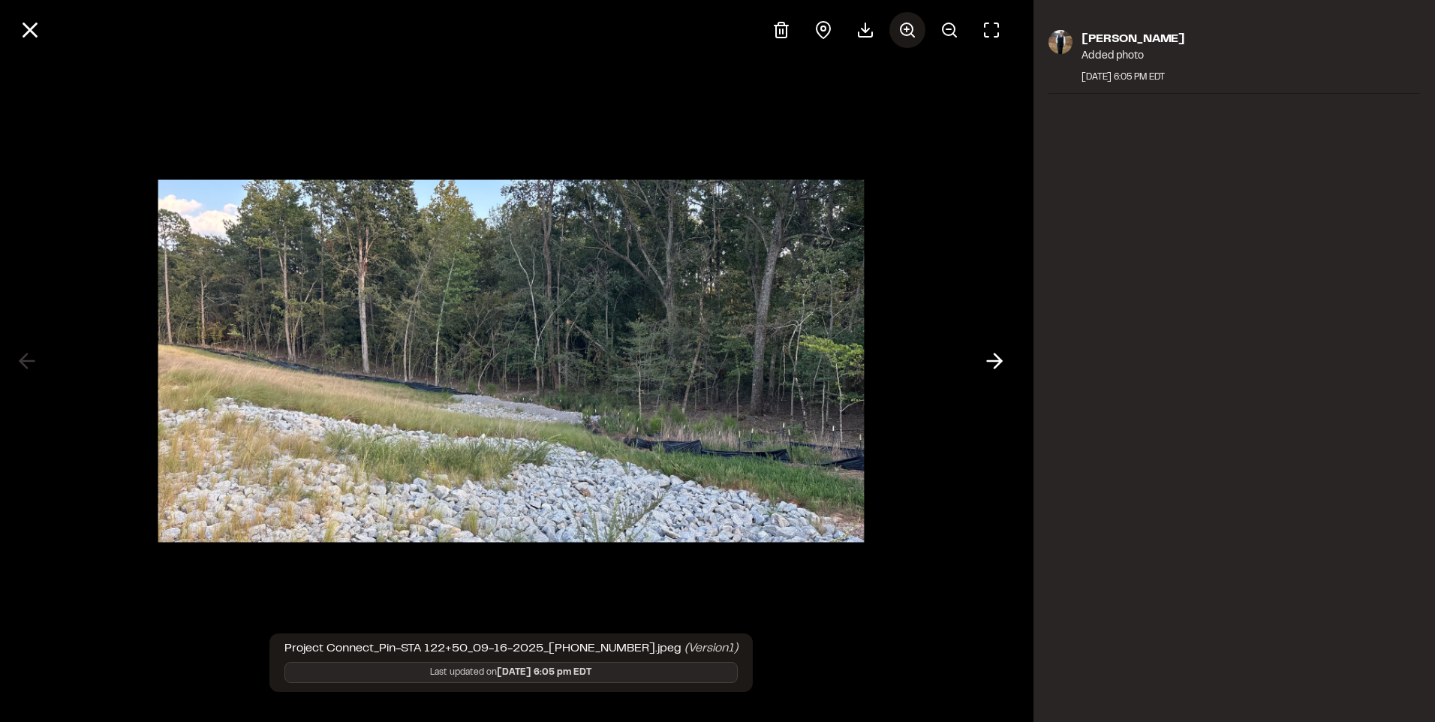
click at [906, 25] on icon at bounding box center [907, 30] width 18 height 18
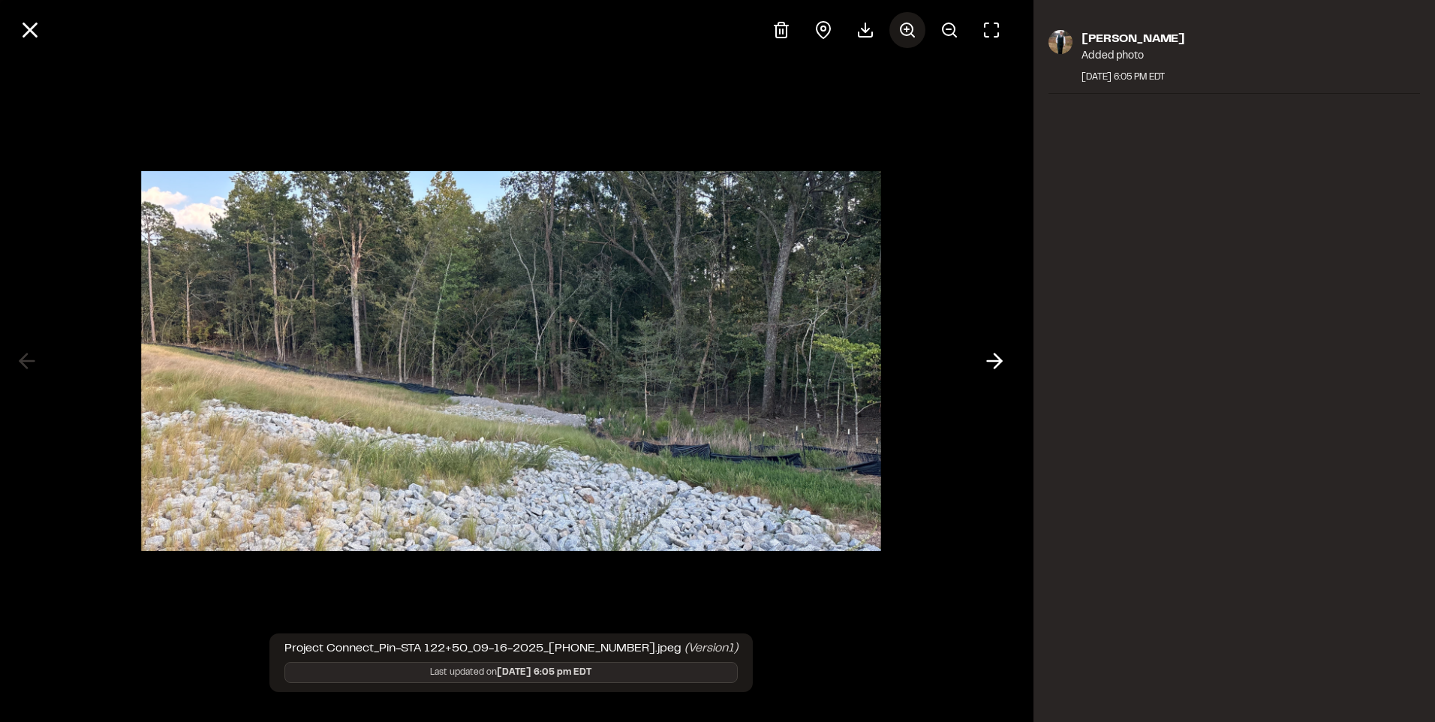
click at [906, 25] on icon at bounding box center [907, 30] width 18 height 18
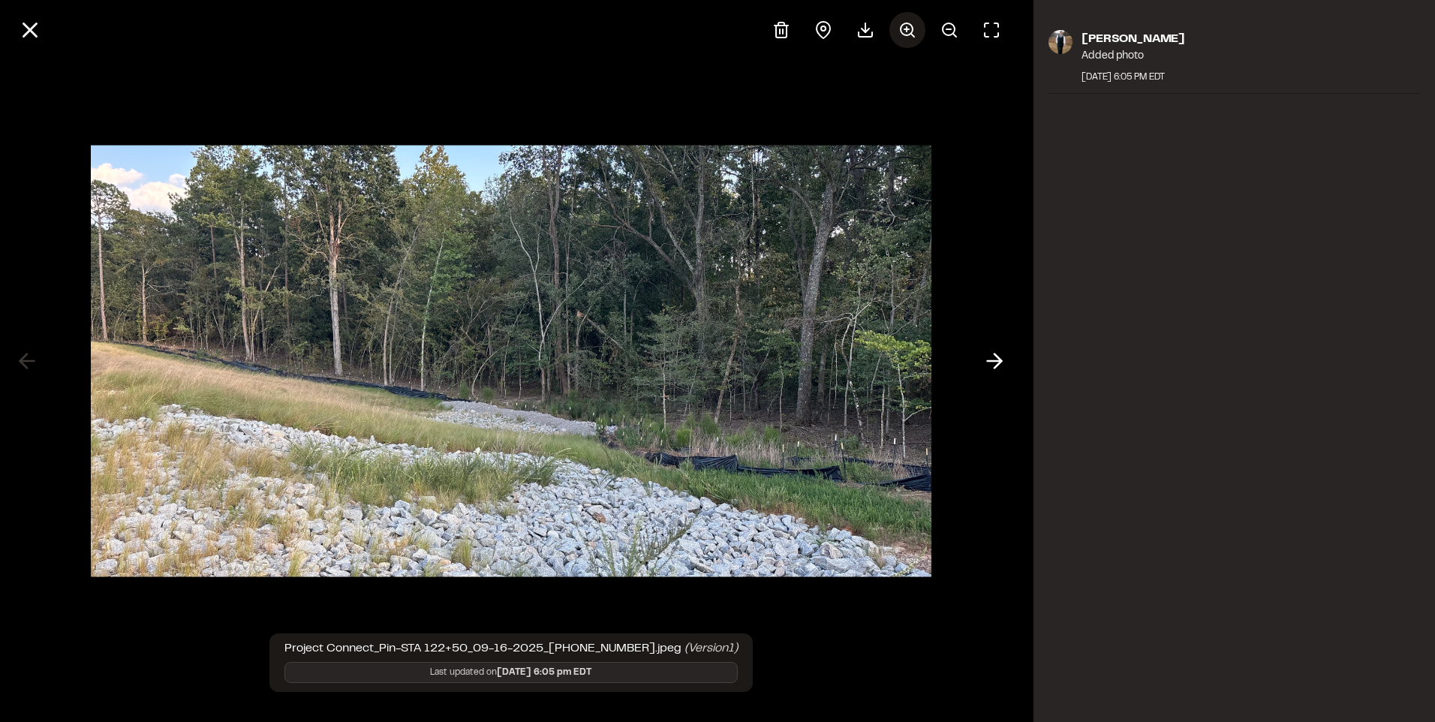
click at [906, 25] on icon at bounding box center [907, 30] width 18 height 18
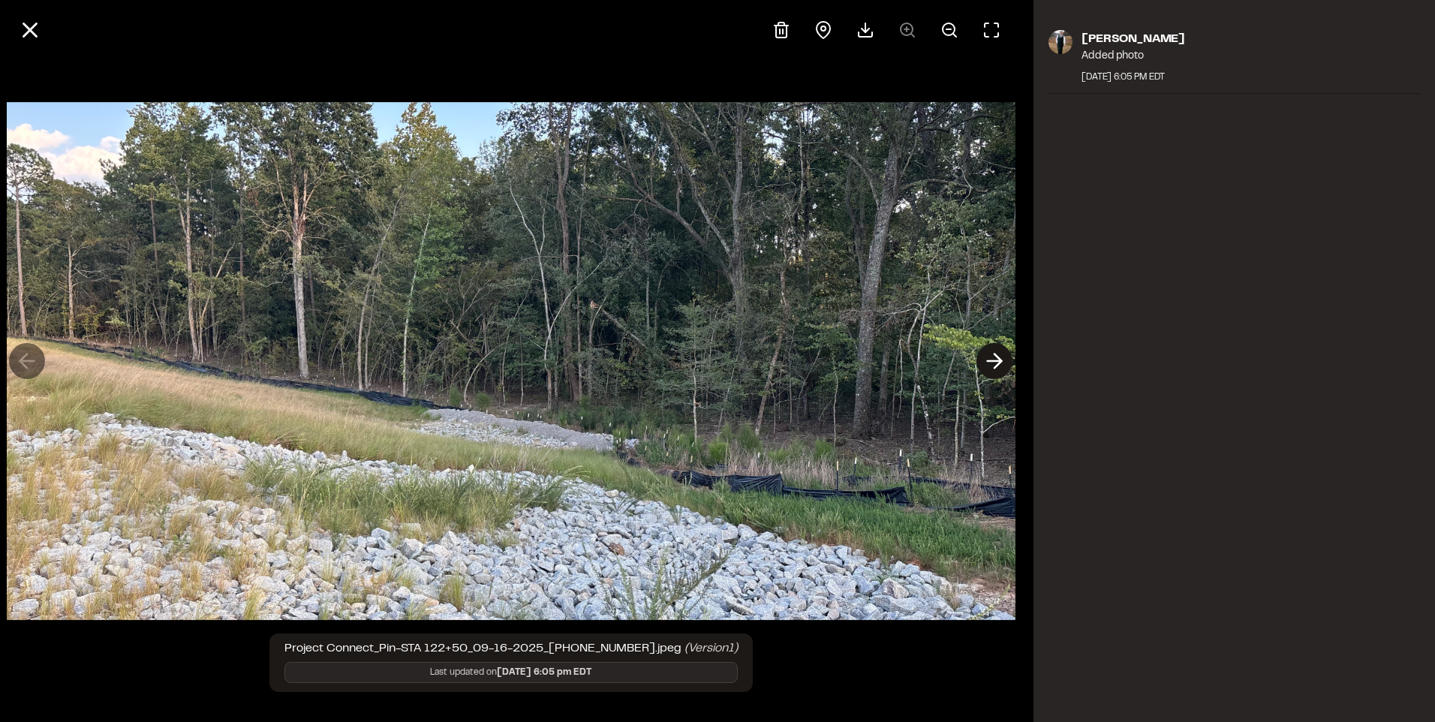
click at [1000, 359] on polyline at bounding box center [997, 361] width 7 height 14
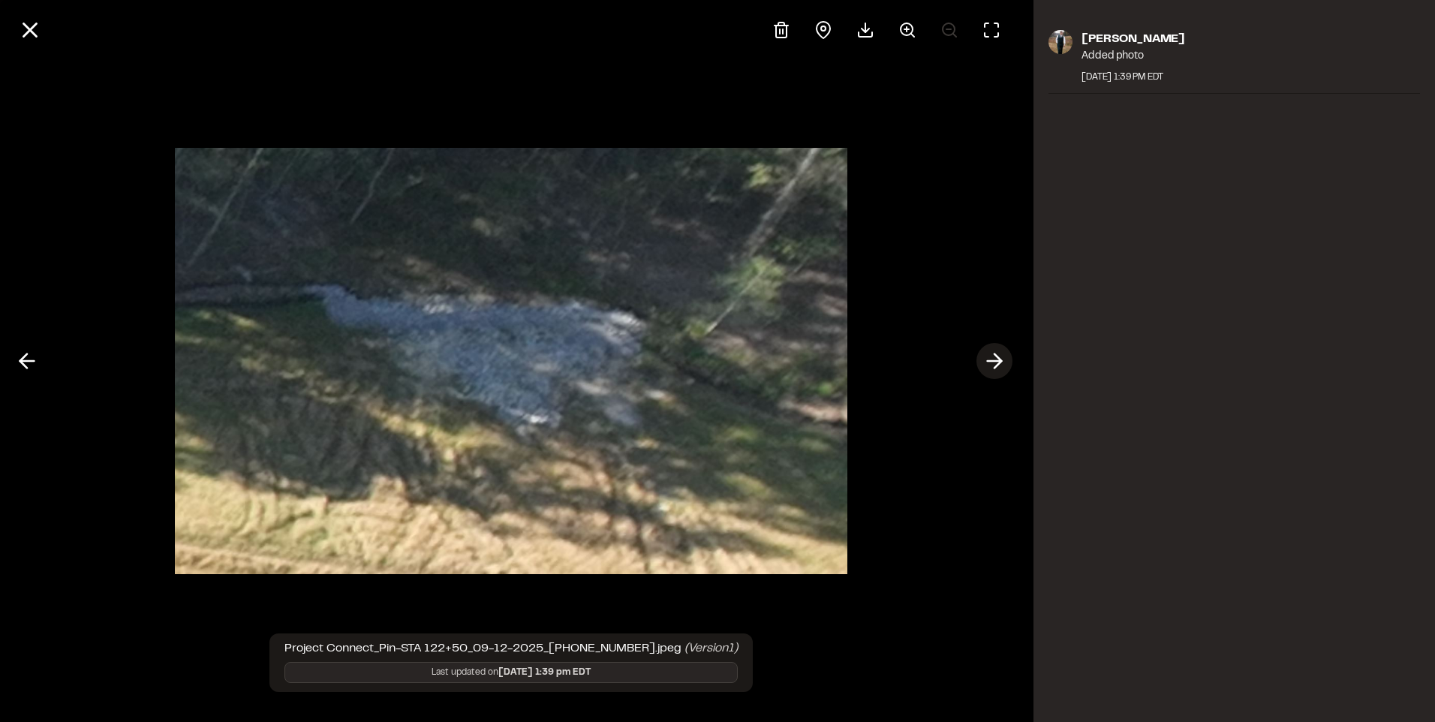
click at [984, 362] on icon at bounding box center [994, 361] width 24 height 26
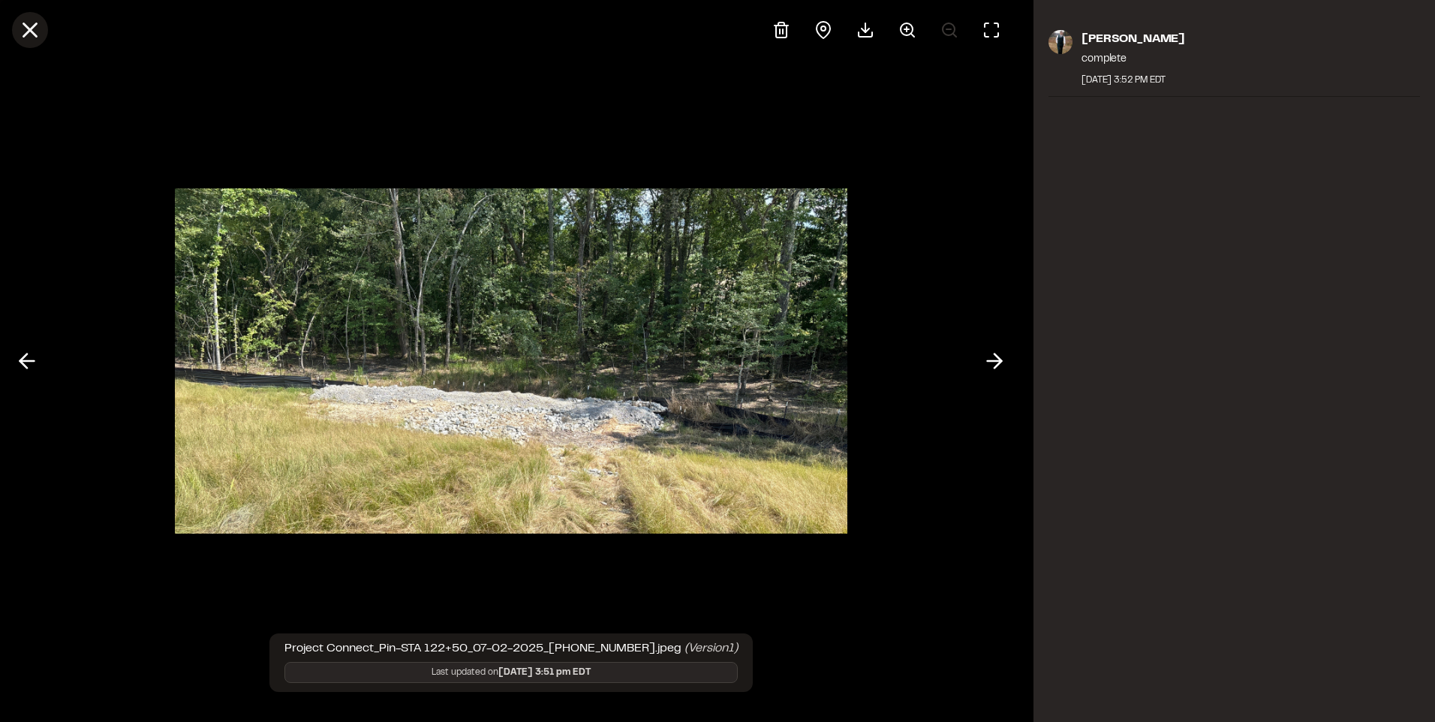
click at [35, 38] on icon at bounding box center [30, 30] width 26 height 26
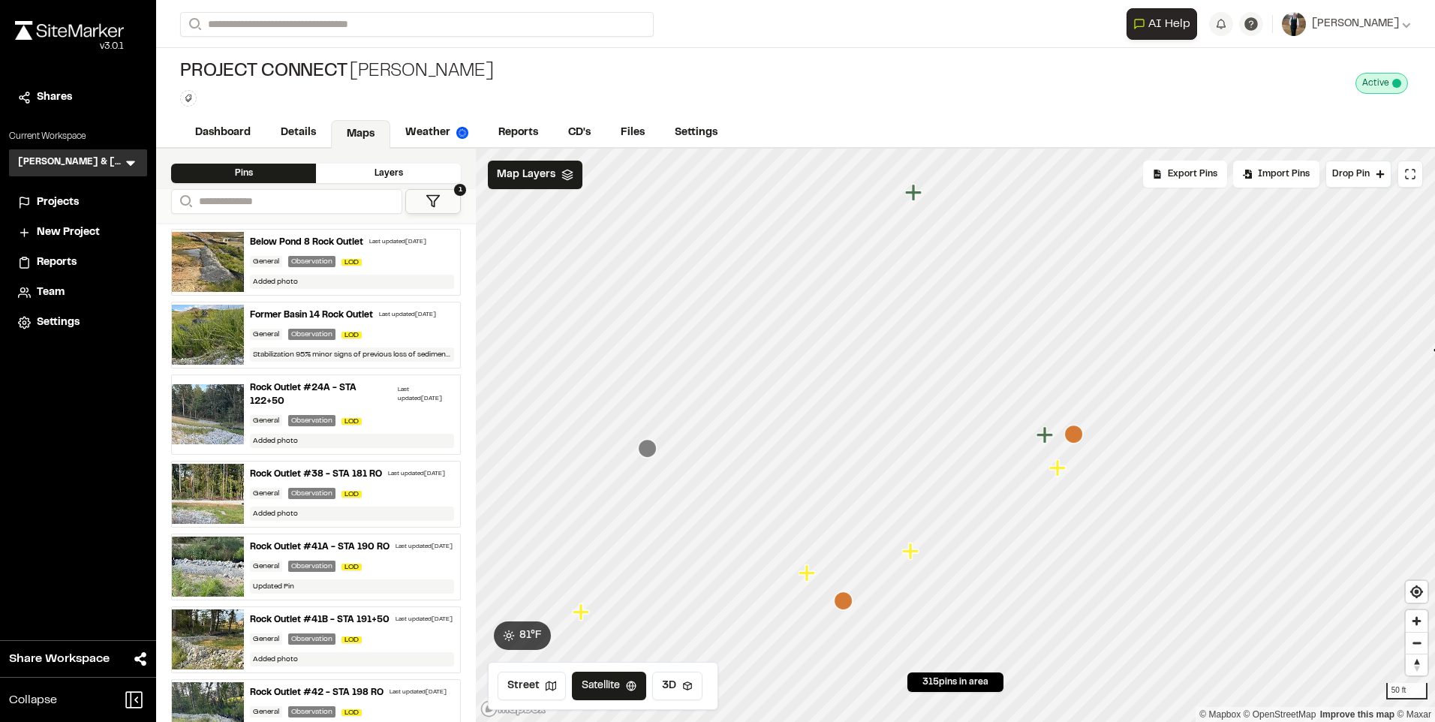
click at [1061, 474] on icon "Map marker" at bounding box center [1059, 468] width 20 height 20
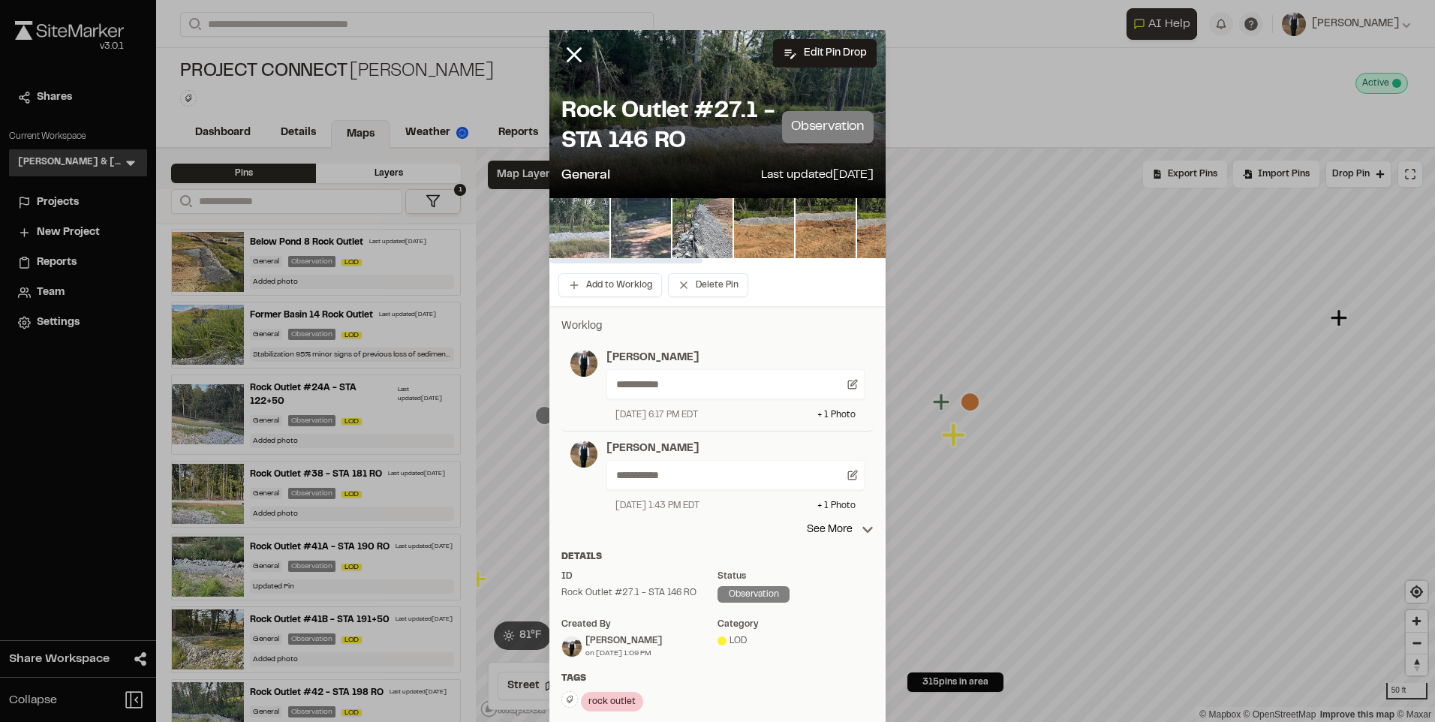
click at [576, 240] on img at bounding box center [579, 228] width 60 height 60
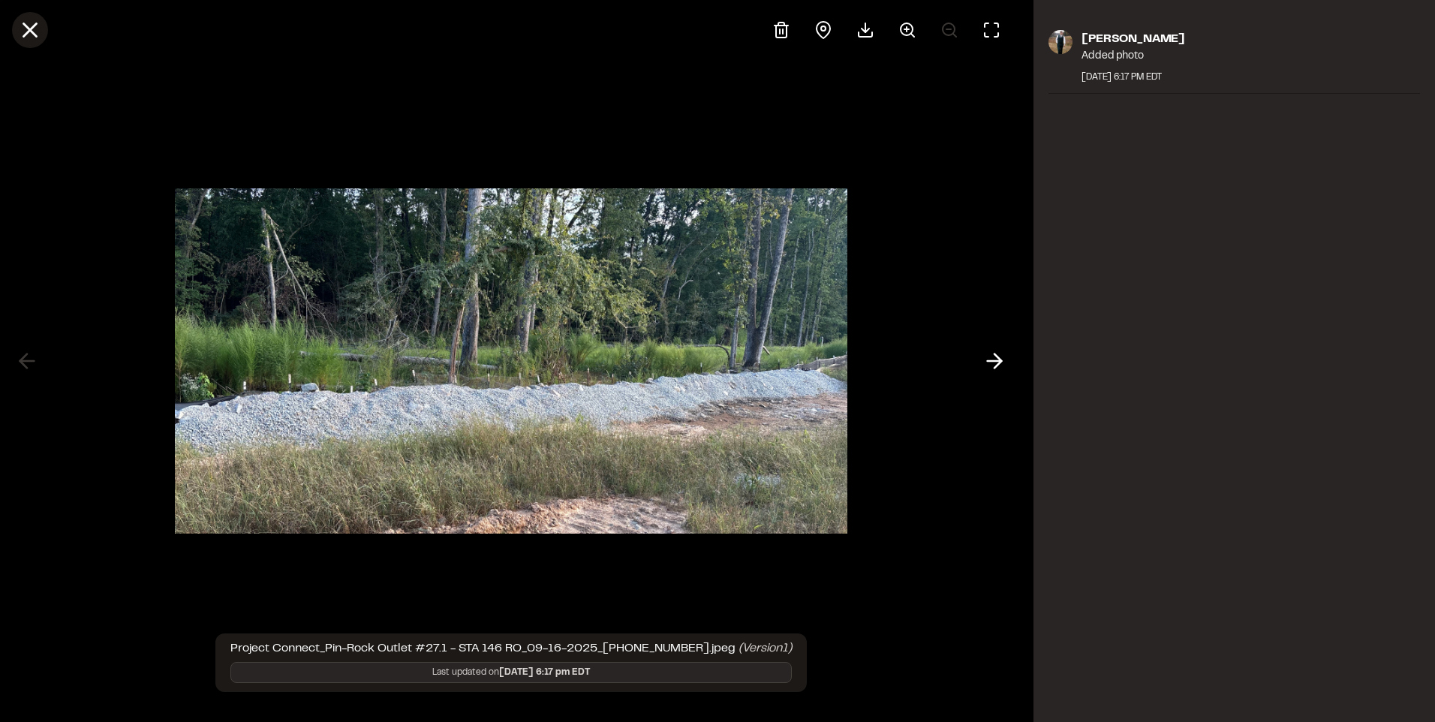
click at [34, 31] on icon at bounding box center [30, 30] width 26 height 26
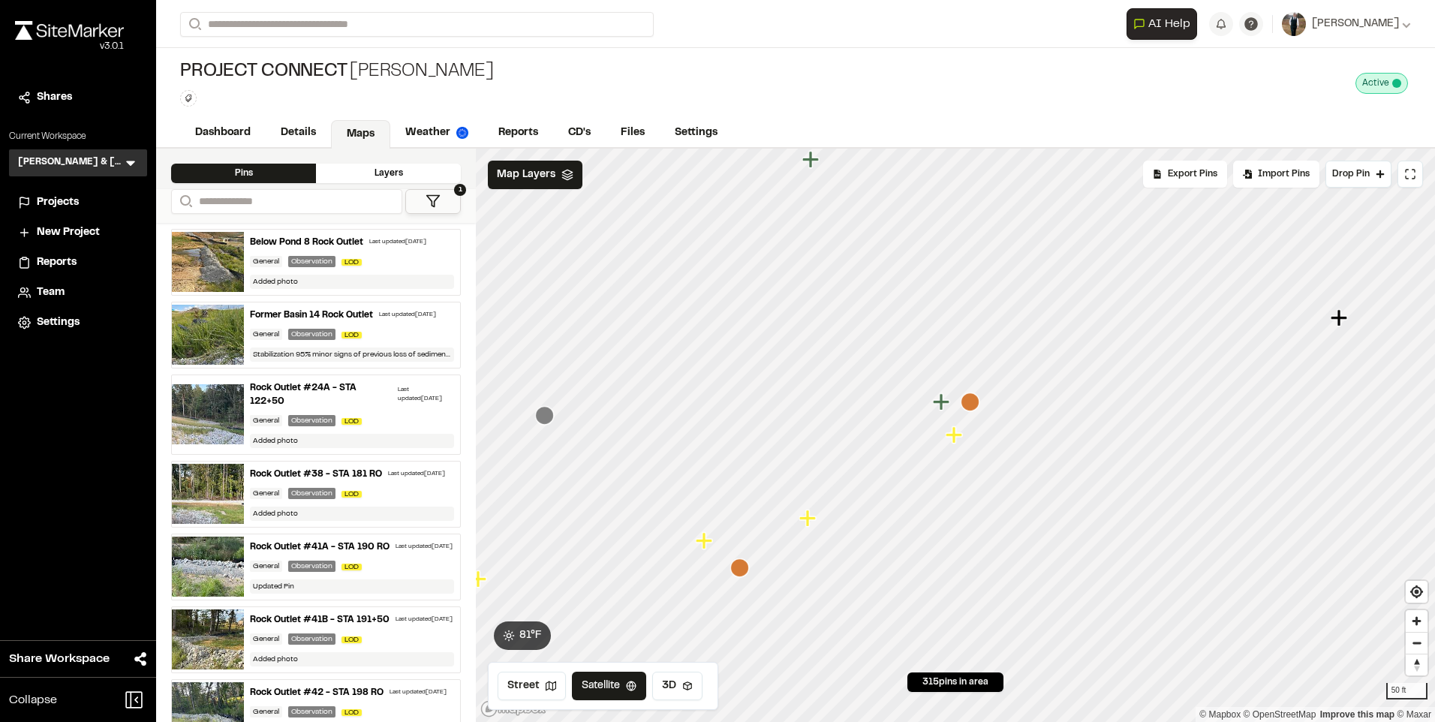
click at [810, 519] on icon "Map marker" at bounding box center [807, 518] width 17 height 17
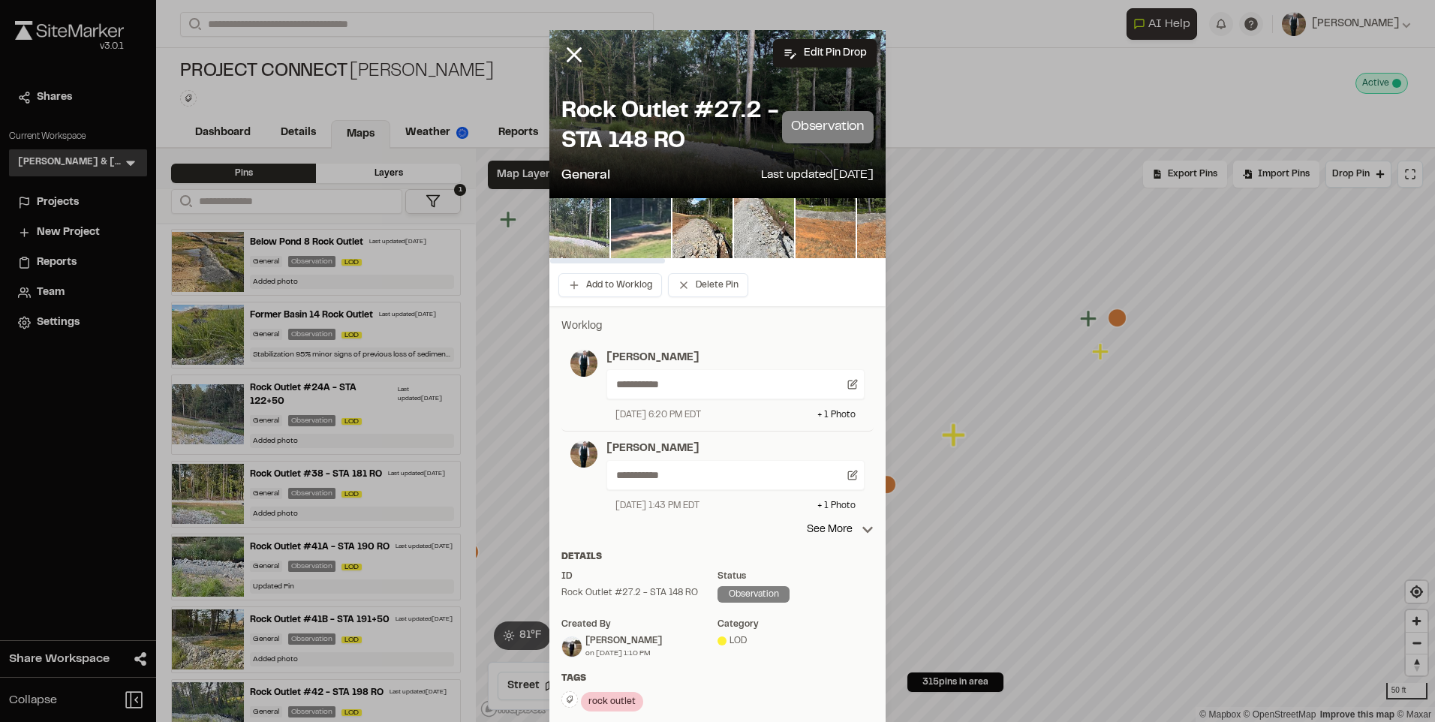
click at [572, 219] on img at bounding box center [579, 228] width 60 height 60
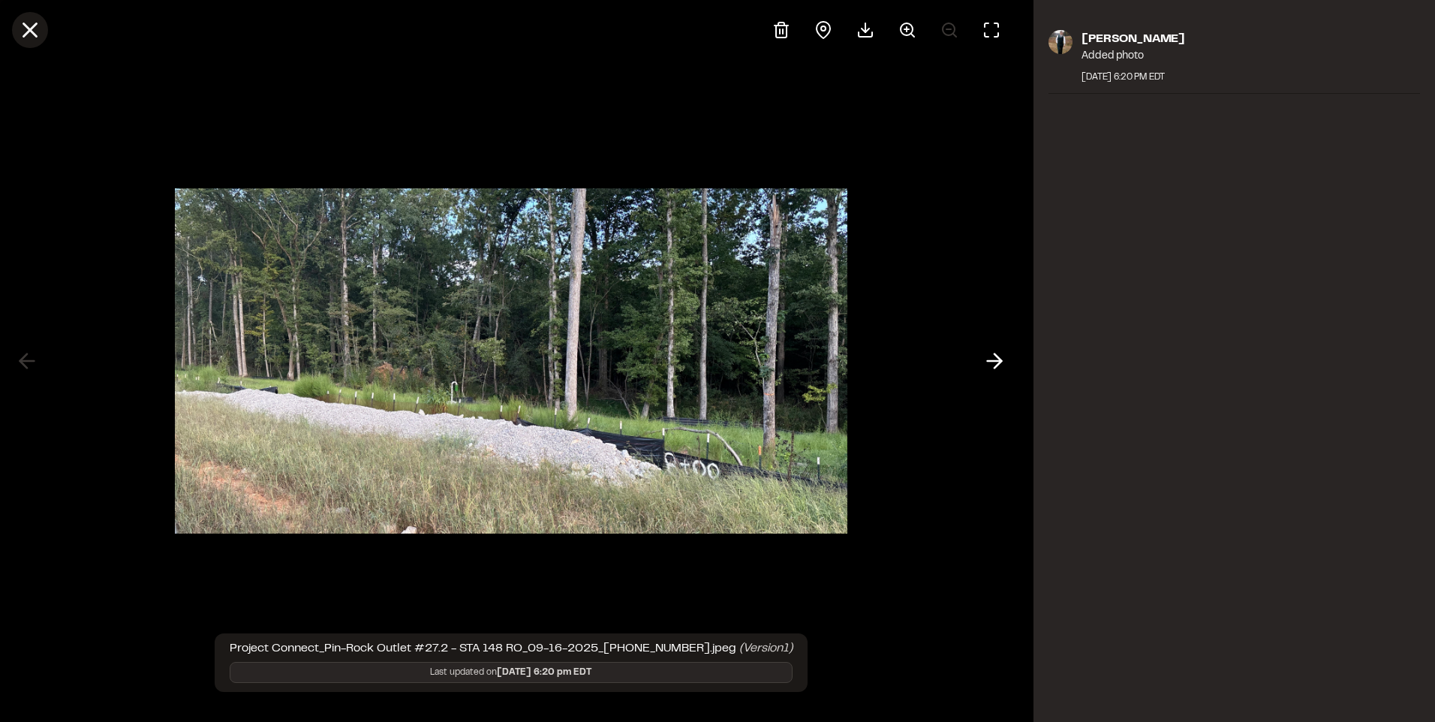
click at [38, 29] on icon at bounding box center [30, 30] width 26 height 26
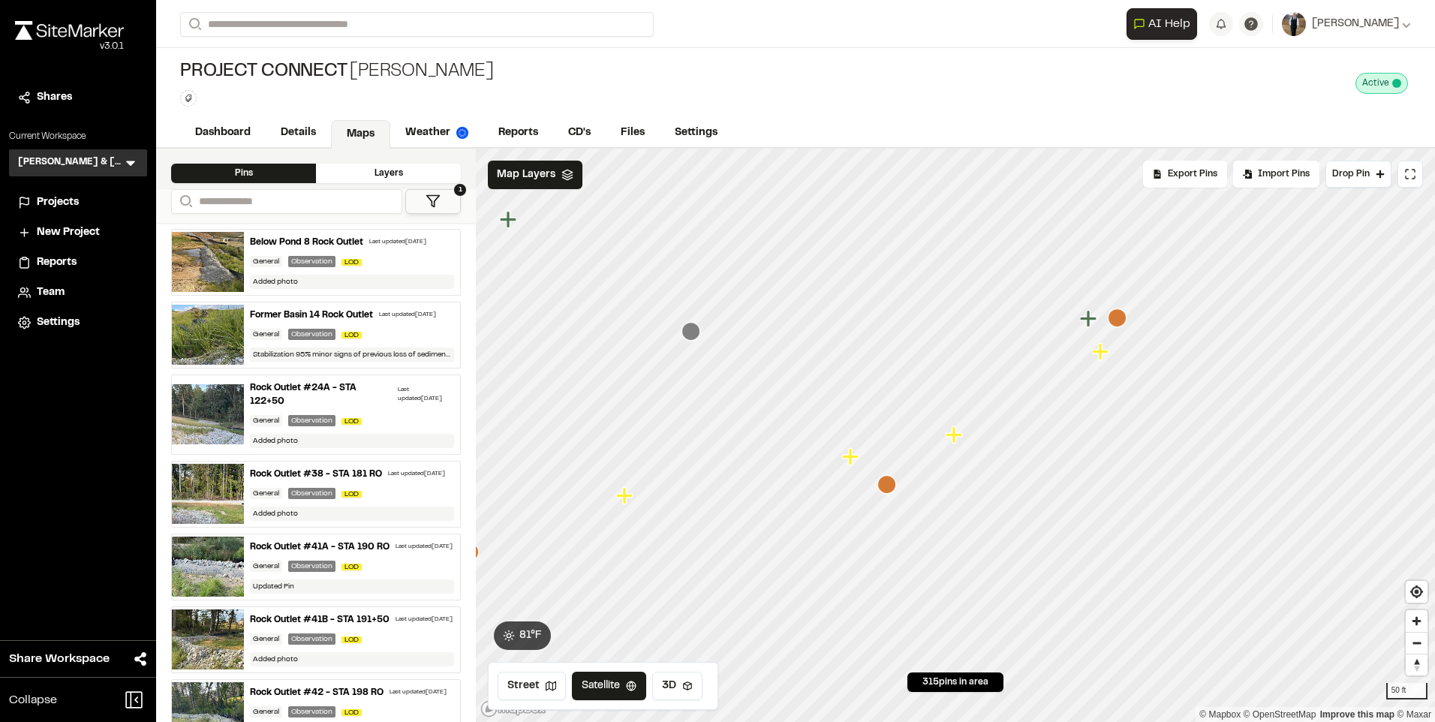
click at [883, 491] on icon "Map marker" at bounding box center [886, 484] width 19 height 19
click at [706, 495] on icon "Map marker" at bounding box center [711, 489] width 19 height 19
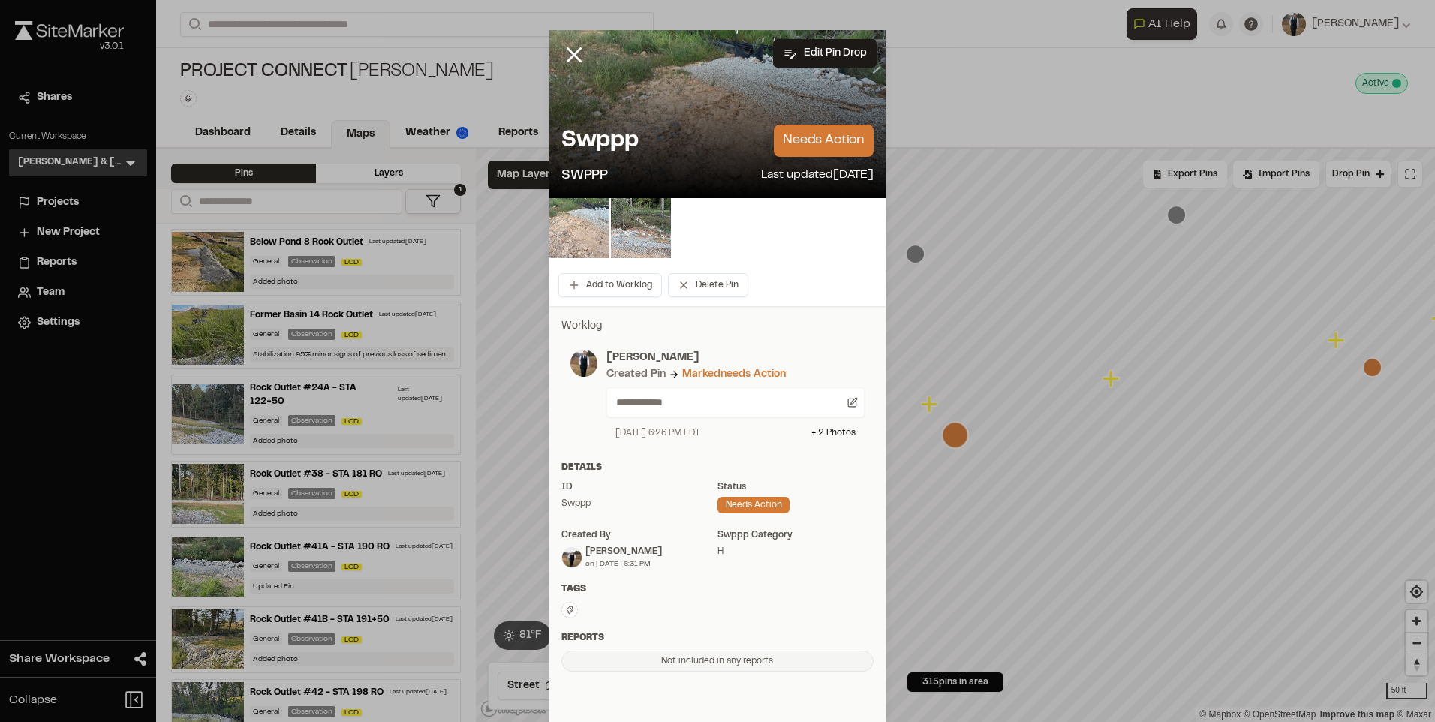
click at [568, 209] on img at bounding box center [579, 228] width 60 height 60
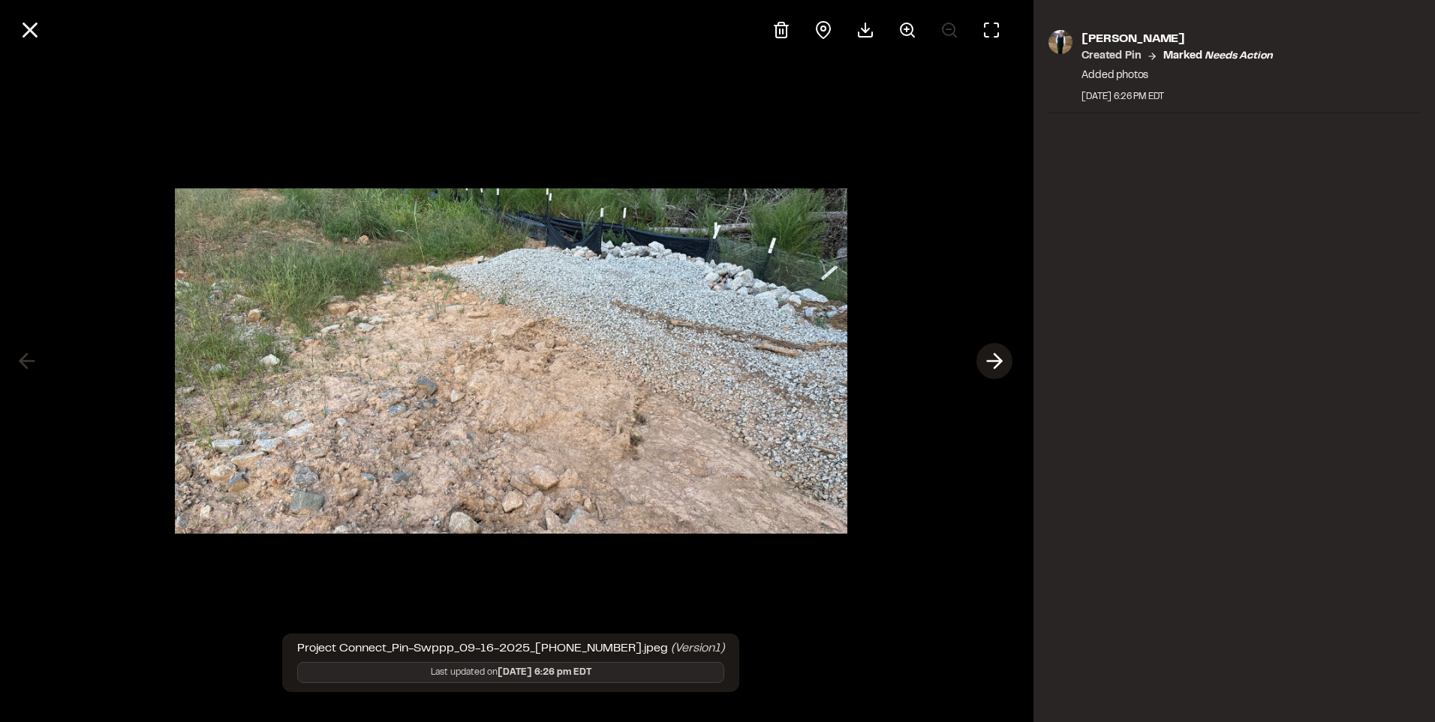
click at [1005, 365] on icon at bounding box center [994, 361] width 24 height 26
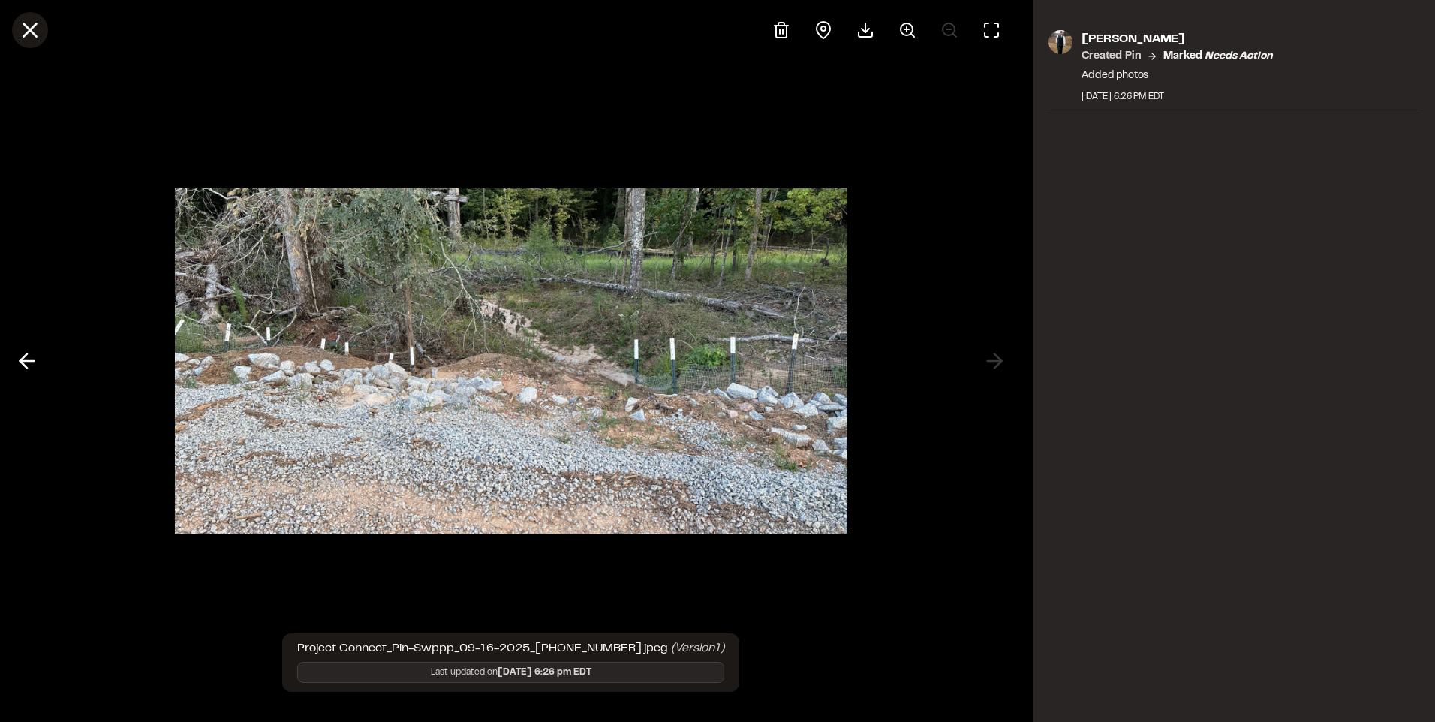
click at [29, 32] on line at bounding box center [30, 30] width 13 height 13
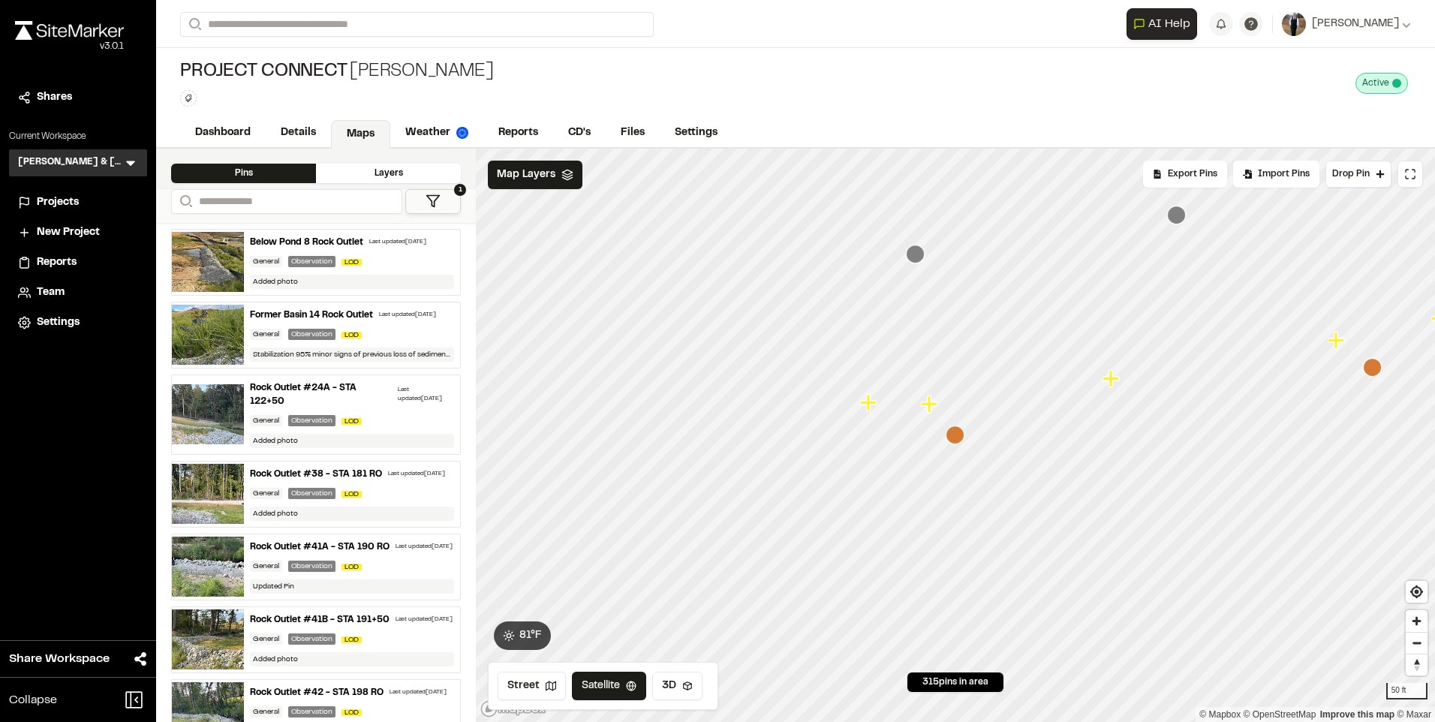
click at [1377, 375] on icon "Map marker" at bounding box center [1372, 367] width 19 height 19
click at [1009, 467] on icon "Map marker" at bounding box center [1015, 461] width 19 height 19
click at [963, 404] on icon "Map marker" at bounding box center [957, 404] width 17 height 17
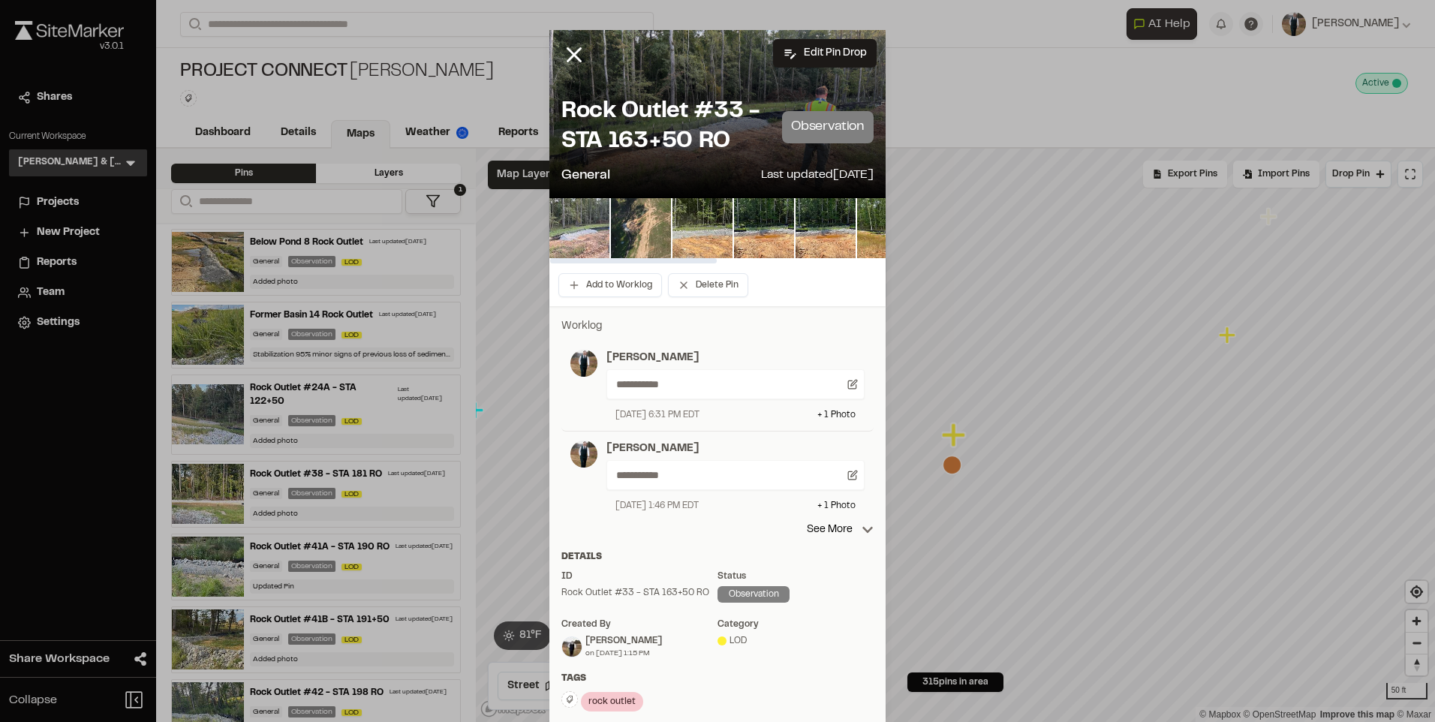
click at [574, 233] on img at bounding box center [579, 228] width 60 height 60
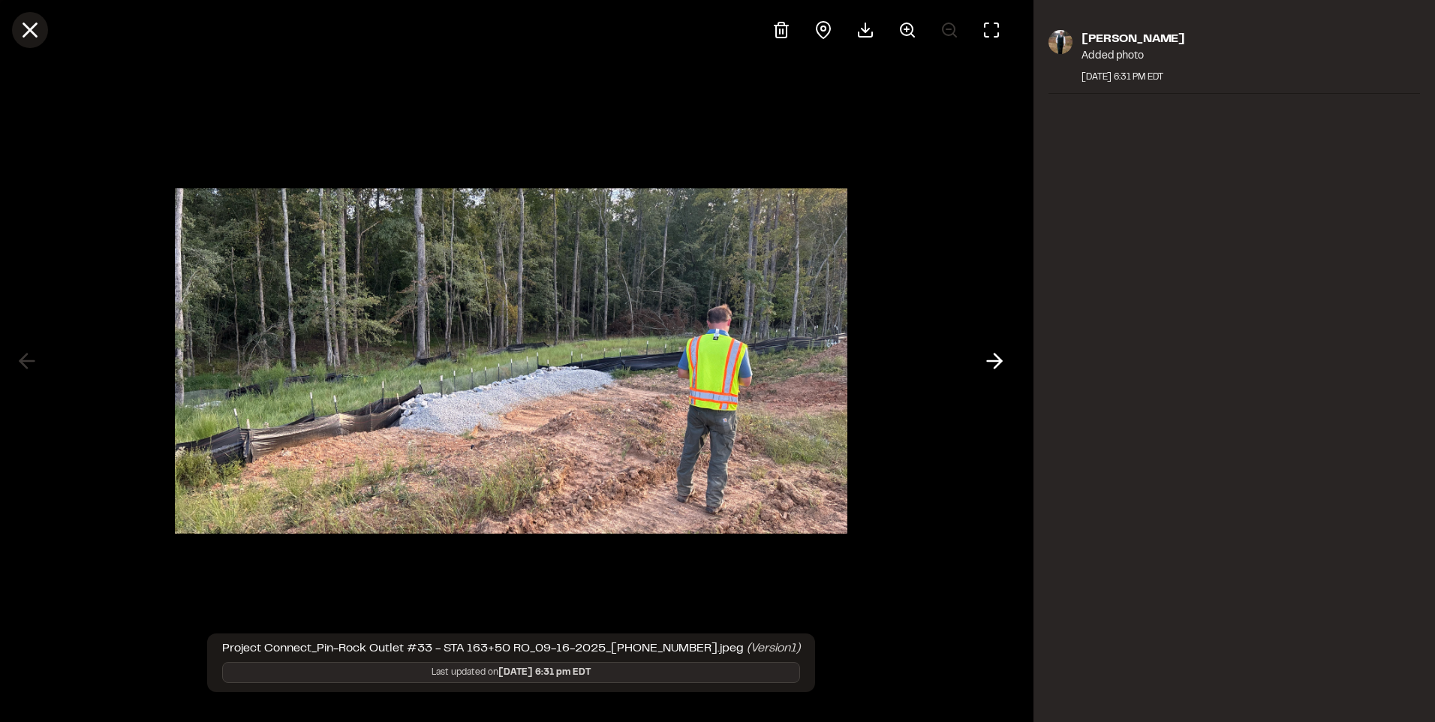
click at [30, 30] on line at bounding box center [30, 30] width 13 height 13
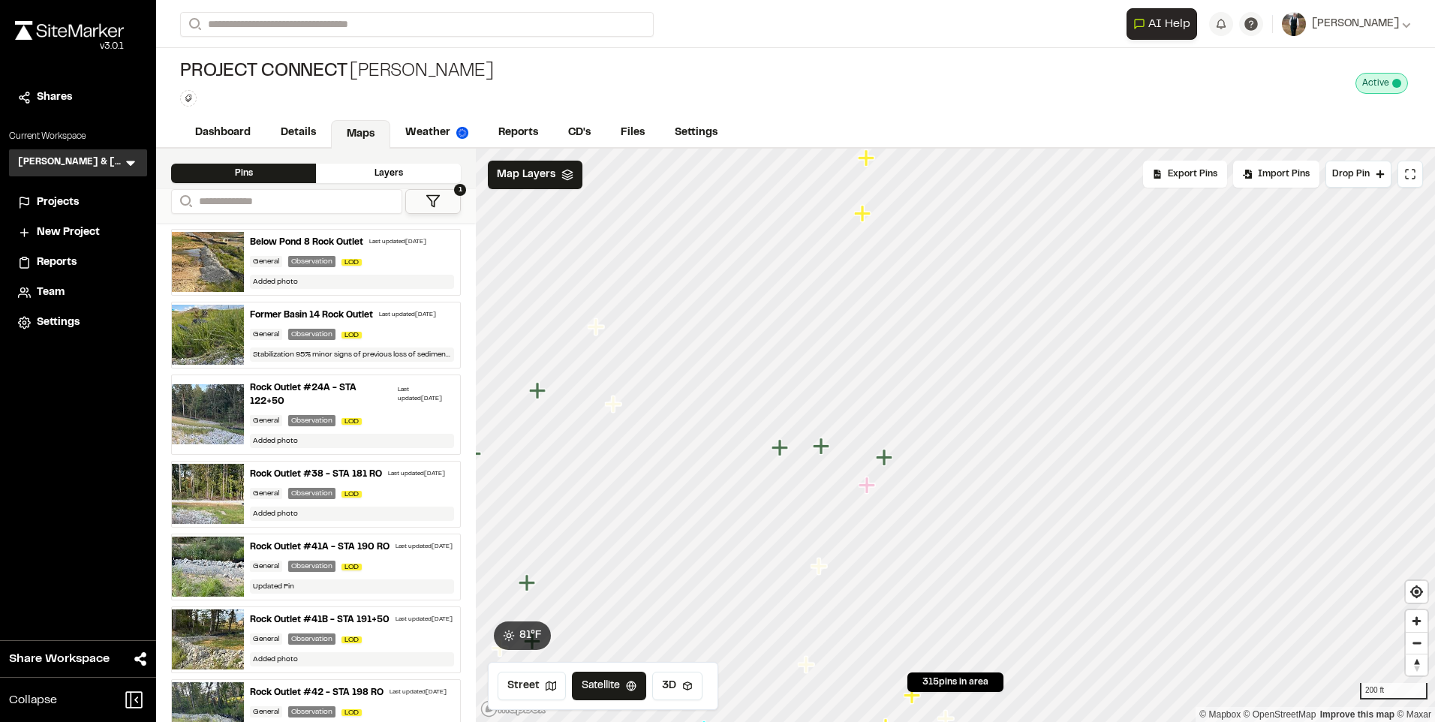
click at [867, 209] on icon "Map marker" at bounding box center [864, 214] width 20 height 20
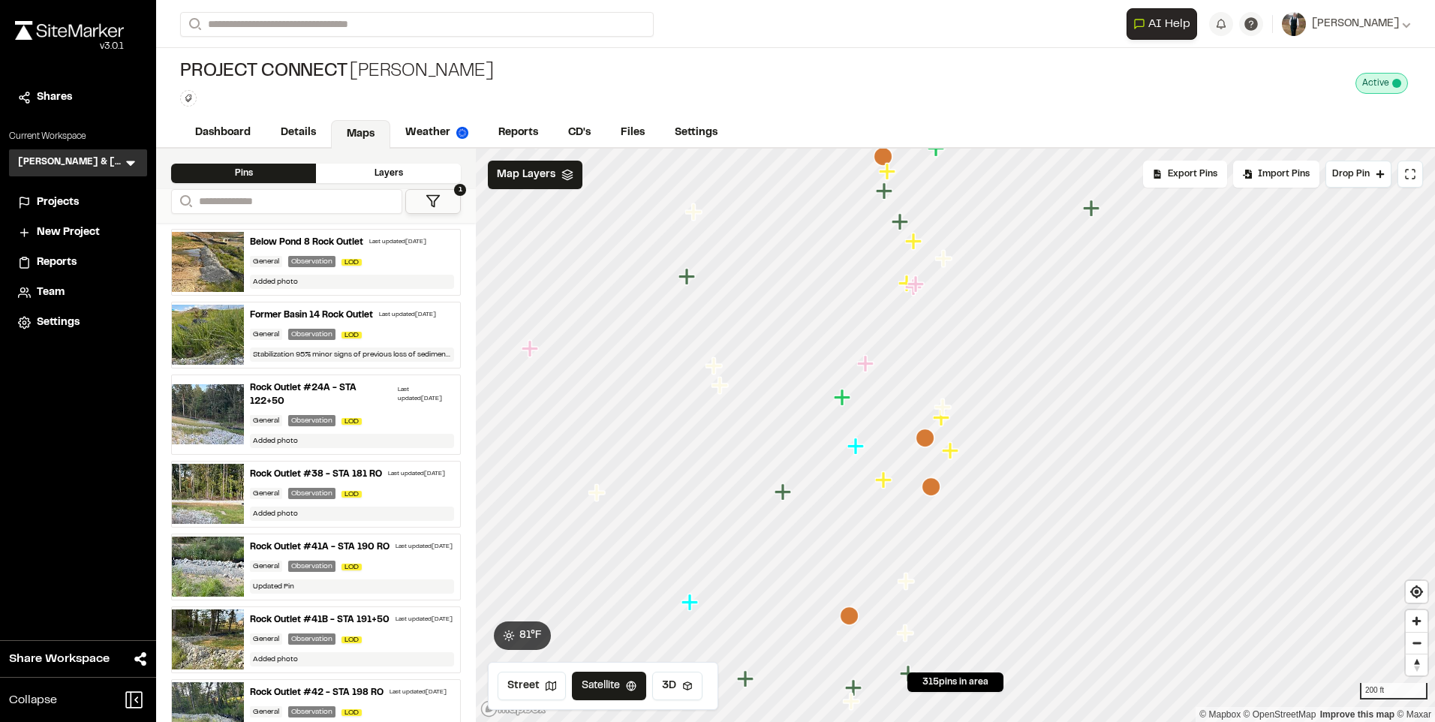
click at [909, 251] on icon "Map marker" at bounding box center [915, 242] width 20 height 20
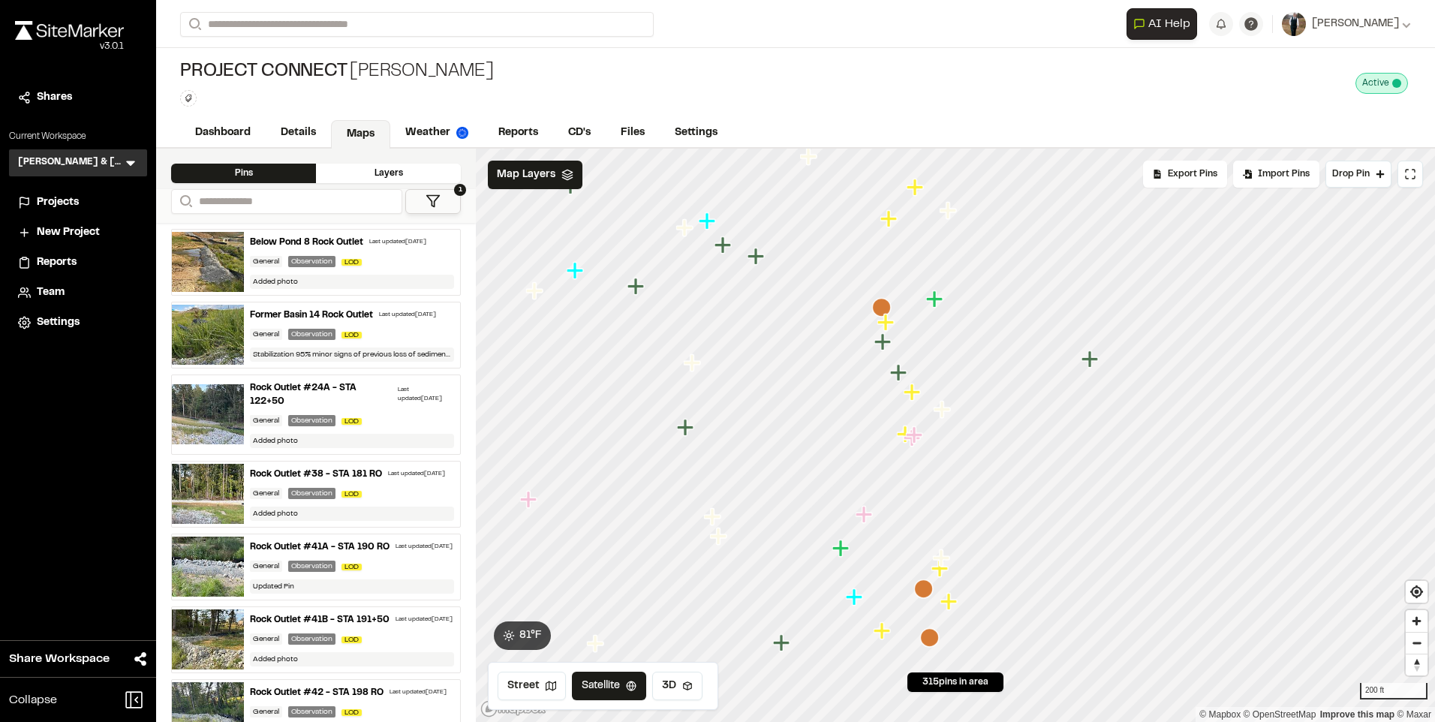
click at [893, 224] on icon "Map marker" at bounding box center [890, 219] width 20 height 20
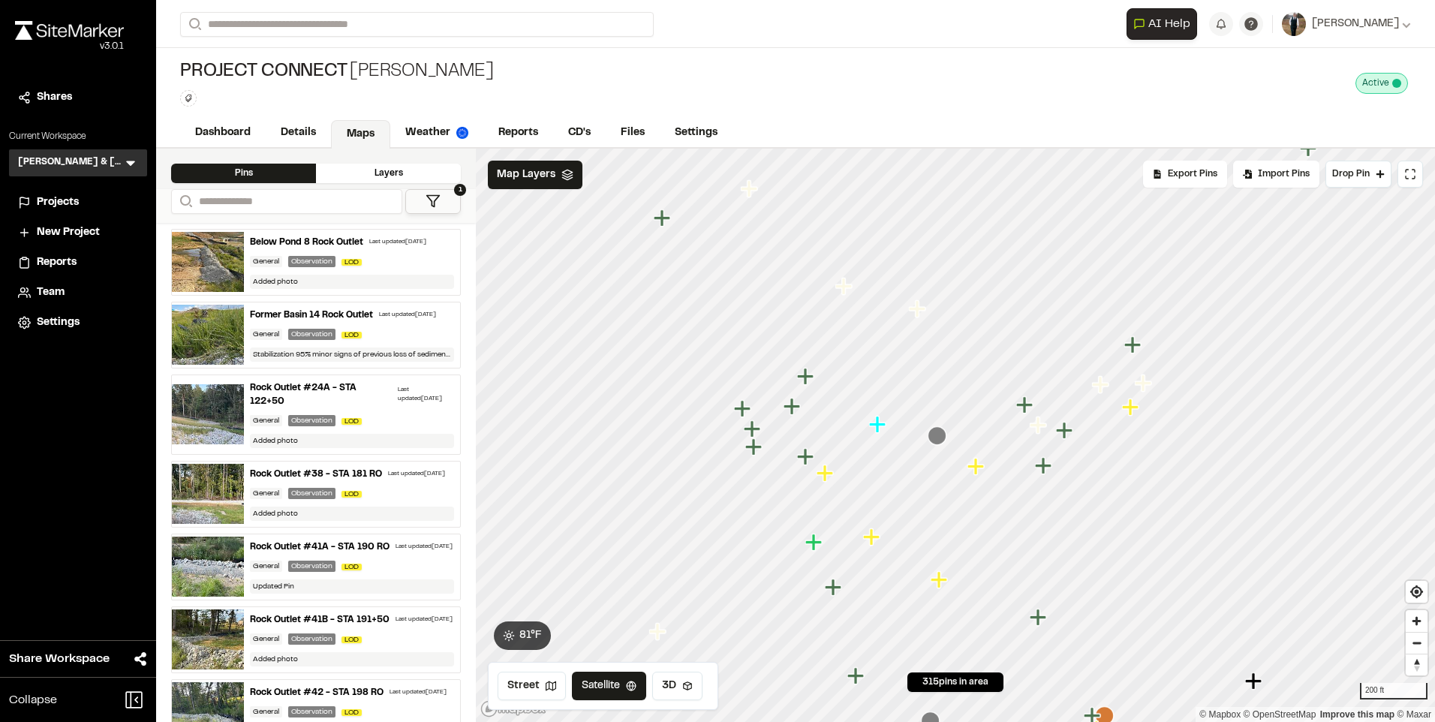
click at [978, 468] on icon "Map marker" at bounding box center [975, 466] width 17 height 17
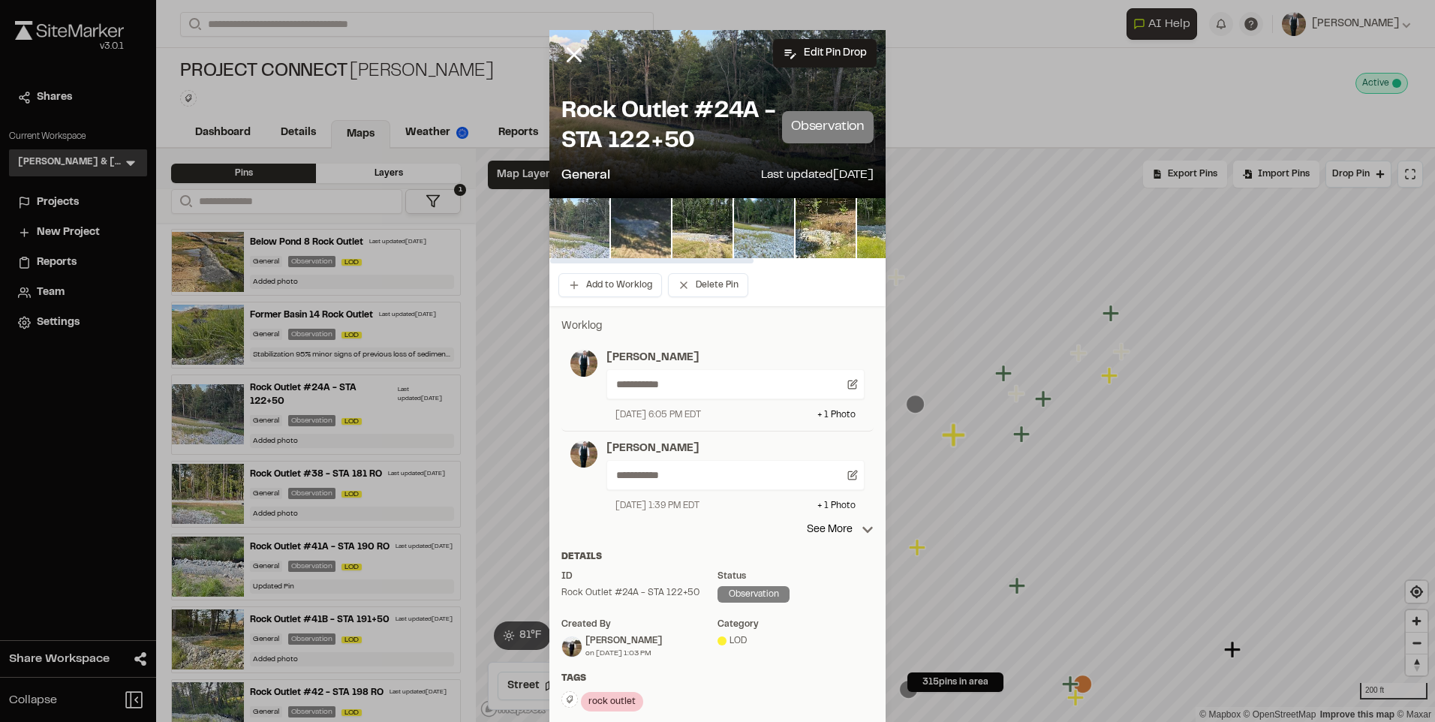
click at [569, 225] on img at bounding box center [579, 228] width 60 height 60
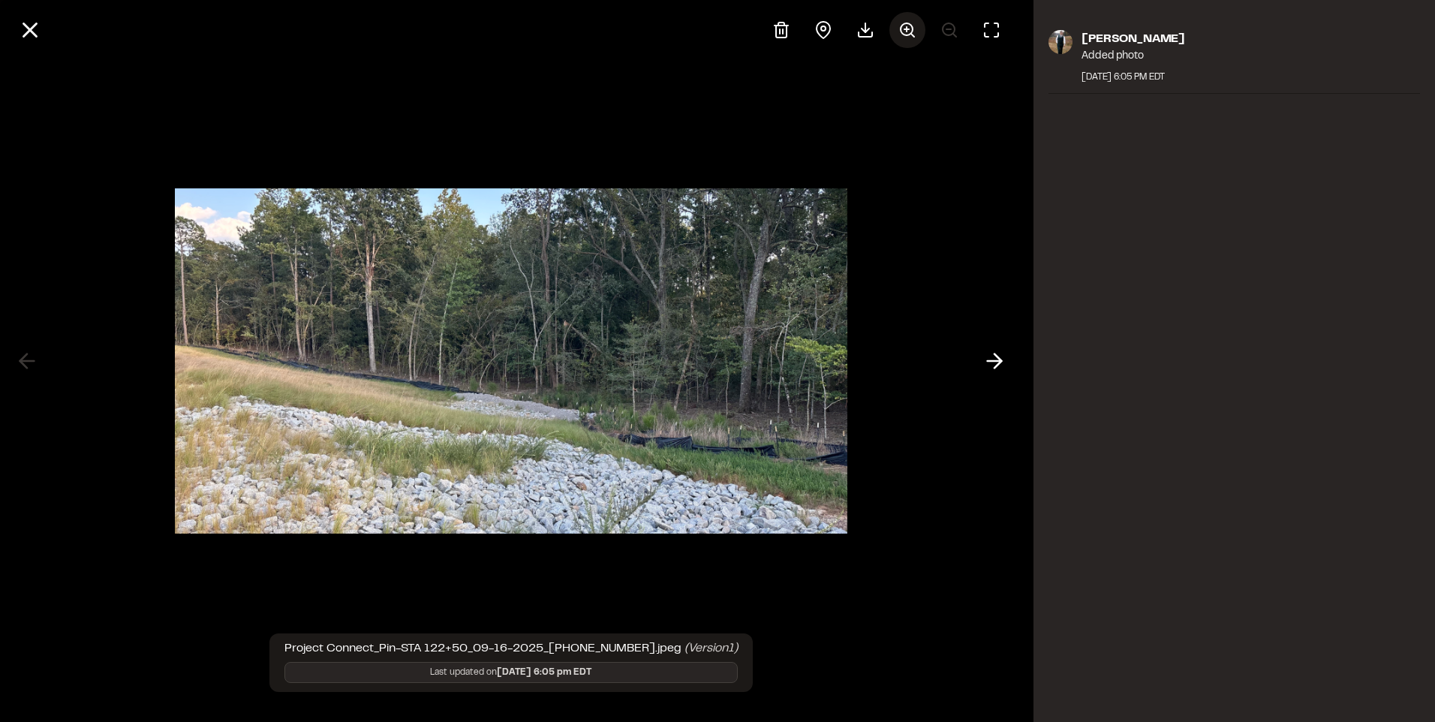
click at [905, 31] on icon at bounding box center [907, 30] width 18 height 18
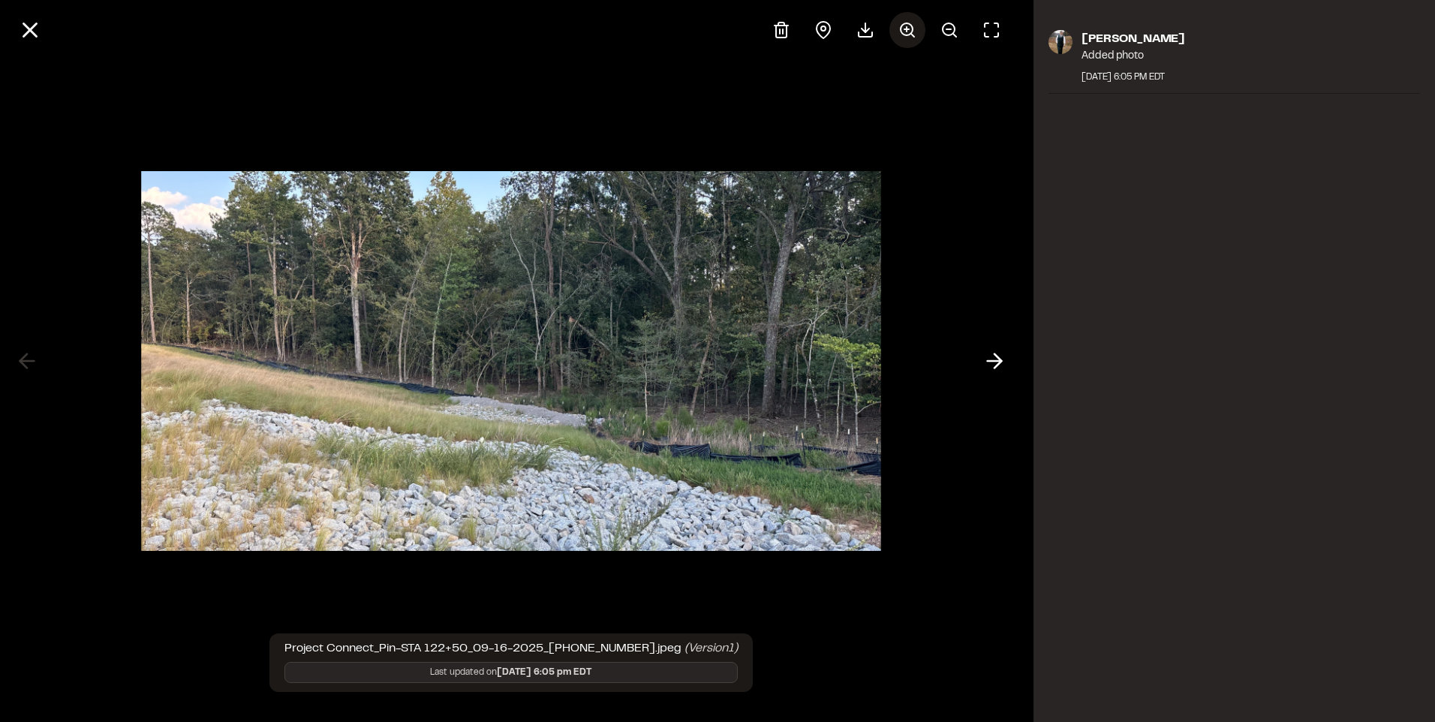
click at [905, 31] on icon at bounding box center [907, 30] width 18 height 18
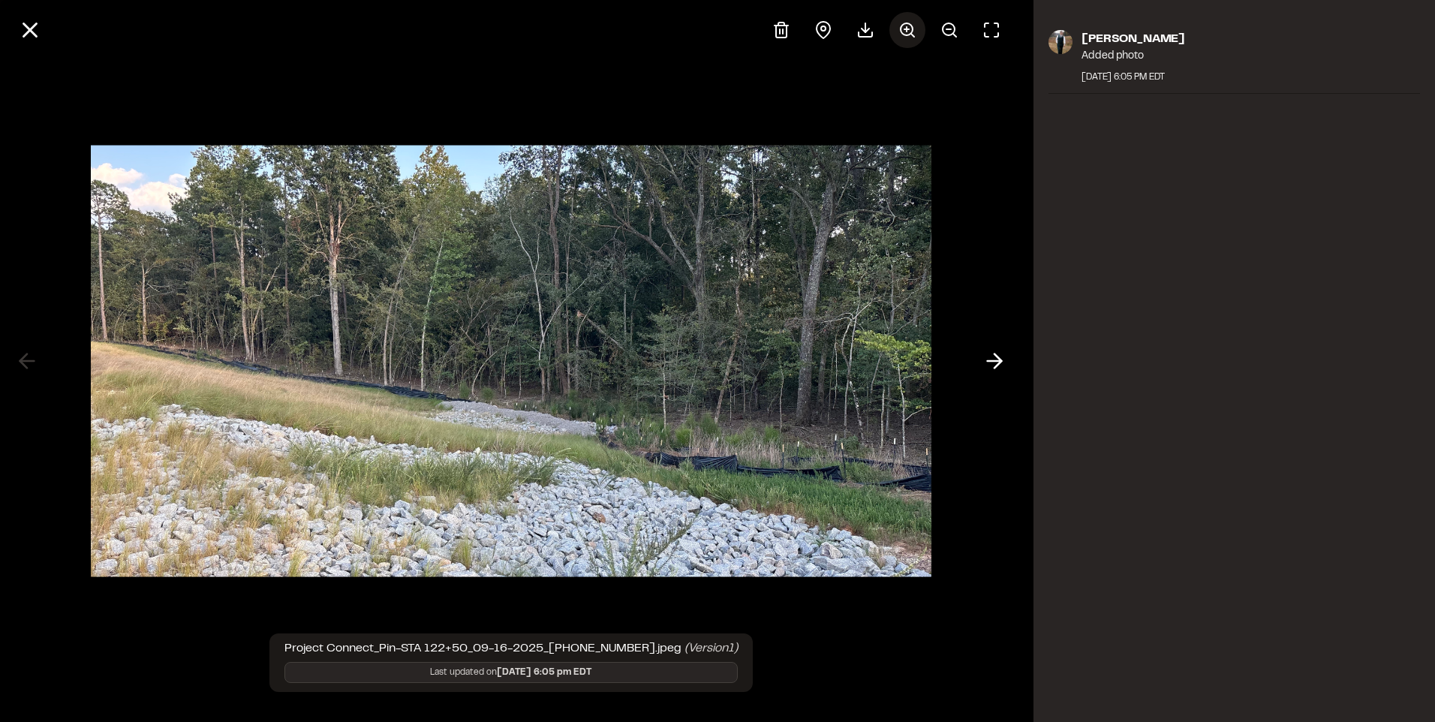
click at [906, 31] on line at bounding box center [906, 29] width 0 height 5
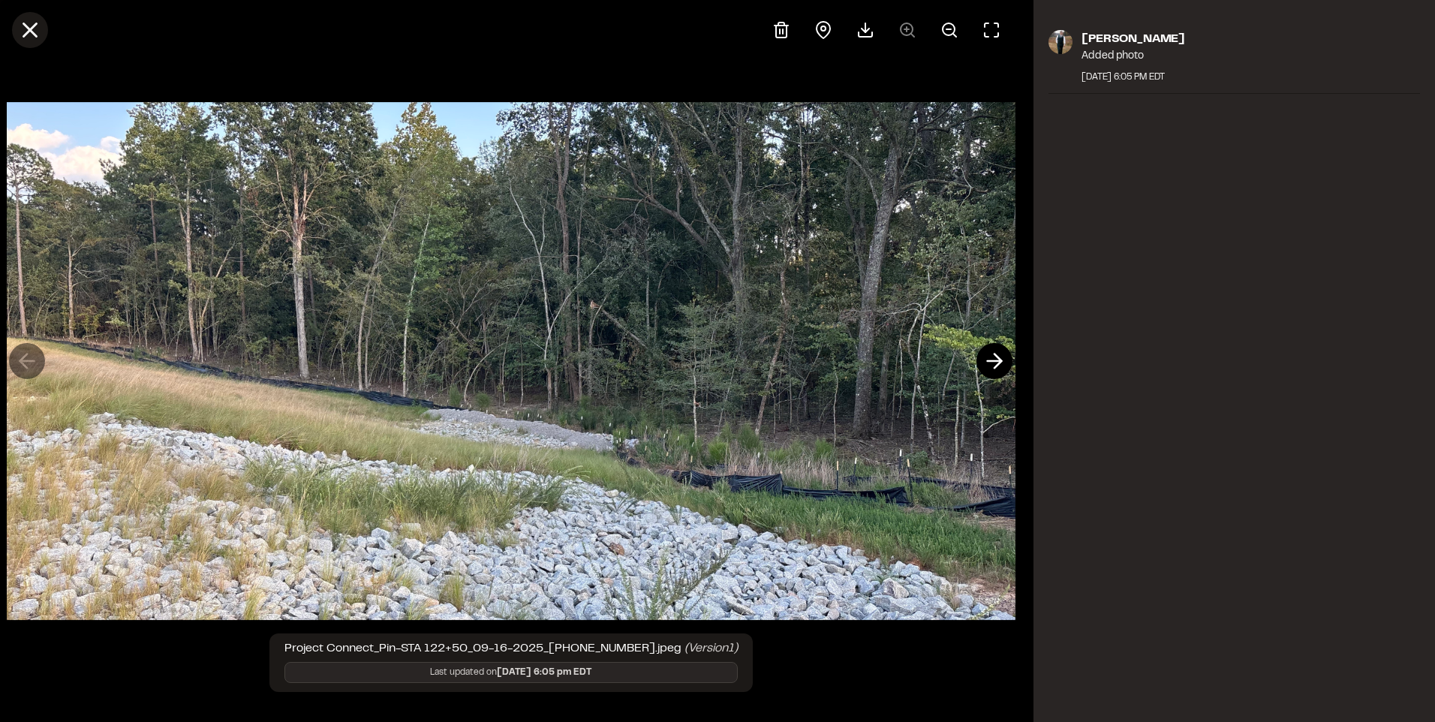
click at [30, 18] on button at bounding box center [30, 30] width 36 height 36
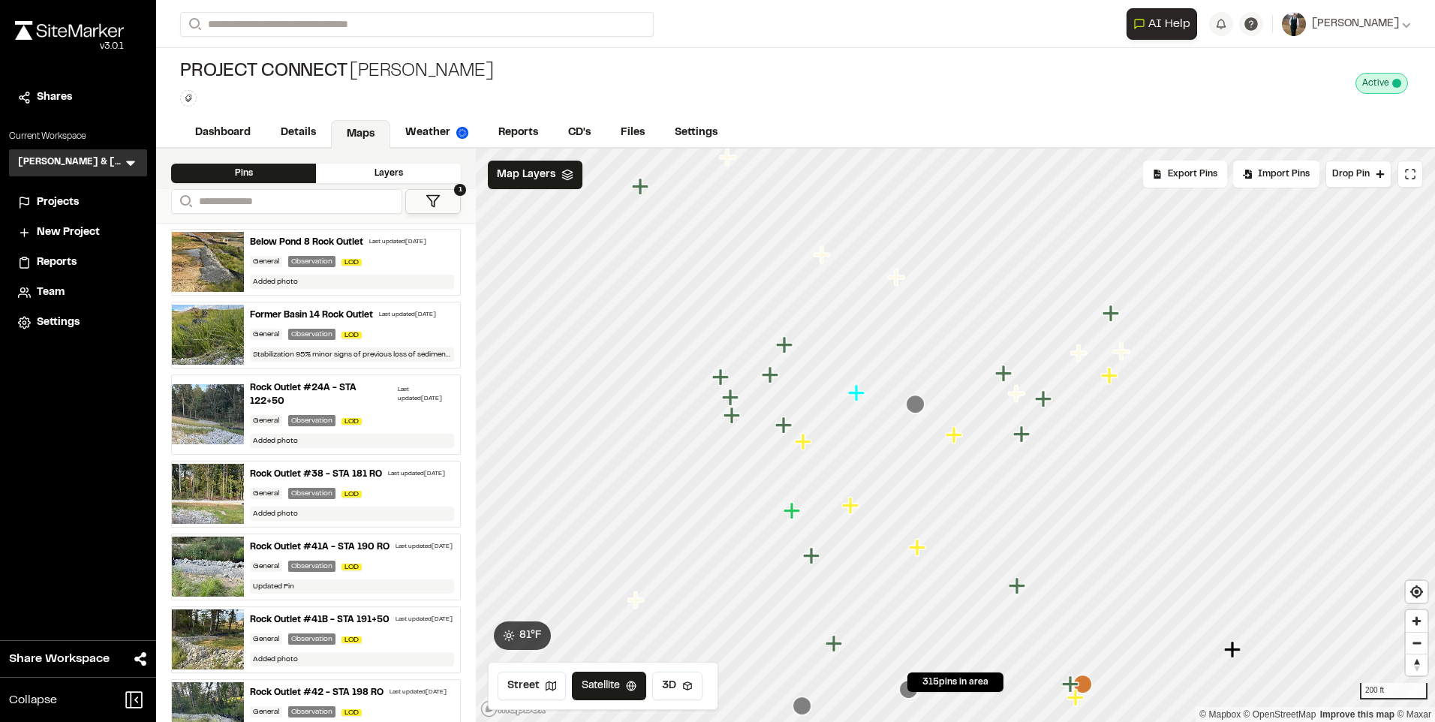
click at [805, 449] on icon "Map marker" at bounding box center [803, 441] width 17 height 17
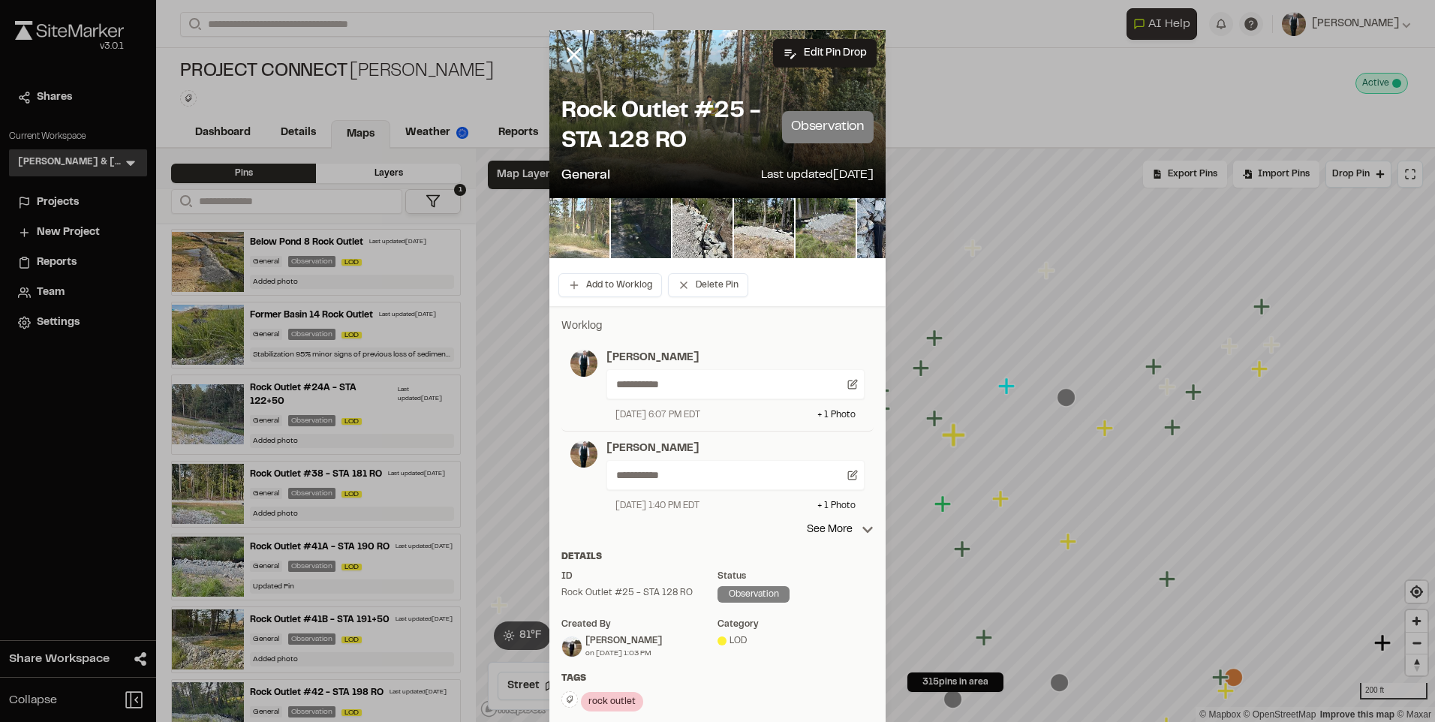
click at [582, 223] on img at bounding box center [579, 228] width 60 height 60
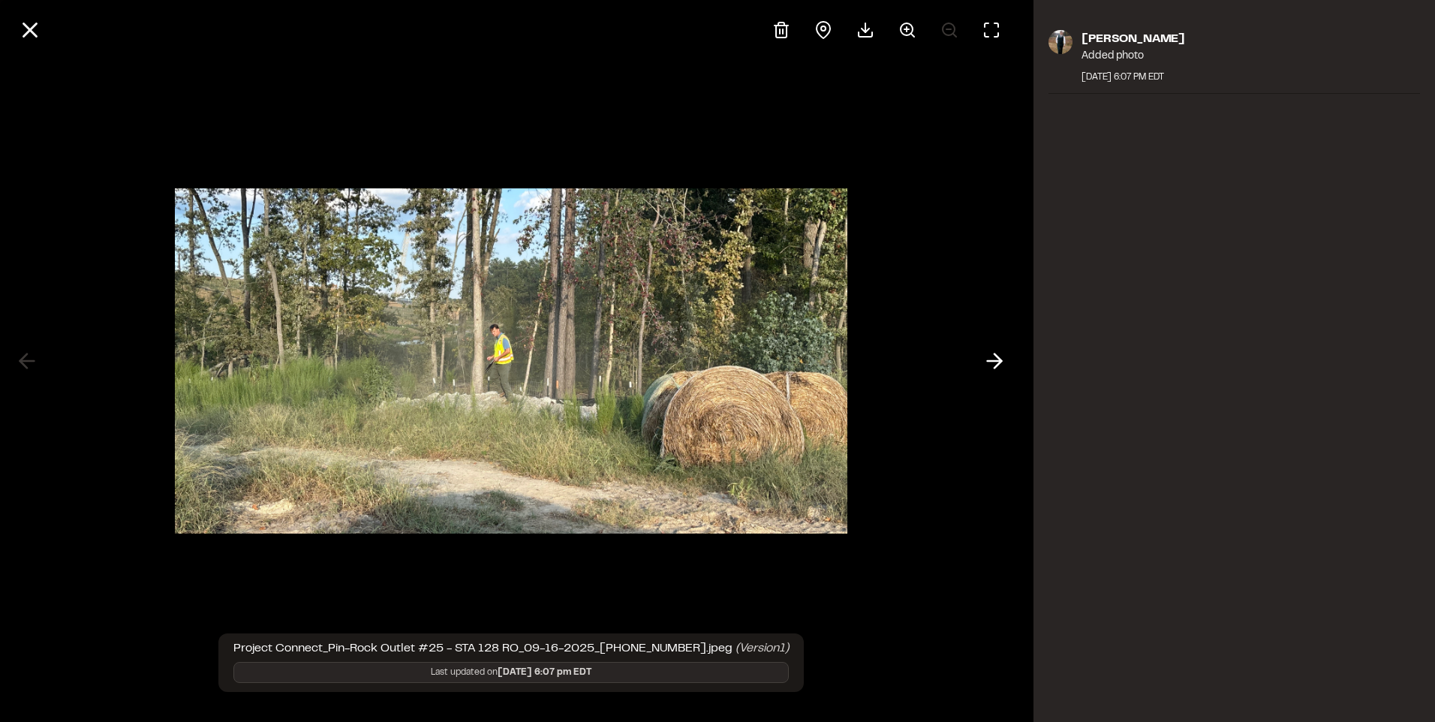
click at [17, 30] on icon at bounding box center [30, 30] width 26 height 26
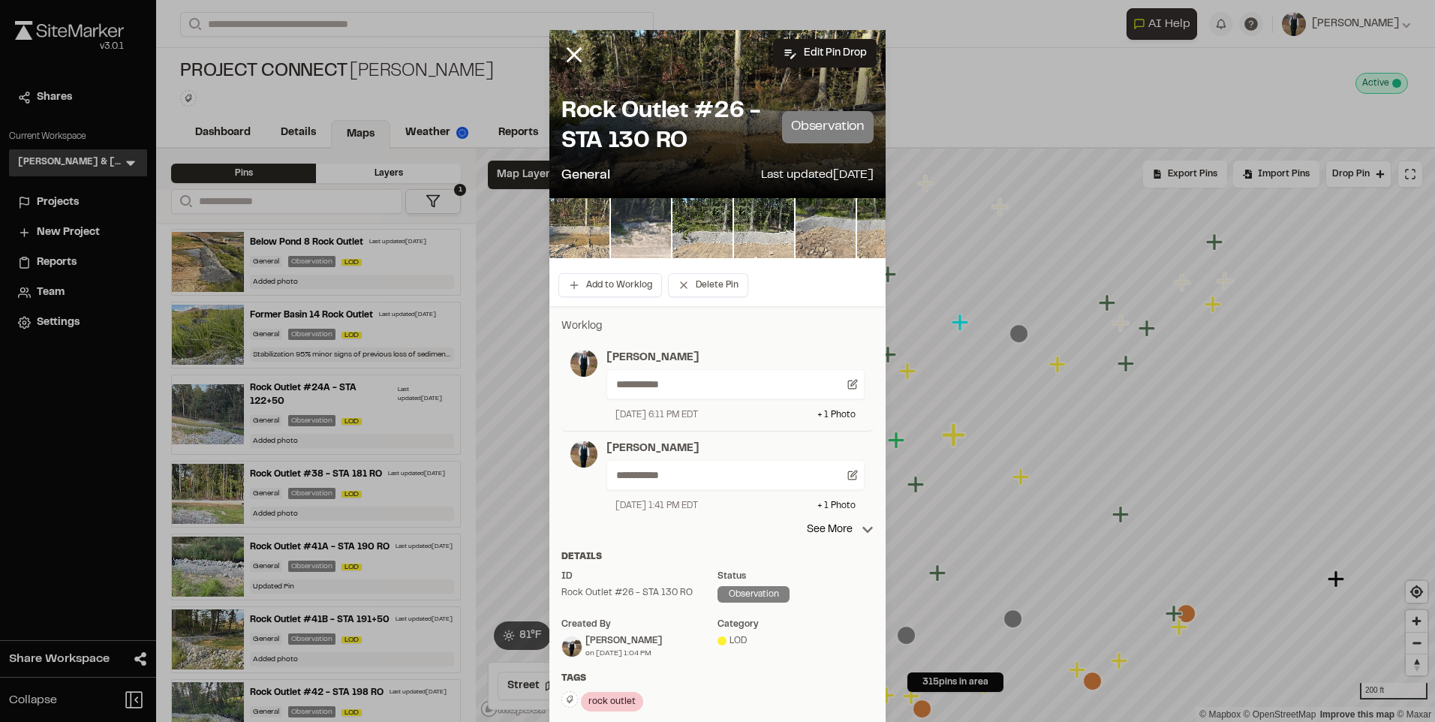
click at [585, 235] on img at bounding box center [579, 228] width 60 height 60
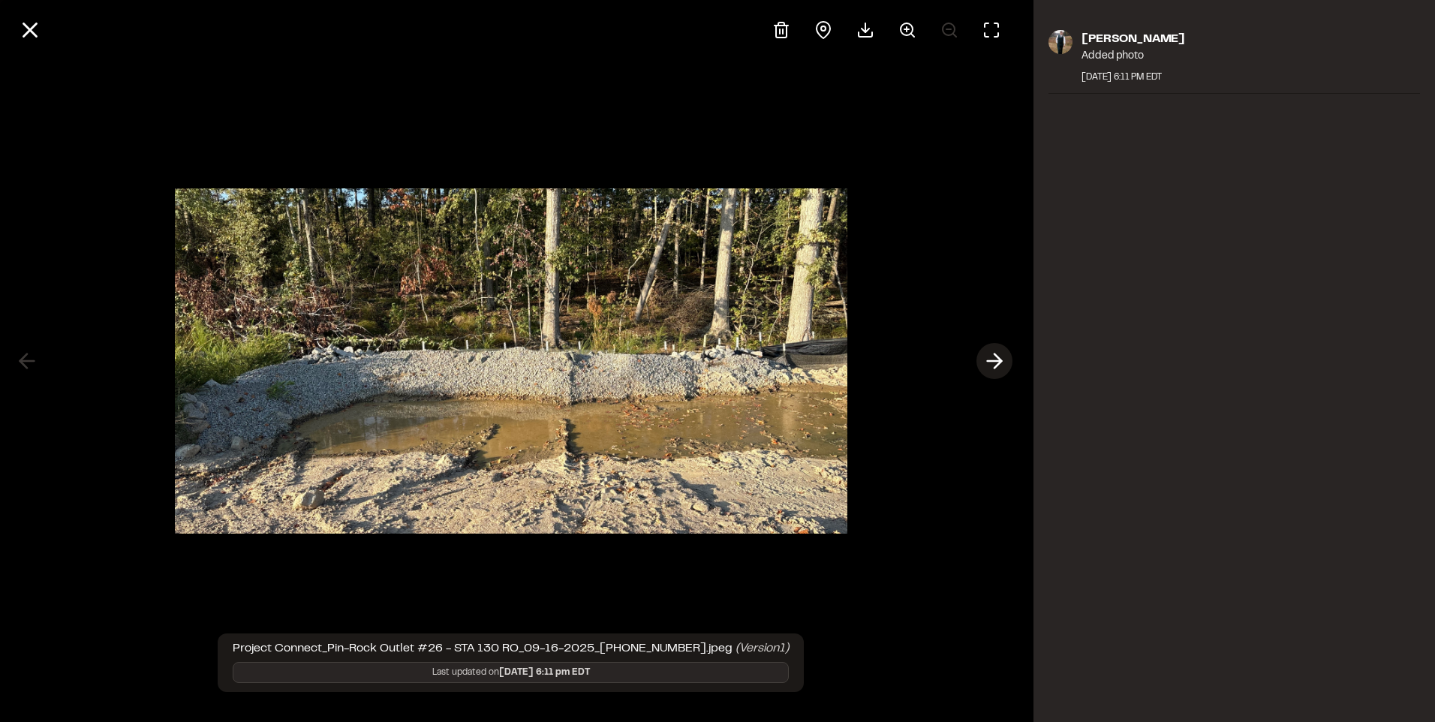
click at [995, 361] on line at bounding box center [995, 361] width 14 height 0
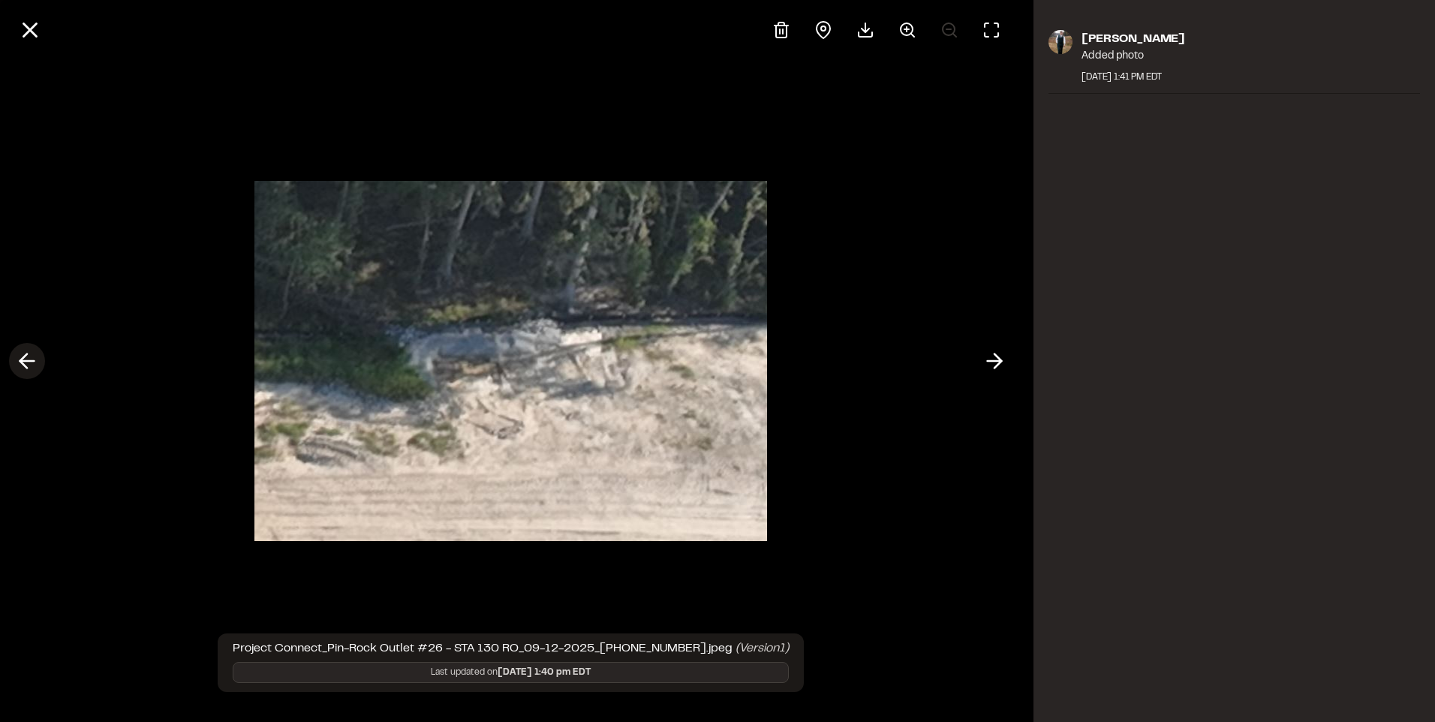
click at [14, 368] on button at bounding box center [27, 361] width 36 height 36
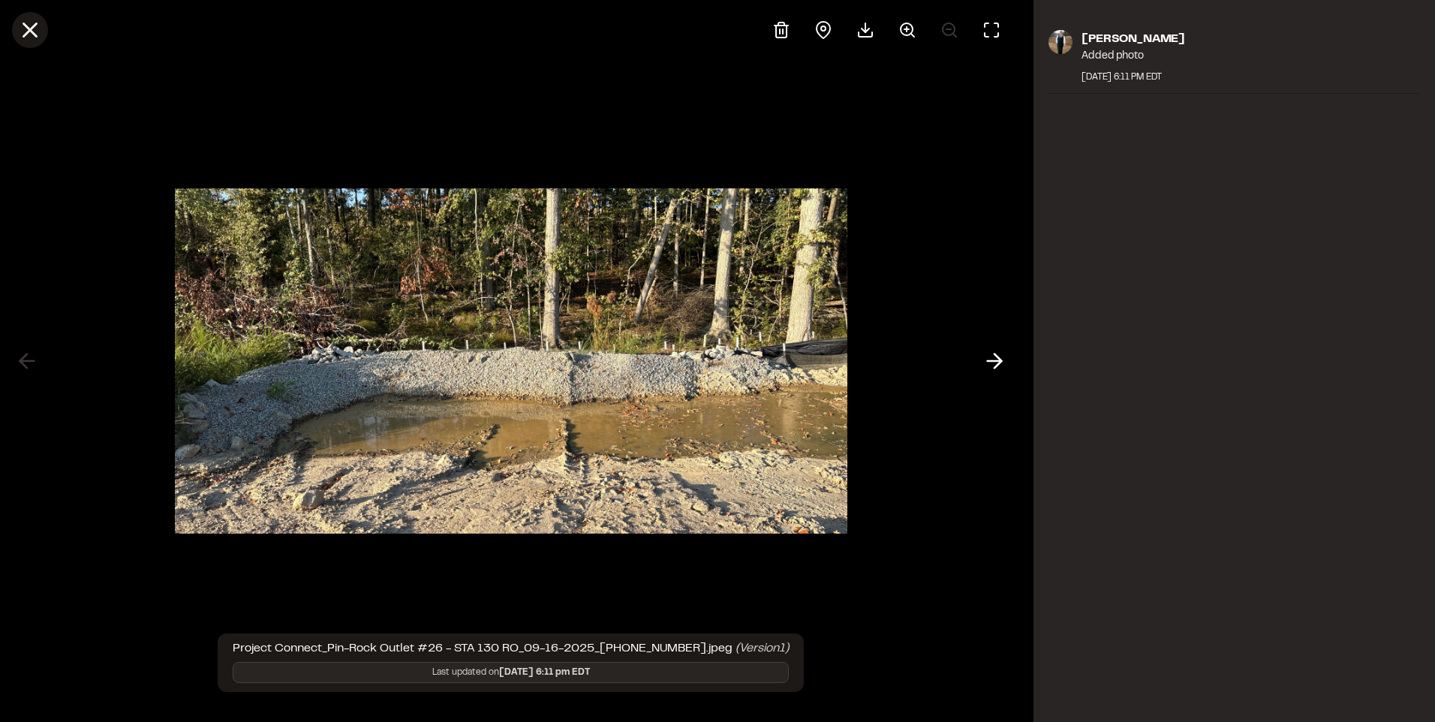
click at [40, 28] on icon at bounding box center [30, 30] width 26 height 26
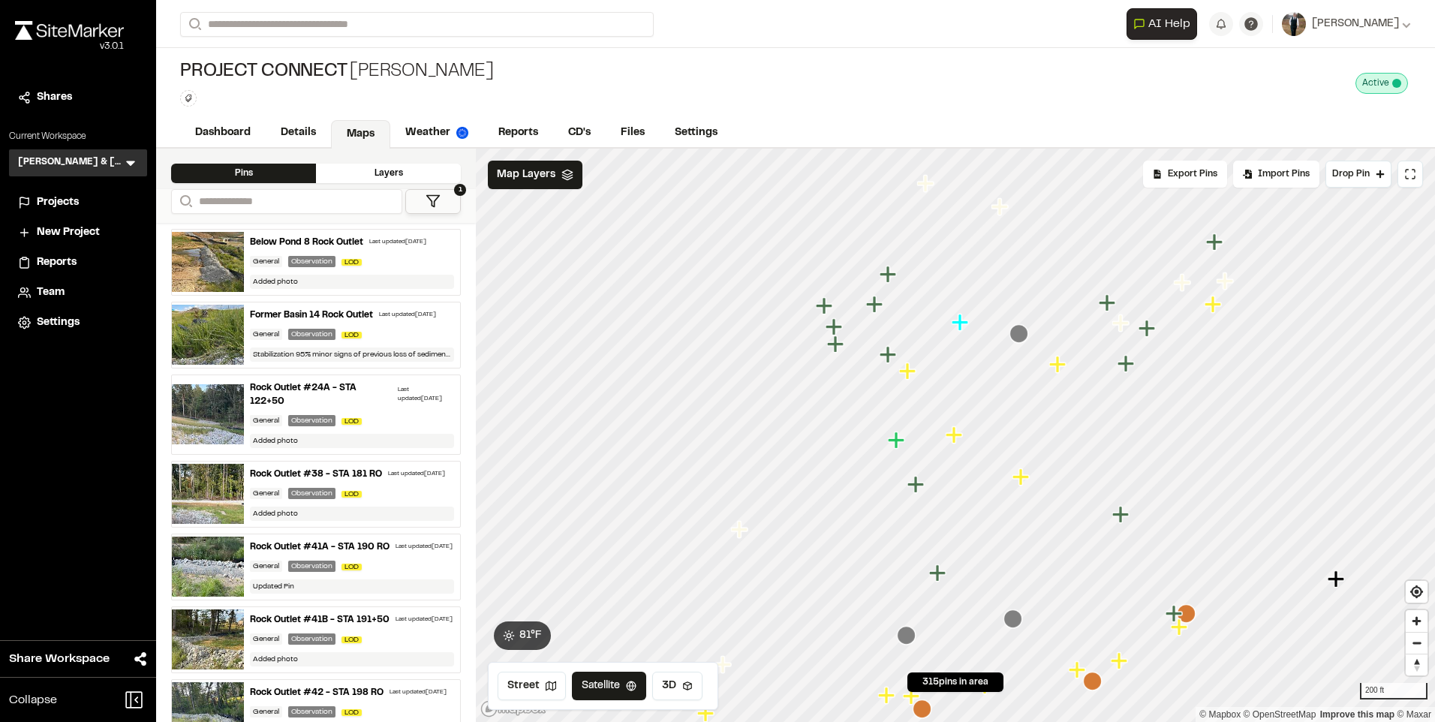
click at [1188, 631] on icon "Map marker" at bounding box center [1181, 628] width 20 height 20
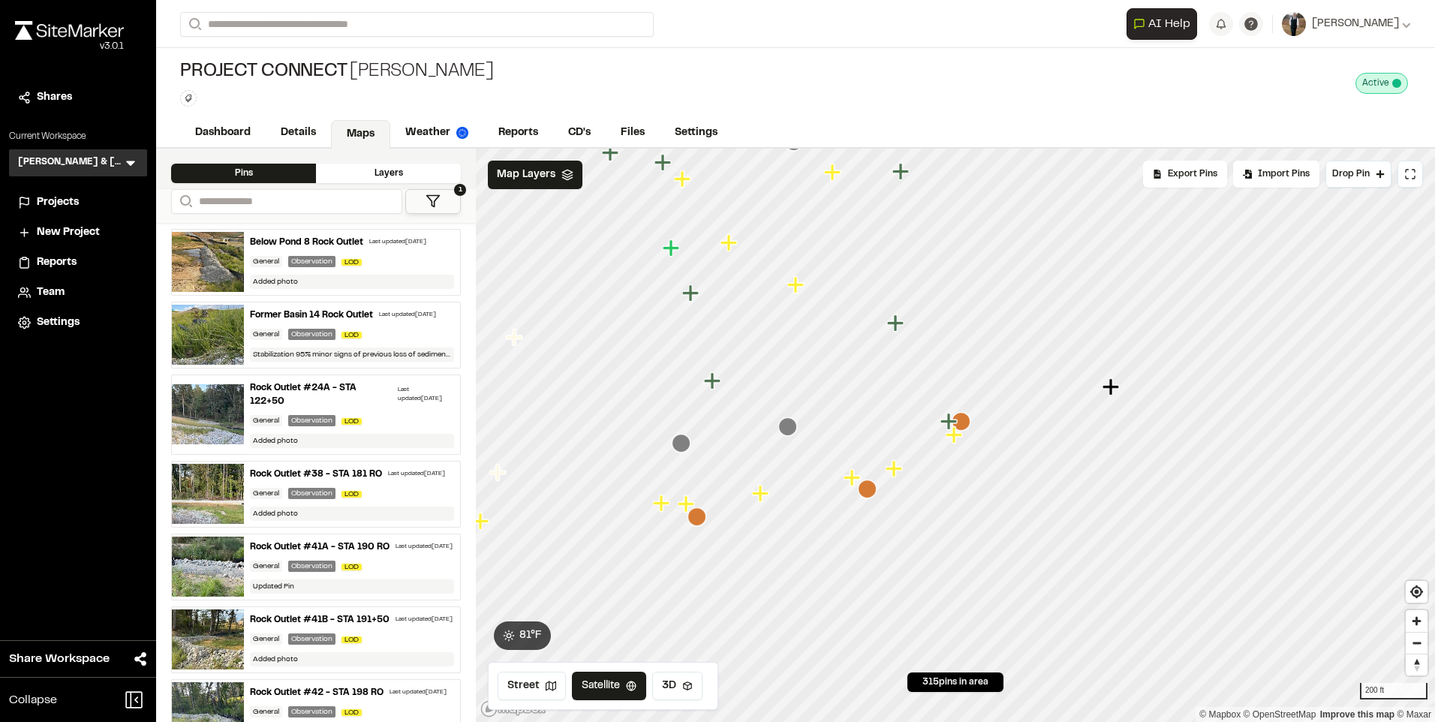
click at [895, 470] on icon "Map marker" at bounding box center [893, 468] width 17 height 17
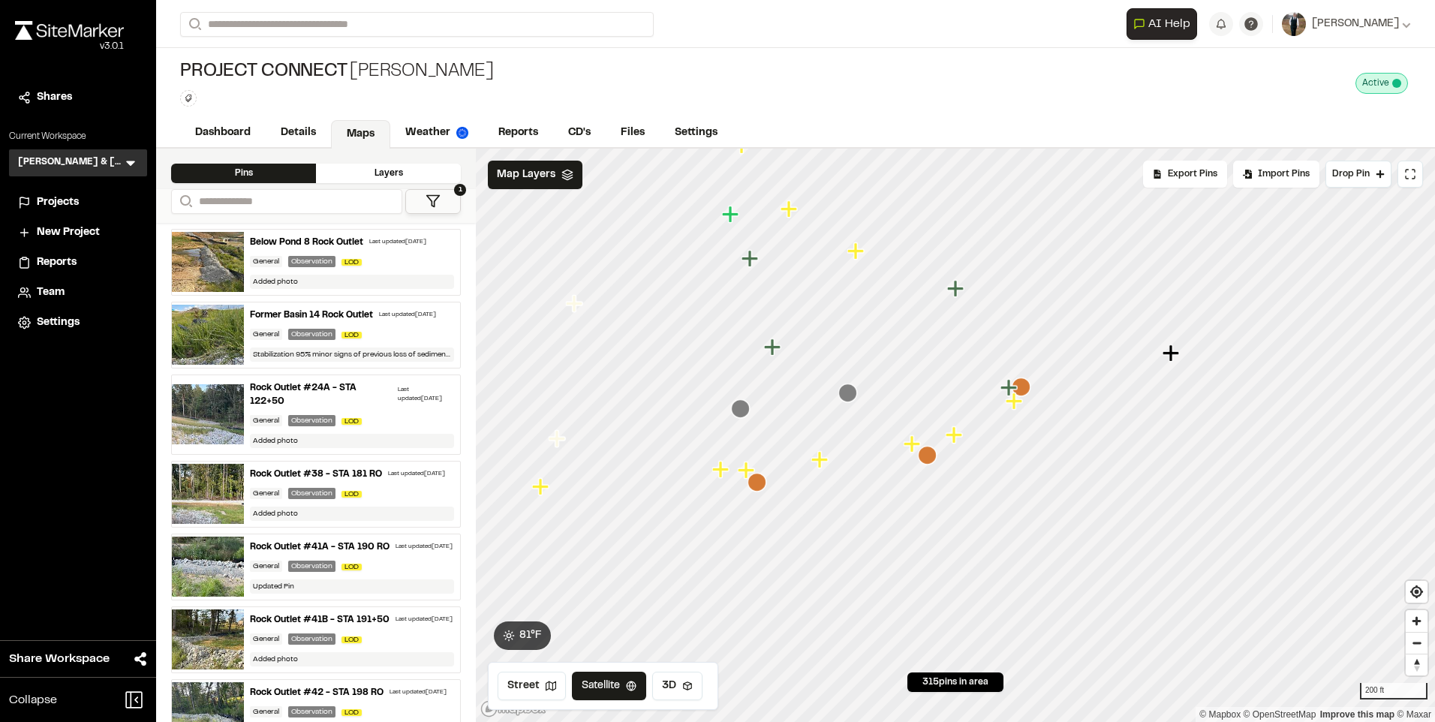
click at [913, 443] on icon "Map marker" at bounding box center [911, 443] width 17 height 17
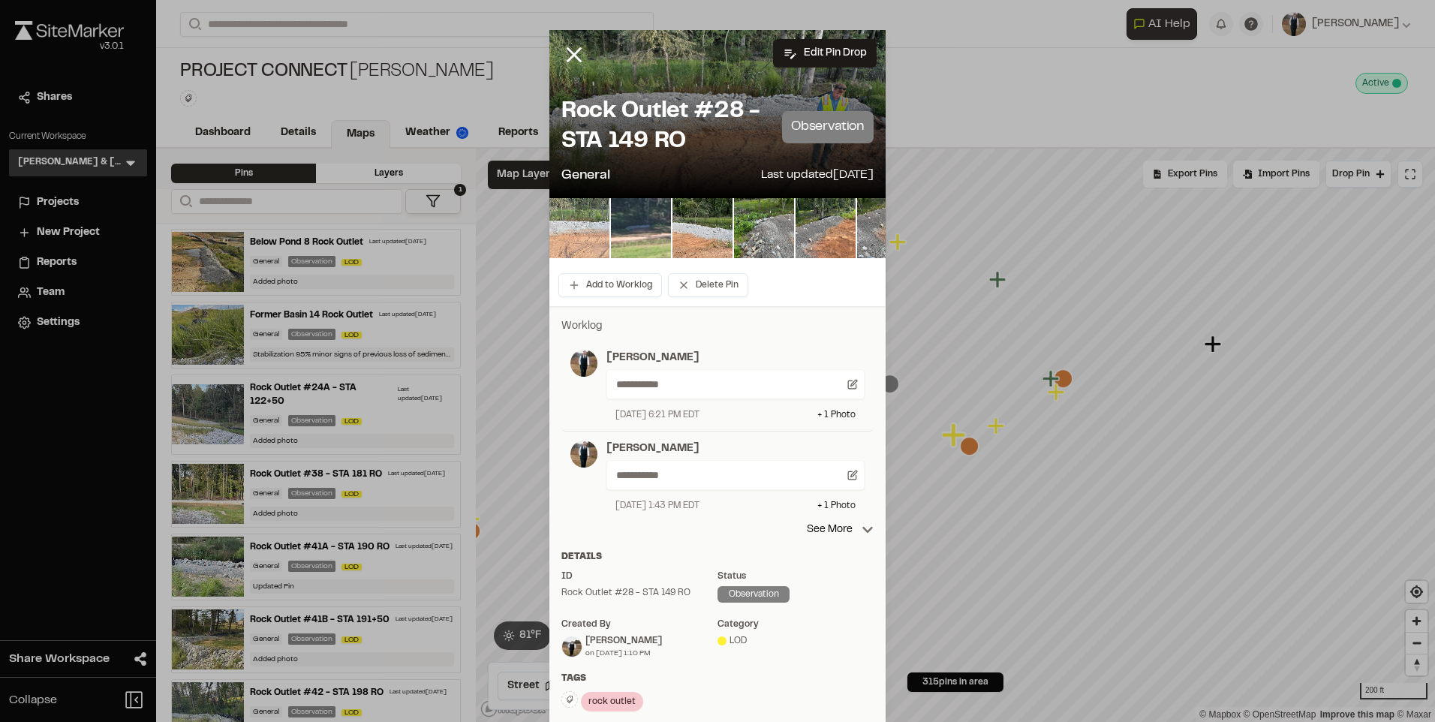
click at [591, 231] on img at bounding box center [579, 228] width 60 height 60
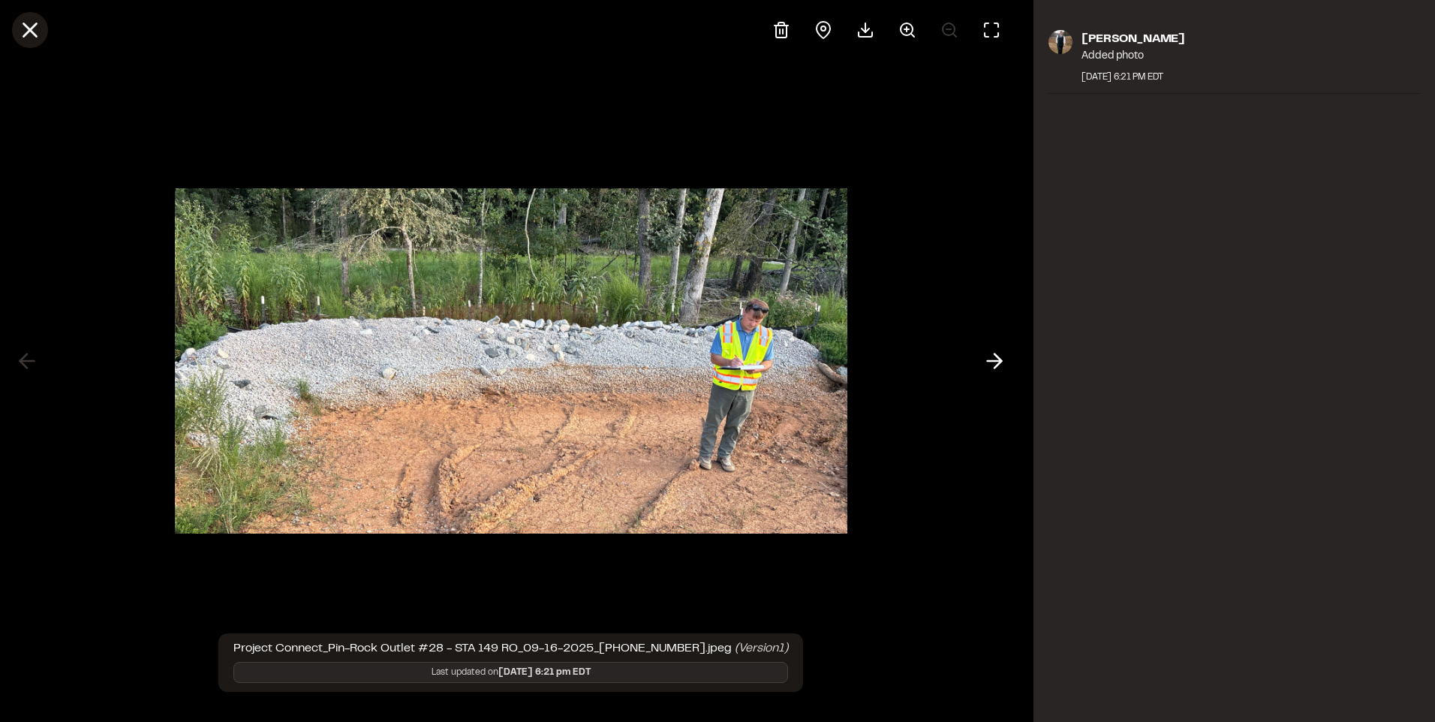
click at [21, 34] on icon at bounding box center [30, 30] width 26 height 26
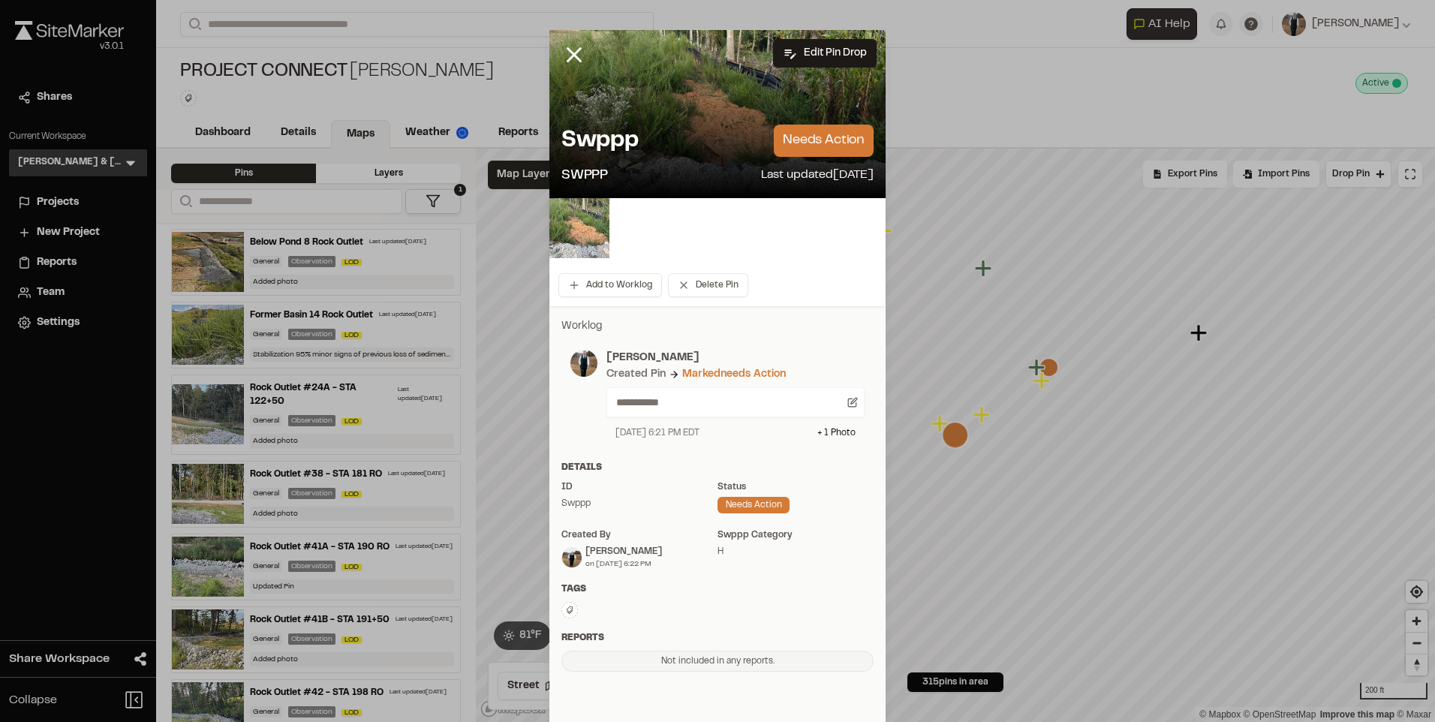
click at [558, 215] on img at bounding box center [579, 228] width 60 height 60
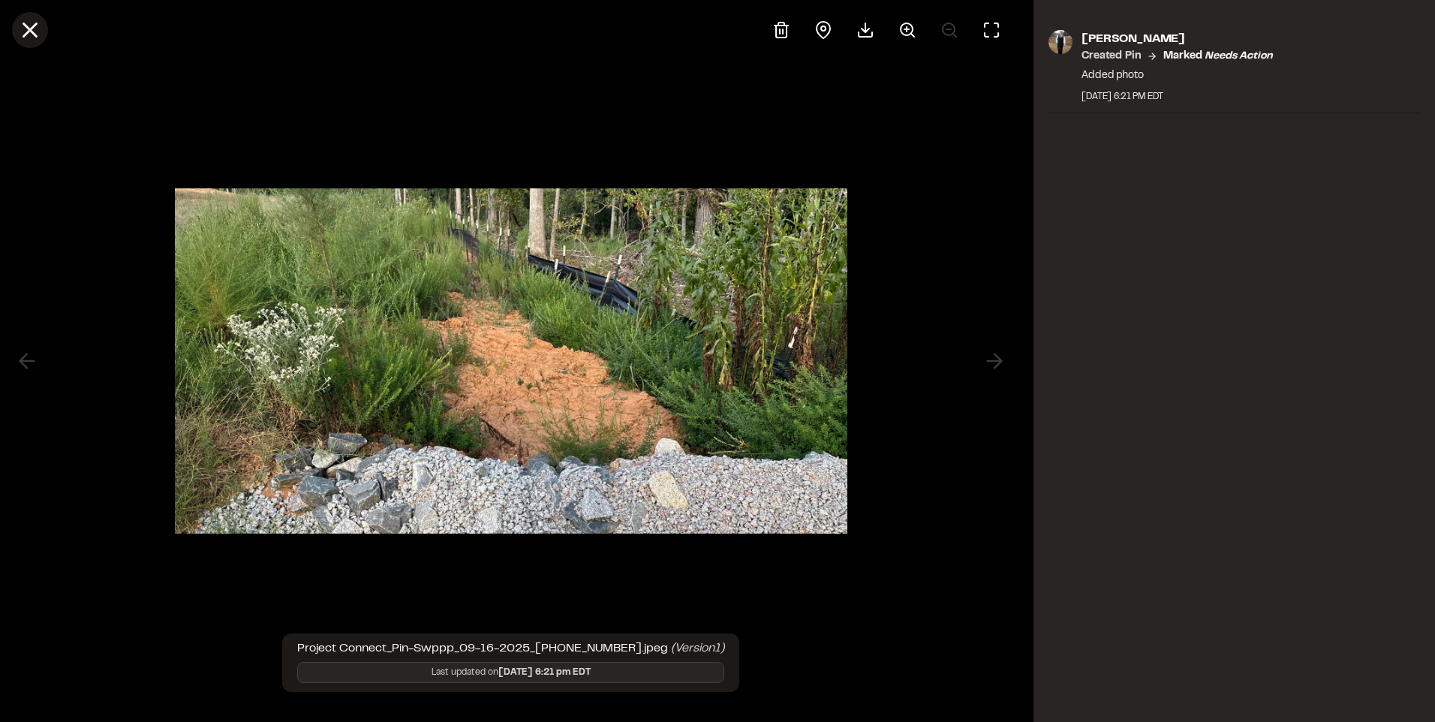
click at [25, 32] on icon at bounding box center [30, 30] width 26 height 26
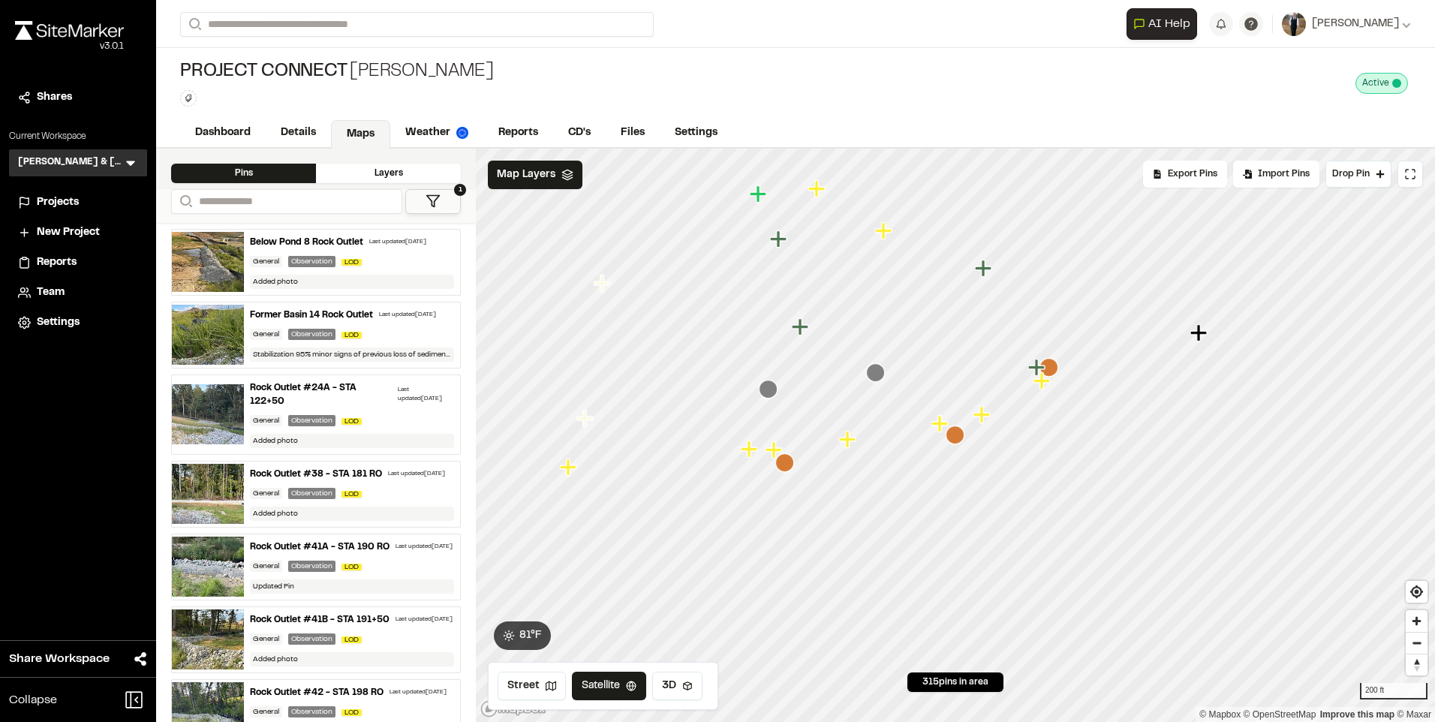
click at [845, 434] on icon "Map marker" at bounding box center [847, 439] width 17 height 17
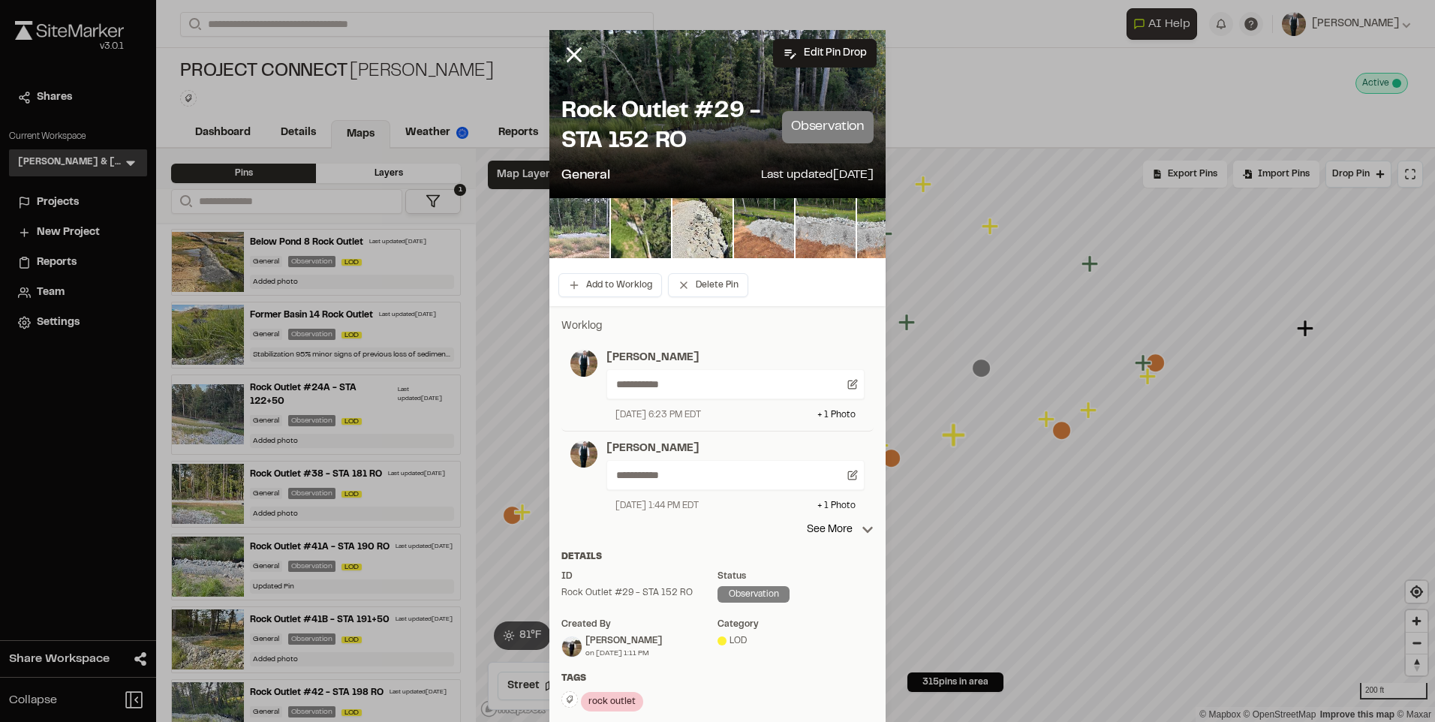
click at [564, 224] on img at bounding box center [579, 228] width 60 height 60
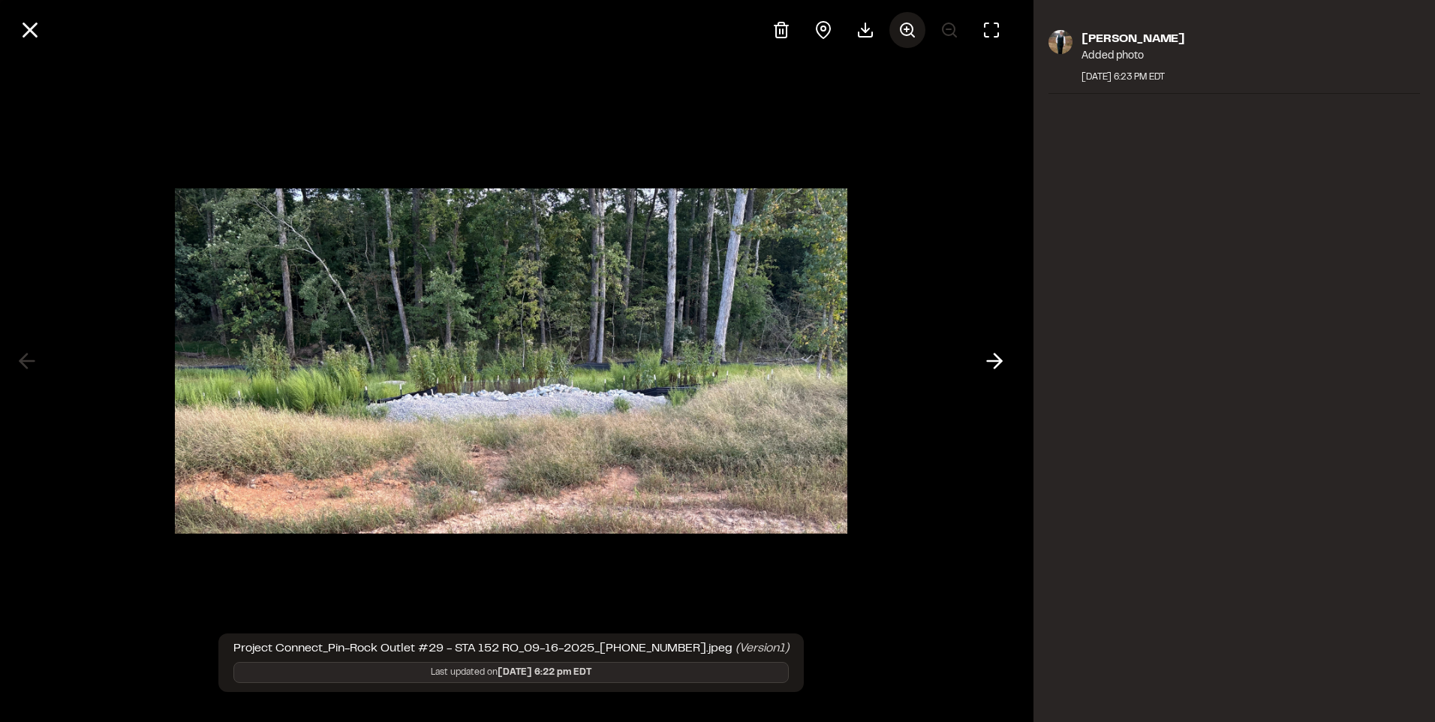
click at [913, 18] on button at bounding box center [907, 30] width 36 height 36
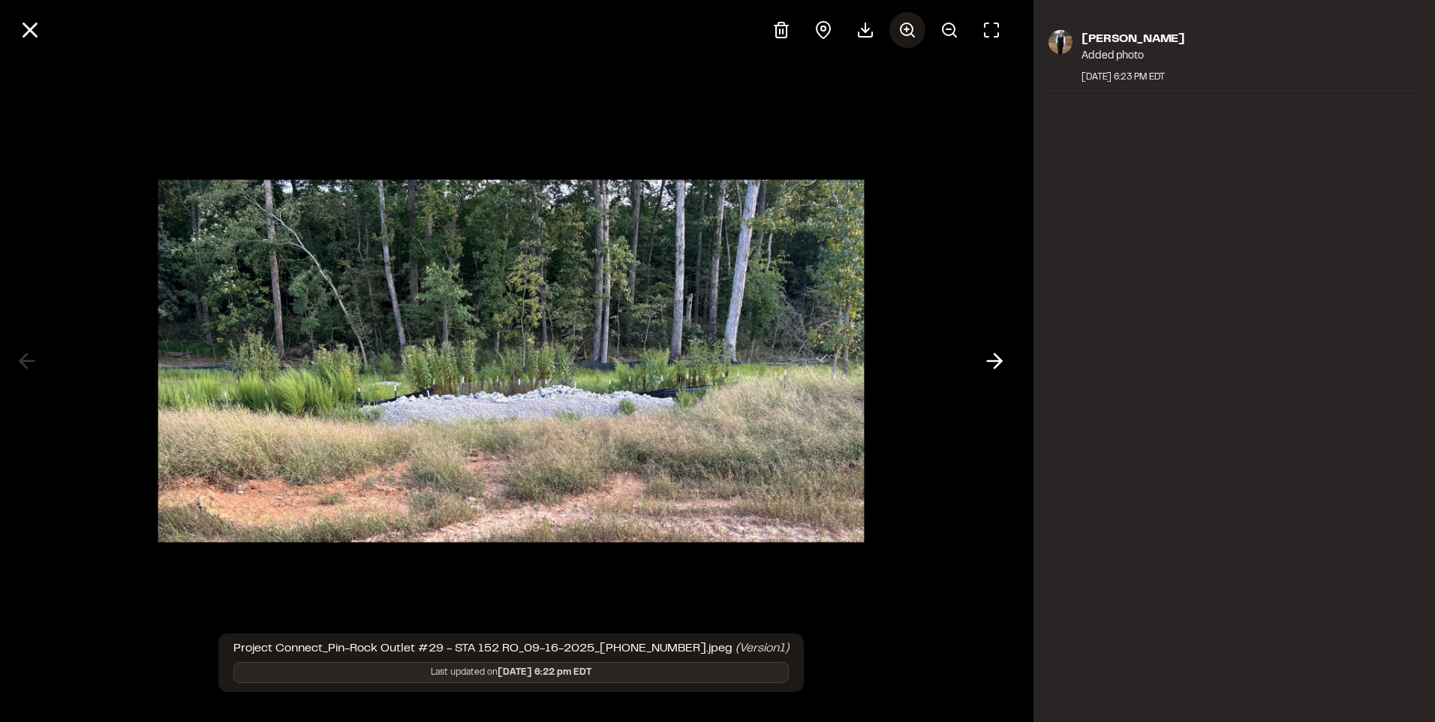
click at [912, 27] on circle at bounding box center [906, 29] width 12 height 12
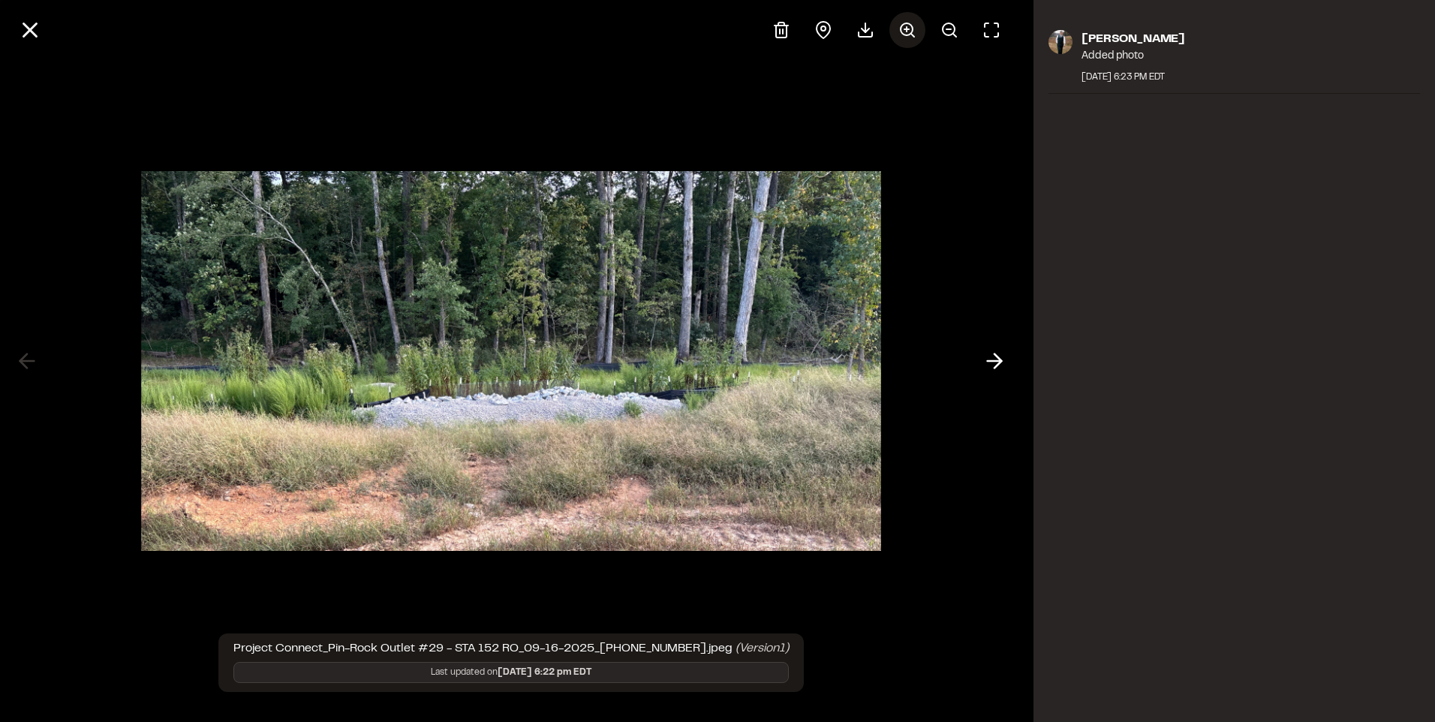
click at [912, 27] on circle at bounding box center [906, 29] width 12 height 12
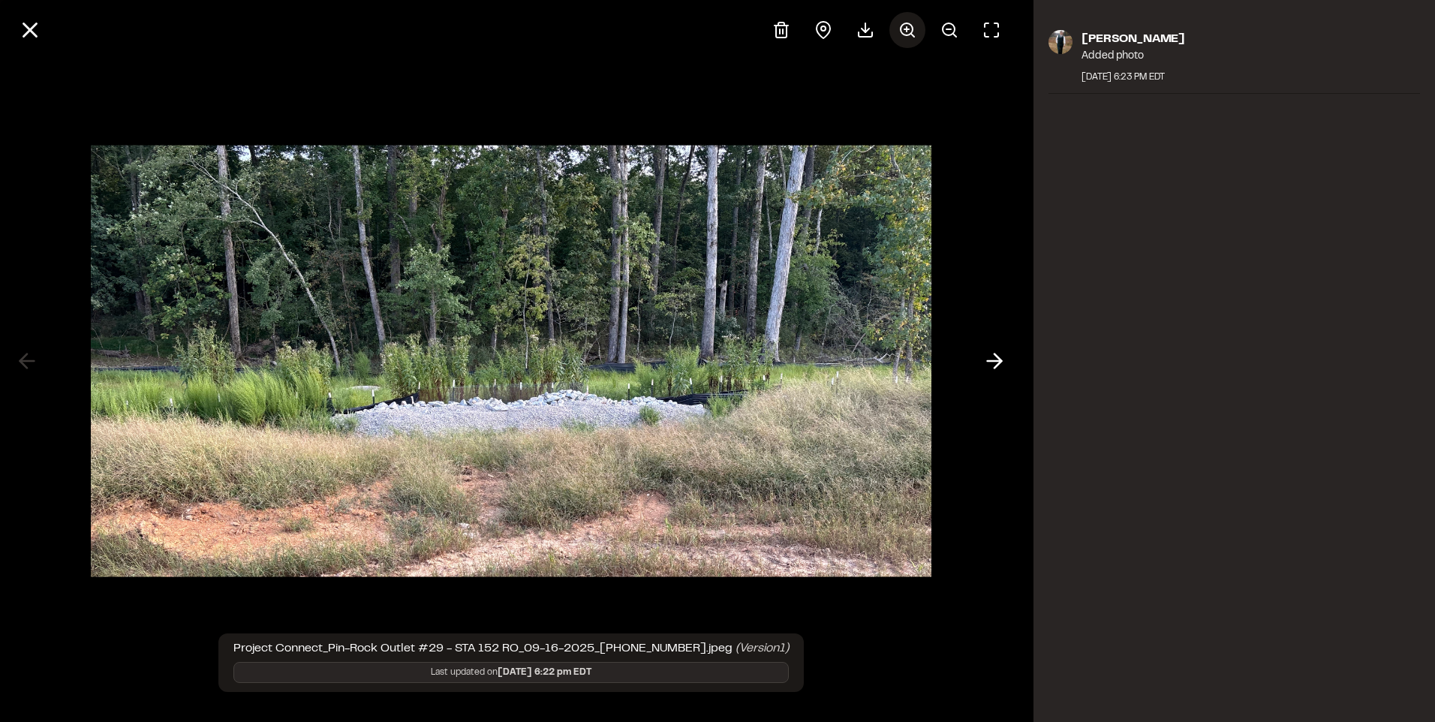
click at [912, 27] on circle at bounding box center [906, 29] width 12 height 12
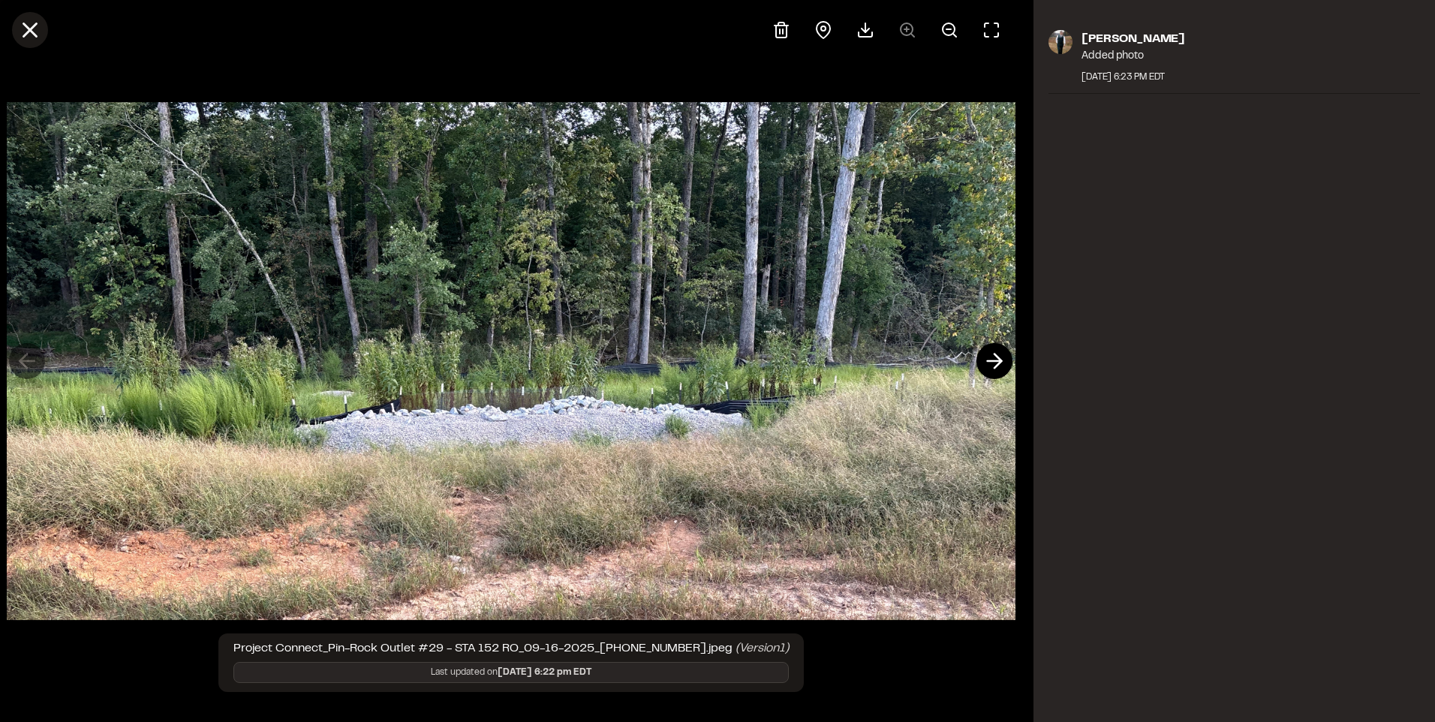
click at [38, 30] on icon at bounding box center [30, 30] width 26 height 26
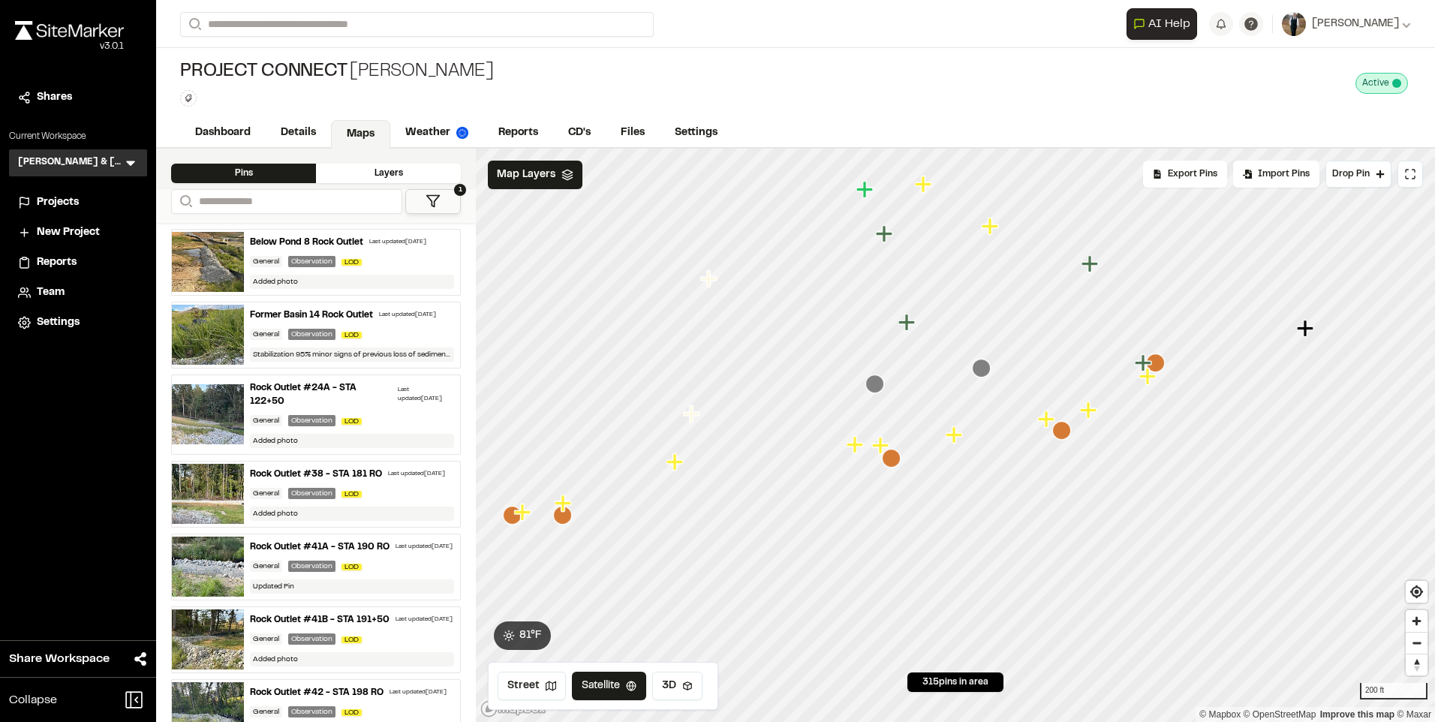
click at [885, 444] on icon "Map marker" at bounding box center [880, 445] width 17 height 17
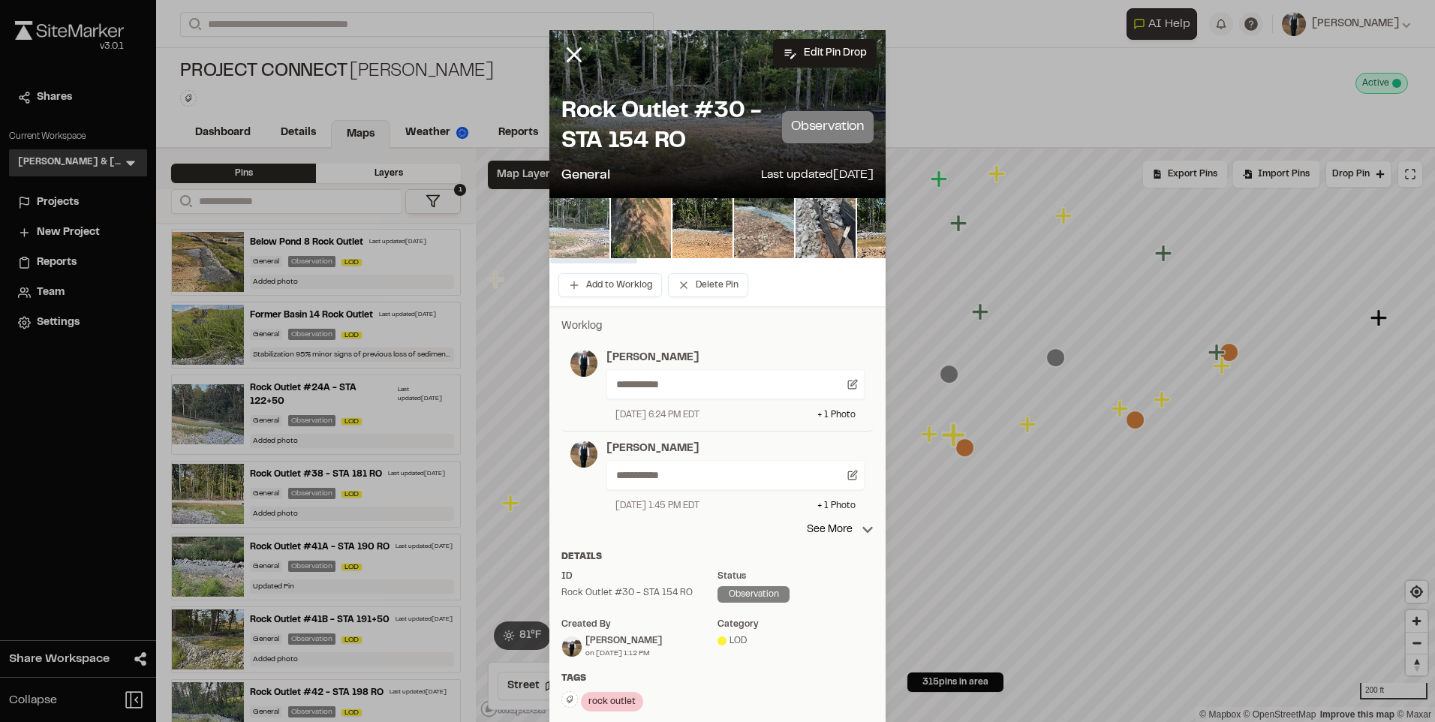
click at [582, 226] on img at bounding box center [579, 228] width 60 height 60
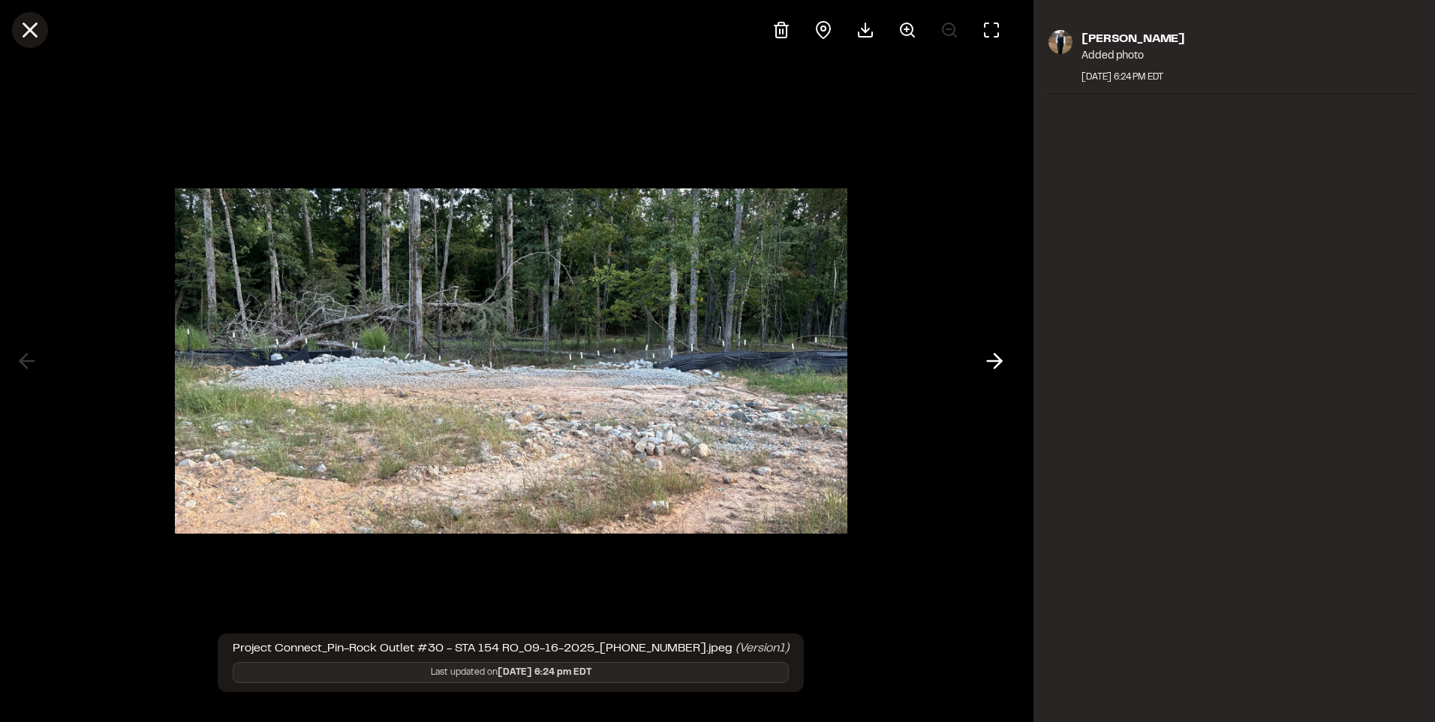
click at [26, 29] on icon at bounding box center [30, 30] width 26 height 26
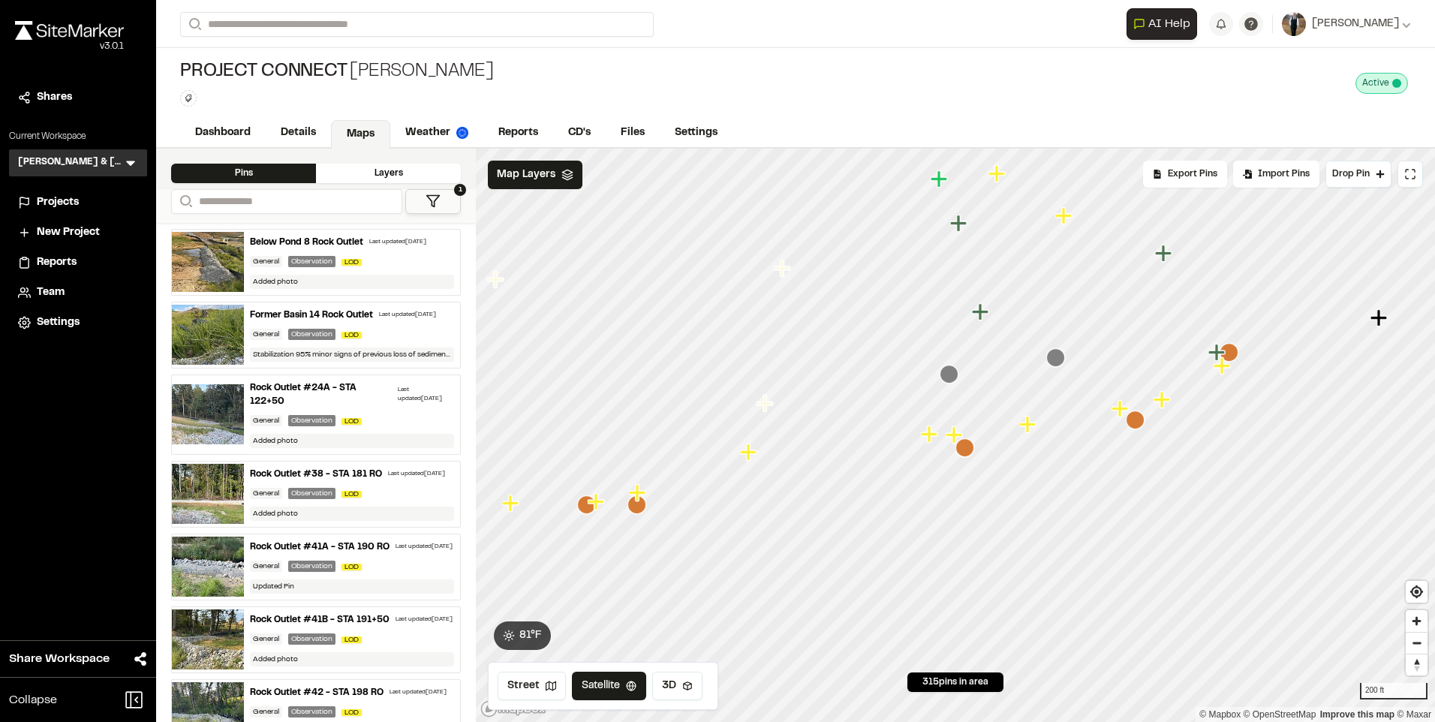
click at [968, 449] on icon "Map marker" at bounding box center [964, 447] width 19 height 19
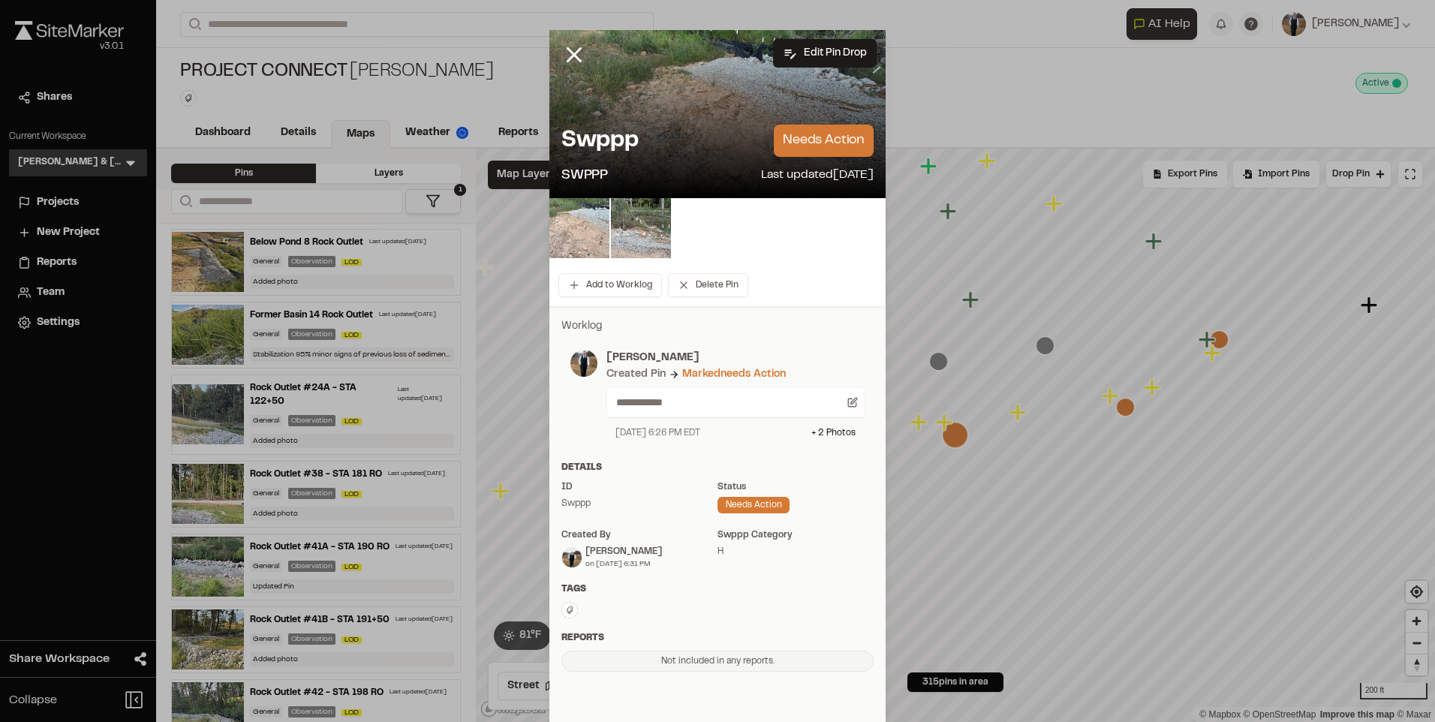
click at [576, 227] on img at bounding box center [579, 228] width 60 height 60
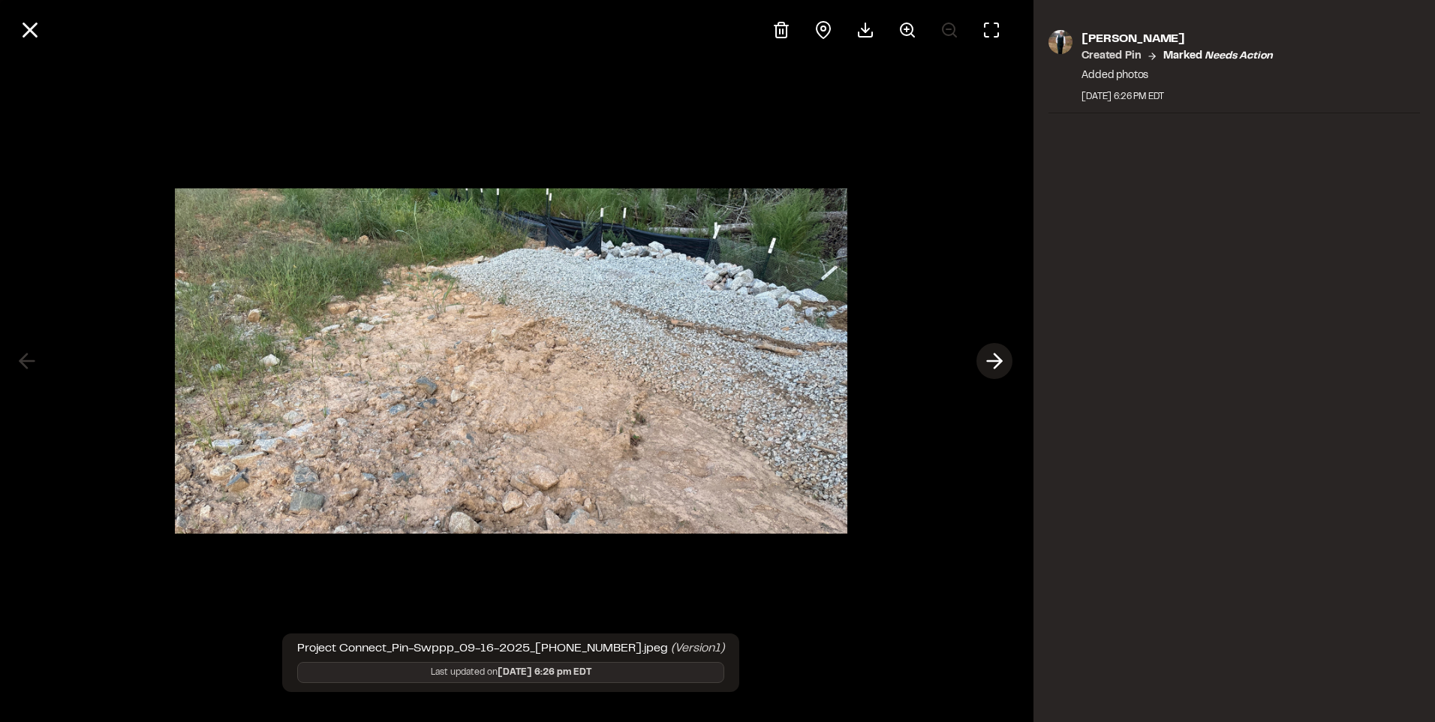
click at [1005, 360] on icon at bounding box center [994, 361] width 24 height 26
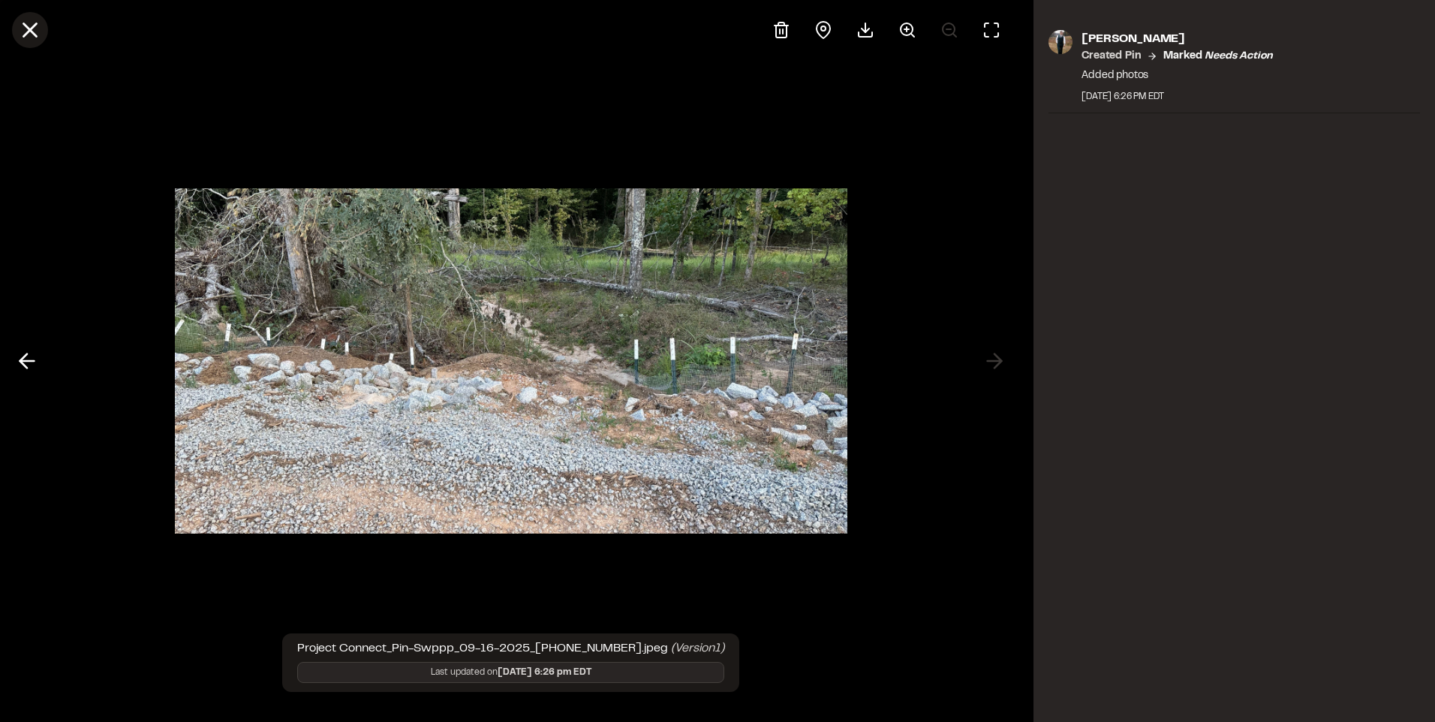
click at [30, 32] on line at bounding box center [30, 30] width 13 height 13
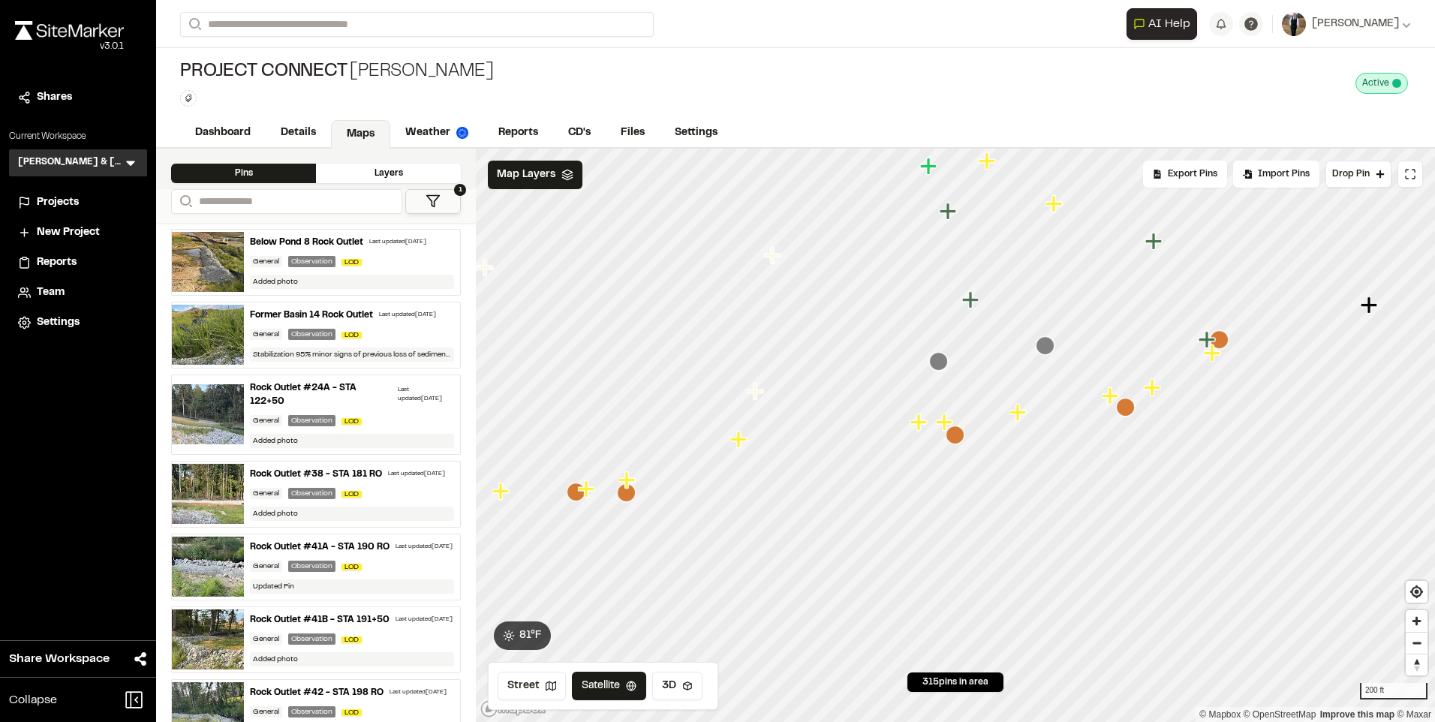
click at [952, 435] on icon "Map marker" at bounding box center [955, 434] width 19 height 19
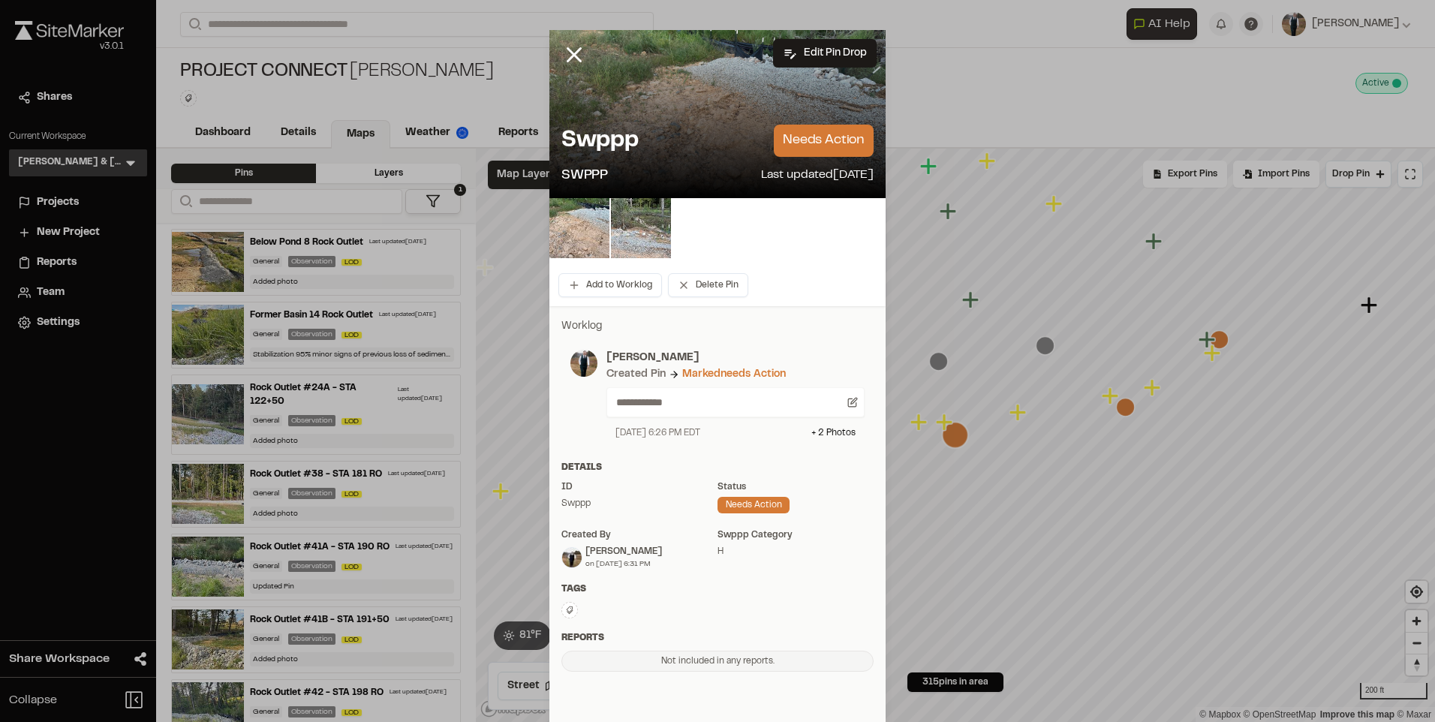
click at [672, 224] on div at bounding box center [717, 228] width 336 height 60
click at [660, 230] on img at bounding box center [641, 228] width 60 height 60
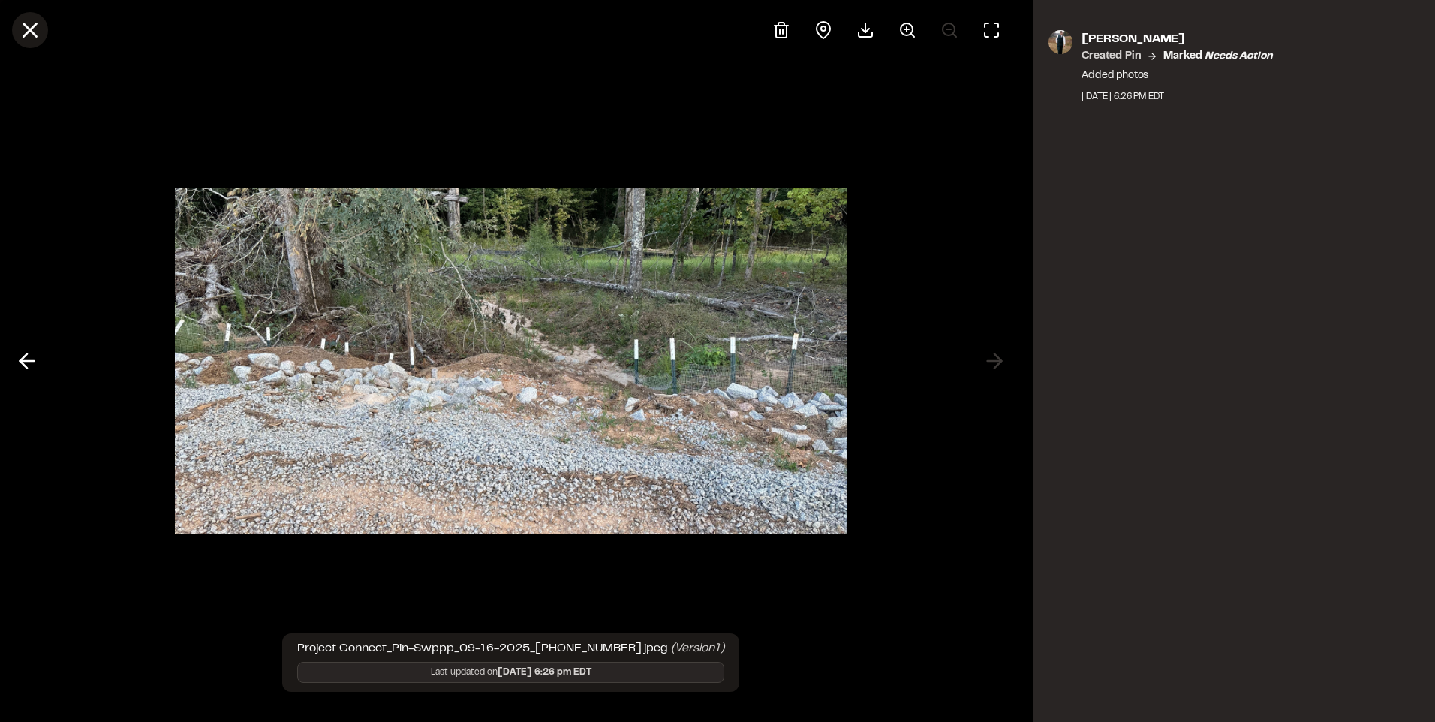
click at [40, 36] on icon at bounding box center [30, 30] width 26 height 26
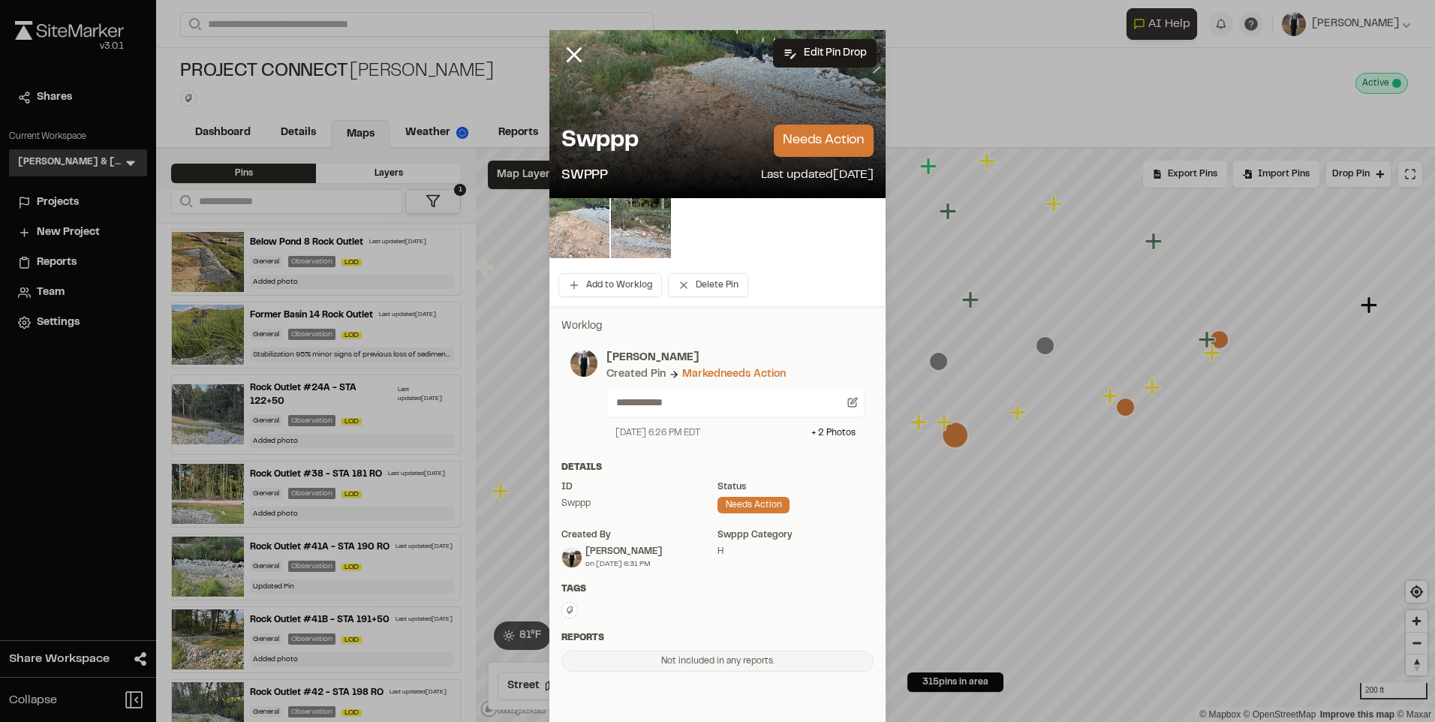
click at [578, 230] on img at bounding box center [579, 228] width 60 height 60
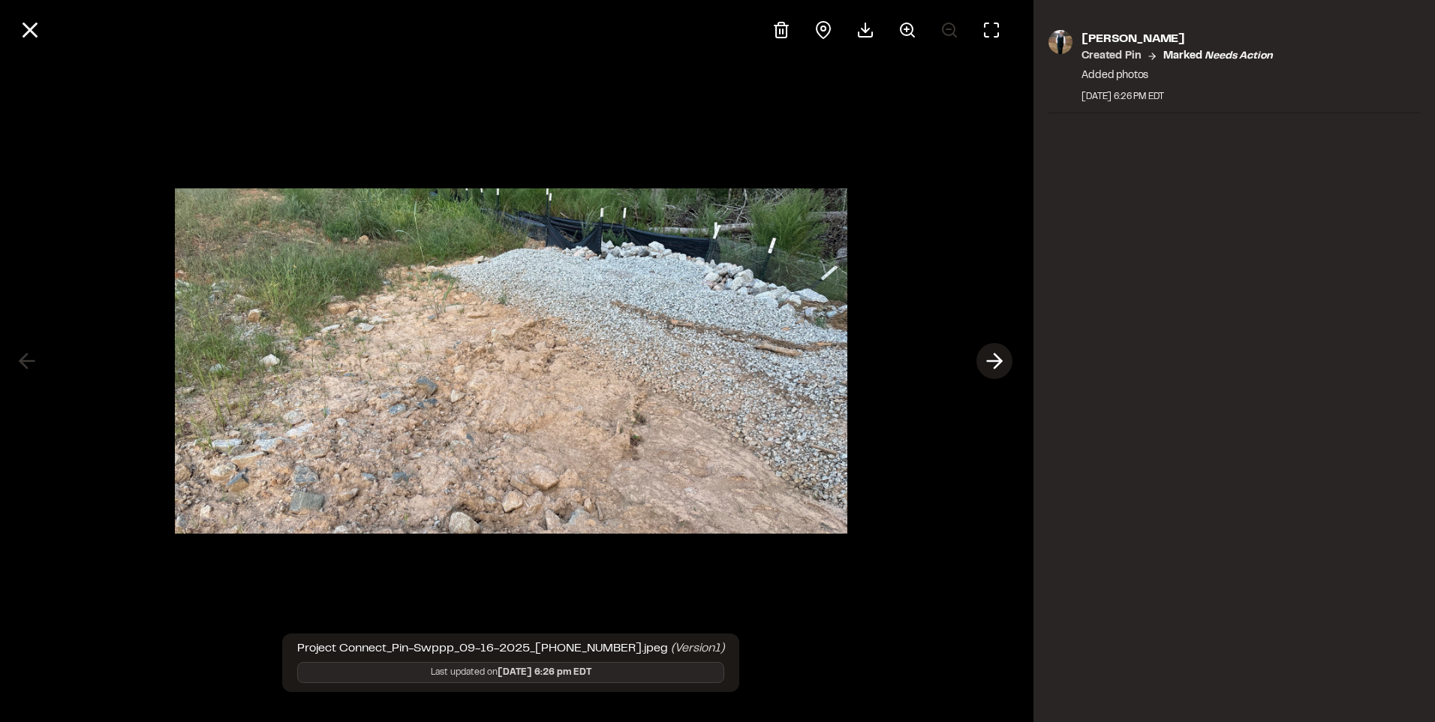
click at [1003, 362] on icon at bounding box center [994, 361] width 24 height 26
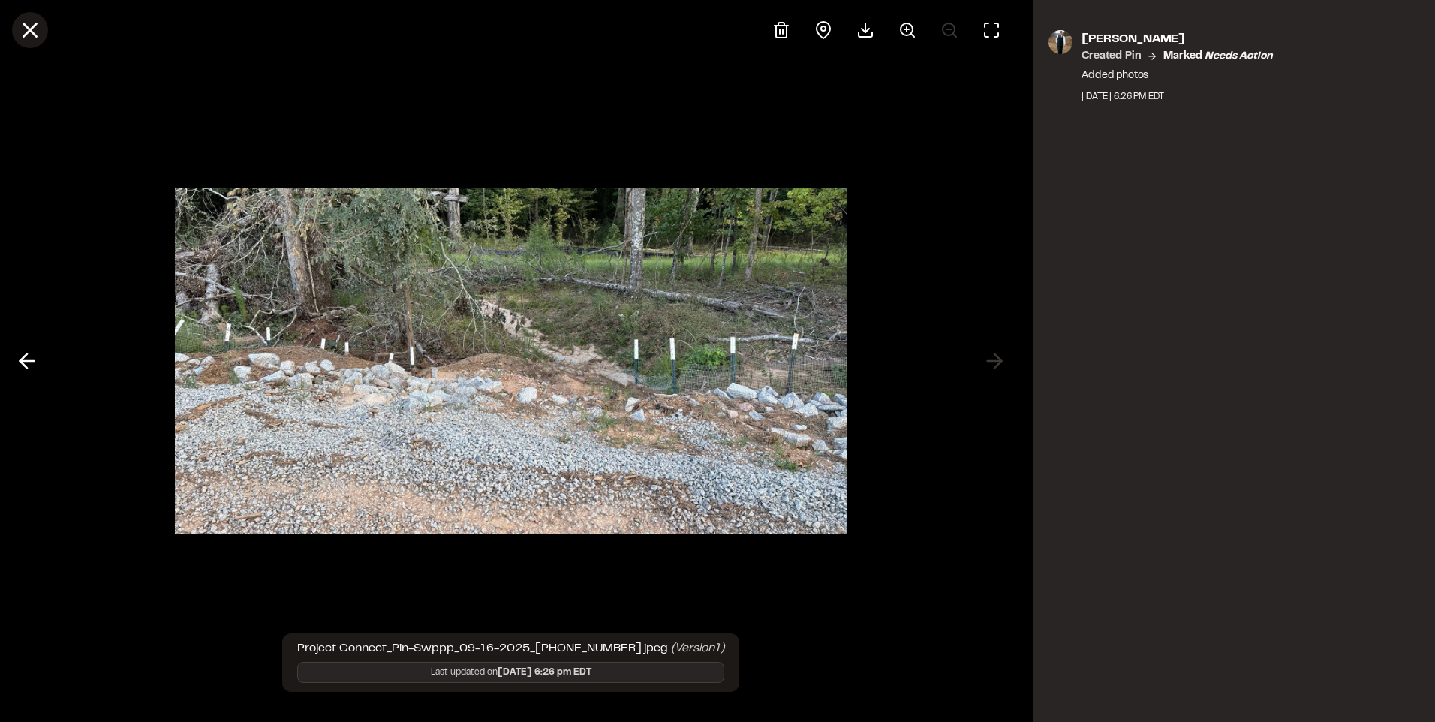
click at [28, 29] on line at bounding box center [30, 30] width 13 height 13
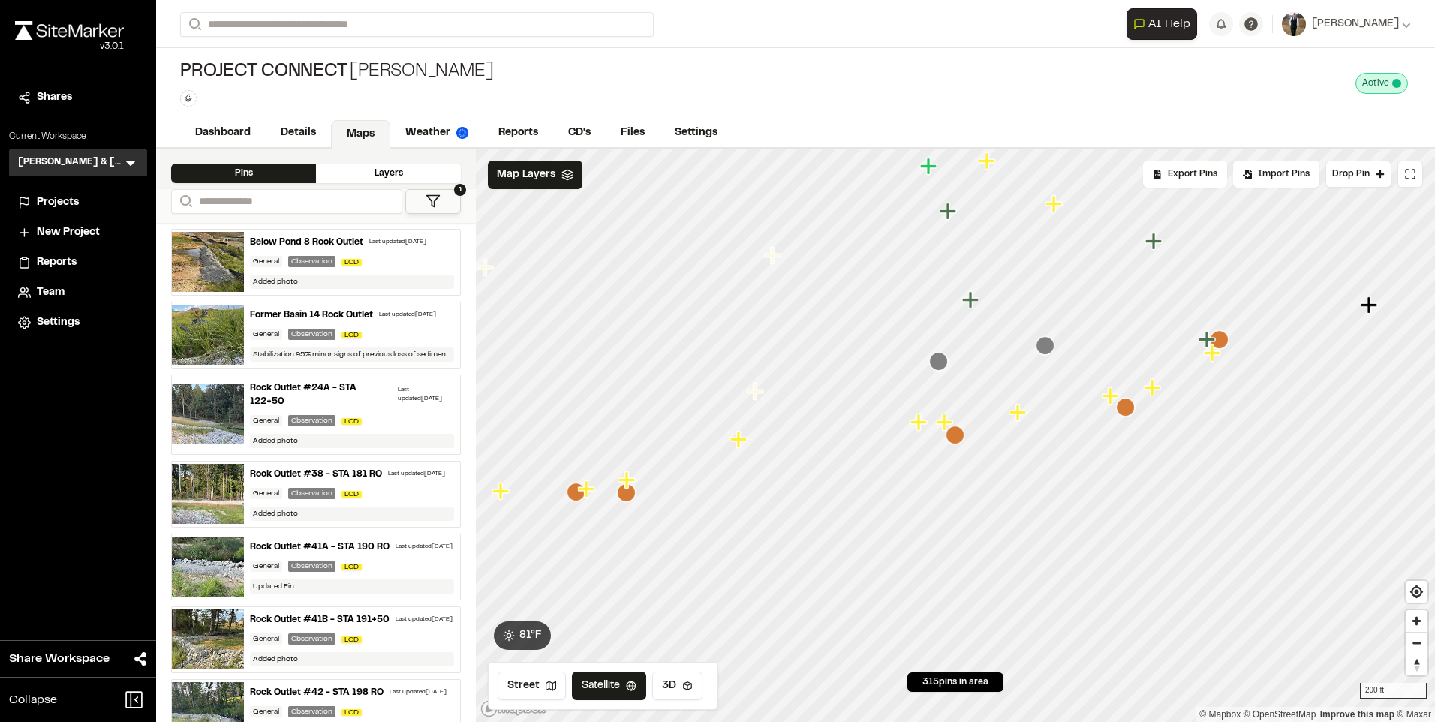
click at [912, 429] on icon "Map marker" at bounding box center [920, 423] width 20 height 20
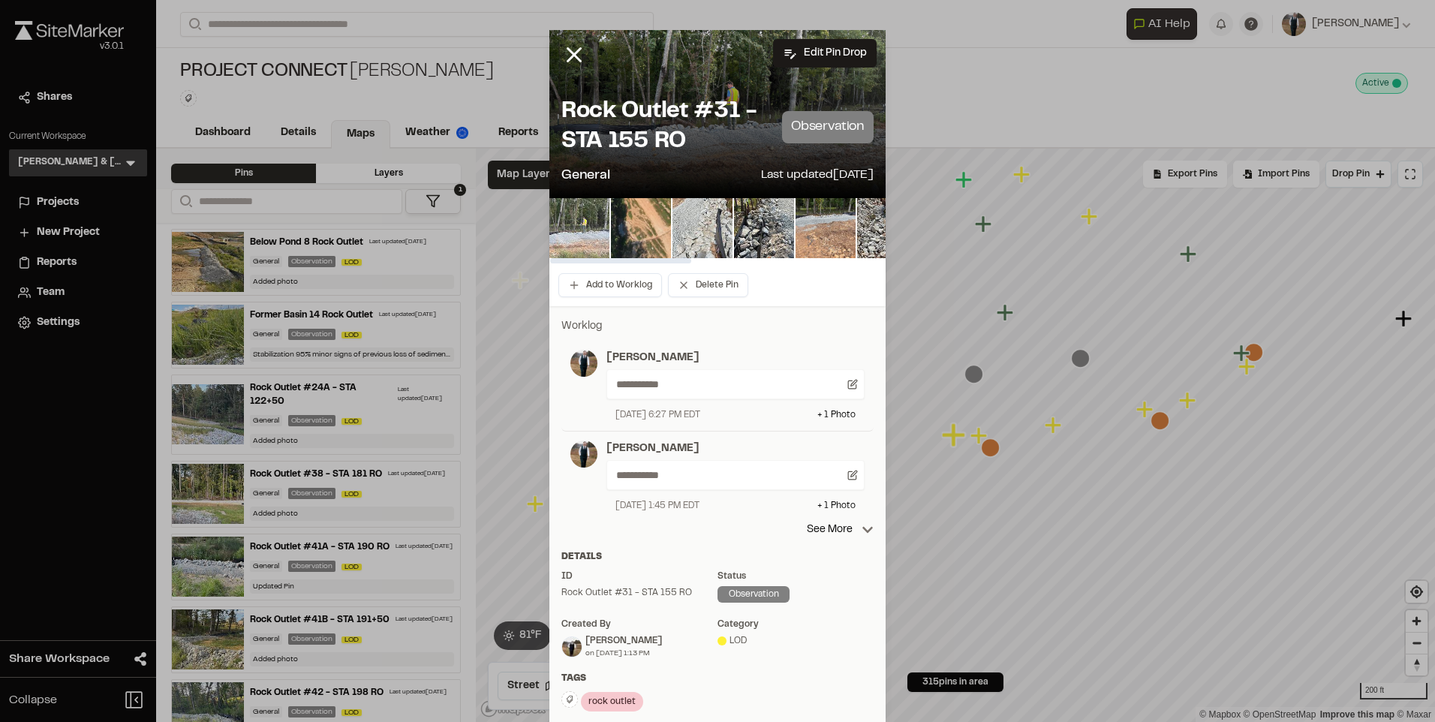
click at [594, 240] on img at bounding box center [579, 228] width 60 height 60
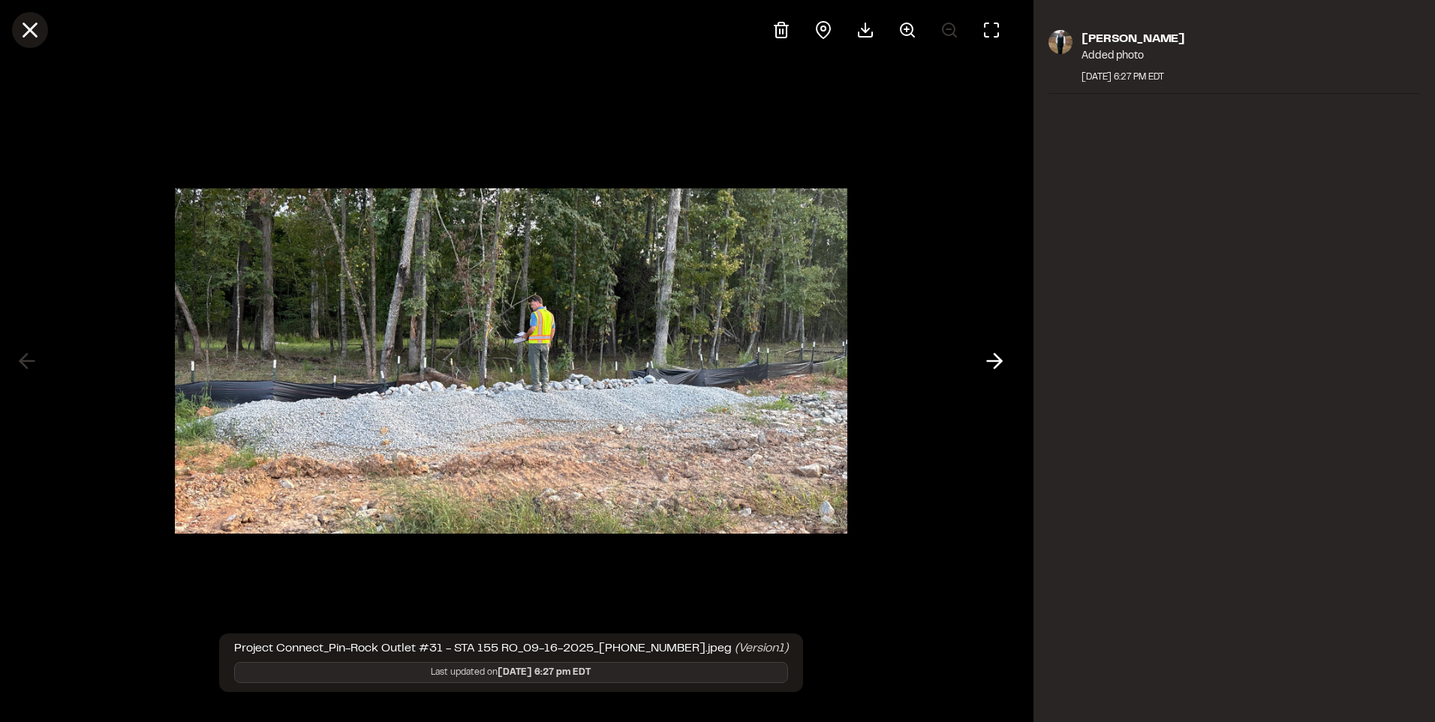
click at [29, 31] on line at bounding box center [30, 30] width 13 height 13
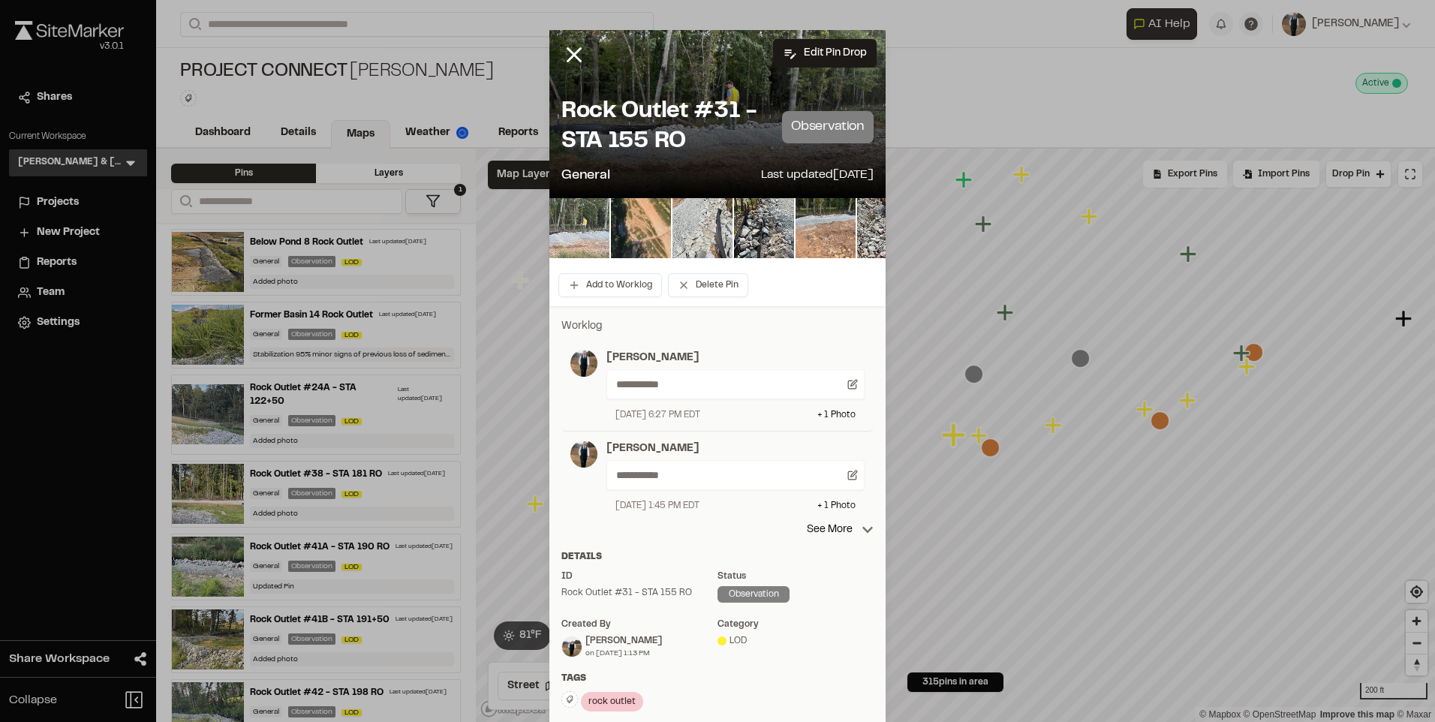
click at [565, 239] on img at bounding box center [579, 228] width 60 height 60
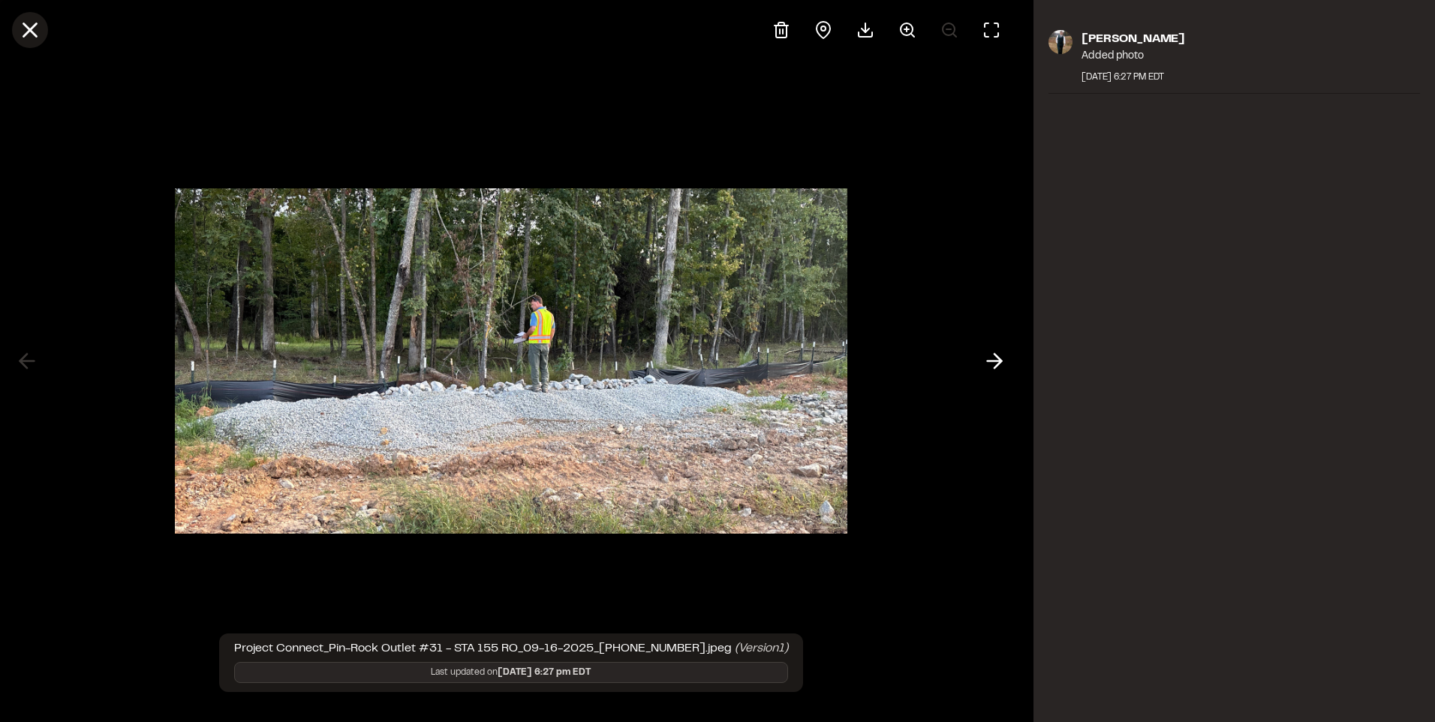
click at [29, 27] on line at bounding box center [30, 30] width 13 height 13
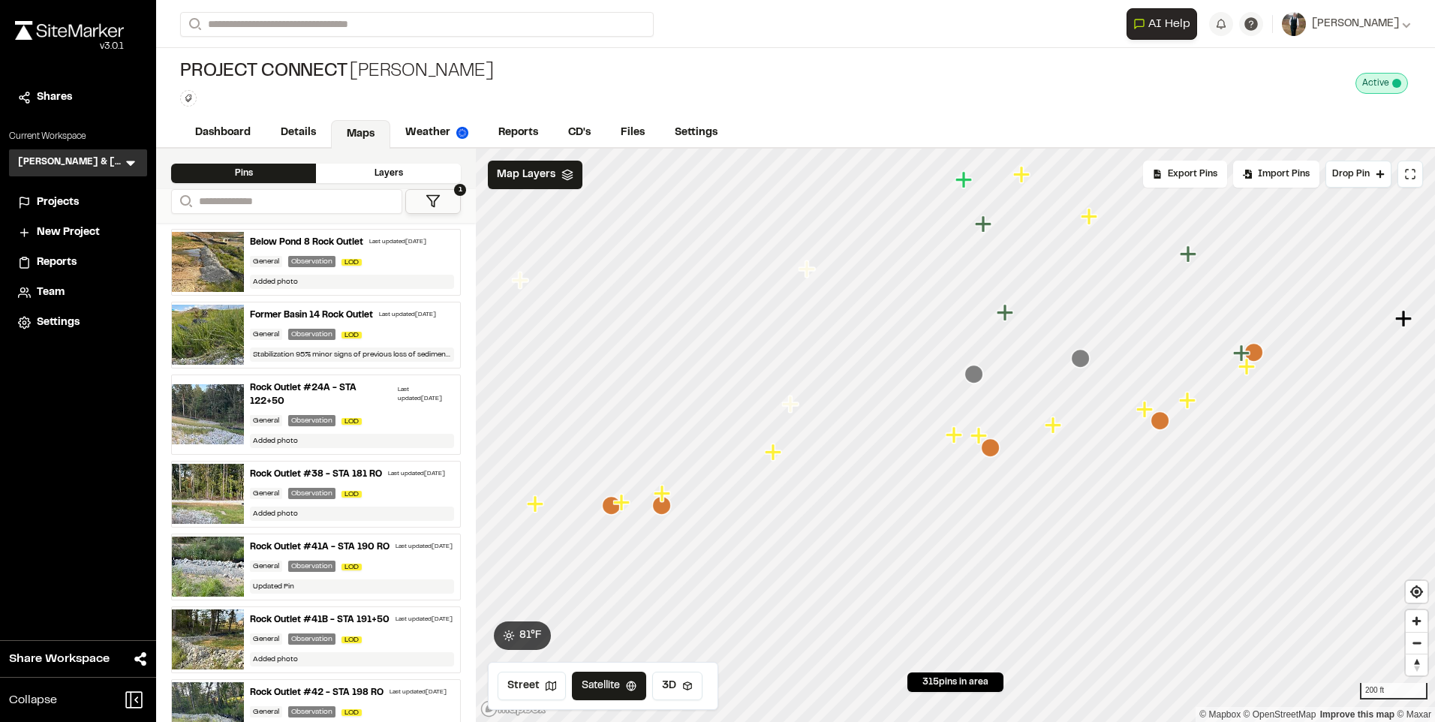
click at [775, 454] on icon "Map marker" at bounding box center [773, 451] width 17 height 17
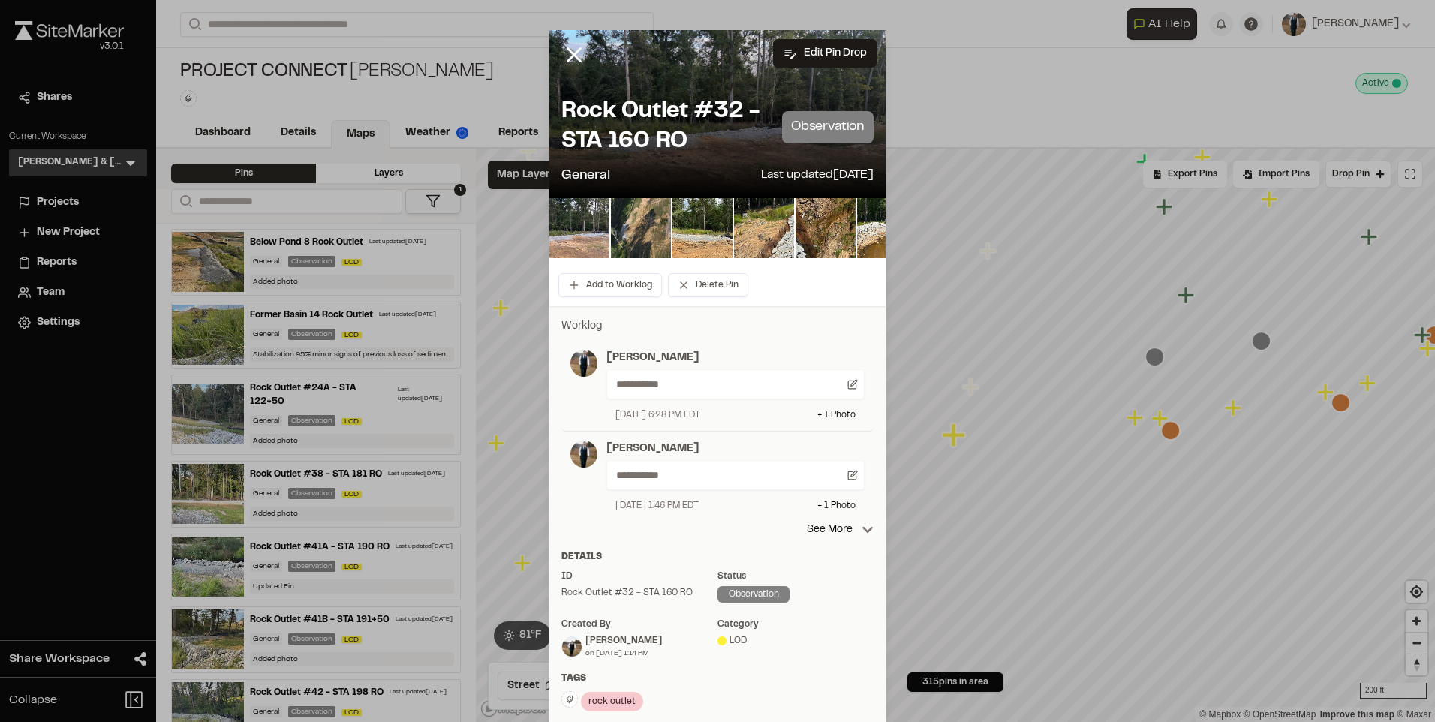
click at [581, 212] on img at bounding box center [579, 228] width 60 height 60
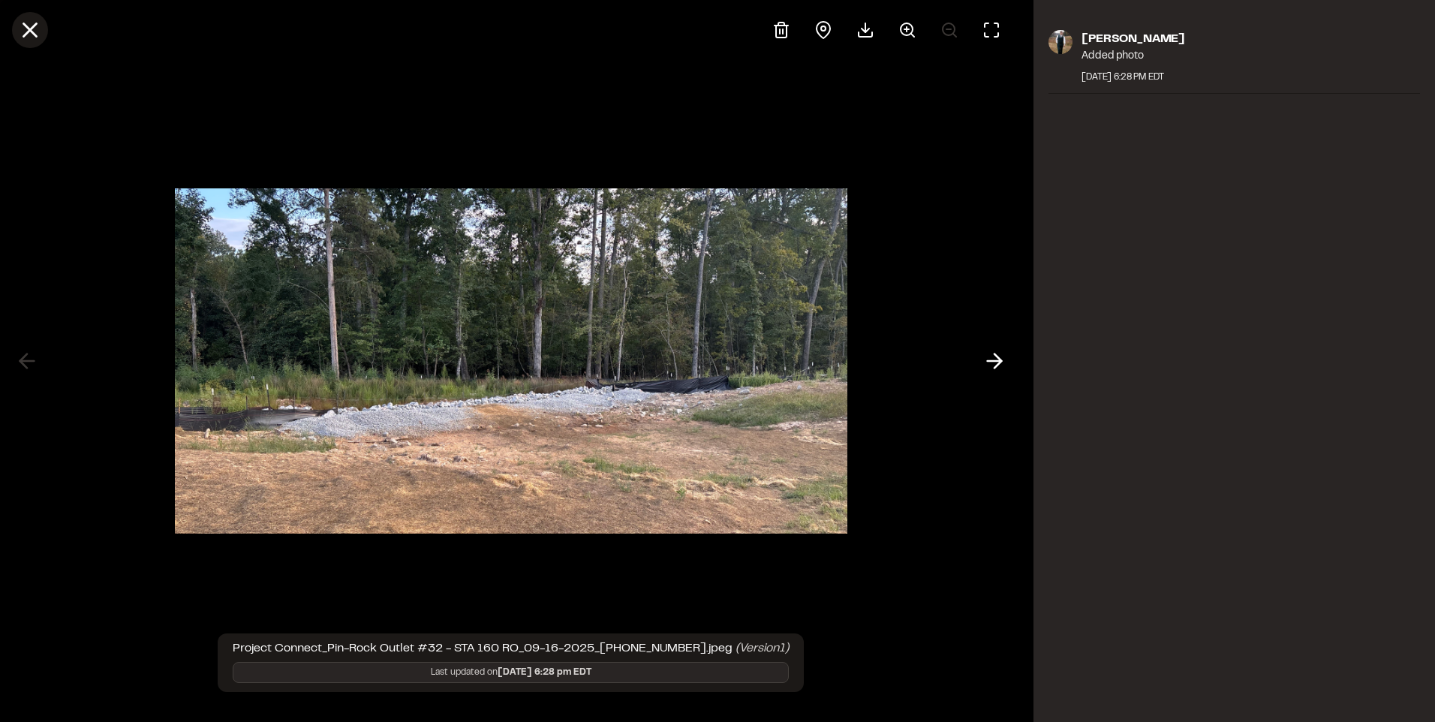
click at [37, 29] on icon at bounding box center [30, 30] width 26 height 26
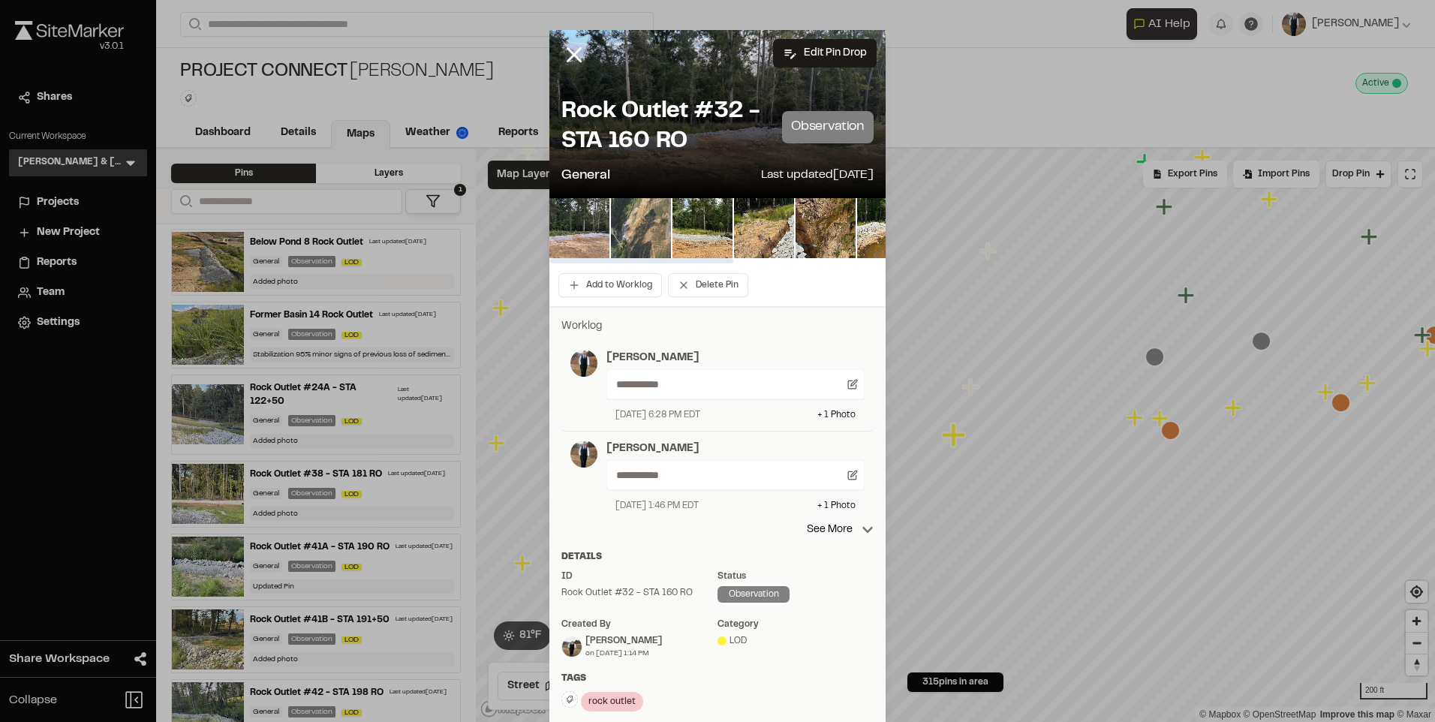
click at [642, 224] on img at bounding box center [641, 228] width 60 height 60
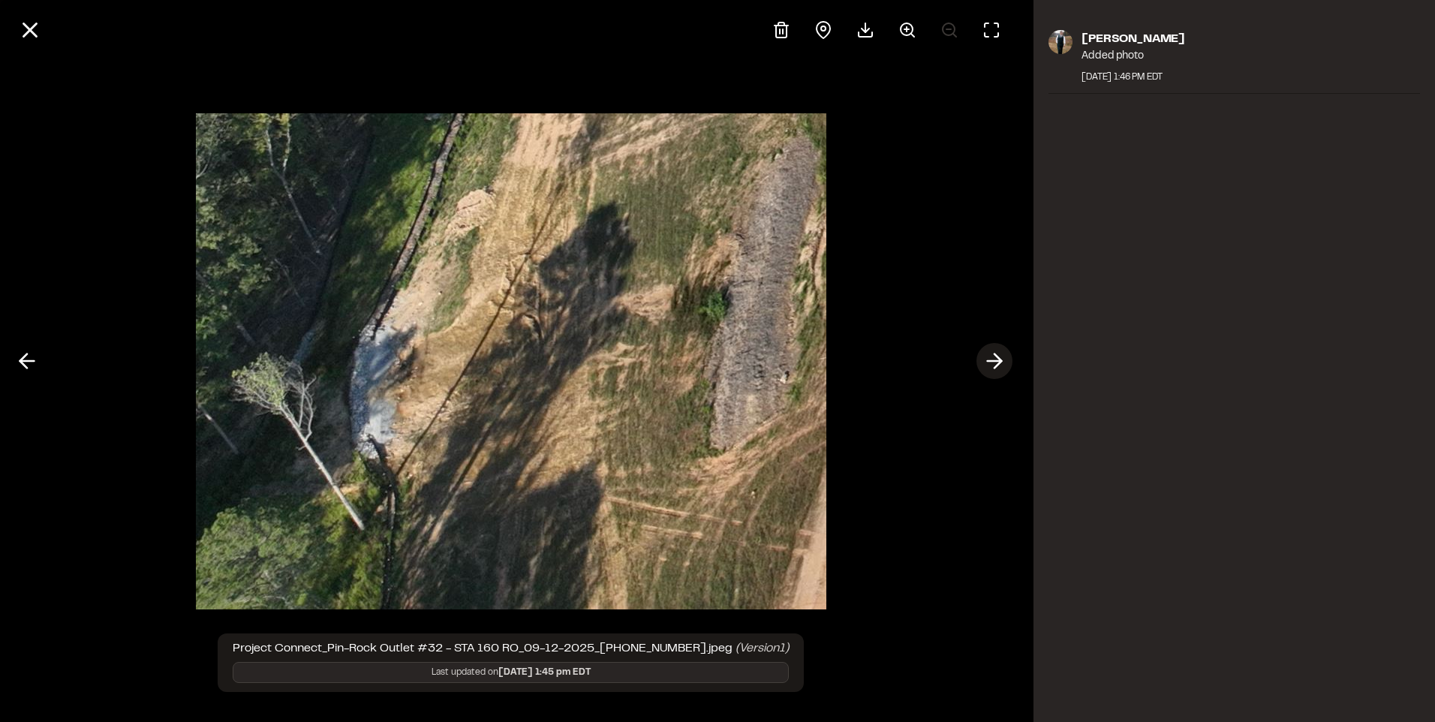
click at [988, 359] on icon at bounding box center [994, 361] width 24 height 26
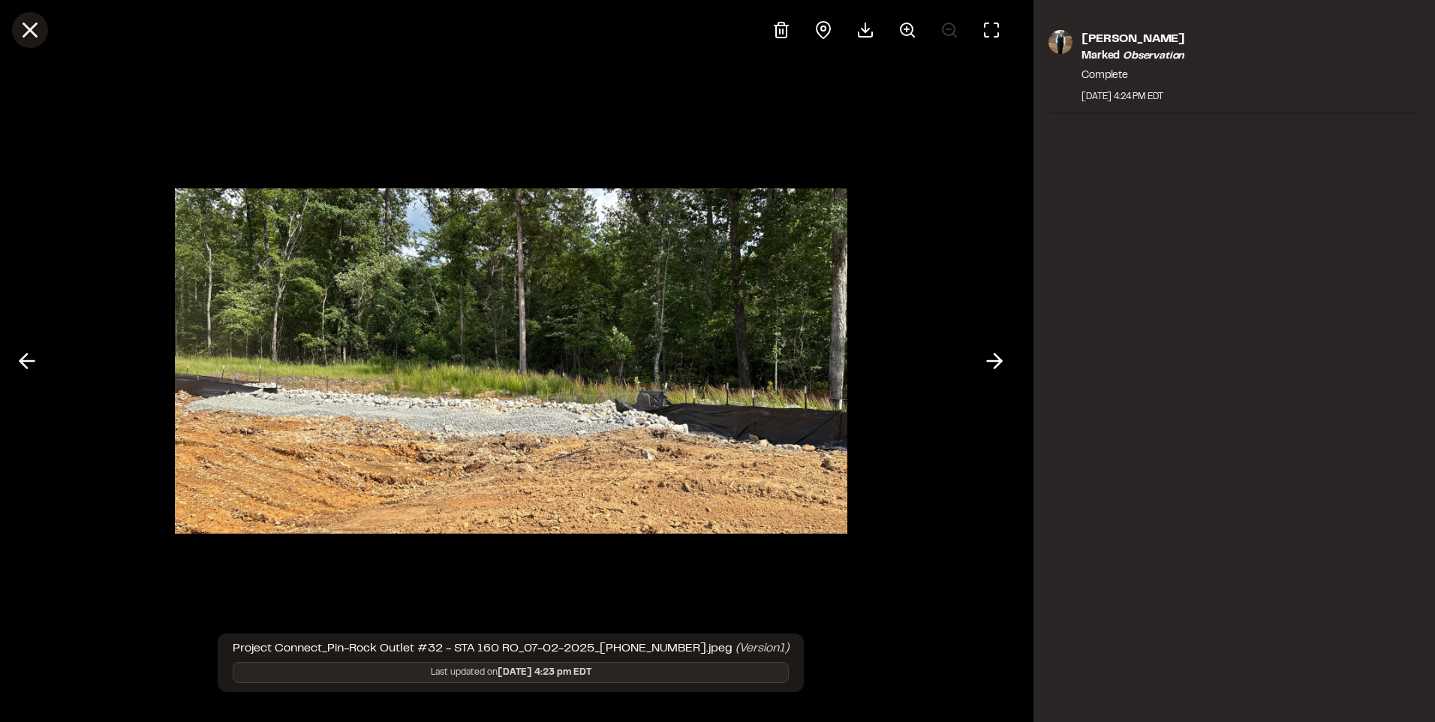
click at [25, 38] on icon at bounding box center [30, 30] width 26 height 26
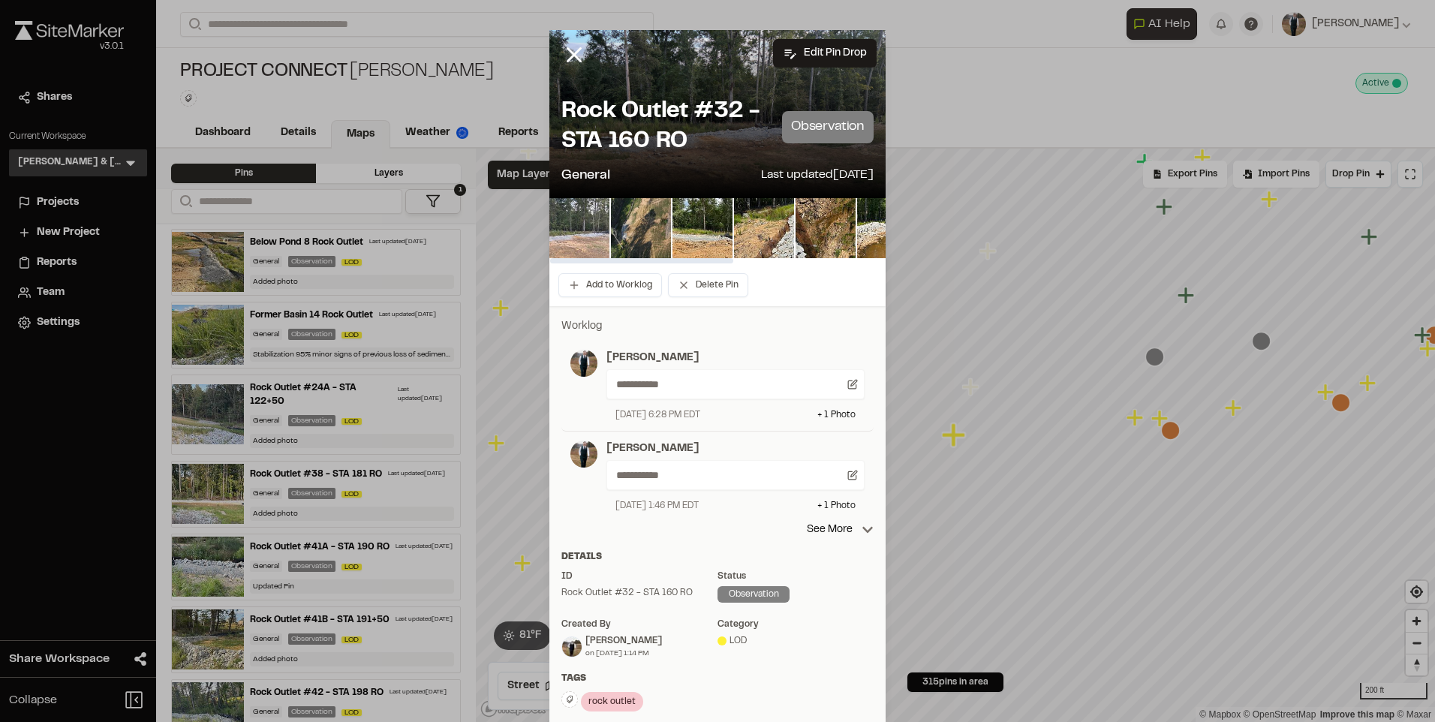
click at [582, 218] on img at bounding box center [579, 228] width 60 height 60
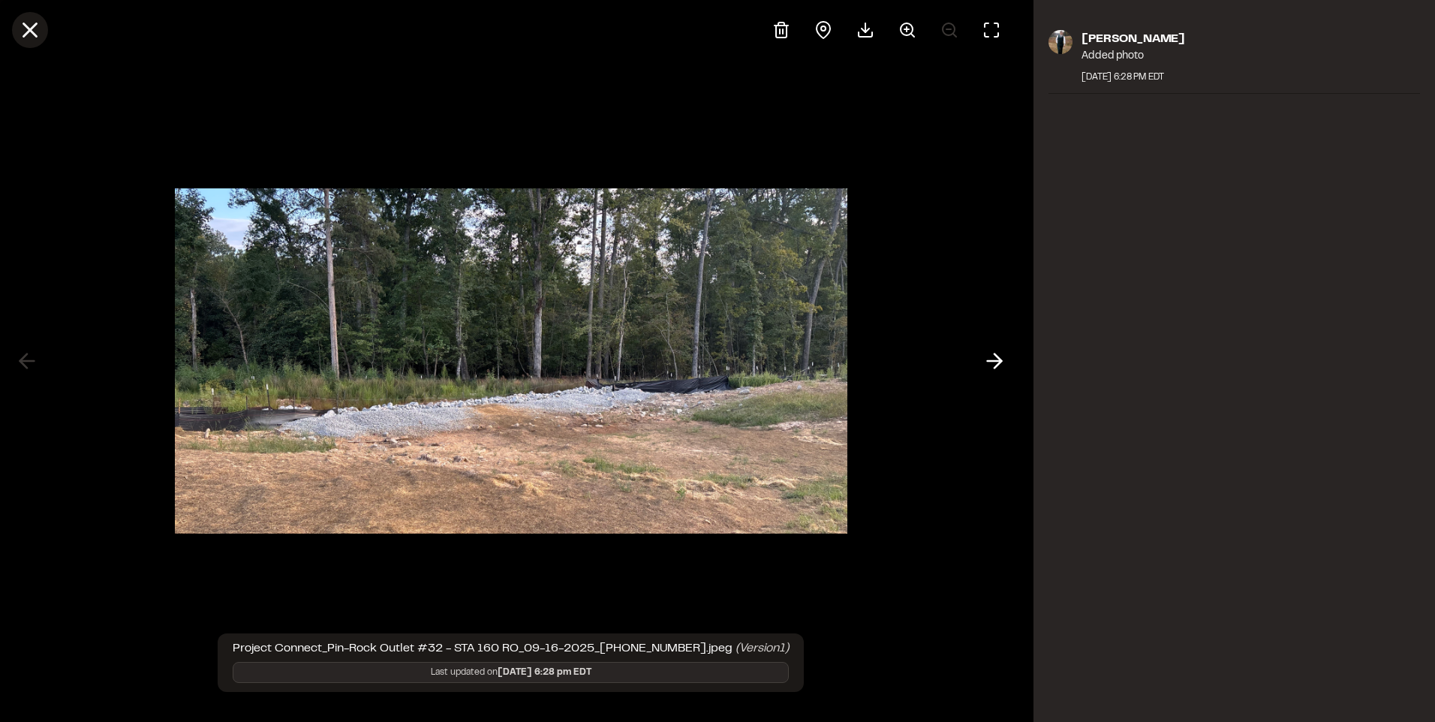
click at [32, 29] on line at bounding box center [30, 30] width 13 height 13
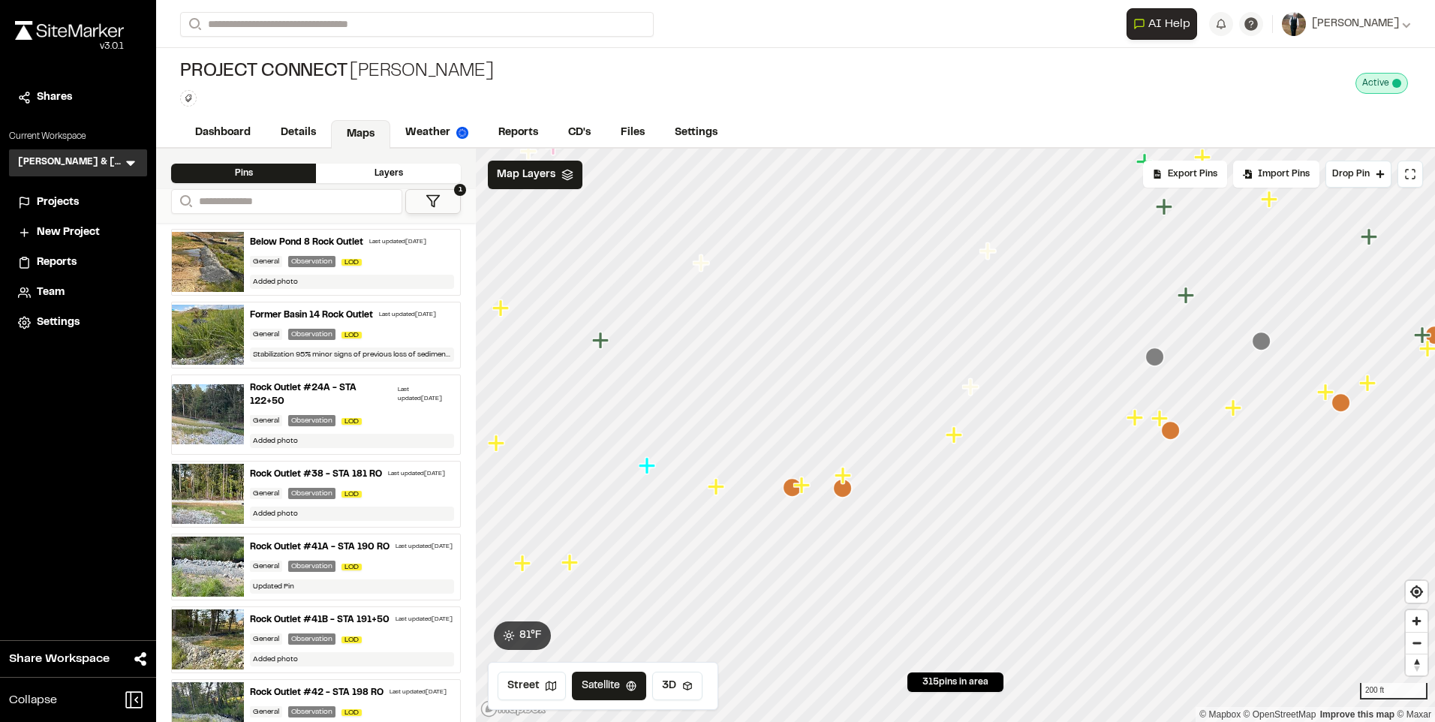
click at [846, 475] on icon "Map marker" at bounding box center [842, 475] width 17 height 17
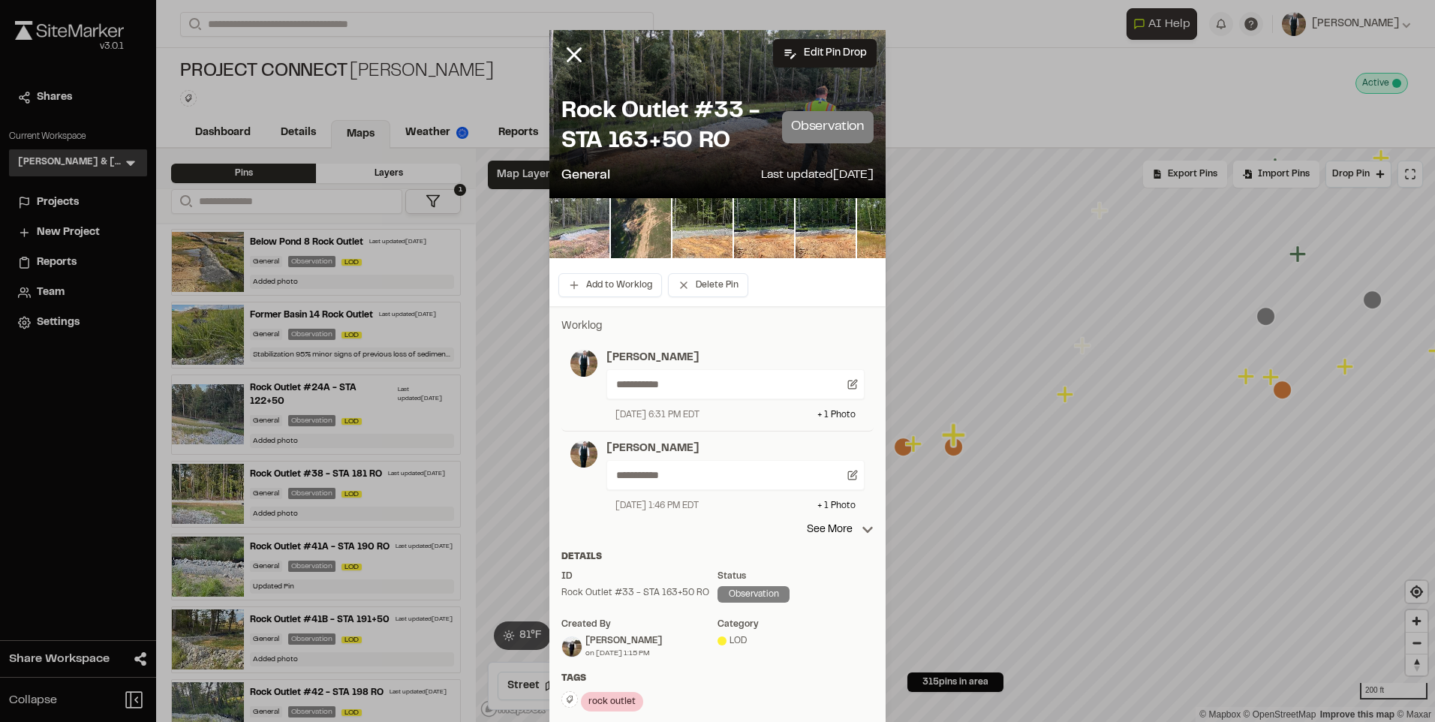
click at [573, 236] on img at bounding box center [579, 228] width 60 height 60
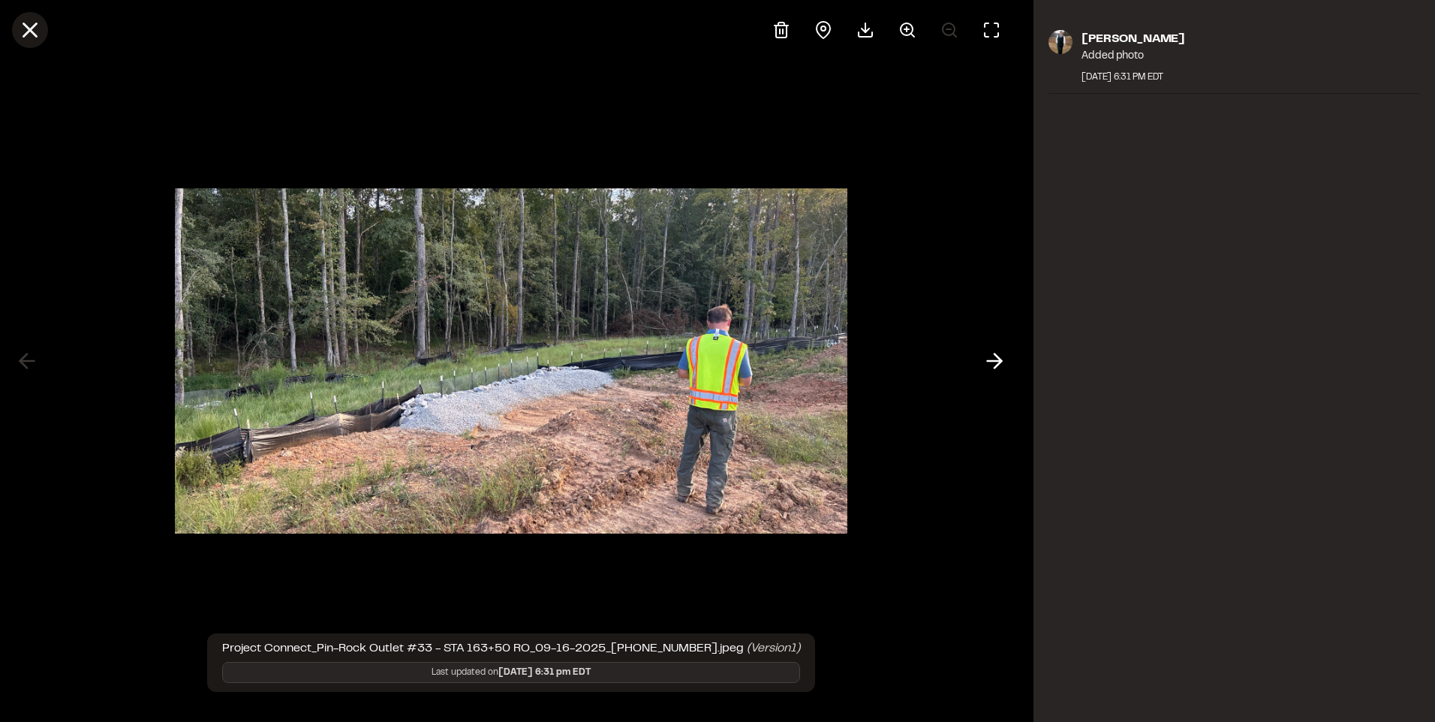
click at [36, 36] on line at bounding box center [30, 30] width 13 height 13
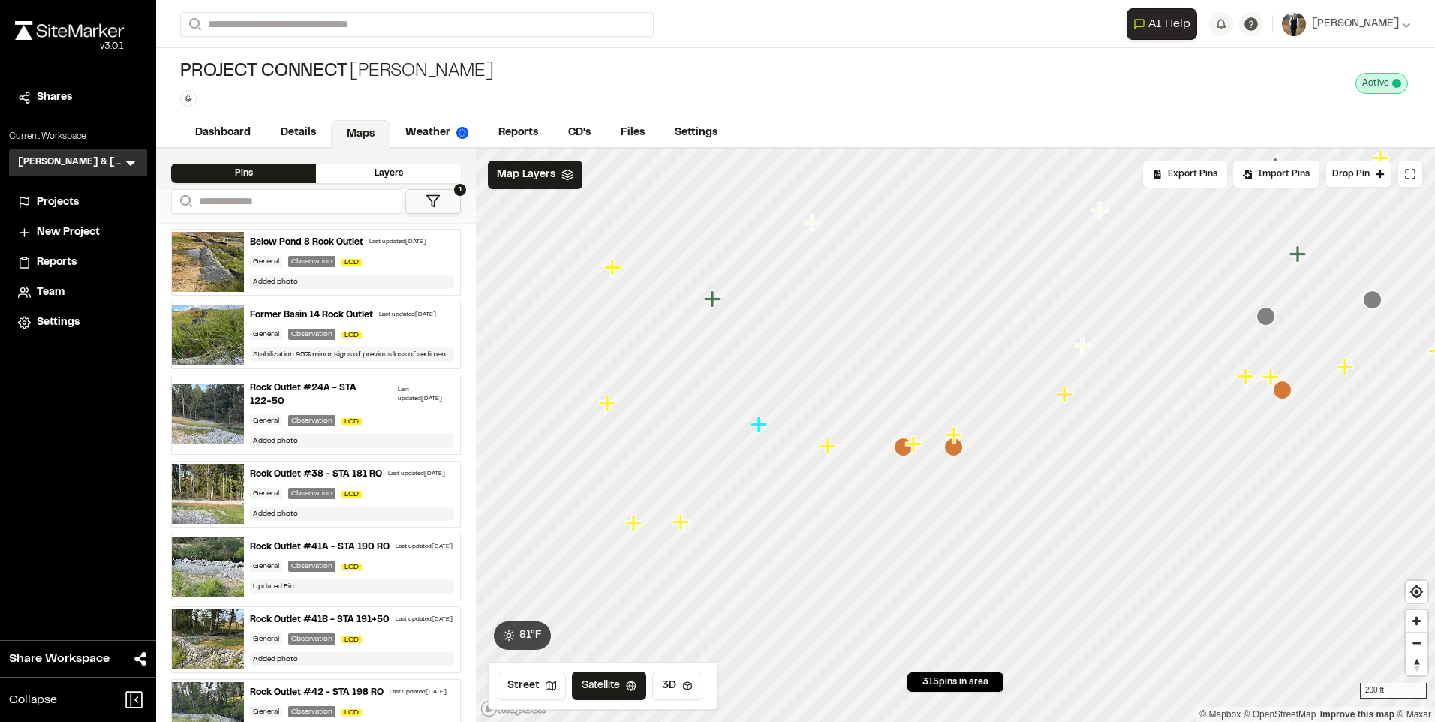
click at [825, 448] on icon "Map marker" at bounding box center [827, 445] width 17 height 17
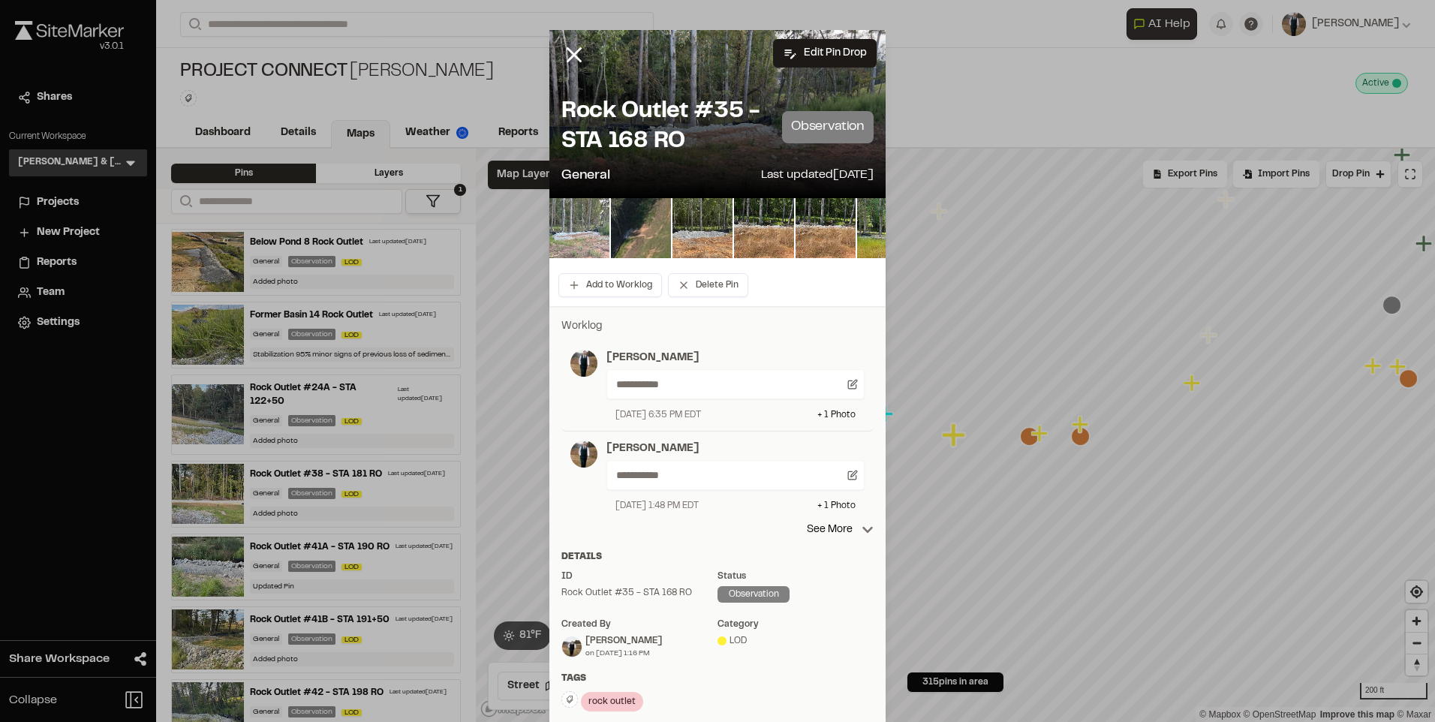
click at [593, 219] on img at bounding box center [579, 228] width 60 height 60
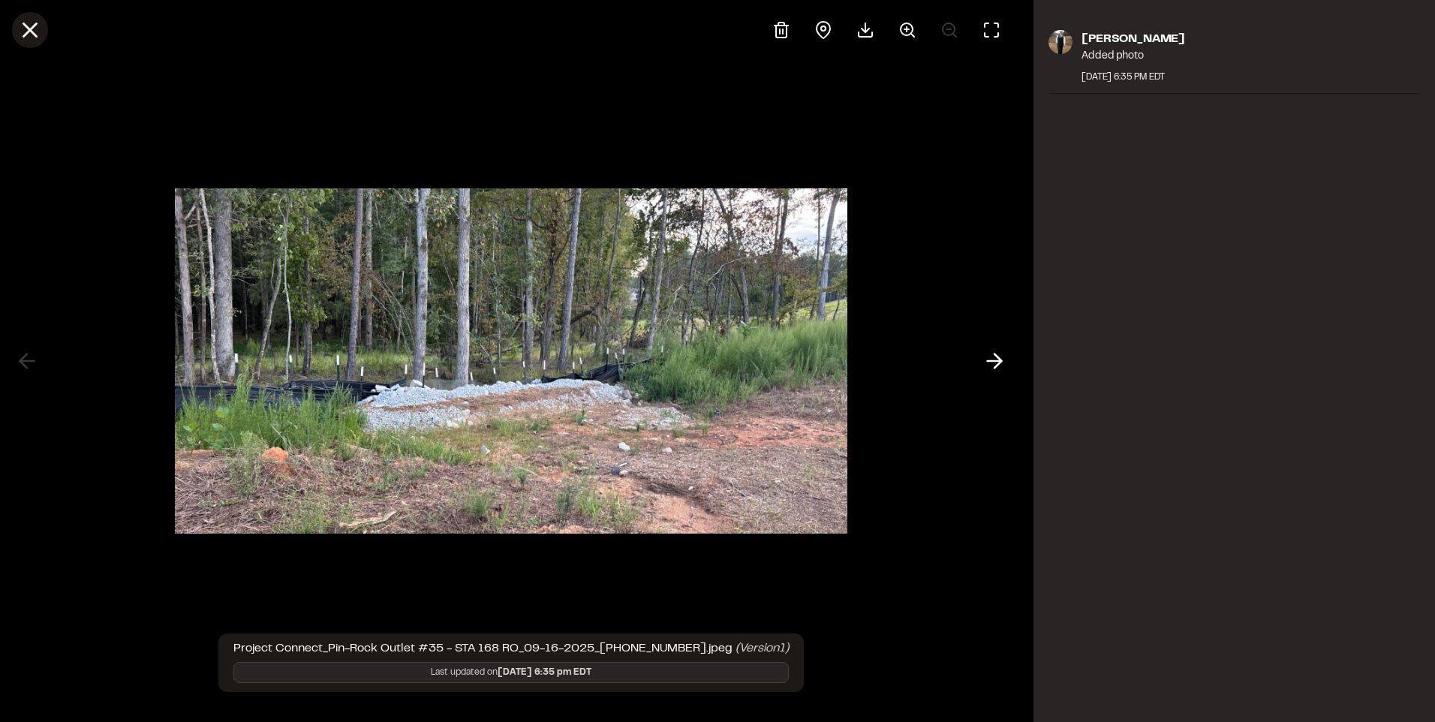
click at [31, 28] on line at bounding box center [30, 30] width 13 height 13
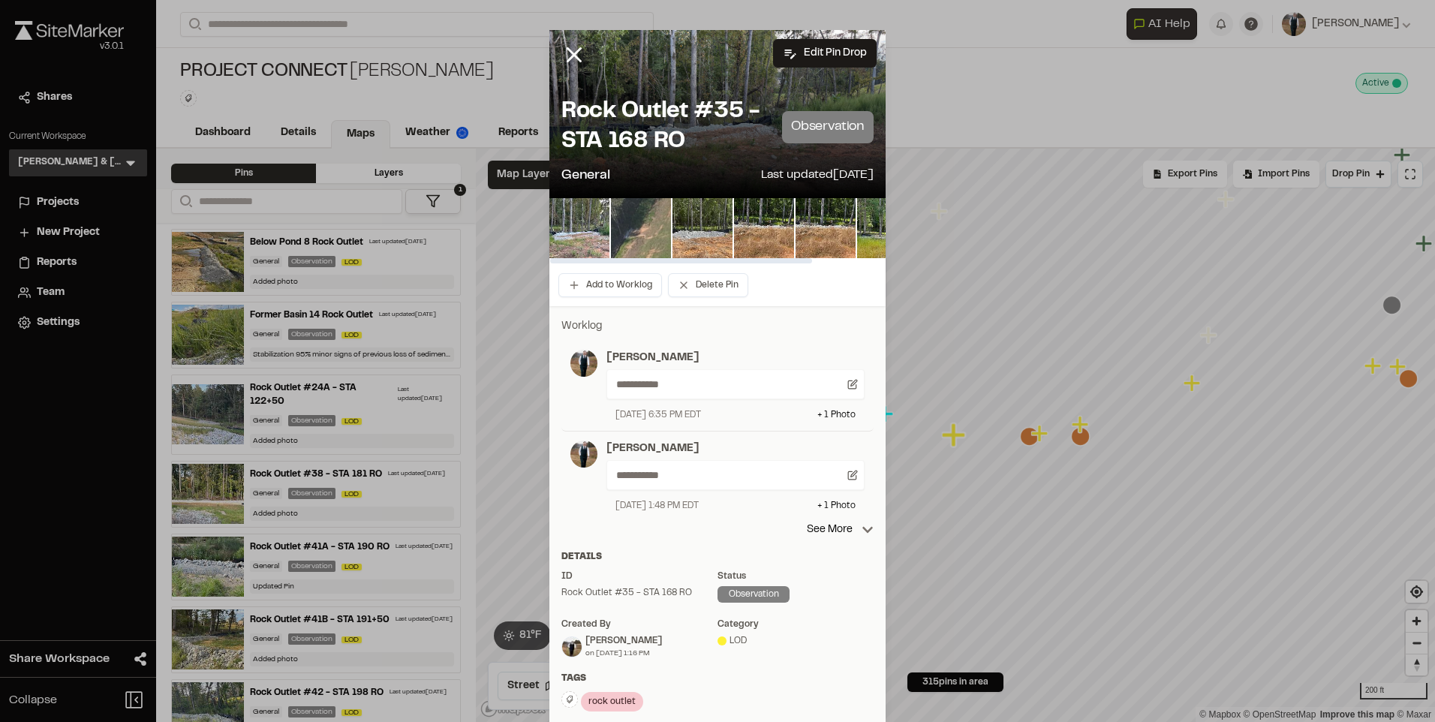
click at [626, 234] on img at bounding box center [641, 228] width 60 height 60
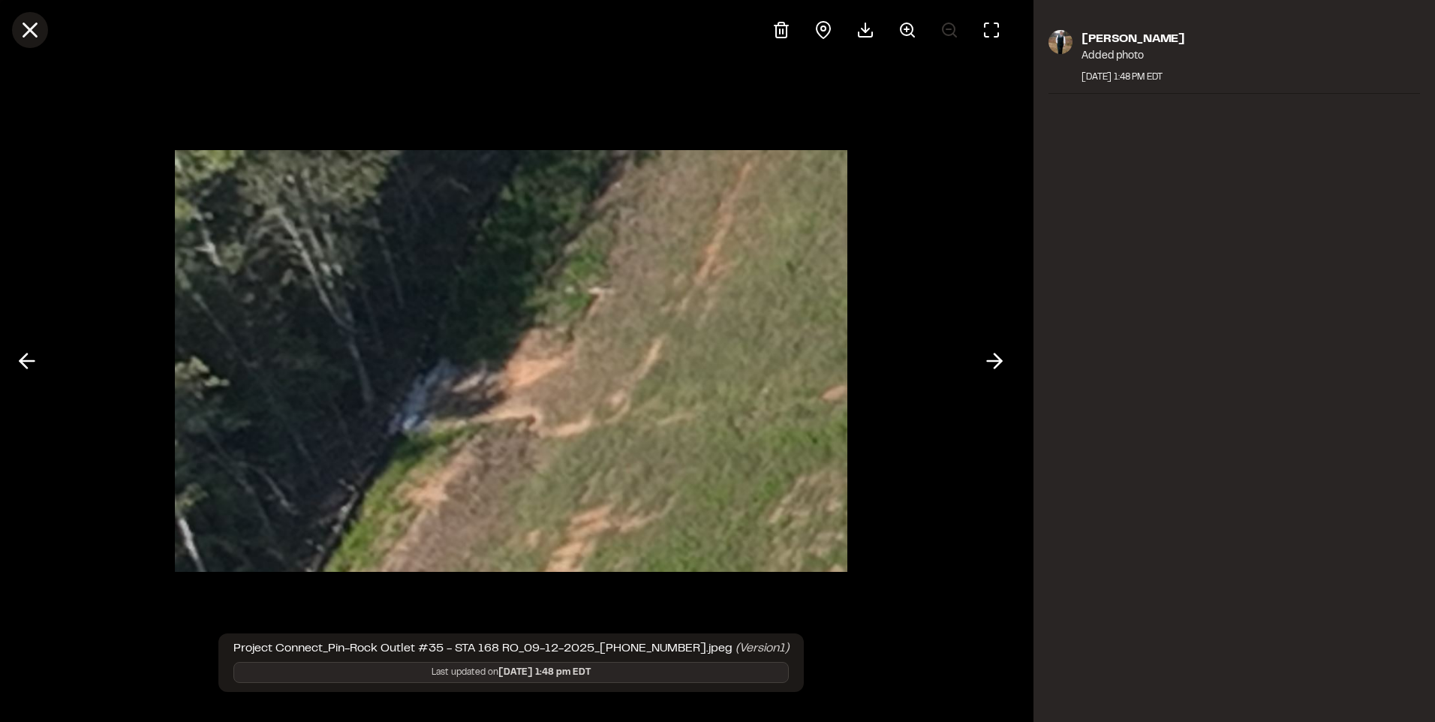
click at [22, 16] on button at bounding box center [30, 30] width 36 height 36
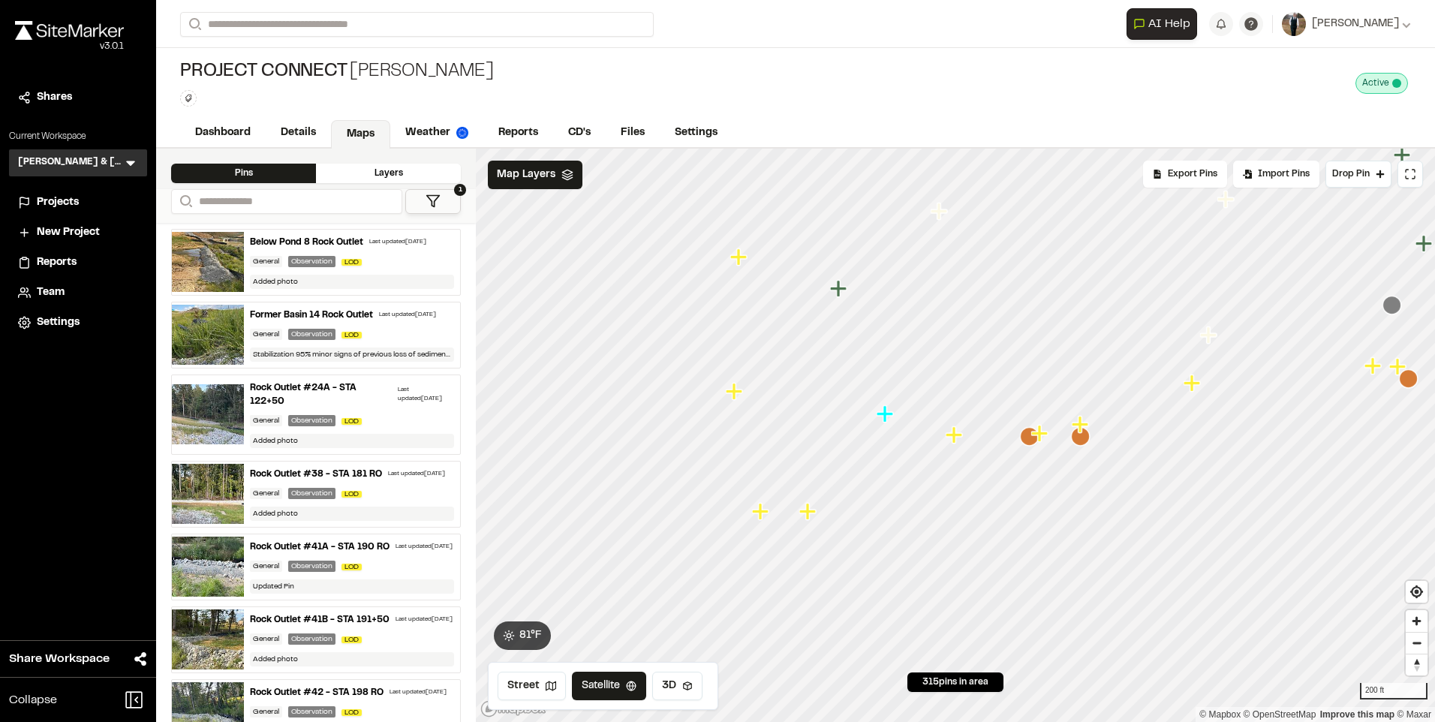
click at [813, 516] on icon "Map marker" at bounding box center [809, 512] width 20 height 20
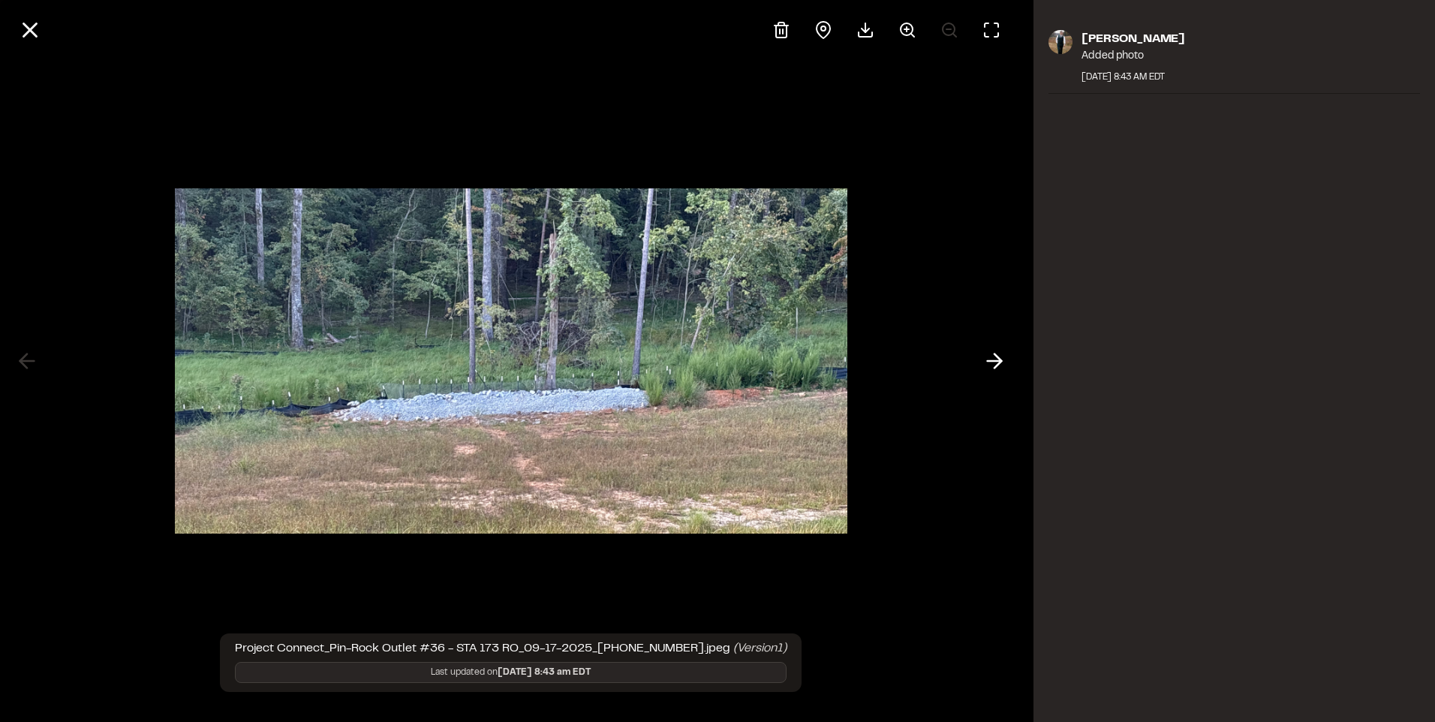
click at [973, 365] on div at bounding box center [510, 361] width 1021 height 722
click at [987, 359] on icon at bounding box center [994, 361] width 24 height 26
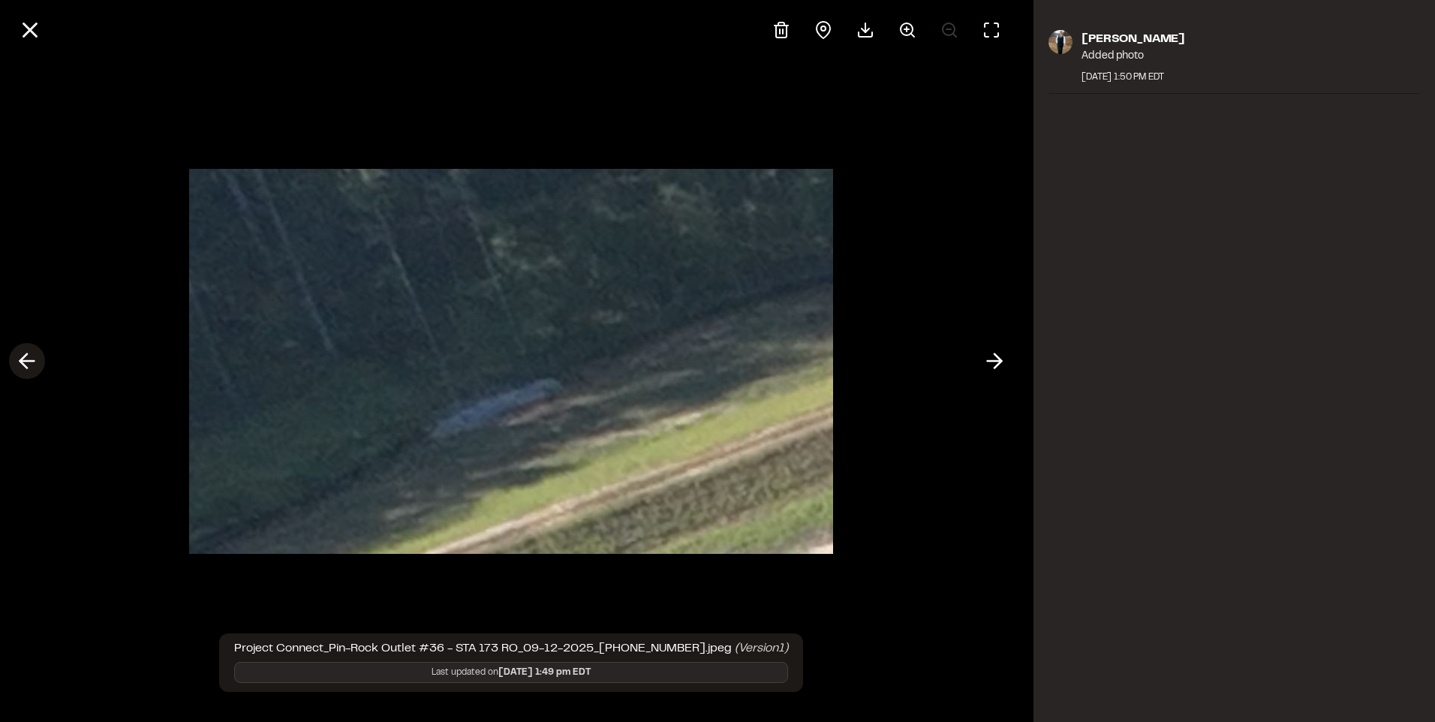
click at [32, 355] on icon at bounding box center [27, 361] width 24 height 26
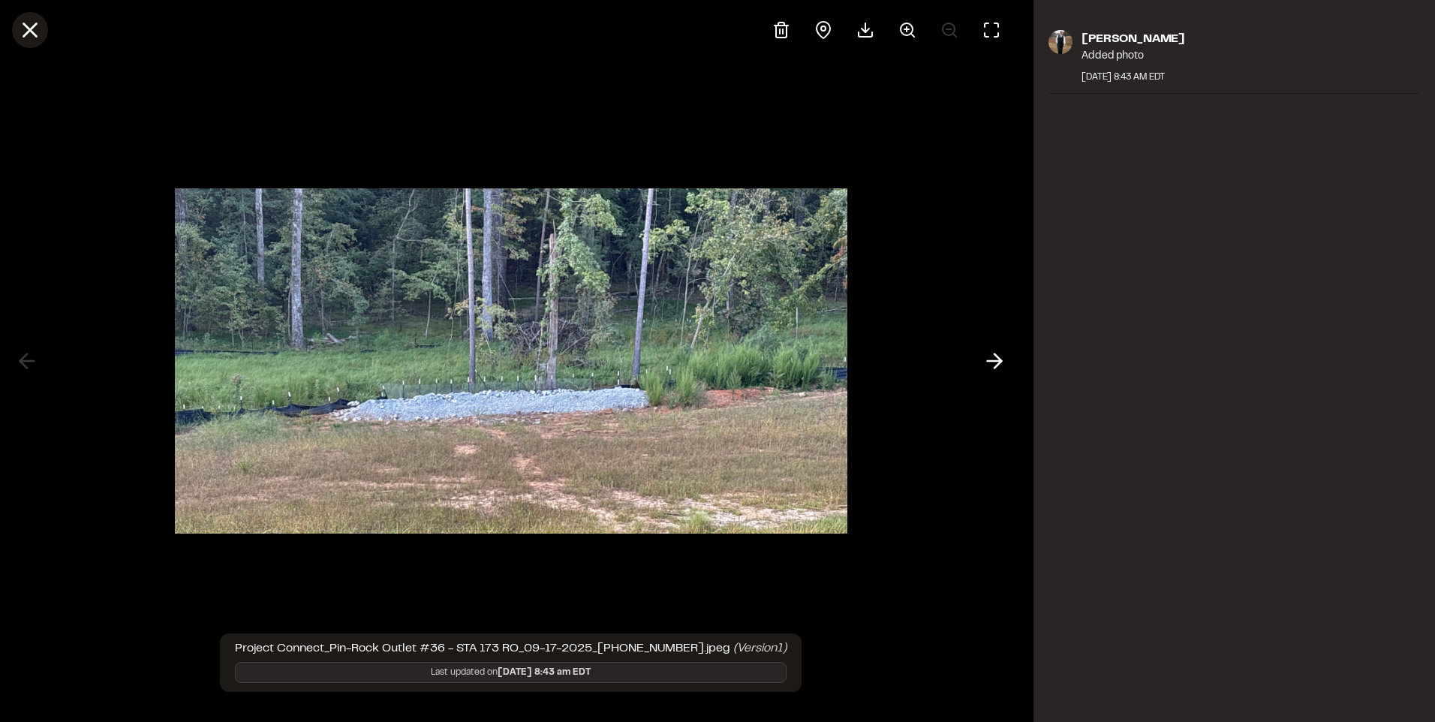
click at [25, 32] on icon at bounding box center [30, 30] width 26 height 26
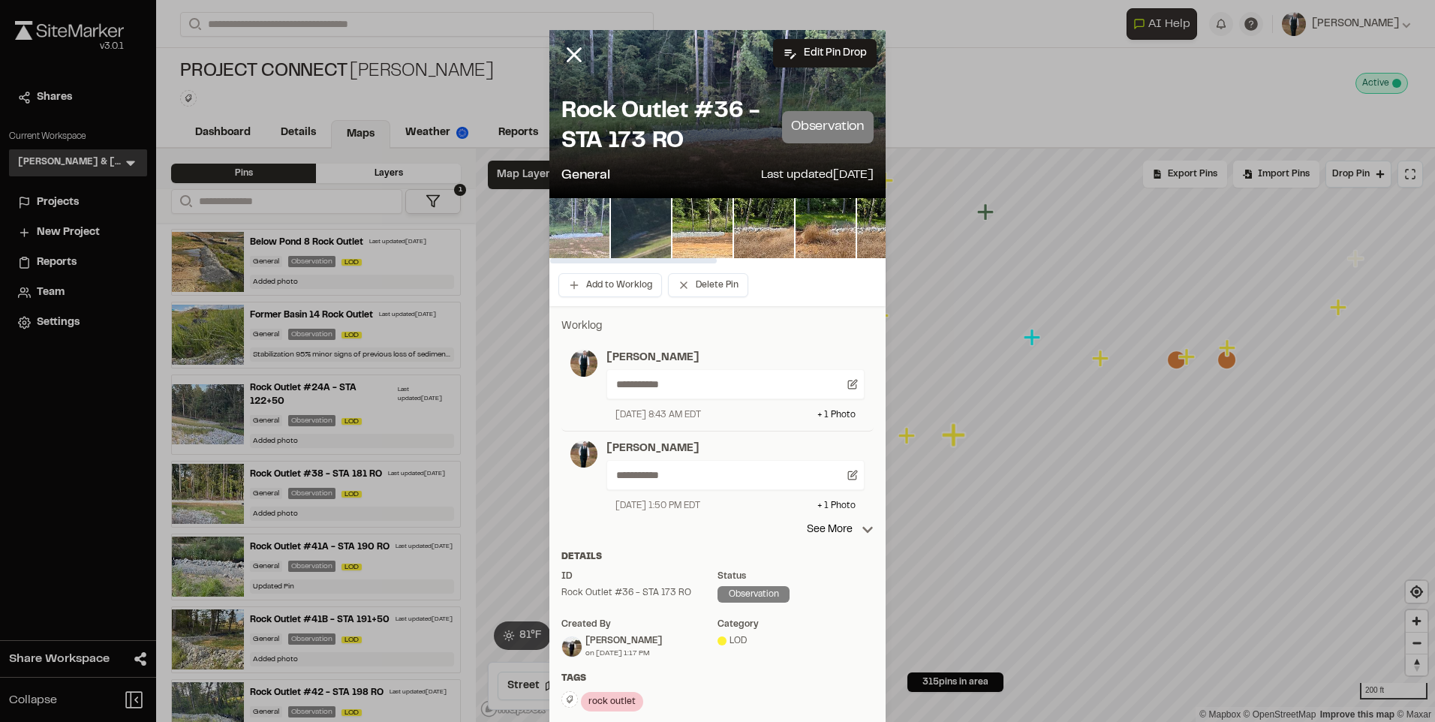
click at [588, 224] on img at bounding box center [579, 228] width 60 height 60
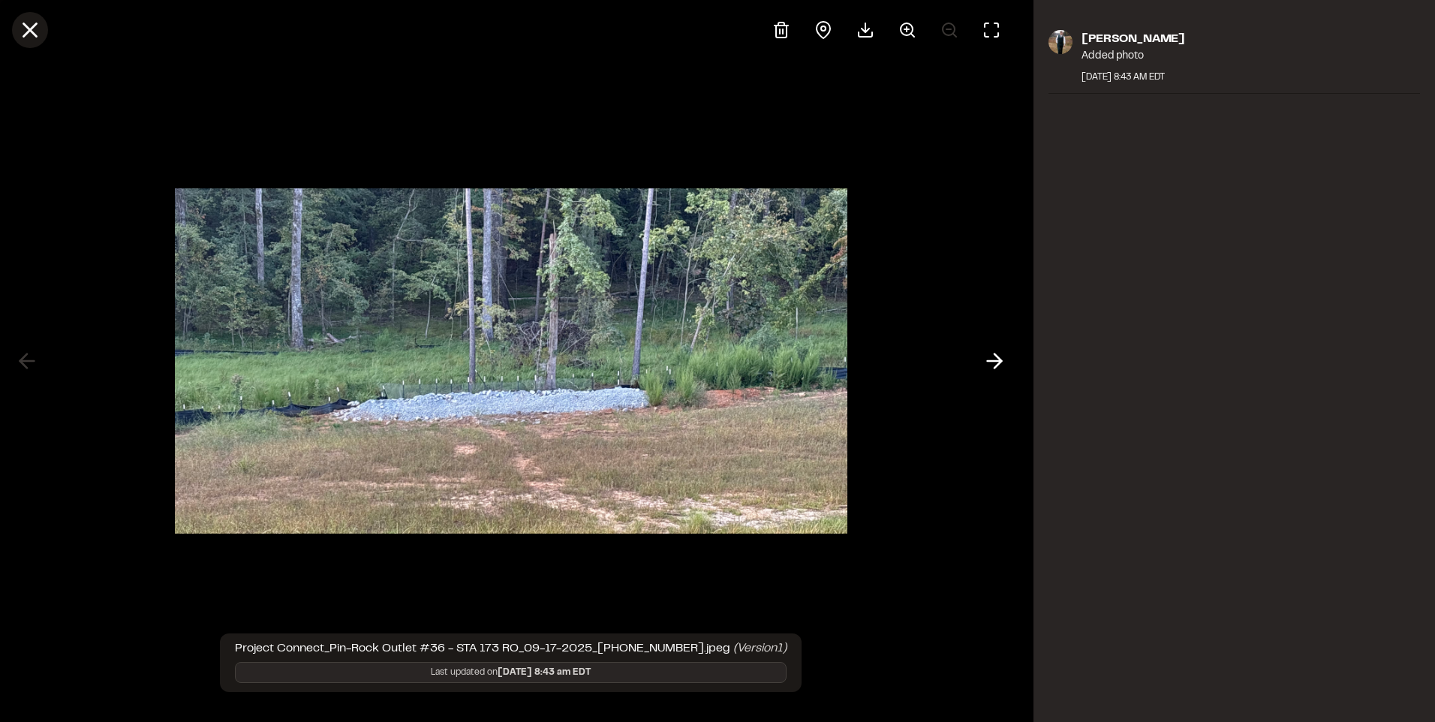
click at [35, 30] on icon at bounding box center [30, 30] width 26 height 26
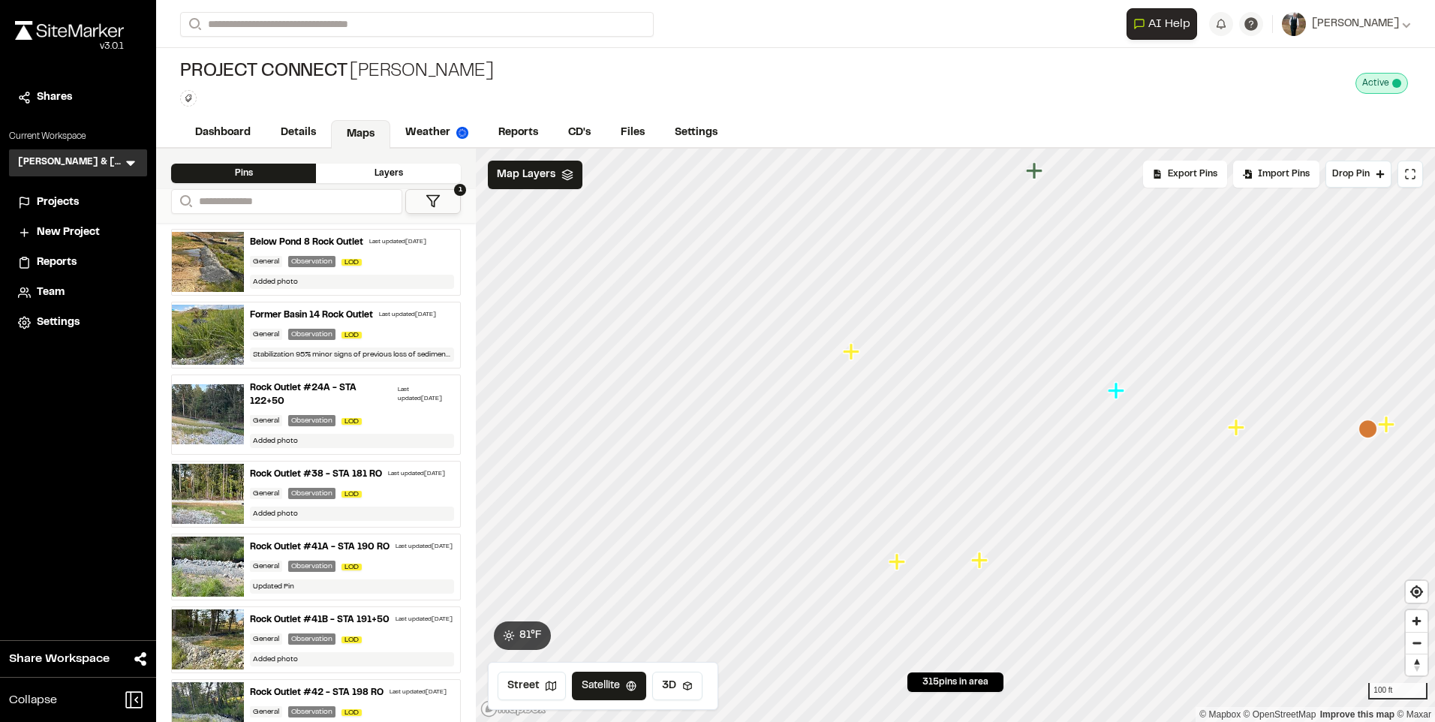
click at [903, 561] on icon "Map marker" at bounding box center [896, 561] width 17 height 17
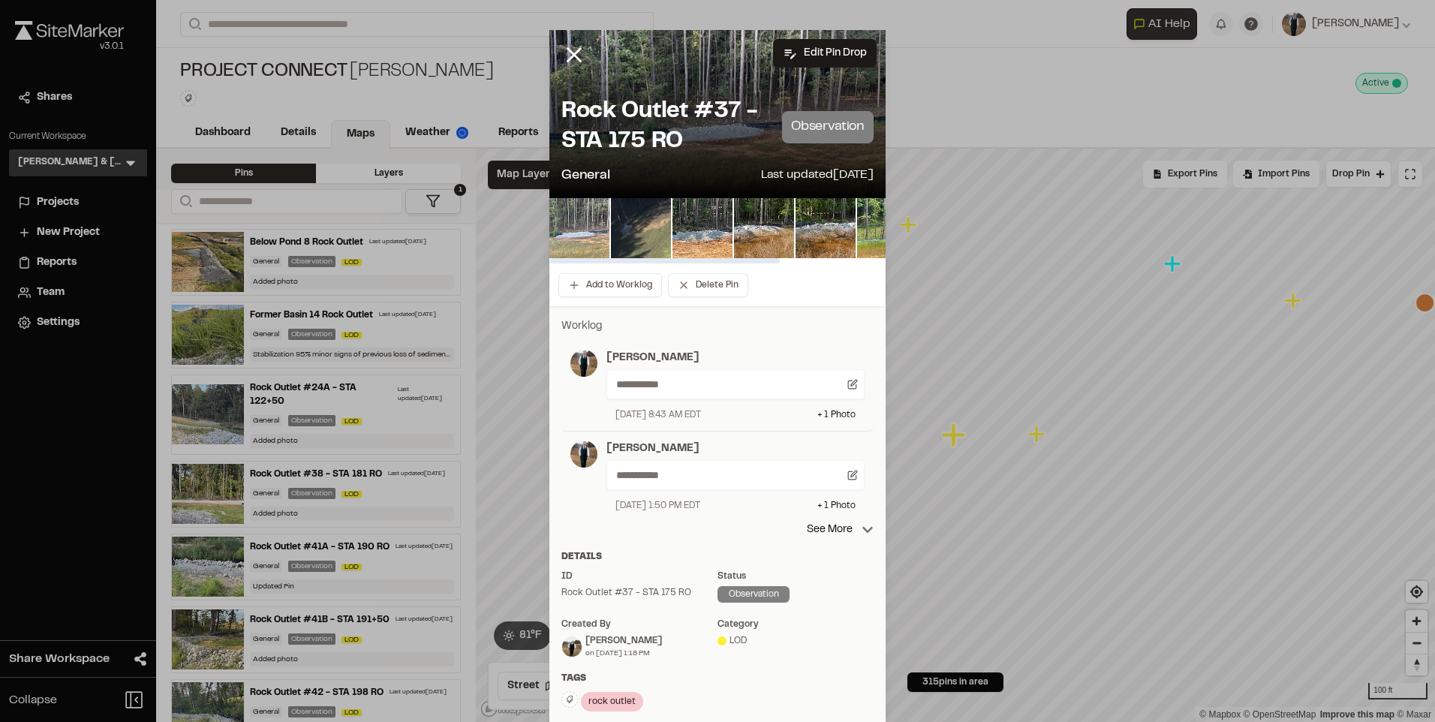
click at [572, 219] on img at bounding box center [579, 228] width 60 height 60
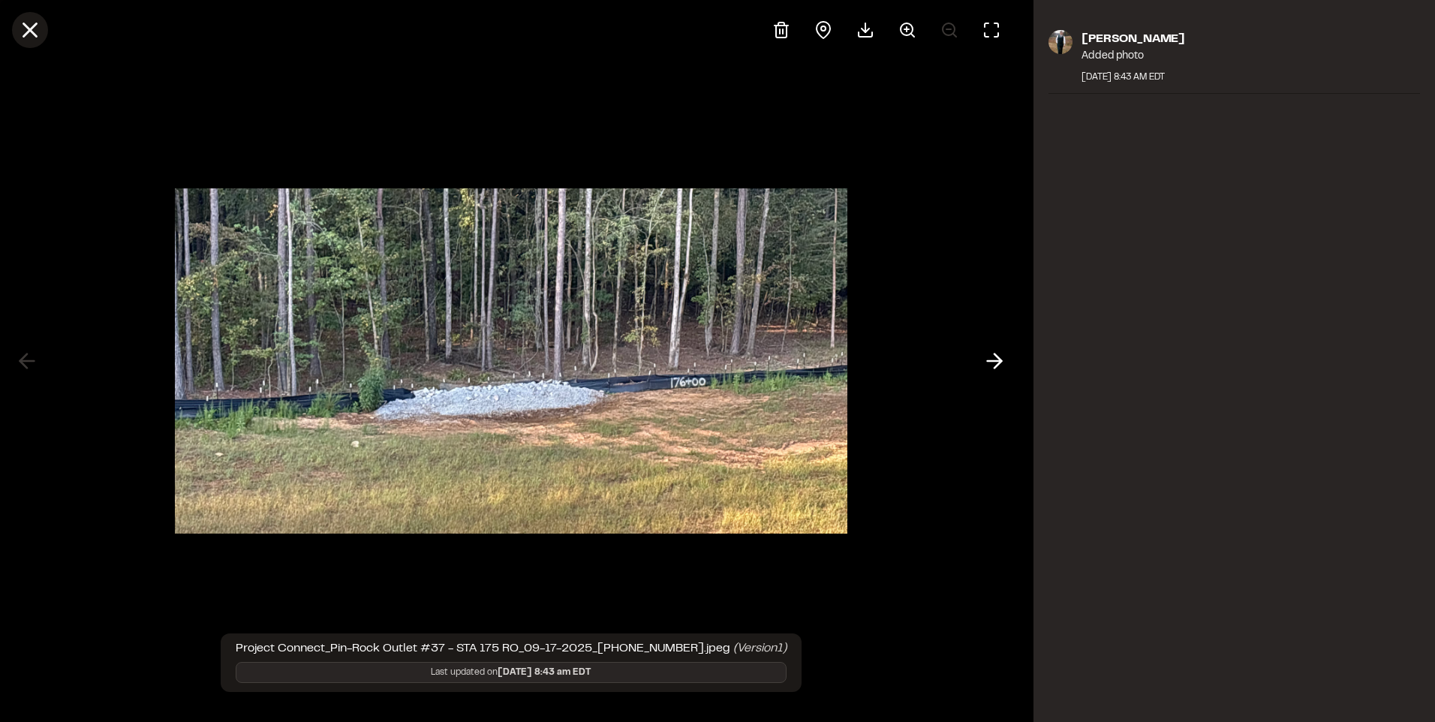
click at [23, 26] on icon at bounding box center [30, 30] width 26 height 26
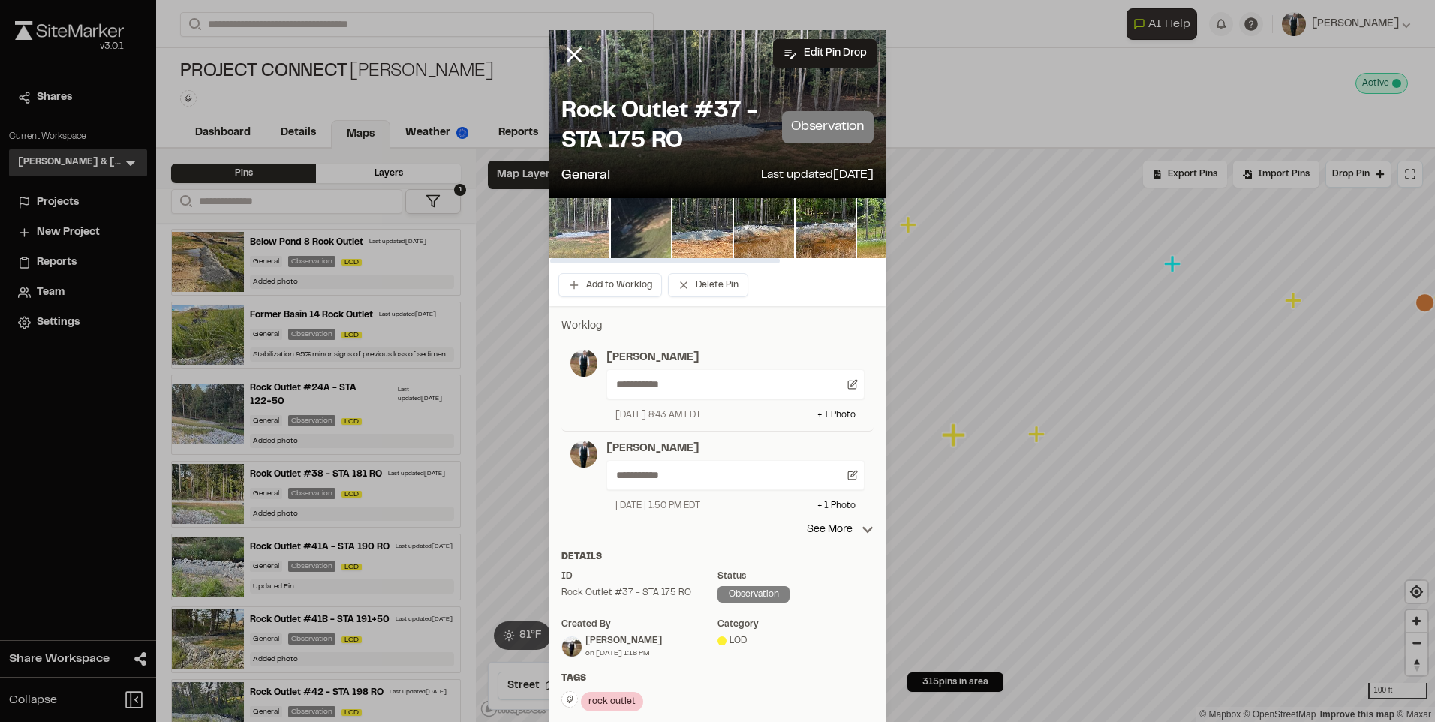
click at [558, 218] on img at bounding box center [579, 228] width 60 height 60
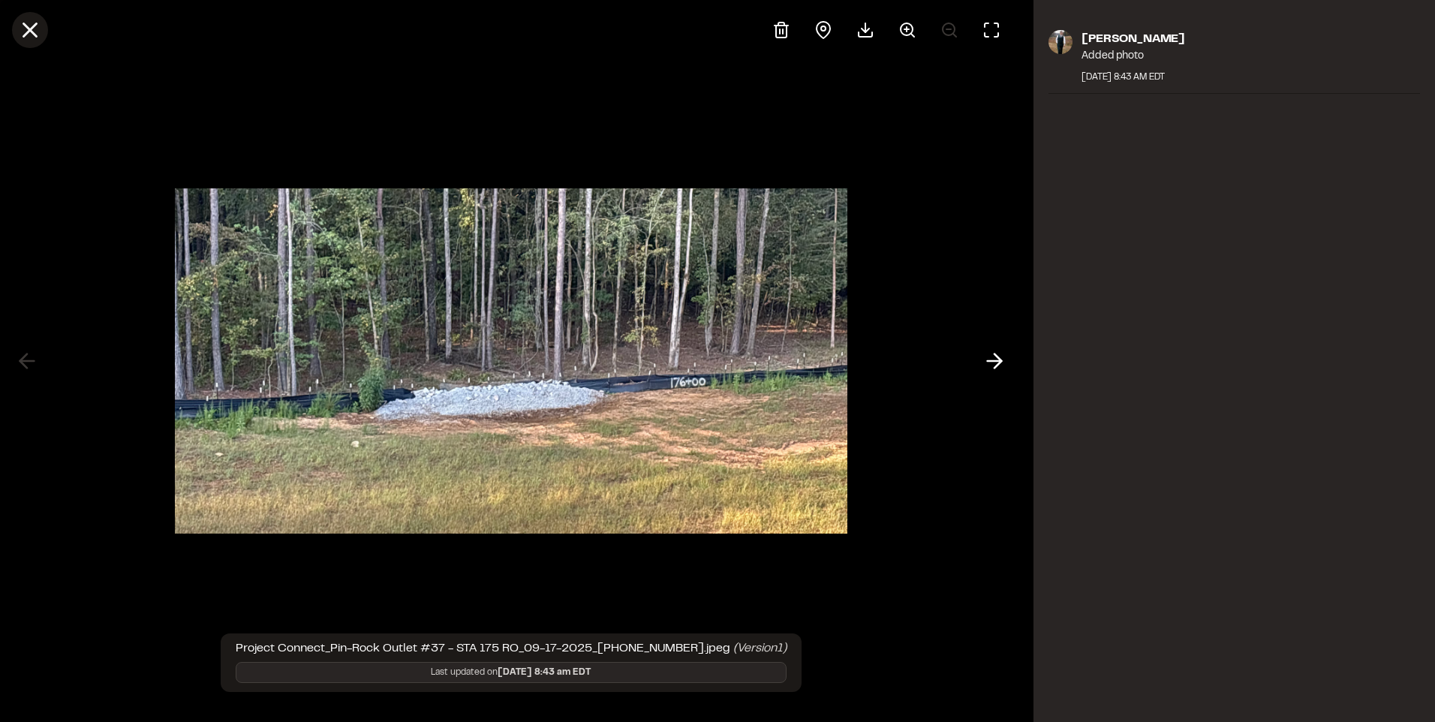
click at [41, 29] on icon at bounding box center [30, 30] width 26 height 26
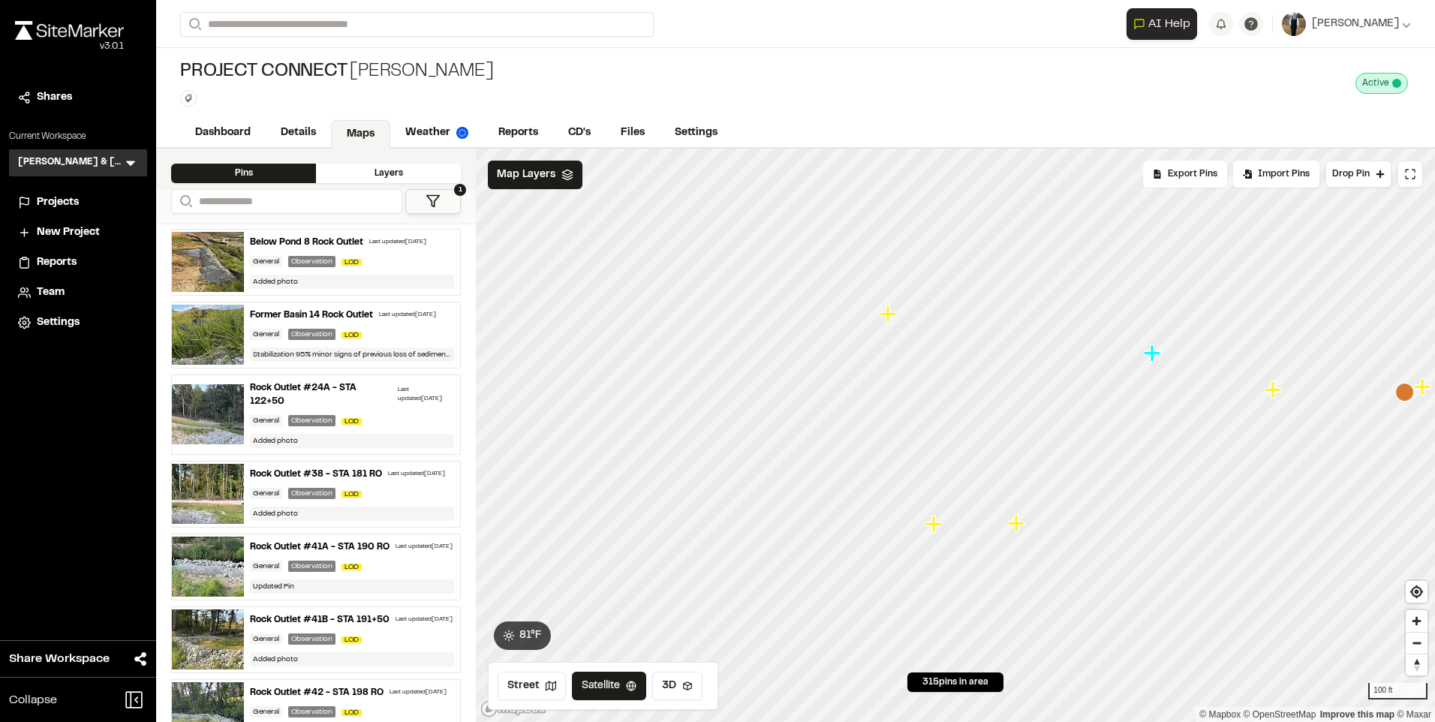
click at [888, 322] on icon "Map marker" at bounding box center [887, 313] width 17 height 17
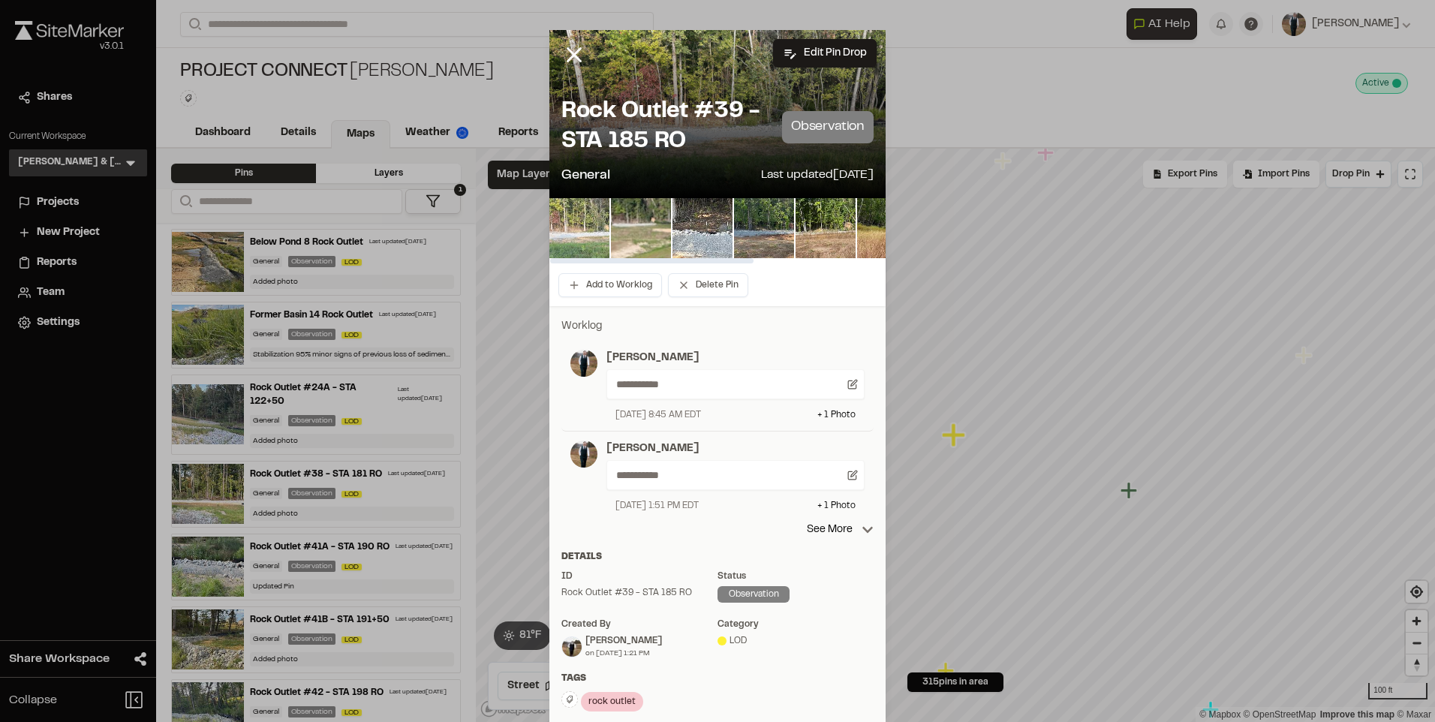
click at [588, 235] on img at bounding box center [579, 228] width 60 height 60
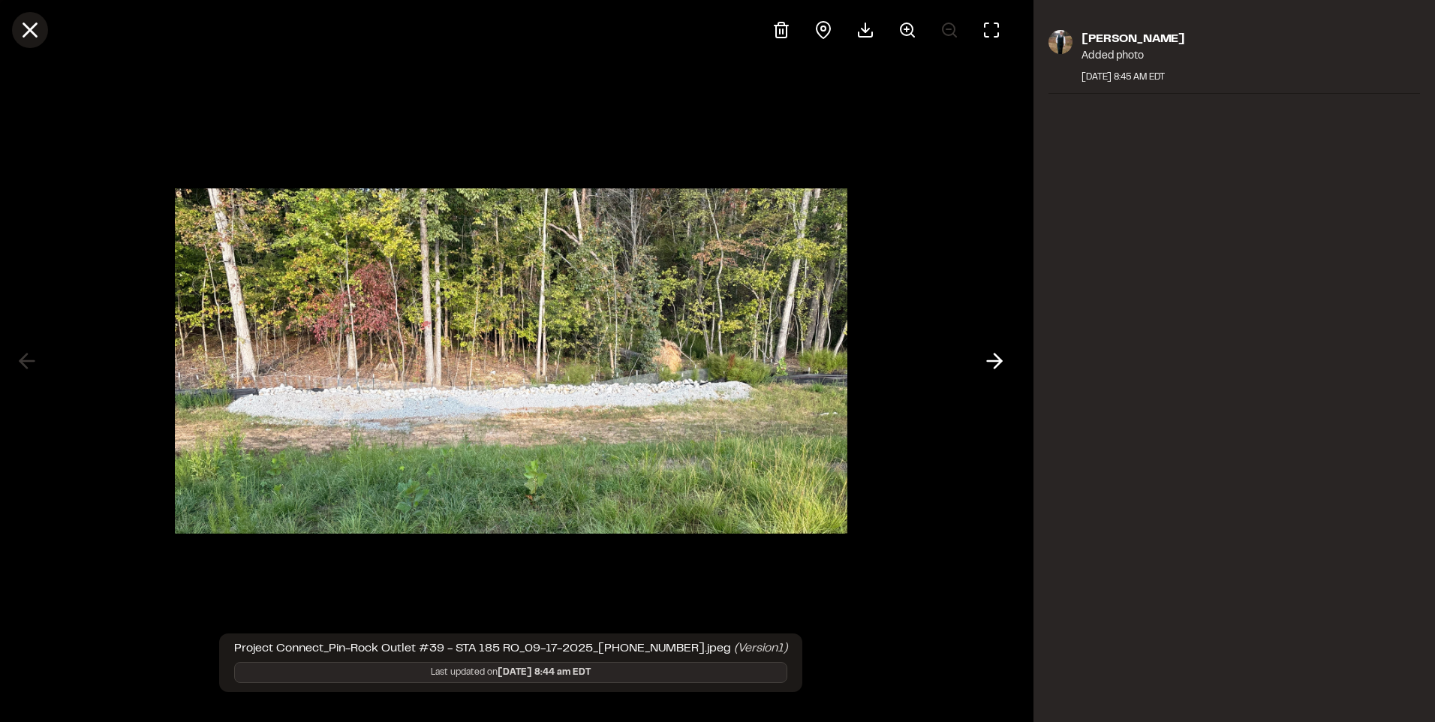
click at [32, 38] on icon at bounding box center [30, 30] width 26 height 26
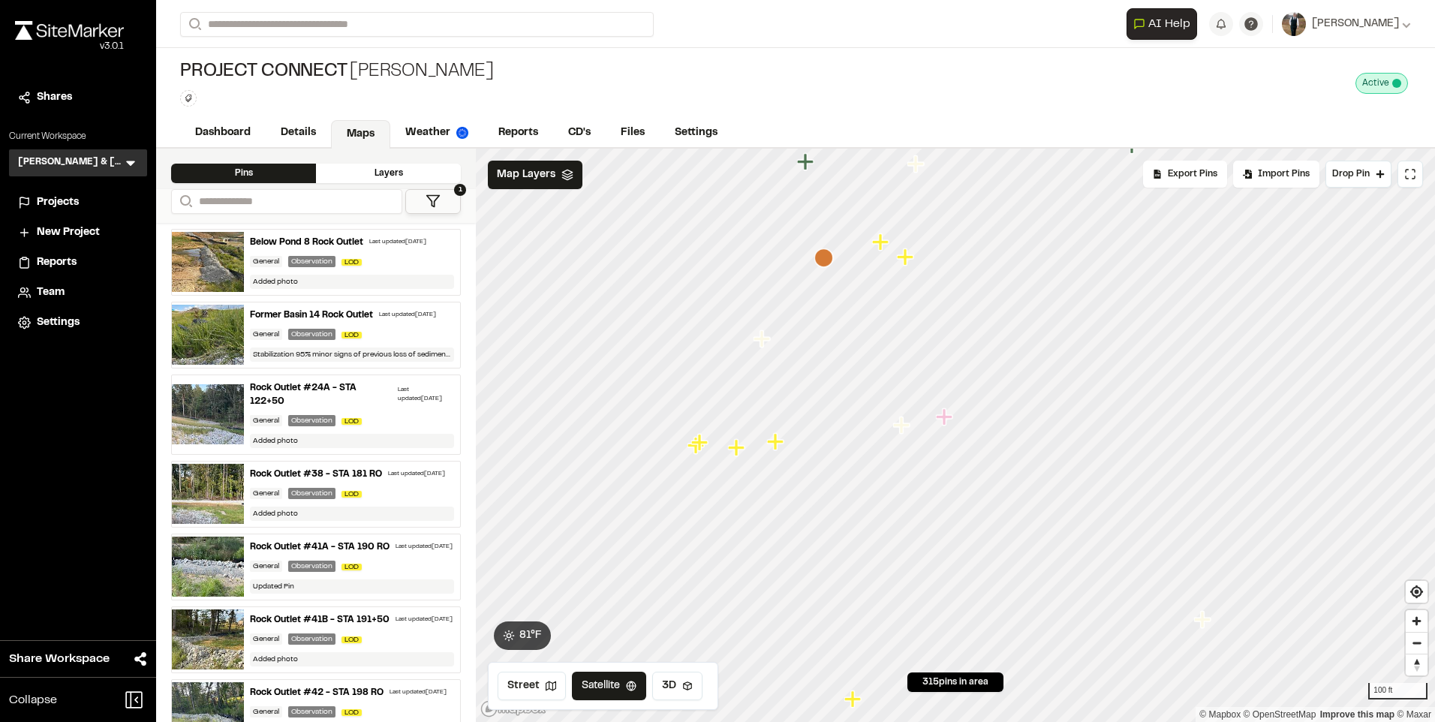
click at [689, 452] on icon "Map marker" at bounding box center [697, 446] width 20 height 20
click at [606, 451] on icon "Map marker" at bounding box center [598, 442] width 17 height 17
click at [740, 449] on icon "Map marker" at bounding box center [737, 448] width 17 height 17
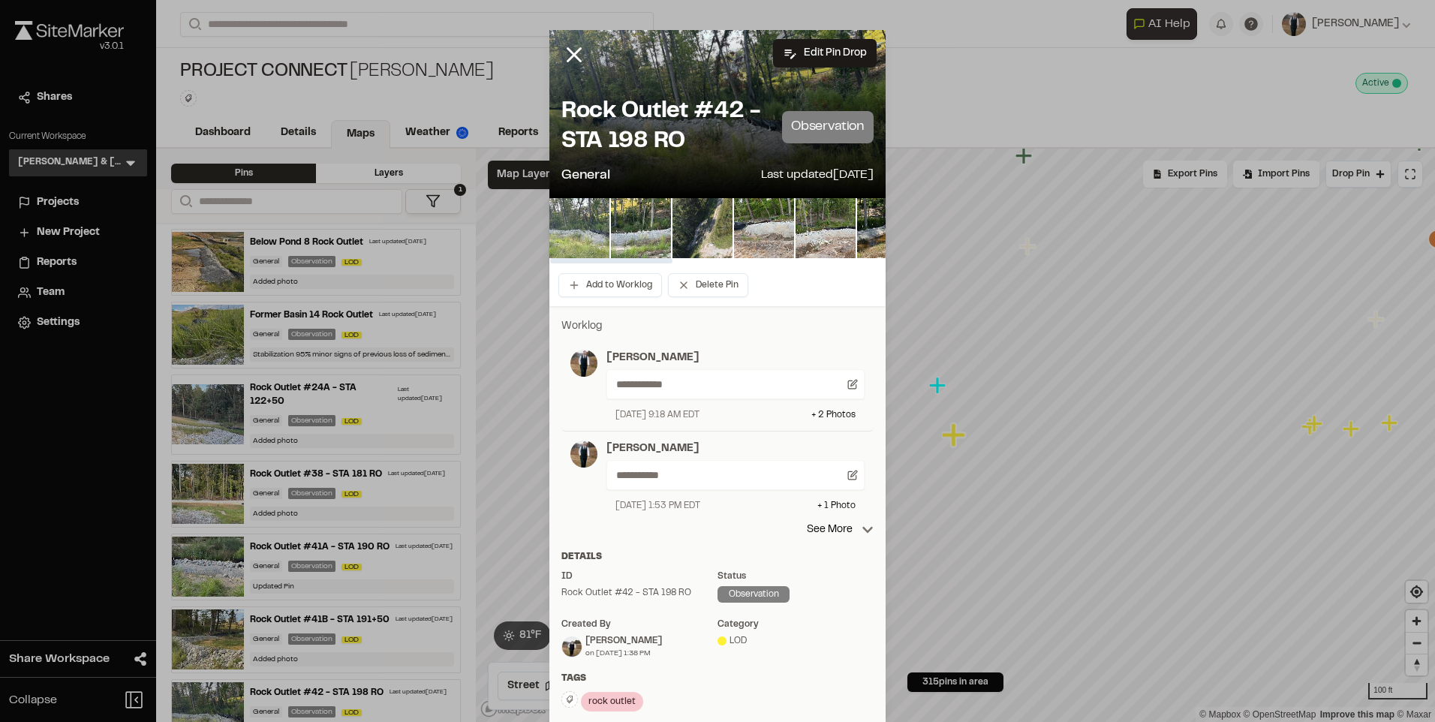
click at [587, 231] on img at bounding box center [579, 228] width 60 height 60
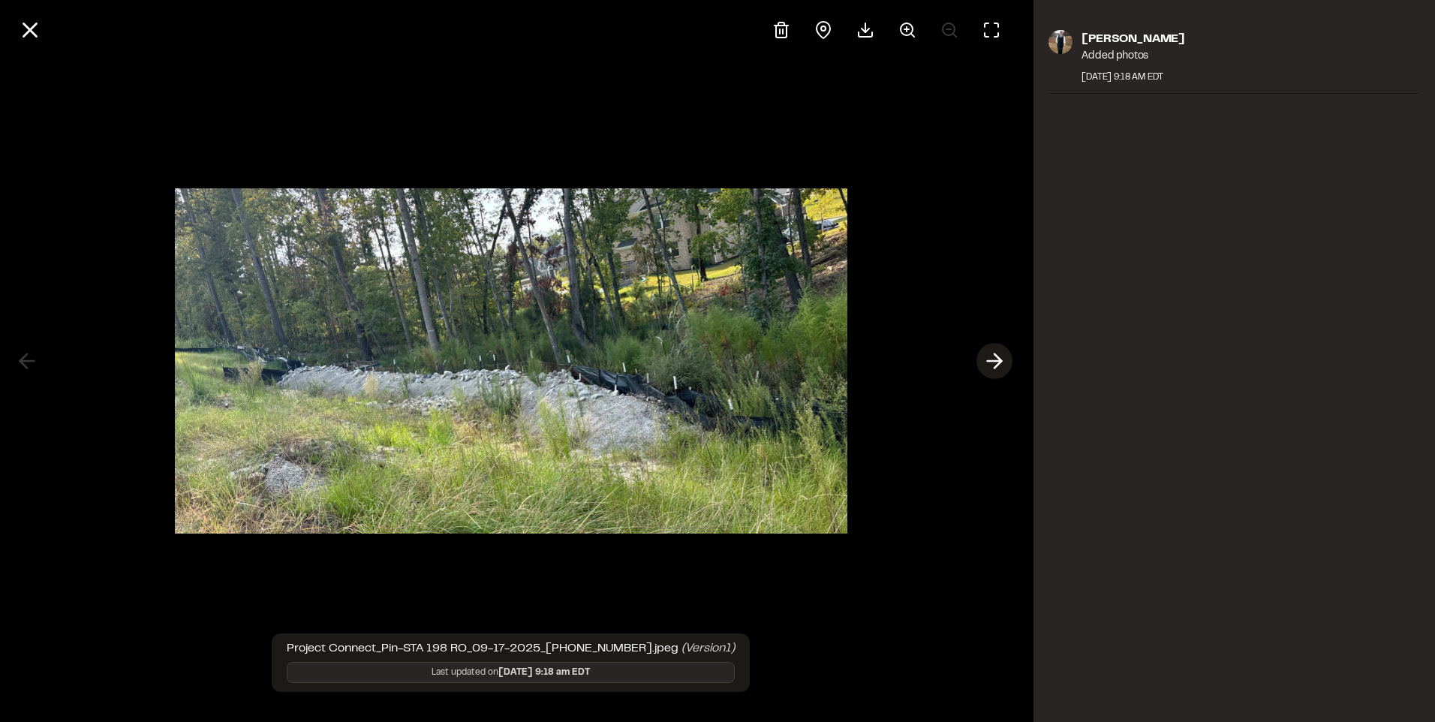
click at [988, 366] on icon at bounding box center [994, 361] width 24 height 26
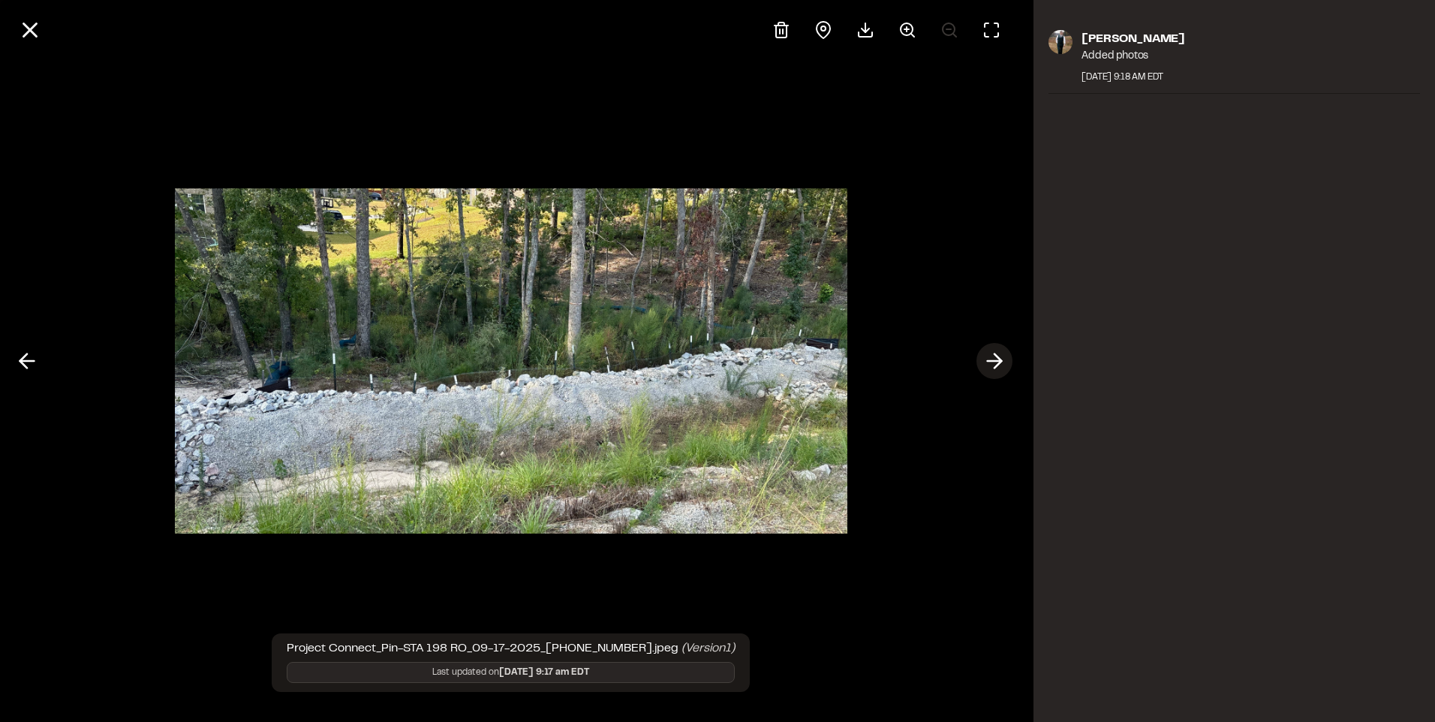
click at [990, 356] on icon at bounding box center [994, 361] width 24 height 26
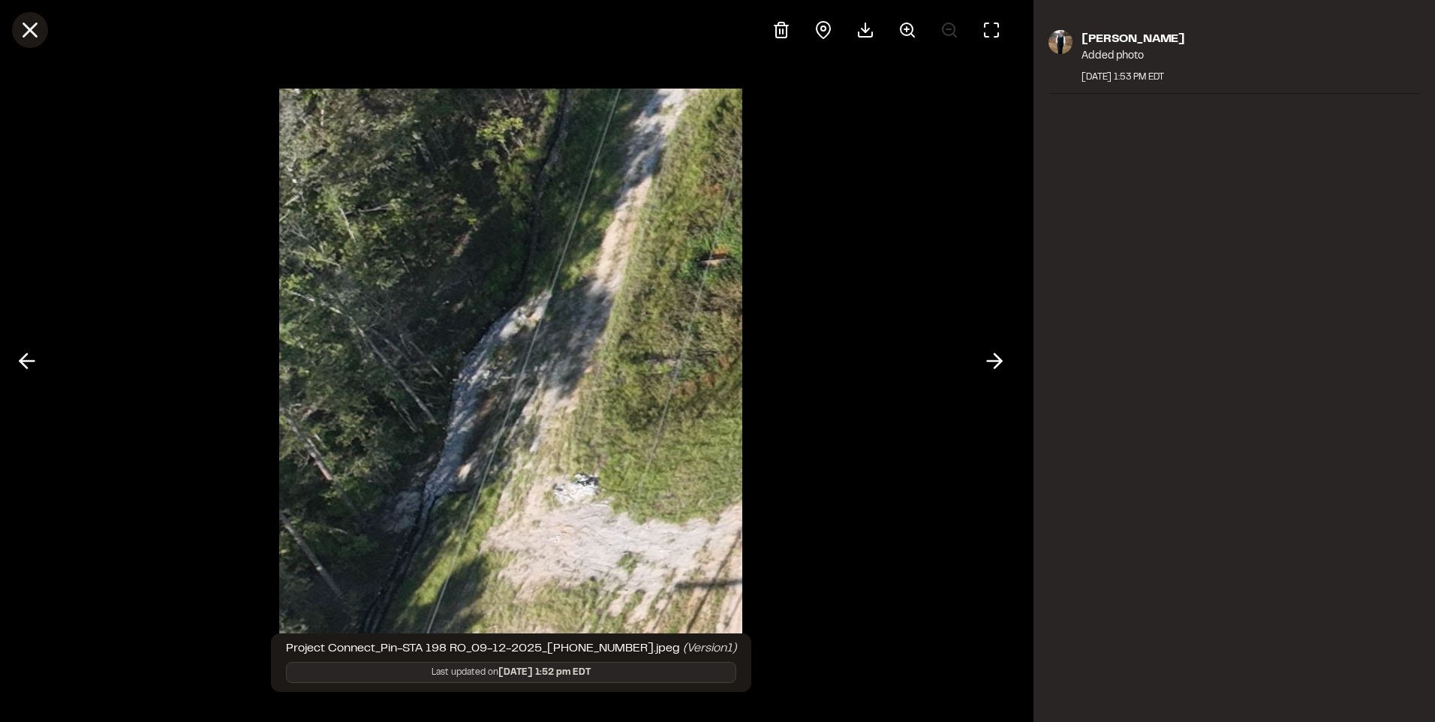
click at [27, 33] on line at bounding box center [30, 30] width 13 height 13
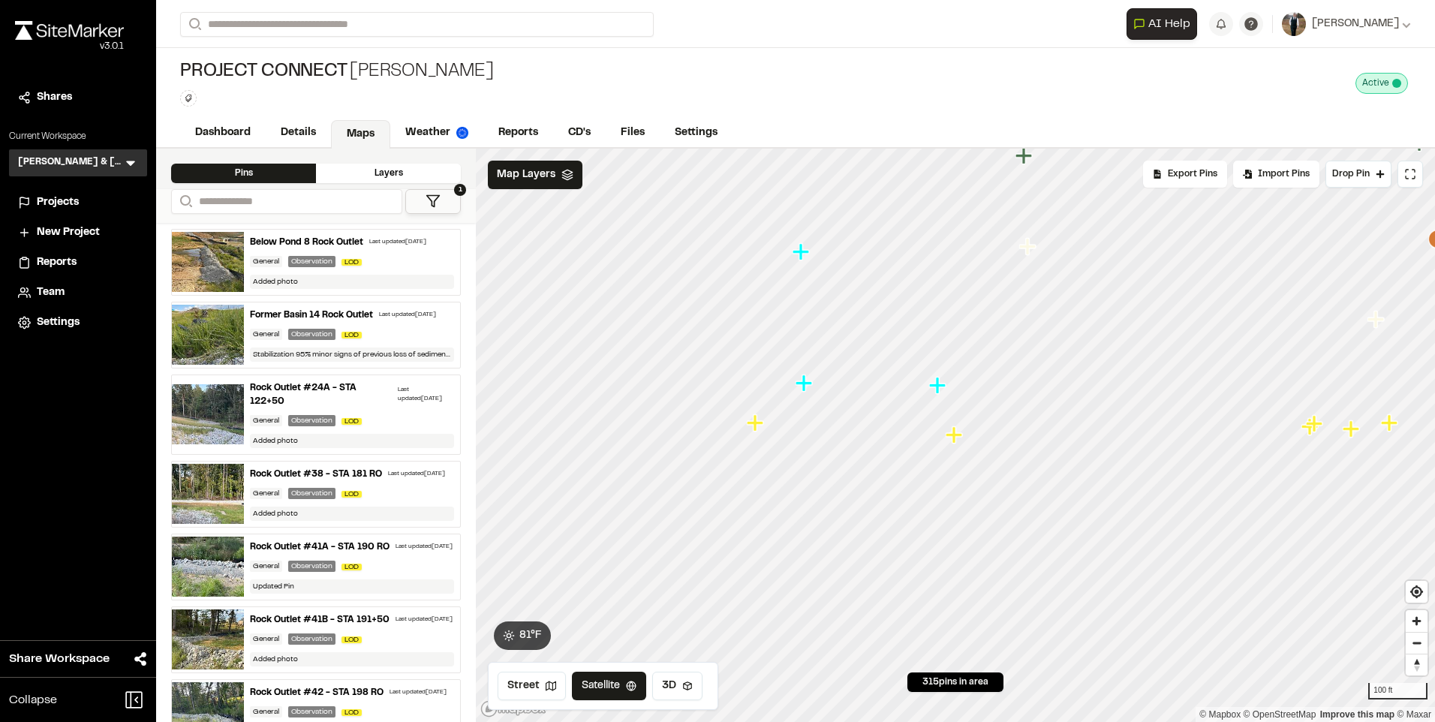
click at [757, 430] on icon "Map marker" at bounding box center [755, 422] width 17 height 17
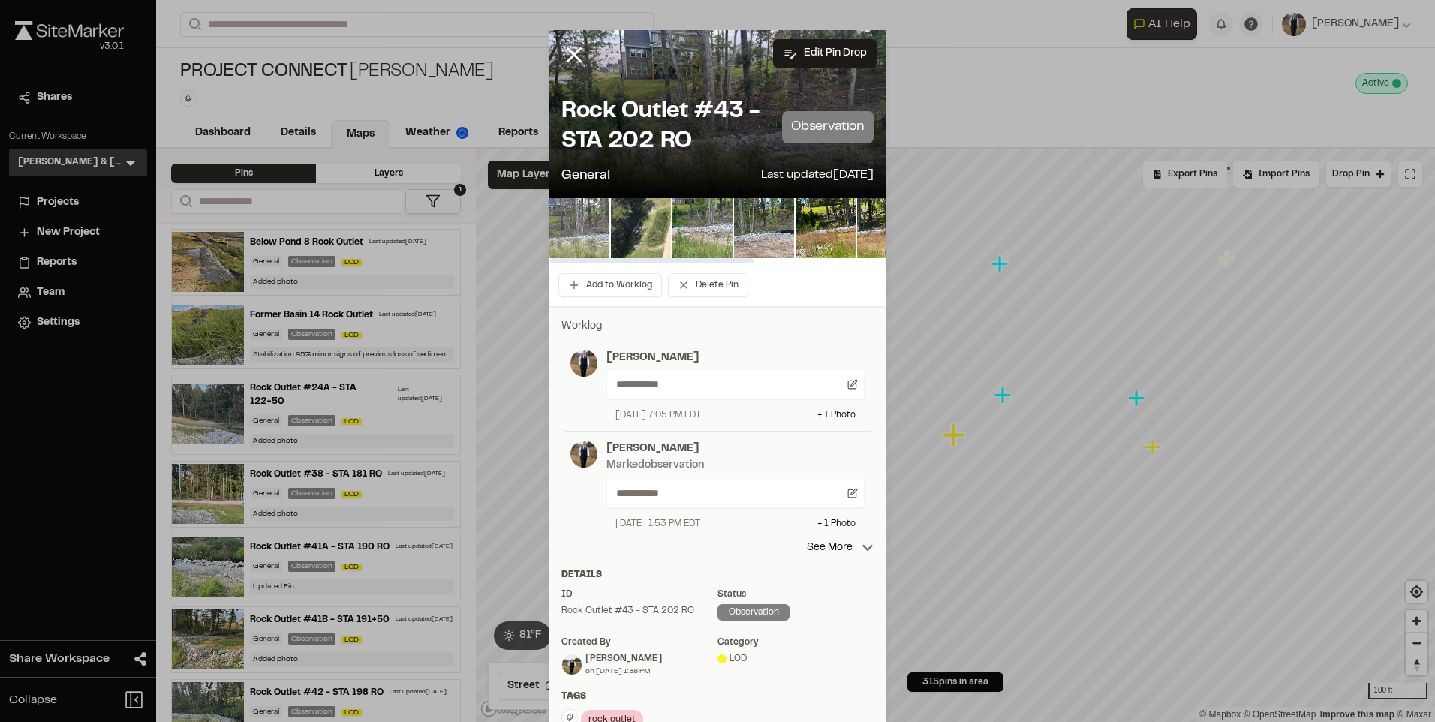
click at [569, 227] on img at bounding box center [579, 228] width 60 height 60
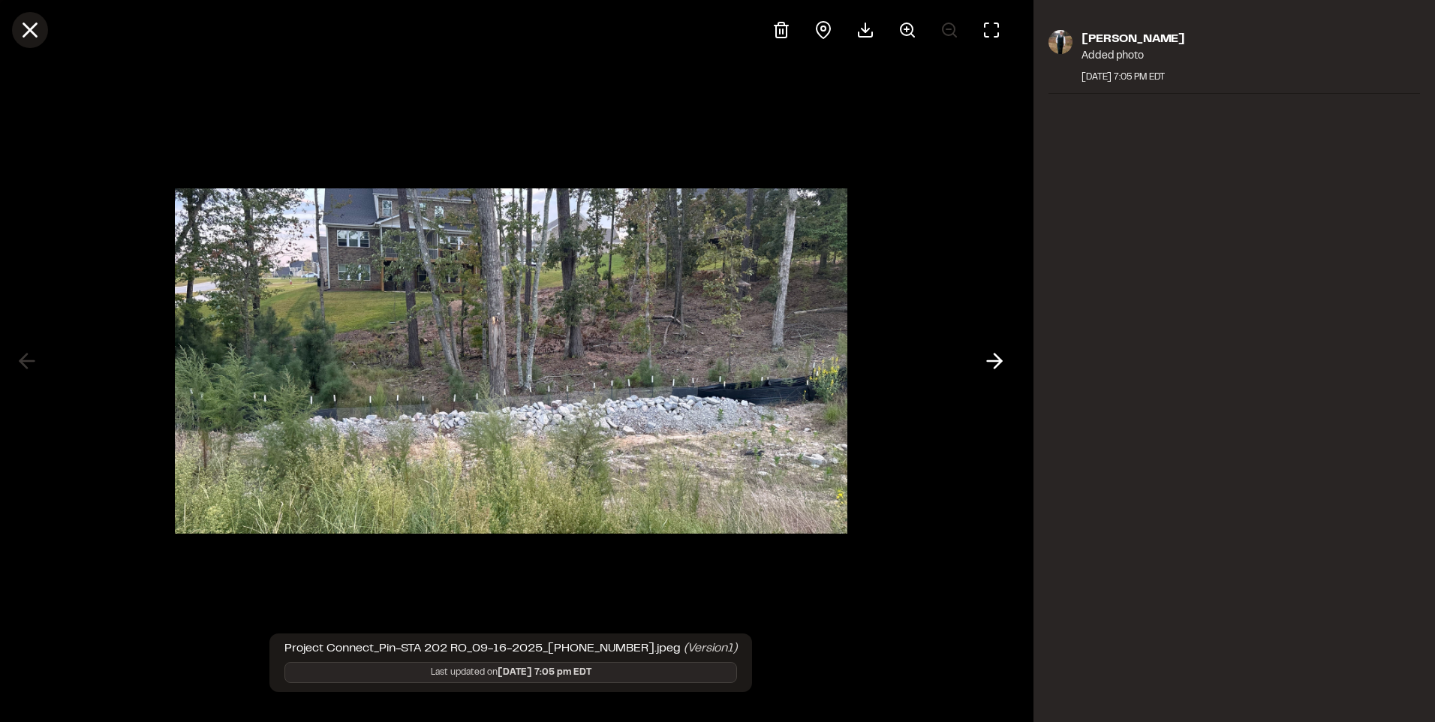
click at [32, 30] on icon at bounding box center [30, 30] width 26 height 26
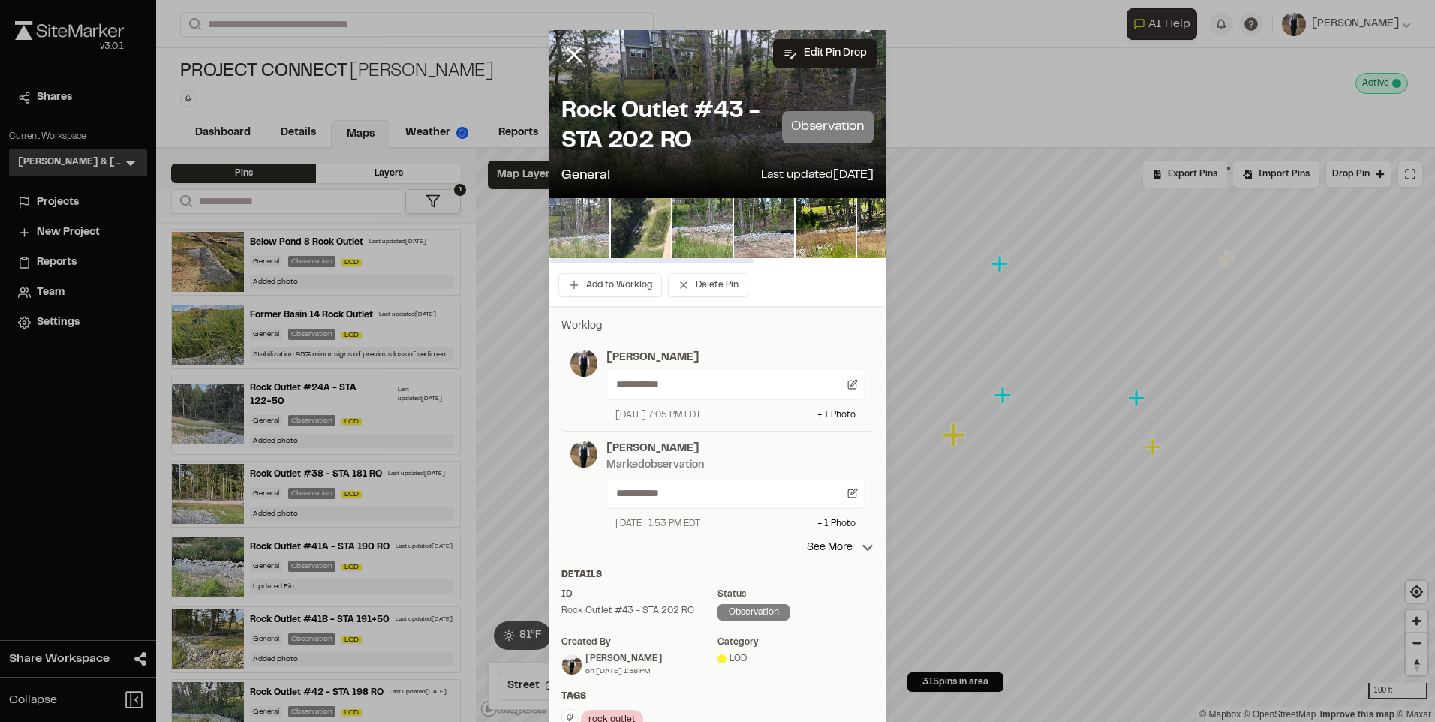
click at [579, 227] on img at bounding box center [579, 228] width 60 height 60
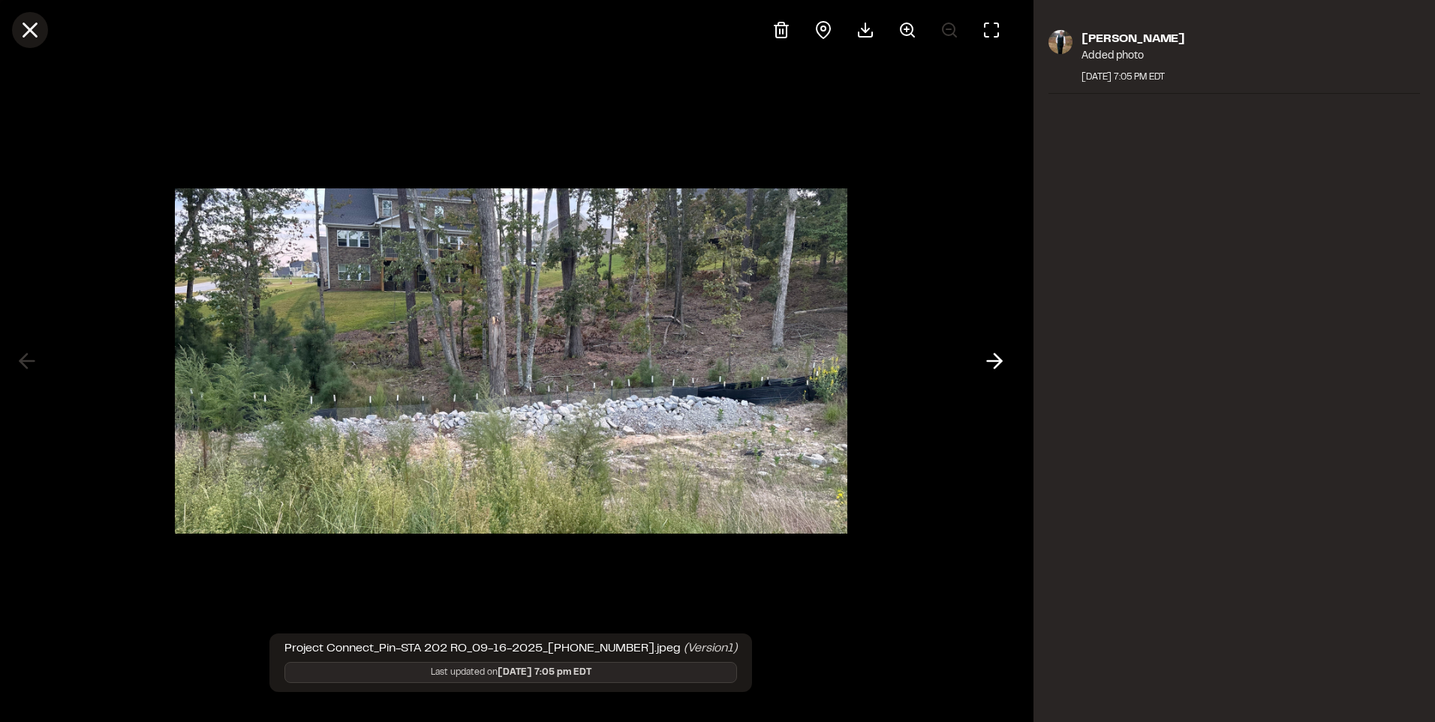
click at [31, 34] on icon at bounding box center [30, 30] width 26 height 26
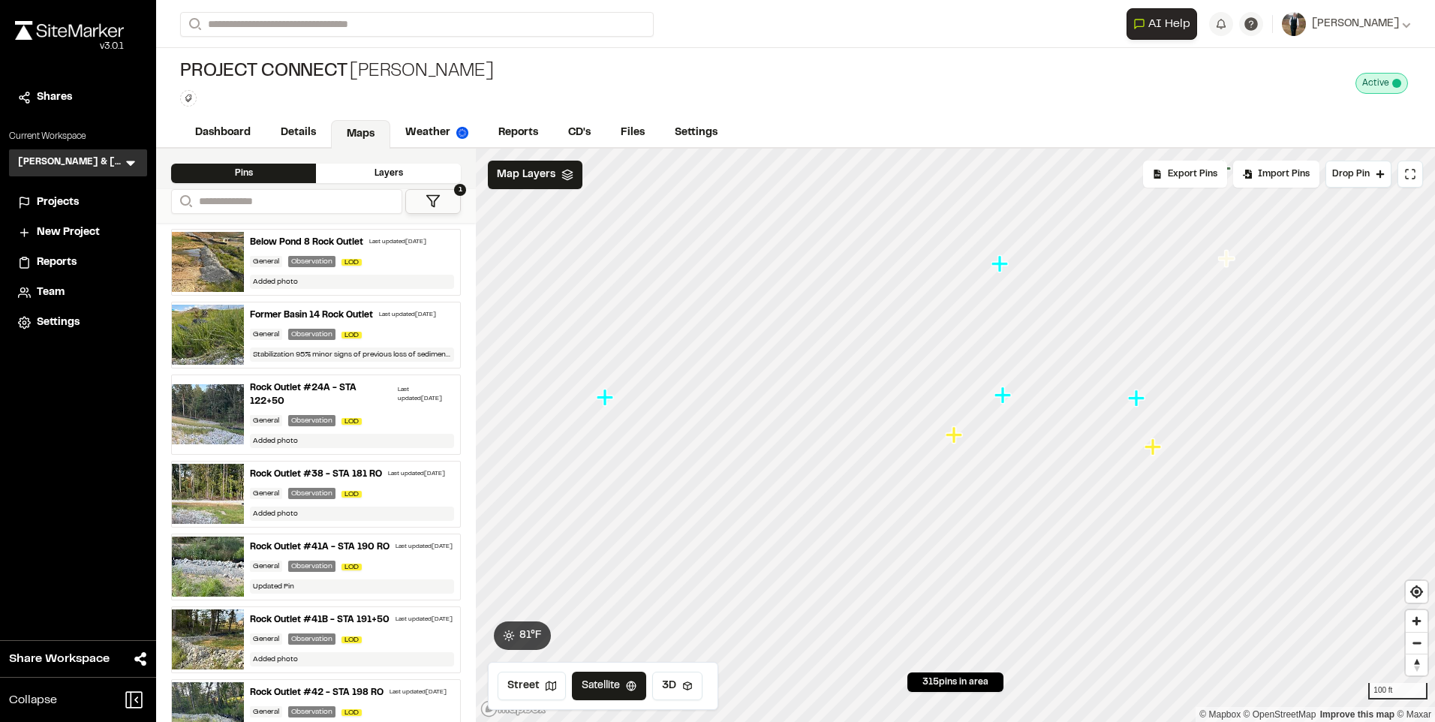
click at [1150, 449] on icon "Map marker" at bounding box center [1152, 446] width 17 height 17
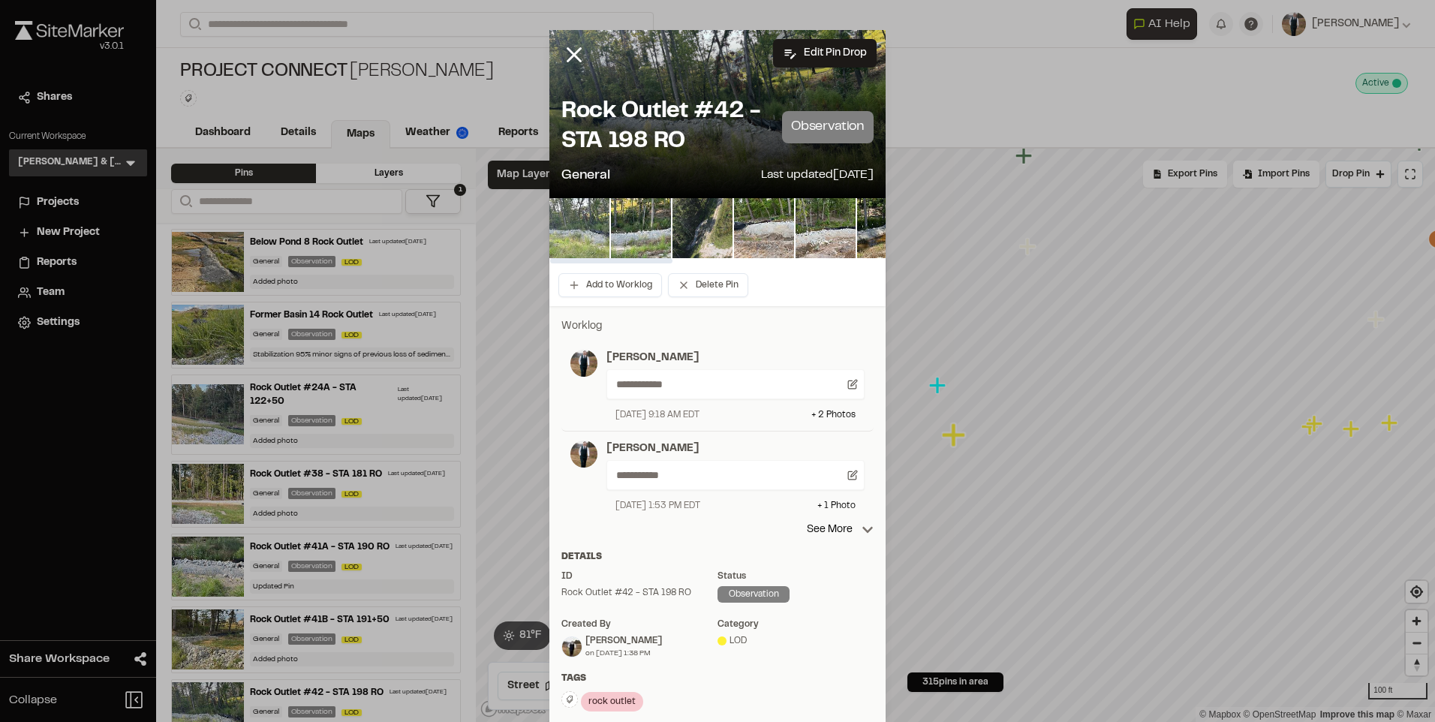
click at [588, 230] on img at bounding box center [579, 228] width 60 height 60
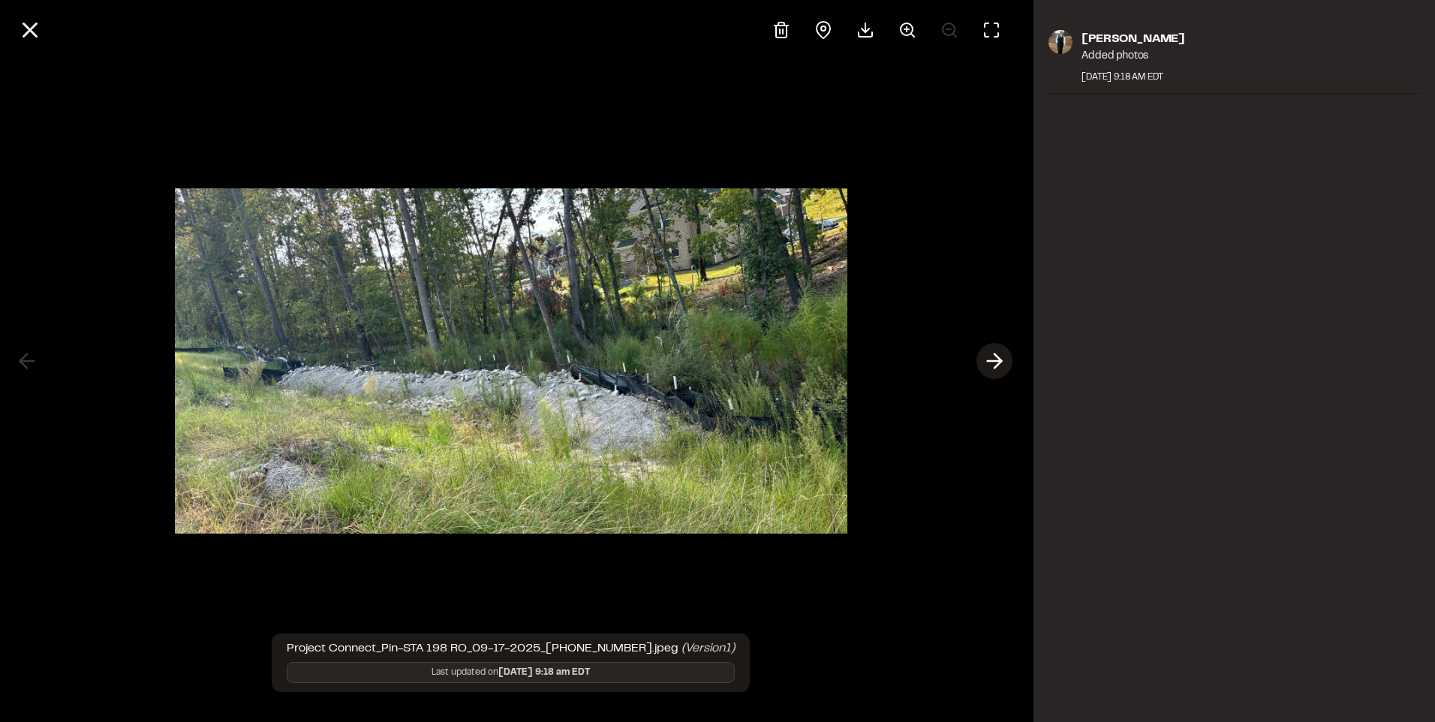
click at [997, 359] on icon at bounding box center [994, 361] width 24 height 26
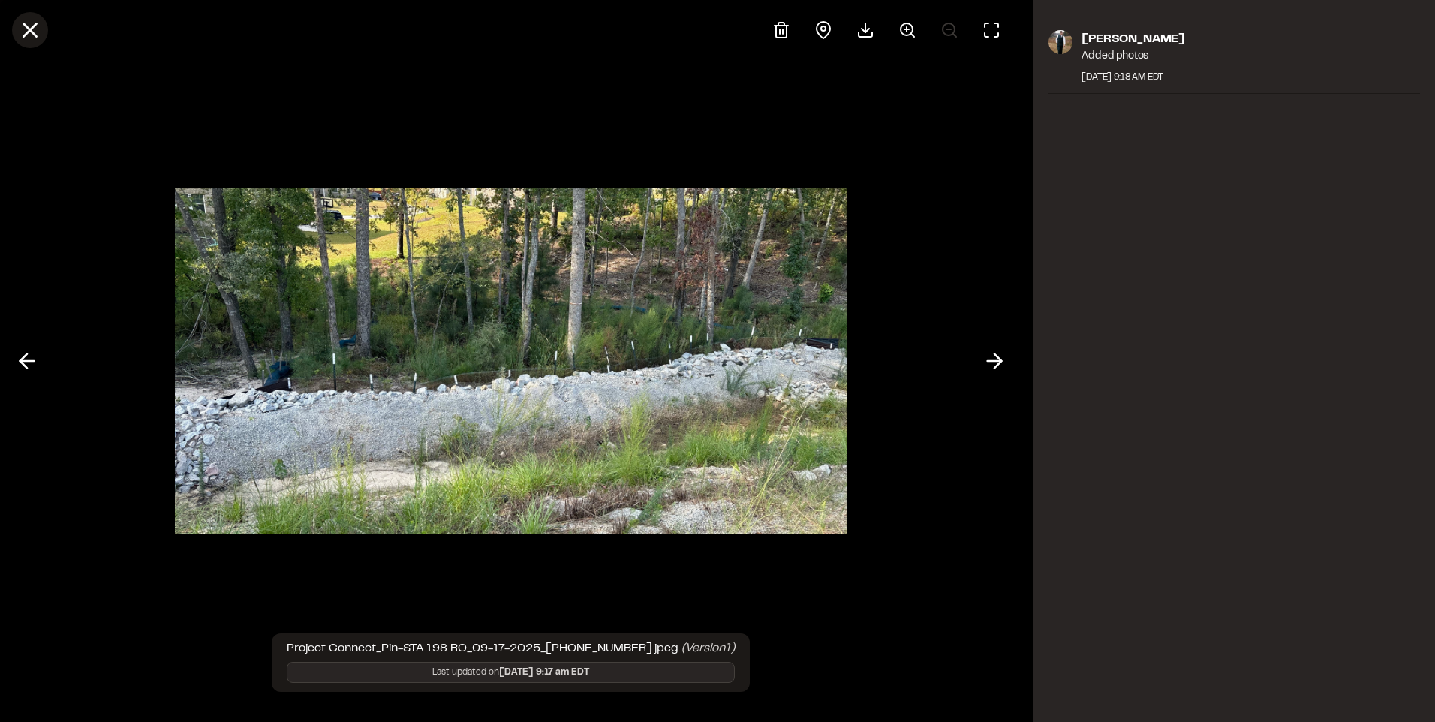
click at [24, 30] on icon at bounding box center [30, 30] width 26 height 26
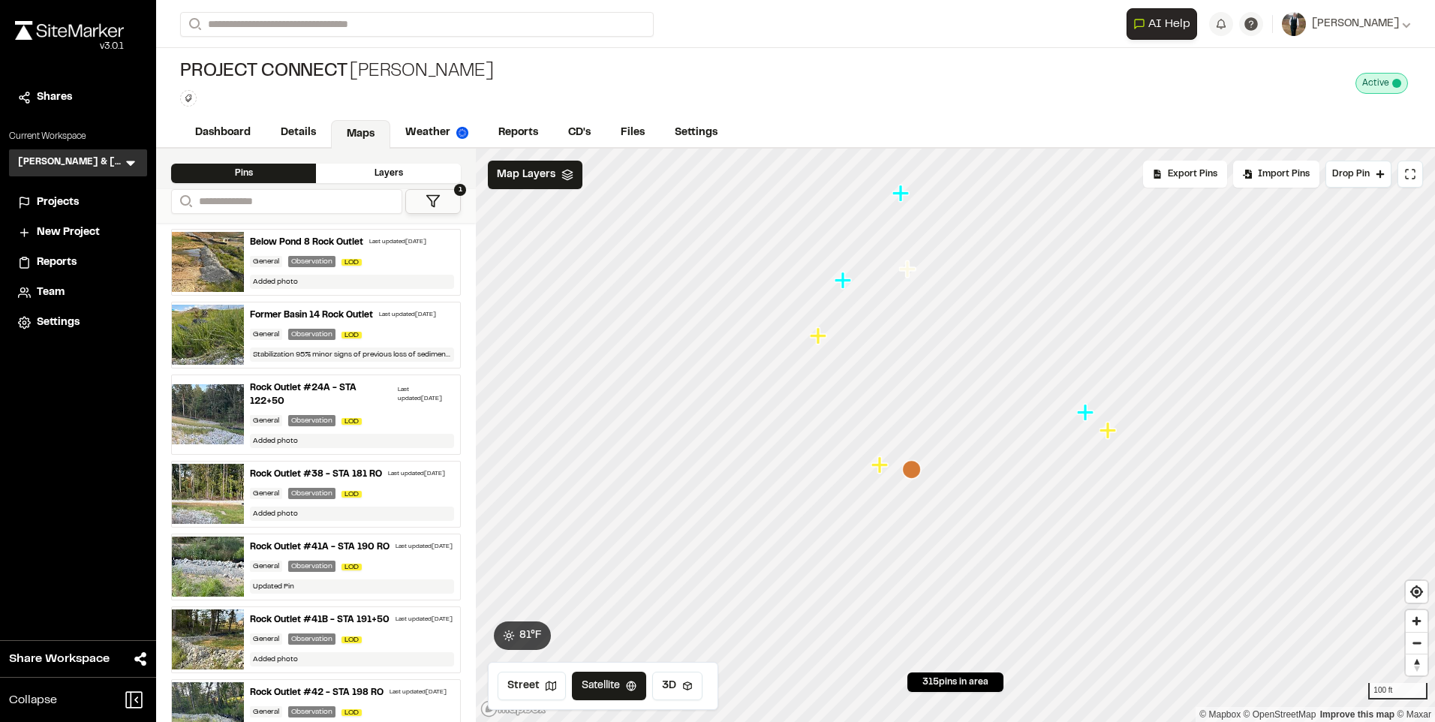
click at [872, 470] on icon "Map marker" at bounding box center [881, 465] width 20 height 20
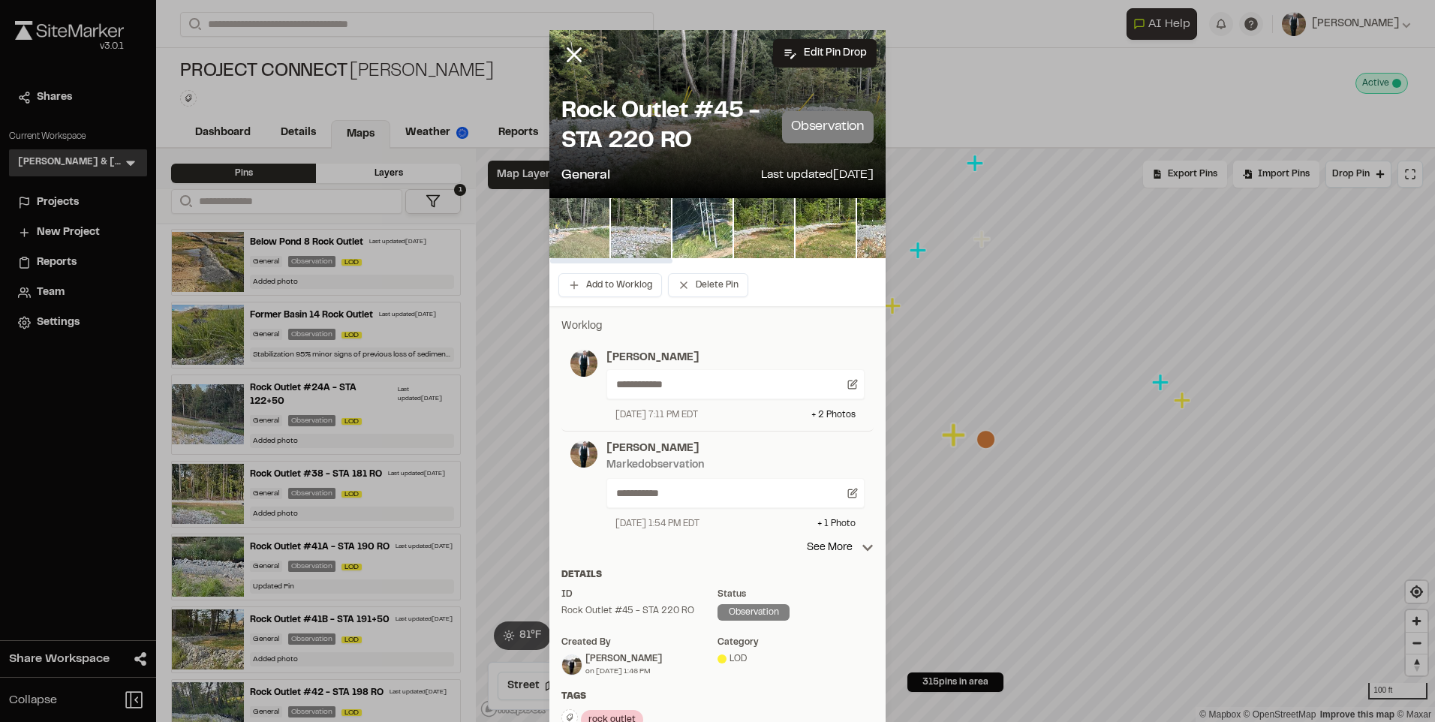
click at [585, 233] on img at bounding box center [579, 228] width 60 height 60
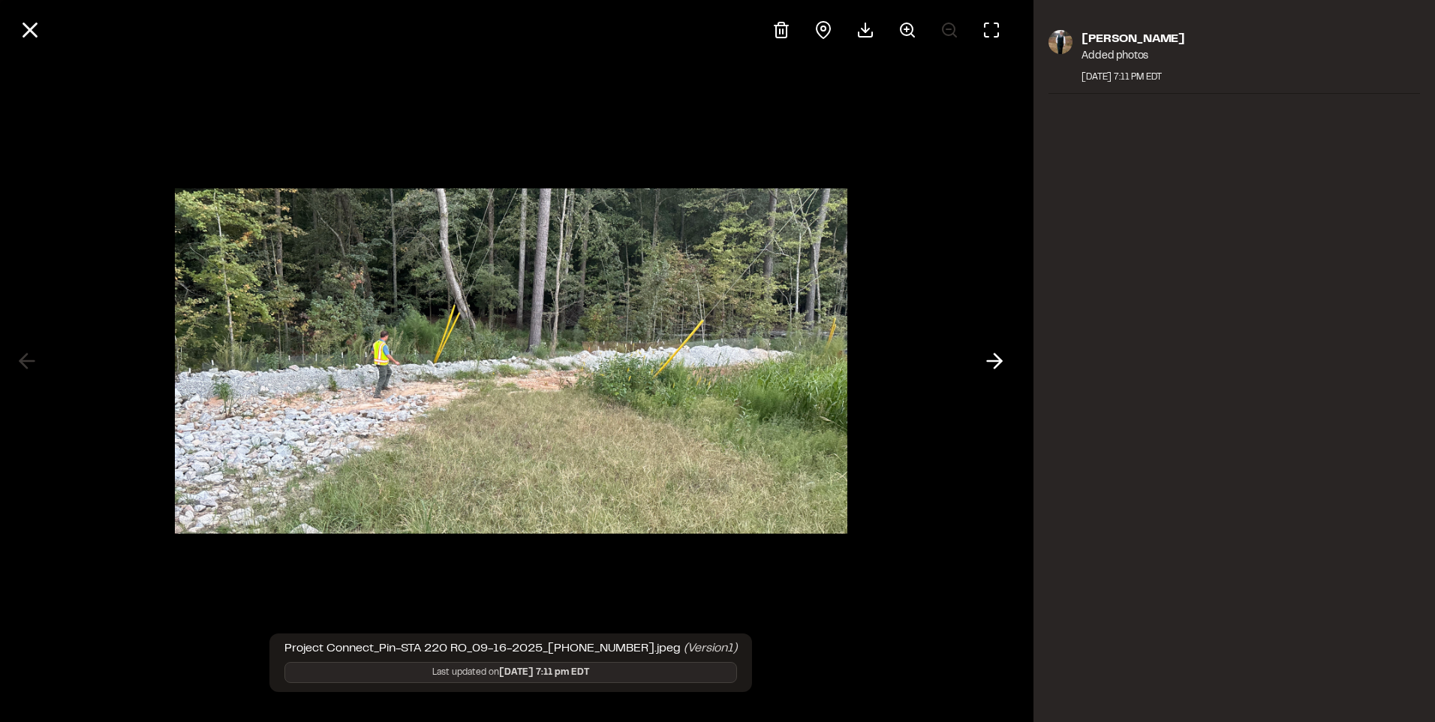
click at [32, 28] on line at bounding box center [30, 30] width 13 height 13
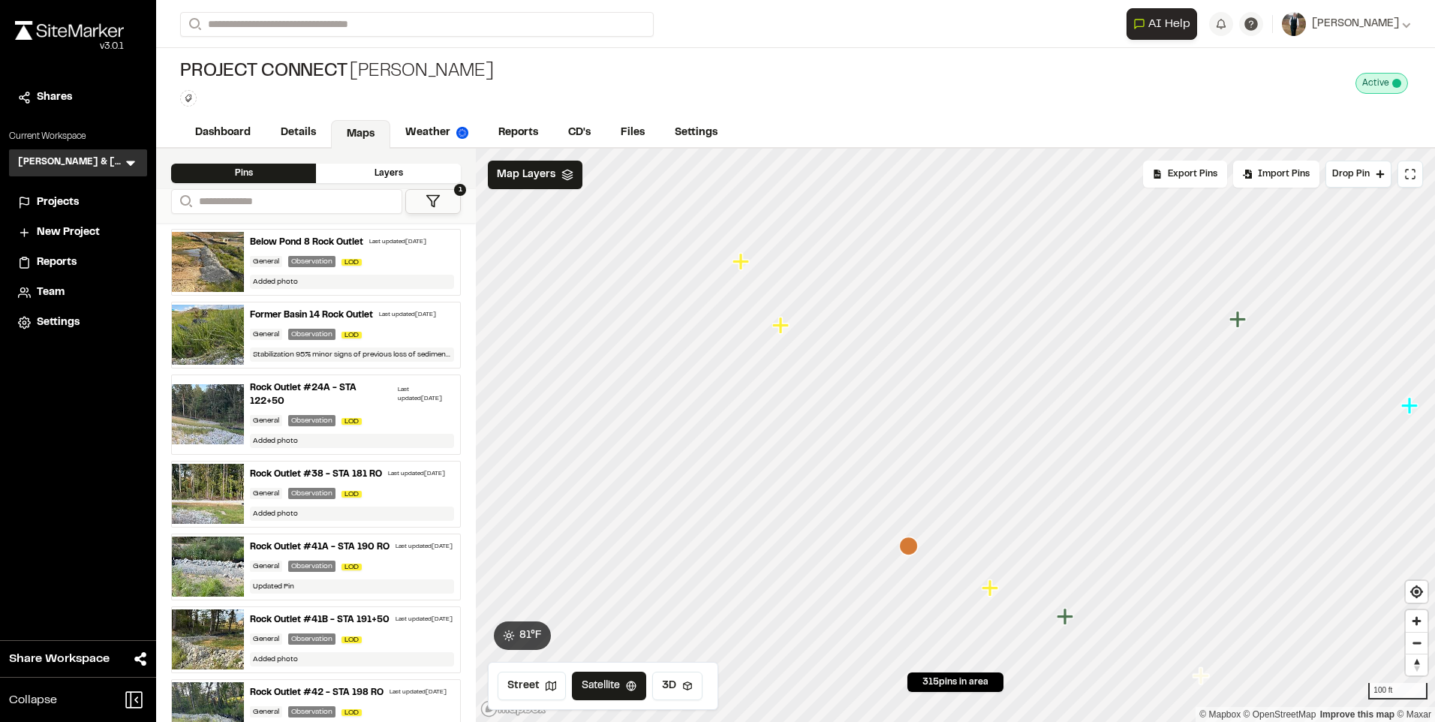
click at [744, 267] on icon "Map marker" at bounding box center [742, 262] width 20 height 20
click at [618, 269] on icon "Map marker" at bounding box center [622, 261] width 20 height 20
click at [675, 182] on icon "Map marker" at bounding box center [677, 184] width 17 height 17
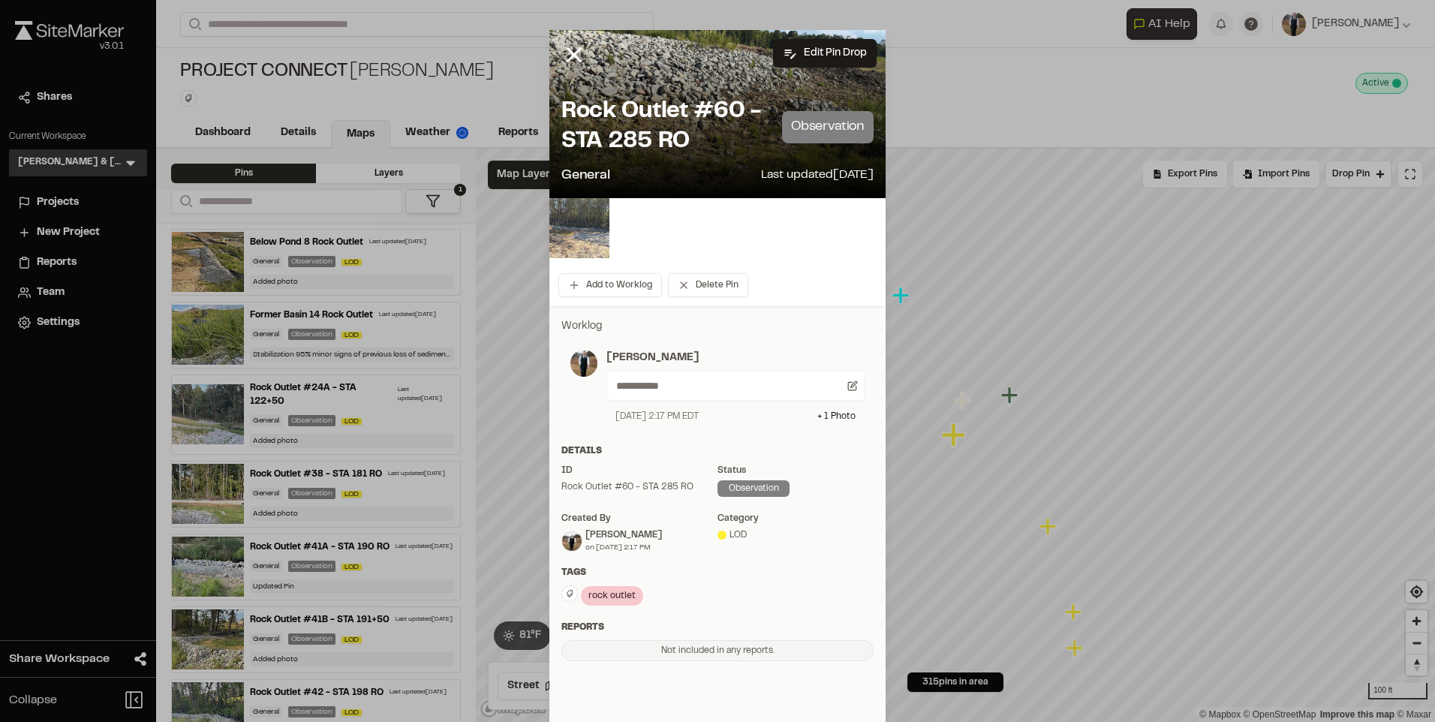
click at [567, 242] on img at bounding box center [579, 228] width 60 height 60
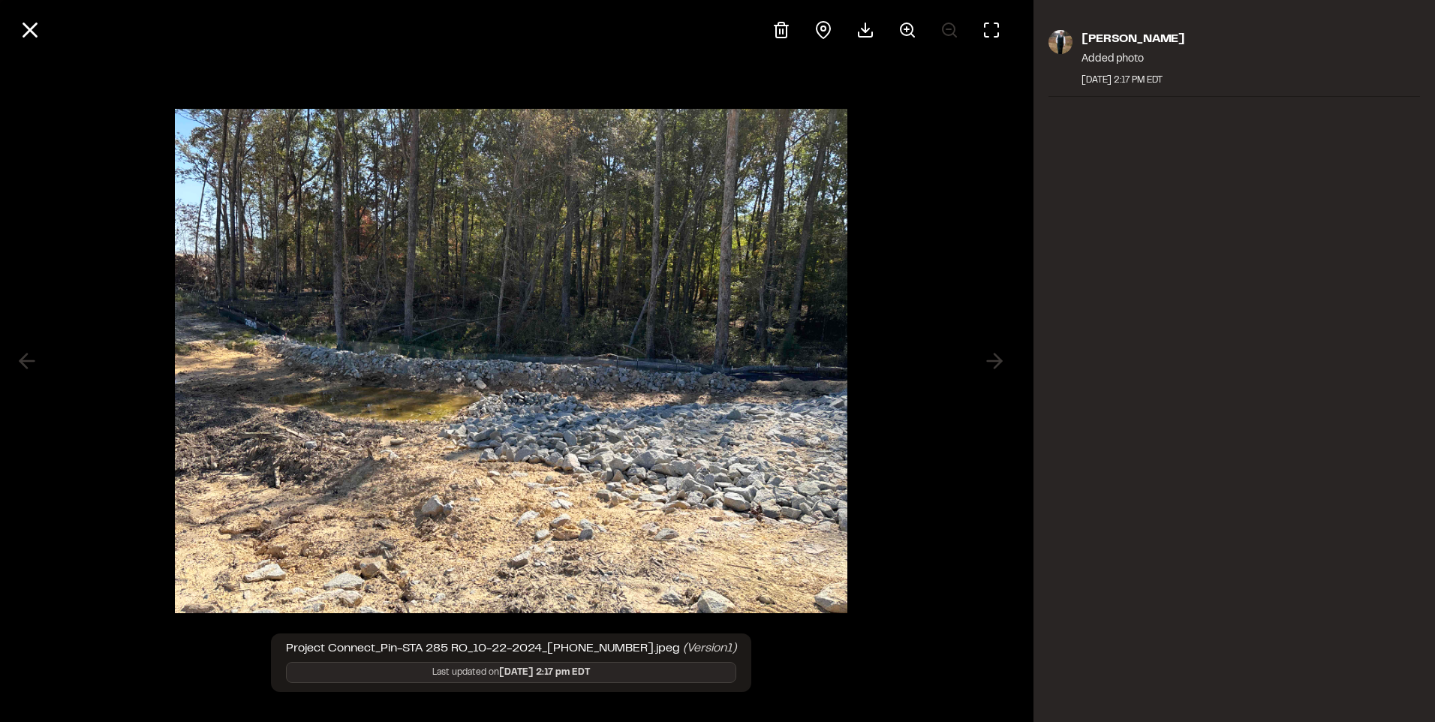
click at [9, 28] on div at bounding box center [510, 30] width 1021 height 60
click at [26, 29] on icon at bounding box center [30, 30] width 26 height 26
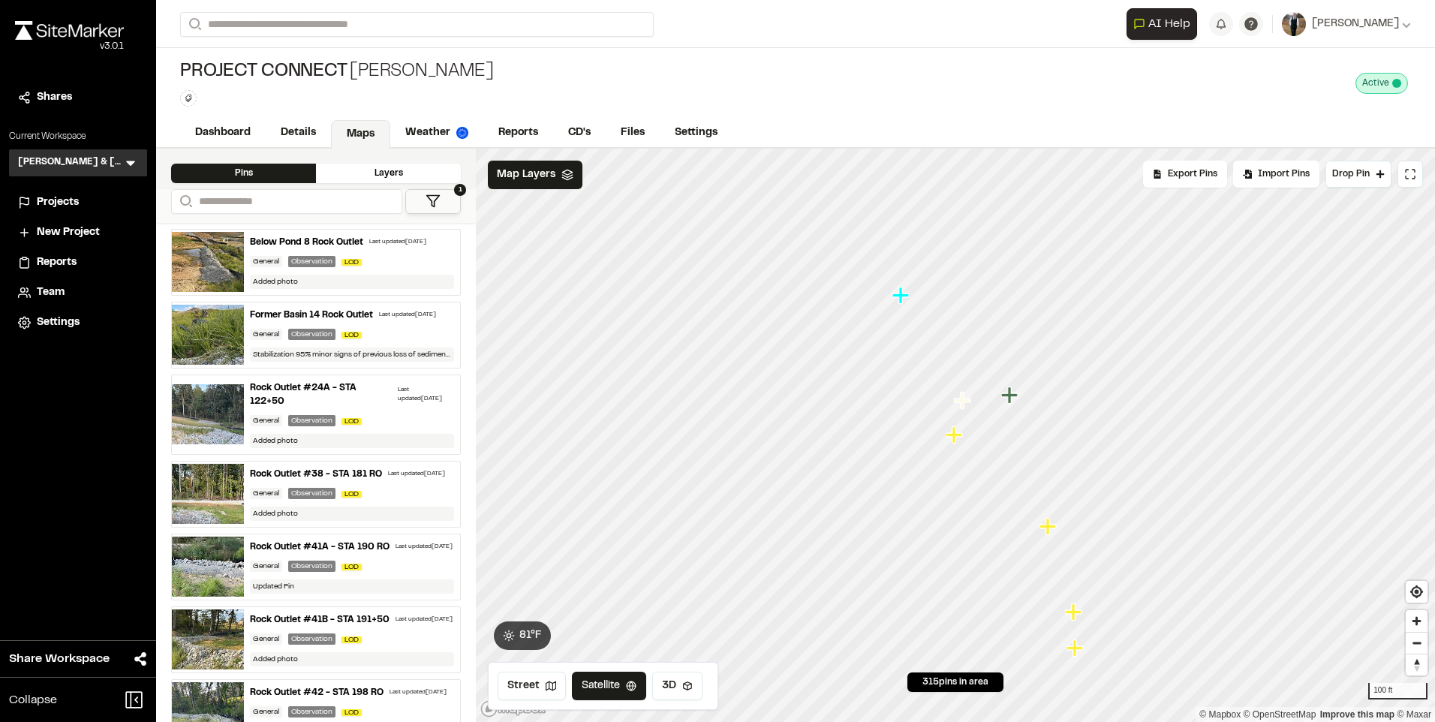
click at [1050, 530] on icon "Map marker" at bounding box center [1047, 526] width 17 height 17
click at [862, 345] on icon "Map marker" at bounding box center [860, 343] width 17 height 17
click at [1397, 84] on span at bounding box center [1396, 83] width 9 height 9
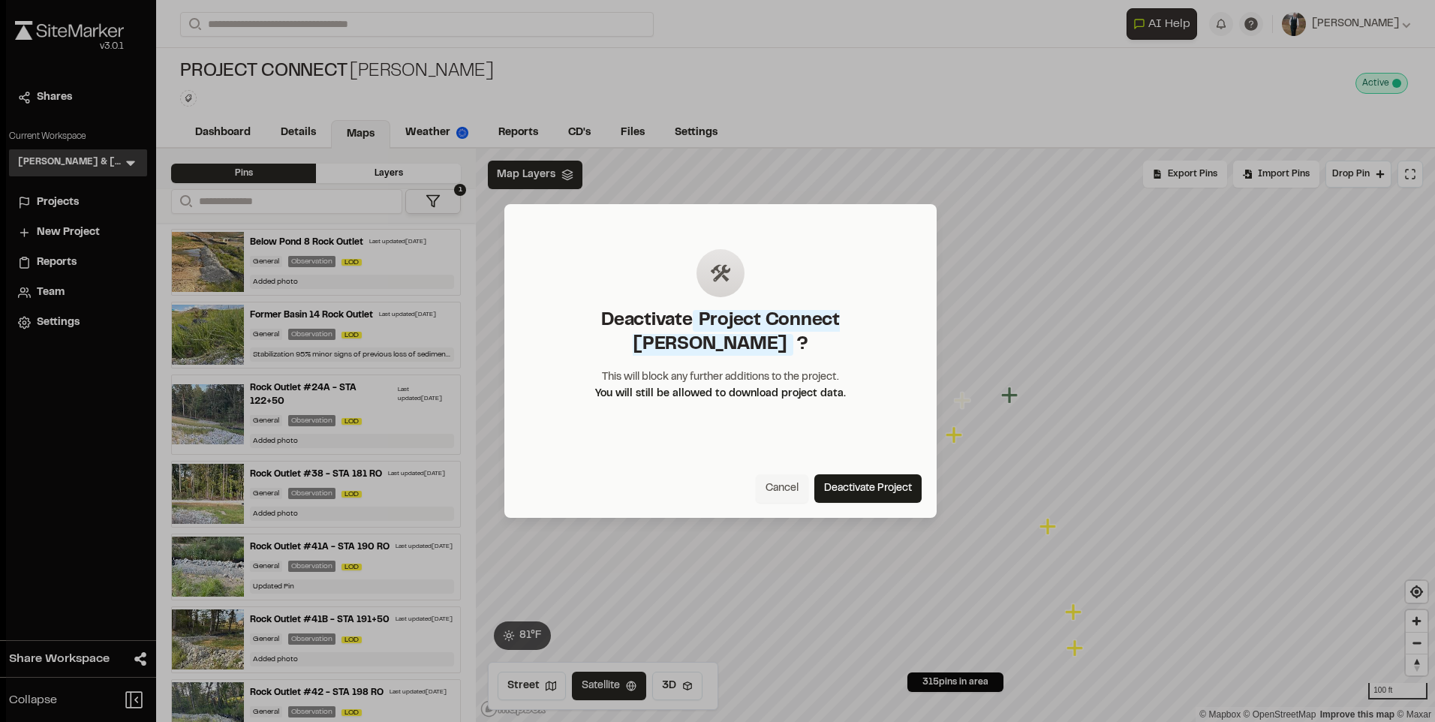
click at [1397, 84] on div "Deactivate Project Connect Edwin Stadsvold ? This will block any further additi…" at bounding box center [720, 361] width 1429 height 722
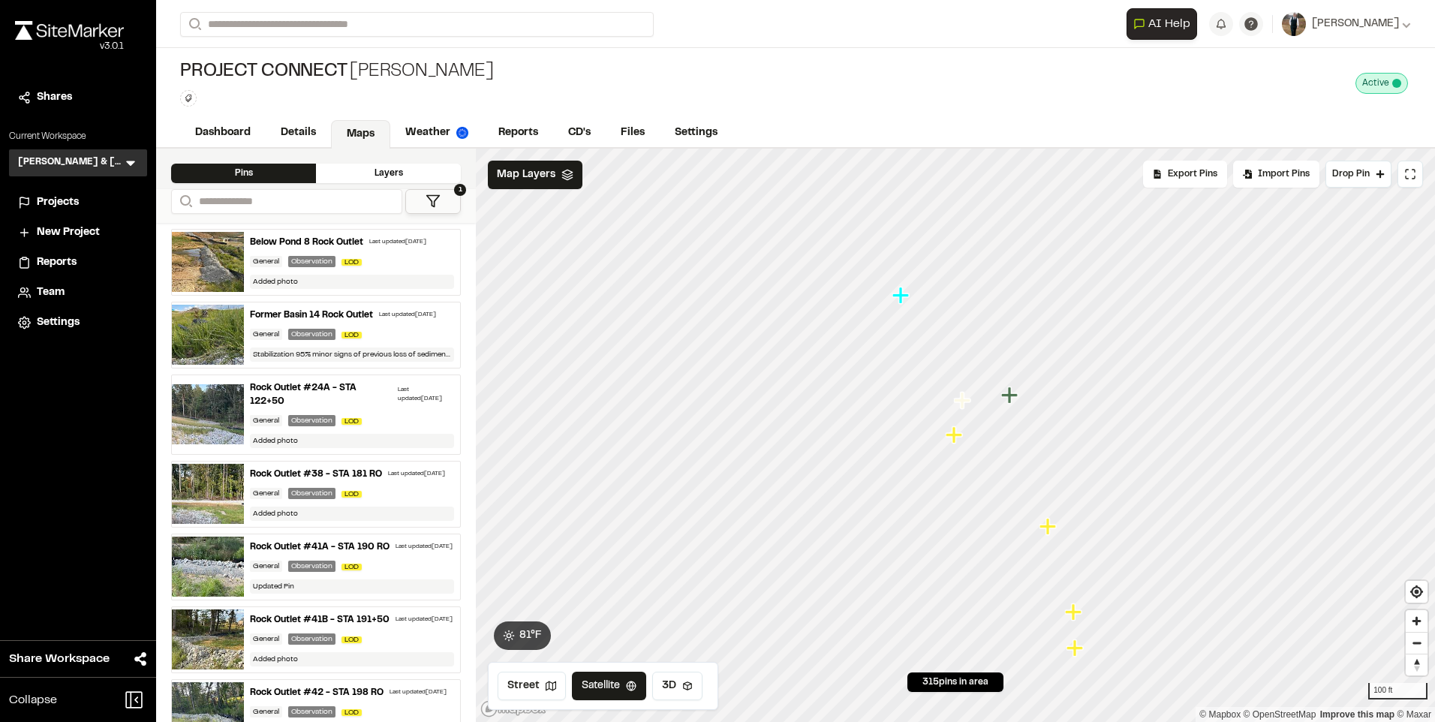
click at [955, 438] on icon "Map marker" at bounding box center [954, 434] width 17 height 17
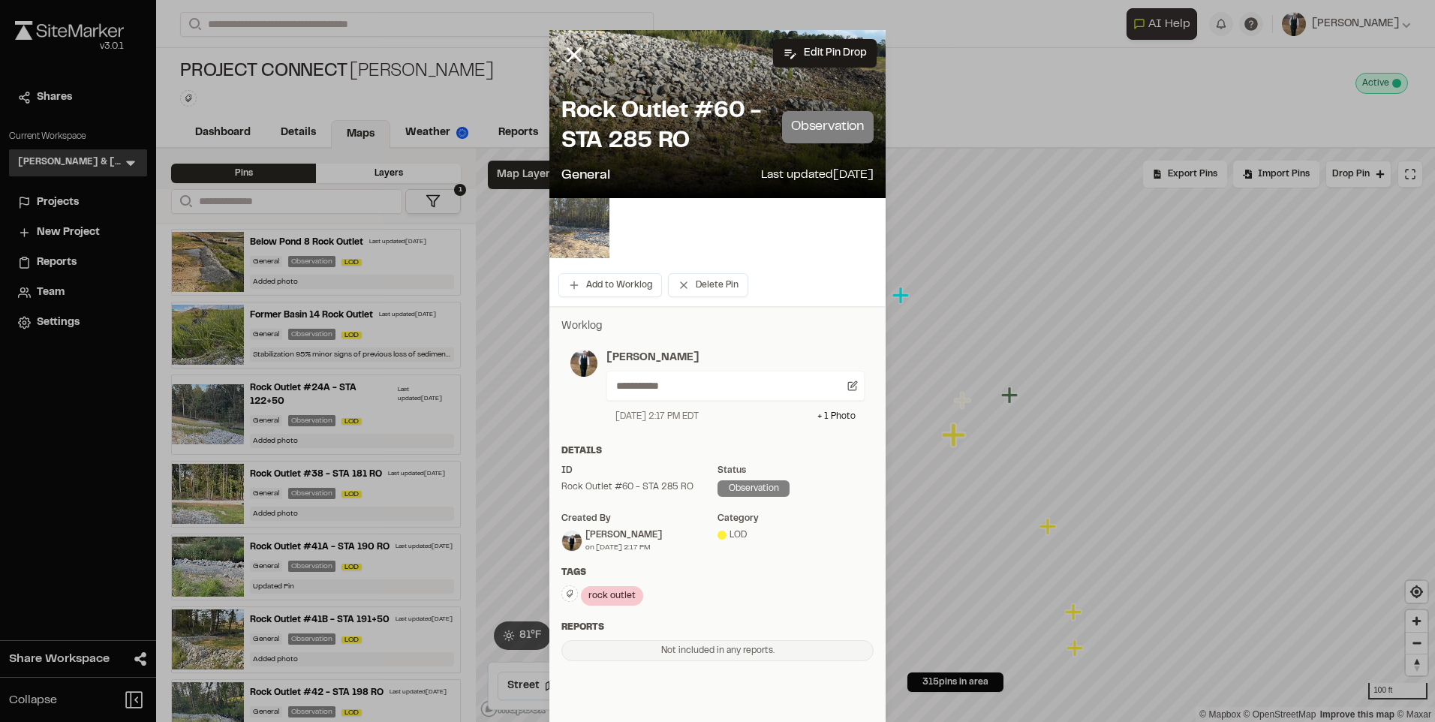
click at [575, 223] on img at bounding box center [579, 228] width 60 height 60
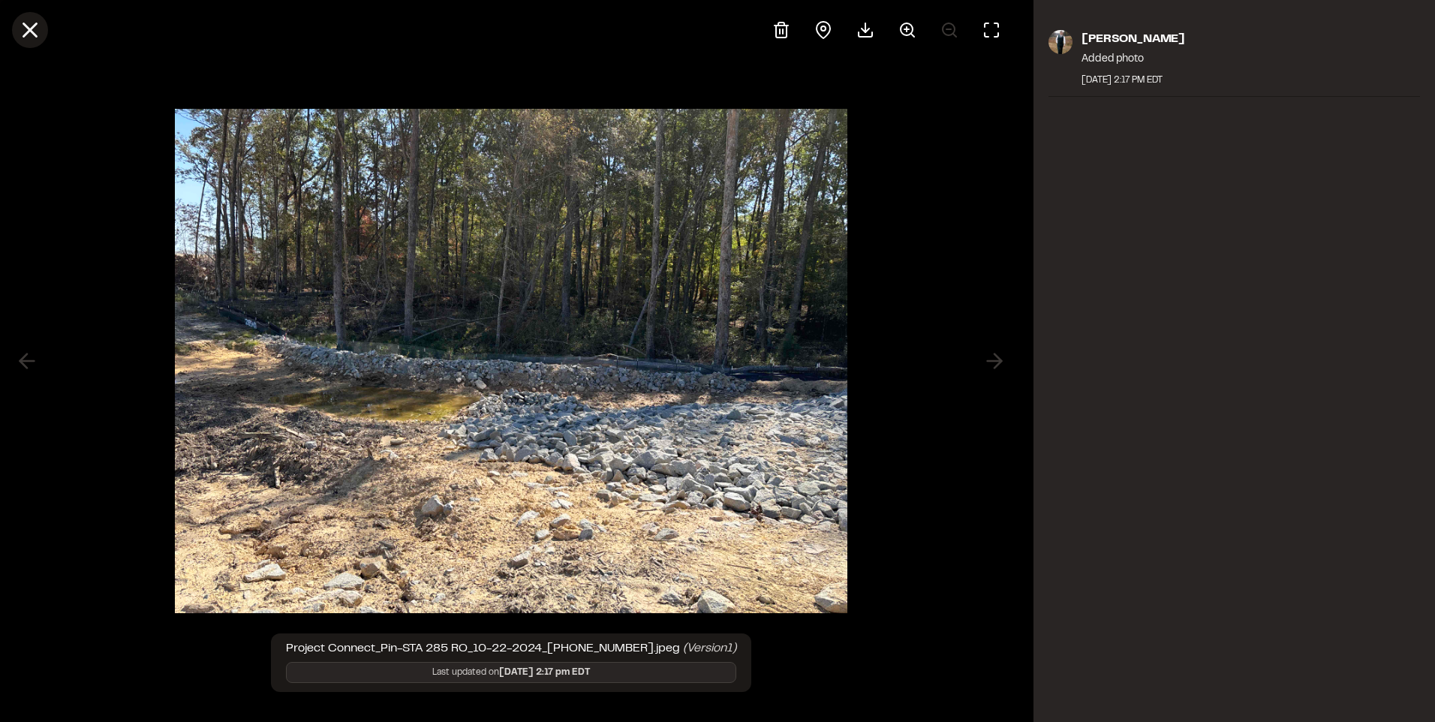
click at [17, 29] on icon at bounding box center [30, 30] width 26 height 26
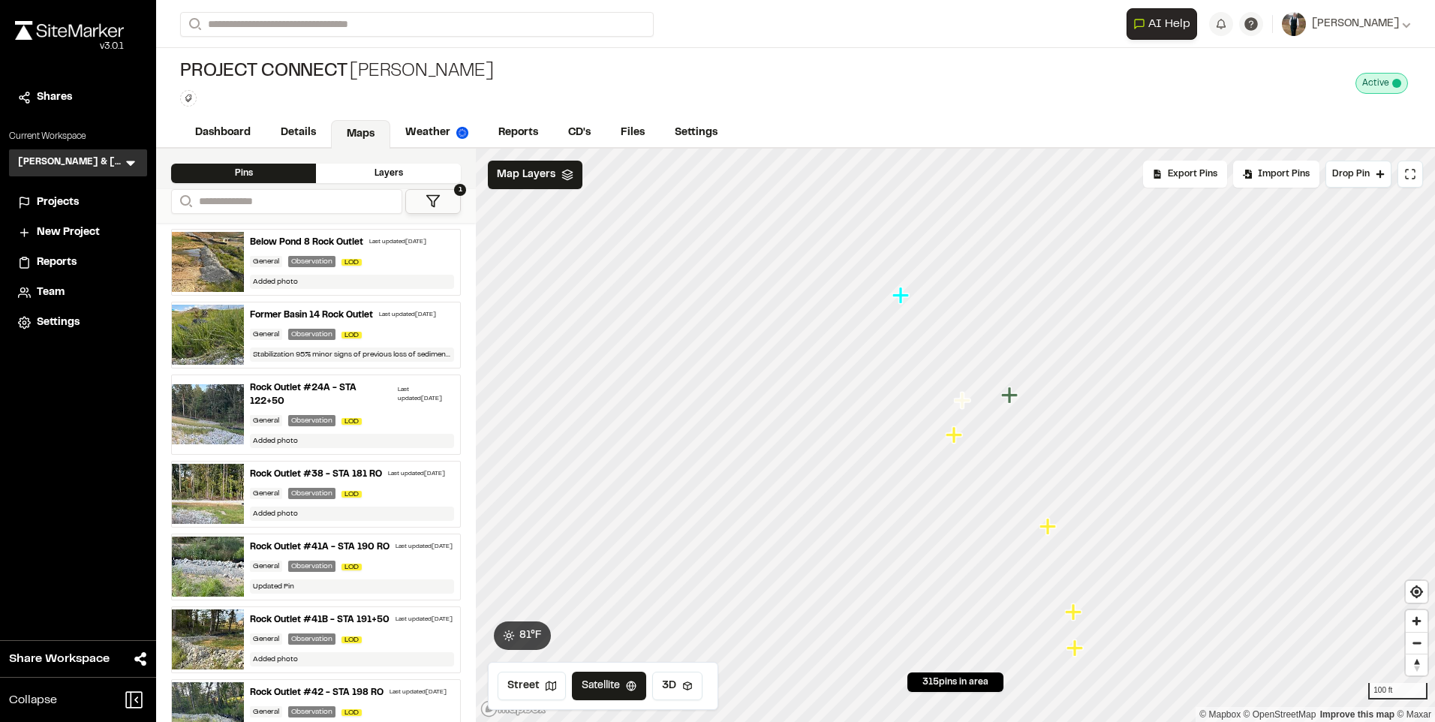
click at [951, 439] on icon "Map marker" at bounding box center [956, 435] width 20 height 20
click at [957, 438] on icon "Map marker" at bounding box center [956, 435] width 20 height 20
click at [956, 443] on icon "Map marker" at bounding box center [954, 434] width 17 height 17
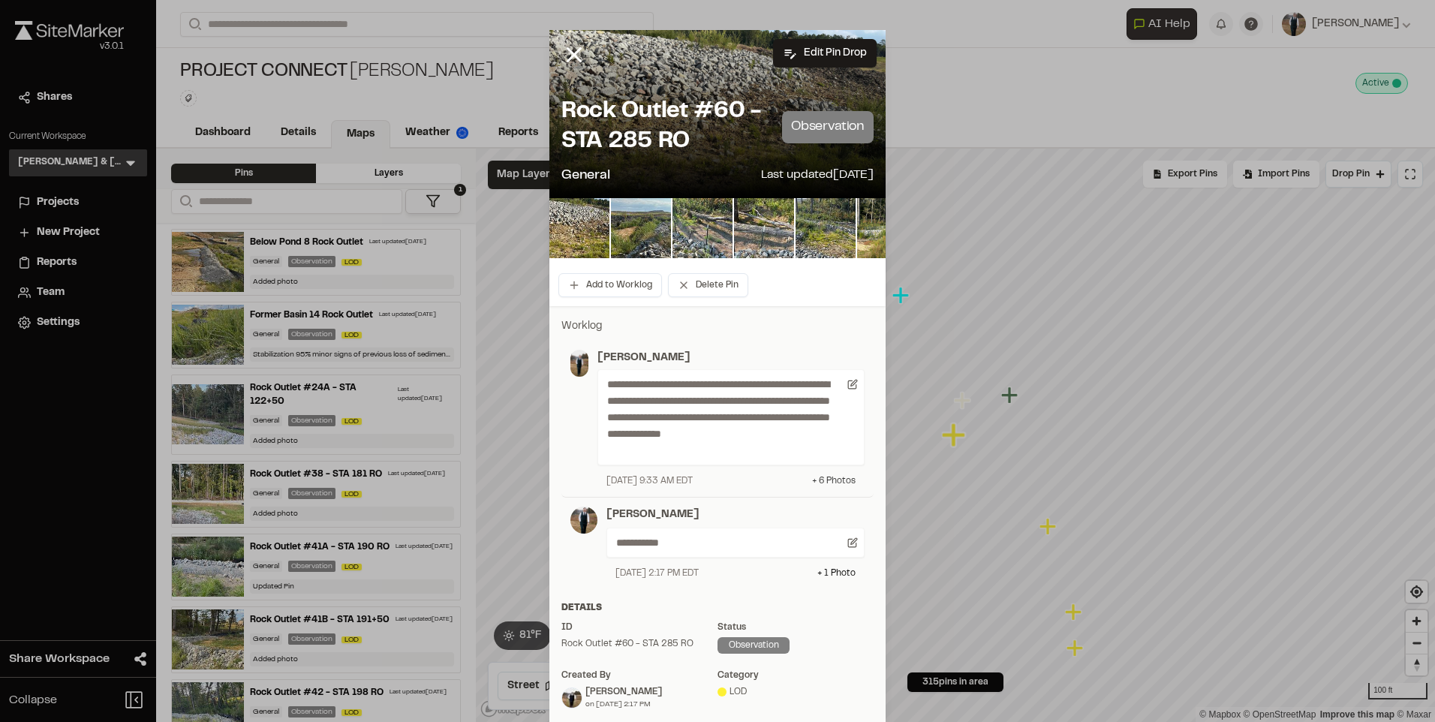
click at [828, 481] on div "+ 6 Photo s" at bounding box center [834, 481] width 44 height 14
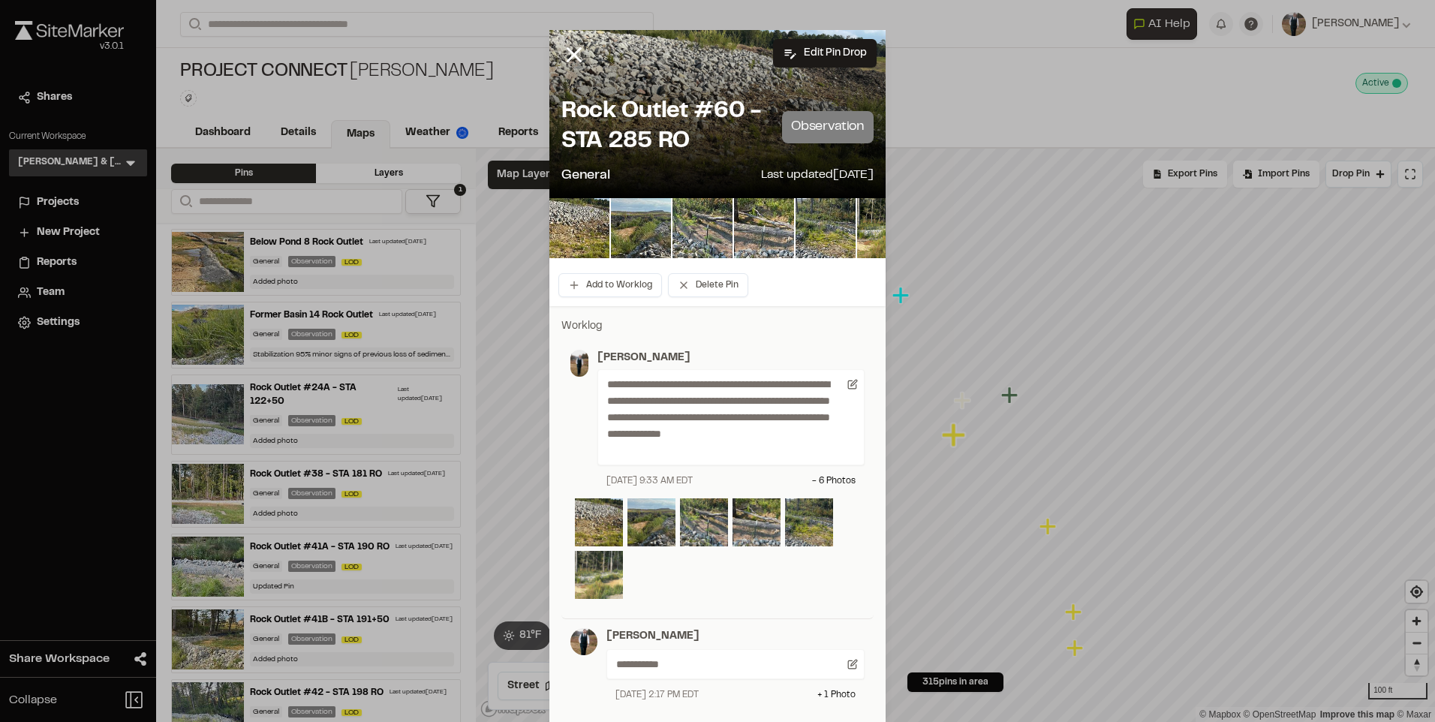
click at [593, 574] on img at bounding box center [599, 575] width 48 height 48
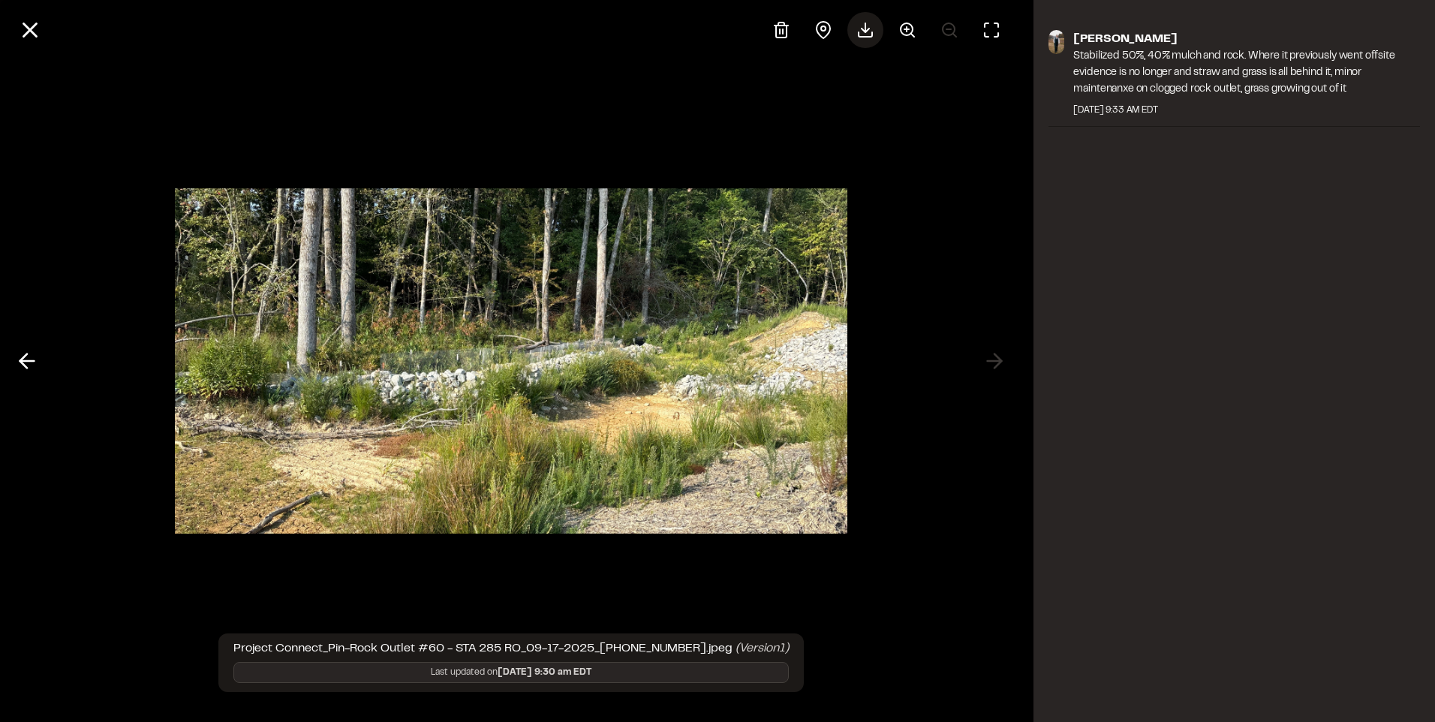
click at [873, 32] on icon at bounding box center [865, 30] width 18 height 18
click at [13, 27] on button at bounding box center [30, 30] width 36 height 36
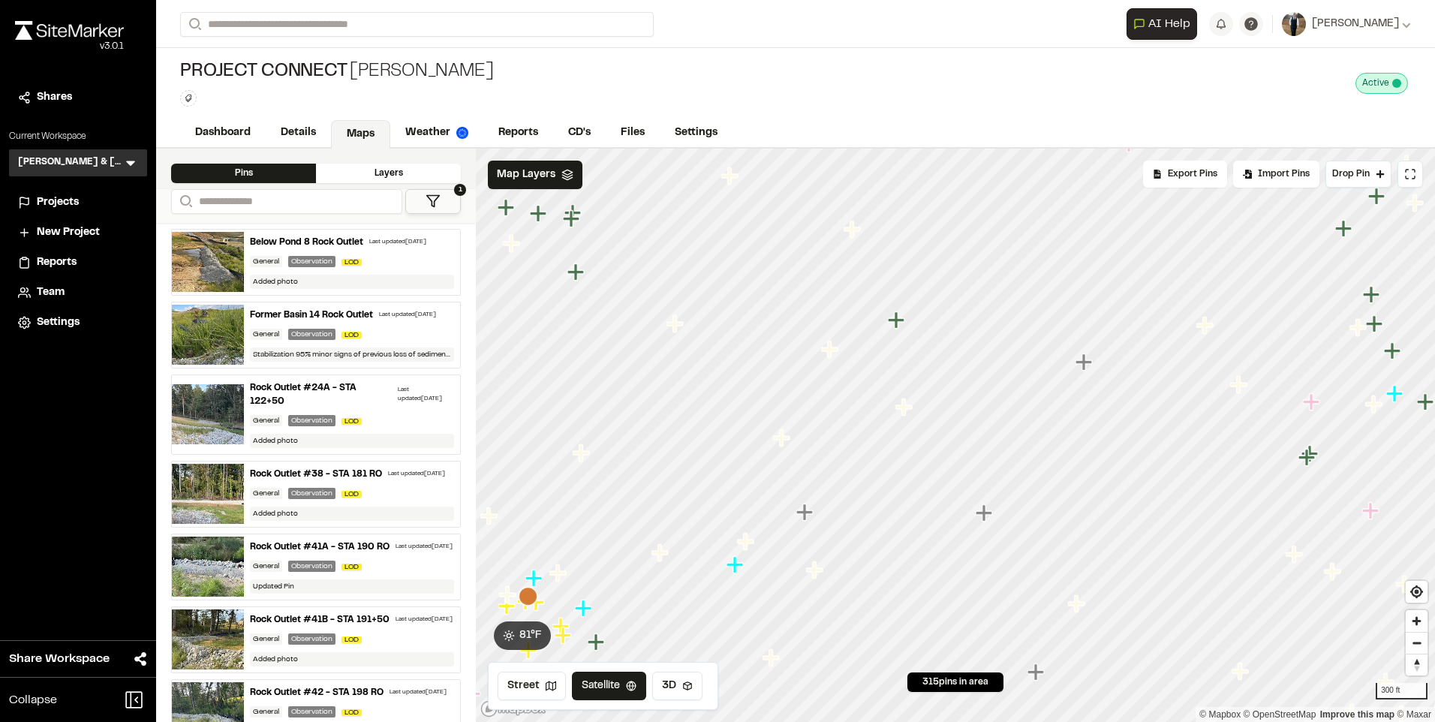
drag, startPoint x: 1032, startPoint y: 410, endPoint x: 470, endPoint y: 352, distance: 565.1
click at [472, 352] on div "**********" at bounding box center [795, 435] width 1279 height 573
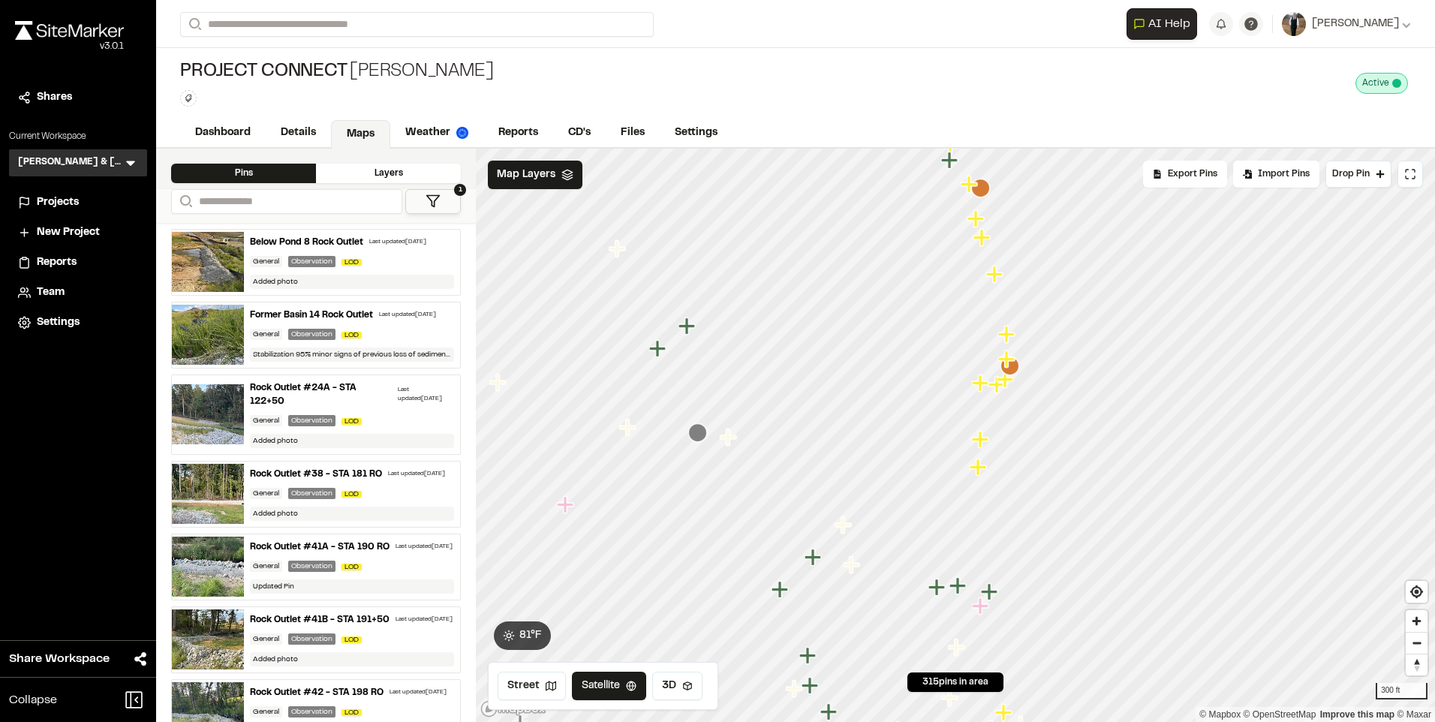
click at [998, 388] on icon "Map marker" at bounding box center [1007, 380] width 20 height 20
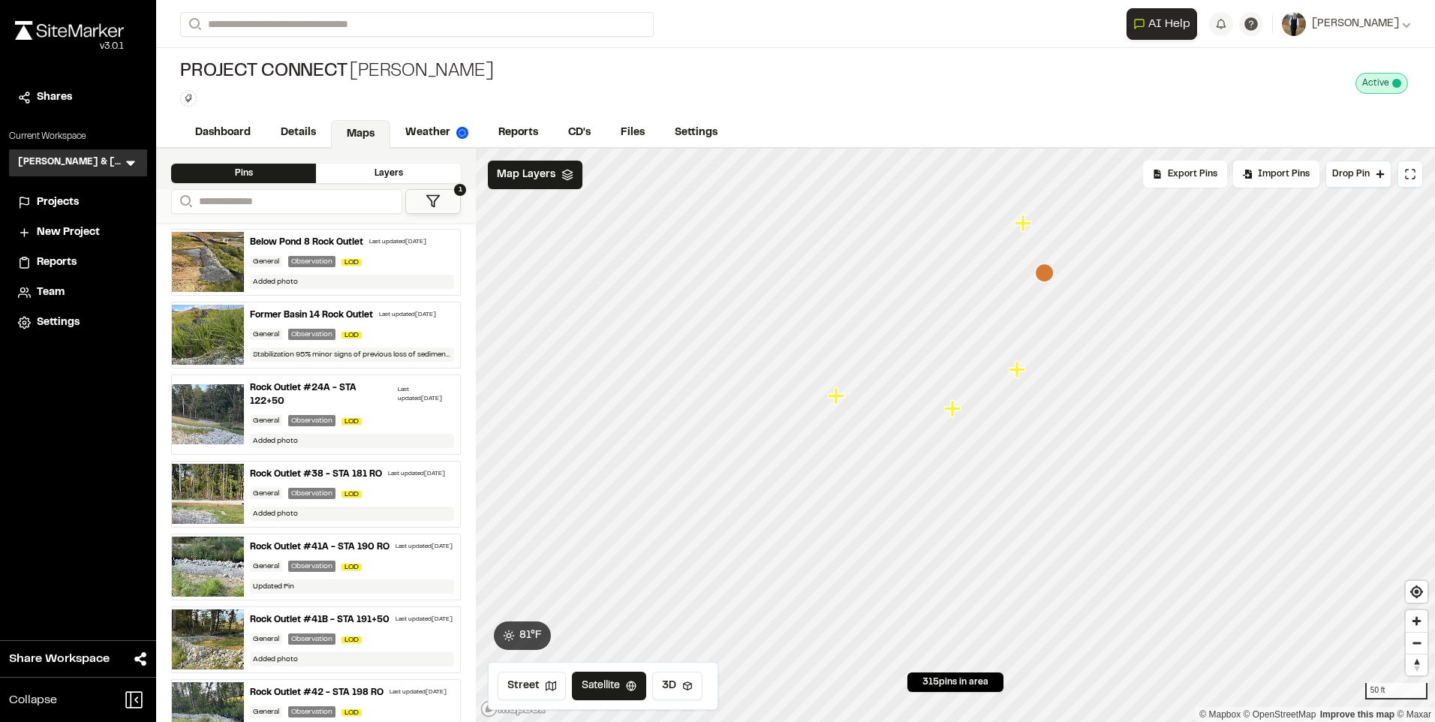
click at [952, 415] on icon "Map marker" at bounding box center [952, 408] width 17 height 17
click at [847, 431] on icon "Map marker" at bounding box center [839, 423] width 20 height 20
click at [1063, 450] on icon "Map marker" at bounding box center [1072, 448] width 20 height 20
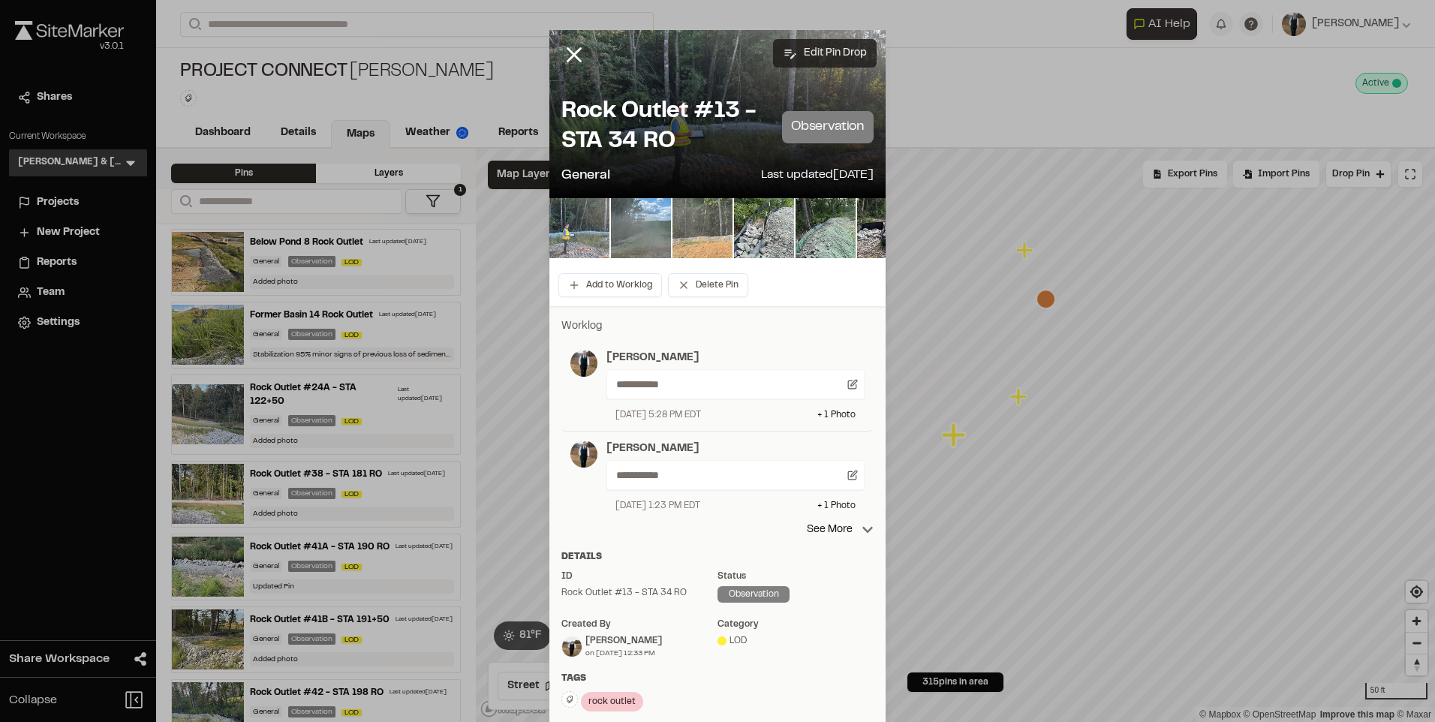
click at [814, 46] on button "Edit Pin Drop" at bounding box center [825, 53] width 104 height 29
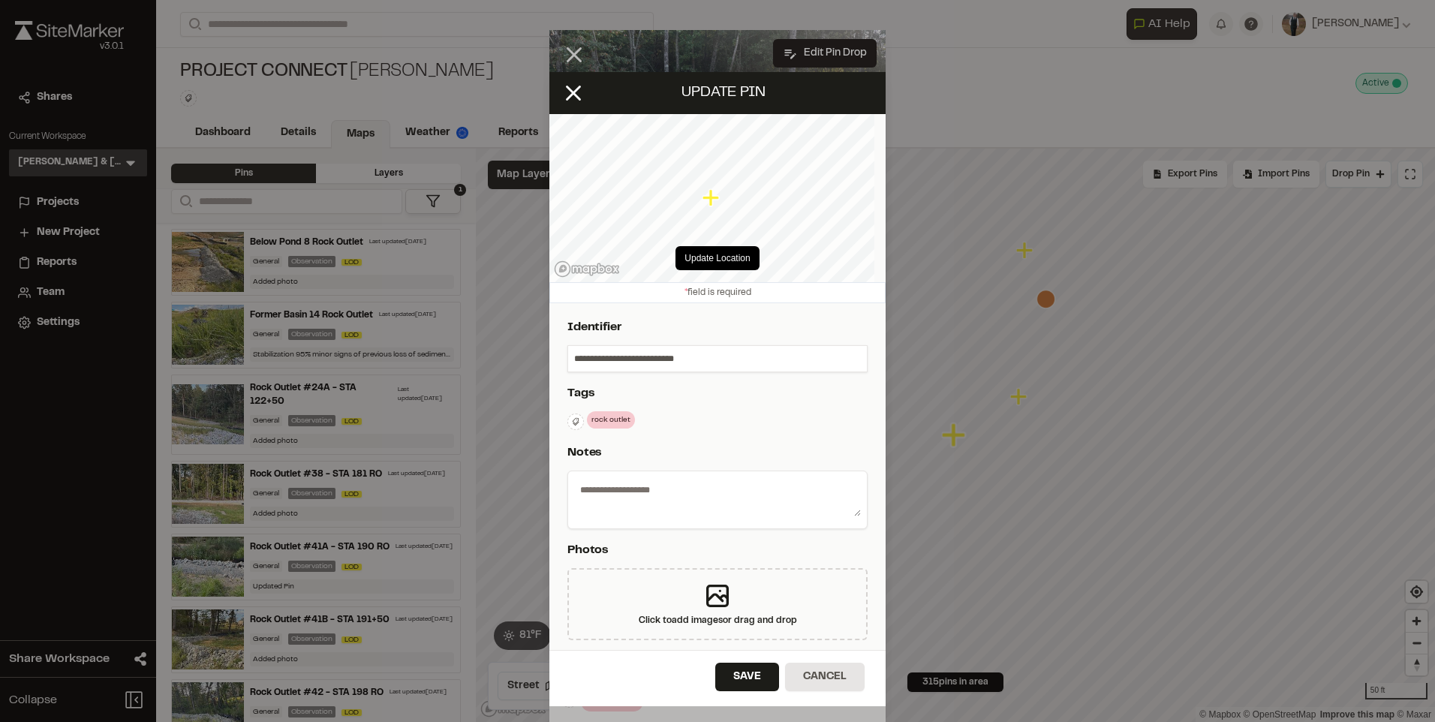
type textarea "**********"
select select "****"
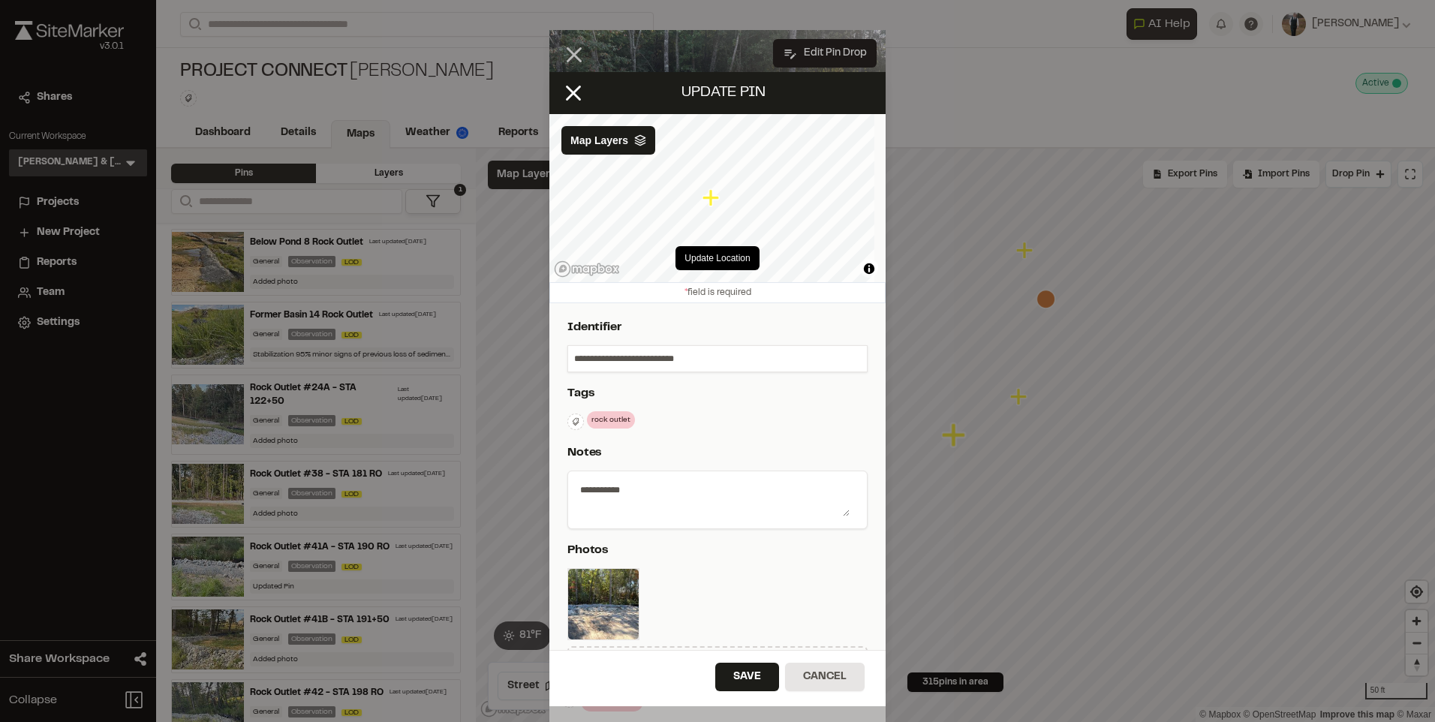
click at [639, 358] on input "**********" at bounding box center [717, 359] width 299 height 26
type input "**********"
click at [742, 676] on button "Save" at bounding box center [747, 677] width 64 height 29
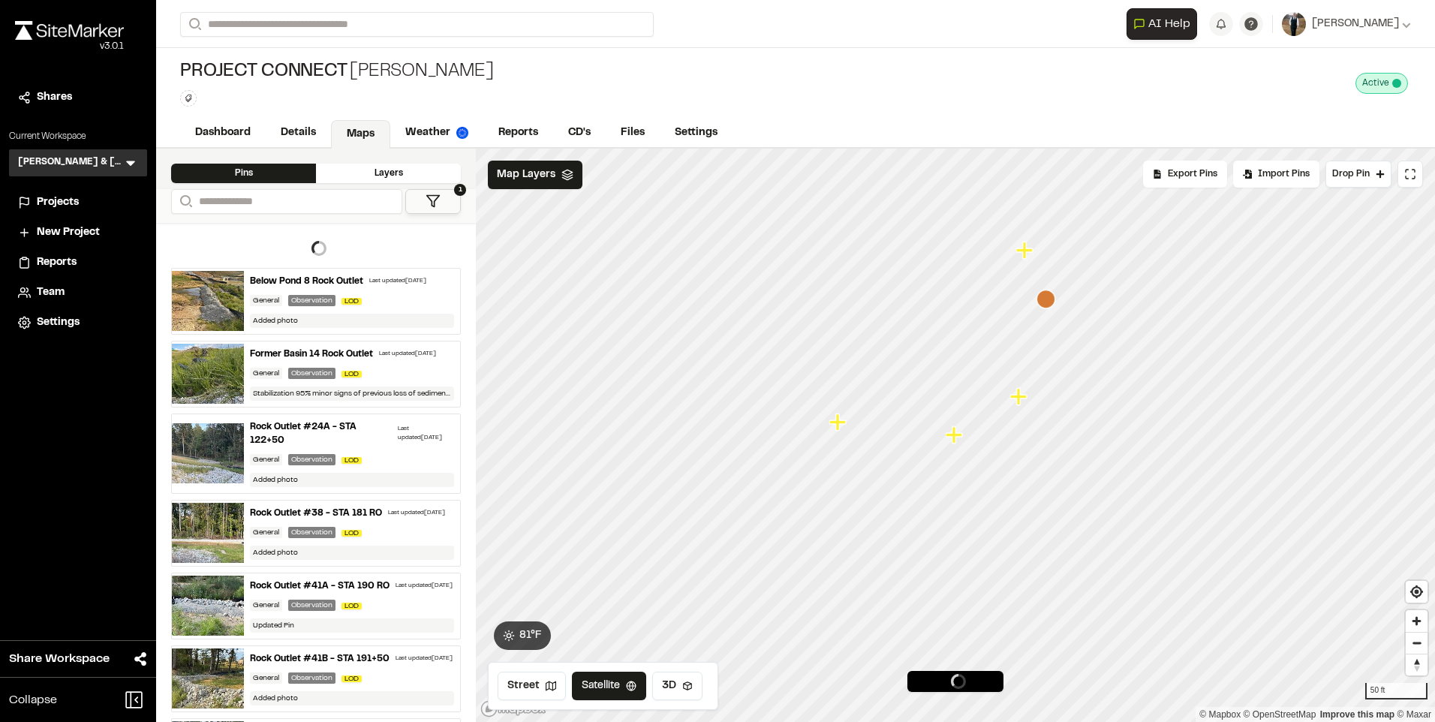
click at [1018, 399] on icon "Map marker" at bounding box center [1018, 396] width 17 height 17
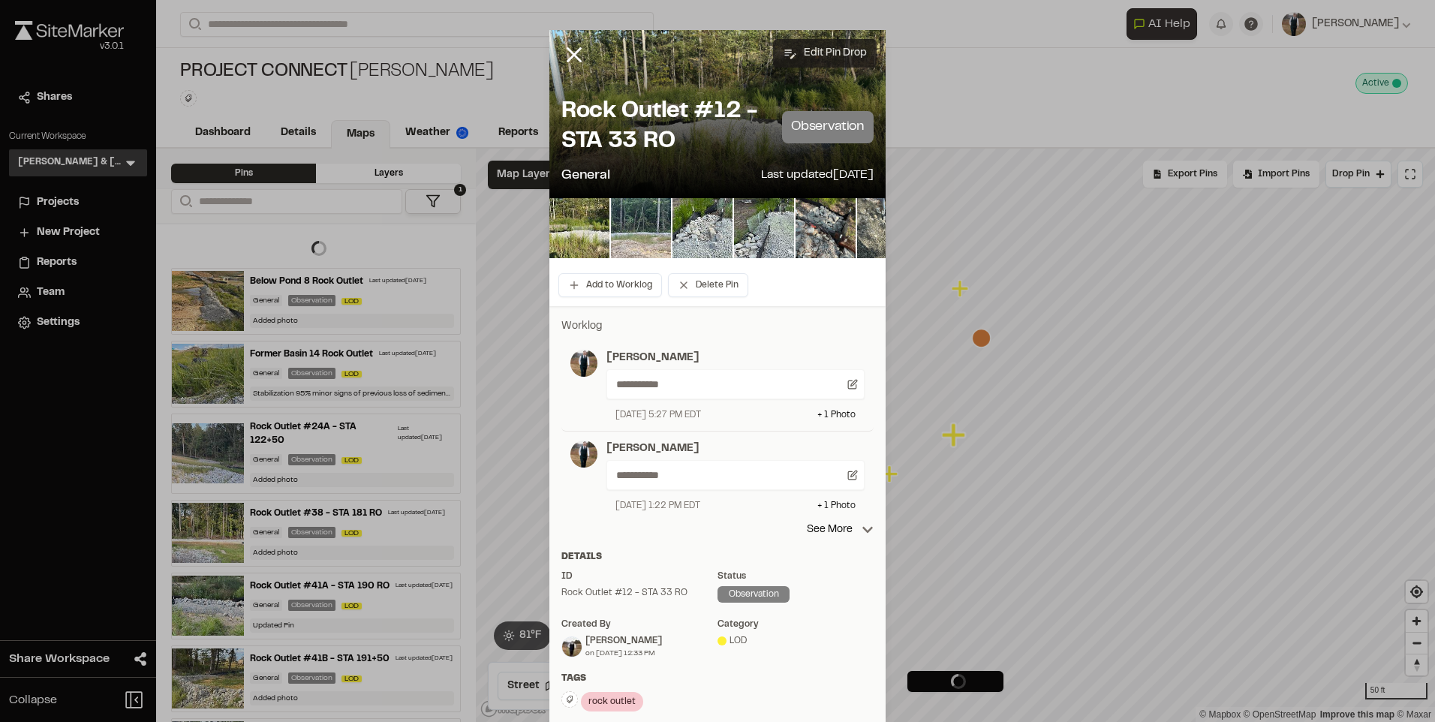
click at [823, 53] on button "Edit Pin Drop" at bounding box center [825, 53] width 104 height 29
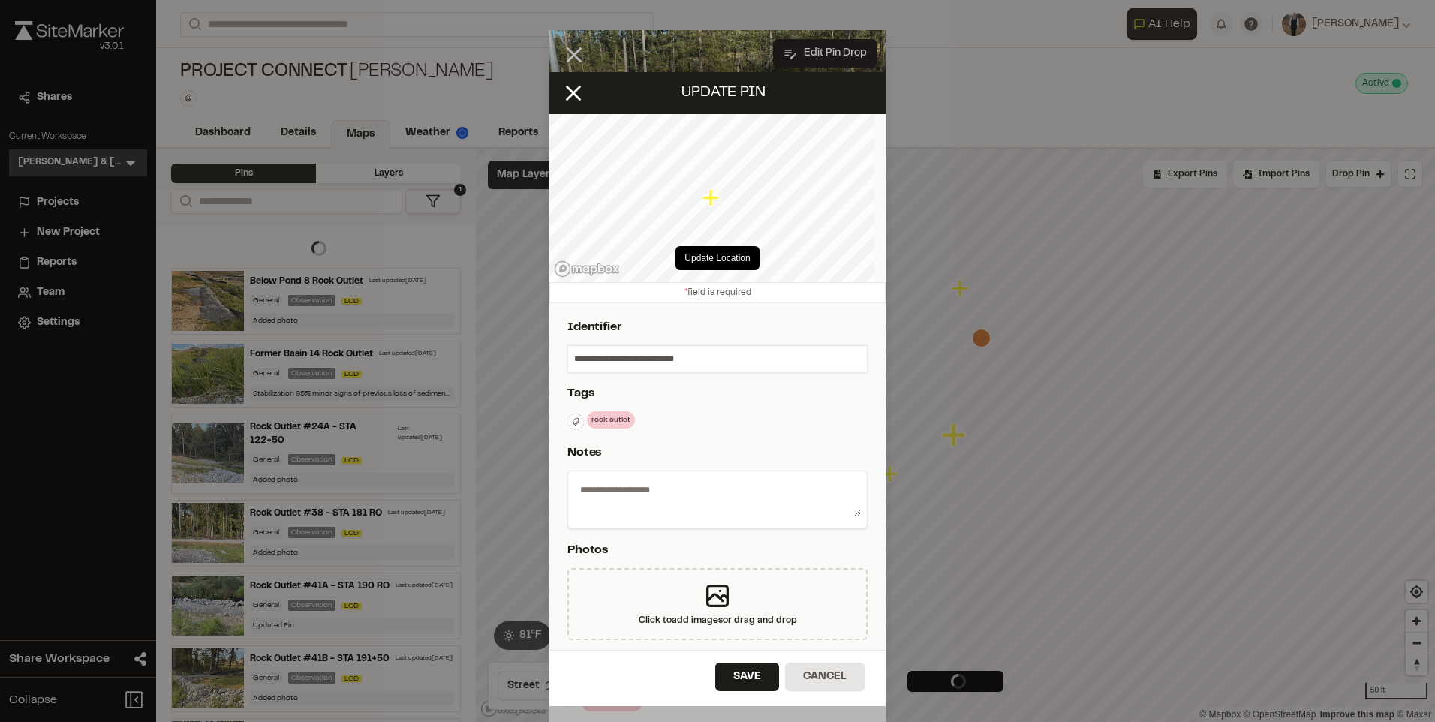
type textarea "**********"
select select "****"
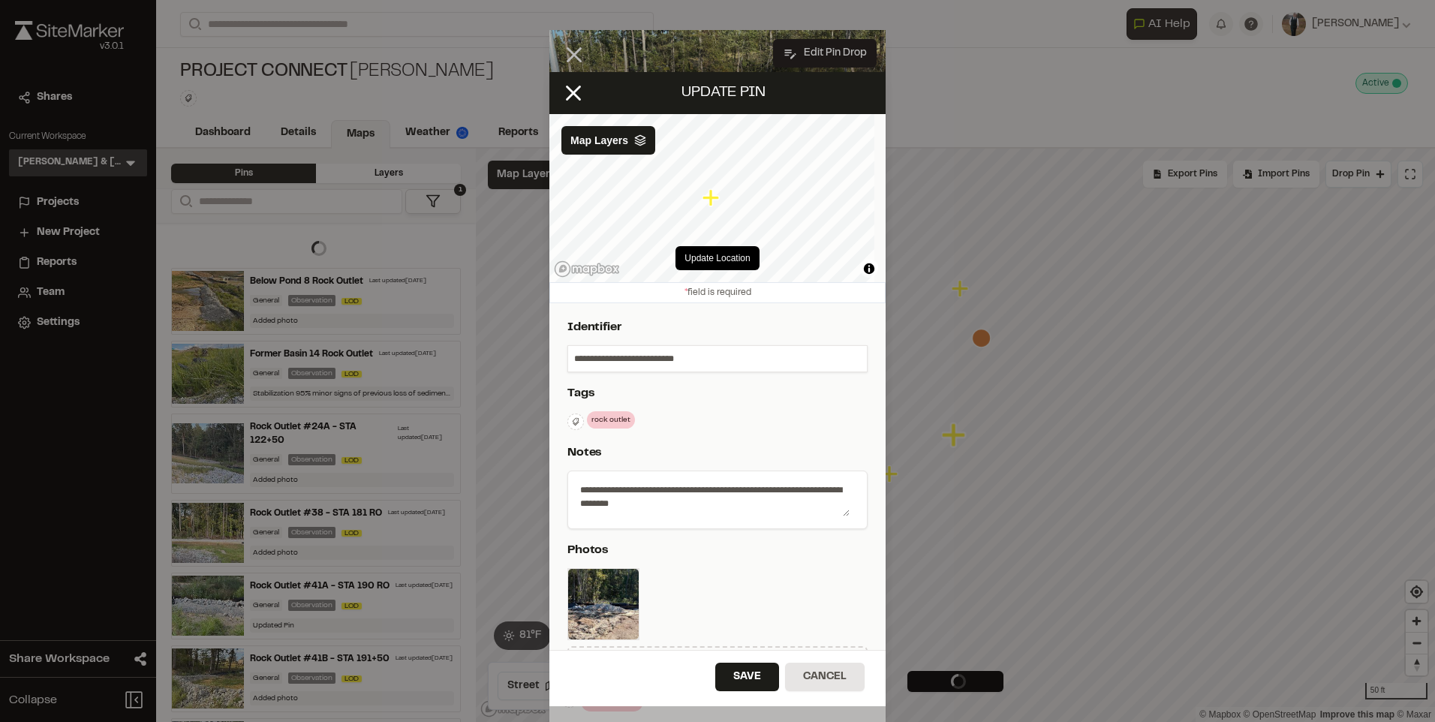
click at [640, 356] on input "**********" at bounding box center [717, 359] width 299 height 26
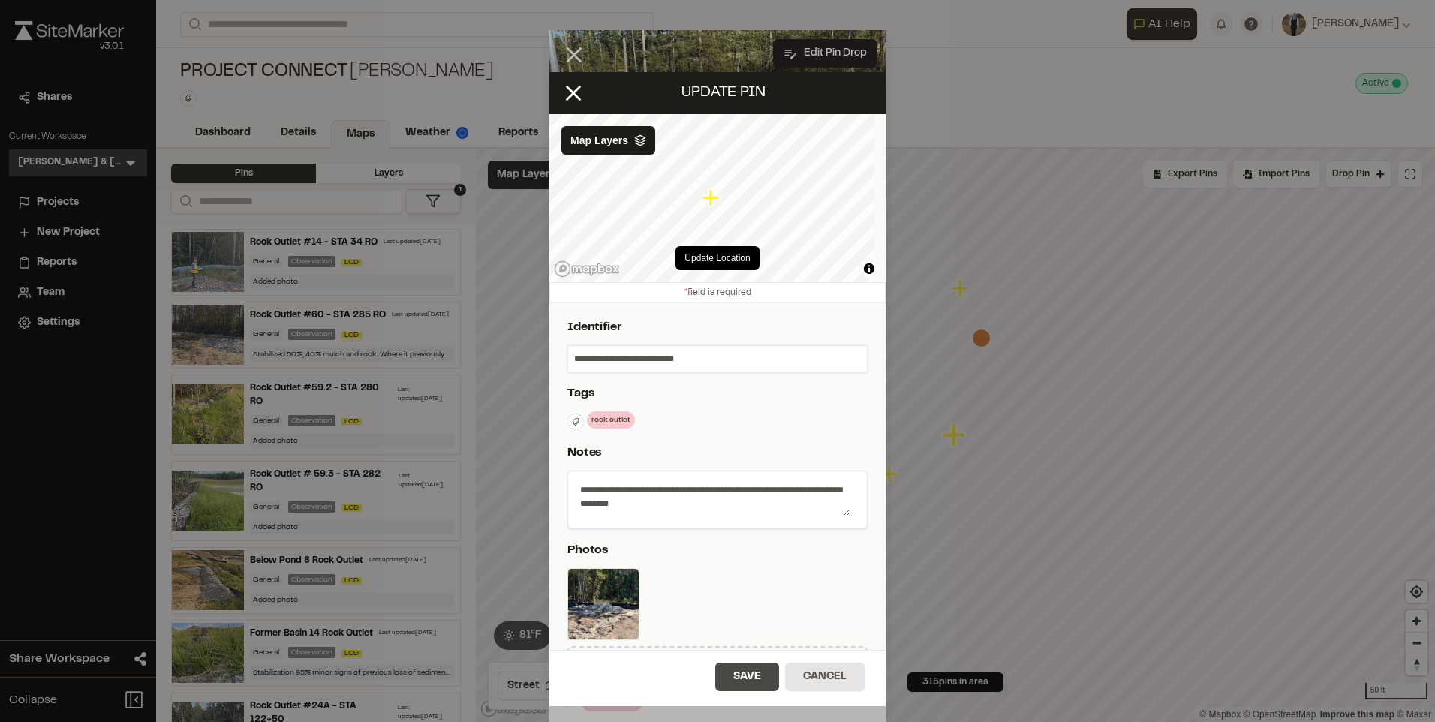
type input "**********"
click at [746, 669] on button "Save" at bounding box center [747, 677] width 64 height 29
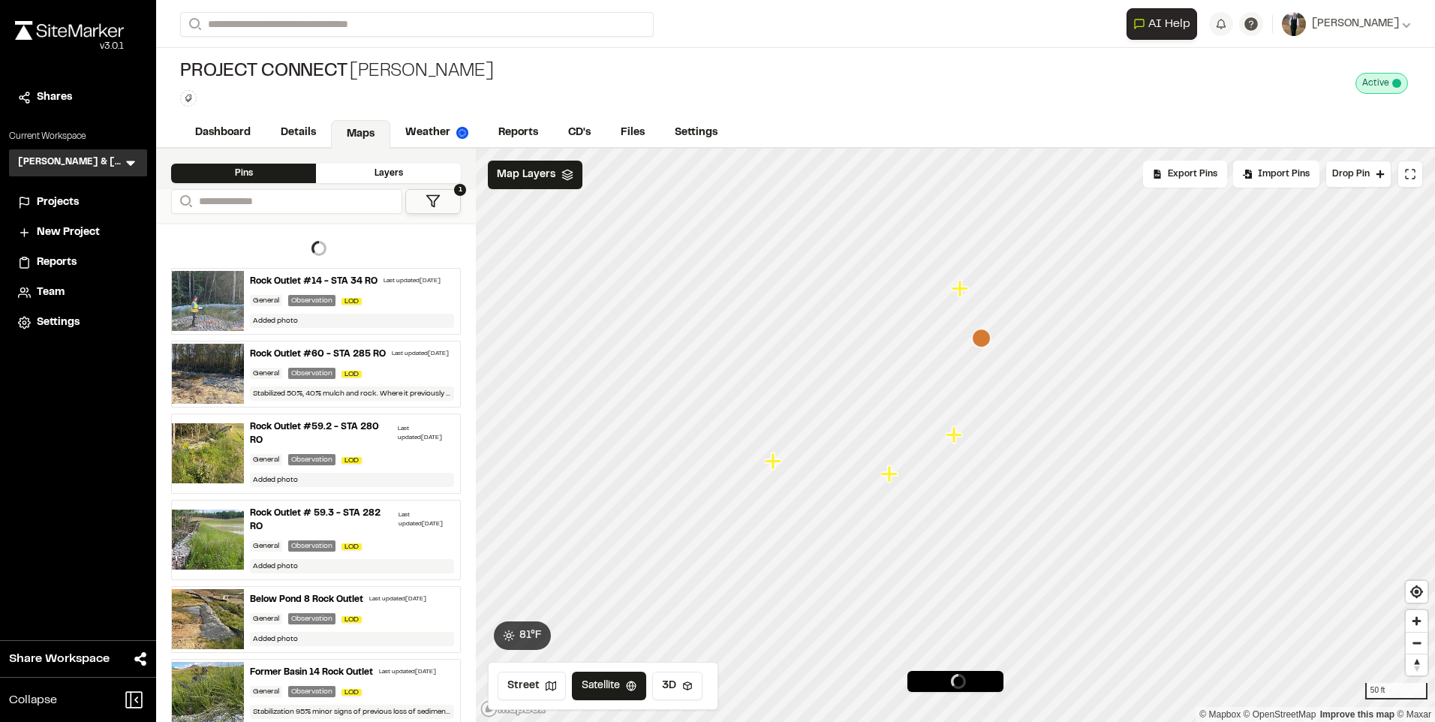
click at [968, 293] on icon "Map marker" at bounding box center [962, 289] width 20 height 20
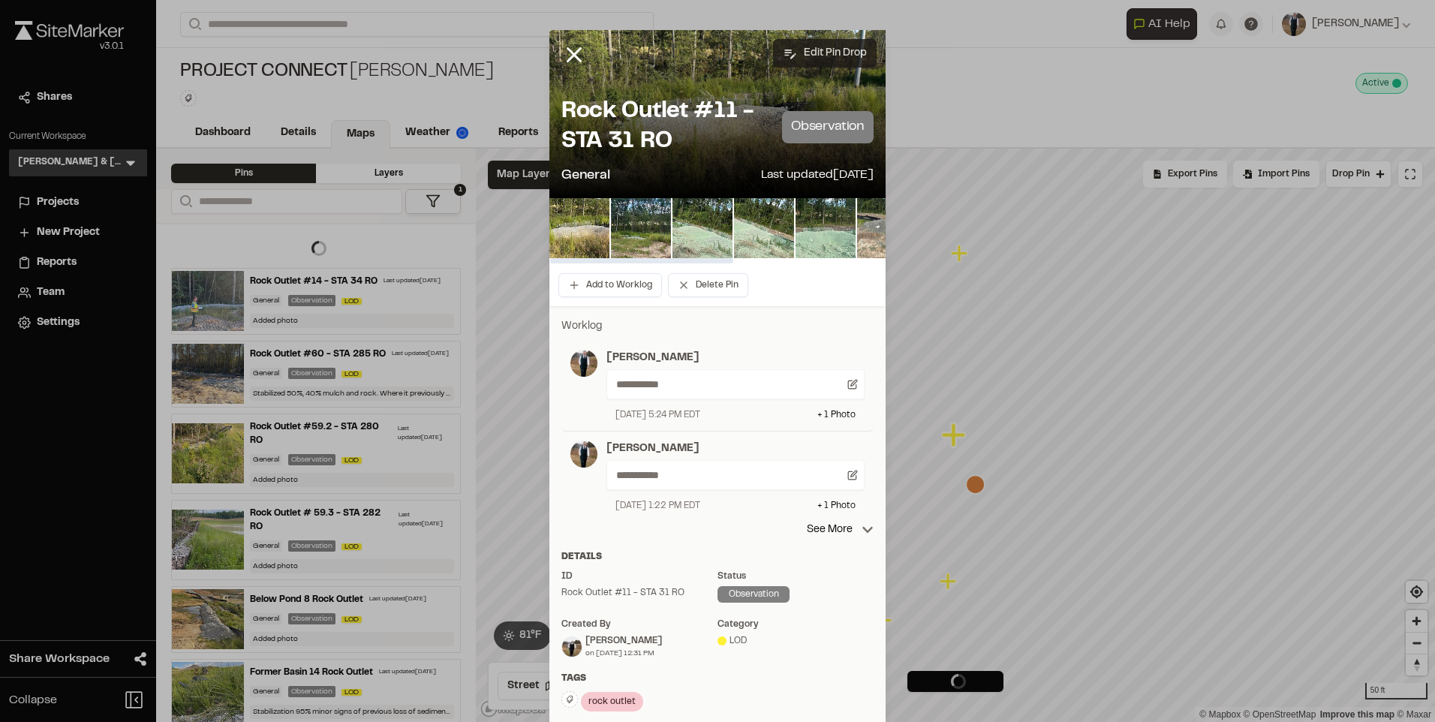
click at [802, 44] on button "Edit Pin Drop" at bounding box center [825, 53] width 104 height 29
select select "****"
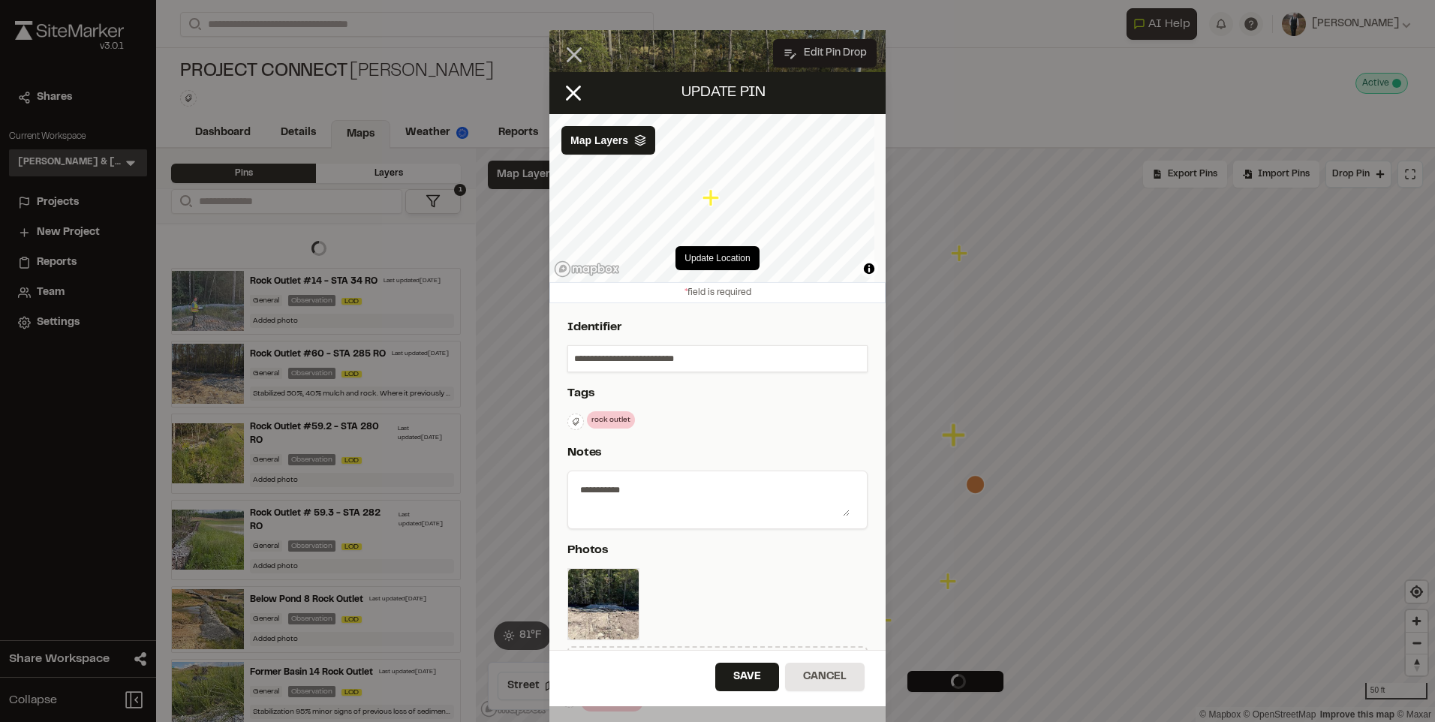
click at [639, 351] on input "**********" at bounding box center [717, 359] width 299 height 26
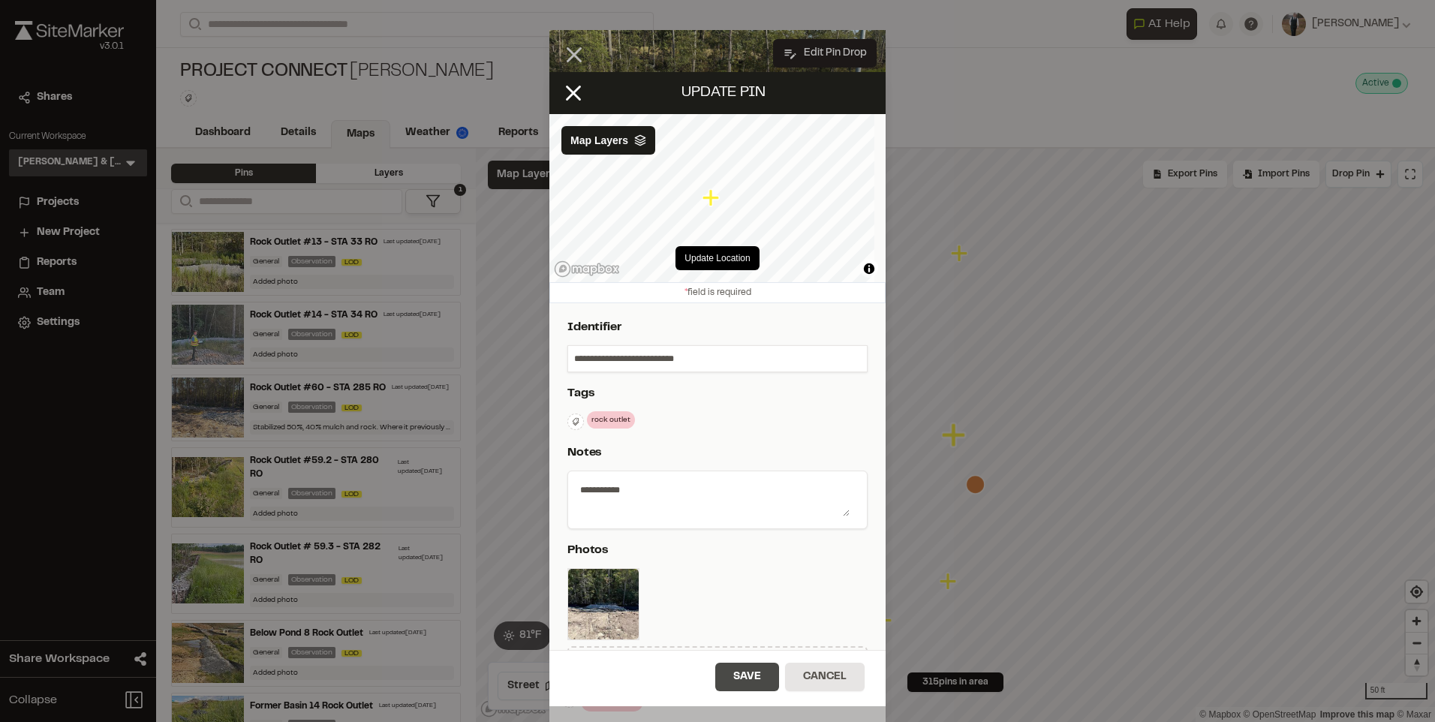
type input "**********"
click at [750, 674] on button "Save" at bounding box center [747, 677] width 64 height 29
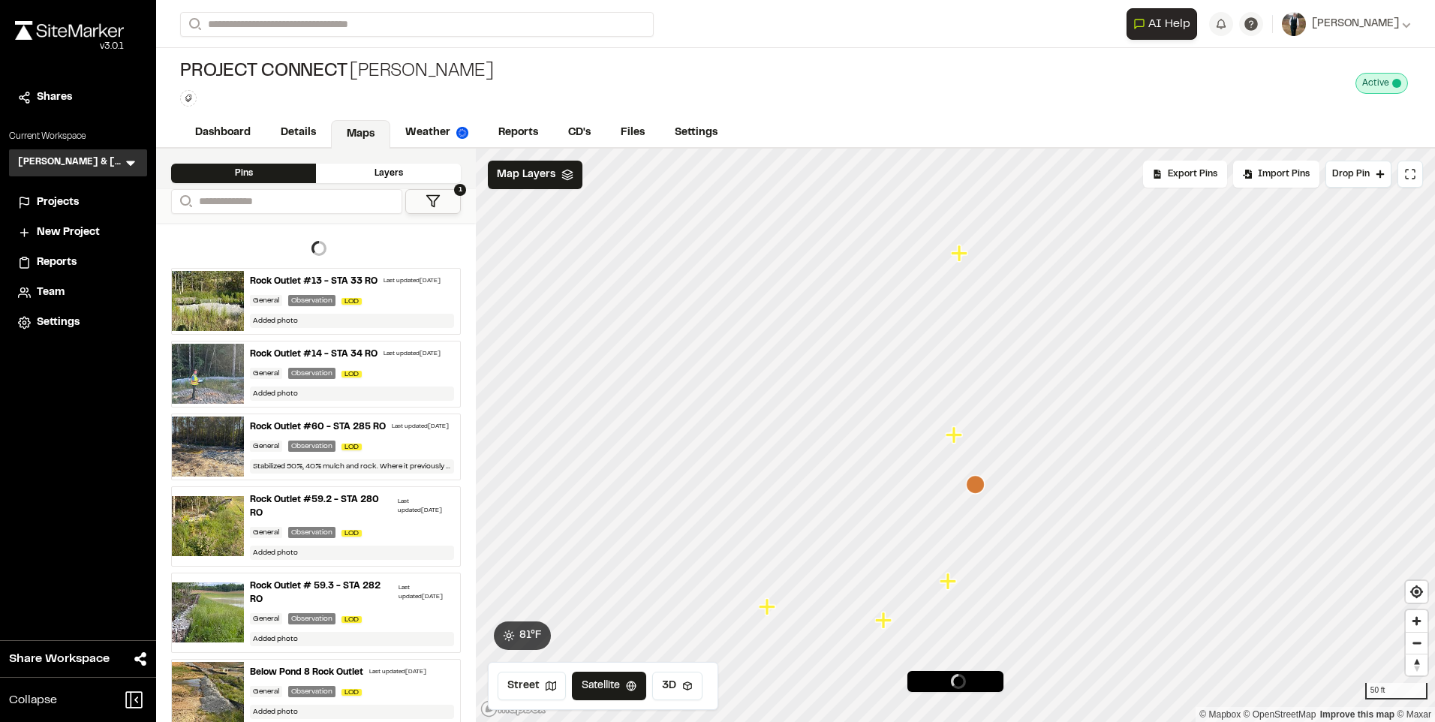
click at [957, 254] on icon "Map marker" at bounding box center [959, 253] width 17 height 17
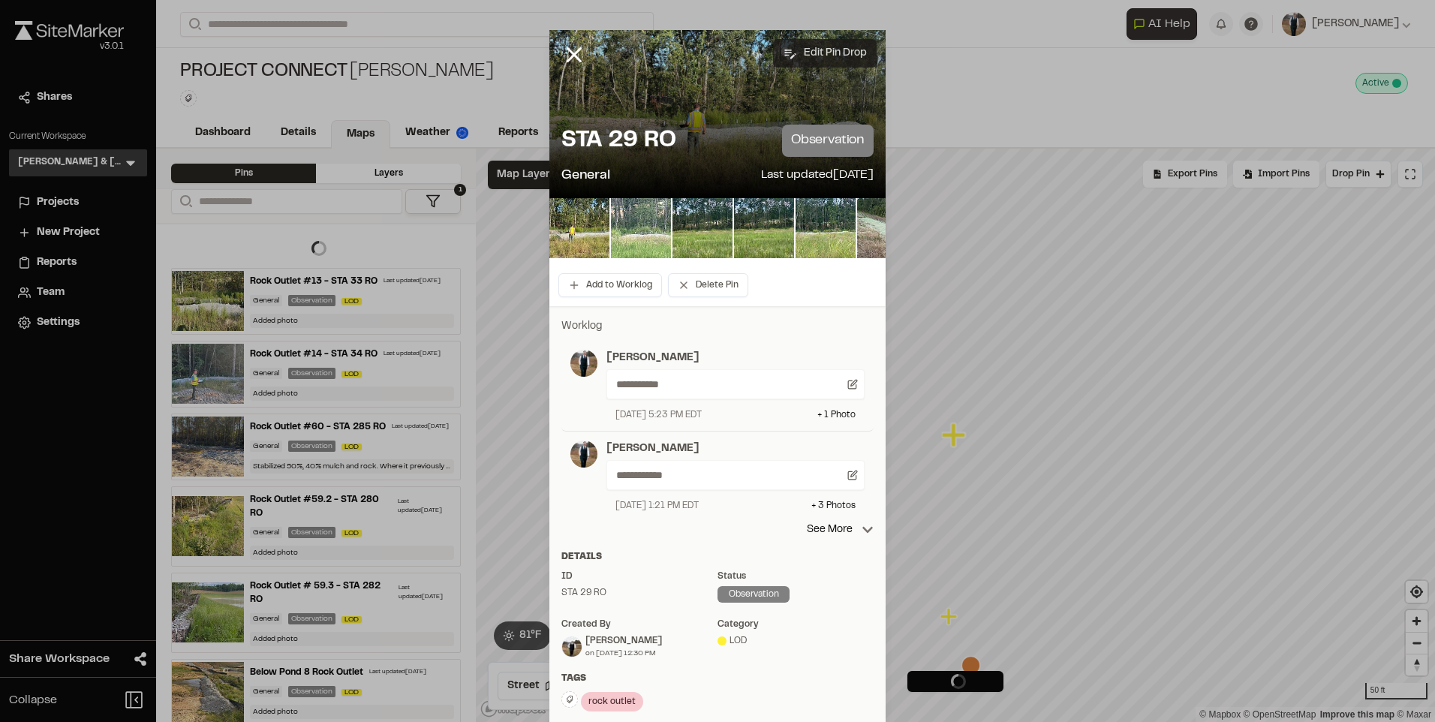
click at [838, 49] on button "Edit Pin Drop" at bounding box center [825, 53] width 104 height 29
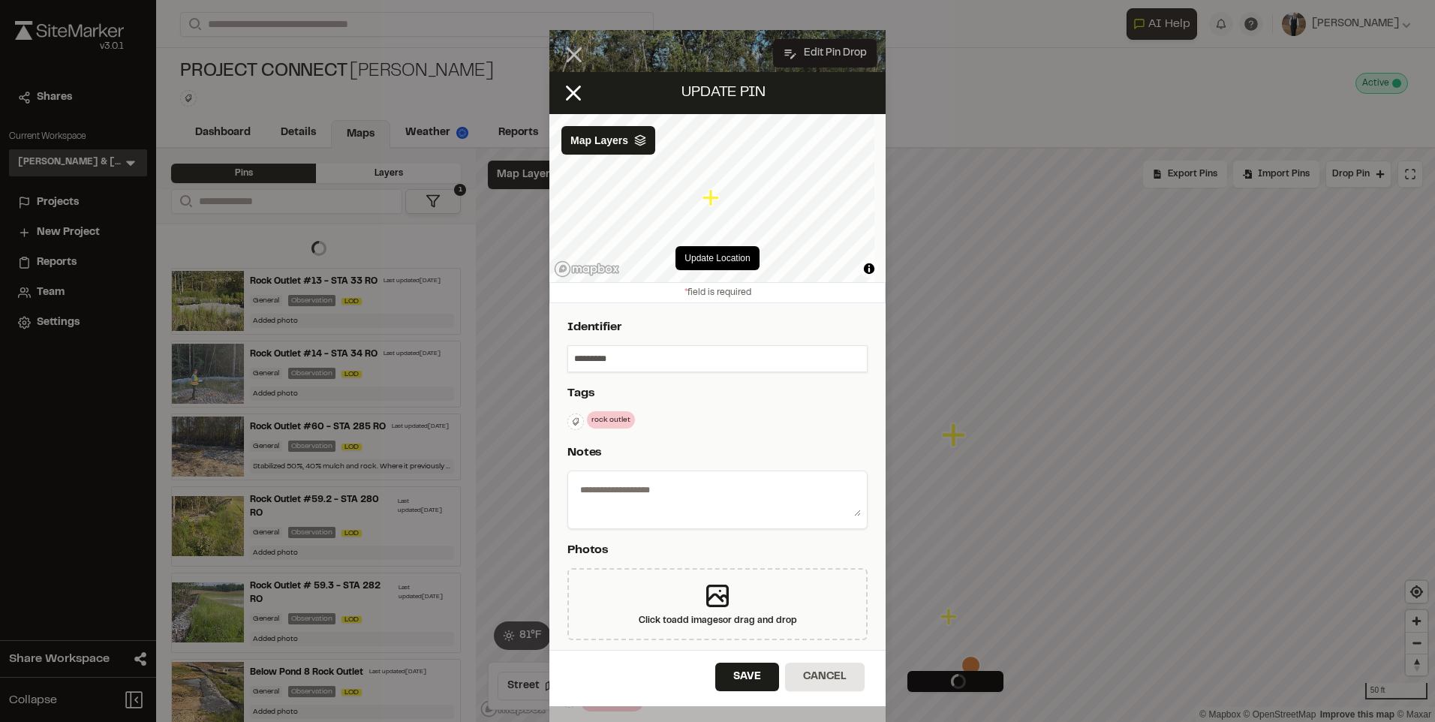
type textarea "**********"
select select "****"
click at [574, 353] on input "*********" at bounding box center [717, 359] width 299 height 26
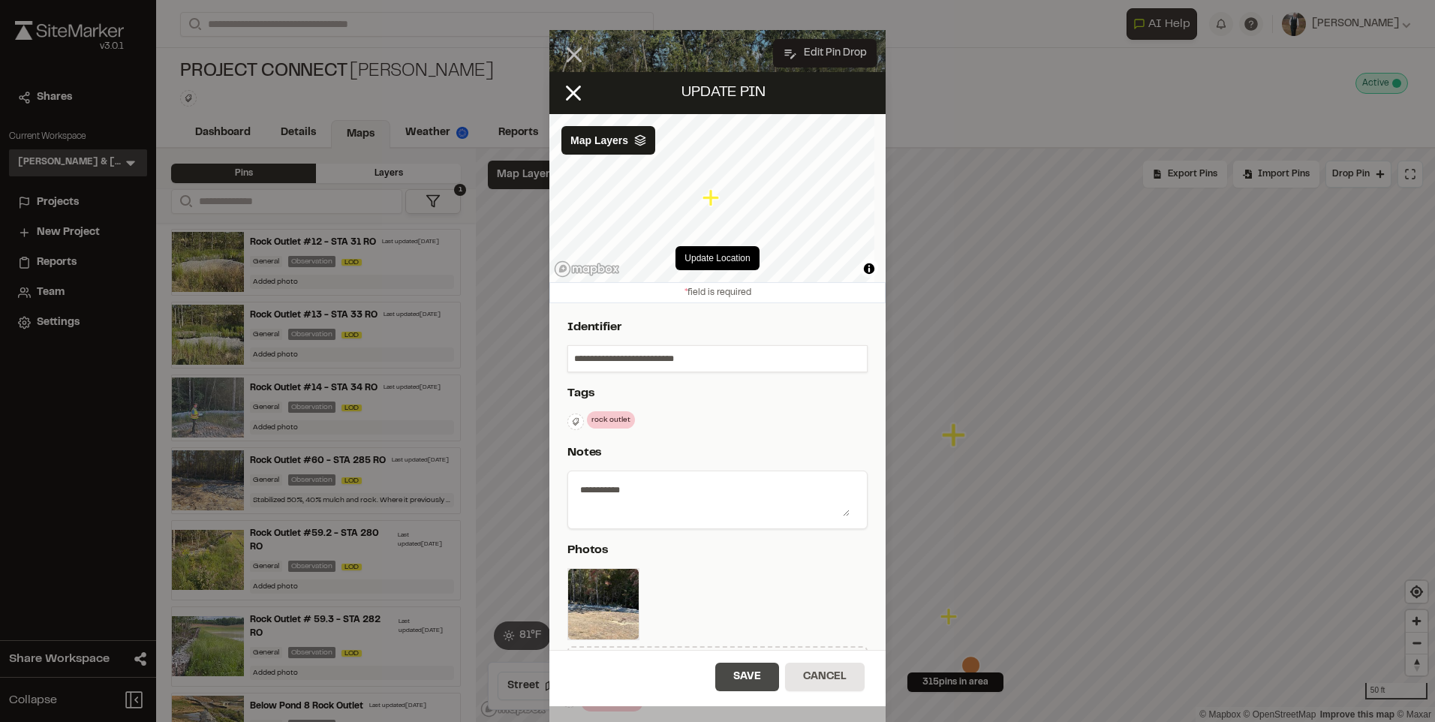
type input "**********"
click at [750, 678] on button "Save" at bounding box center [747, 677] width 64 height 29
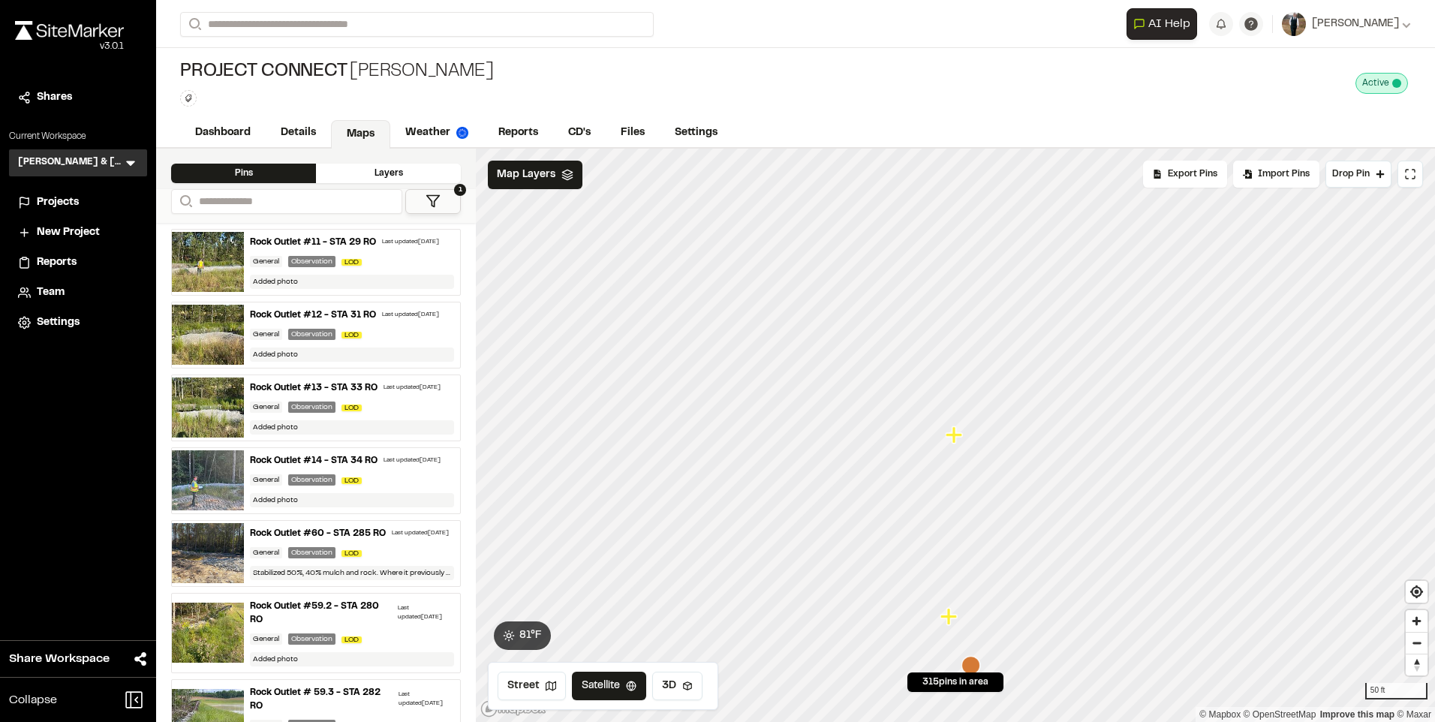
click at [952, 442] on icon "Map marker" at bounding box center [954, 434] width 17 height 17
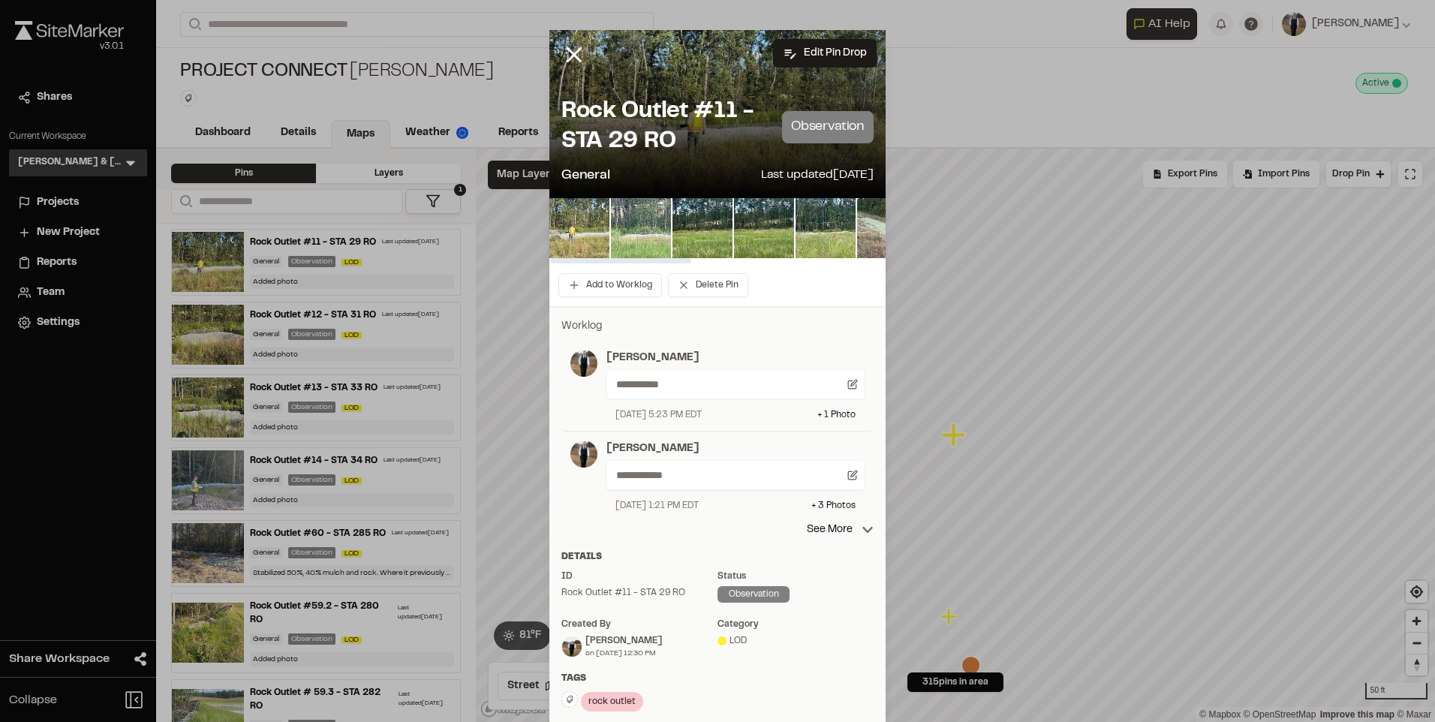
click at [582, 222] on img at bounding box center [579, 228] width 60 height 60
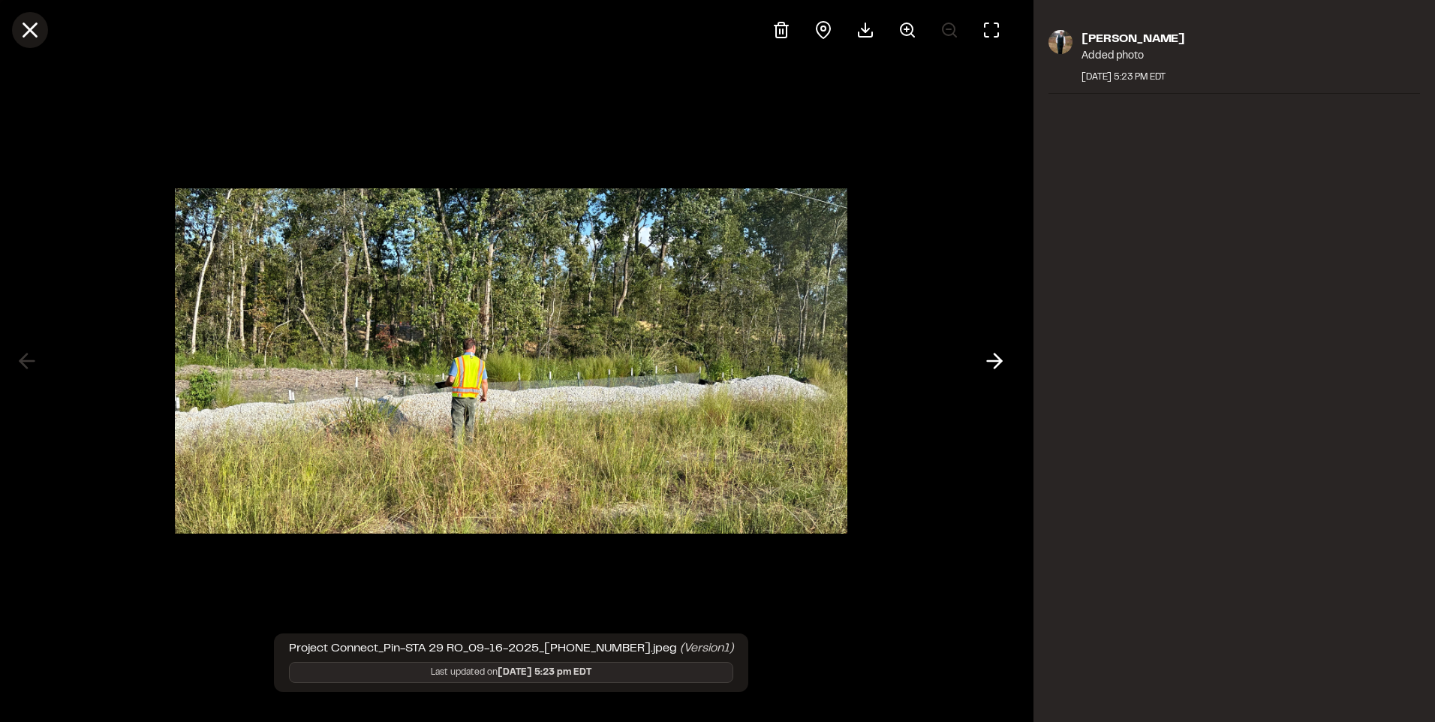
click at [33, 26] on line at bounding box center [30, 30] width 13 height 13
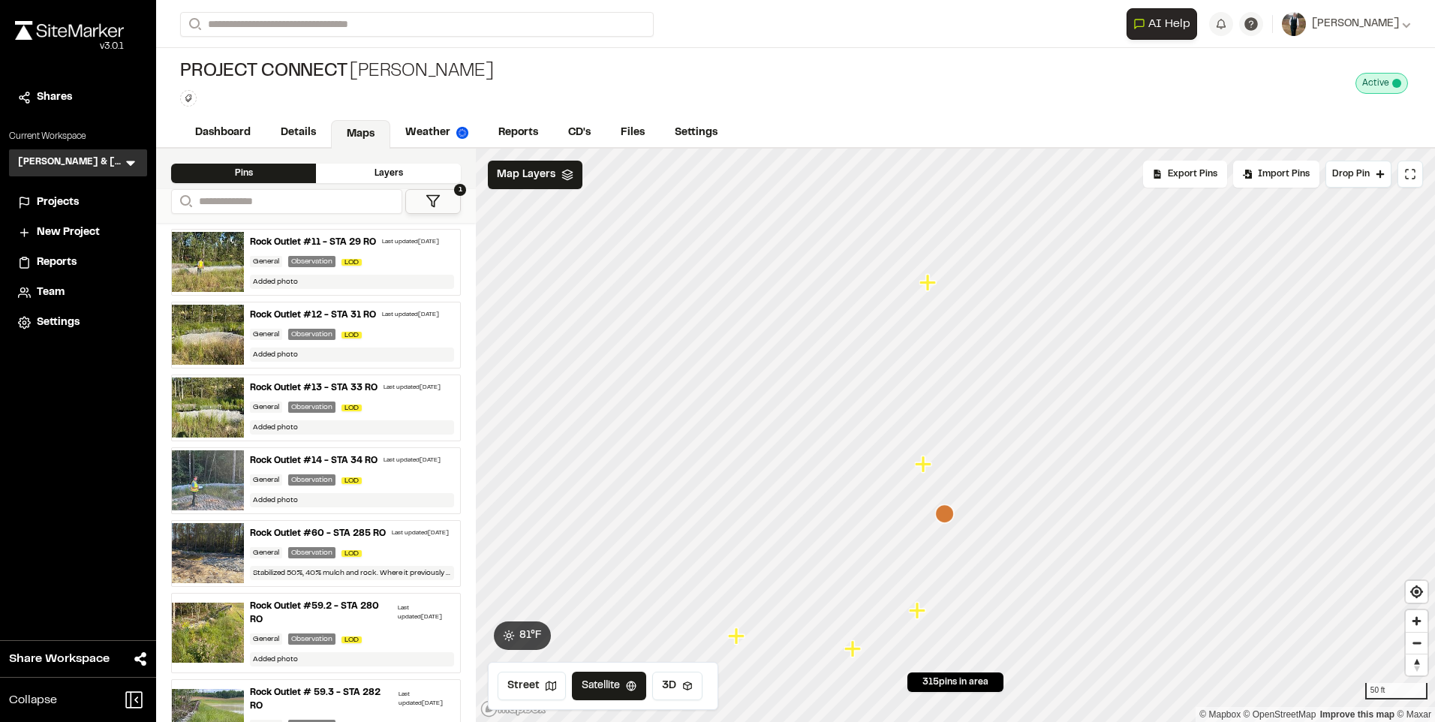
click at [924, 471] on icon "Map marker" at bounding box center [923, 463] width 17 height 17
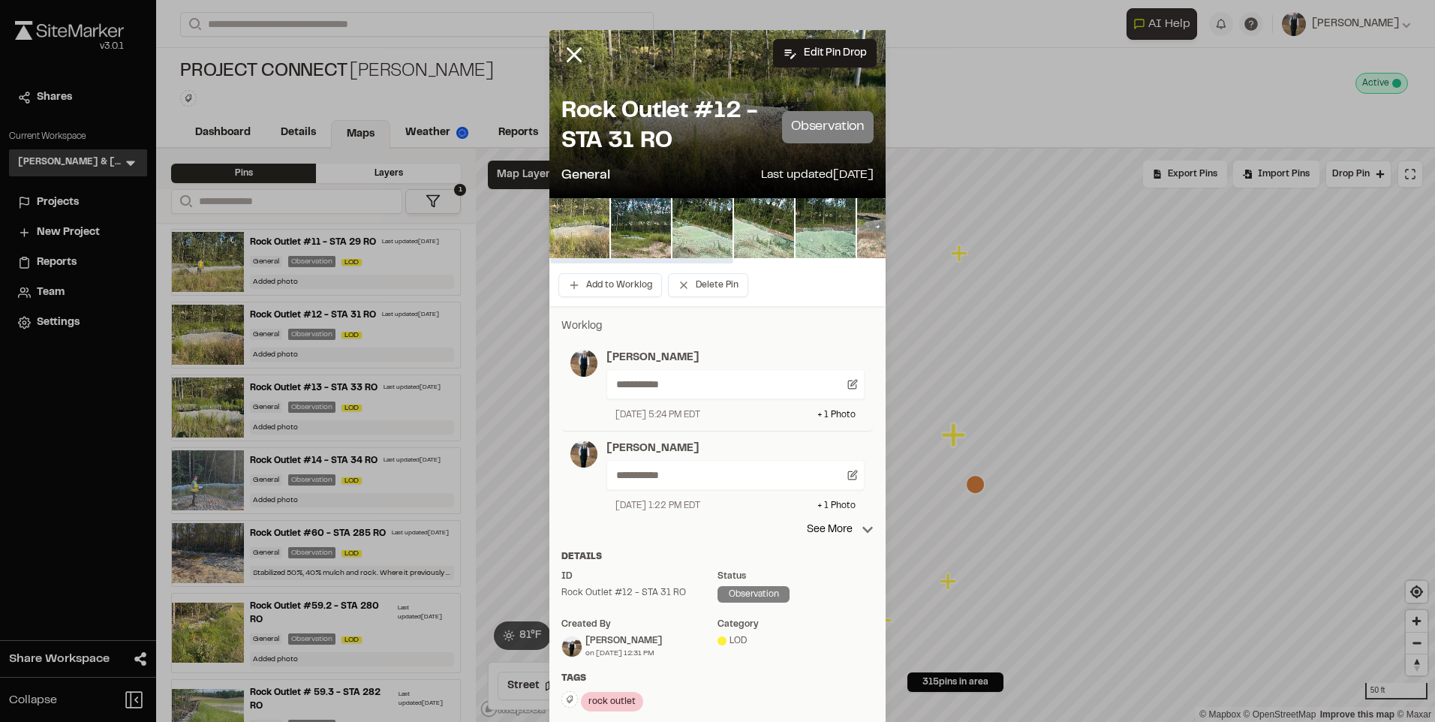
click at [585, 210] on img at bounding box center [579, 228] width 60 height 60
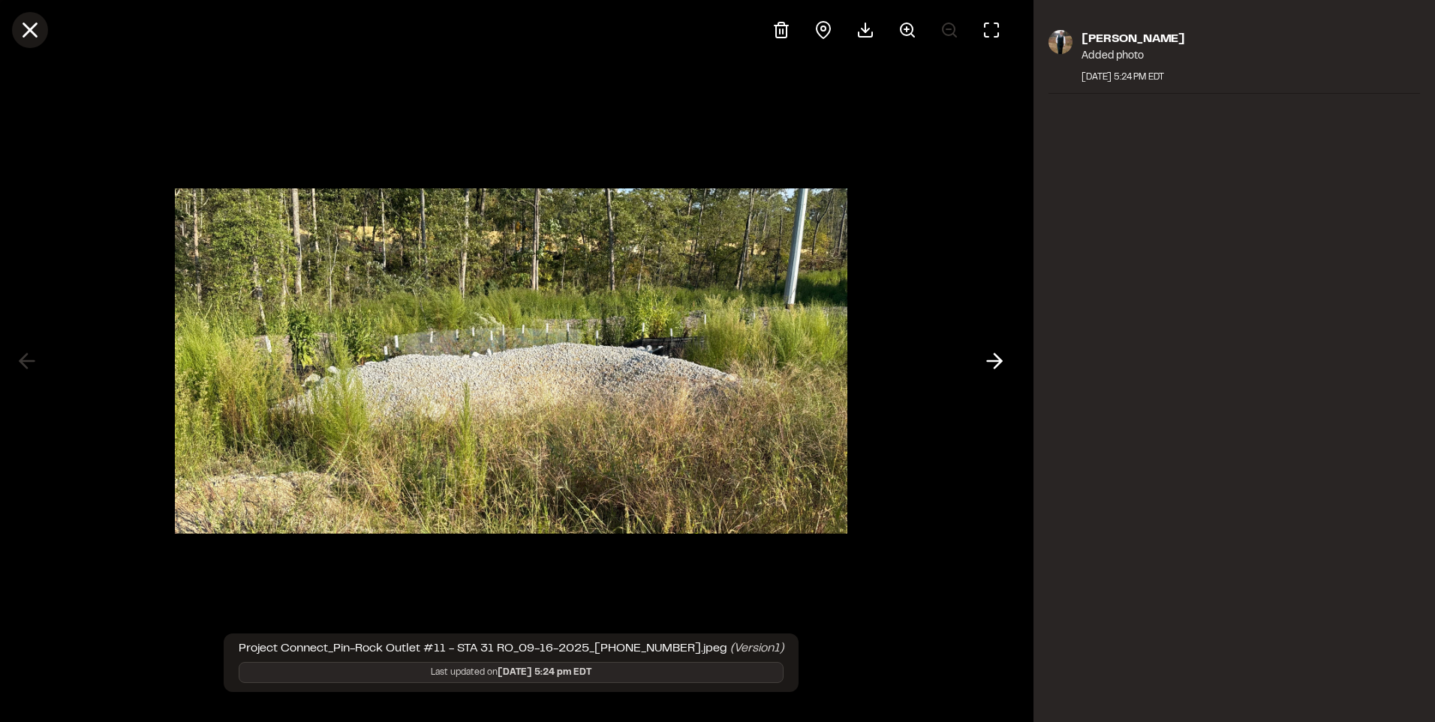
click at [29, 37] on icon at bounding box center [30, 30] width 26 height 26
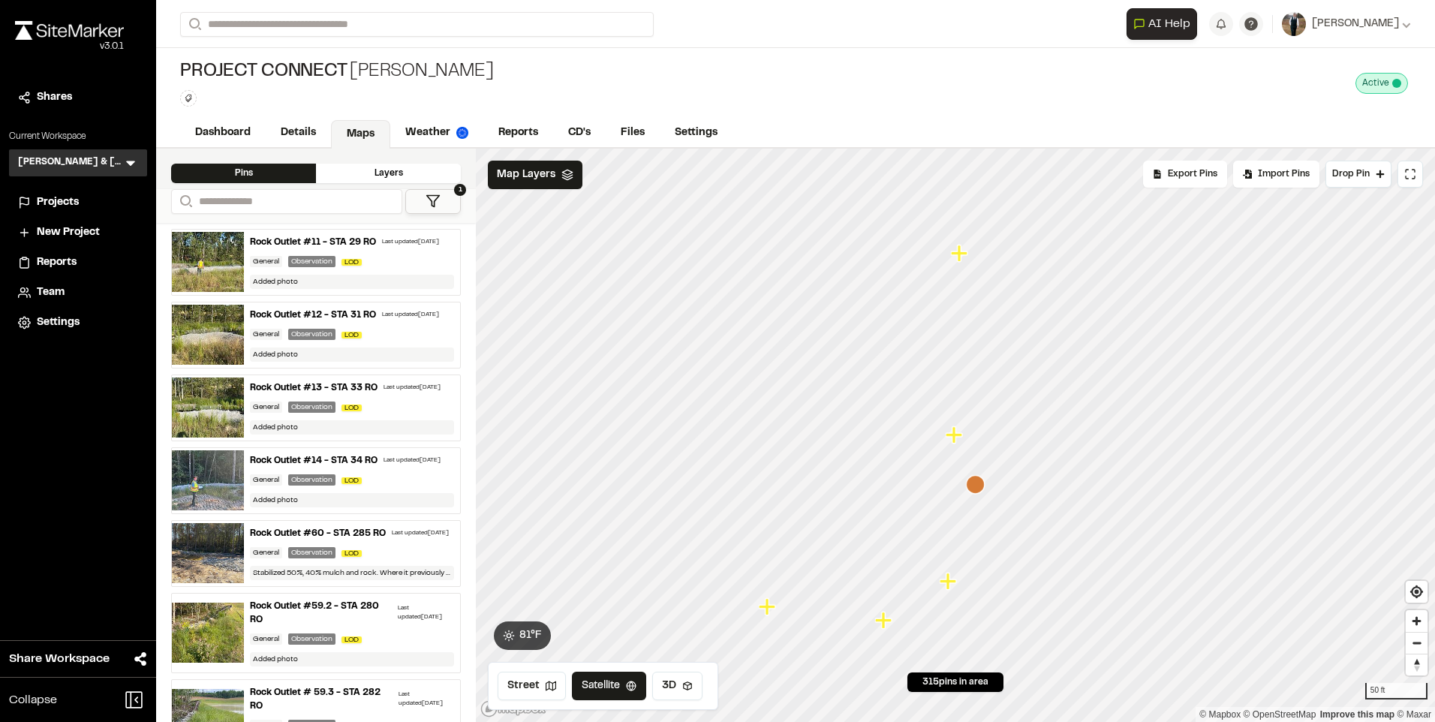
click at [888, 627] on icon "Map marker" at bounding box center [885, 621] width 20 height 20
click at [961, 440] on icon "Map marker" at bounding box center [956, 435] width 20 height 20
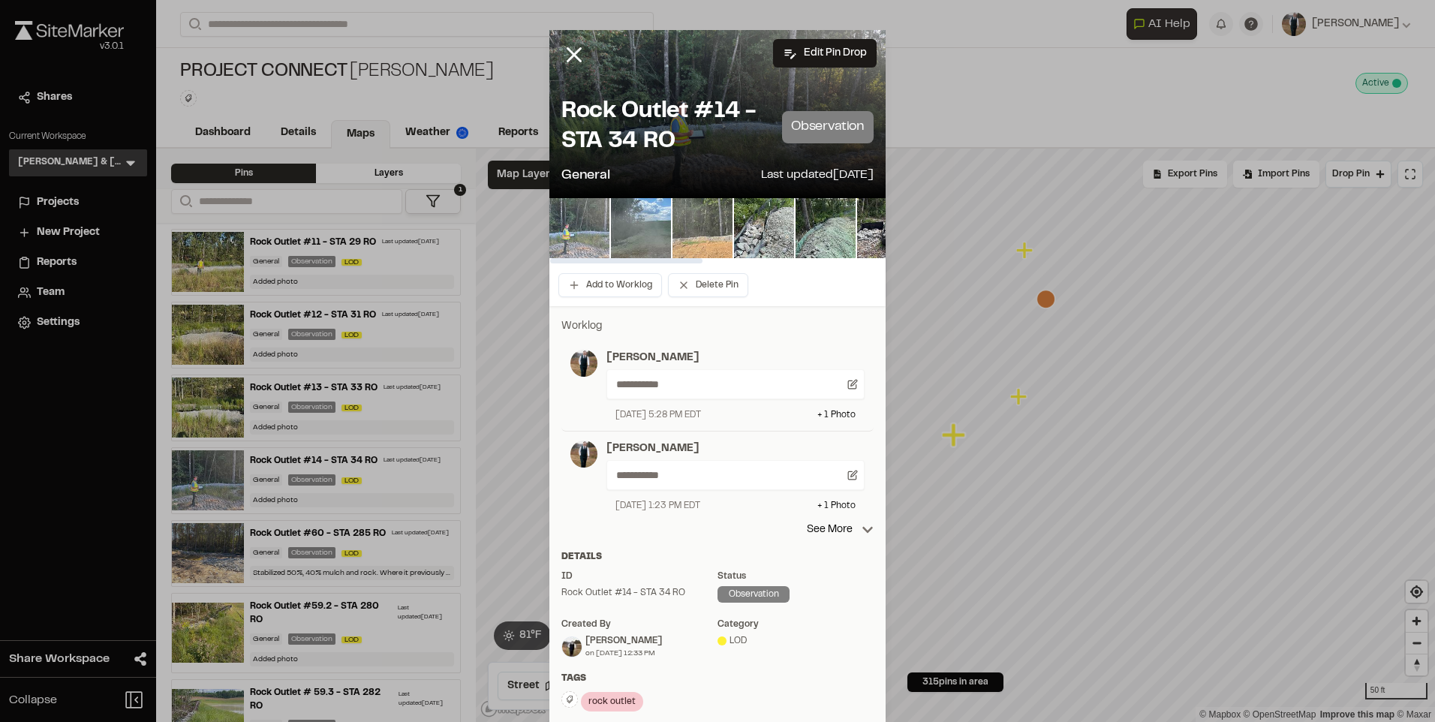
click at [561, 233] on img at bounding box center [579, 228] width 60 height 60
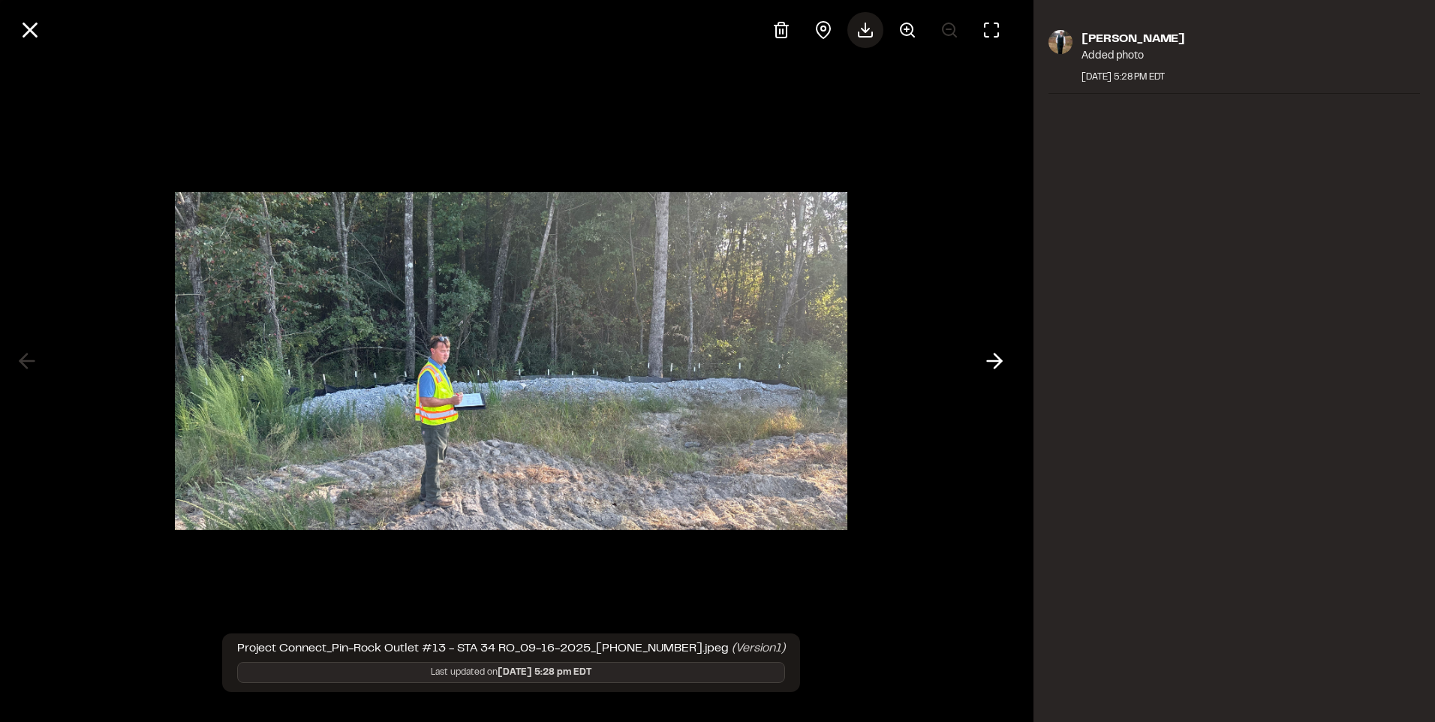
click at [873, 25] on icon at bounding box center [865, 30] width 18 height 18
click at [862, 33] on icon at bounding box center [865, 30] width 18 height 18
click at [28, 41] on icon at bounding box center [30, 30] width 26 height 26
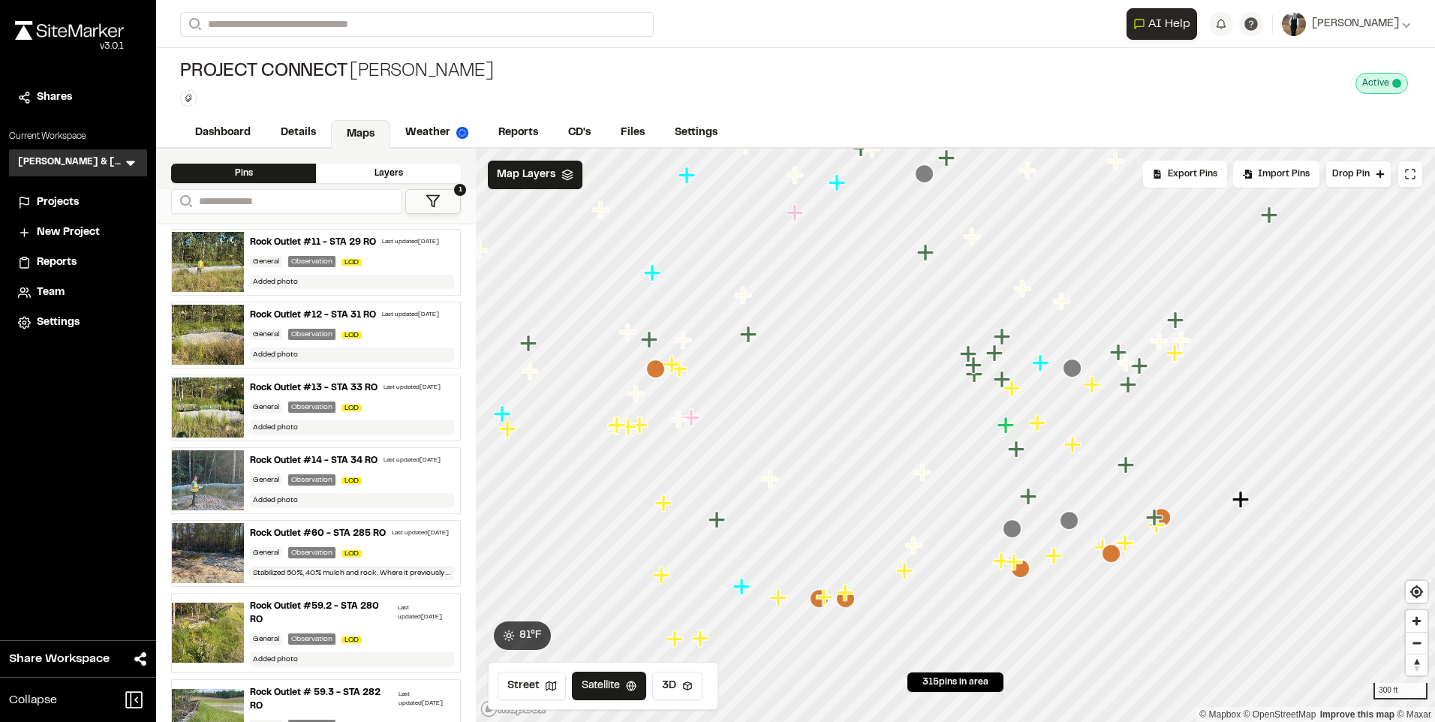
click at [1042, 426] on icon "Map marker" at bounding box center [1039, 423] width 20 height 20
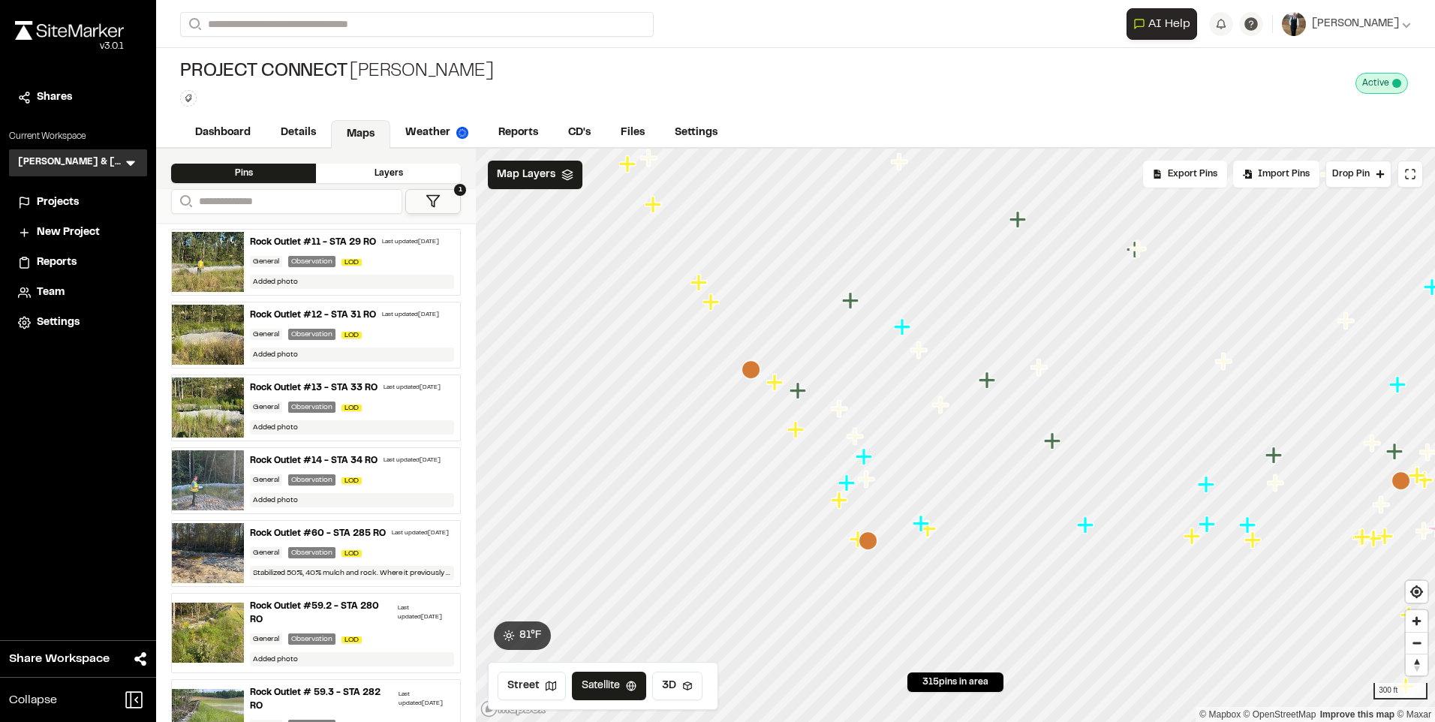
click at [720, 293] on icon "Map marker" at bounding box center [712, 303] width 20 height 20
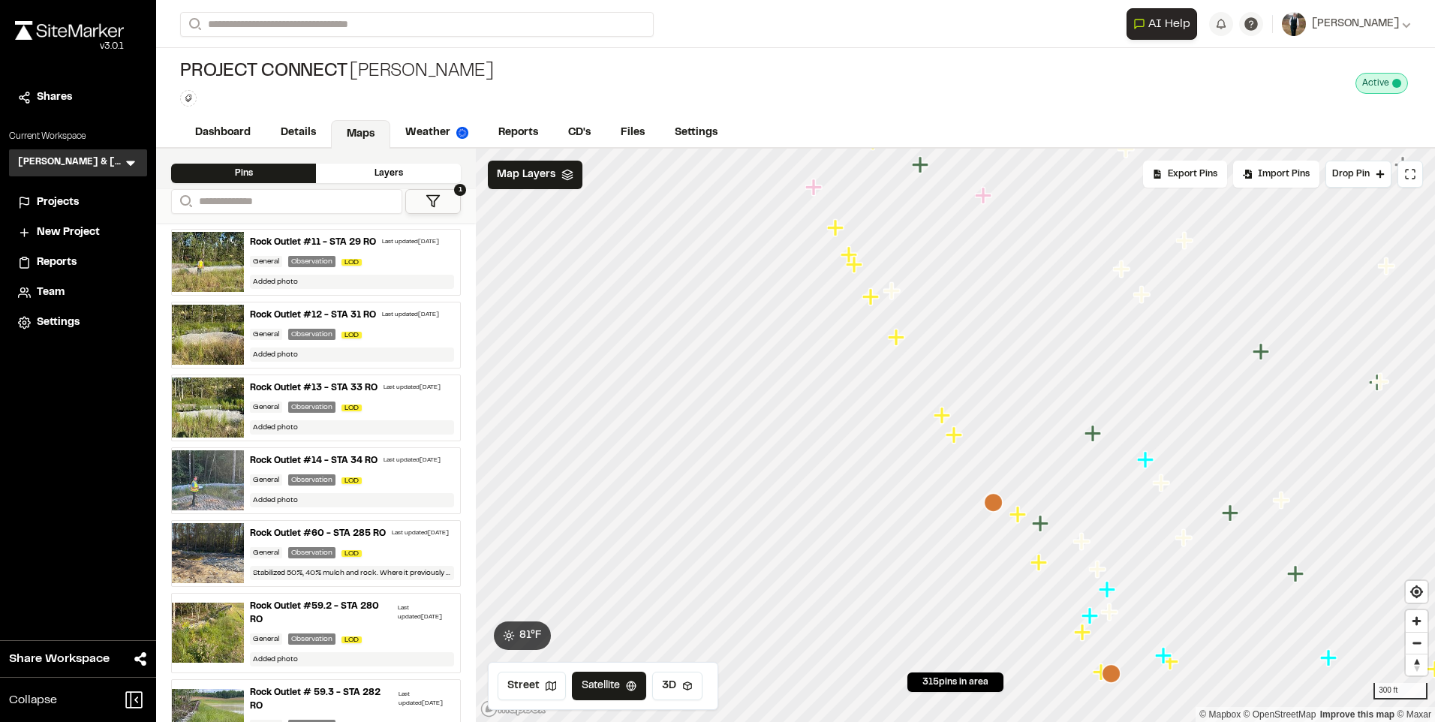
click at [857, 269] on icon "Map marker" at bounding box center [856, 265] width 20 height 20
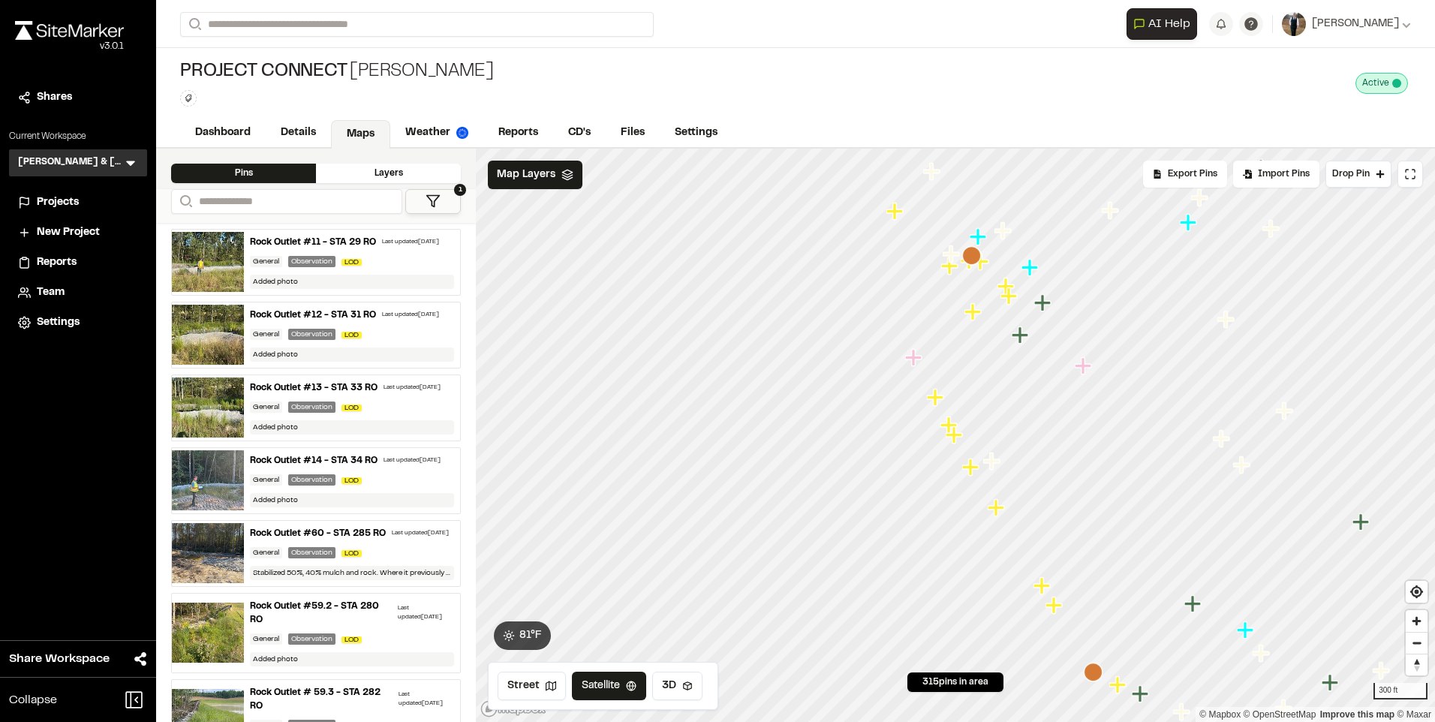
click at [1003, 510] on icon "Map marker" at bounding box center [996, 507] width 17 height 17
click at [1024, 549] on icon "Map marker" at bounding box center [1021, 543] width 20 height 20
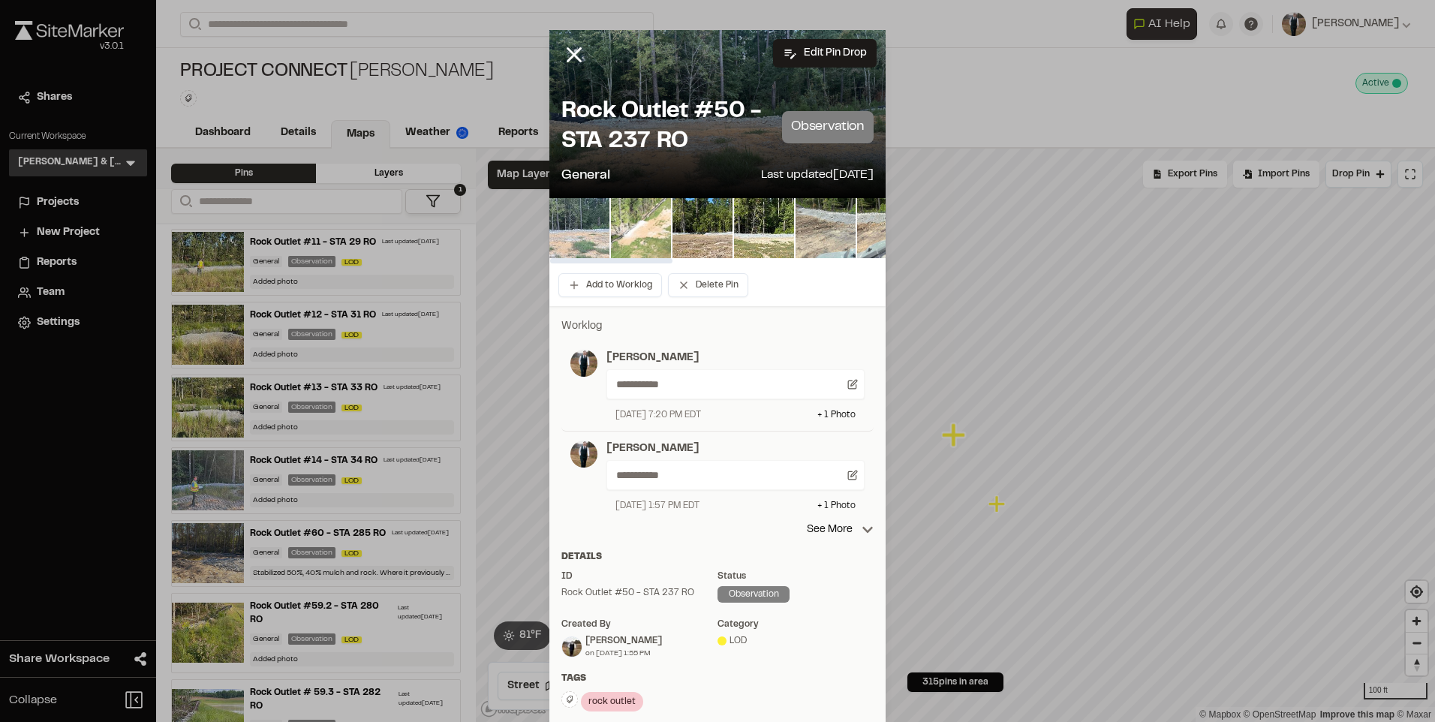
click at [565, 217] on img at bounding box center [579, 228] width 60 height 60
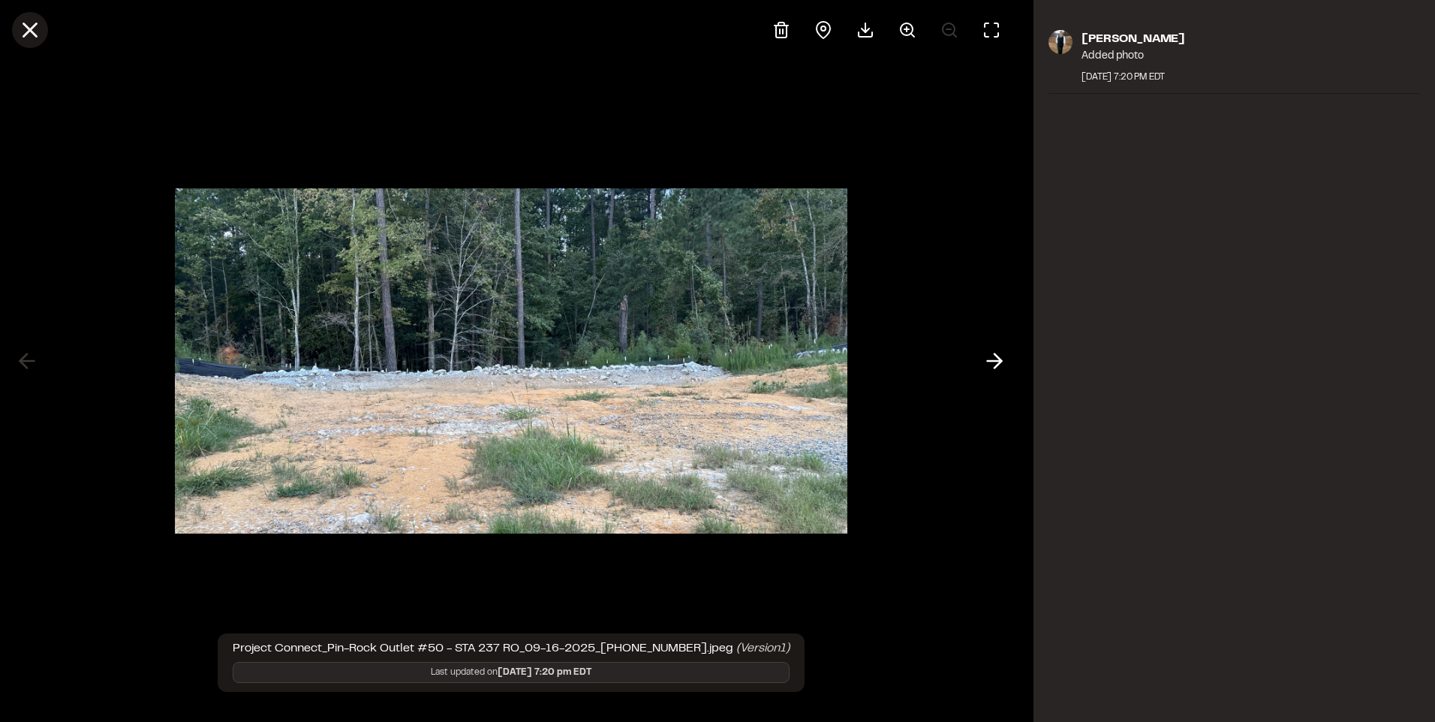
click at [22, 30] on icon at bounding box center [30, 30] width 26 height 26
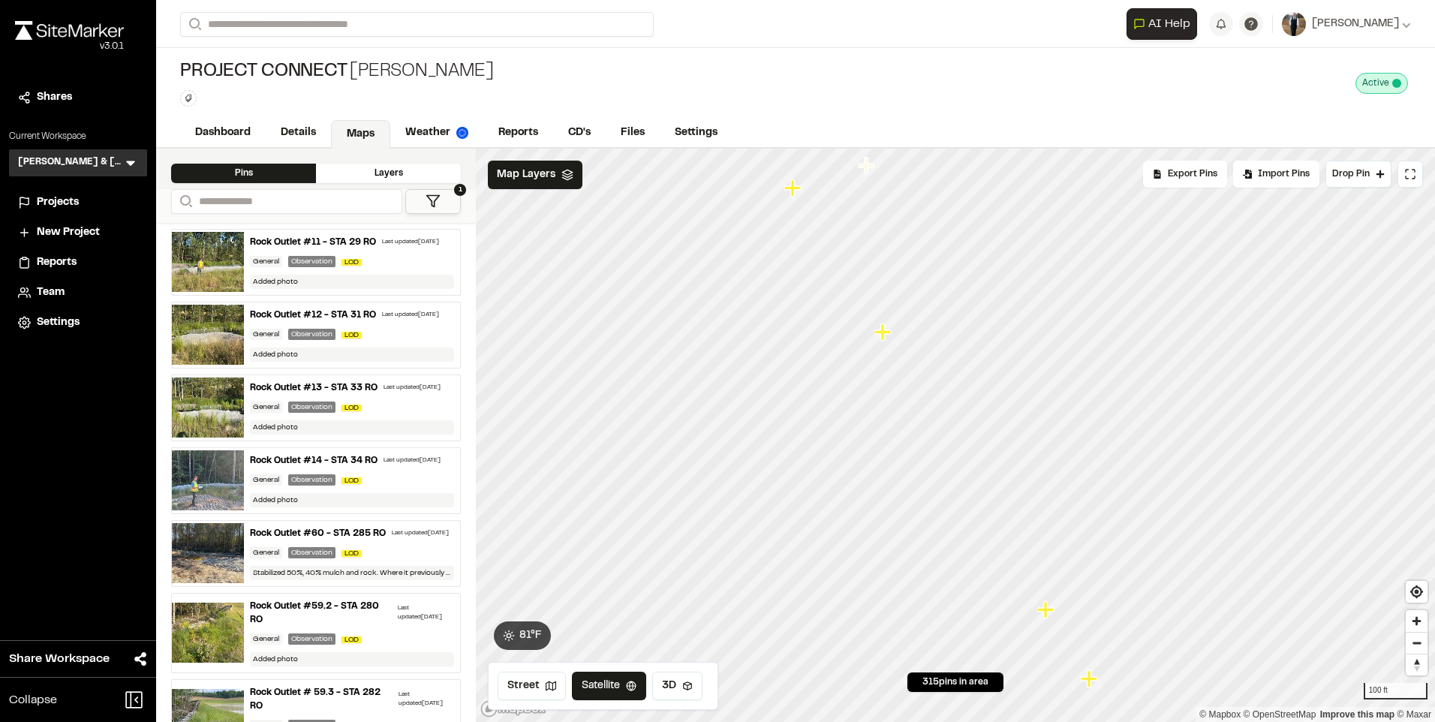
click at [884, 336] on icon "Map marker" at bounding box center [882, 331] width 17 height 17
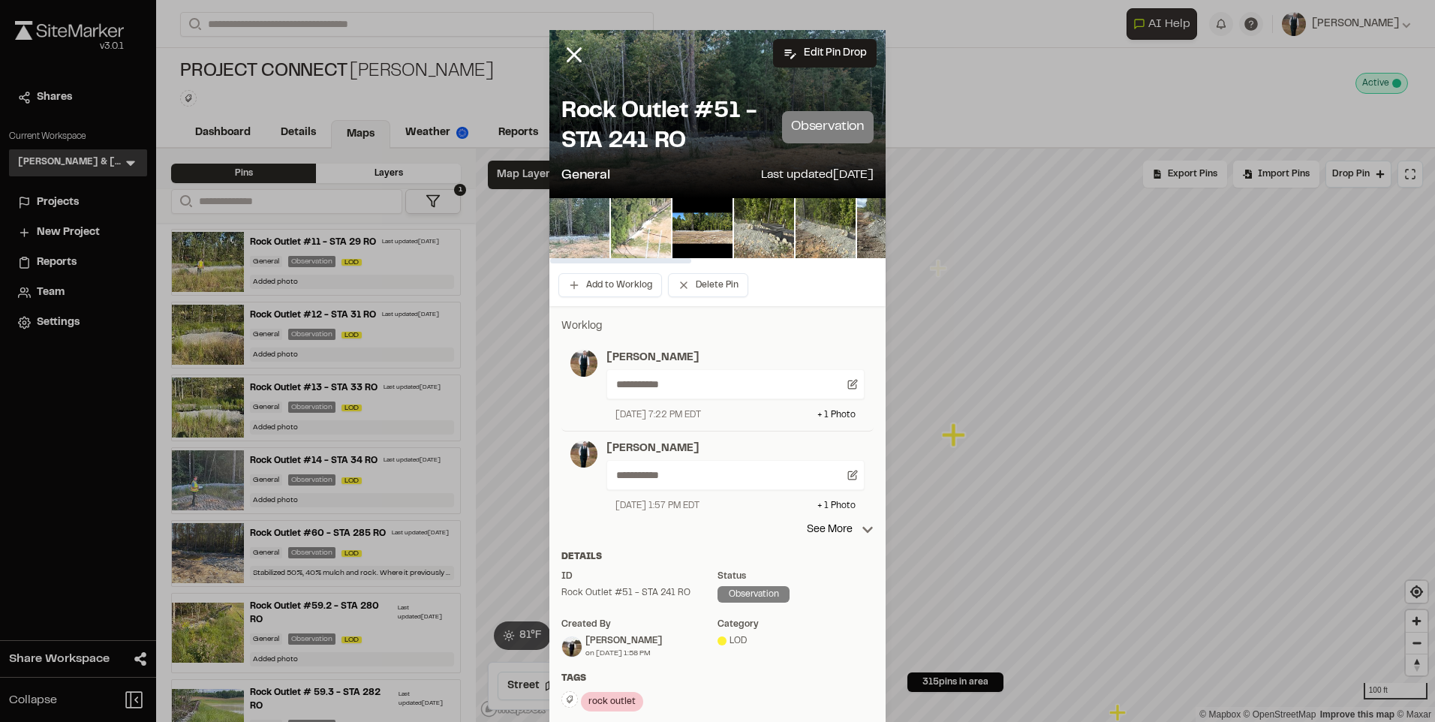
click at [574, 221] on img at bounding box center [579, 228] width 60 height 60
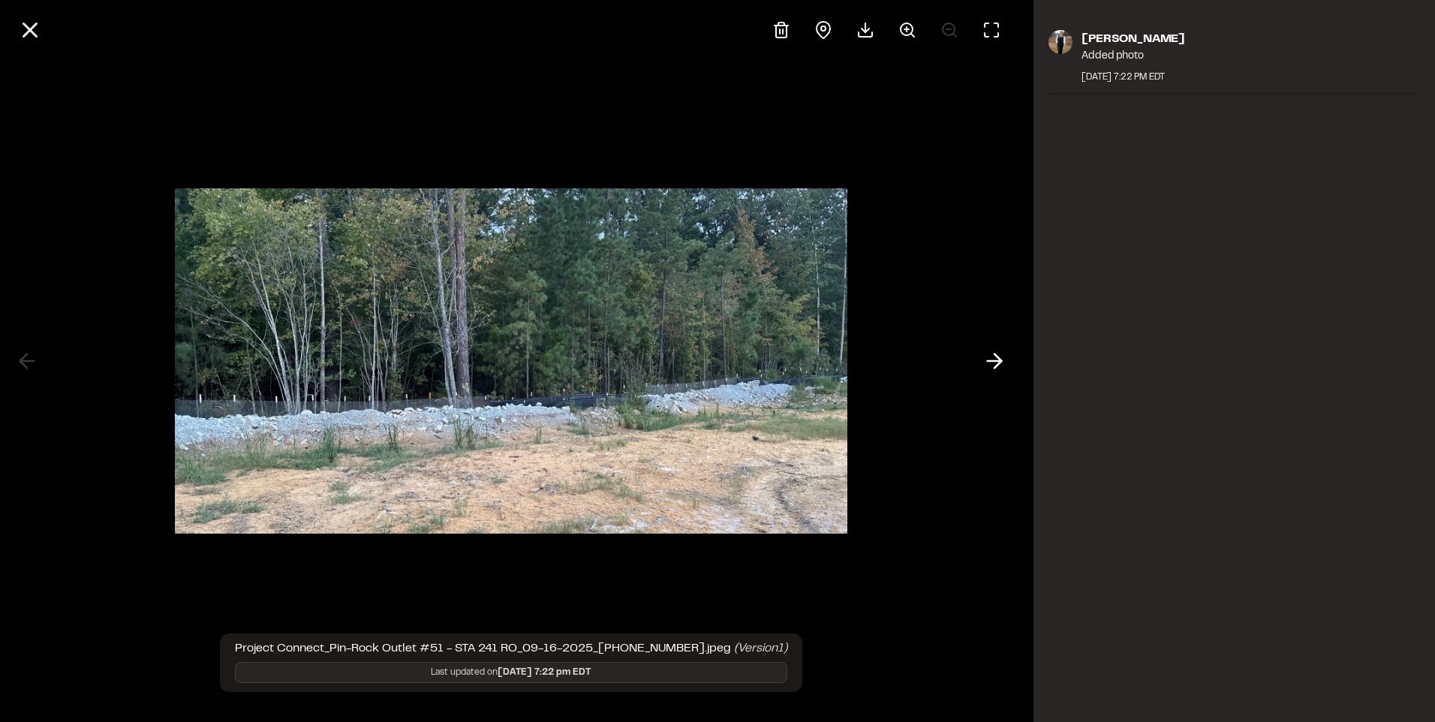
click at [16, 12] on div at bounding box center [510, 30] width 1021 height 60
click at [34, 29] on icon at bounding box center [30, 30] width 26 height 26
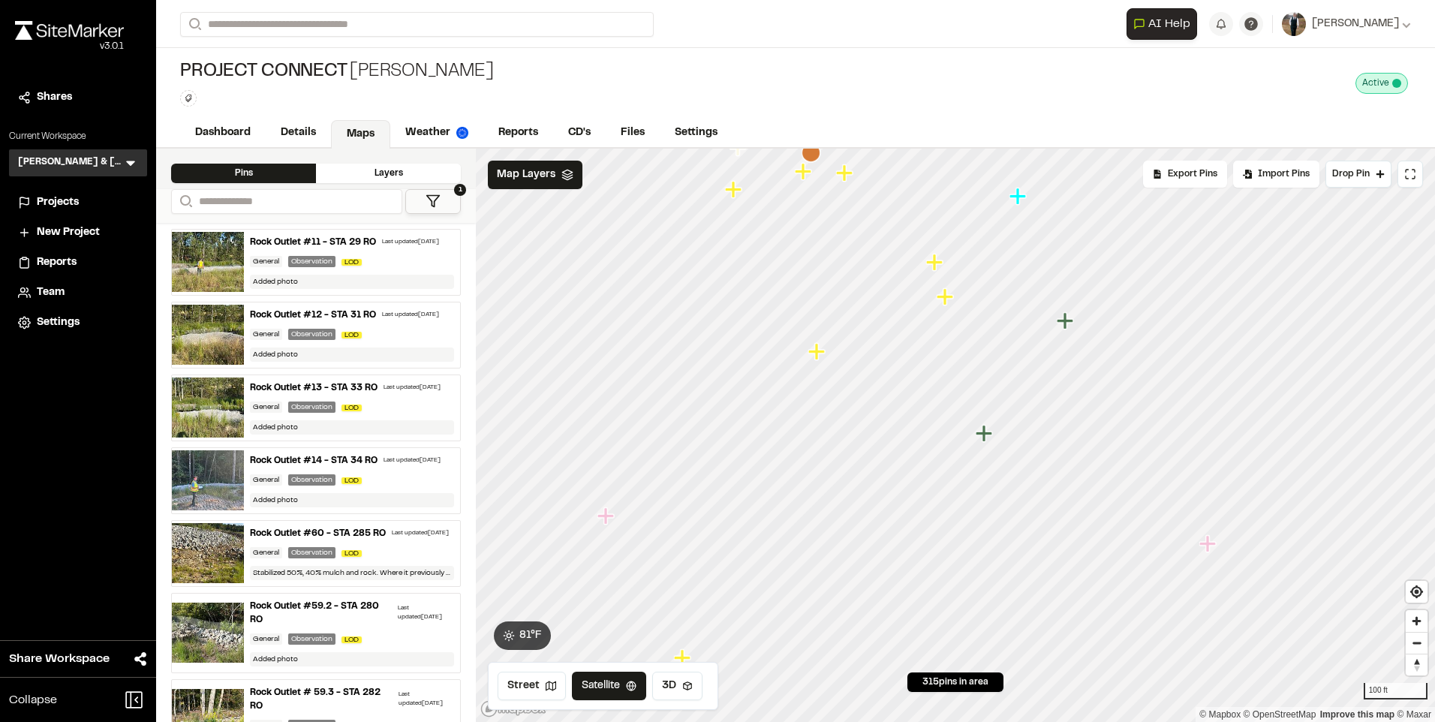
click at [816, 354] on icon "Map marker" at bounding box center [816, 351] width 17 height 17
